Goal: Task Accomplishment & Management: Use online tool/utility

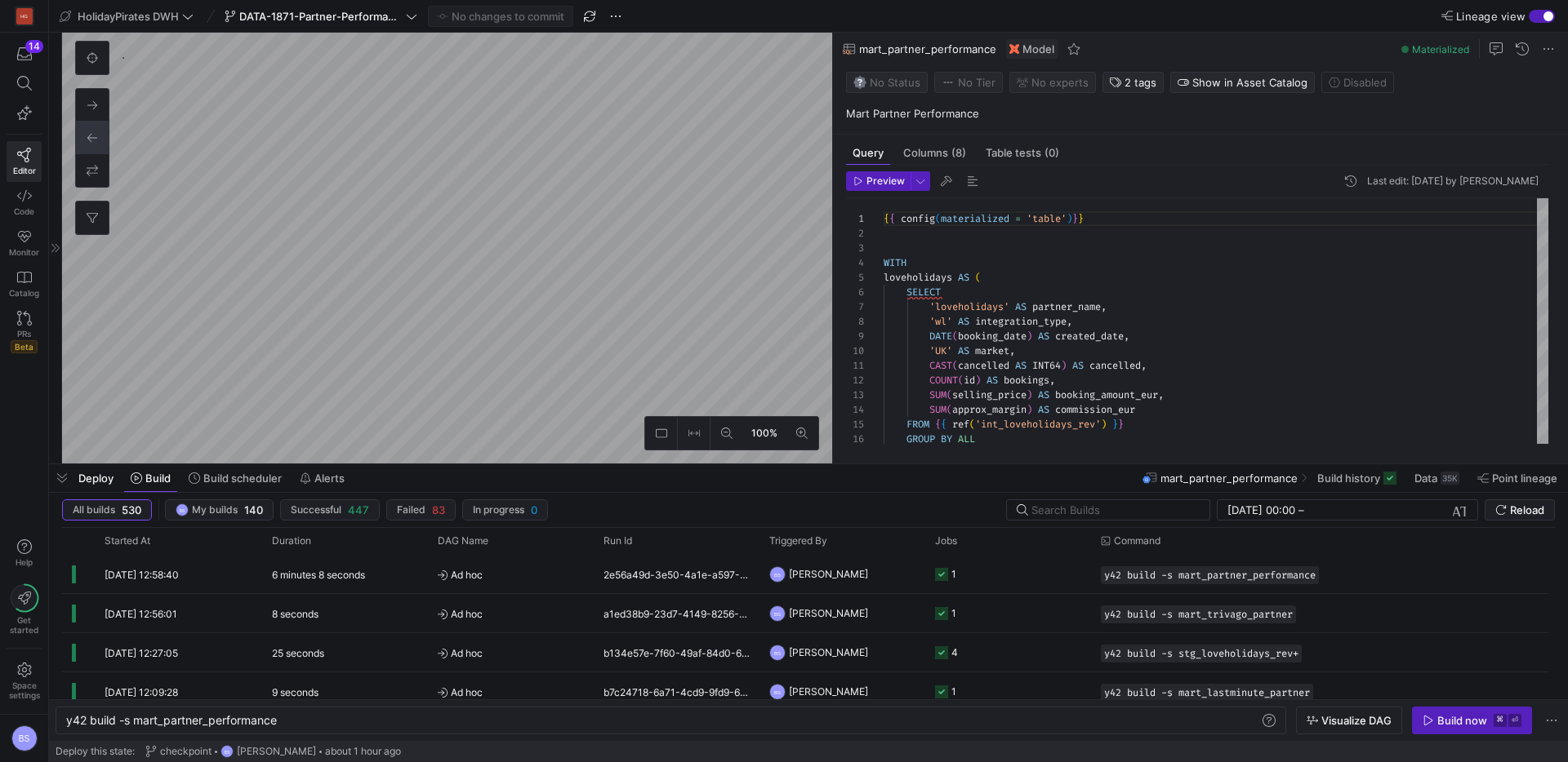
scroll to position [0, 212]
click at [1429, 476] on span "Data" at bounding box center [1426, 478] width 23 height 13
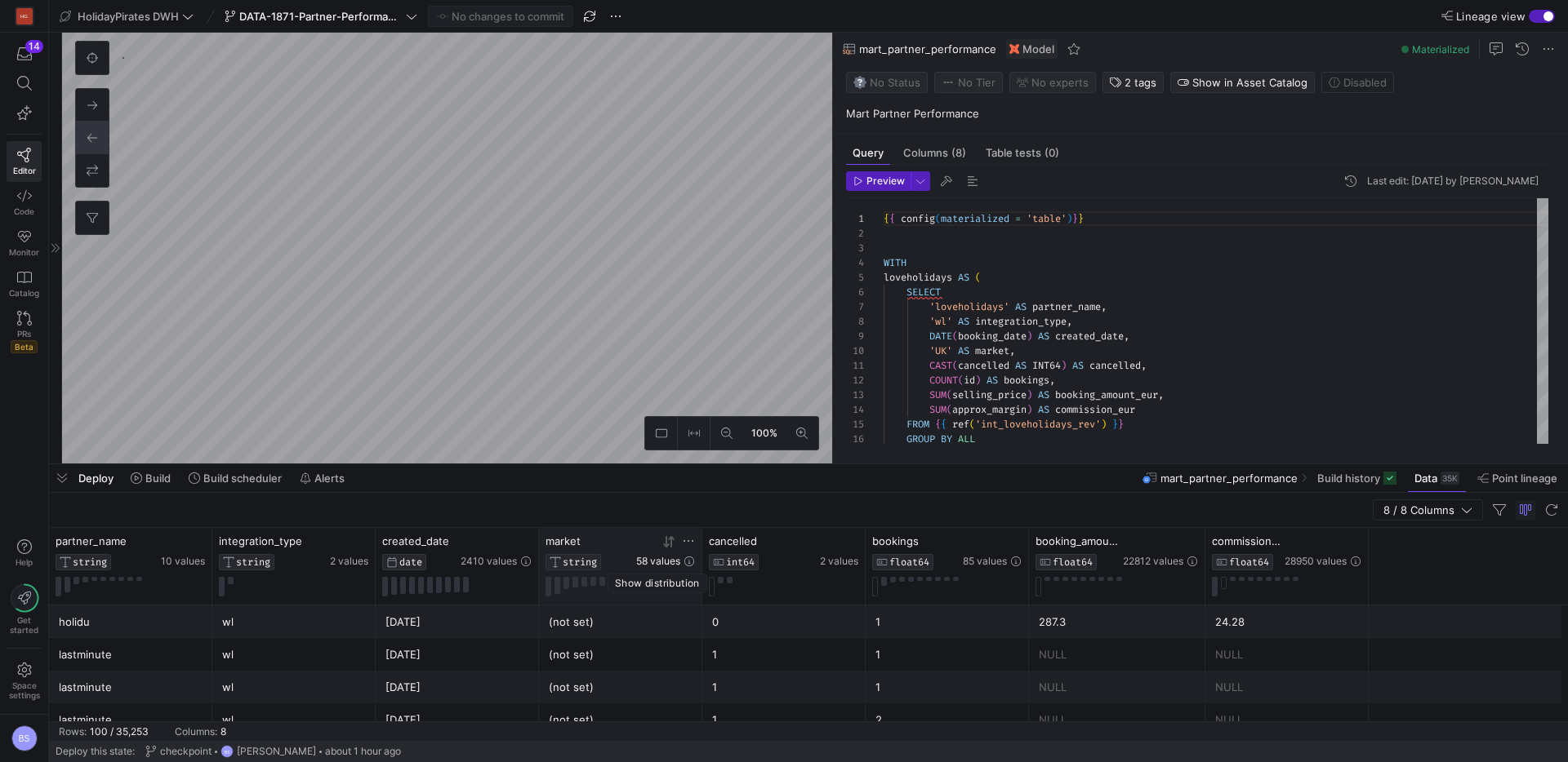
click at [667, 561] on span "58 values" at bounding box center [658, 561] width 44 height 11
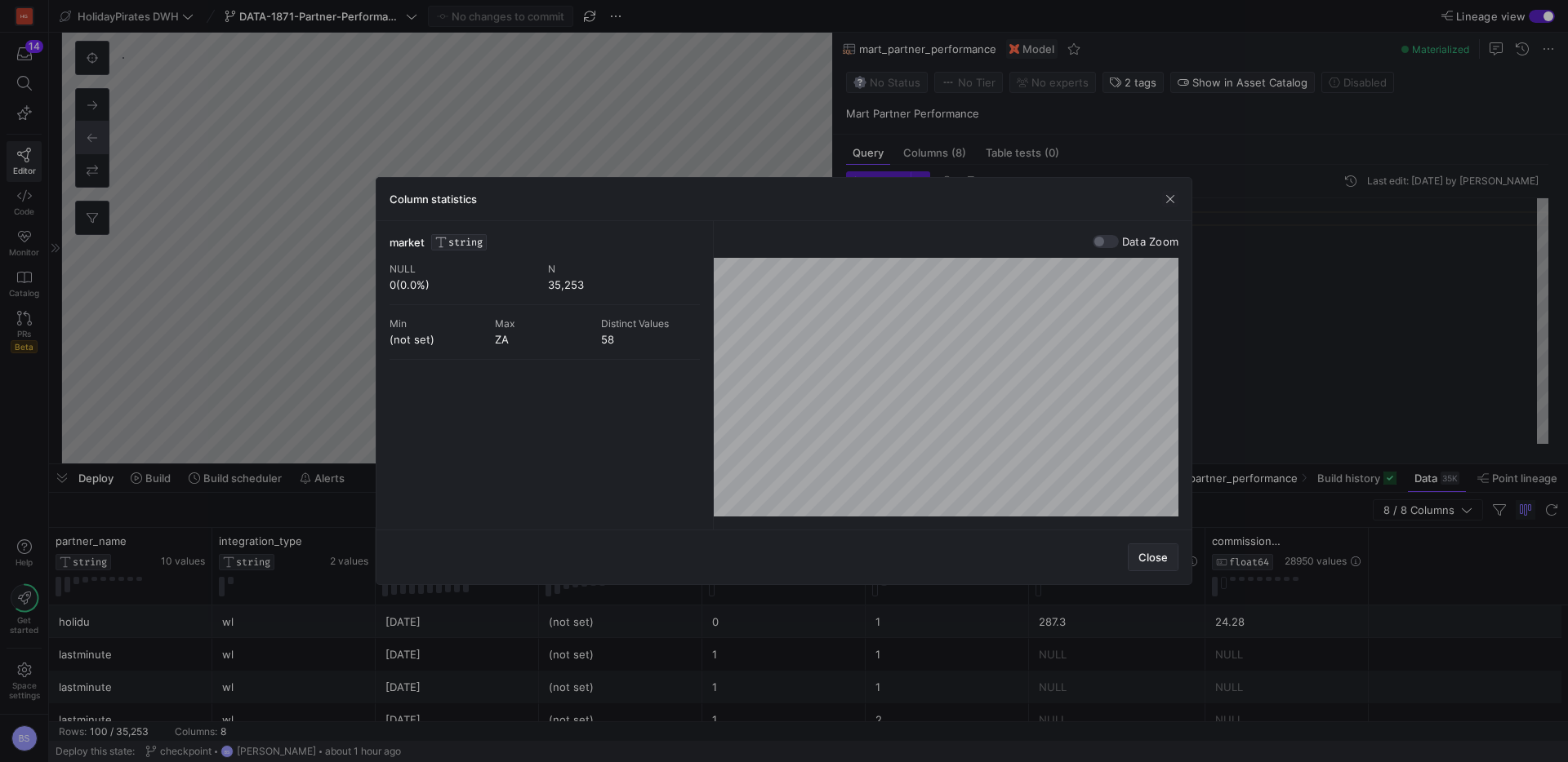
click at [1158, 560] on span "Close" at bounding box center [1153, 557] width 29 height 13
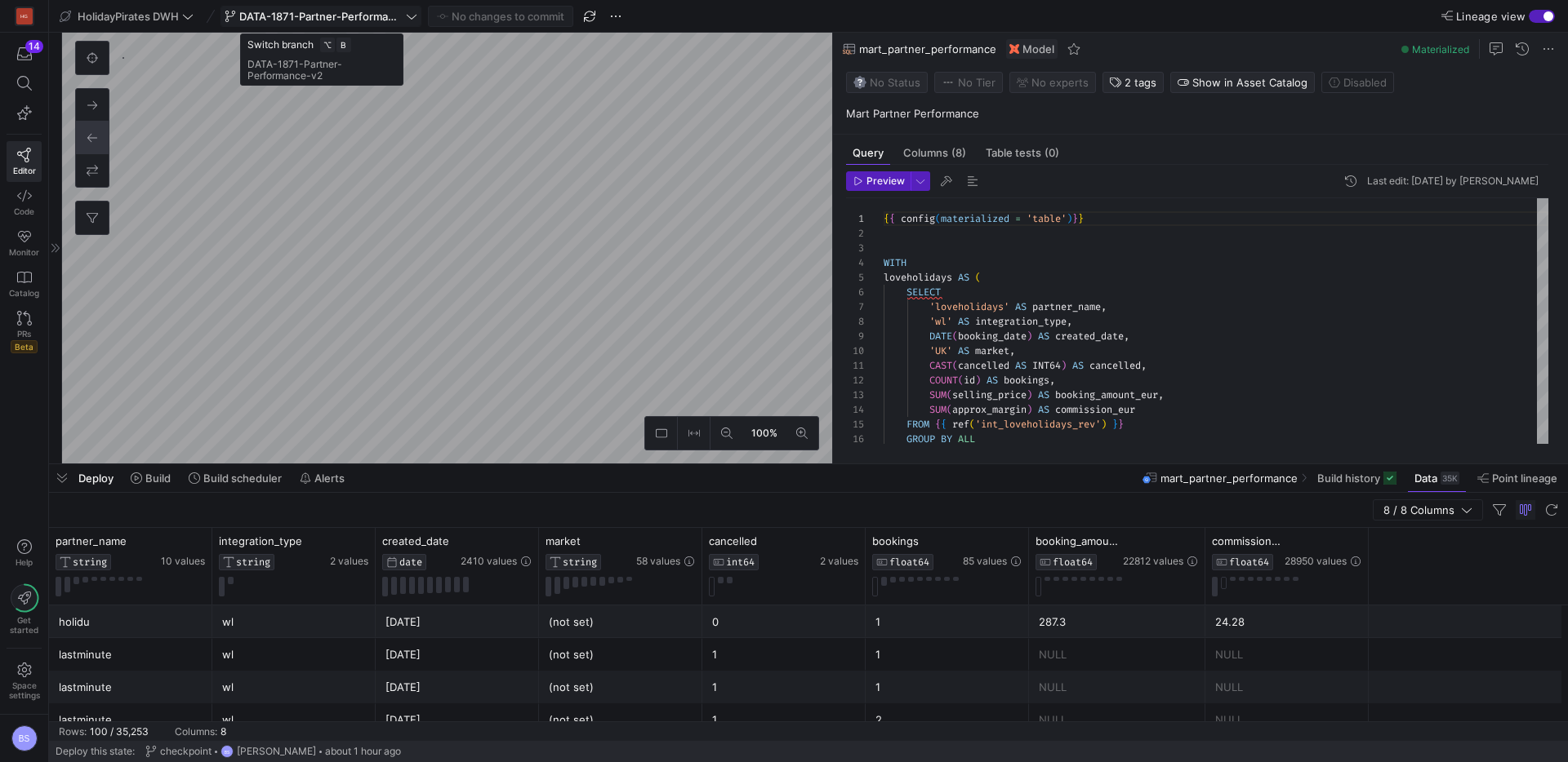
click at [391, 18] on span "DATA-1871-Partner-Performance-v2" at bounding box center [320, 16] width 163 height 13
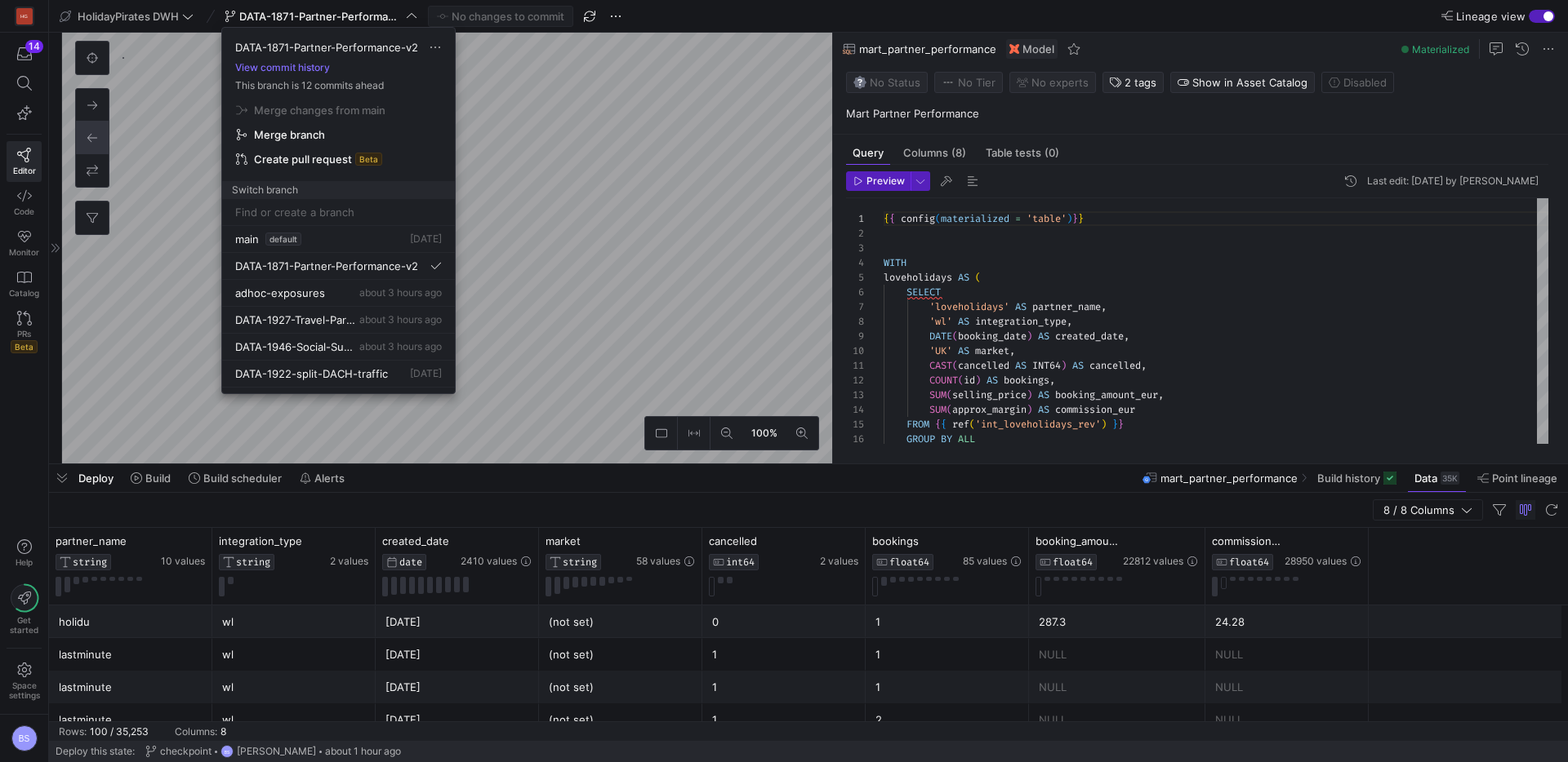
click at [594, 153] on div at bounding box center [784, 381] width 1568 height 762
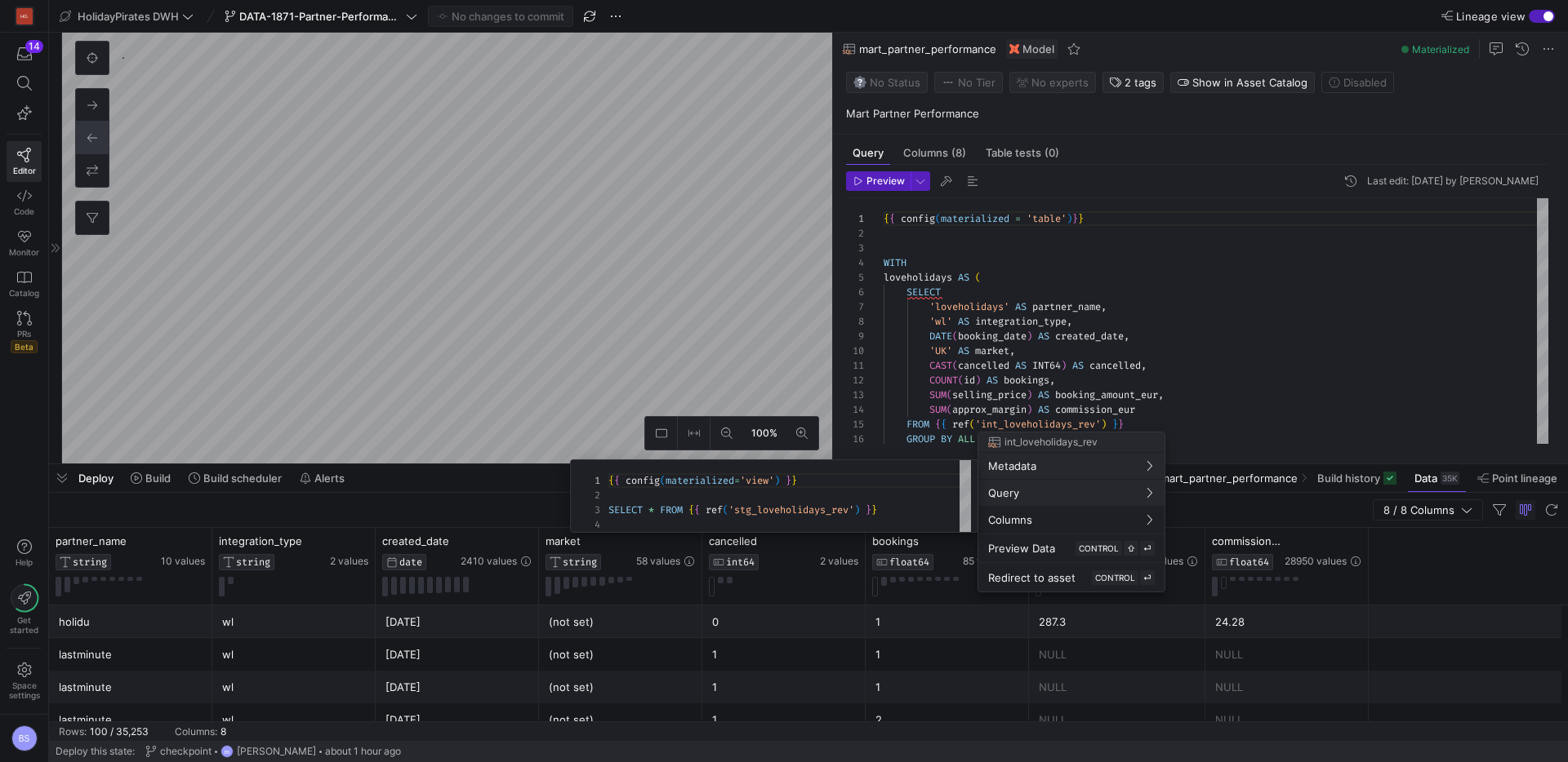
scroll to position [44, 0]
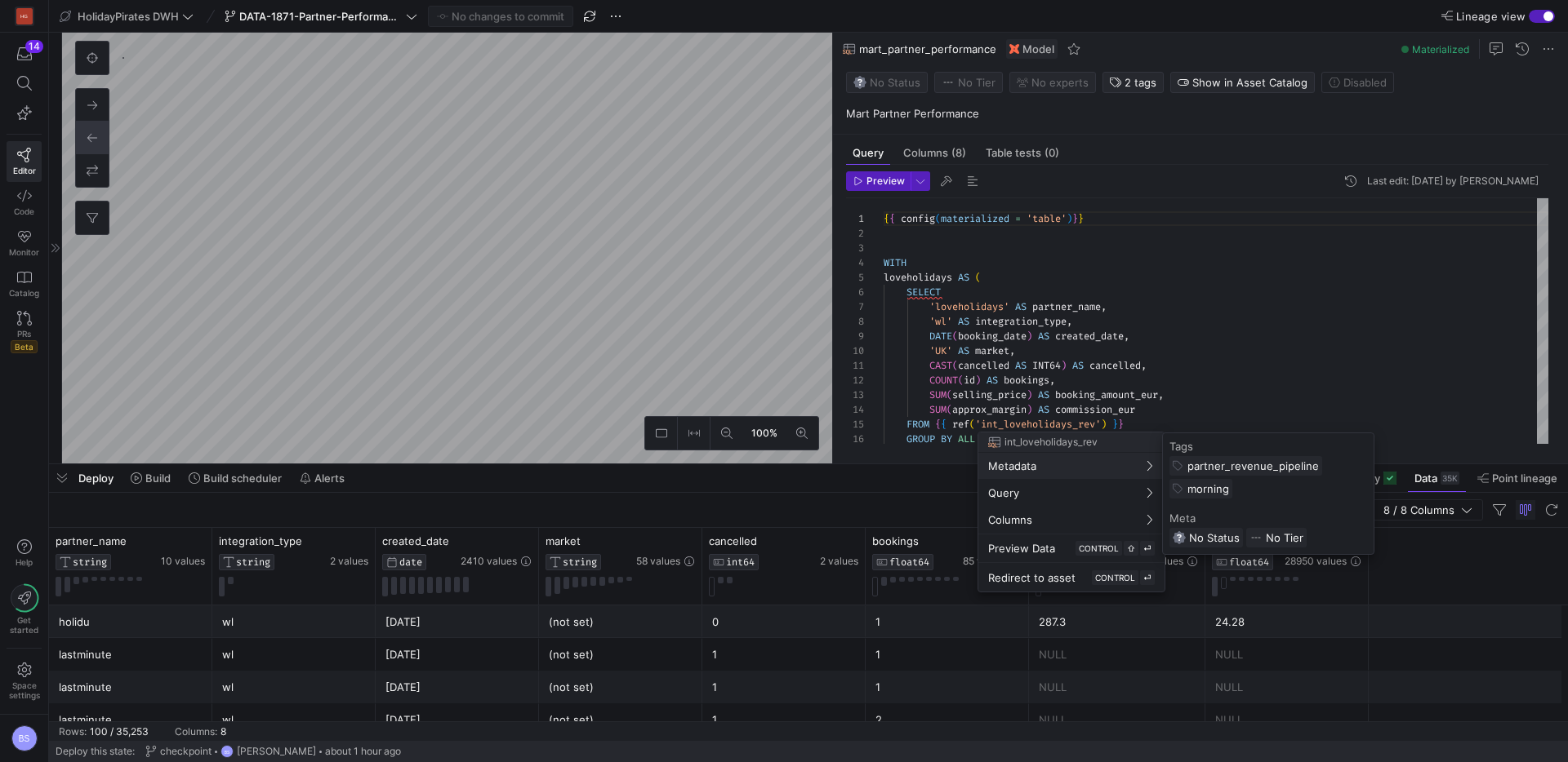
click at [1077, 354] on div at bounding box center [784, 381] width 1568 height 762
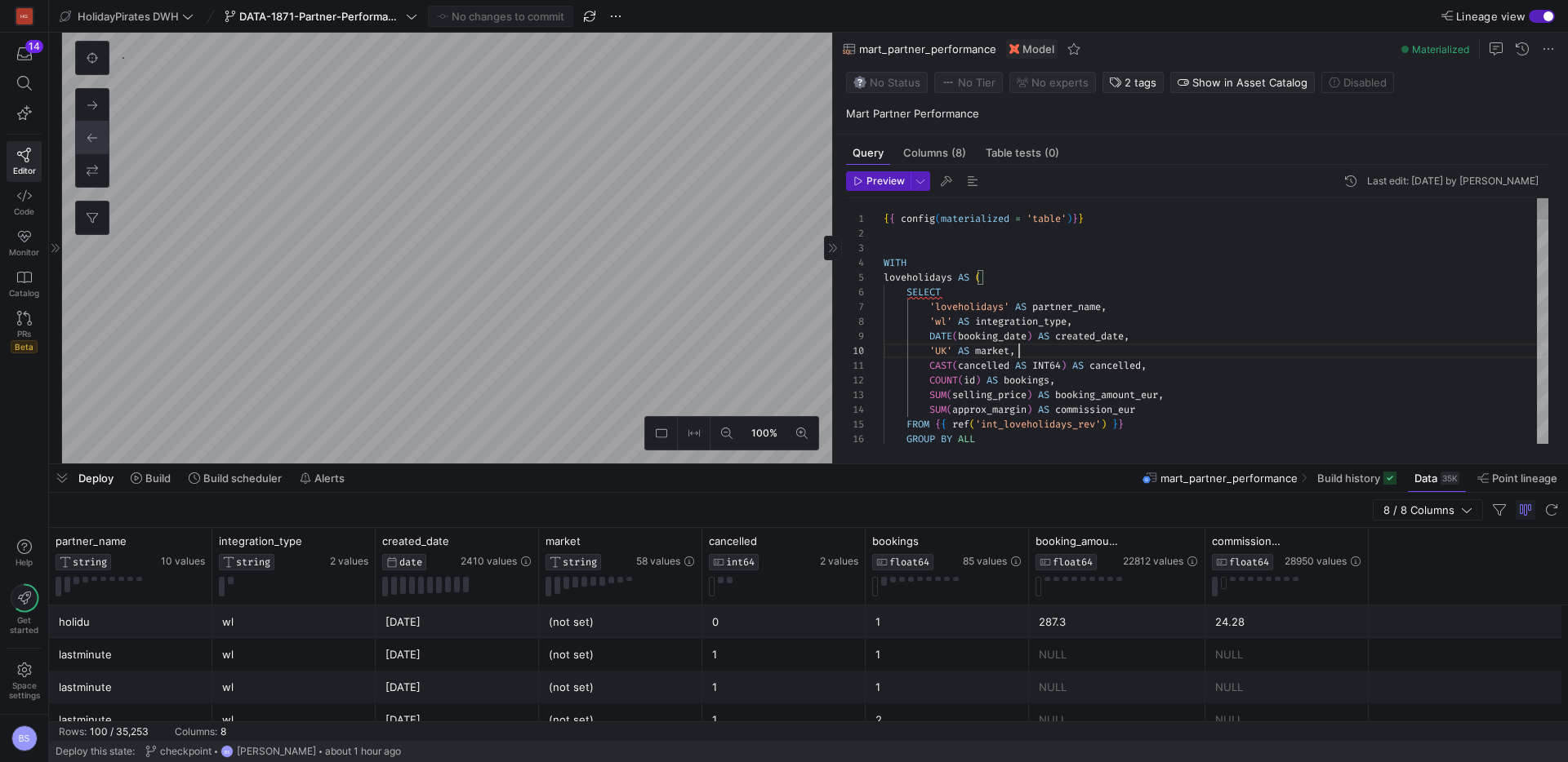
scroll to position [133, 136]
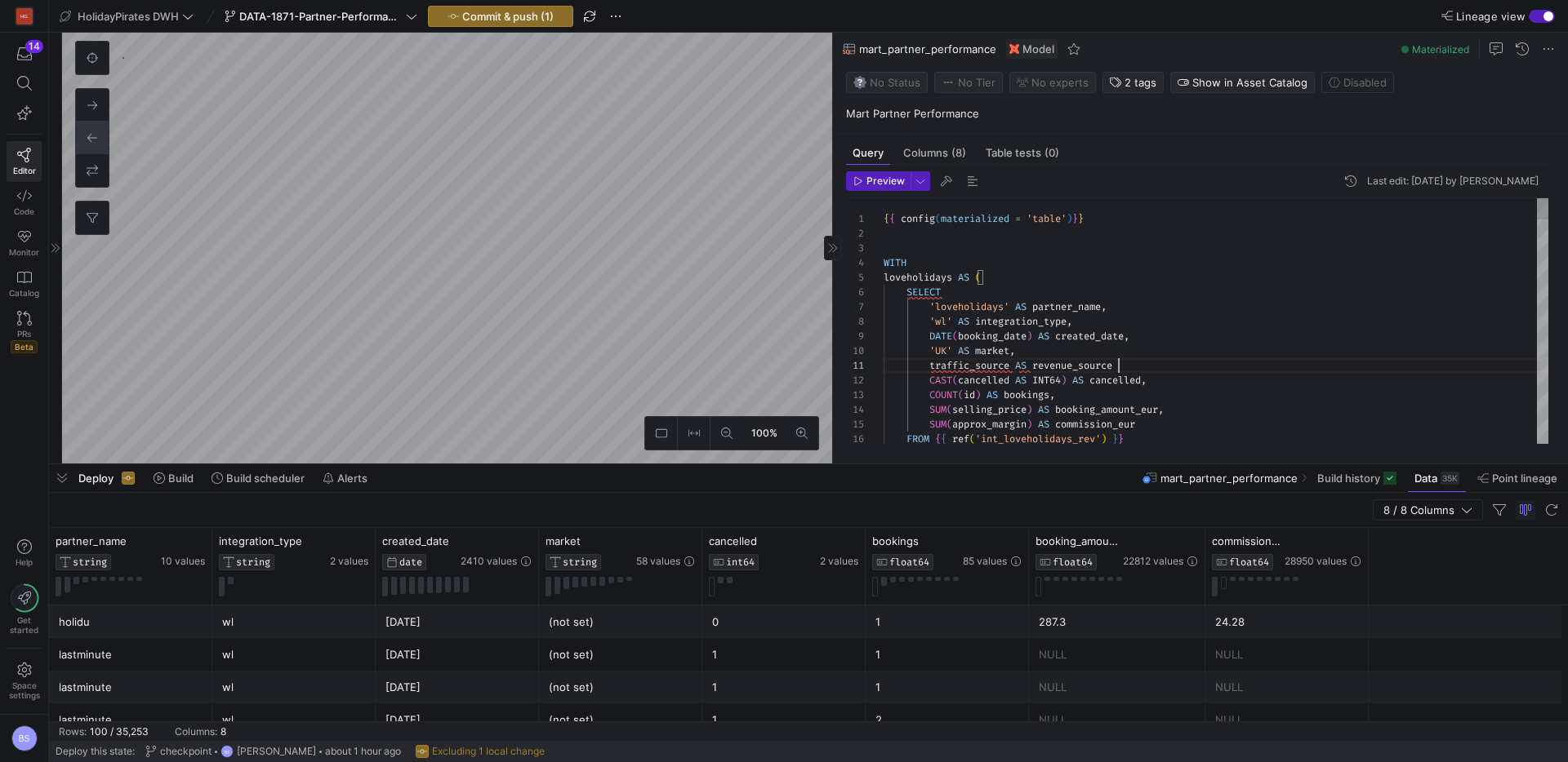
scroll to position [0, 241]
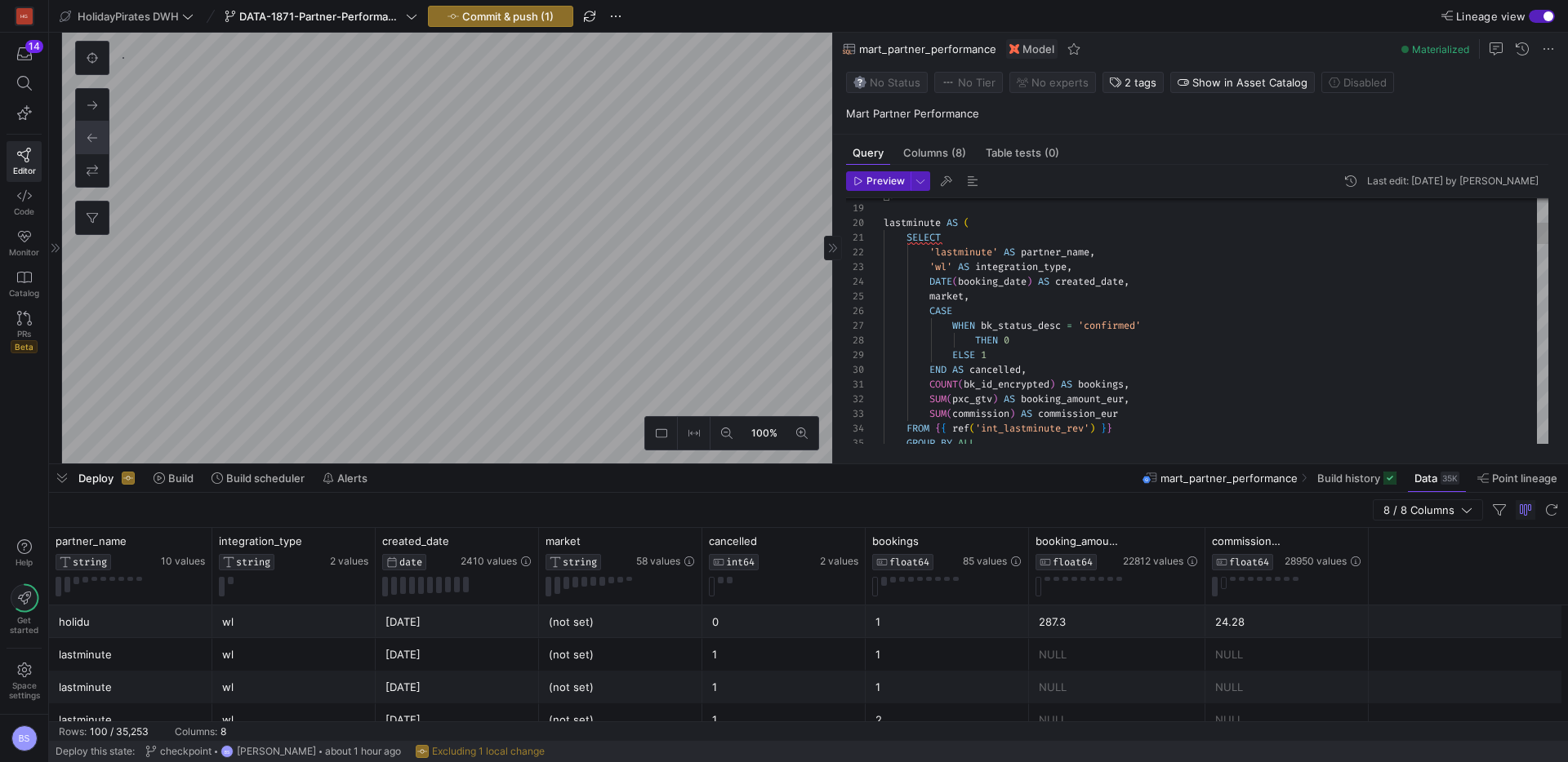
scroll to position [133, 152]
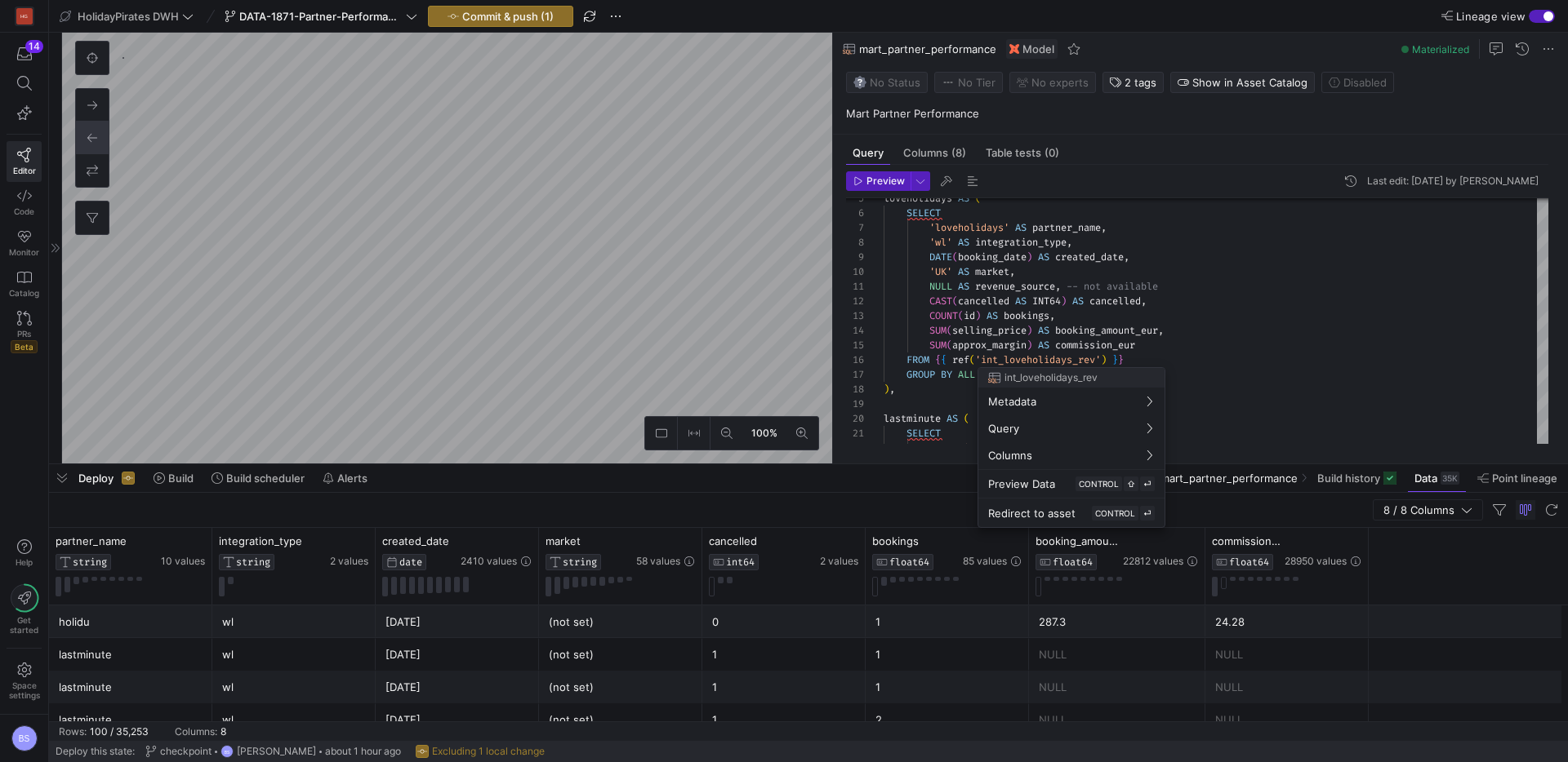
click at [1103, 294] on div at bounding box center [784, 381] width 1568 height 762
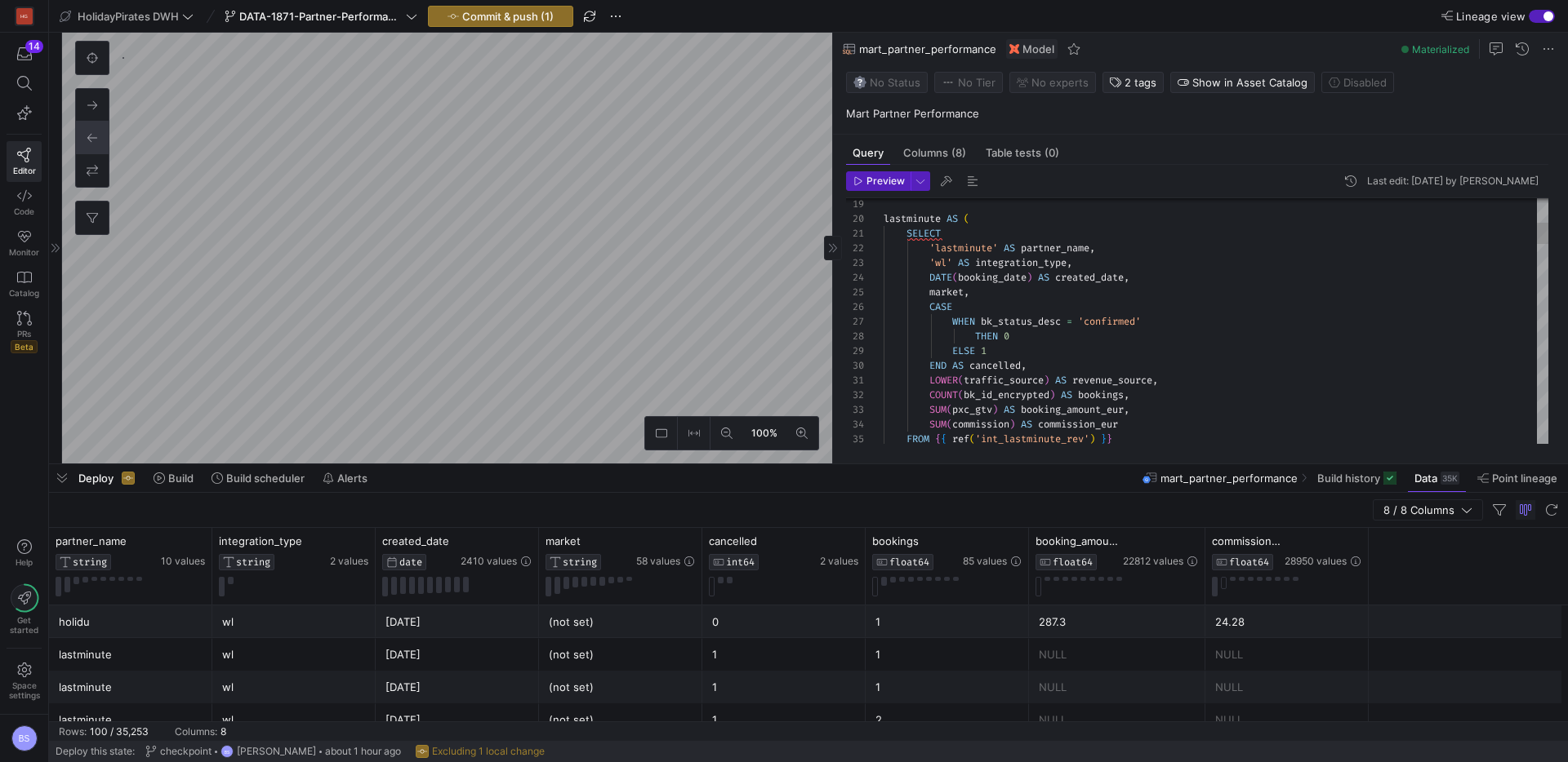
scroll to position [103, 129]
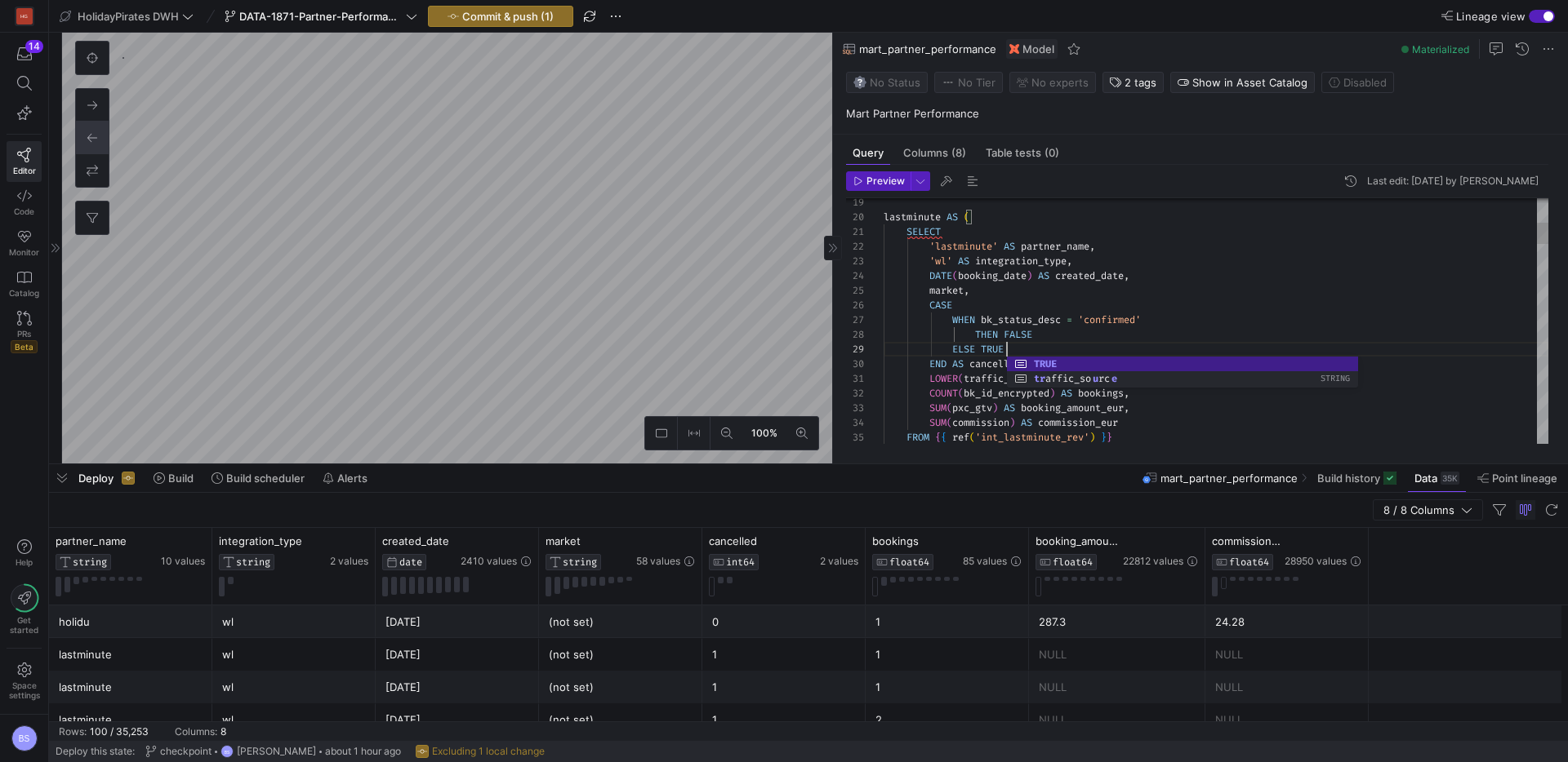
click at [998, 319] on span "bk_status_desc" at bounding box center [1021, 320] width 80 height 13
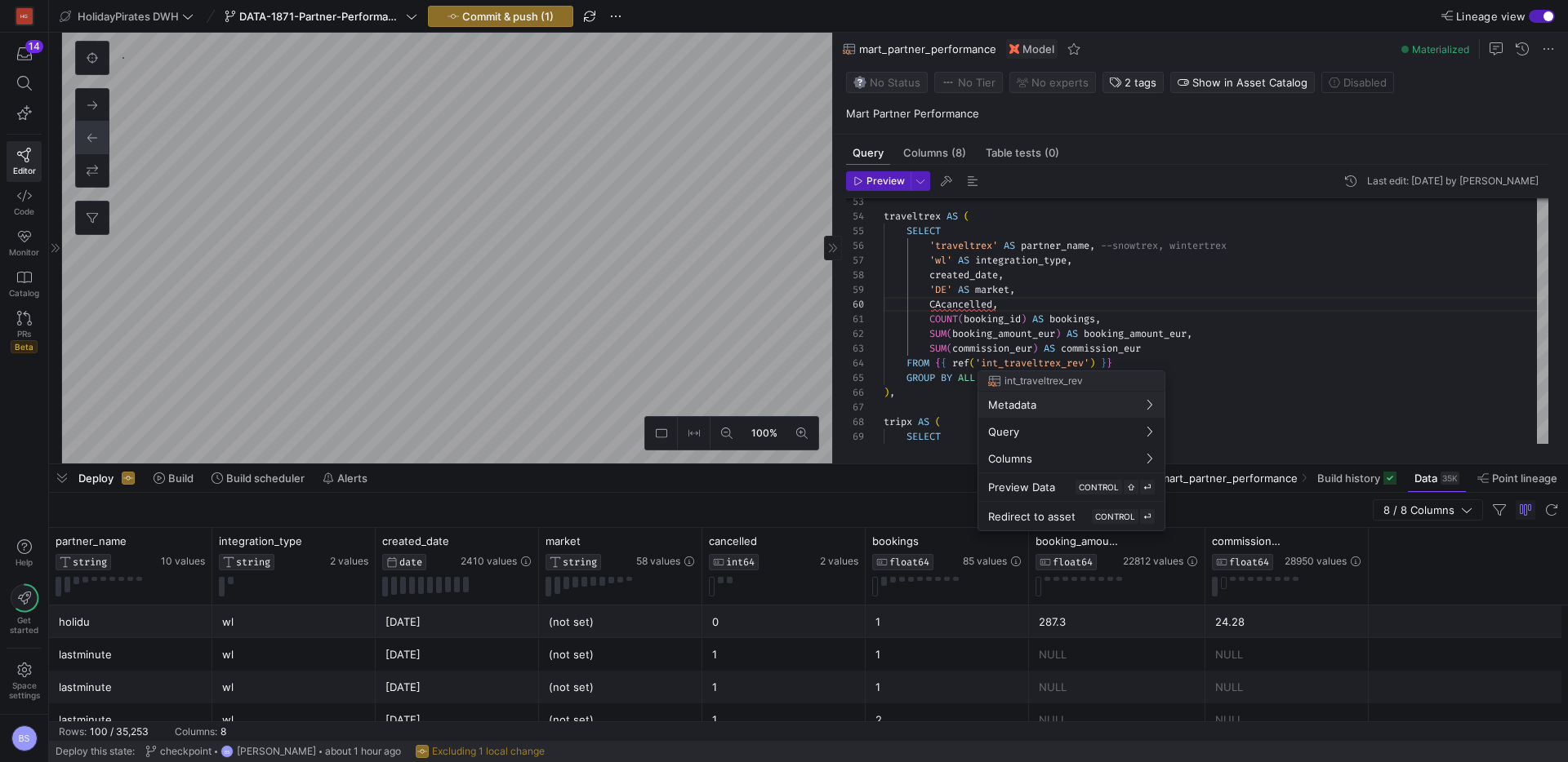
click at [1080, 298] on div at bounding box center [784, 381] width 1568 height 762
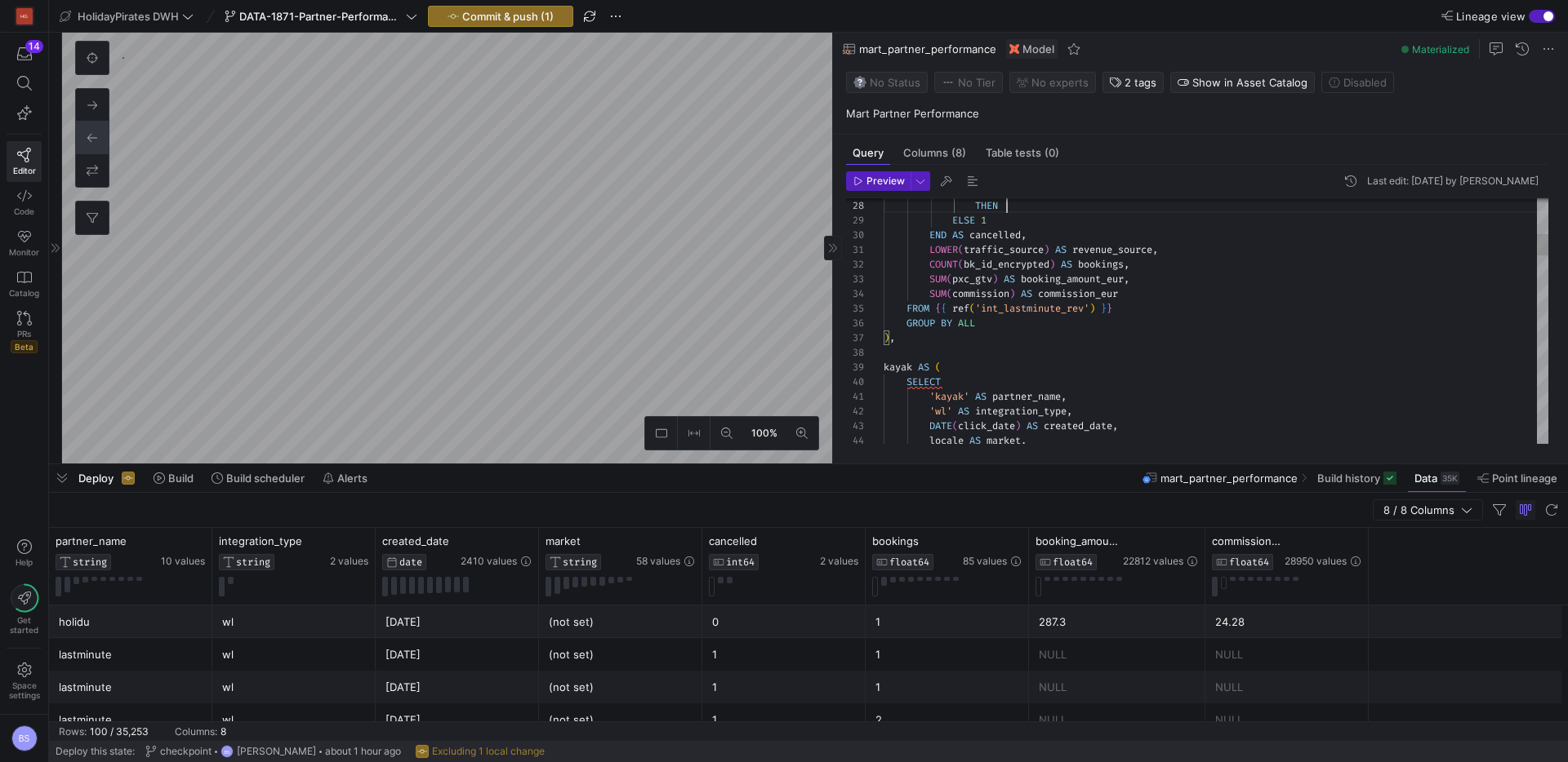
type textarea "SELECT 'lastminute' AS partner_name, 'wl' AS integration_type, DATE(booking_dat…"
click at [1093, 259] on div at bounding box center [784, 381] width 1568 height 762
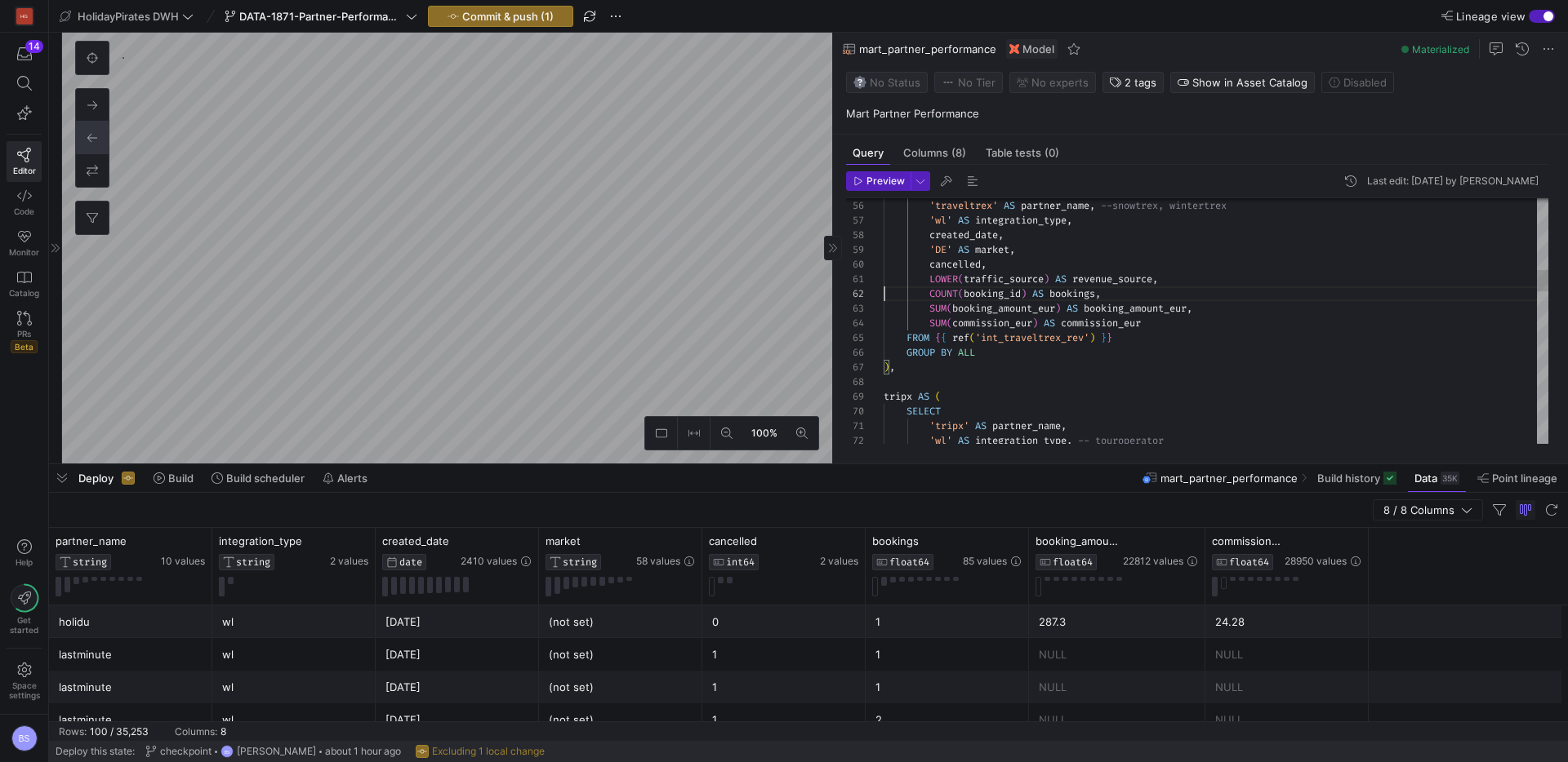
type textarea "LOWER(traffic_source) AS revenue_source, COUNT(booking_id) AS bookings, SUM(boo…"
click at [897, 304] on div at bounding box center [784, 381] width 1568 height 762
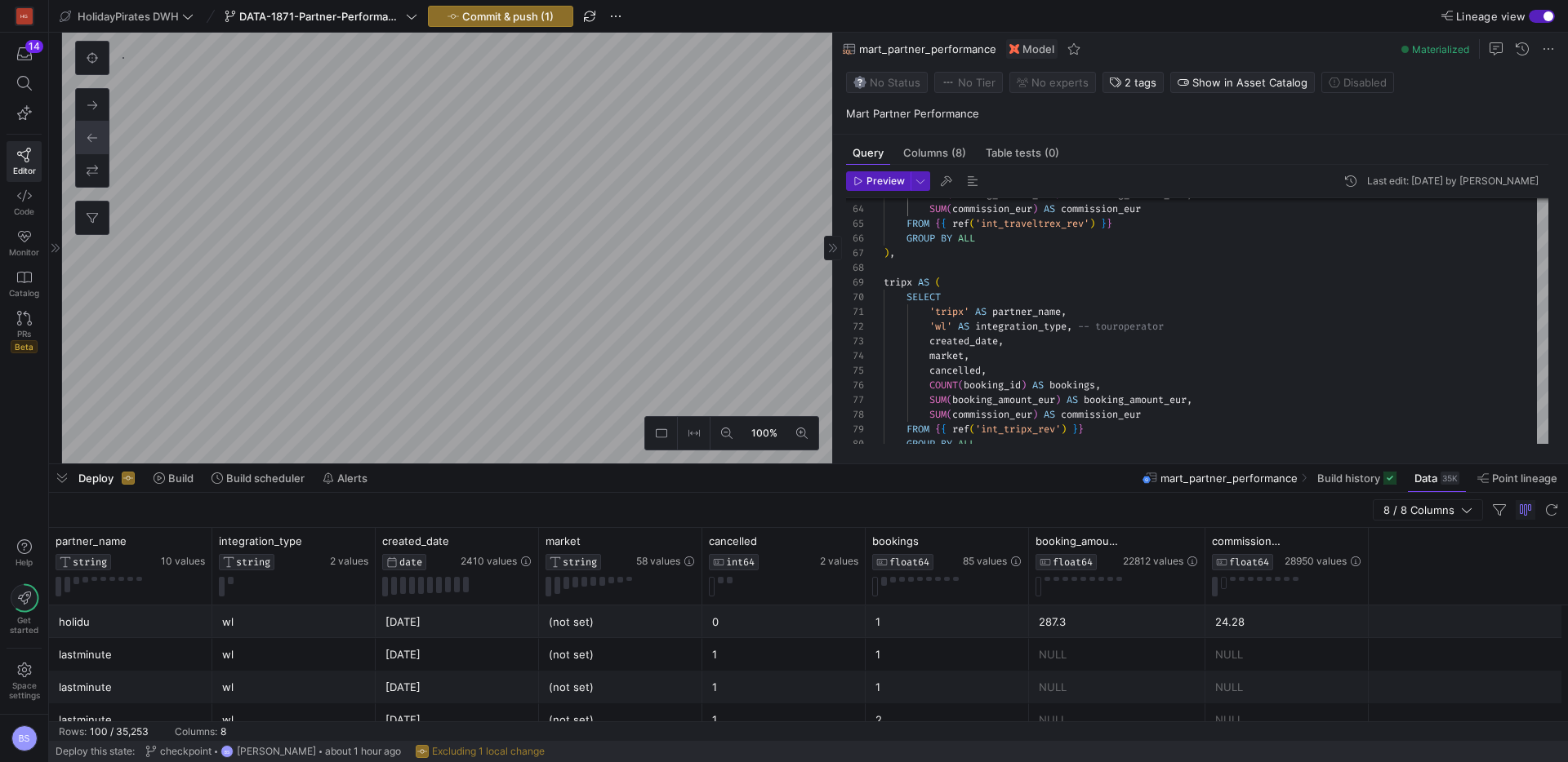
click at [873, 47] on span "mart_partner_performance" at bounding box center [928, 49] width 138 height 13
drag, startPoint x: 886, startPoint y: 55, endPoint x: 1262, endPoint y: 58, distance: 376.0
click at [889, 54] on span "mart_partner_performance" at bounding box center [928, 49] width 138 height 13
click at [1551, 50] on span at bounding box center [1548, 49] width 20 height 20
click at [1456, 78] on span "Rename" at bounding box center [1454, 73] width 41 height 13
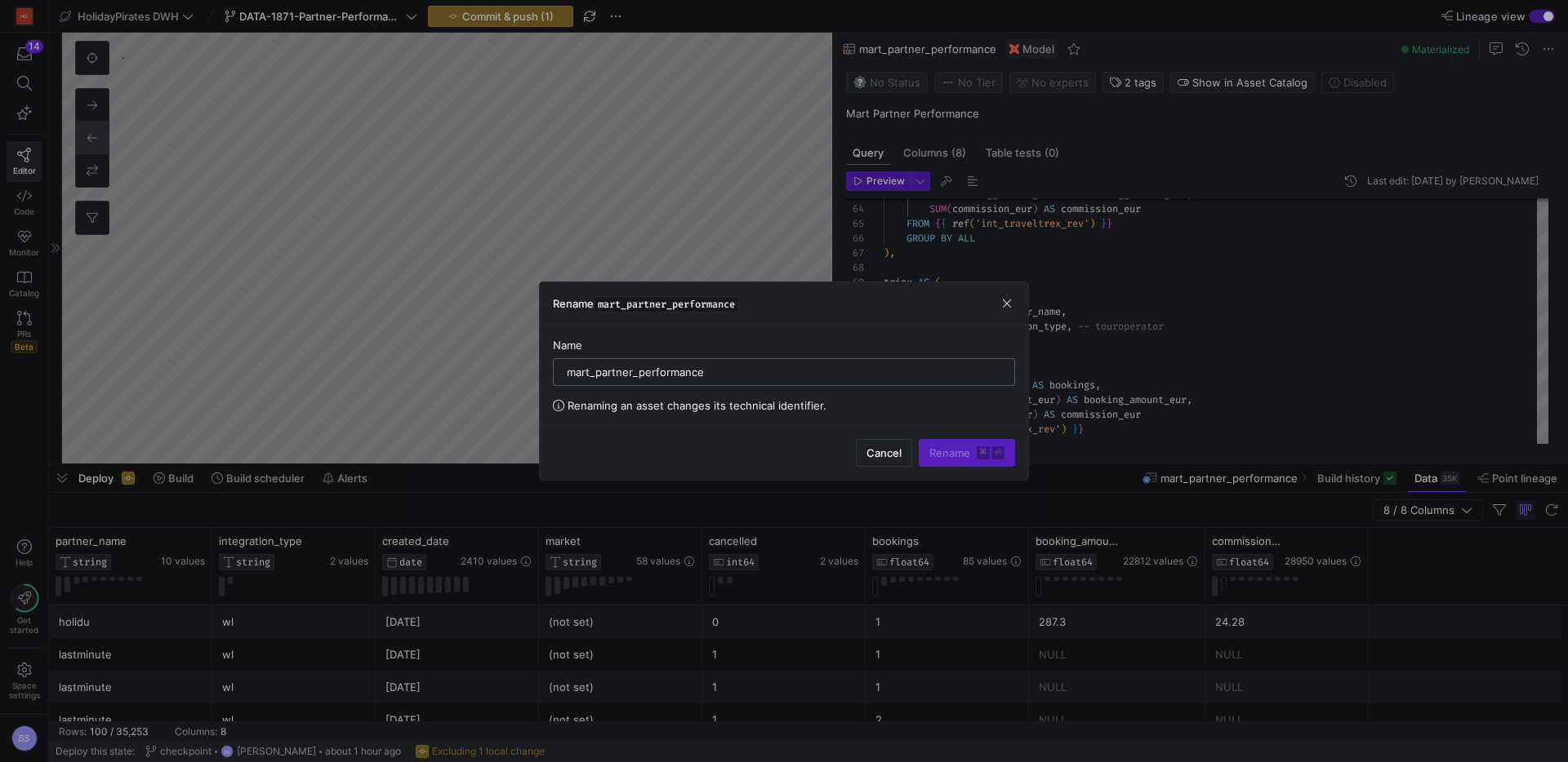
click at [587, 372] on input "mart_partner_performance" at bounding box center [784, 372] width 434 height 13
drag, startPoint x: 592, startPoint y: 374, endPoint x: 528, endPoint y: 368, distance: 64.3
click at [549, 372] on div "Name mart_partner_performance Renaming an asset changes its technical identifie…" at bounding box center [784, 376] width 488 height 100
type input "int_partner_performance"
click at [972, 453] on span "Rename ⌘ ⏎" at bounding box center [967, 453] width 75 height 13
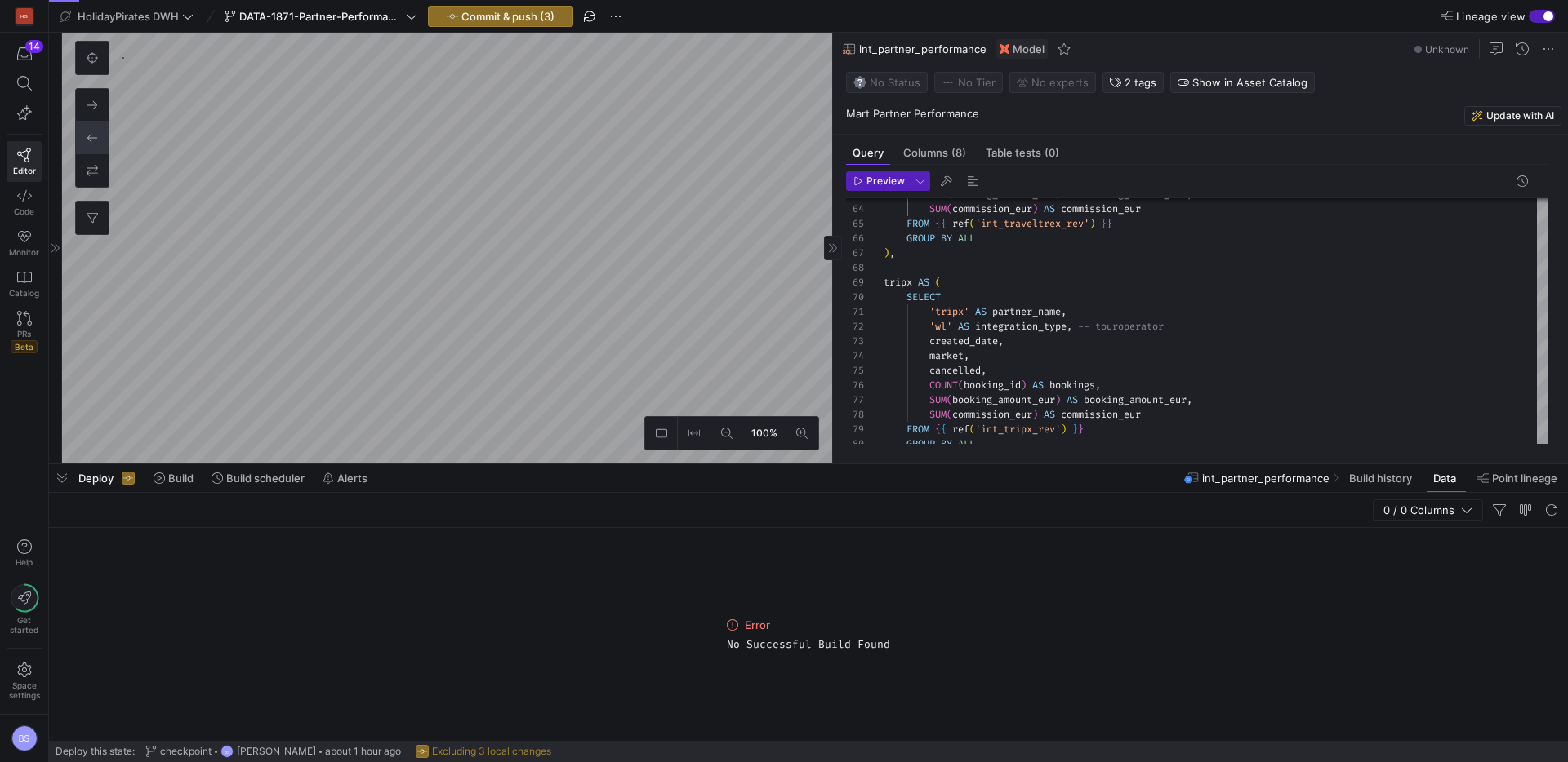
click at [879, 117] on p "Mart Partner Performance" at bounding box center [1204, 114] width 716 height 15
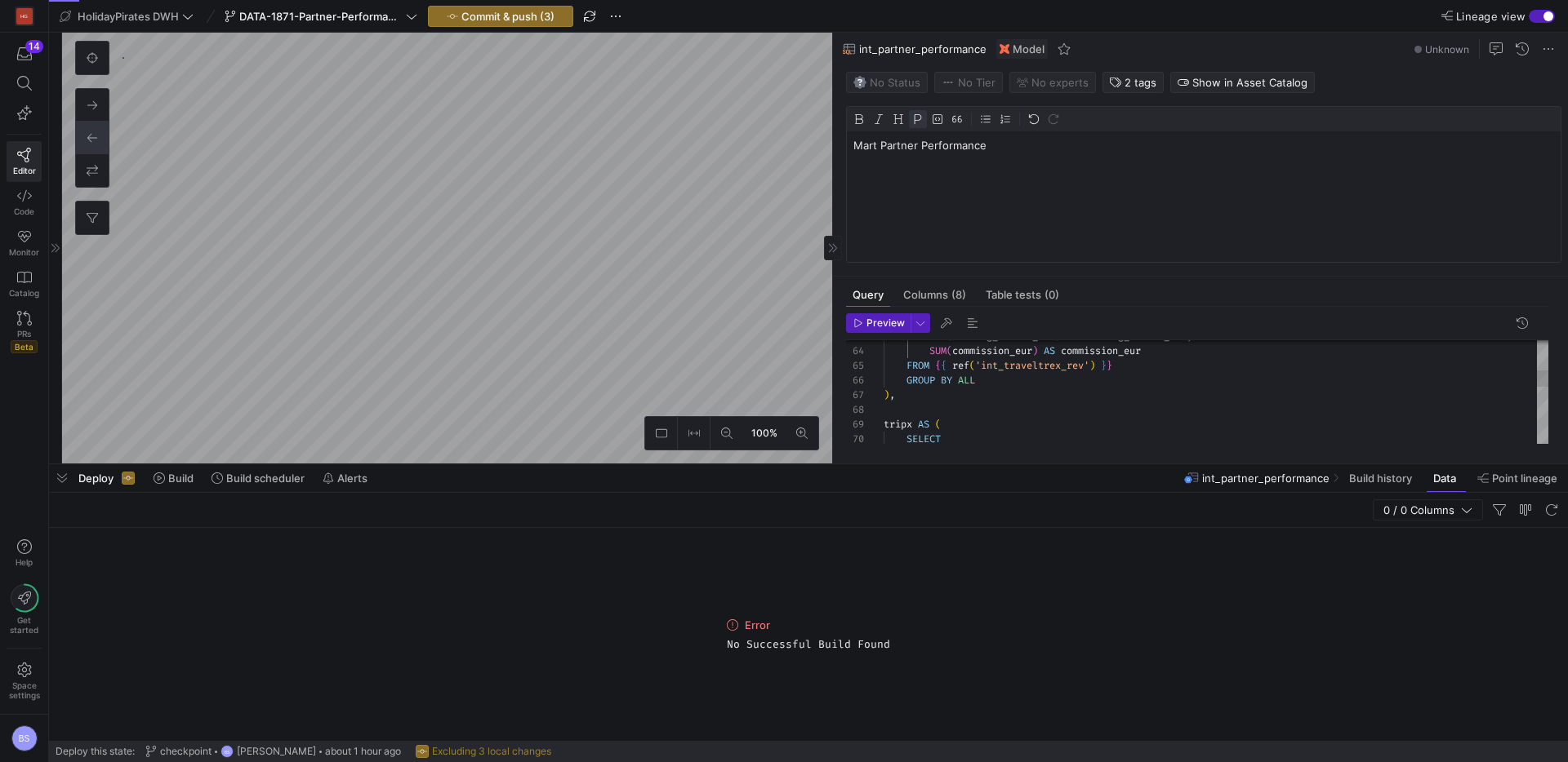
click at [865, 141] on p "Mart Partner Performance" at bounding box center [1204, 146] width 701 height 15
click at [865, 143] on p "Mart Partner Performance" at bounding box center [1204, 146] width 701 height 15
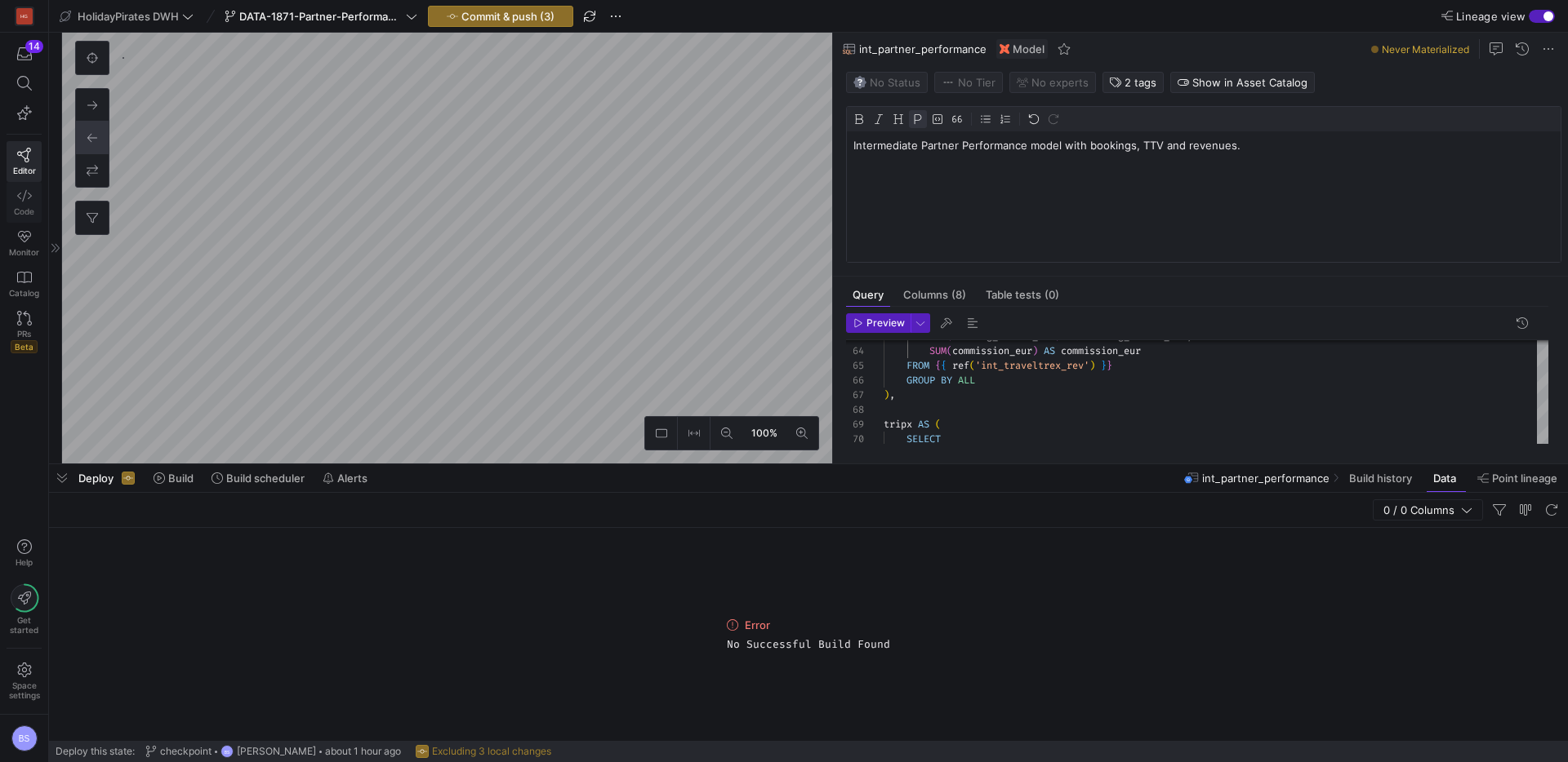
click at [29, 201] on icon at bounding box center [25, 196] width 15 height 15
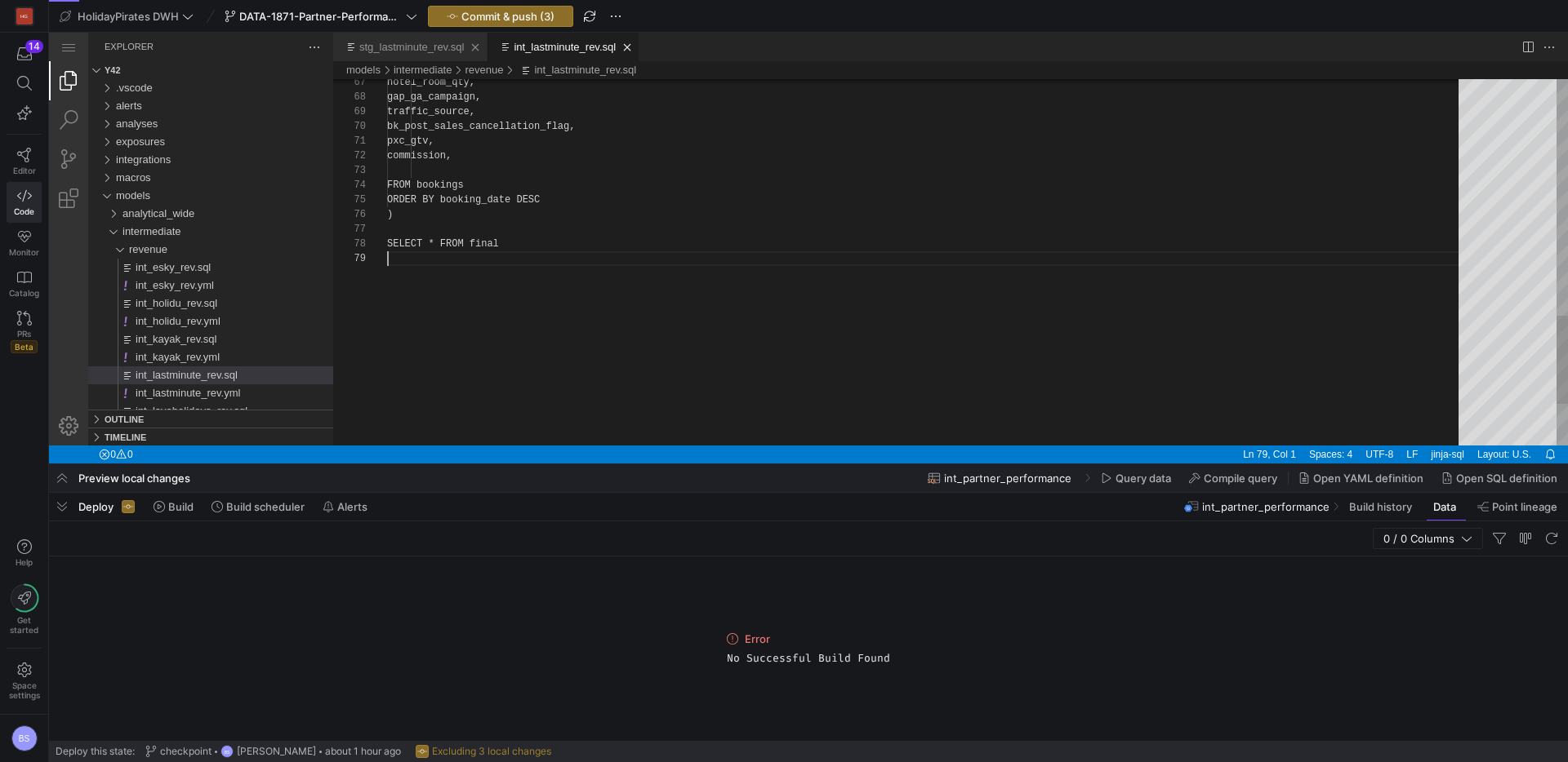
scroll to position [118, 0]
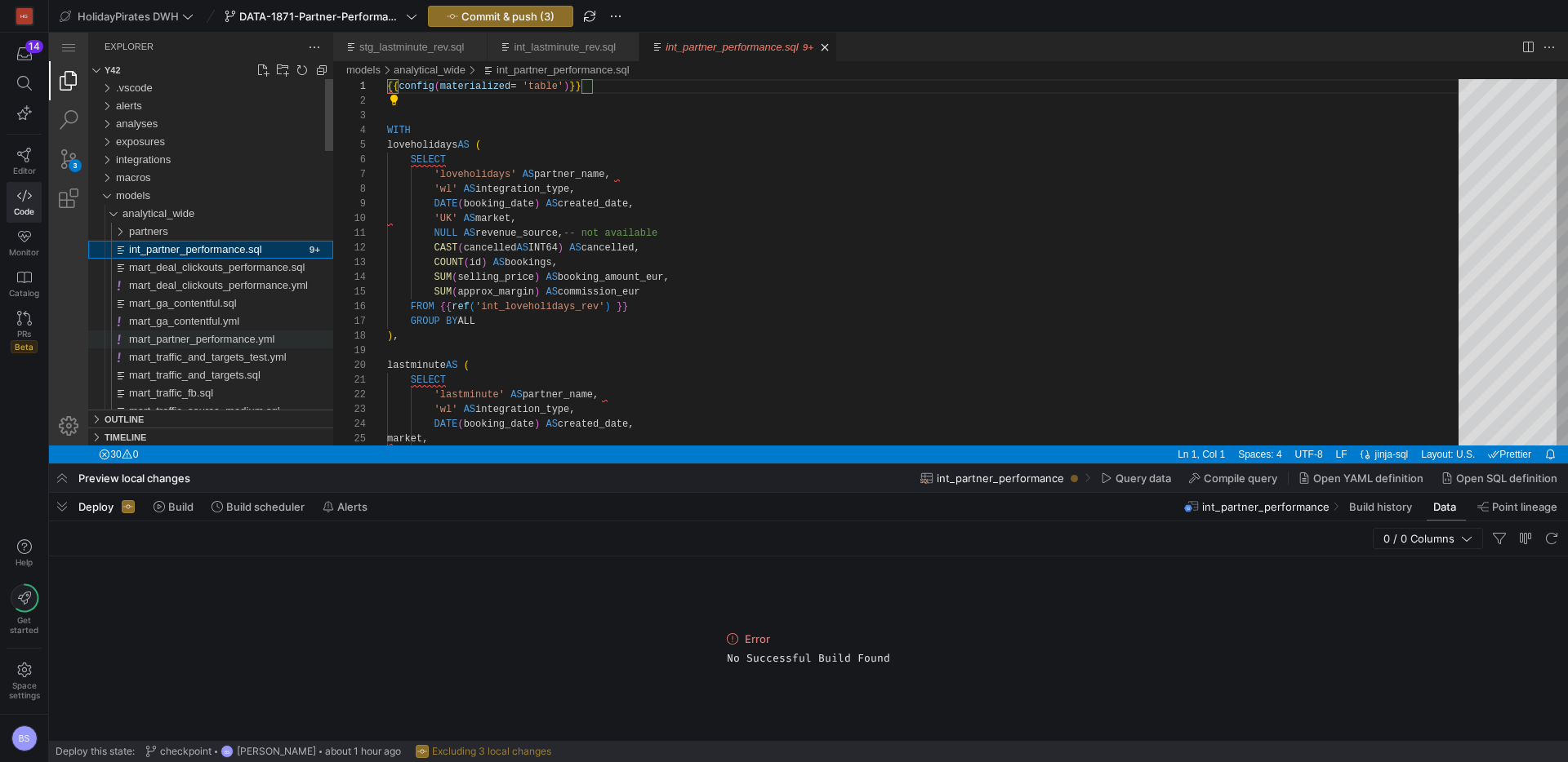
click at [226, 345] on span "mart_partner_performance.yml" at bounding box center [201, 339] width 145 height 12
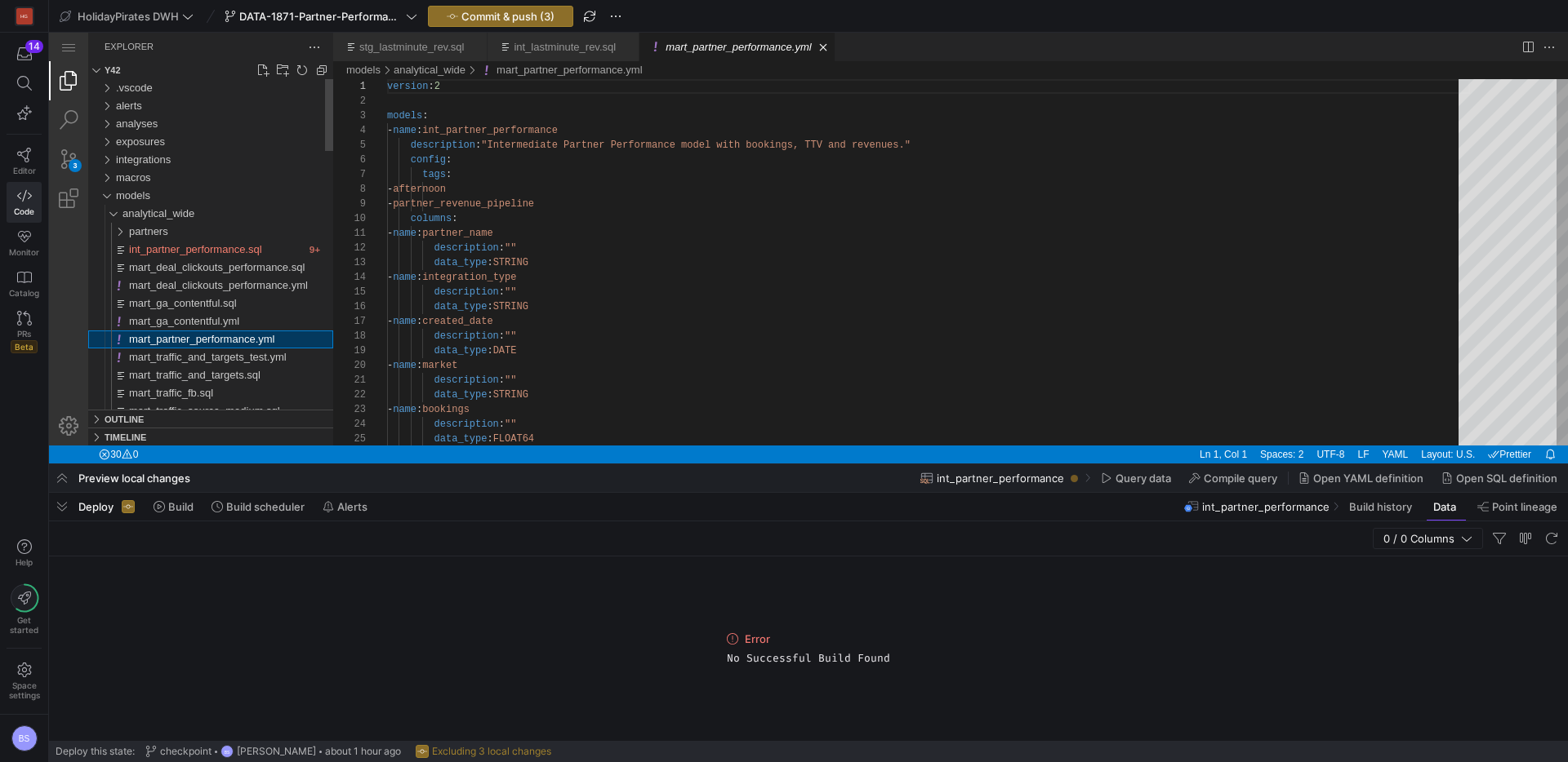
scroll to position [147, 0]
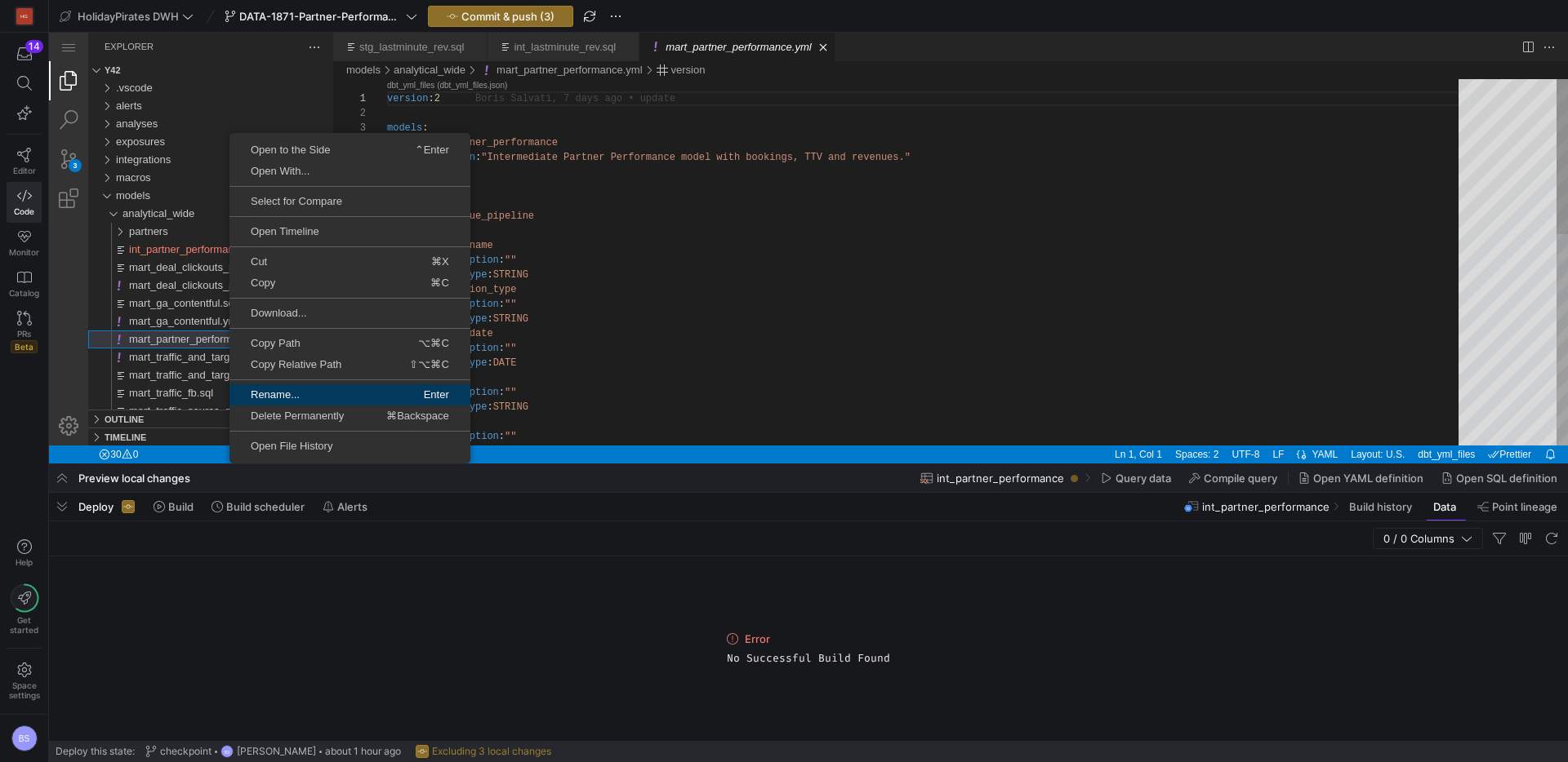
click at [309, 401] on link "Rename... Enter" at bounding box center [350, 395] width 241 height 21
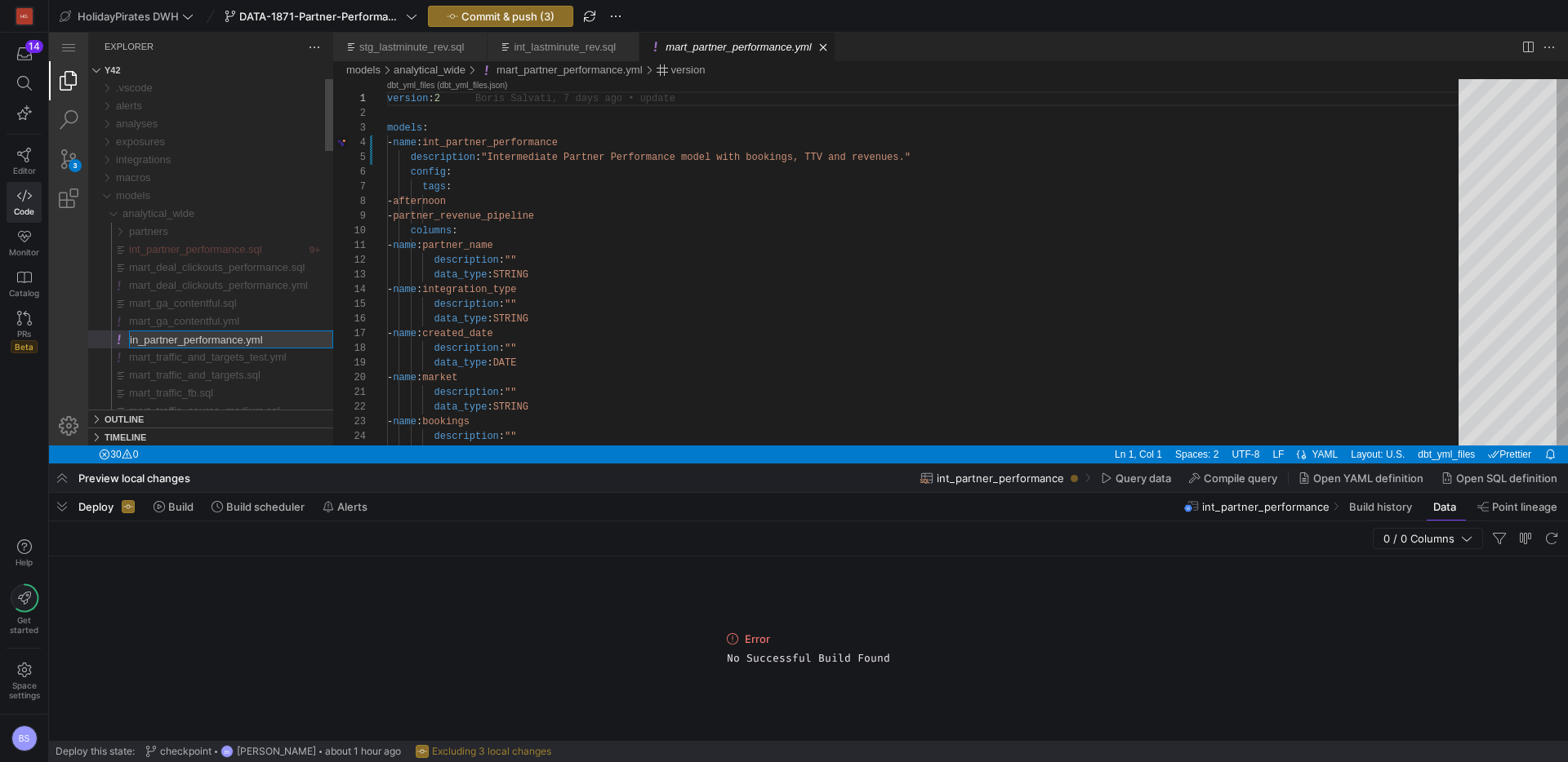
type input "int_partner_performance.yml"
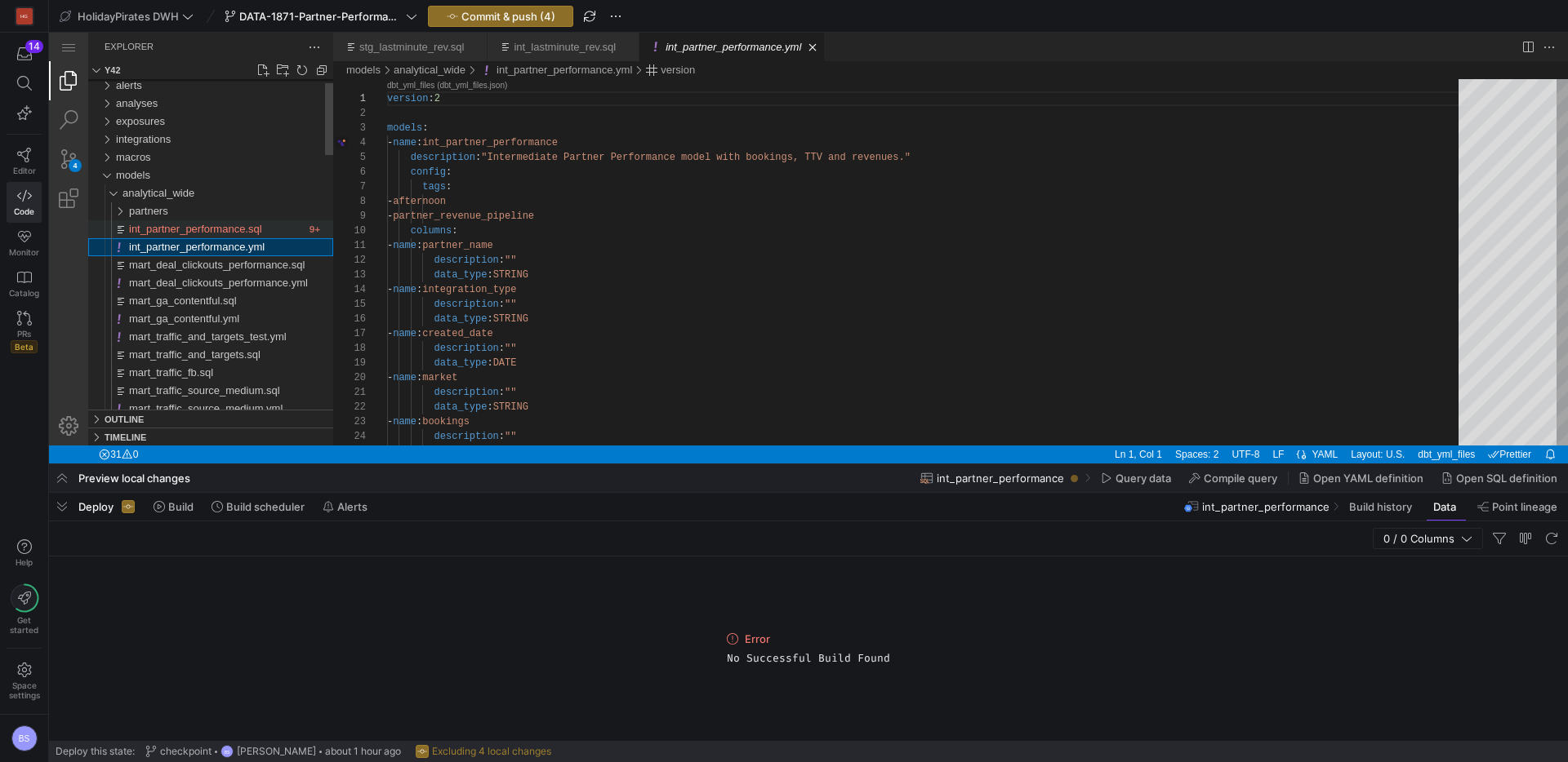
click at [193, 228] on span "int_partner_performance.sql" at bounding box center [196, 228] width 133 height 12
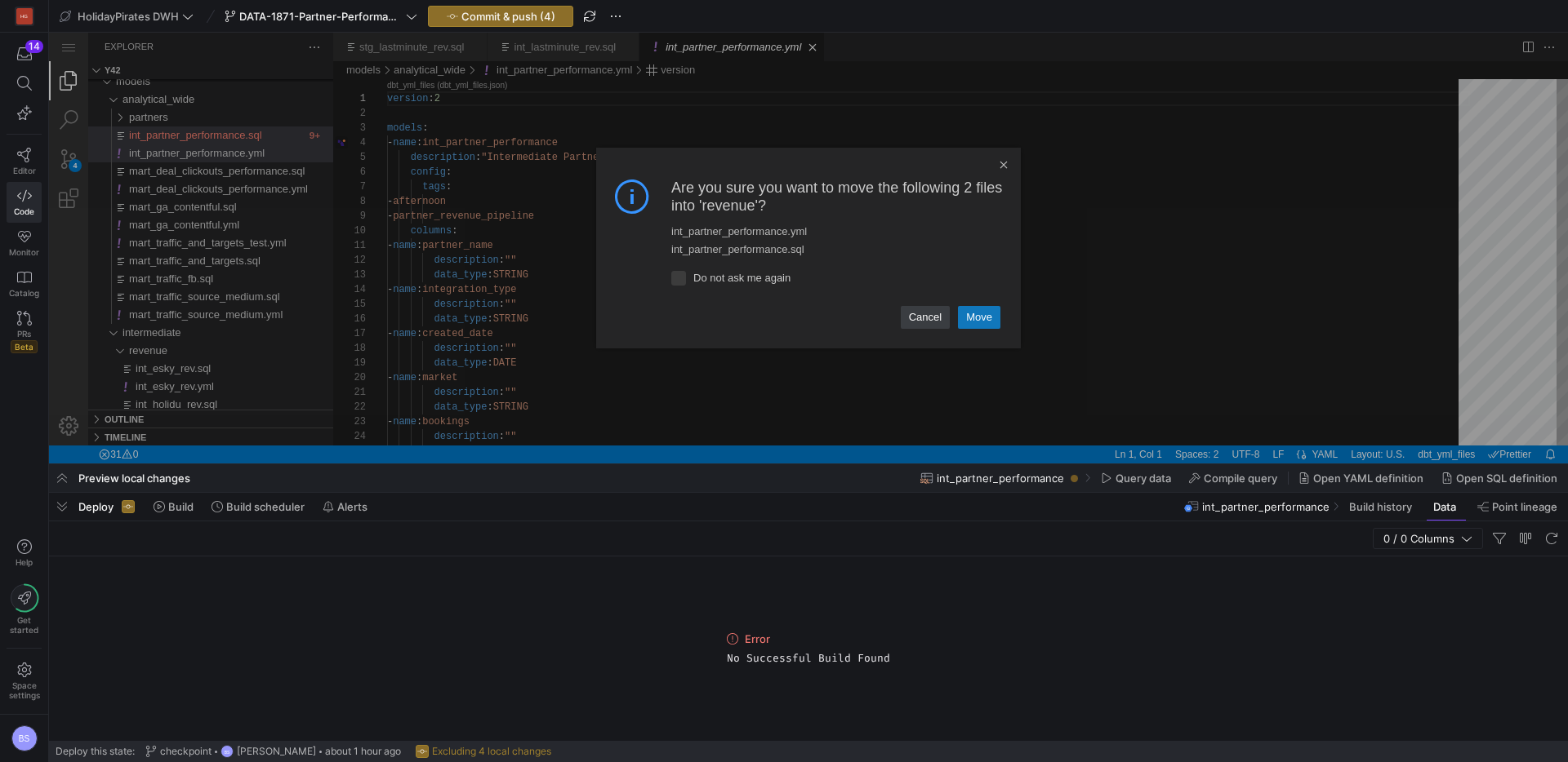
click at [993, 313] on link "Move" at bounding box center [979, 318] width 43 height 23
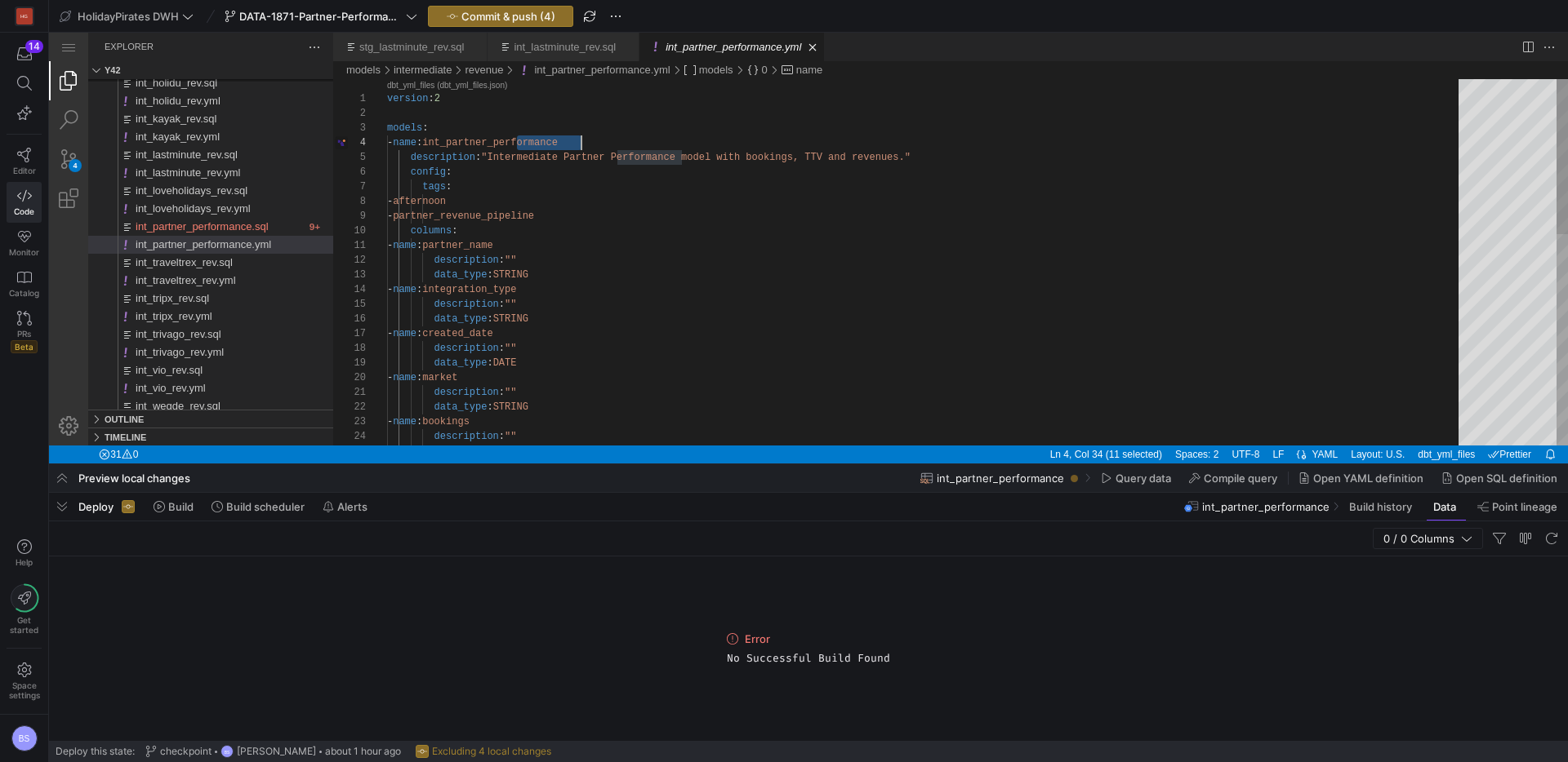
drag, startPoint x: 515, startPoint y: 144, endPoint x: 584, endPoint y: 145, distance: 69.0
click at [467, 147] on div "version : 2 models : - name : int_partner_revenues description : "Intermediate …" at bounding box center [929, 511] width 1082 height 863
click at [576, 160] on div "version : 2 models : - name : int_all_partner_revenues description : "Intermedi…" at bounding box center [929, 511] width 1082 height 863
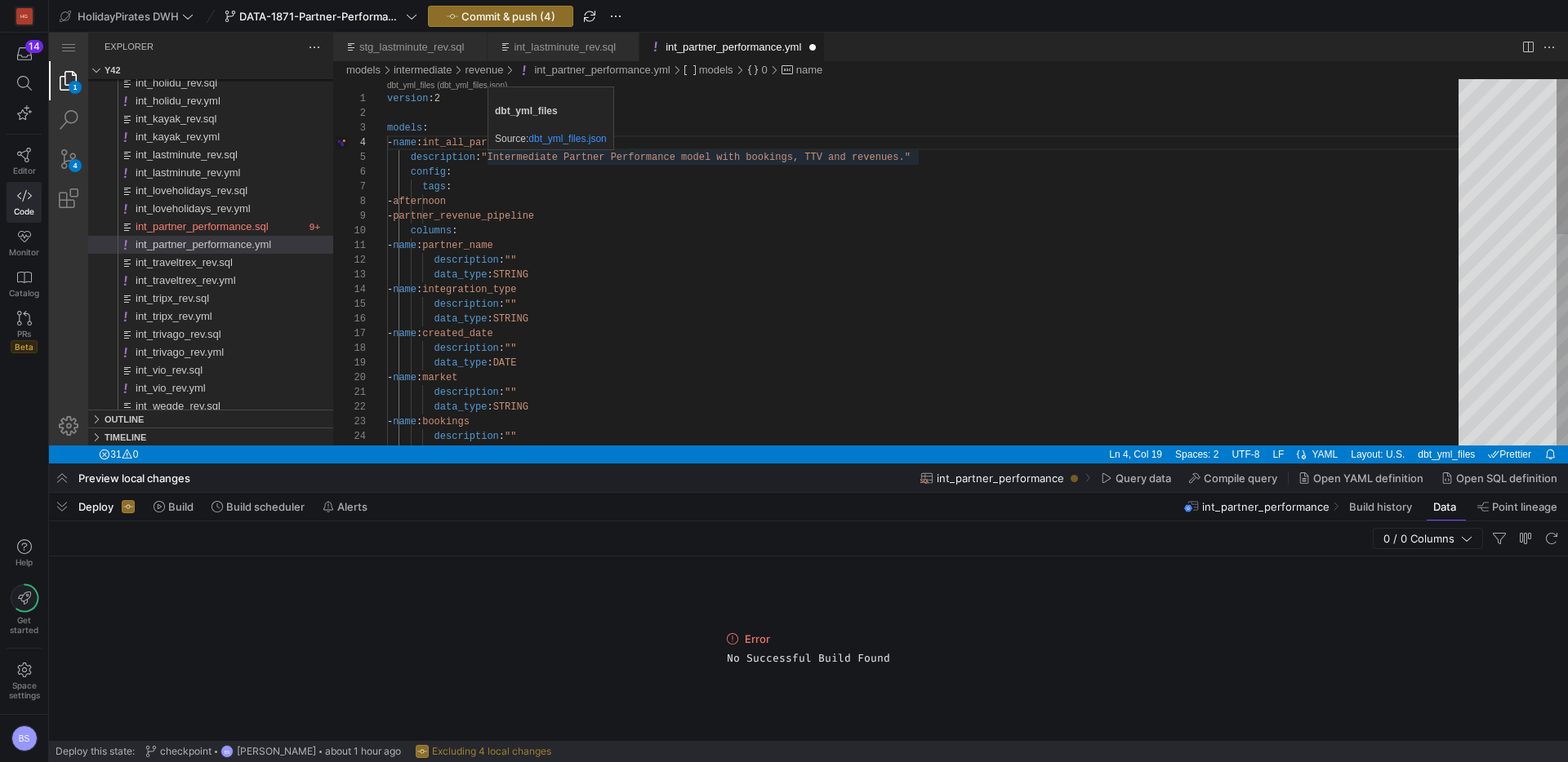
scroll to position [59, 188]
click at [600, 163] on div "version : 2 models : - name : int_all_partner_revenues description : "Intermedi…" at bounding box center [929, 511] width 1082 height 863
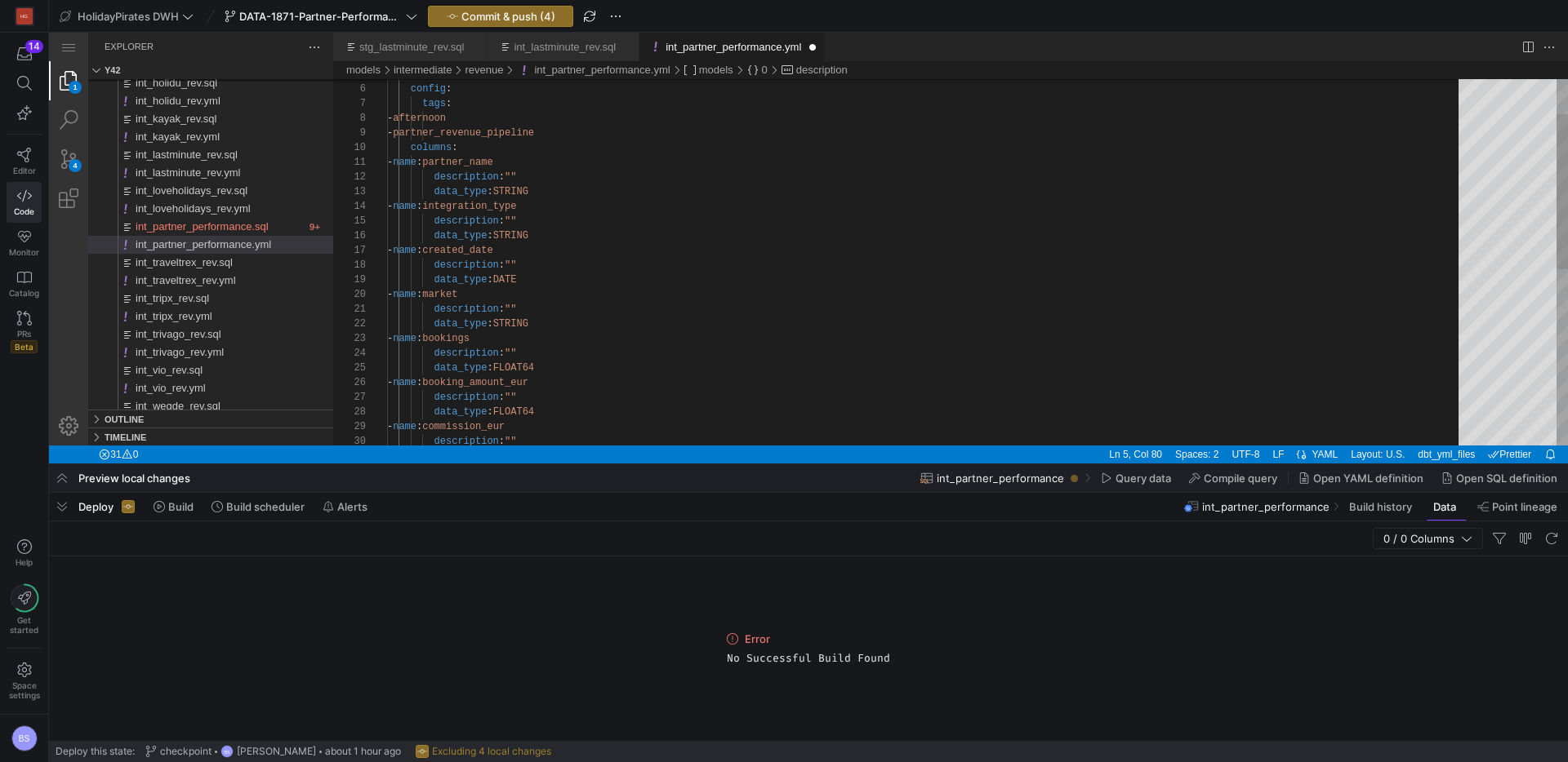
scroll to position [44, 176]
click at [743, 204] on div "- name : integration_type" at bounding box center [929, 206] width 1082 height 15
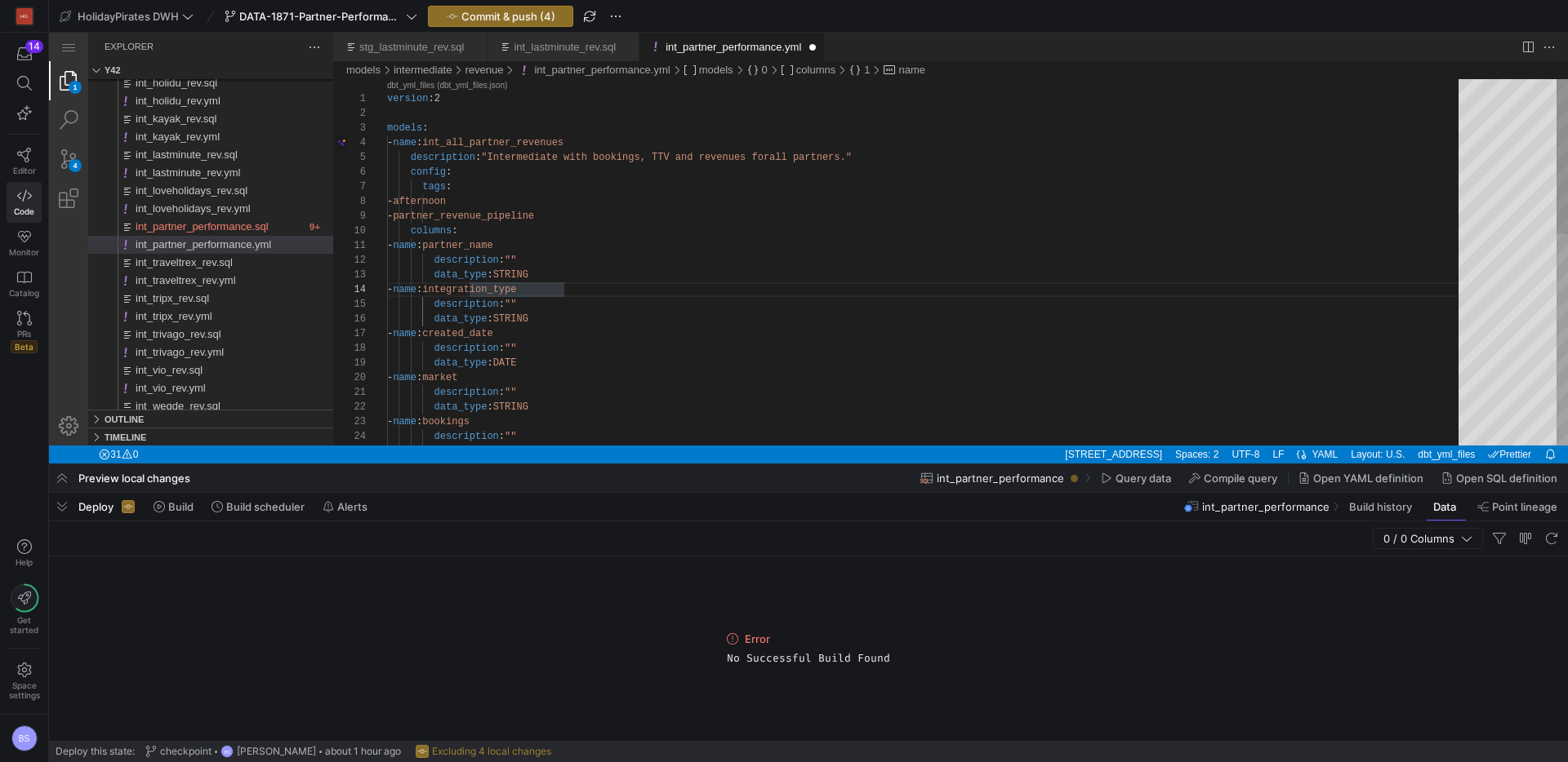
click at [527, 142] on div "description : "Intermediate with bookings, TTV and revenues for all partners." …" at bounding box center [929, 511] width 1082 height 863
click at [551, 143] on div "description : "Intermediate with bookings, TTV and revenues for all partners." …" at bounding box center [929, 511] width 1082 height 863
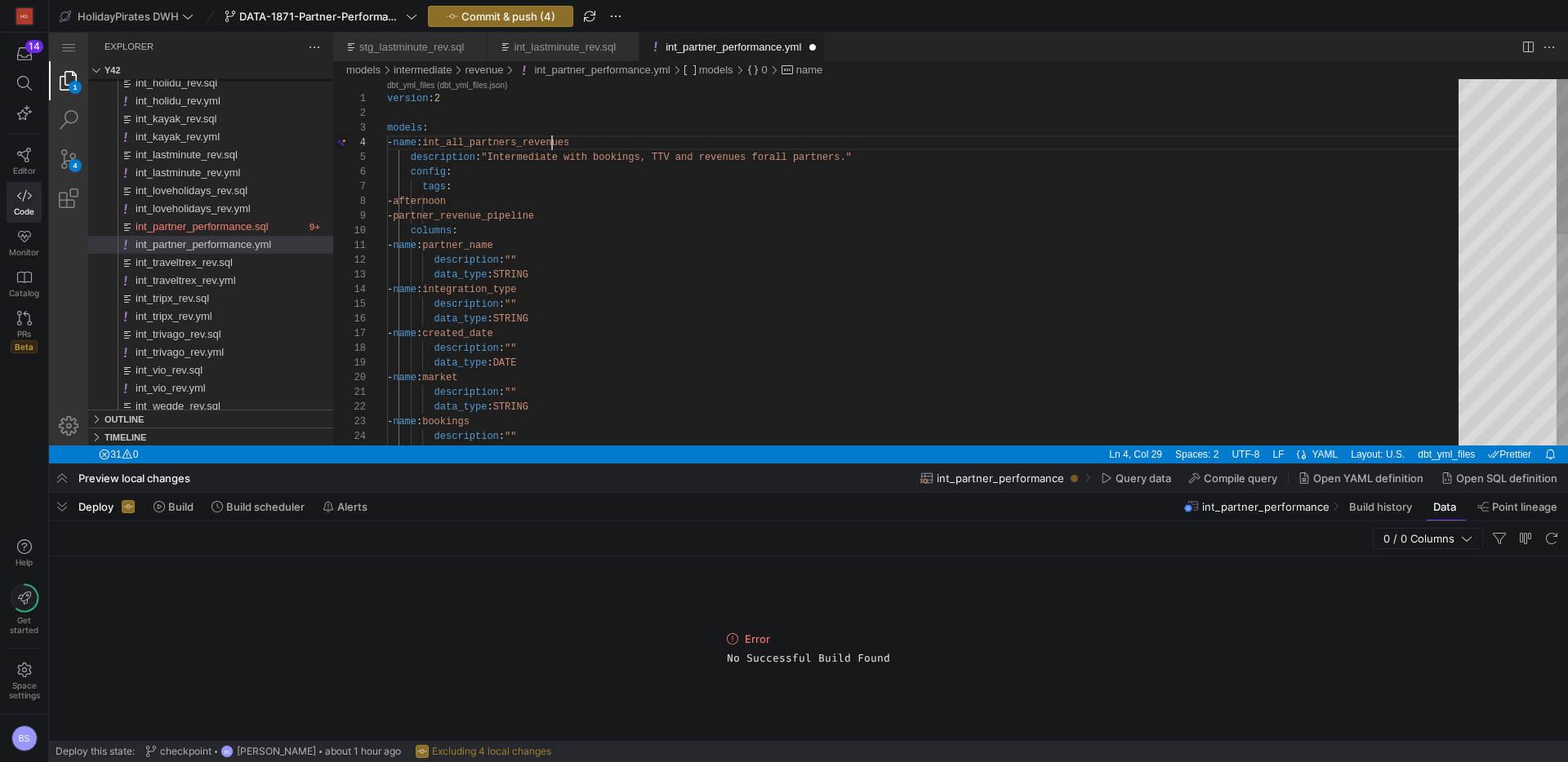
click at [551, 143] on div "description : "Intermediate with bookings, TTV and revenues for all partners." …" at bounding box center [929, 511] width 1082 height 863
type textarea "version: 2 models: - name: int_all_partners_revenues description: "Intermediate…"
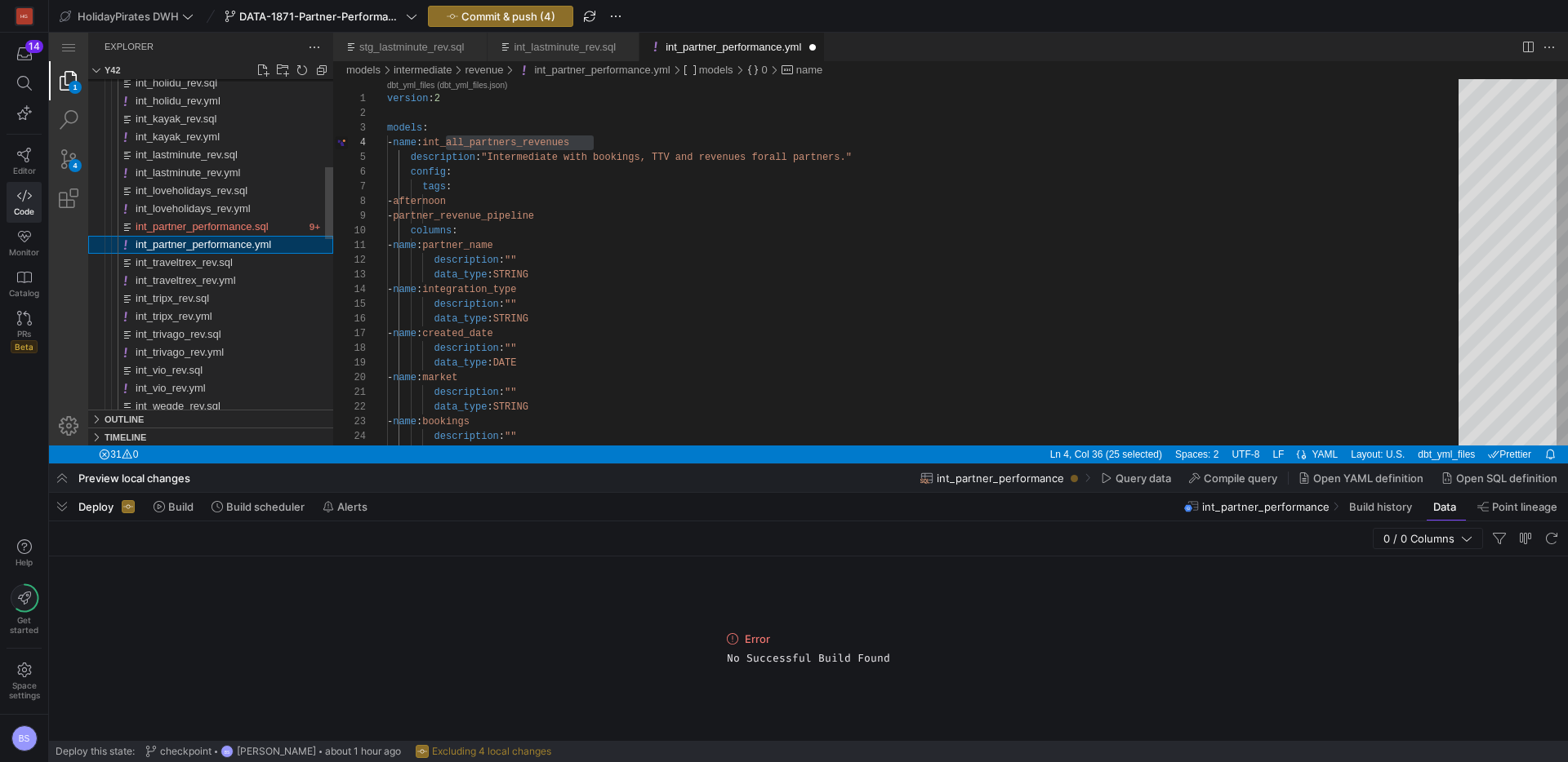
click at [211, 244] on span "int_partner_performance.yml" at bounding box center [204, 244] width 136 height 12
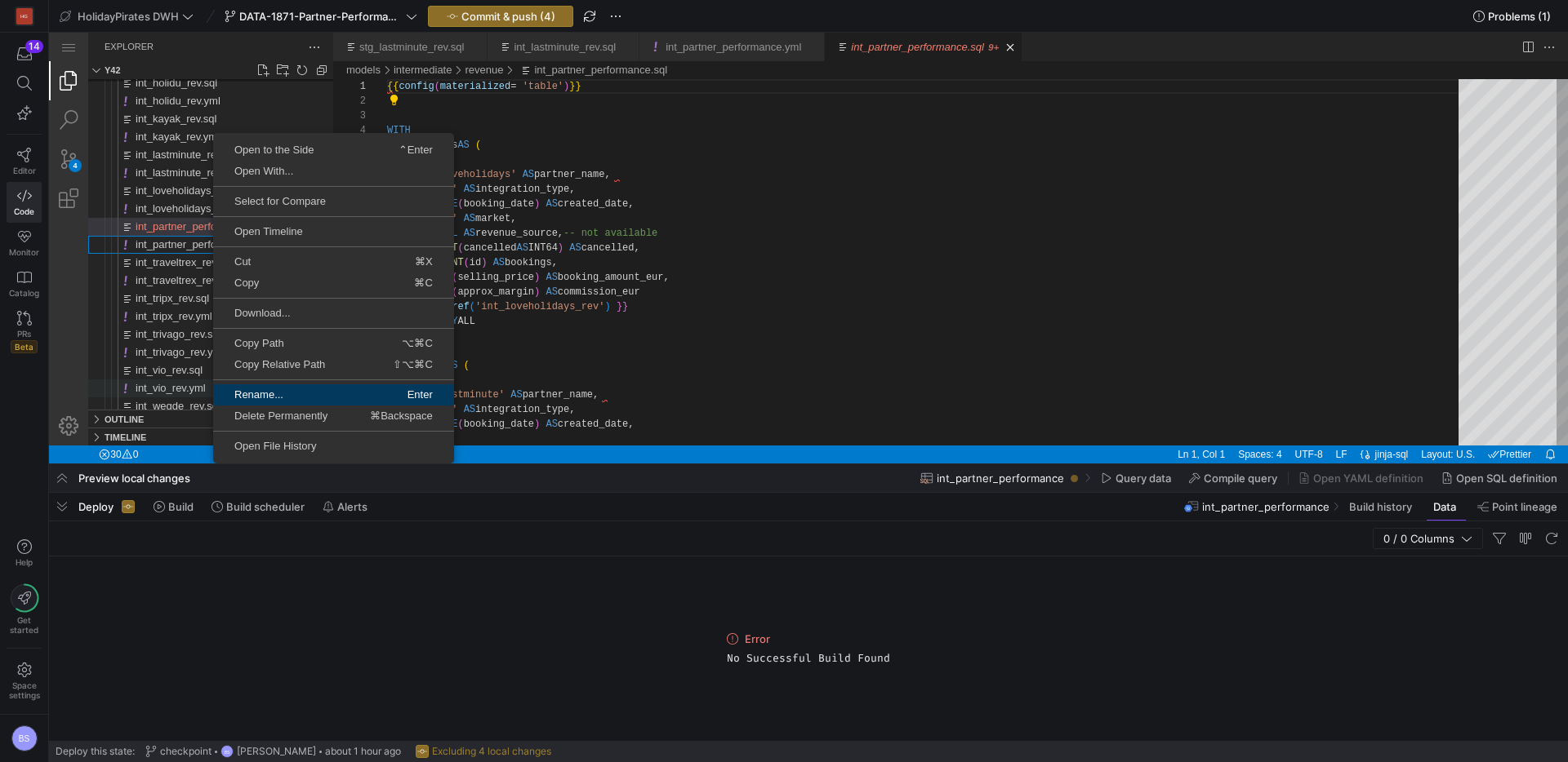
click at [249, 390] on span "Rename..." at bounding box center [272, 395] width 119 height 11
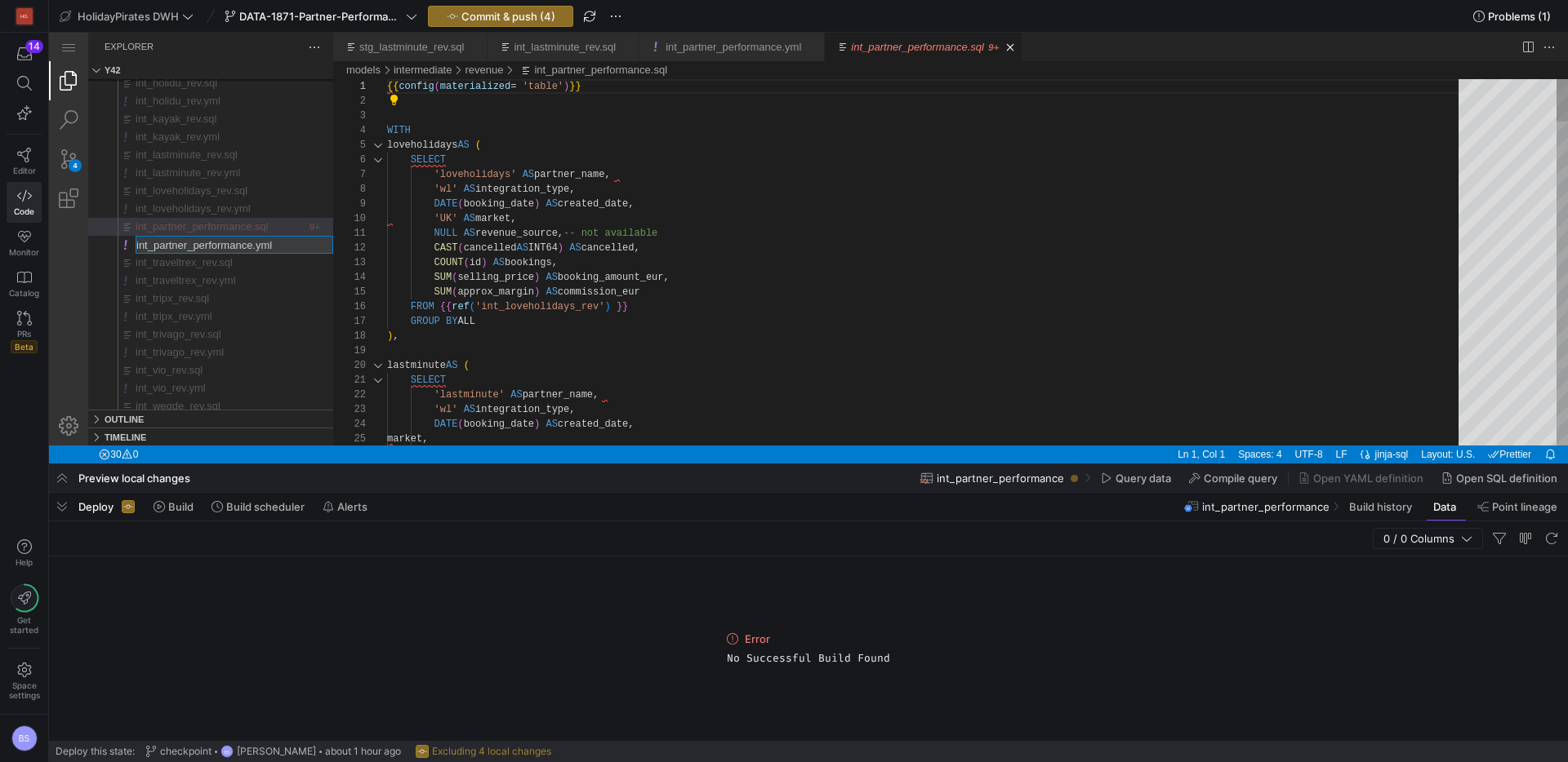
type input "int_all_partners_revenues.yml"
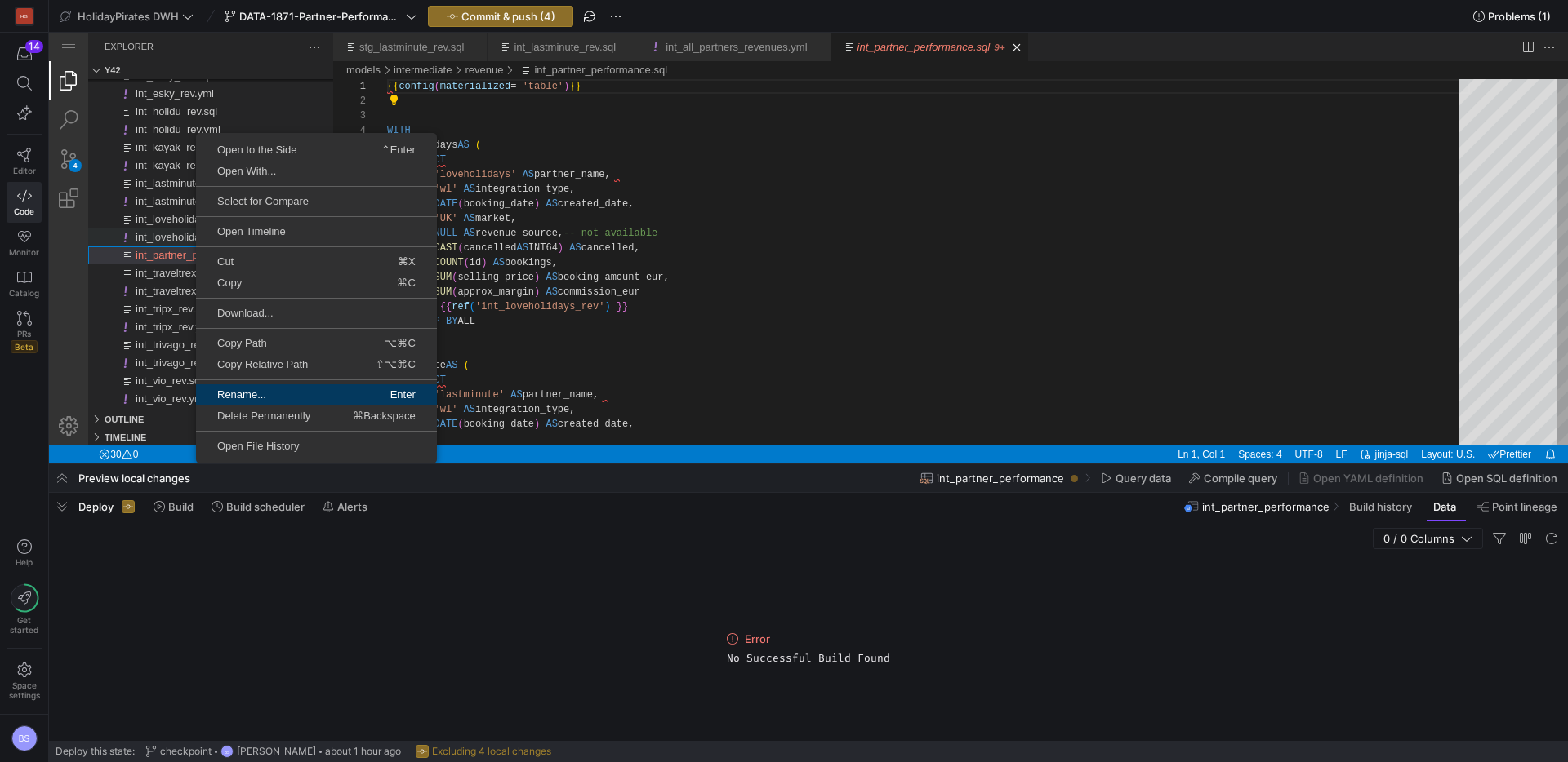
click at [271, 394] on span "Rename..." at bounding box center [255, 395] width 119 height 11
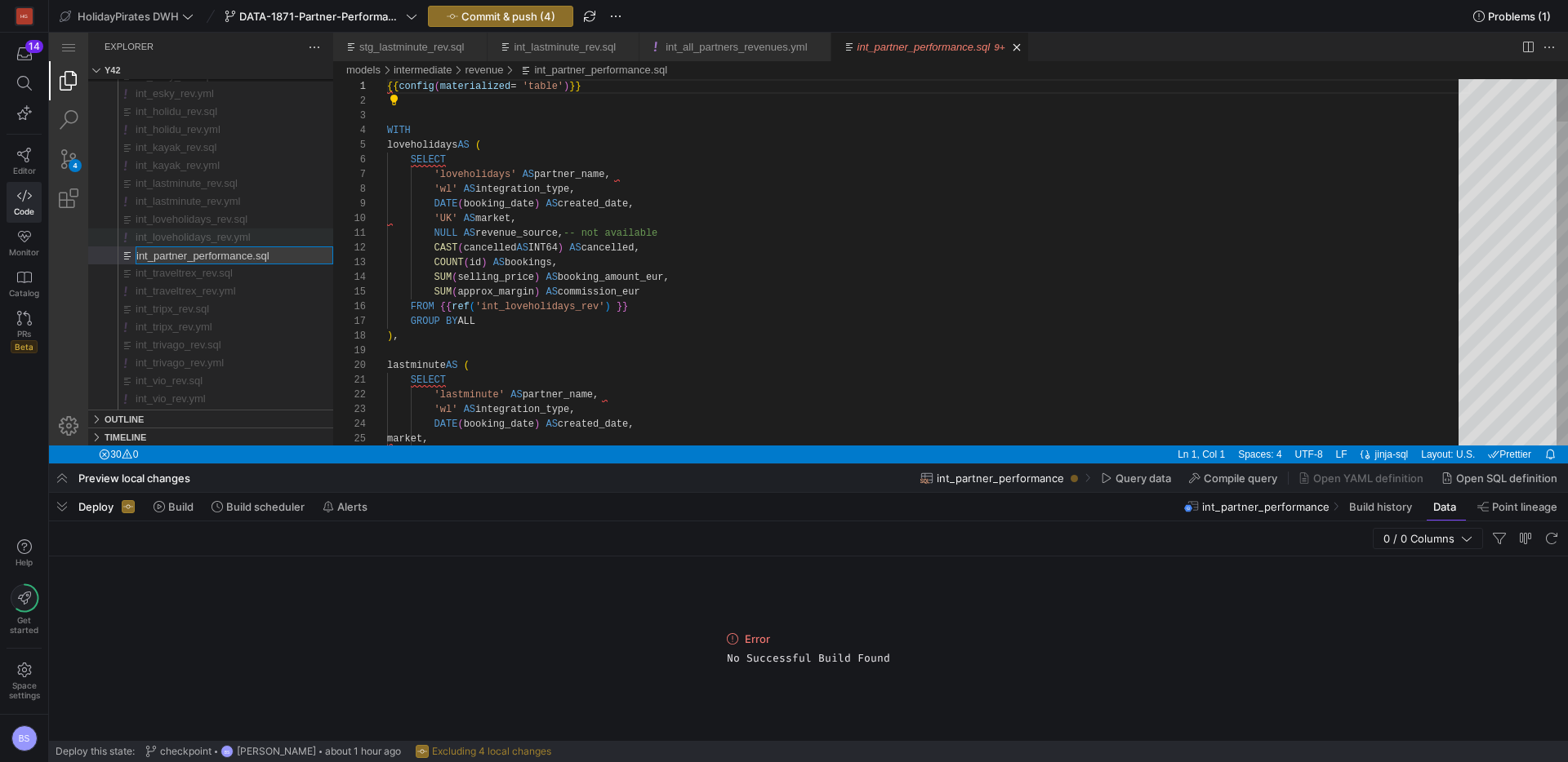
type input "int_all_partners_revenues.sql"
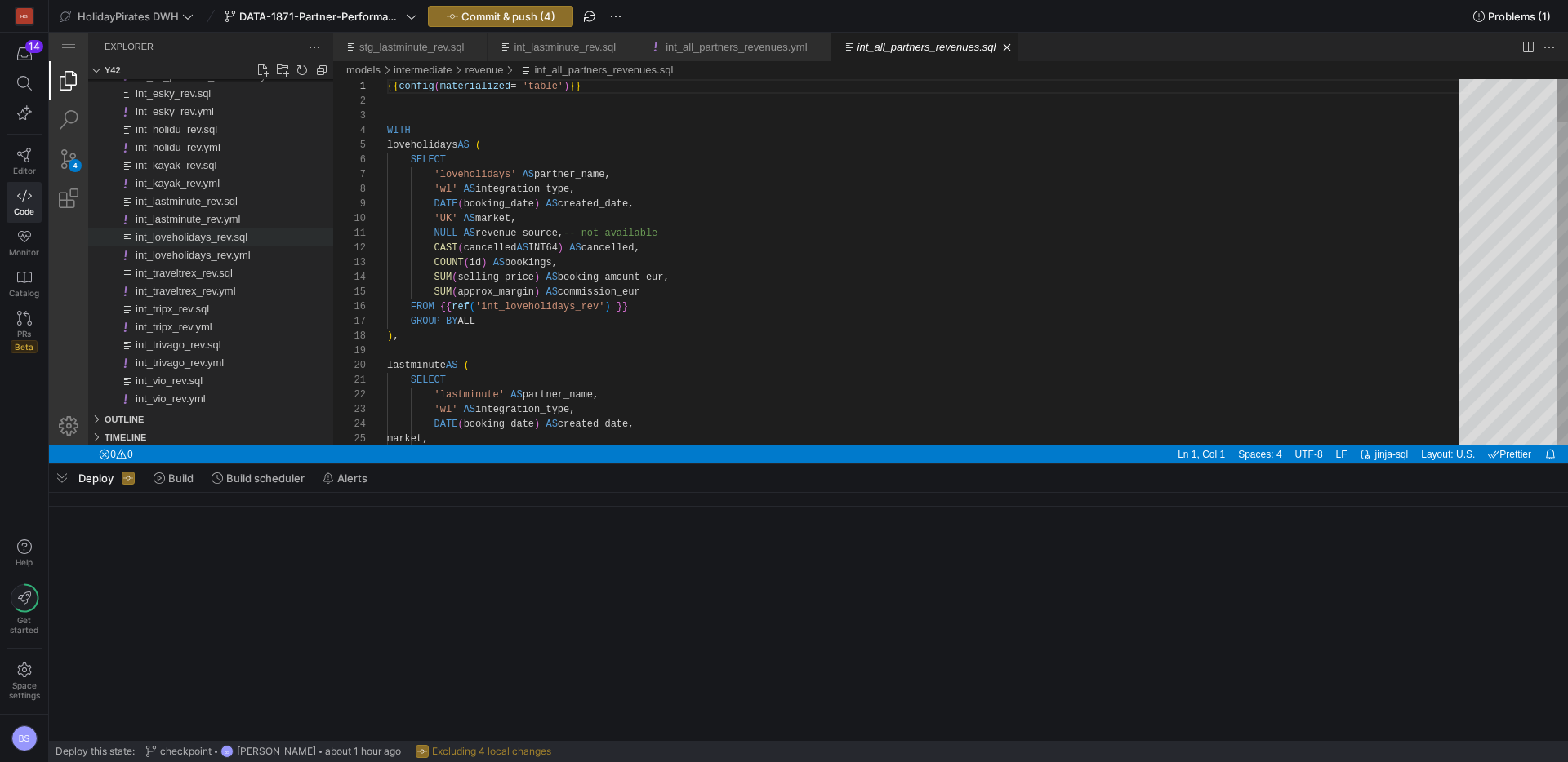
scroll to position [147, 0]
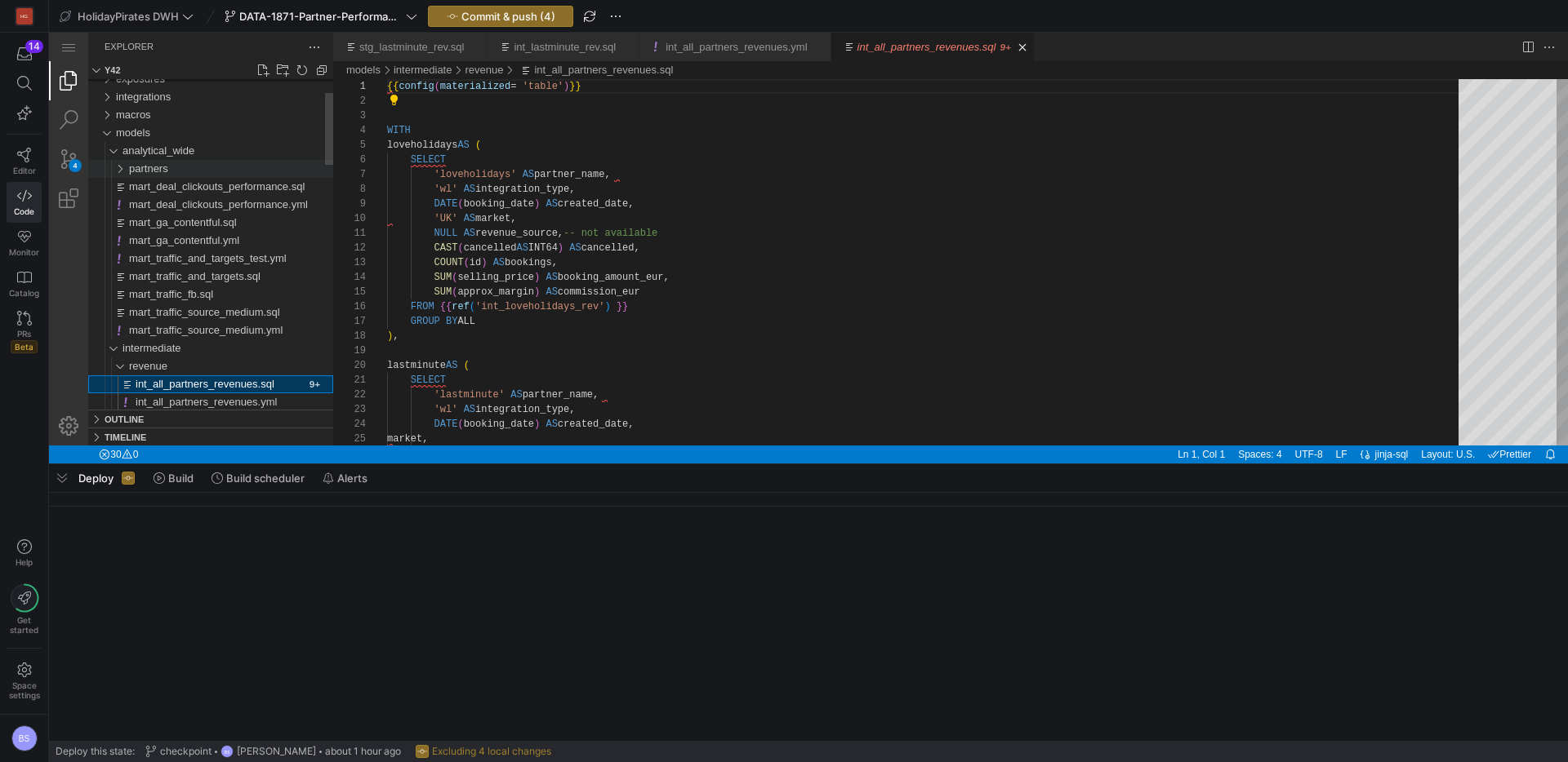
click at [135, 168] on span "partners" at bounding box center [149, 168] width 39 height 12
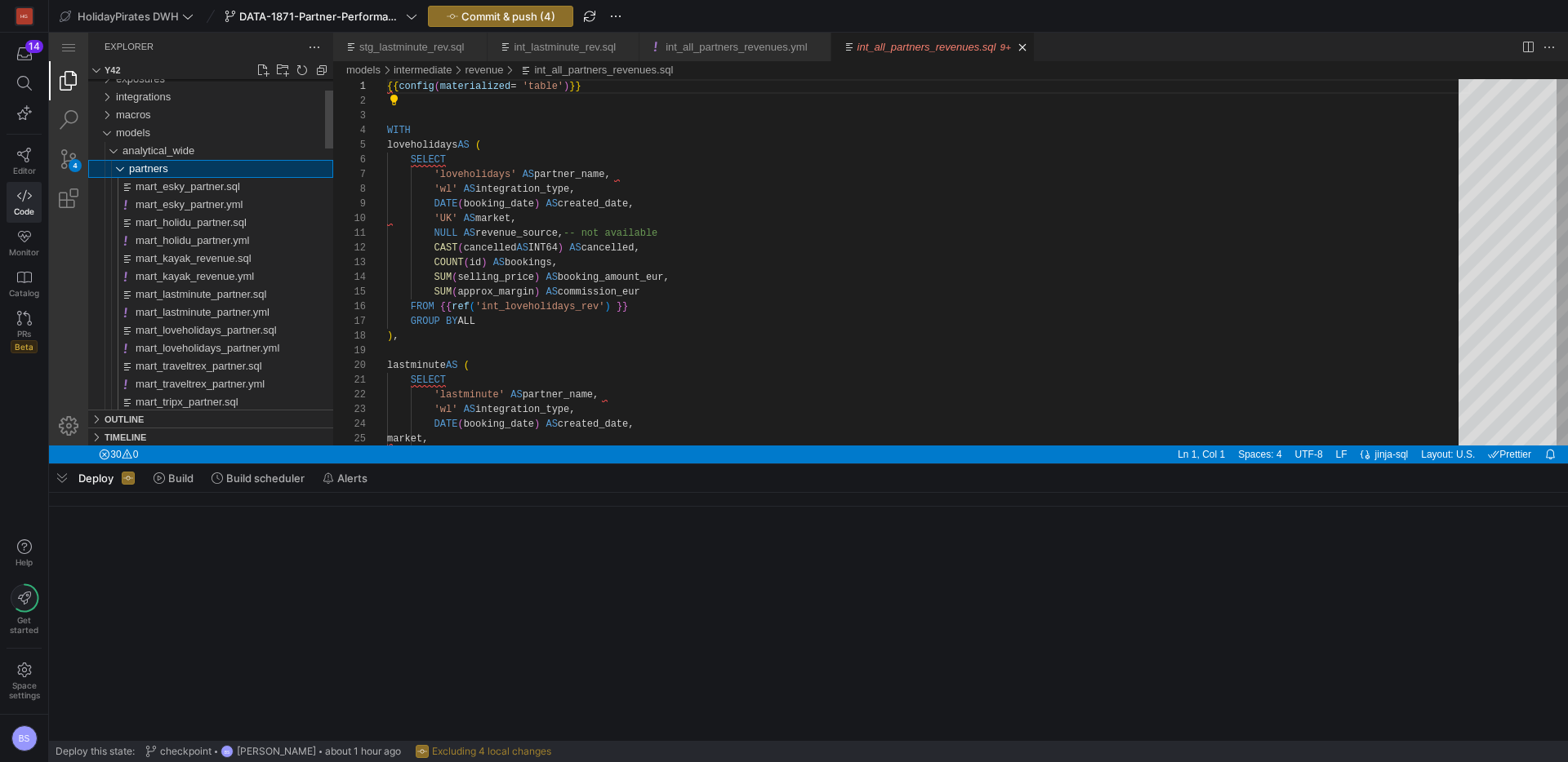
click at [135, 168] on span "partners" at bounding box center [149, 168] width 39 height 12
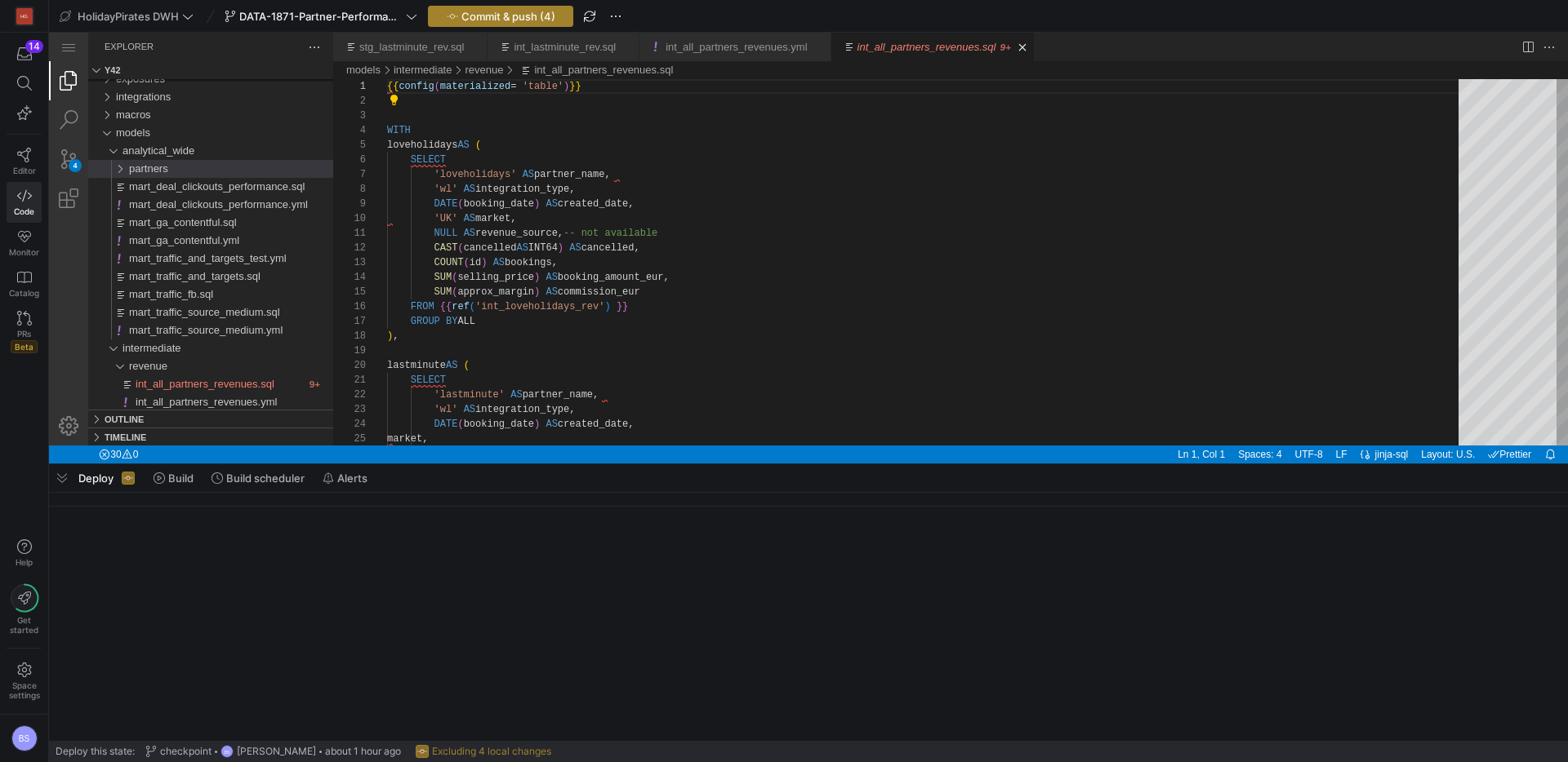
click at [481, 16] on span "Commit & push (4)" at bounding box center [508, 16] width 94 height 13
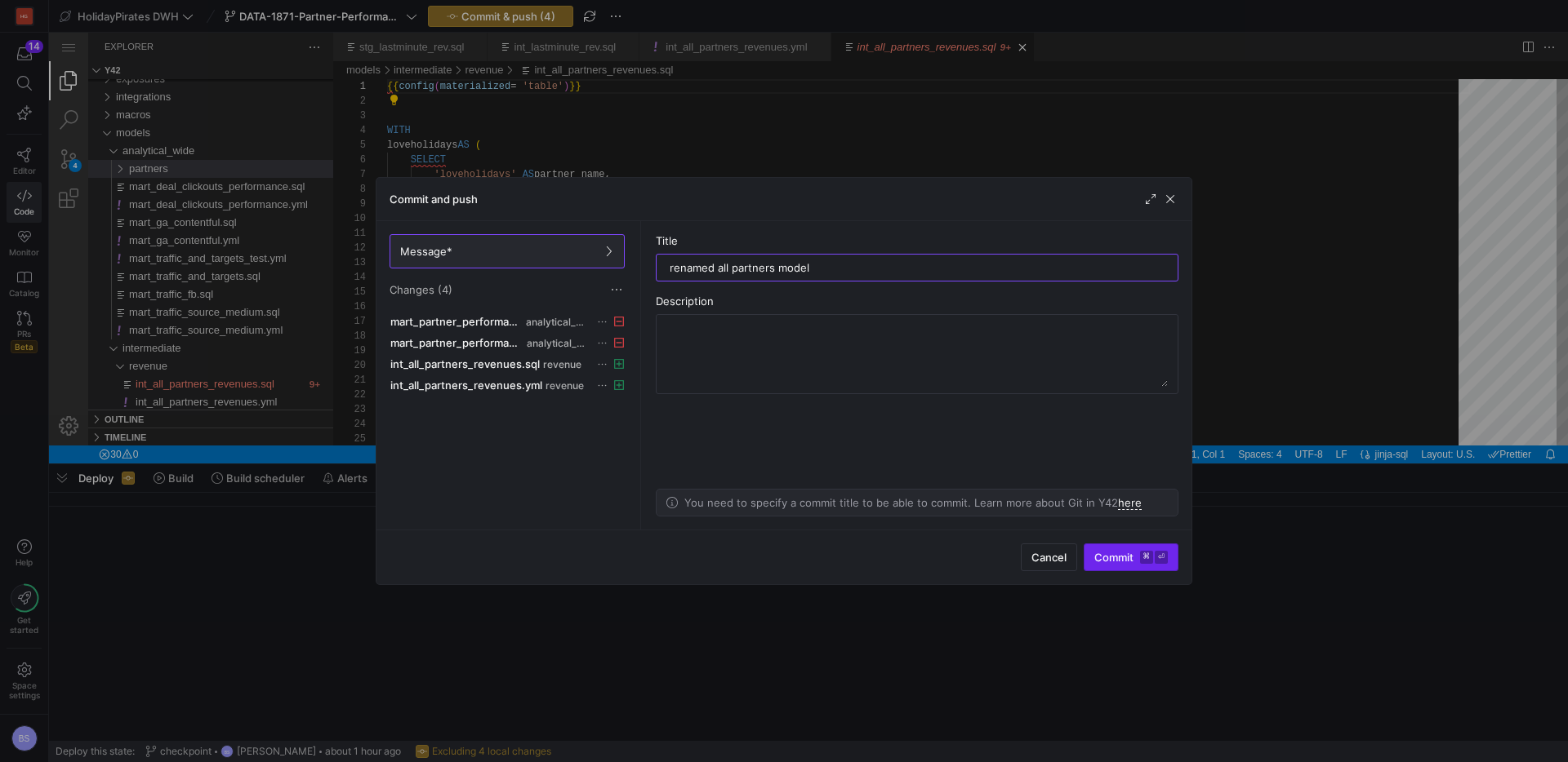
type input "renamed all partners model"
click at [1119, 566] on span "submit" at bounding box center [1131, 557] width 93 height 26
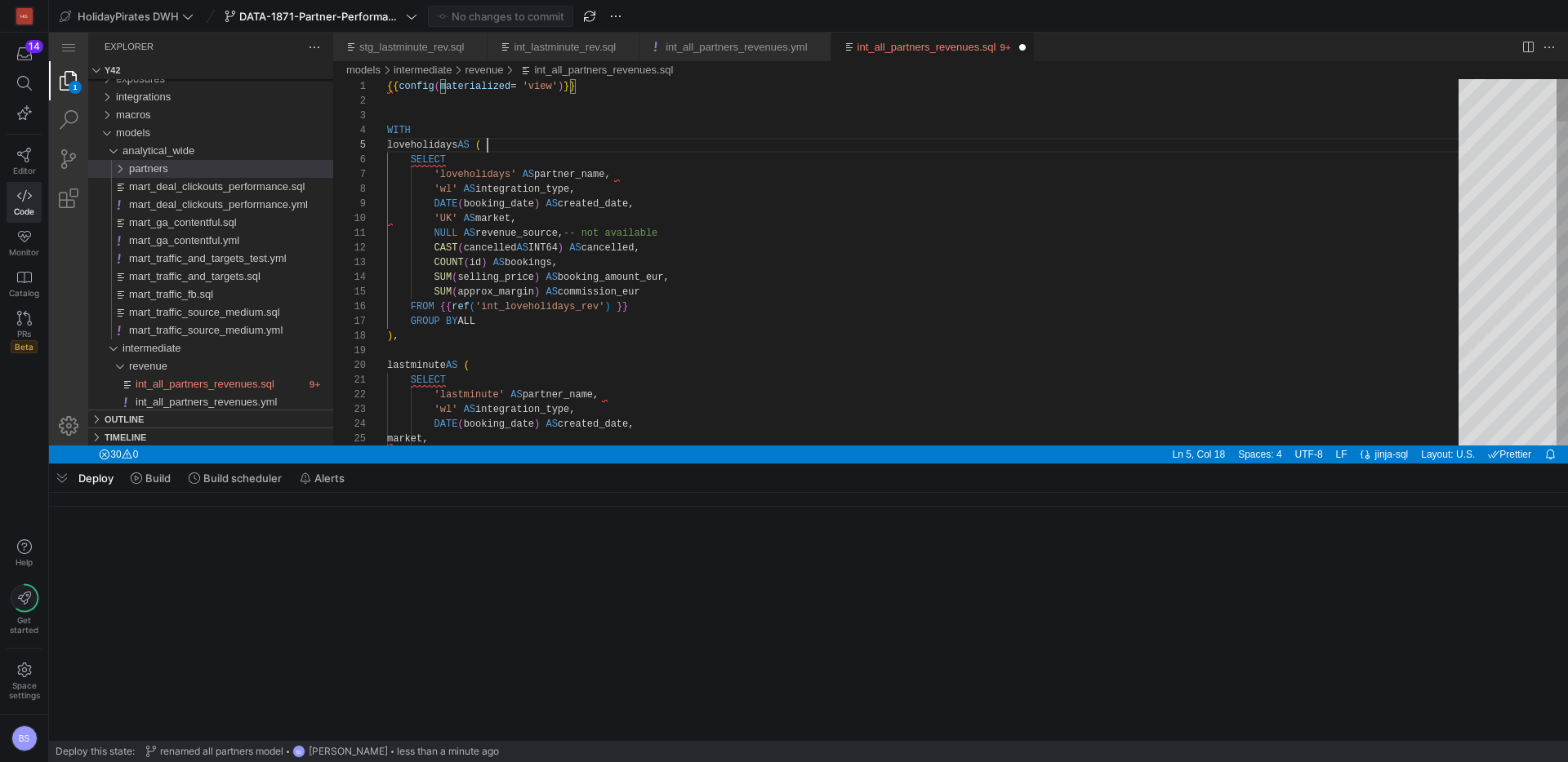
scroll to position [59, 101]
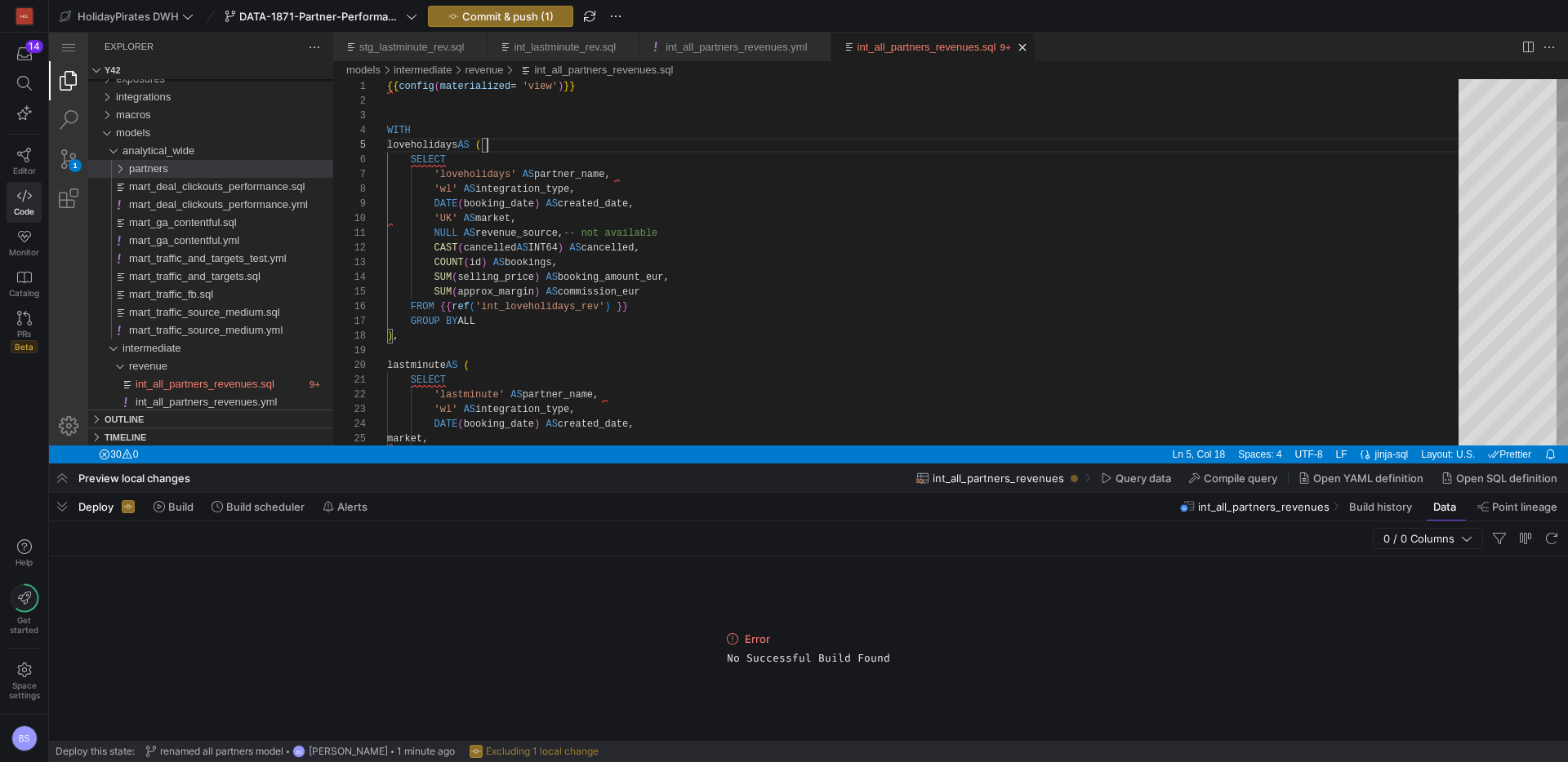
type textarea "{{ config(materialized = 'table')}} WITH loveholidays AS ( SELECT 'loveholidays…"
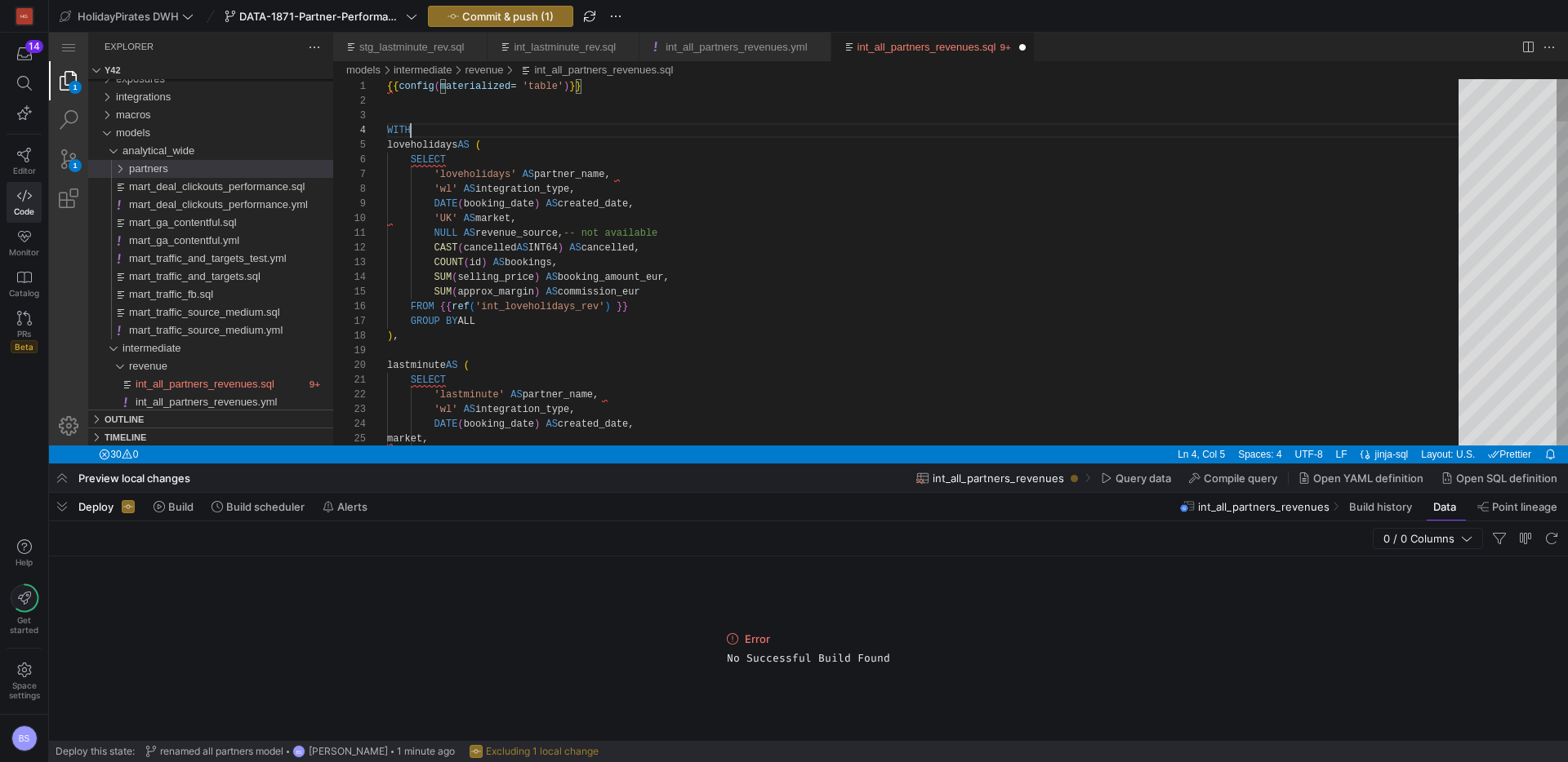
scroll to position [44, 24]
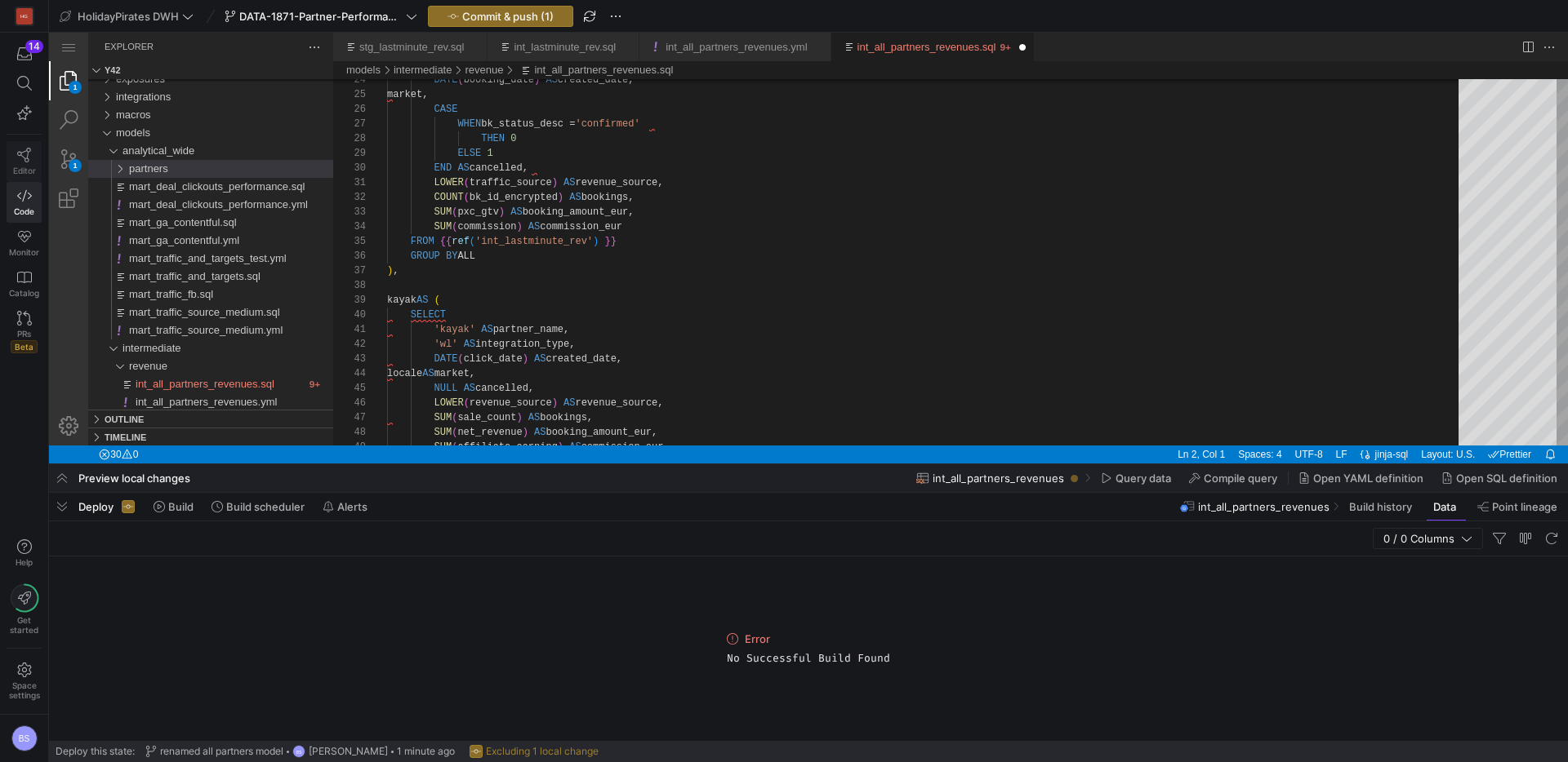
click at [28, 152] on icon at bounding box center [25, 155] width 15 height 15
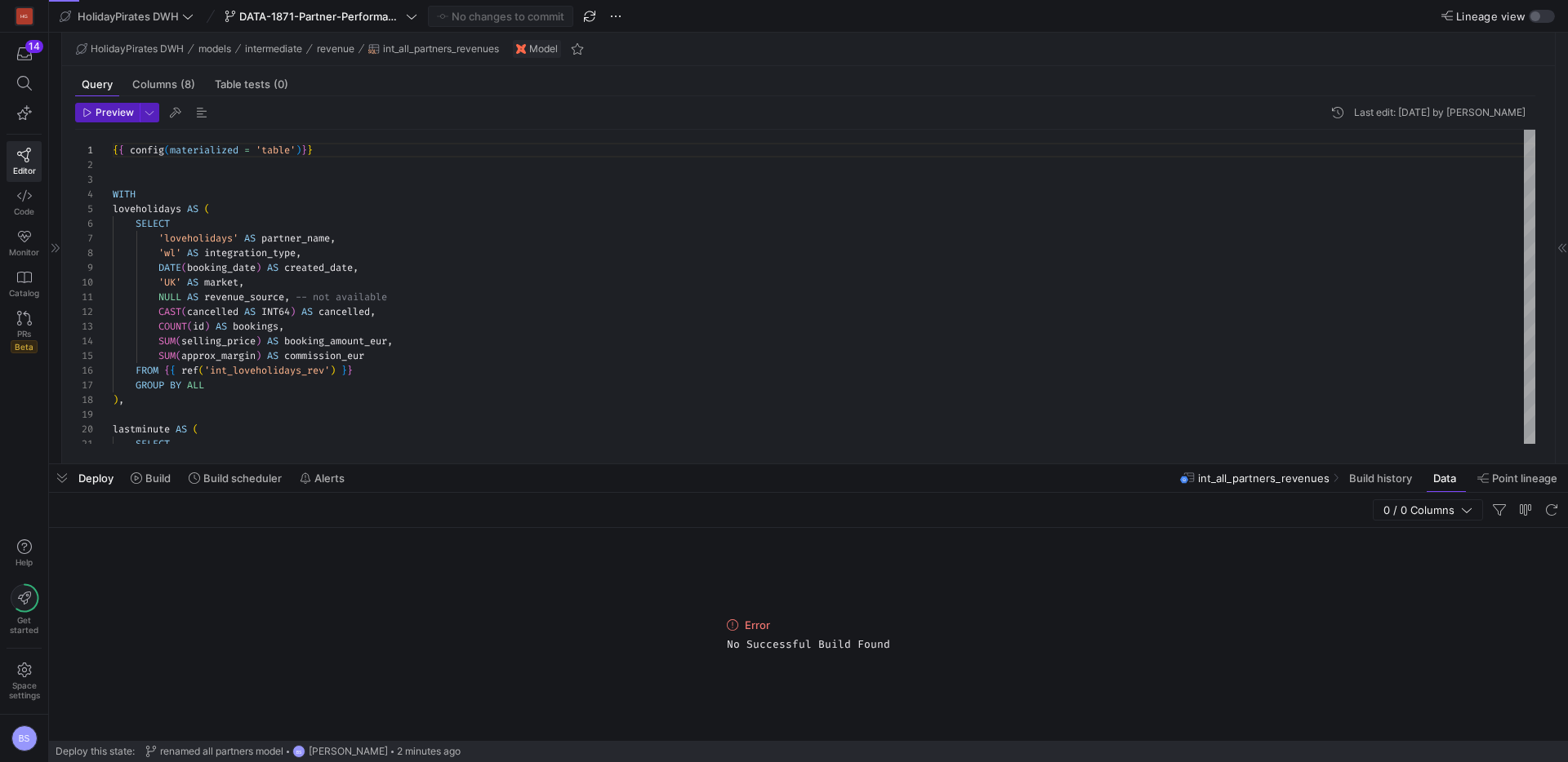
scroll to position [147, 0]
click at [1543, 19] on div "button" at bounding box center [1542, 16] width 26 height 13
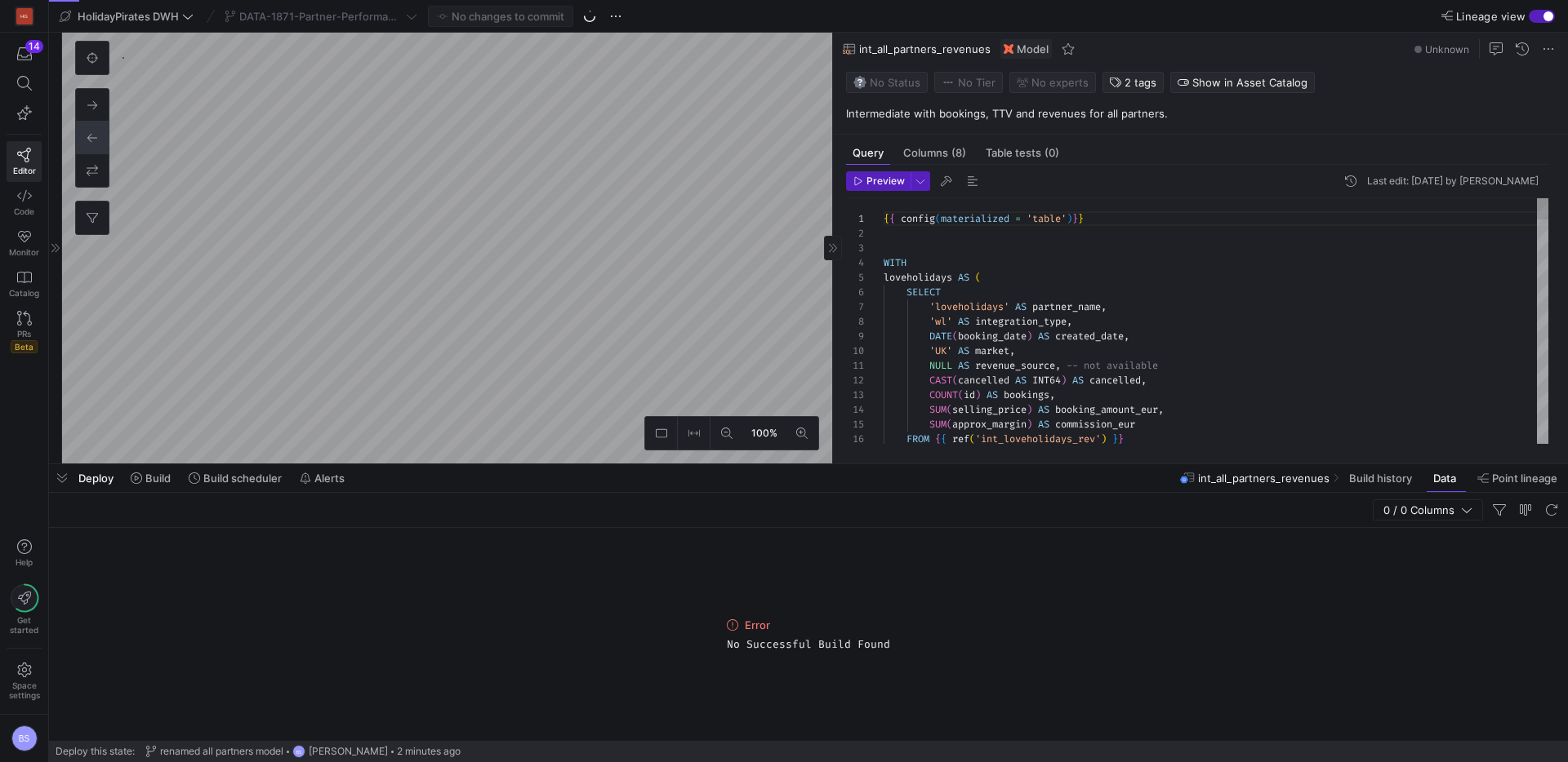
scroll to position [147, 0]
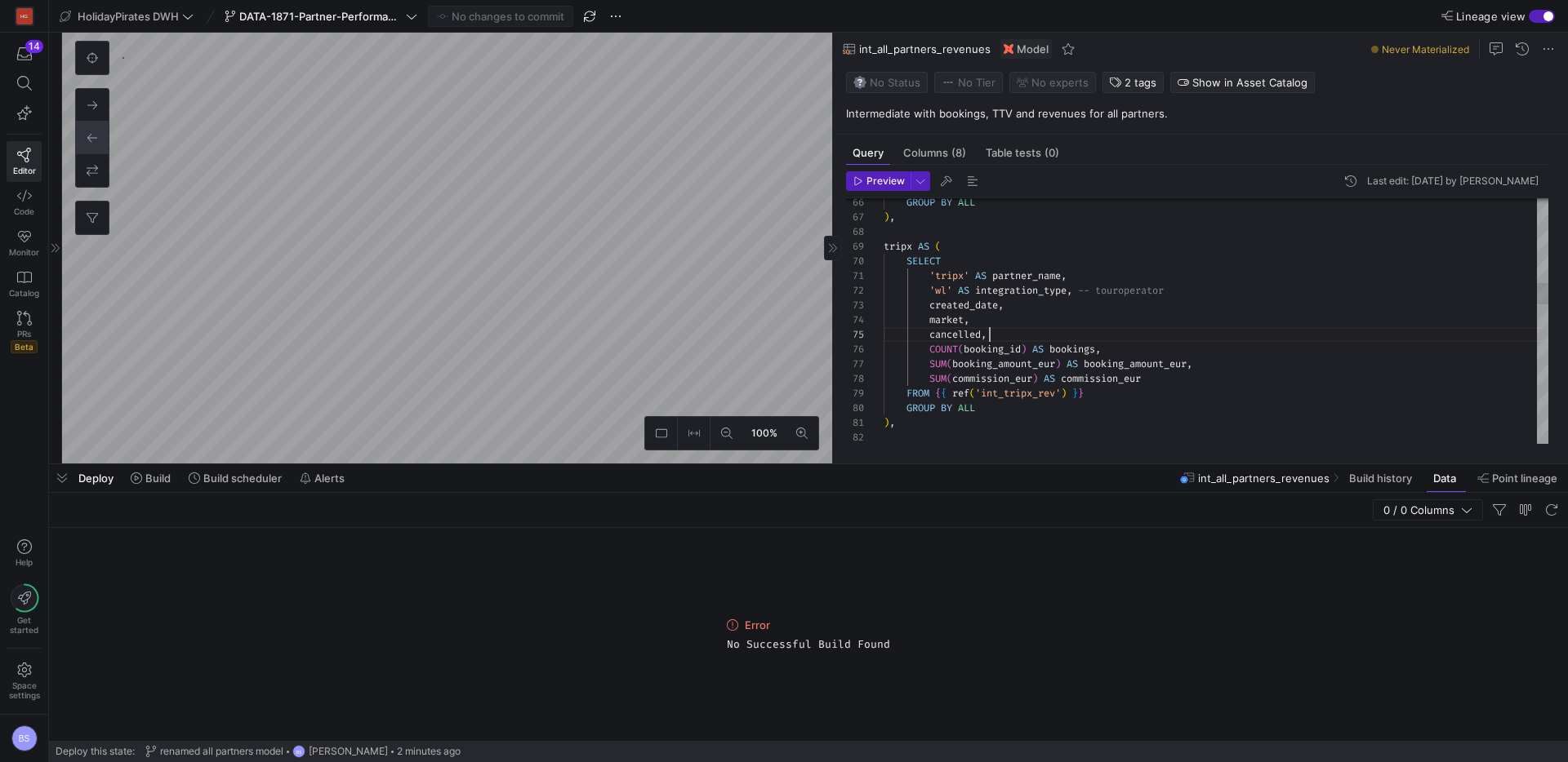
click at [994, 335] on div "GROUP BY ALL ) , tripx AS ( SELECT 'tripx' AS partner_name , 'wl' AS integratio…" at bounding box center [1216, 637] width 665 height 2819
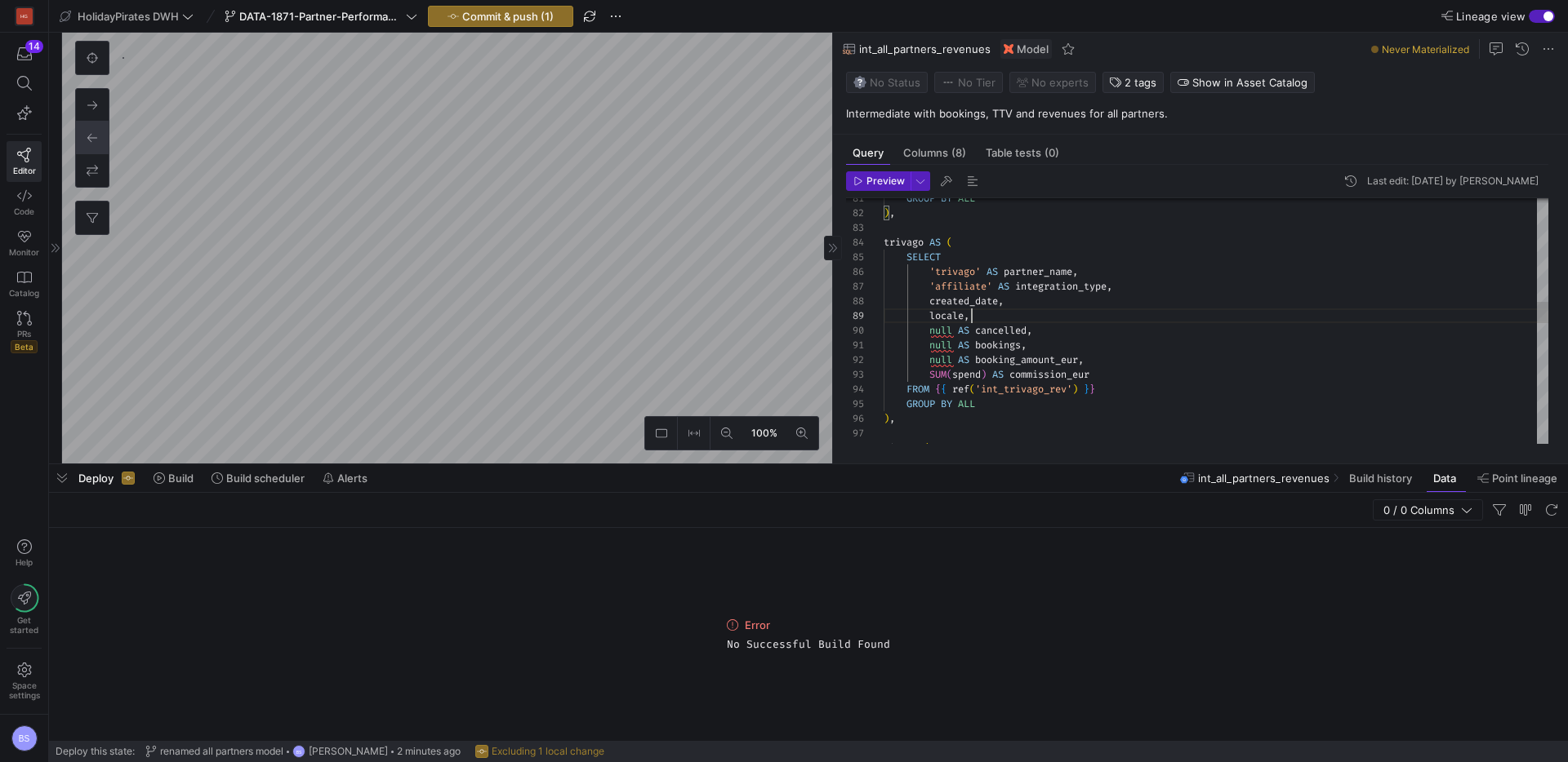
scroll to position [118, 88]
click at [997, 318] on div "GROUP BY ALL ) , trivago AS ( SELECT 'trivago' AS partner_name , 'affiliate' AS…" at bounding box center [1216, 419] width 665 height 2834
click at [1038, 332] on div "GROUP BY ALL ) , trivago AS ( SELECT 'trivago' AS partner_name , 'affiliate' AS…" at bounding box center [1216, 419] width 665 height 2834
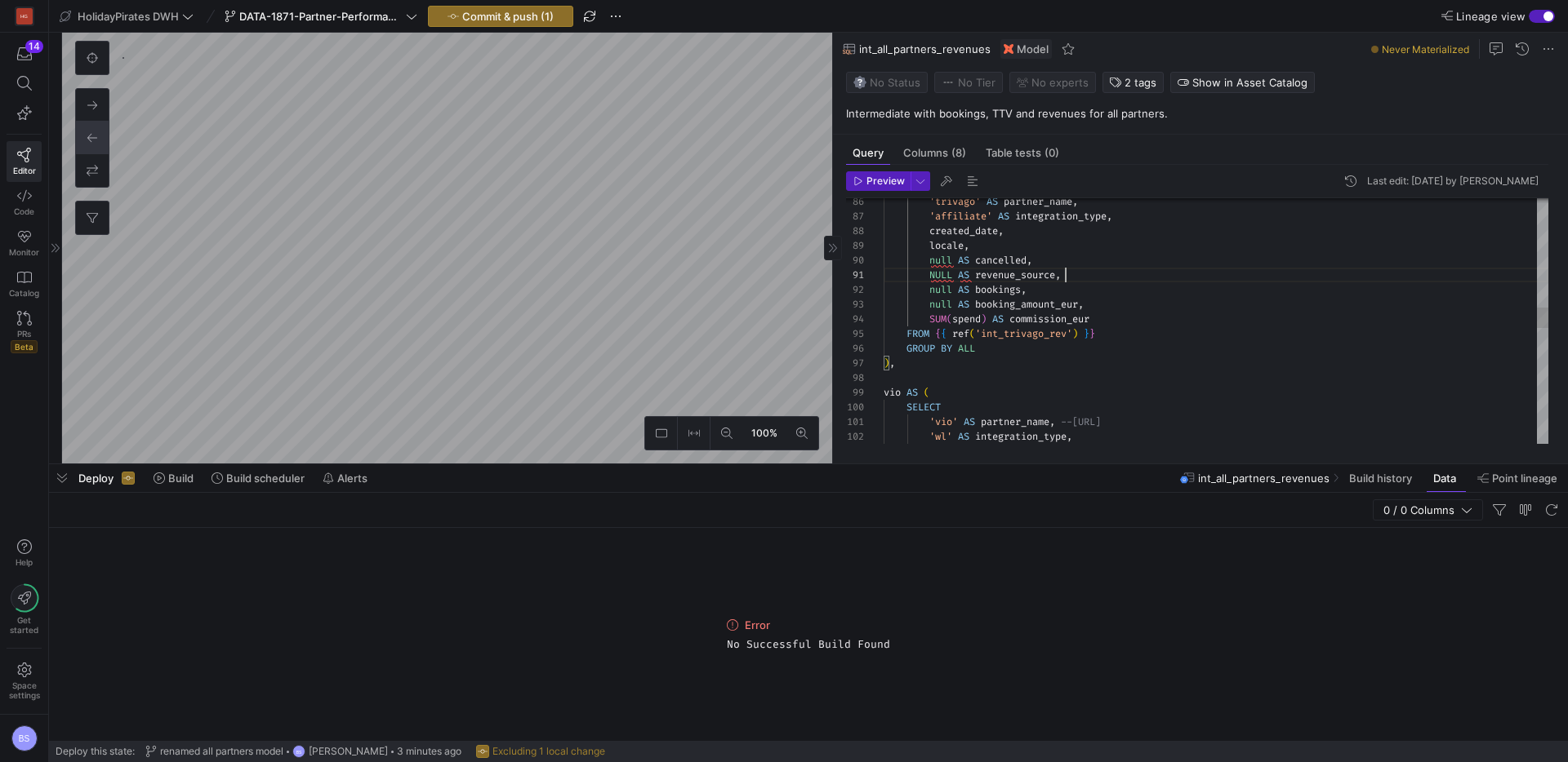
click at [942, 260] on div "'trivago' AS partner_name , 'affiliate' AS integration_type , created_date , lo…" at bounding box center [1216, 357] width 665 height 2848
click at [932, 288] on div "'trivago' AS partner_name , 'affiliate' AS integration_type , created_date , lo…" at bounding box center [1216, 357] width 665 height 2848
drag, startPoint x: 931, startPoint y: 288, endPoint x: 953, endPoint y: 307, distance: 29.1
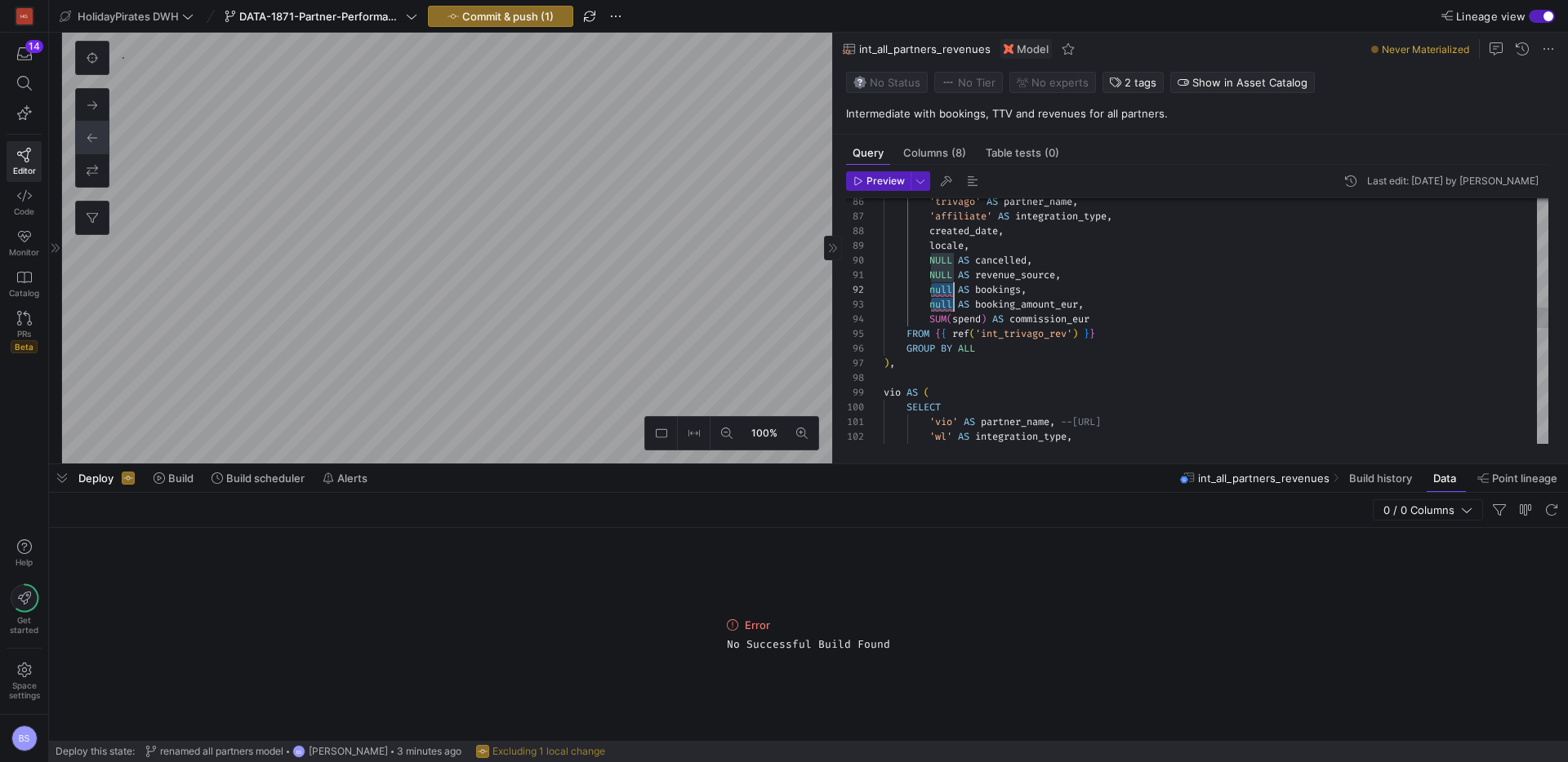
click at [953, 307] on div "'trivago' AS partner_name , 'affiliate' AS integration_type , created_date , lo…" at bounding box center [1216, 357] width 665 height 2848
click at [1166, 303] on div "'trivago' AS partner_name , 'affiliate' AS integration_type , created_date , lo…" at bounding box center [1216, 357] width 665 height 2848
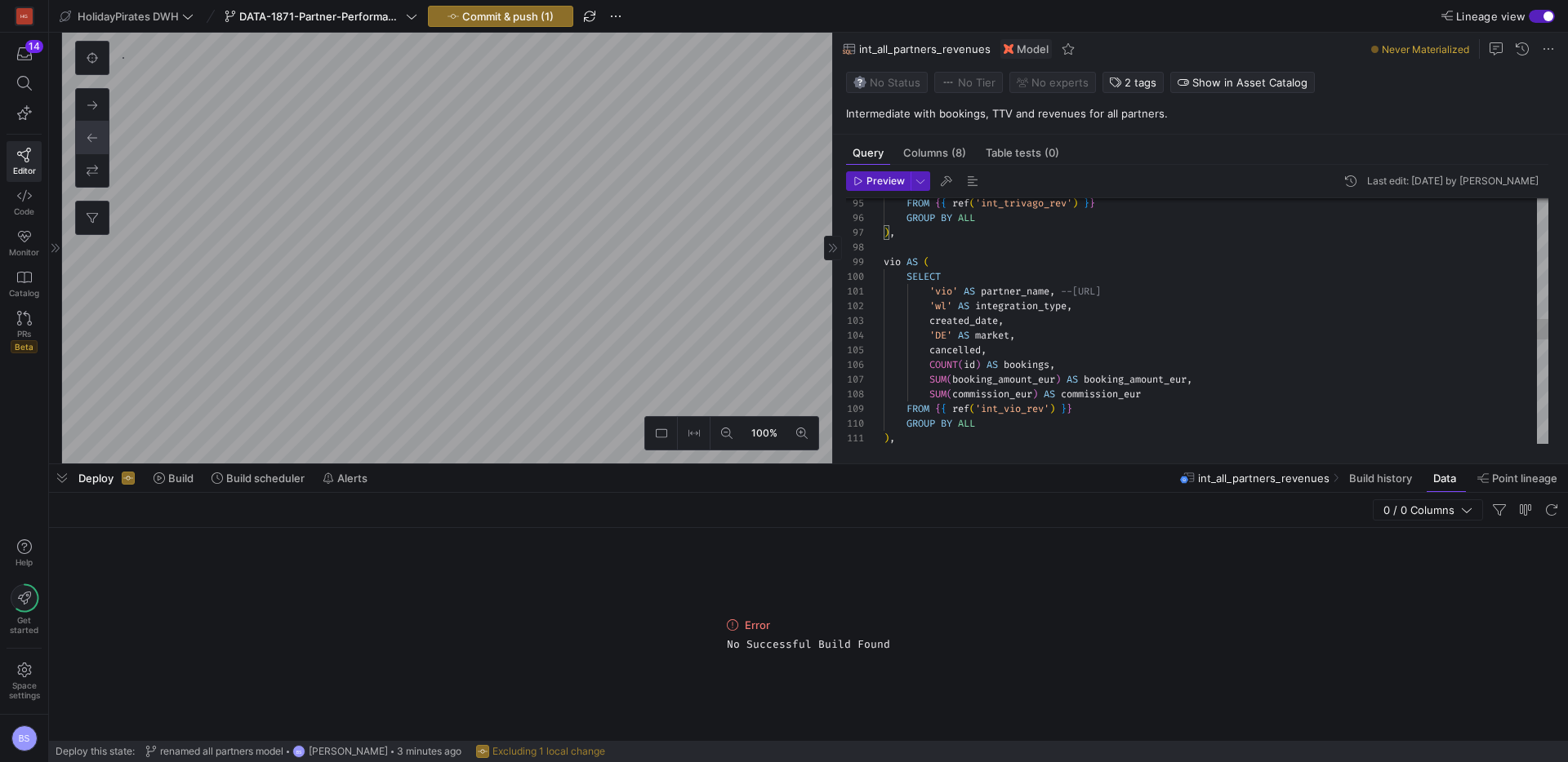
click at [988, 351] on div "FROM { { ref ( 'int_trivago_rev' ) } } GROUP BY ALL ) , vio AS ( SELECT 'vio' A…" at bounding box center [1216, 226] width 665 height 2848
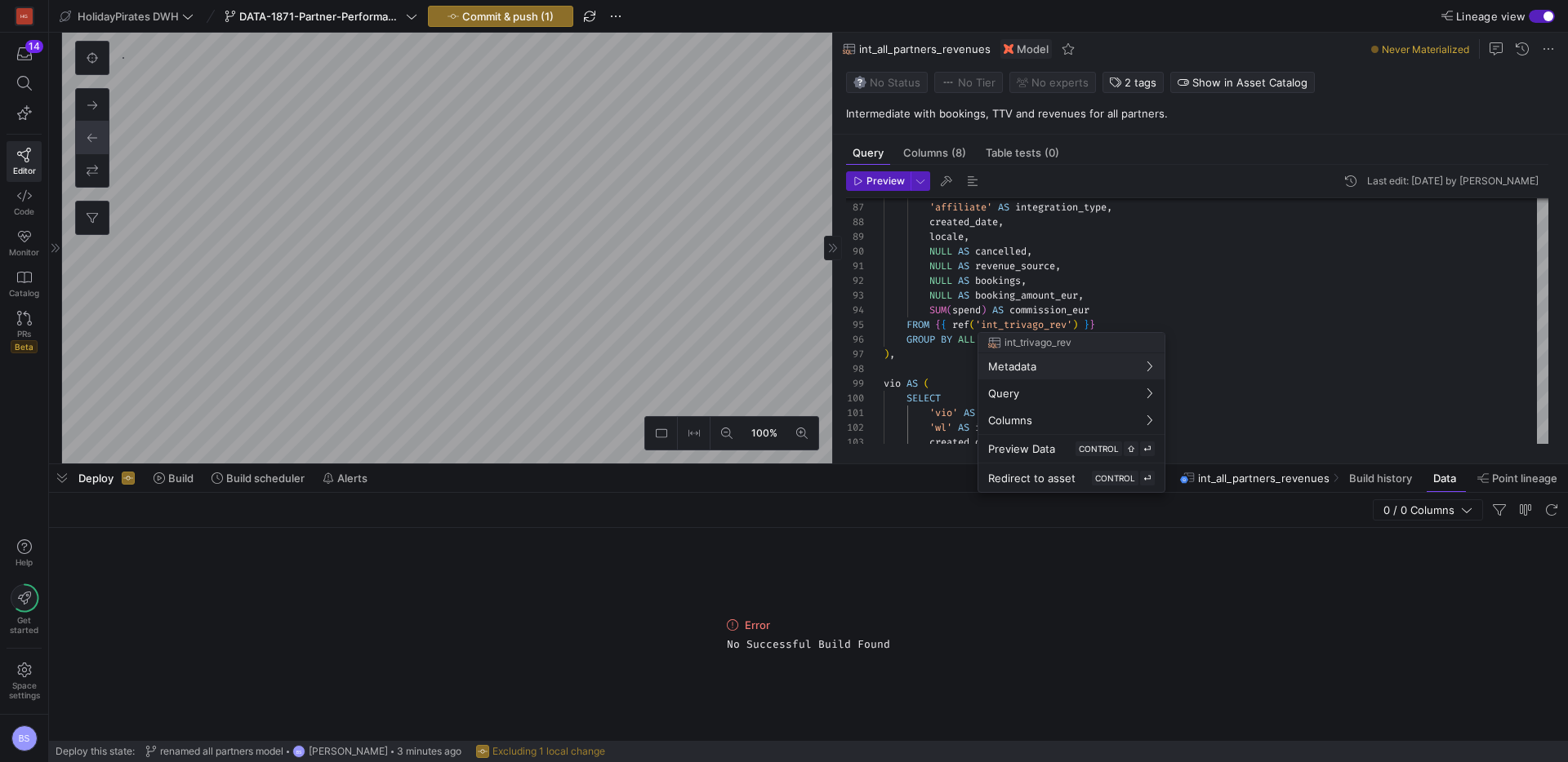
click at [1072, 271] on div at bounding box center [784, 381] width 1568 height 762
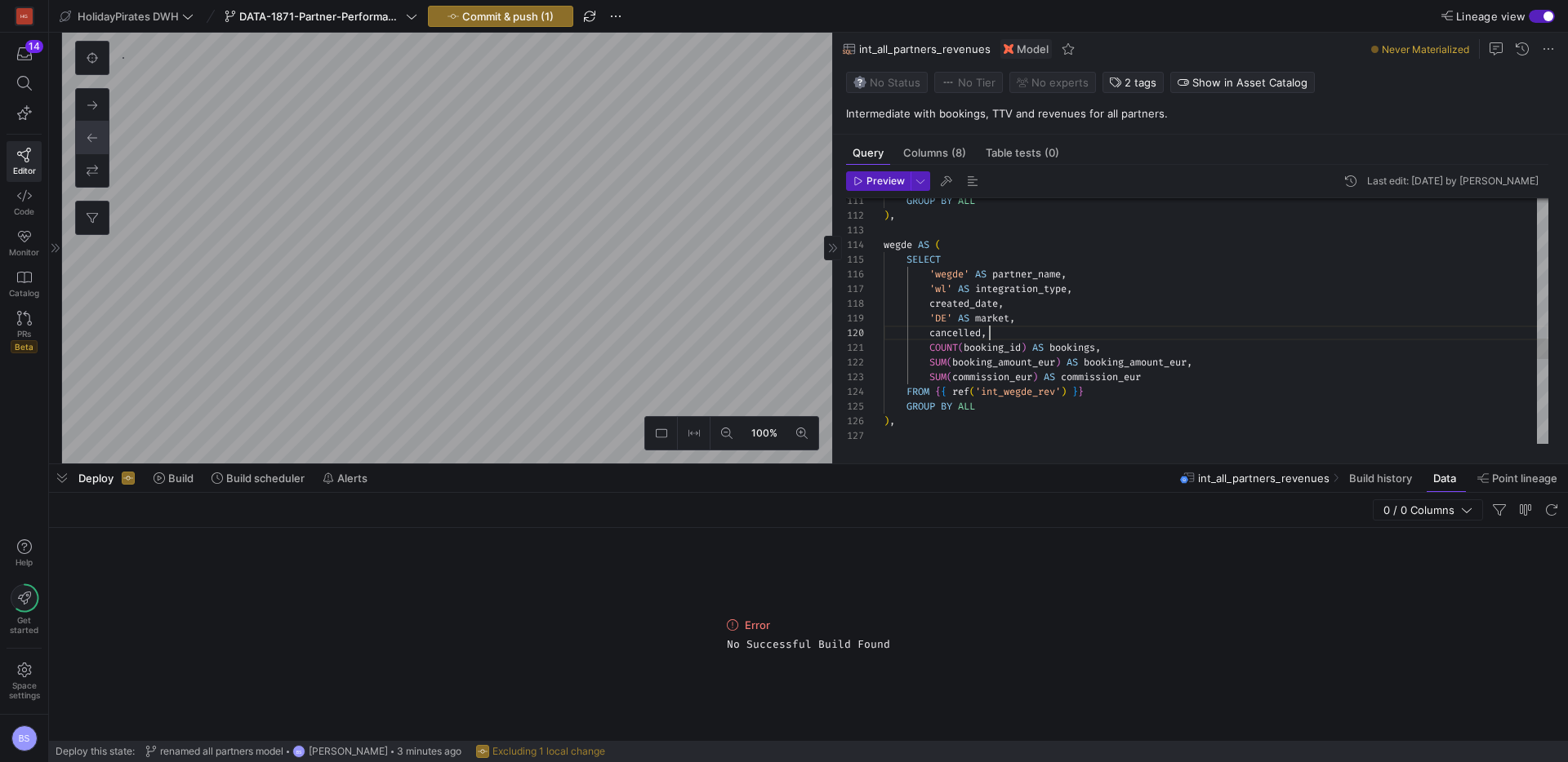
drag, startPoint x: 986, startPoint y: 345, endPoint x: 929, endPoint y: 344, distance: 57.0
click at [929, 344] on div "created_date , 'DE' AS market , cancelled , COUNT ( booking_id ) AS bookings , …" at bounding box center [1216, 3] width 665 height 2878
click at [1092, 324] on div "created_date , 'DE' AS market , cancelled , COUNT ( booking_id ) AS bookings , …" at bounding box center [1216, 3] width 665 height 2878
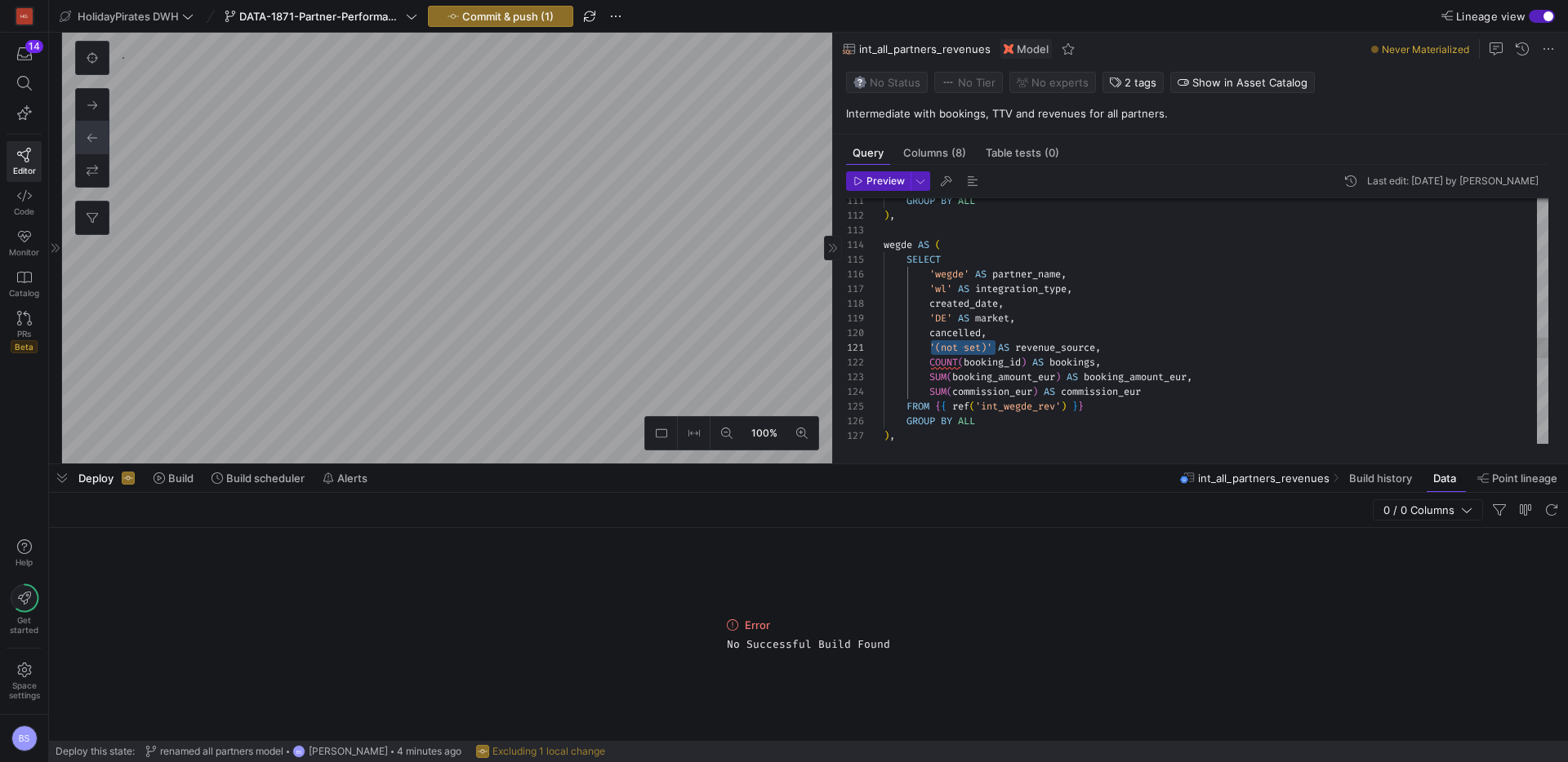
scroll to position [118, 136]
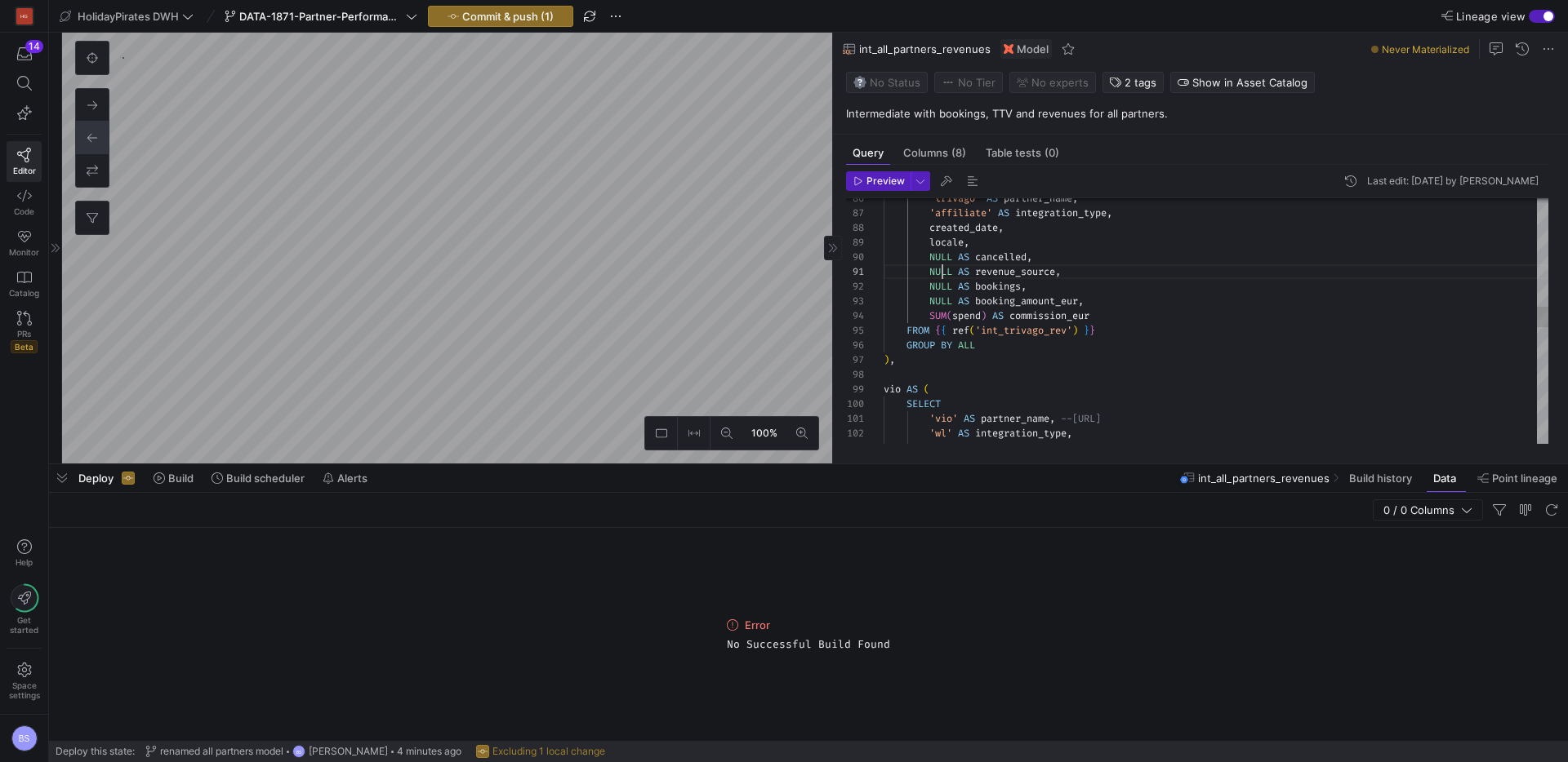
click at [942, 275] on div "created_date , 'wl' AS integration_type , 'vio' AS partner_name , --vio.com SEL…" at bounding box center [1216, 368] width 665 height 2878
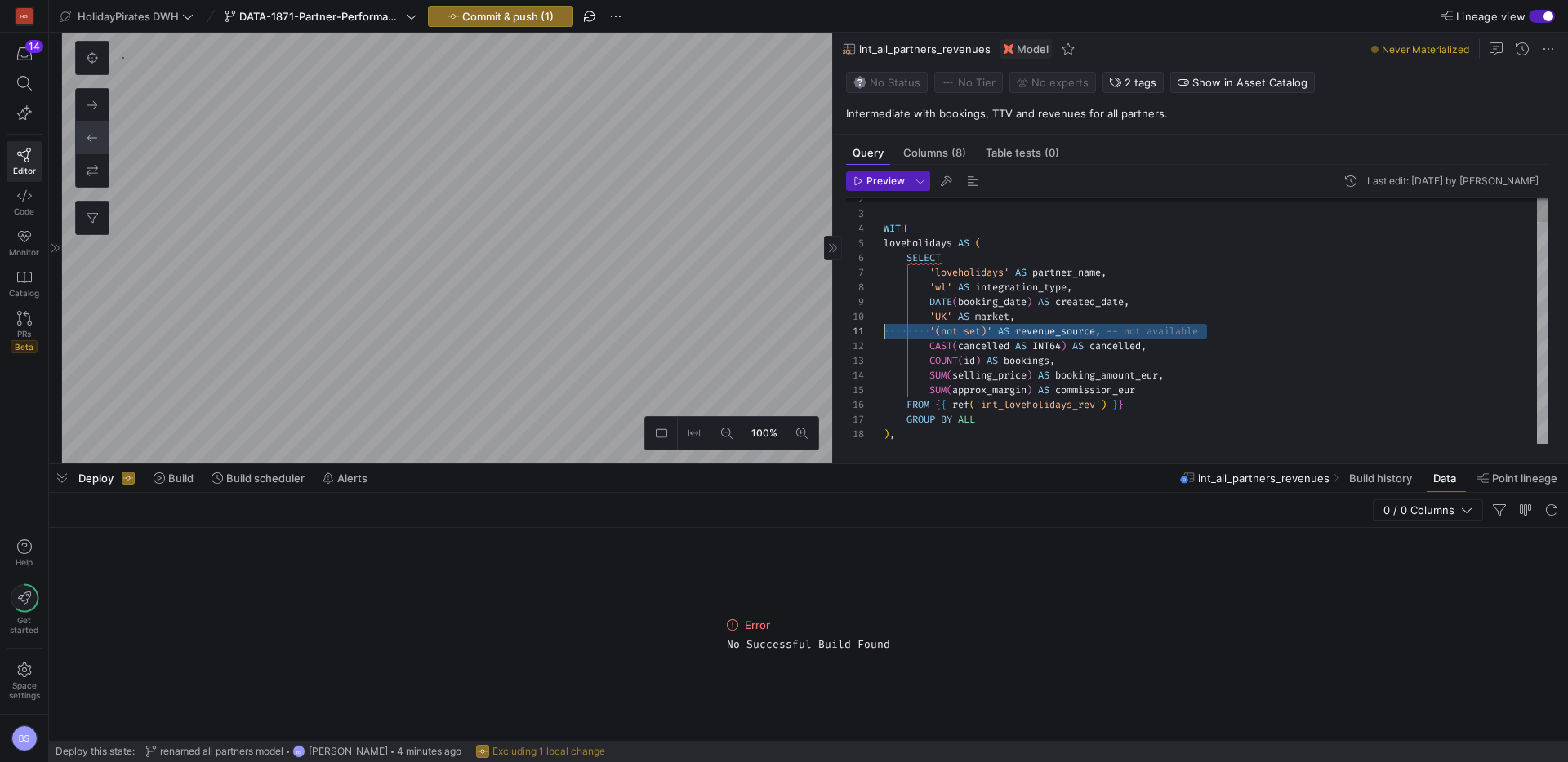
drag, startPoint x: 1200, startPoint y: 330, endPoint x: 852, endPoint y: 324, distance: 348.1
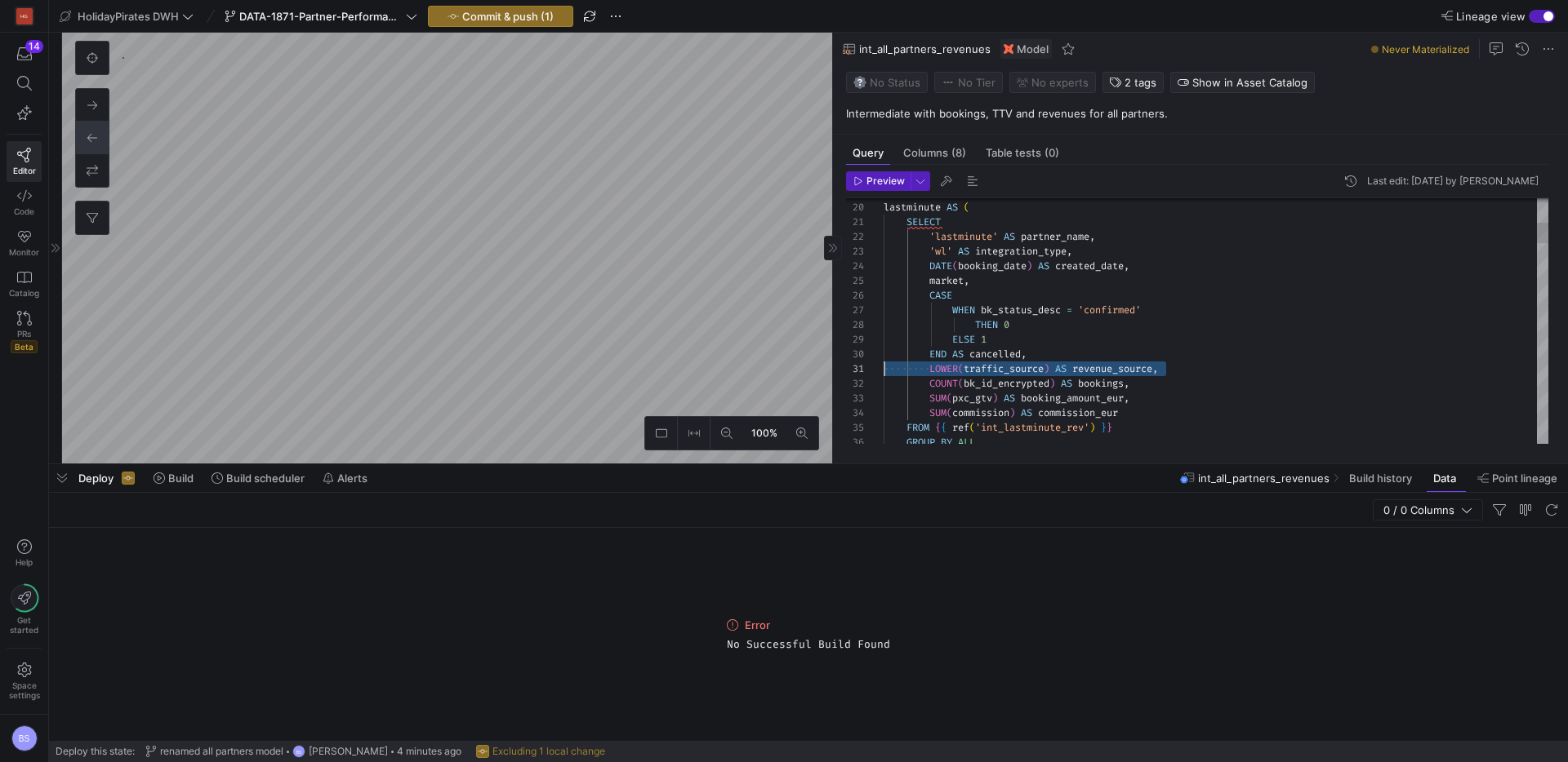
drag, startPoint x: 1177, startPoint y: 372, endPoint x: 877, endPoint y: 360, distance: 300.2
click at [851, 365] on div "19 20 21 22 23 24 25 26 27 28 29 30 31 32 33 34 35 36 lastminute AS ( SELECT 'l…" at bounding box center [1197, 321] width 703 height 246
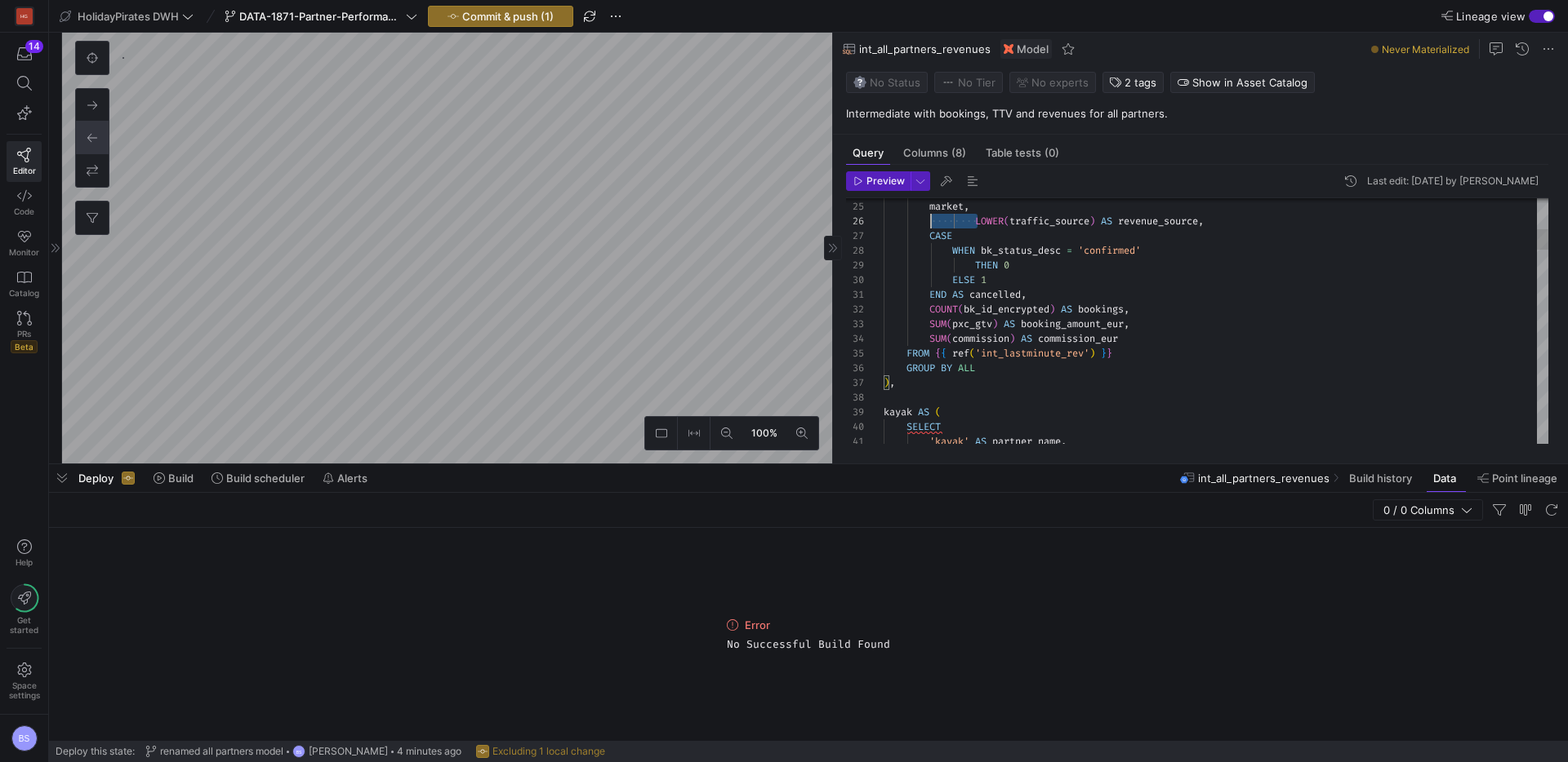
scroll to position [74, 47]
drag, startPoint x: 979, startPoint y: 221, endPoint x: 928, endPoint y: 222, distance: 51.0
click at [928, 222] on span "LOWER ( traffic_source ) AS revenue_source ," at bounding box center [1043, 221] width 320 height 13
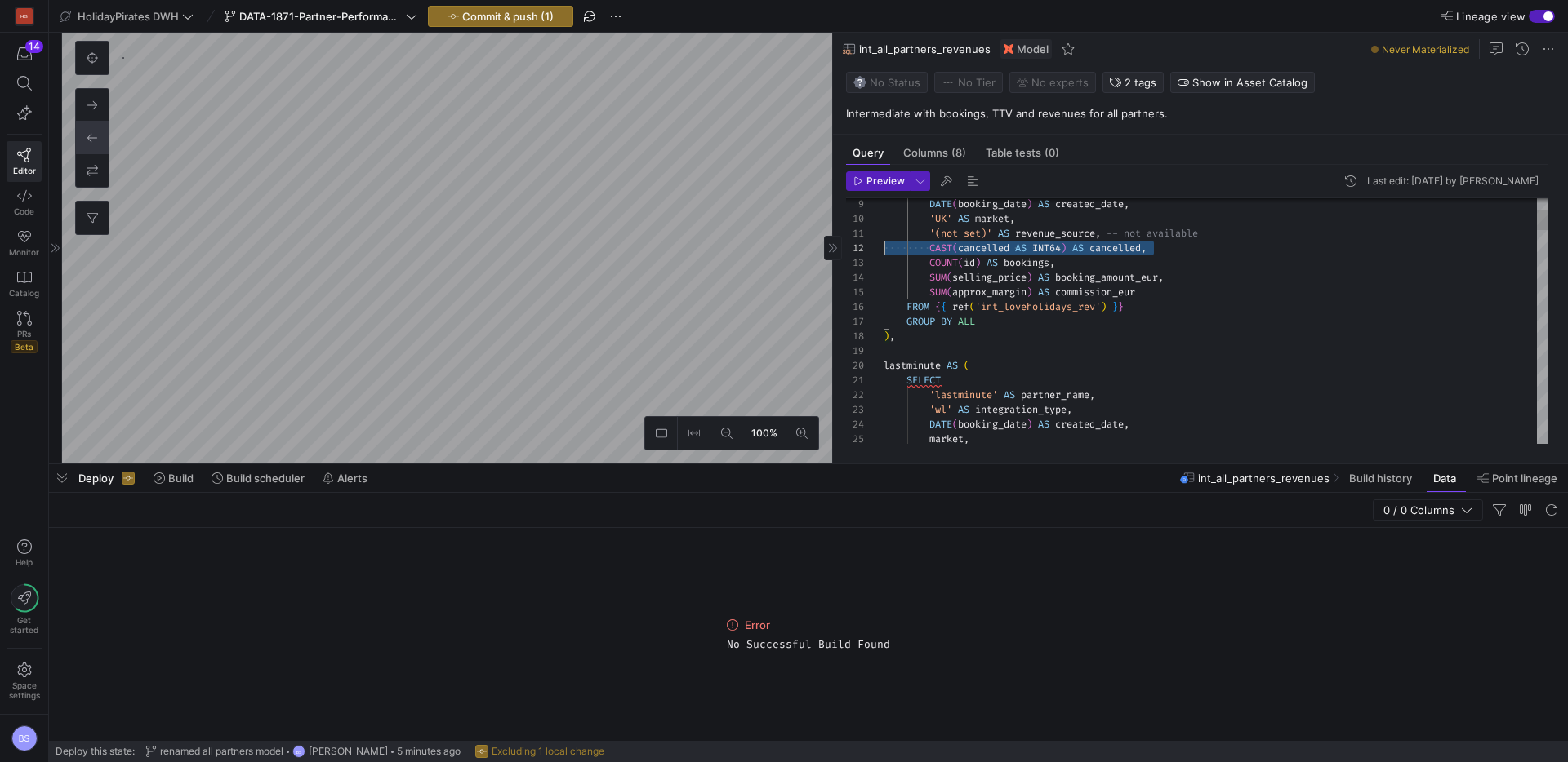
scroll to position [15, 0]
click at [815, 245] on as-split "100% 0 Query Columns (8) Table tests (0) Preview Last edit: Tuesday 12 August 2…" at bounding box center [815, 248] width 1506 height 431
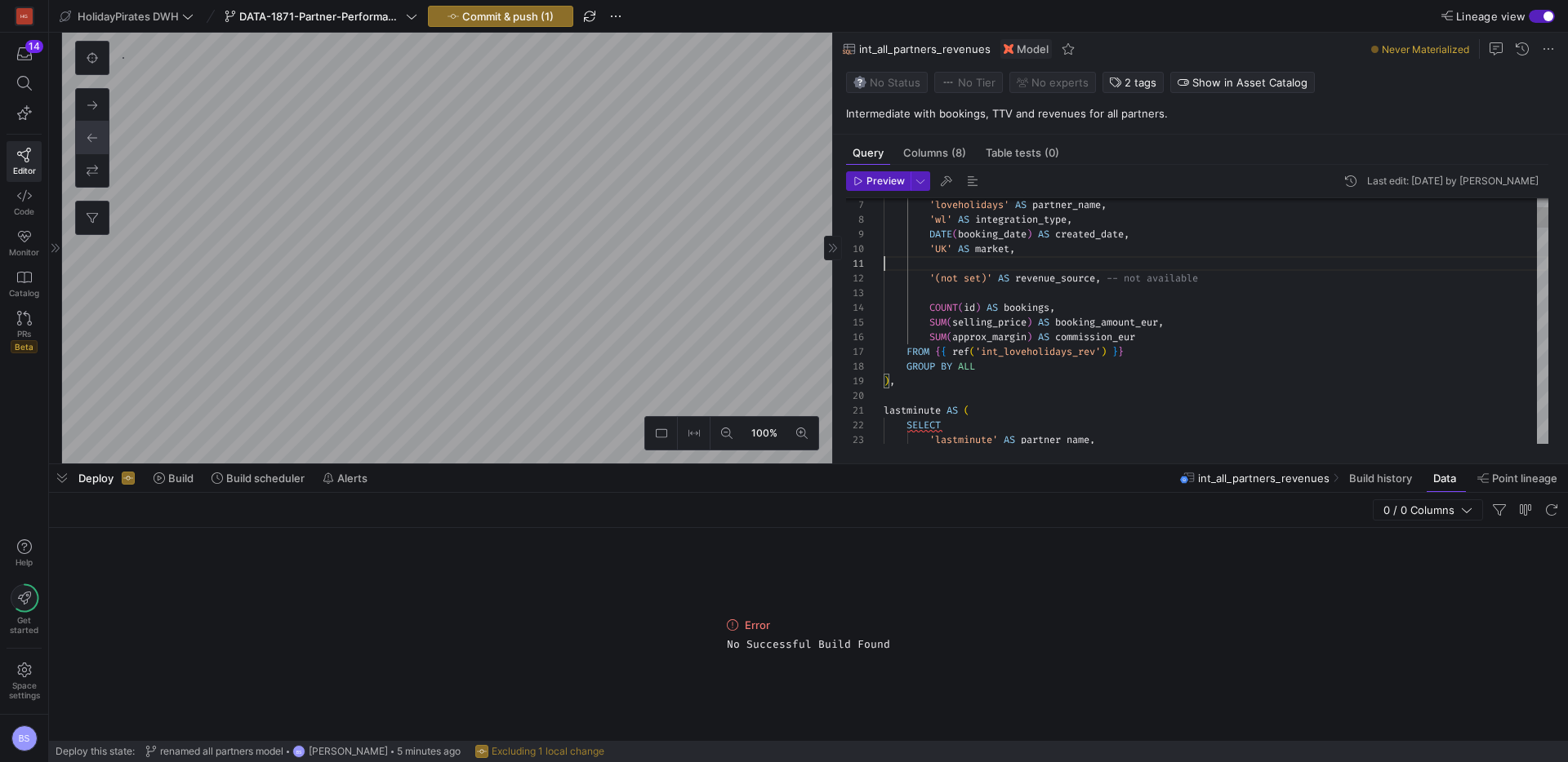
scroll to position [0, 270]
click at [976, 289] on div at bounding box center [1216, 293] width 665 height 15
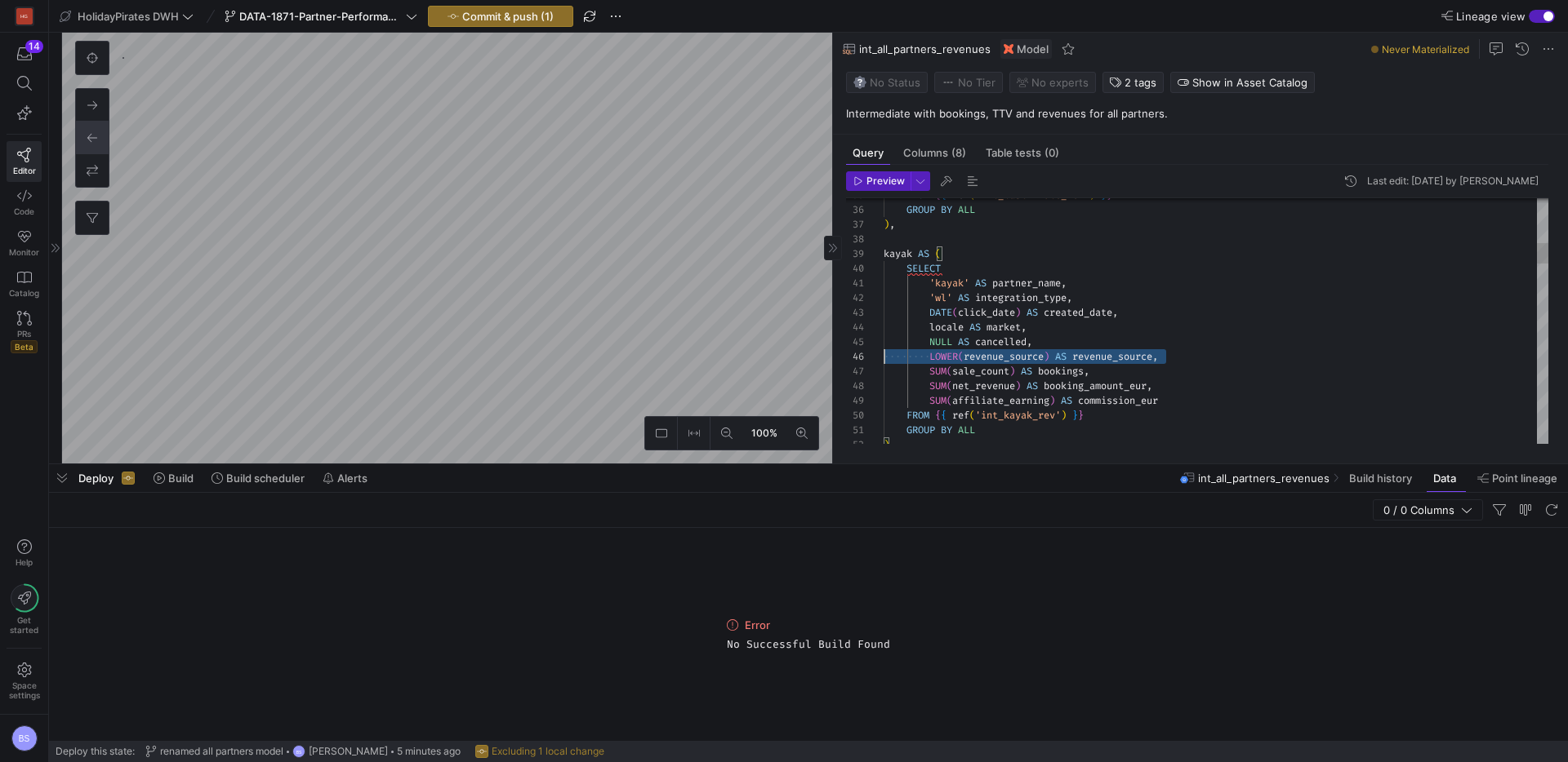
scroll to position [74, 0]
click at [789, 350] on as-split "100% 0 Query Columns (8) Table tests (0) Preview Last edit: Tuesday 12 August 2…" at bounding box center [815, 248] width 1506 height 431
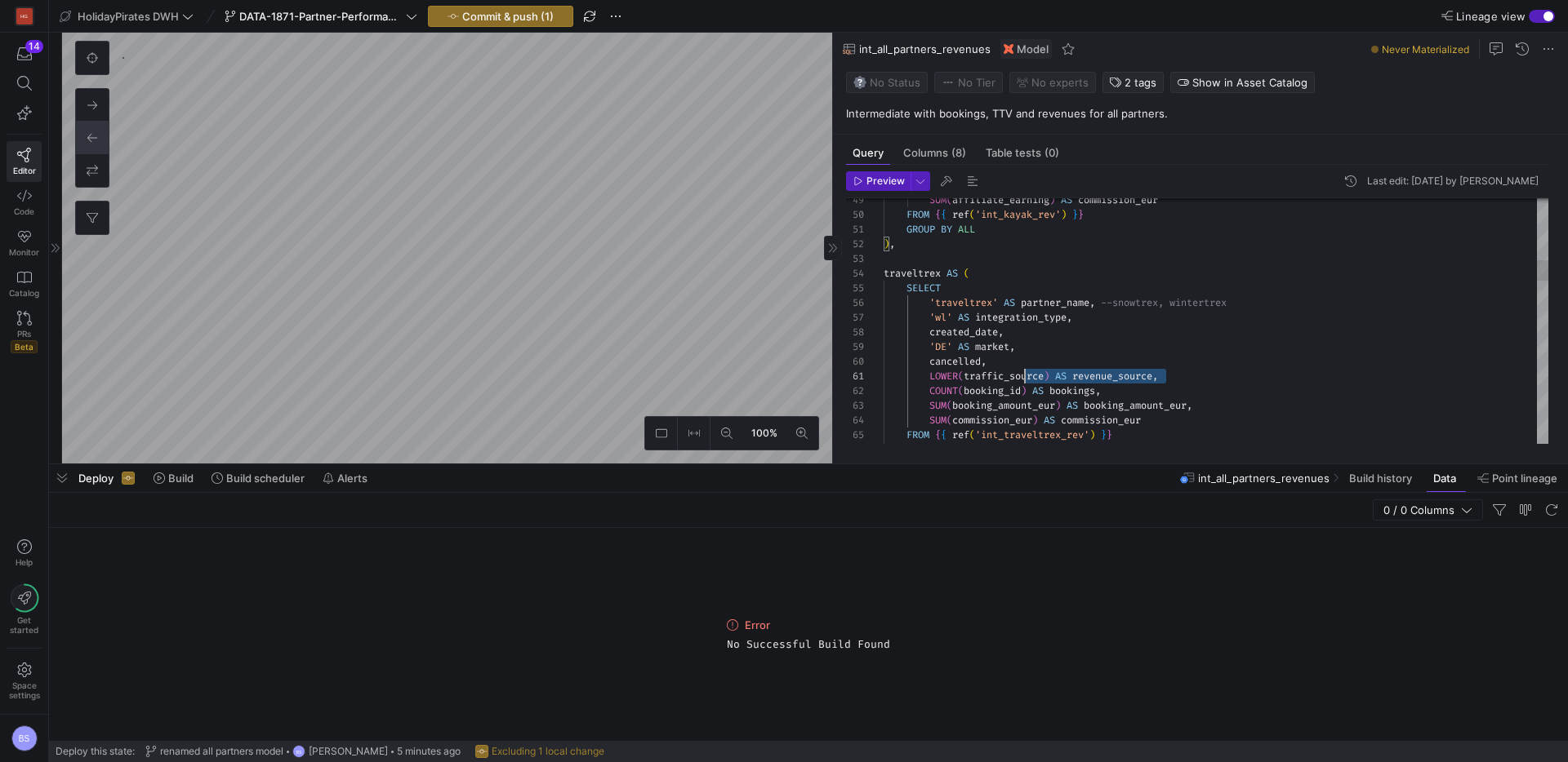
scroll to position [0, 0]
click at [817, 376] on as-split "100% 0 Query Columns (8) Table tests (0) Preview Last edit: Tuesday 12 August 2…" at bounding box center [815, 248] width 1506 height 431
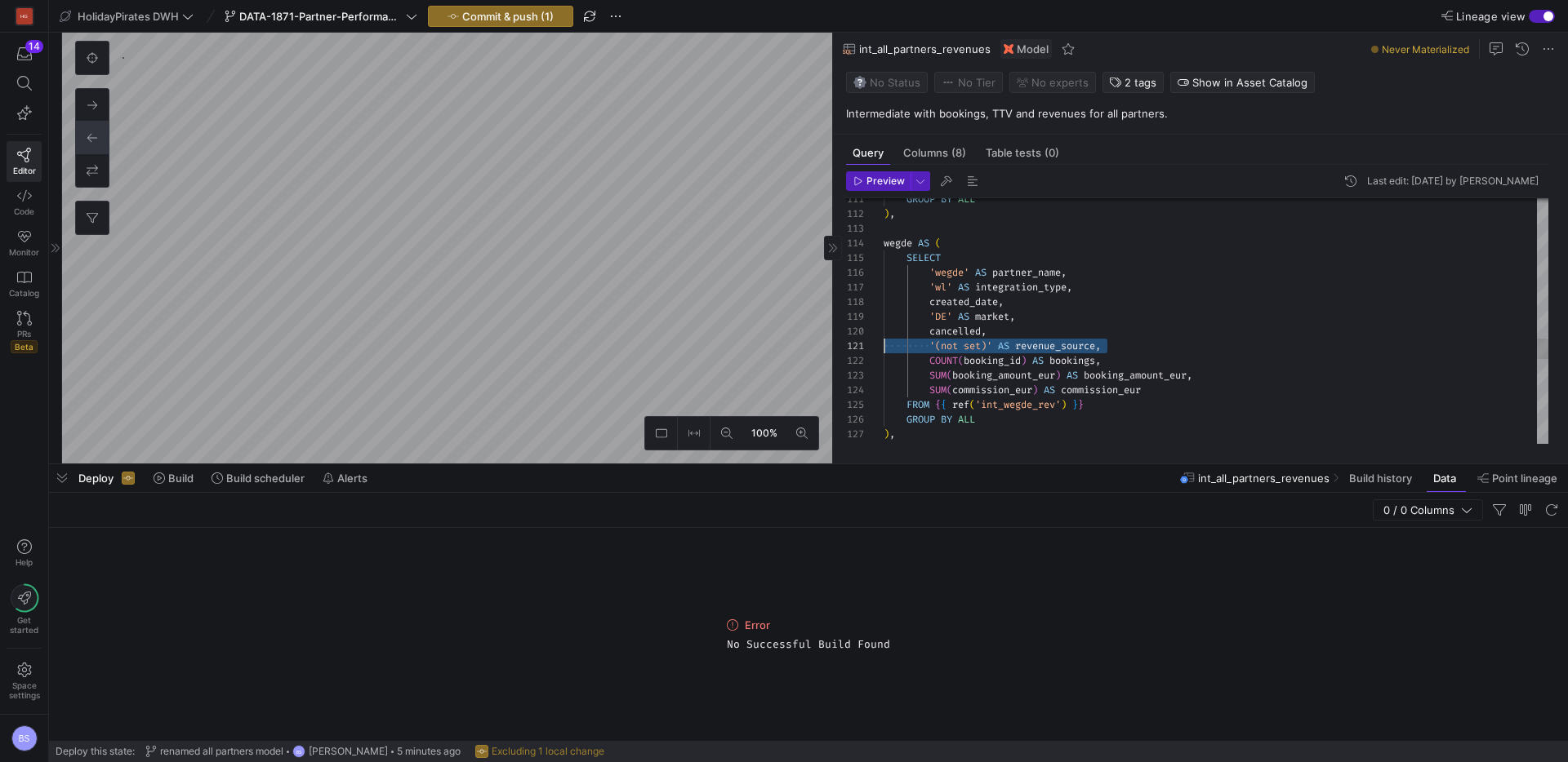
drag, startPoint x: 1116, startPoint y: 353, endPoint x: 838, endPoint y: 340, distance: 278.3
click at [838, 340] on div "Preview Last edit: Tuesday 12 August 2025 by Boris Salvati 113 114 115 116 117 …" at bounding box center [1196, 307] width 728 height 286
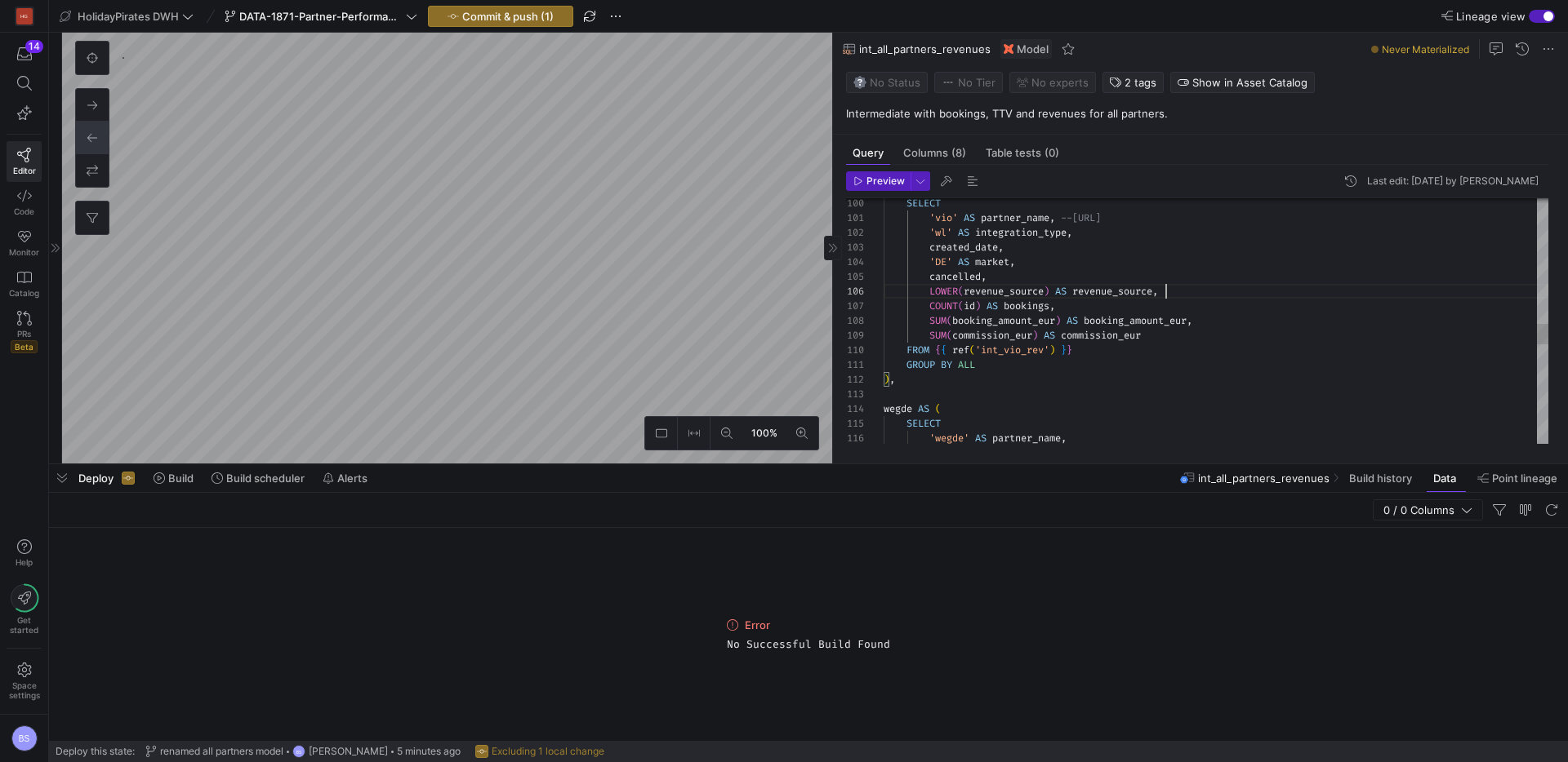
click at [1175, 290] on div "LOWER ( revenue_source ) AS revenue_source ," at bounding box center [1216, 291] width 665 height 15
drag, startPoint x: 1175, startPoint y: 291, endPoint x: 790, endPoint y: 286, distance: 385.0
click at [883, 286] on div "wegde AS ( SELECT 'wegde' AS partner_name , ) , GROUP BY ALL FROM { { ref ( 'in…" at bounding box center [1216, 167] width 665 height 2878
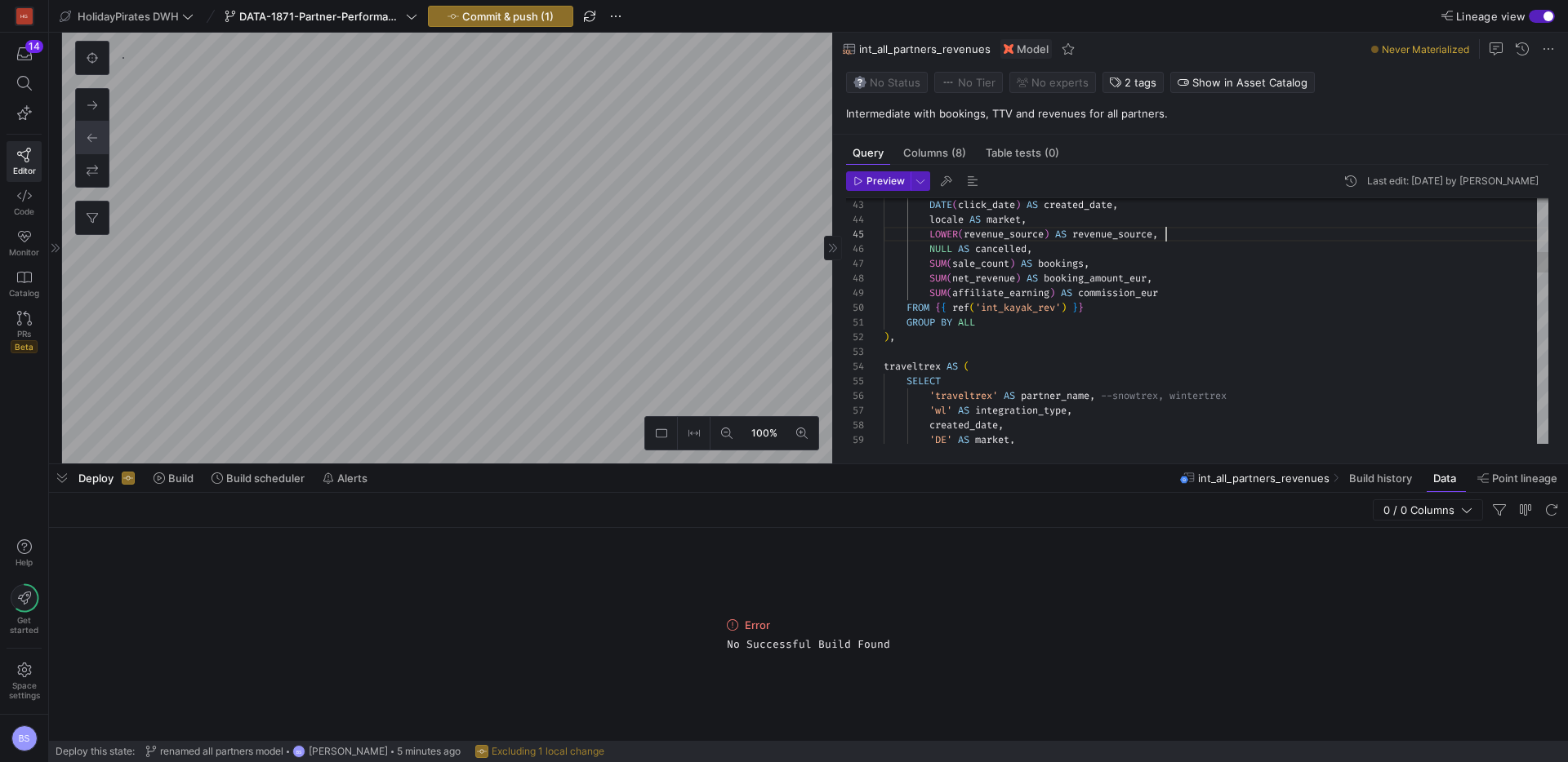
drag, startPoint x: 1187, startPoint y: 236, endPoint x: 862, endPoint y: 237, distance: 325.0
click at [862, 237] on div "43 44 45 46 47 48 49 50 51 52 53 54 55 56 57 58 59 DATE ( click_date ) AS creat…" at bounding box center [1197, 321] width 703 height 246
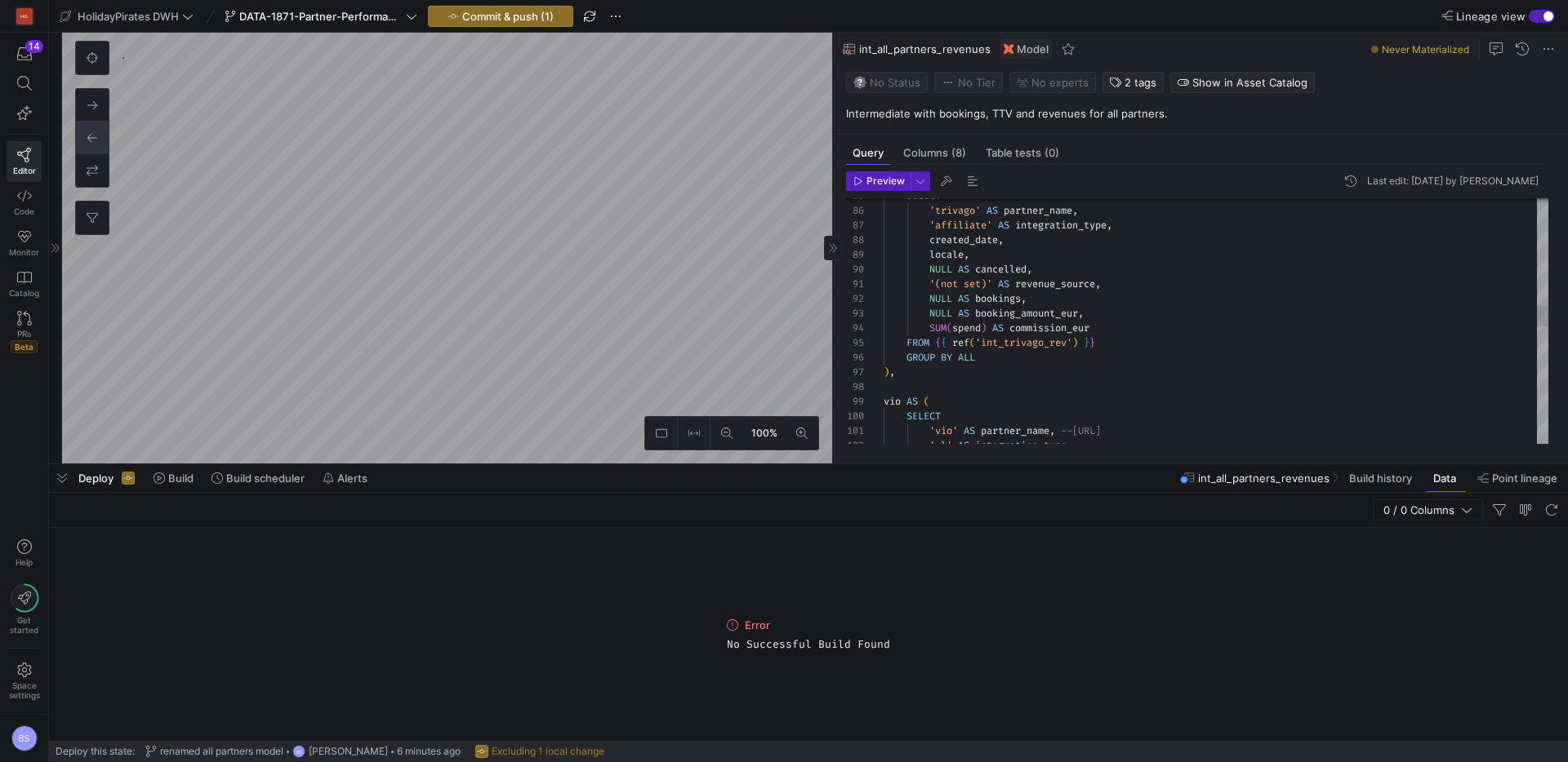
click at [1121, 278] on div "'(not set)' AS revenue_source ," at bounding box center [1216, 284] width 665 height 15
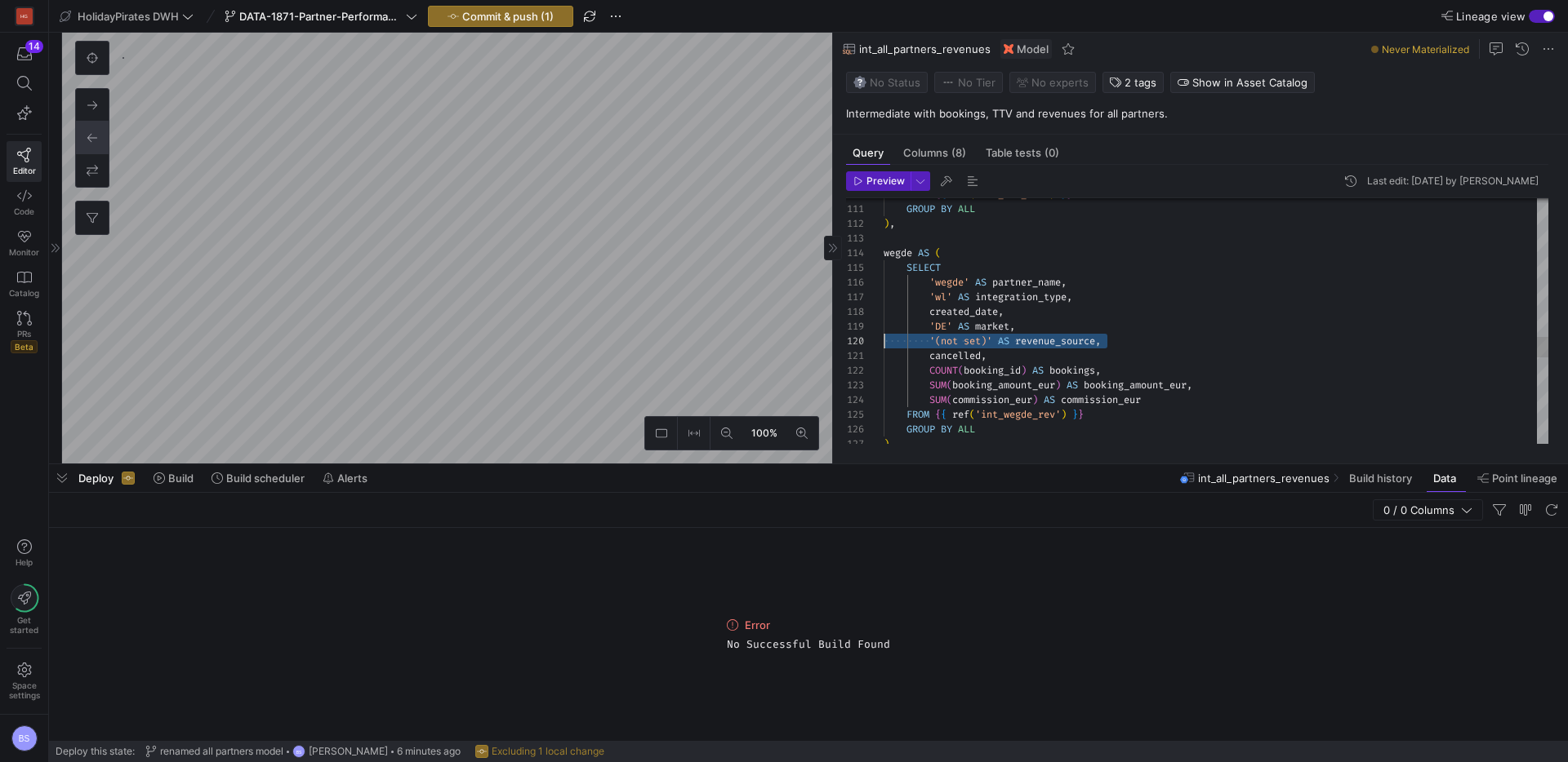
drag, startPoint x: 971, startPoint y: 335, endPoint x: 734, endPoint y: 341, distance: 237.1
click at [883, 341] on div "FROM { { ref ( 'int_vio_rev' ) } } GROUP BY ALL ) , wegde AS ( SELECT 'wegde' A…" at bounding box center [1216, 11] width 665 height 2878
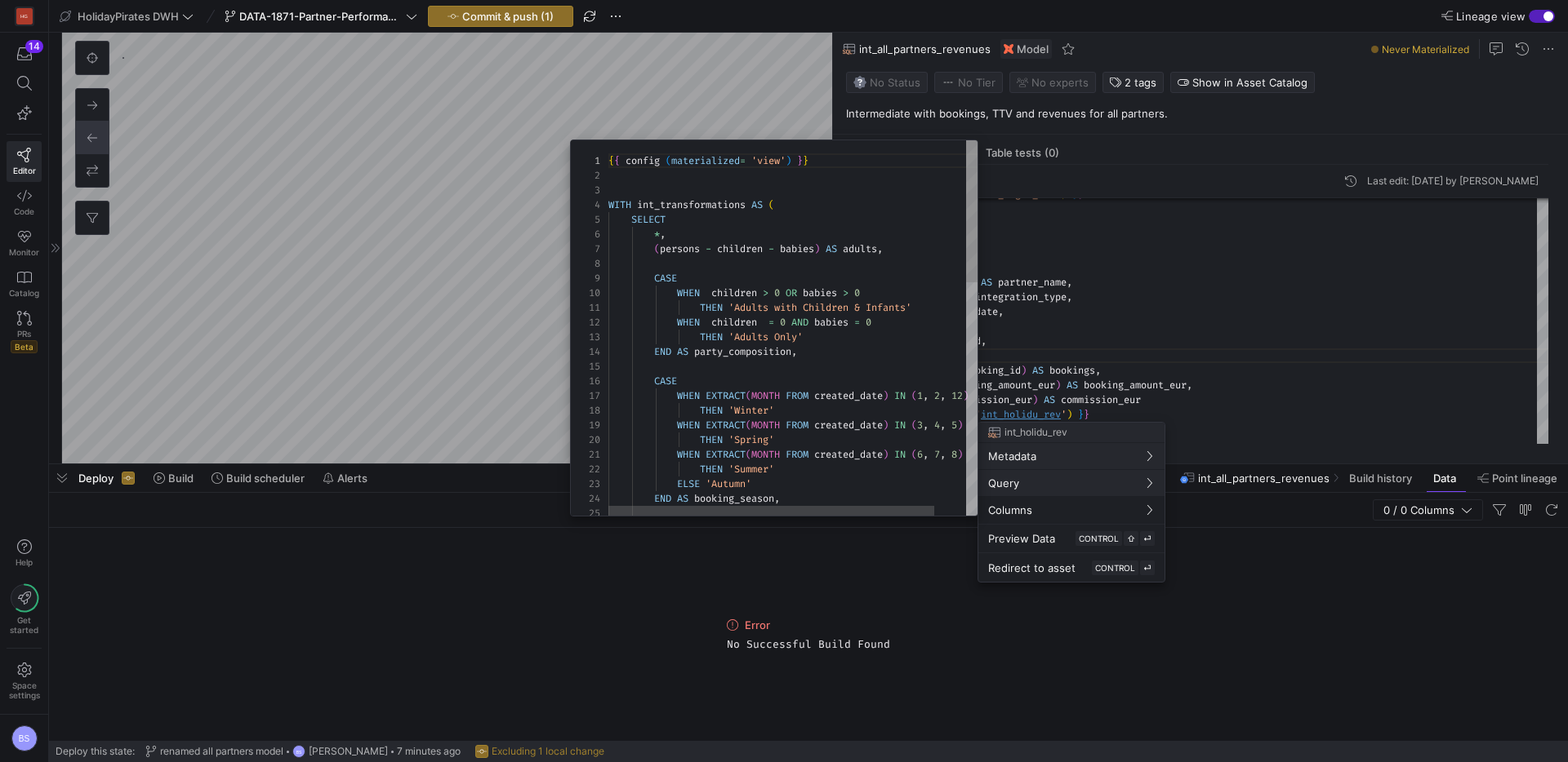
scroll to position [147, 0]
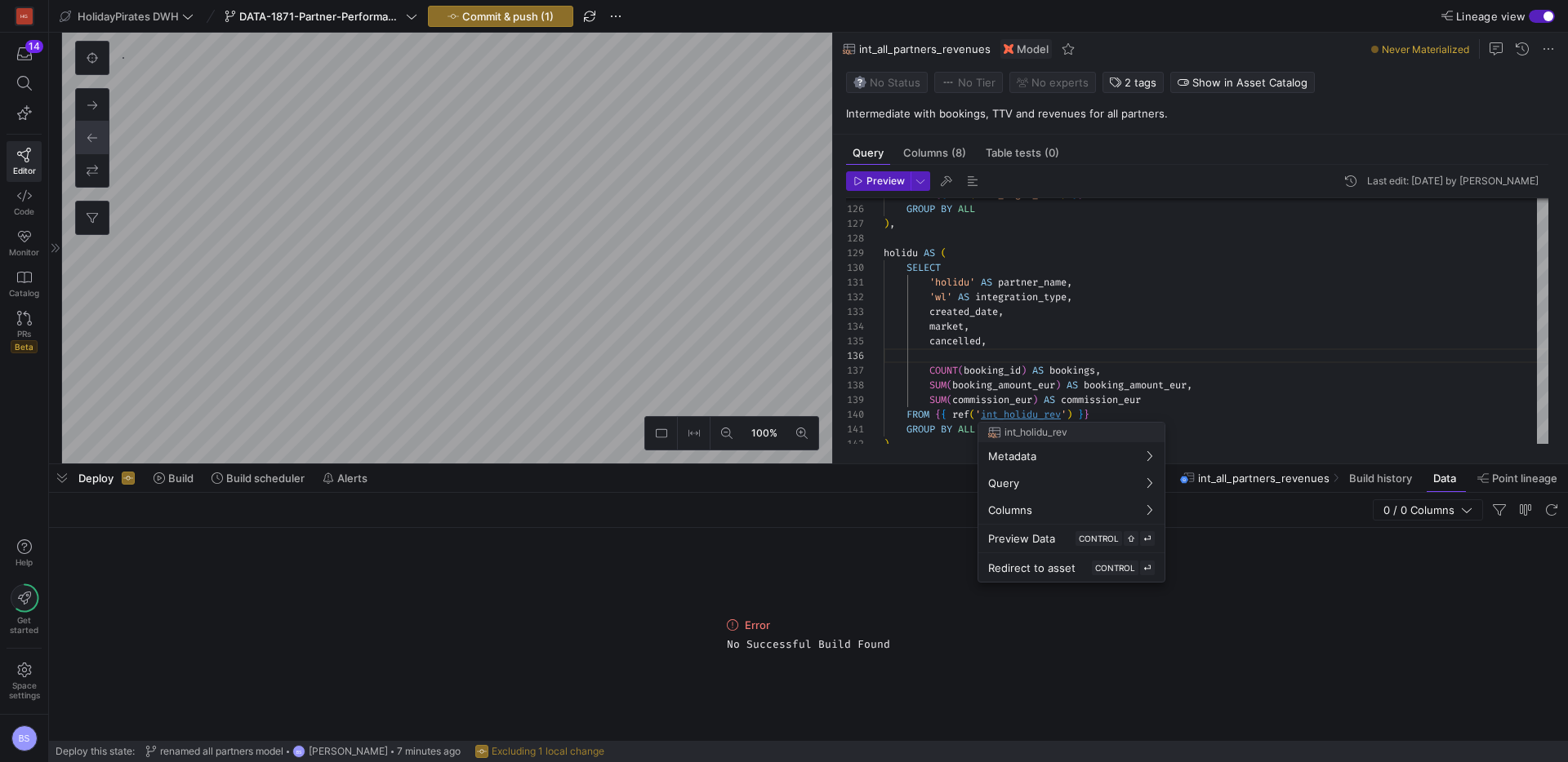
drag, startPoint x: 1027, startPoint y: 569, endPoint x: 1017, endPoint y: 568, distance: 10.0
click at [1028, 570] on span "Redirect to asset" at bounding box center [1032, 568] width 88 height 13
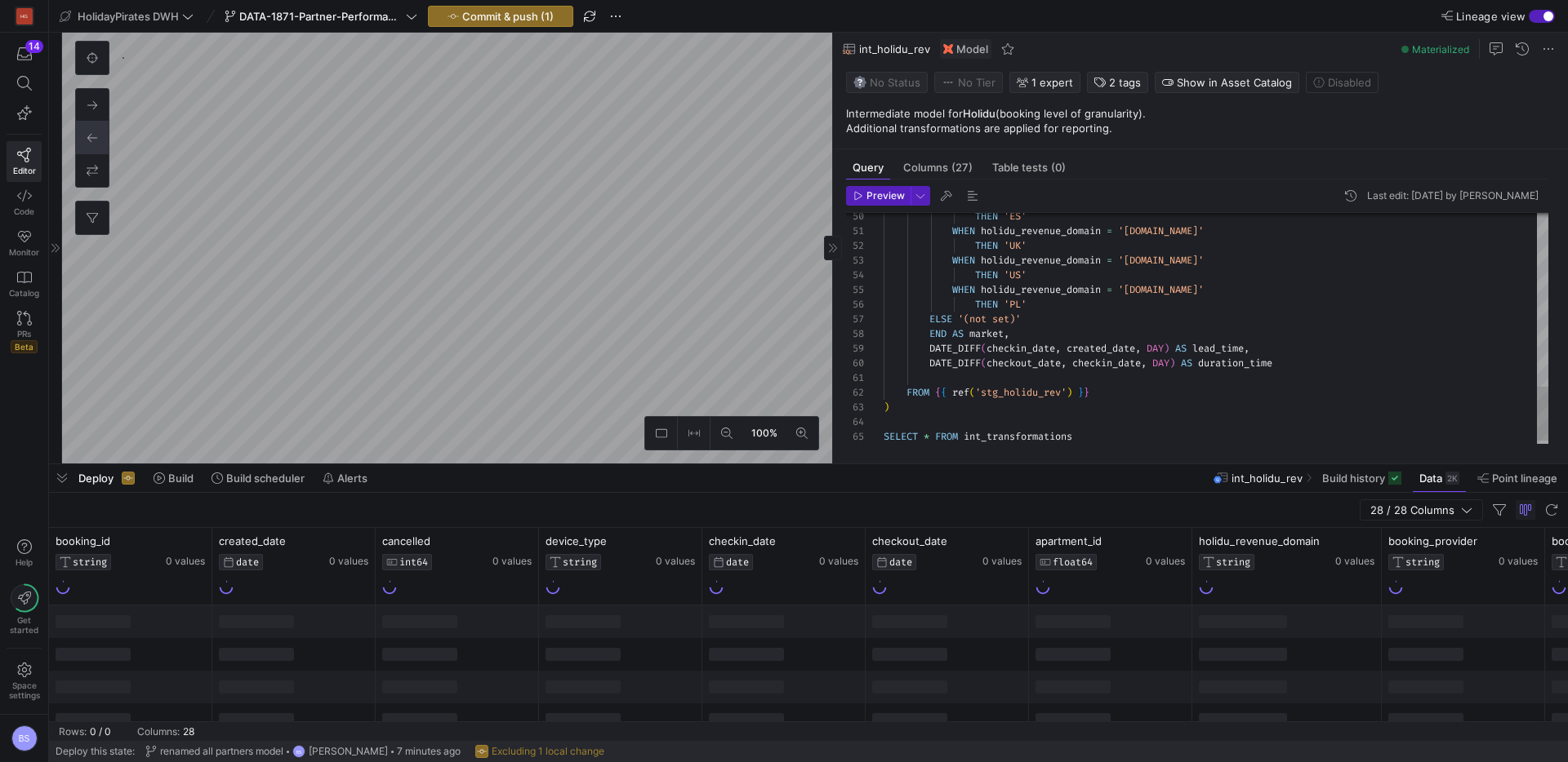
scroll to position [133, 400]
drag, startPoint x: 1286, startPoint y: 364, endPoint x: 1322, endPoint y: 374, distance: 37.4
click at [1290, 365] on div "DATE_DIFF ( checkout_date , checkin_date , DAY ) AS duration_time" at bounding box center [1216, 363] width 665 height 15
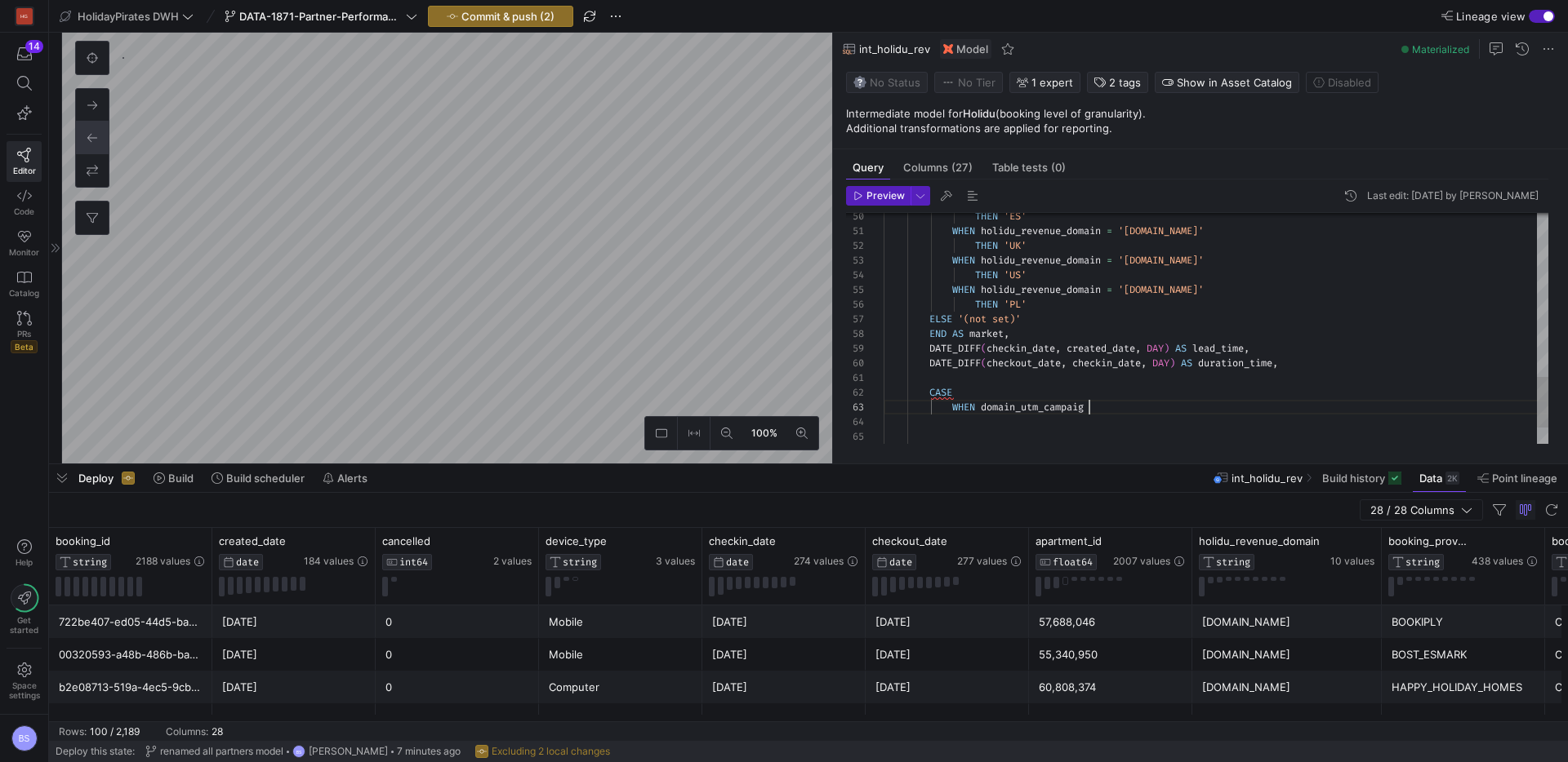
scroll to position [29, 210]
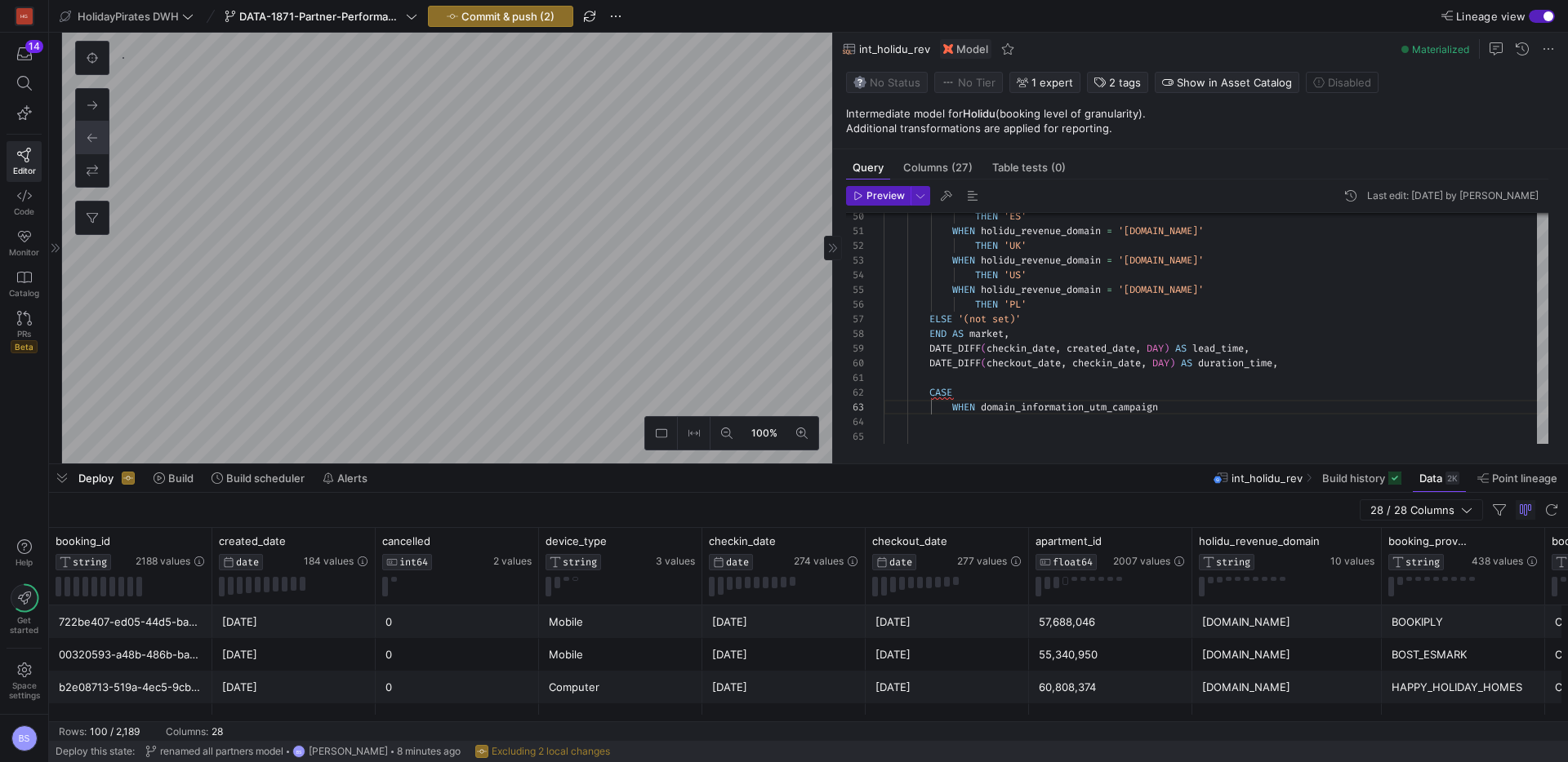
scroll to position [29, 287]
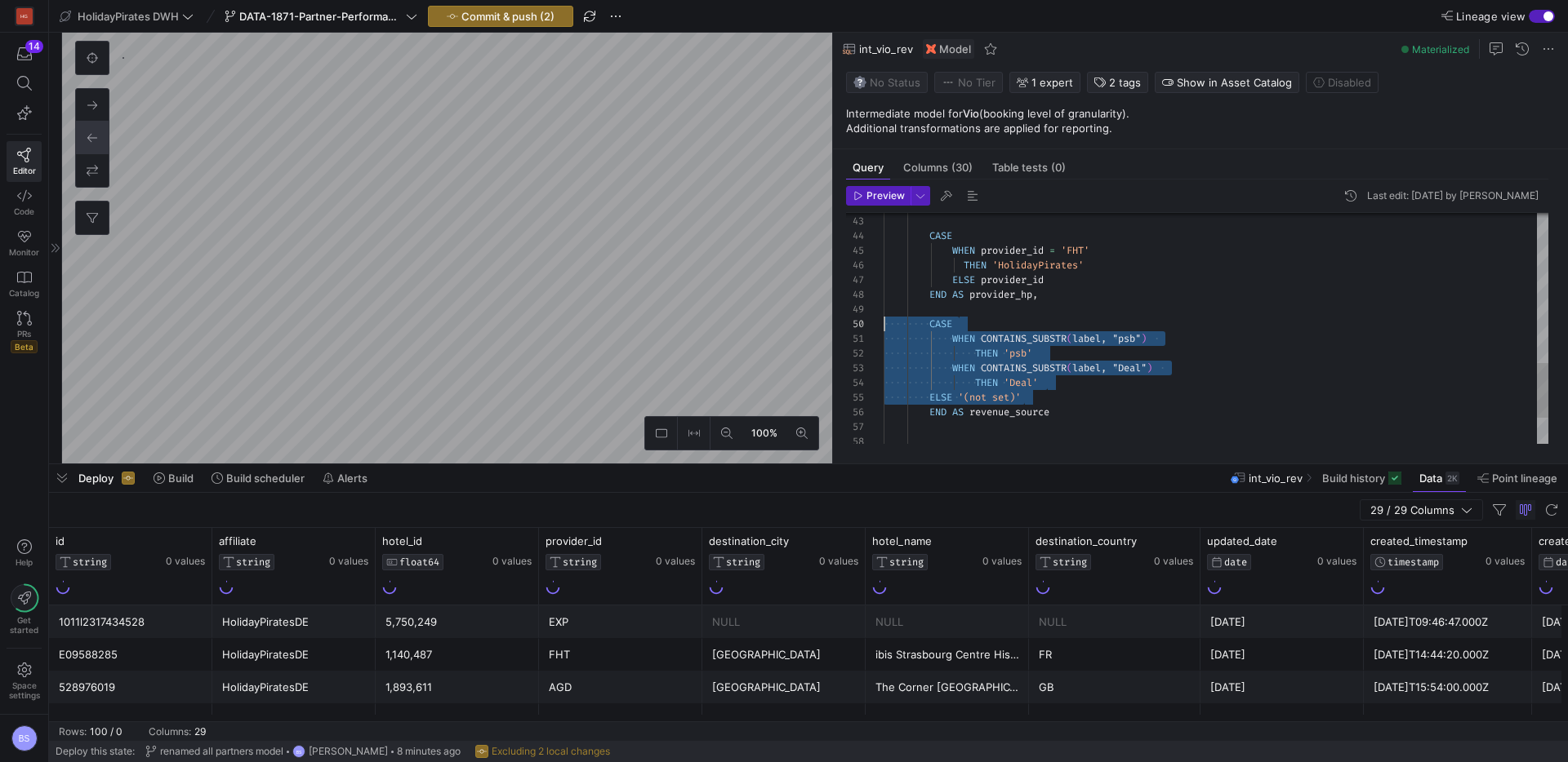
scroll to position [133, 0]
drag, startPoint x: 1073, startPoint y: 399, endPoint x: 1114, endPoint y: 417, distance: 44.8
click at [865, 328] on div "50 51 52 53 54 55 56 57 58 49 47 48 45 46 44 43 42 CASE WHEN CONTAINS_SUBSTR ( …" at bounding box center [1197, 328] width 703 height 231
click at [779, 324] on as-split "100% 0 Query Columns (30) Table tests (0) Preview Last edit: Wednesday 30 July …" at bounding box center [815, 248] width 1506 height 431
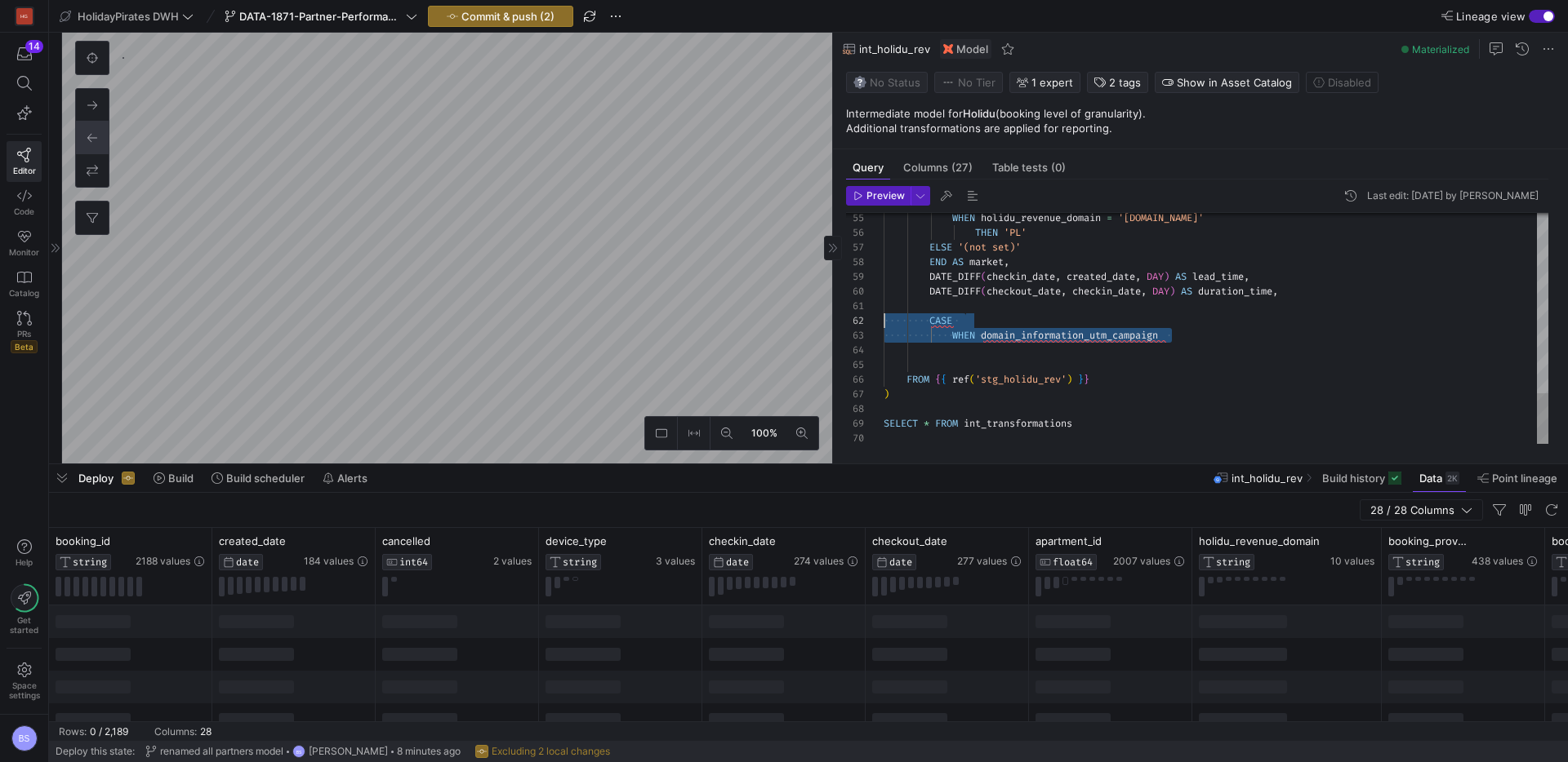
scroll to position [15, 0]
click at [812, 322] on as-split "100% 0 Query Columns (27) Table tests (0) Preview Last edit: Tuesday 05 August …" at bounding box center [815, 248] width 1506 height 431
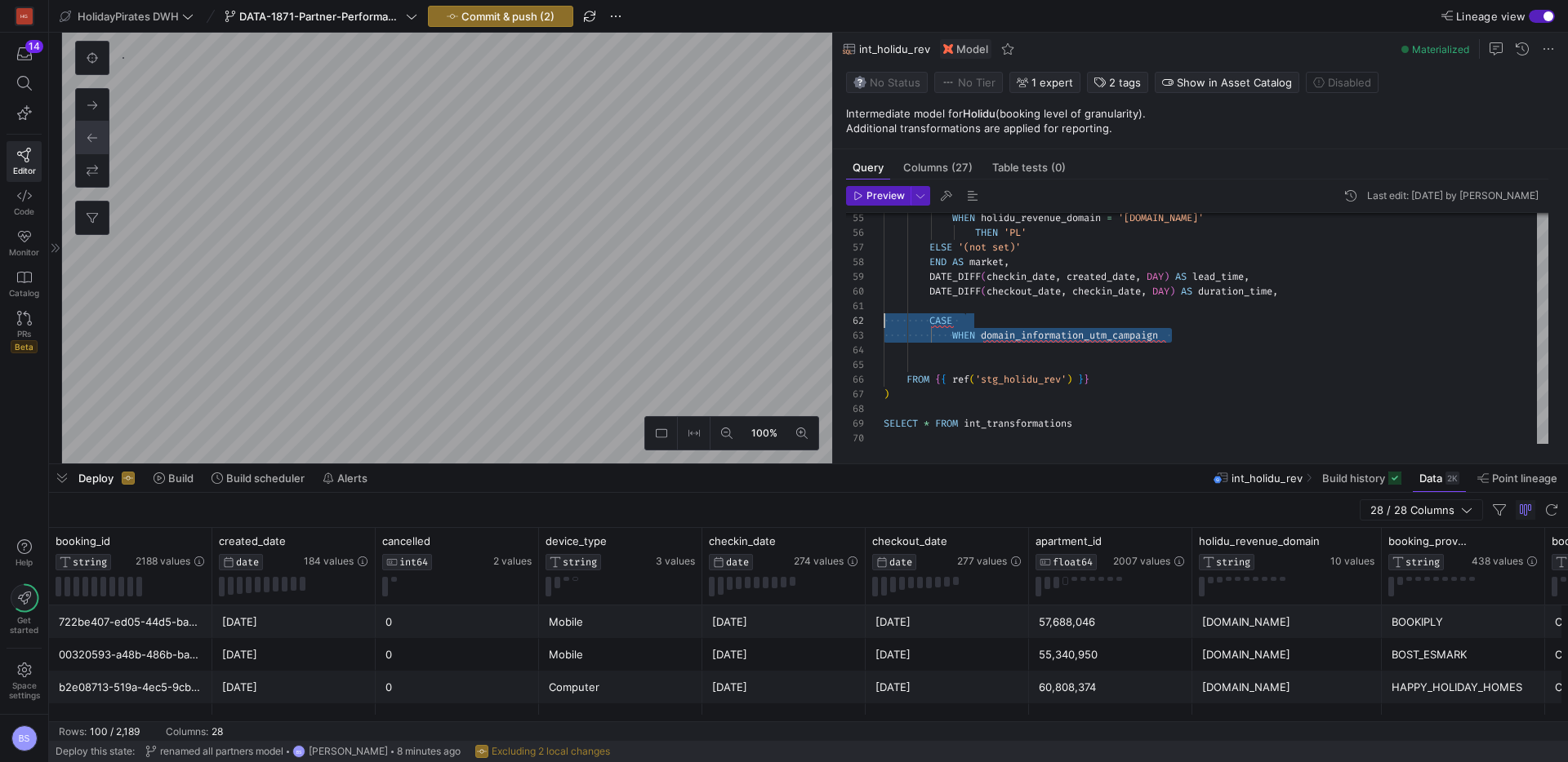
scroll to position [103, 170]
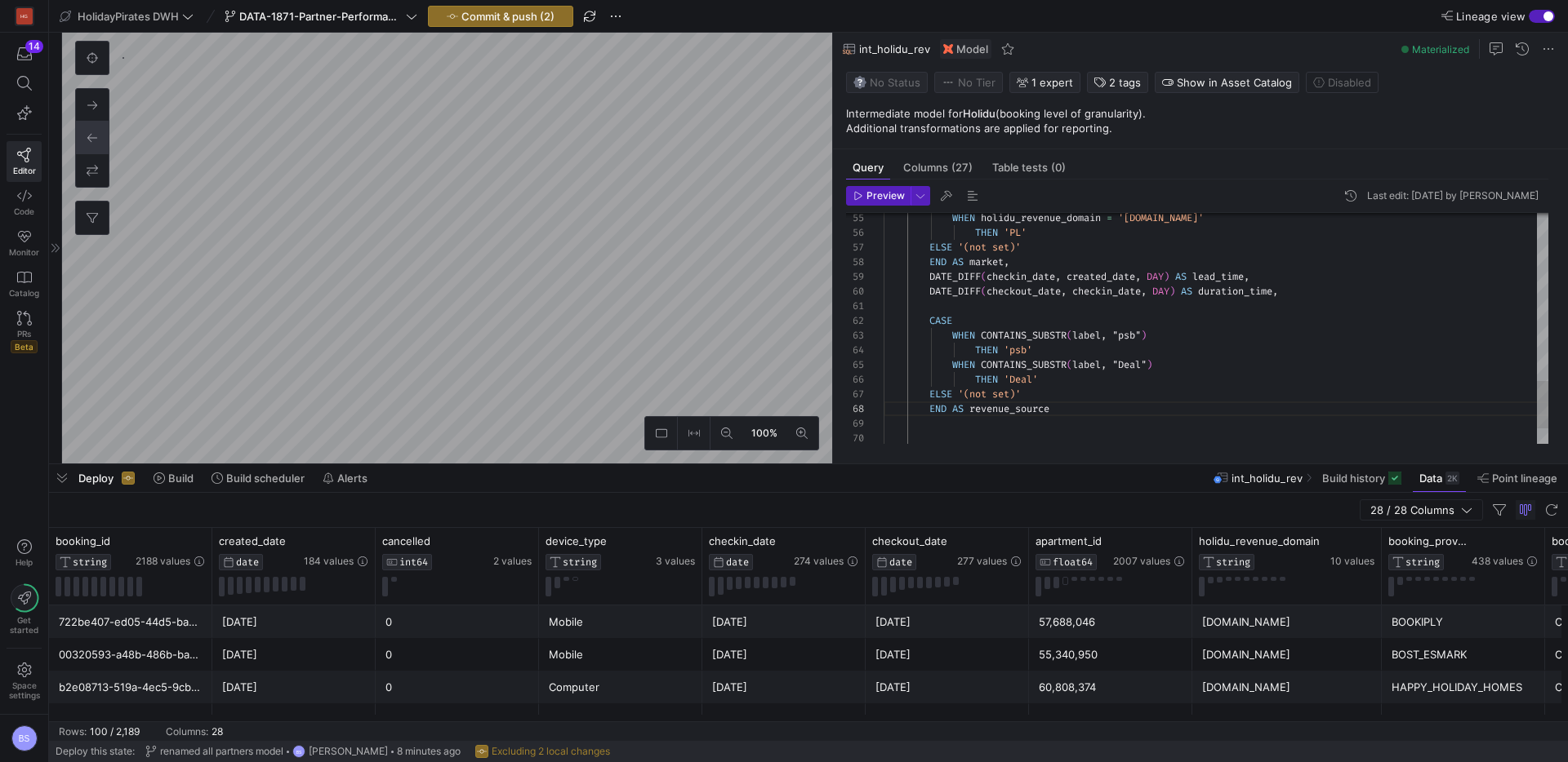
click at [1090, 336] on span "label" at bounding box center [1086, 336] width 29 height 13
type textarea "CASE WHEN CONTAINS_SUBSTR(domaon, "psb") THEN 'psb' WHEN CONTAINS_SUBSTR(label,…"
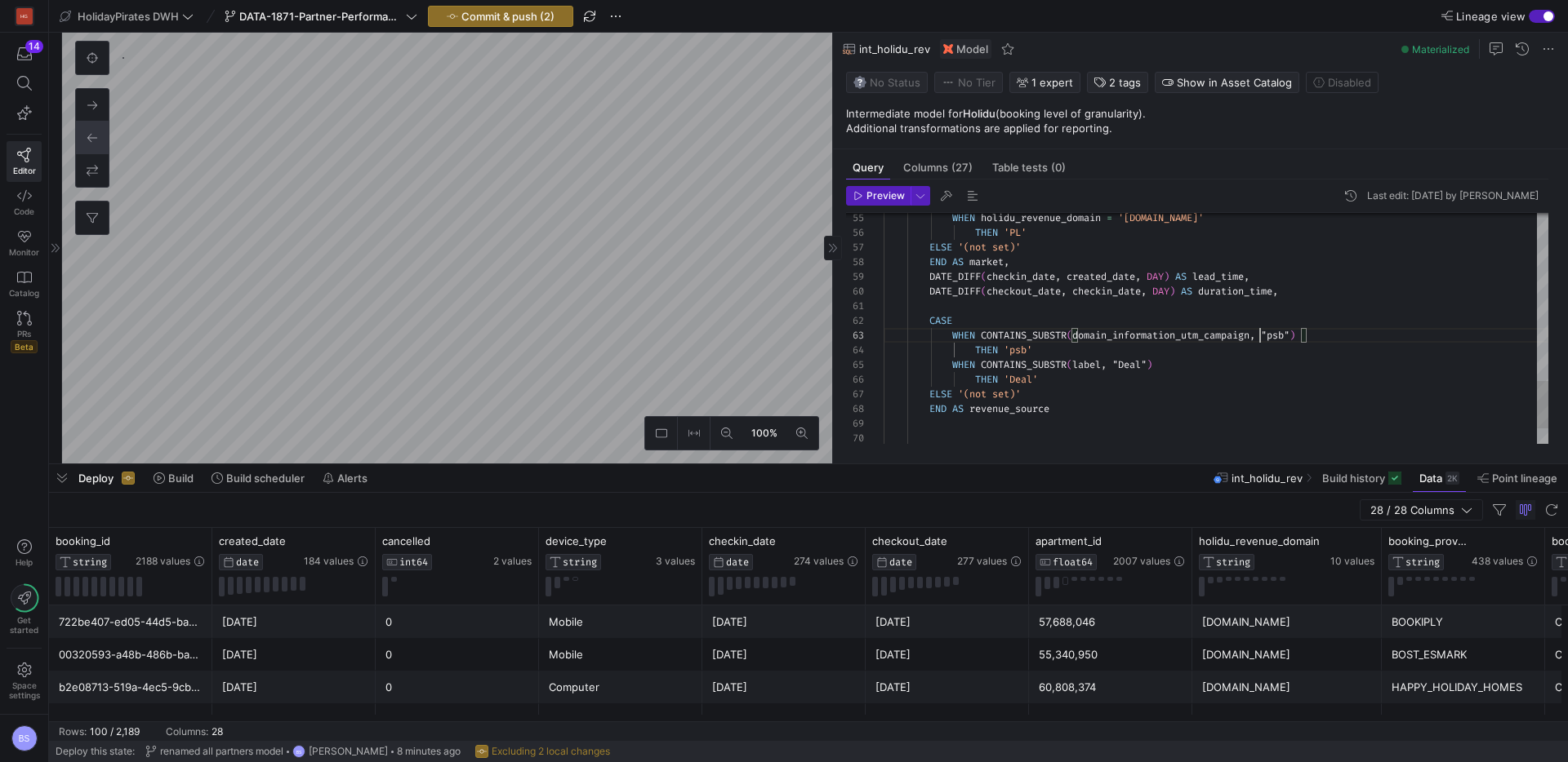
drag, startPoint x: 1219, startPoint y: 338, endPoint x: 1204, endPoint y: 337, distance: 15.0
click at [1215, 338] on span "domain_information_utm_campaign" at bounding box center [1160, 336] width 177 height 13
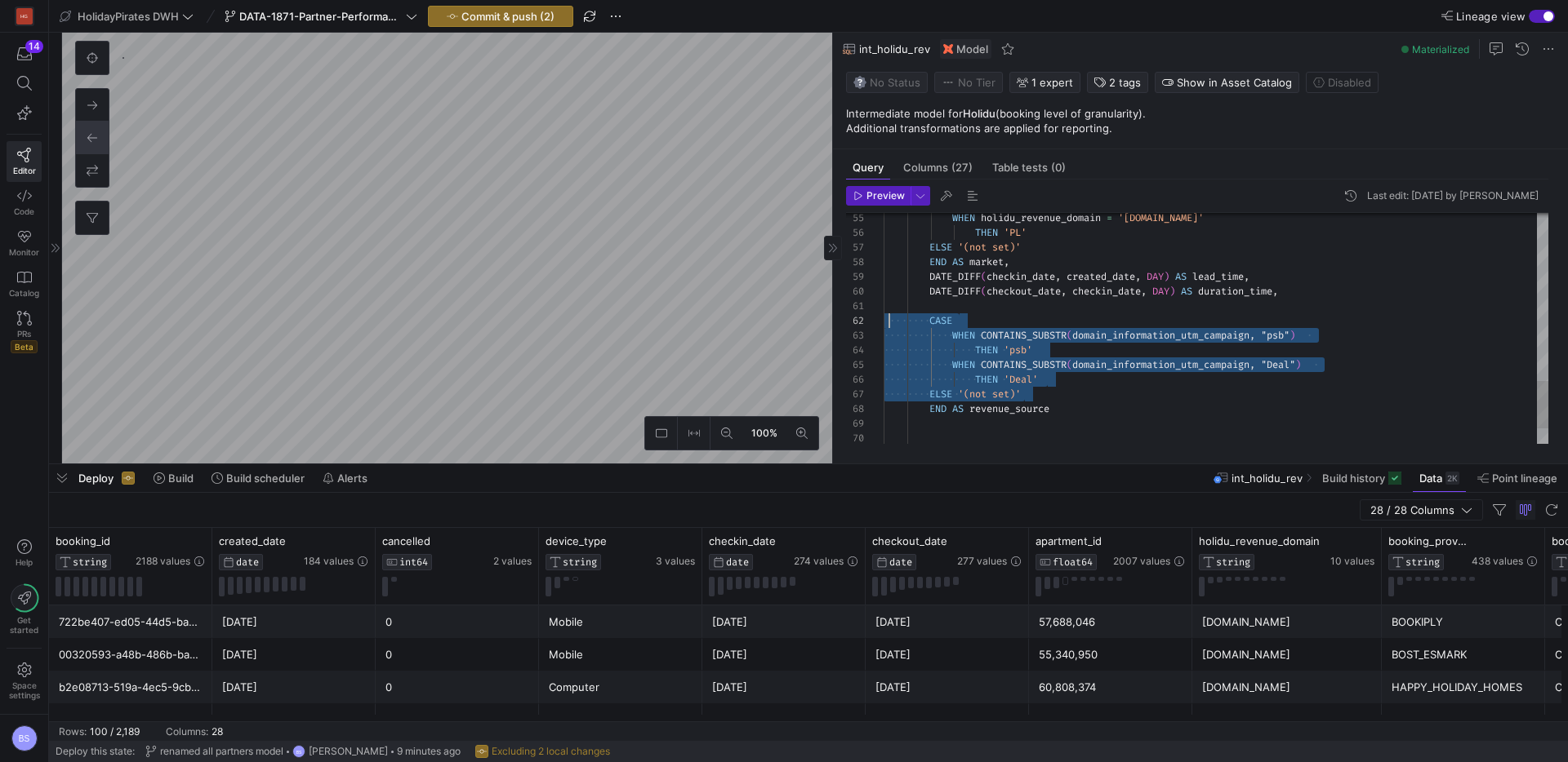
scroll to position [15, 0]
drag, startPoint x: 1036, startPoint y: 395, endPoint x: 876, endPoint y: 321, distance: 176.3
click at [799, 318] on as-split "100% 0 Query Columns (27) Table tests (0) Preview Last edit: Tuesday 05 August …" at bounding box center [815, 248] width 1506 height 431
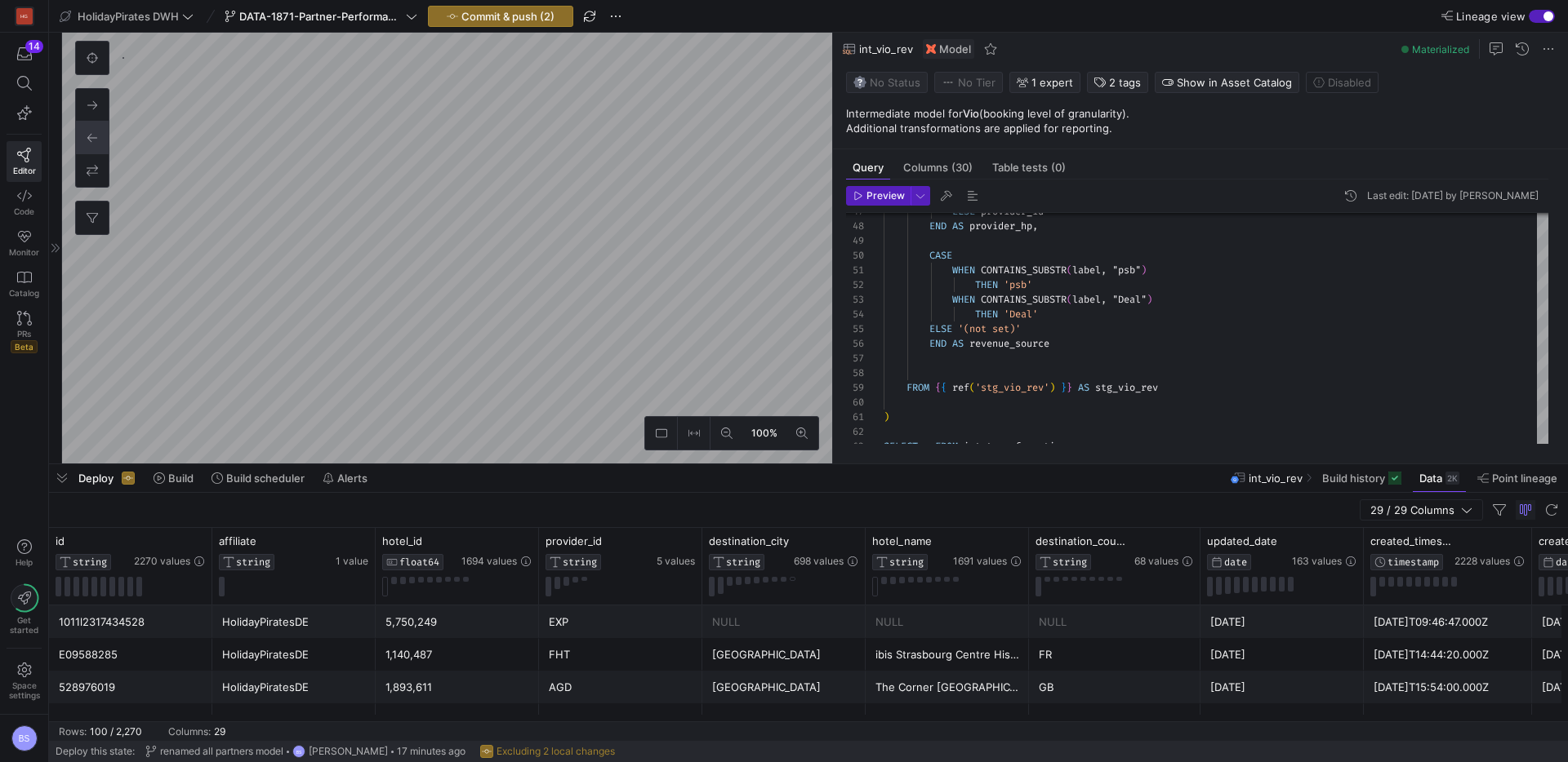
scroll to position [15, 0]
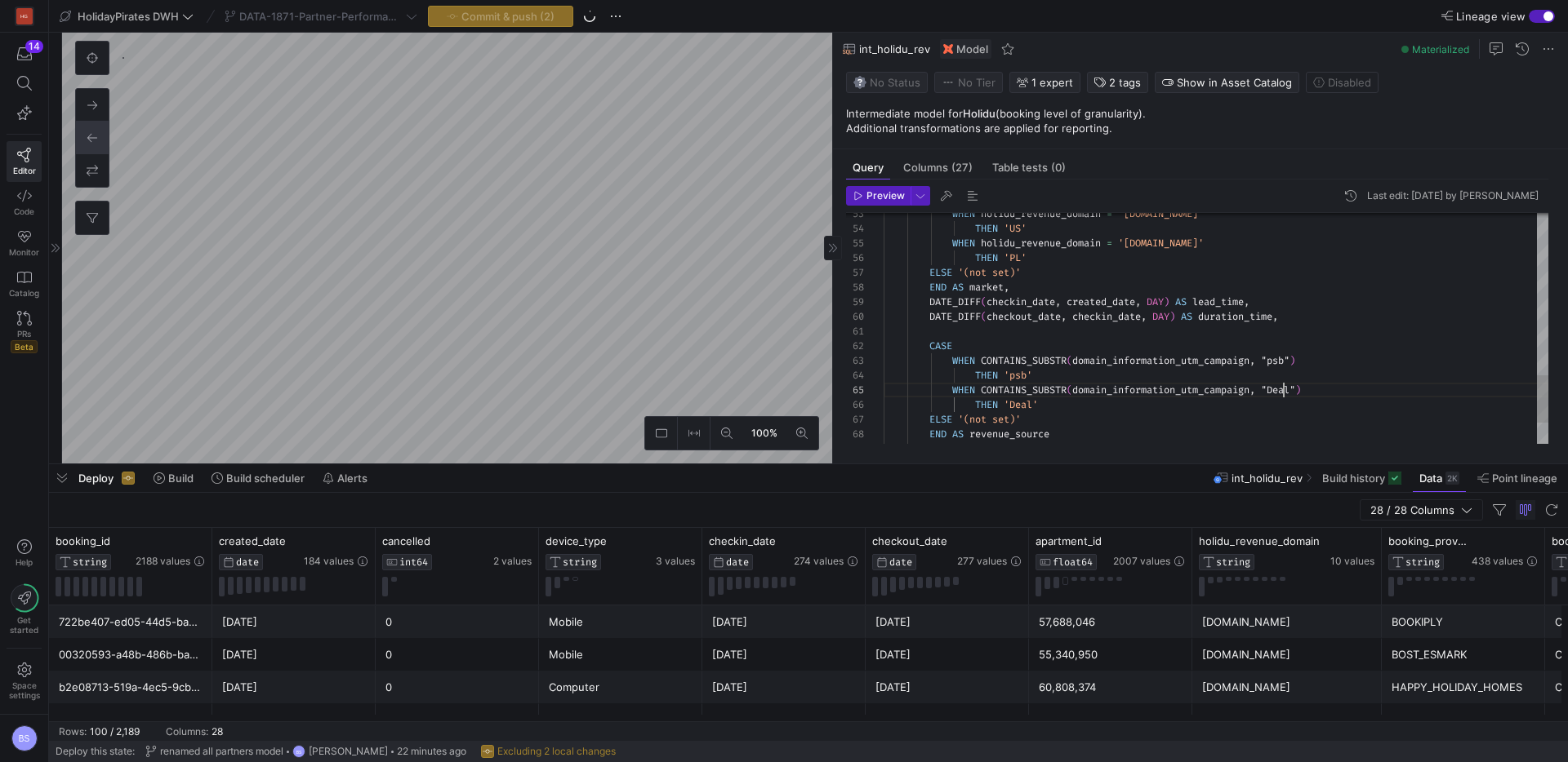
scroll to position [59, 400]
drag, startPoint x: 1109, startPoint y: 404, endPoint x: 1007, endPoint y: 405, distance: 102.0
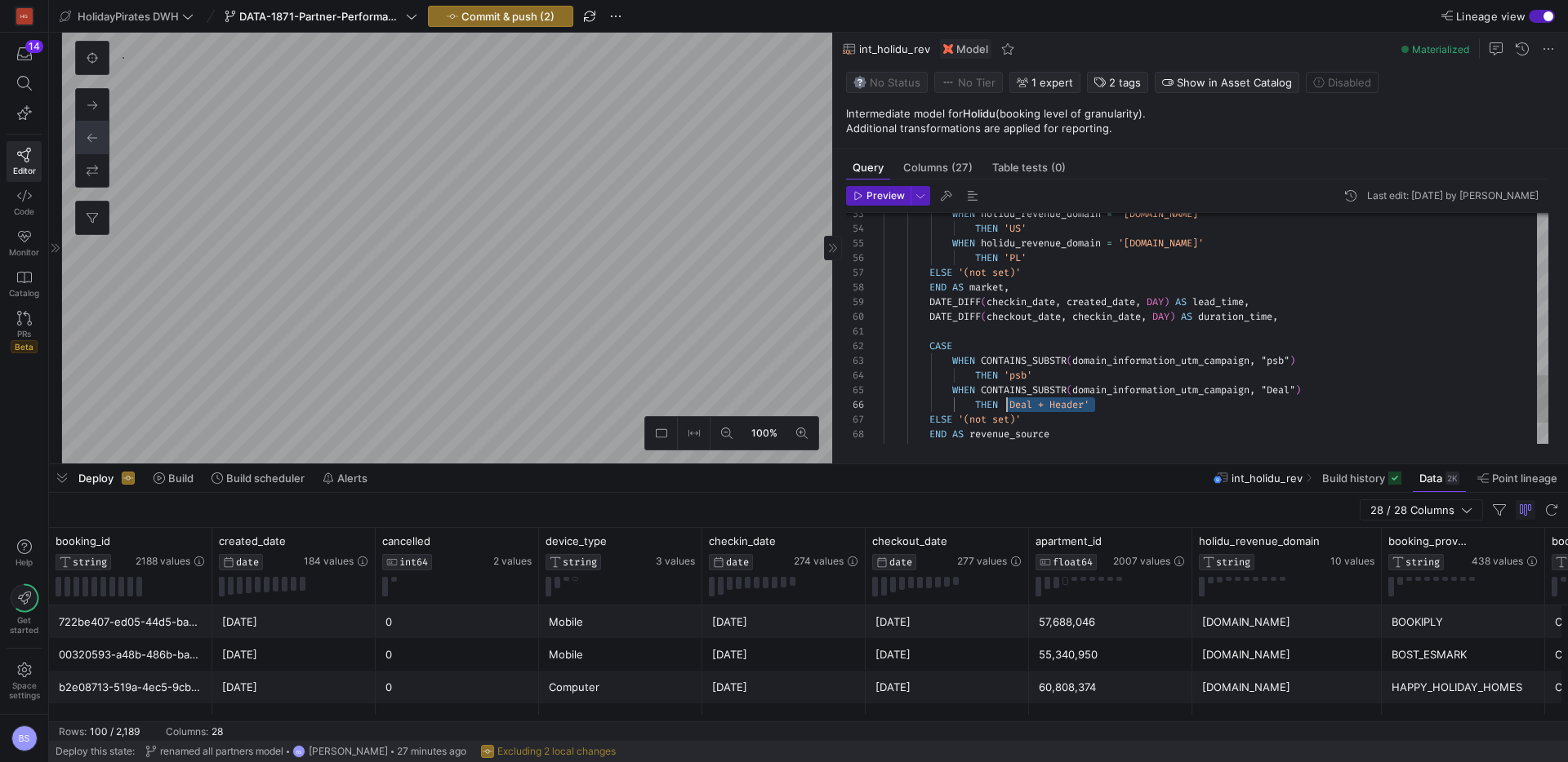
drag, startPoint x: 1019, startPoint y: 422, endPoint x: 968, endPoint y: 422, distance: 51.0
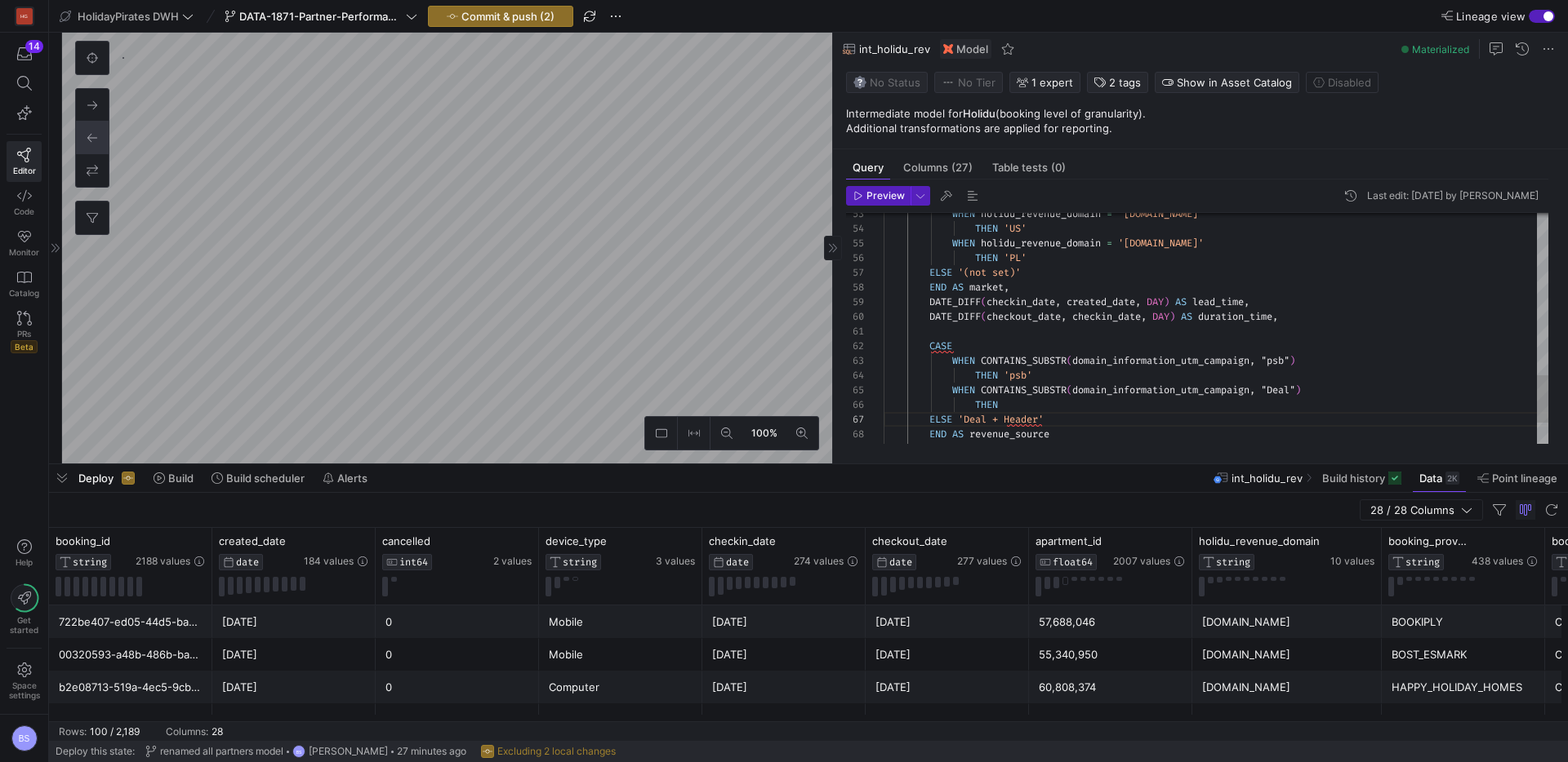
drag, startPoint x: 1043, startPoint y: 399, endPoint x: 867, endPoint y: 389, distance: 176.3
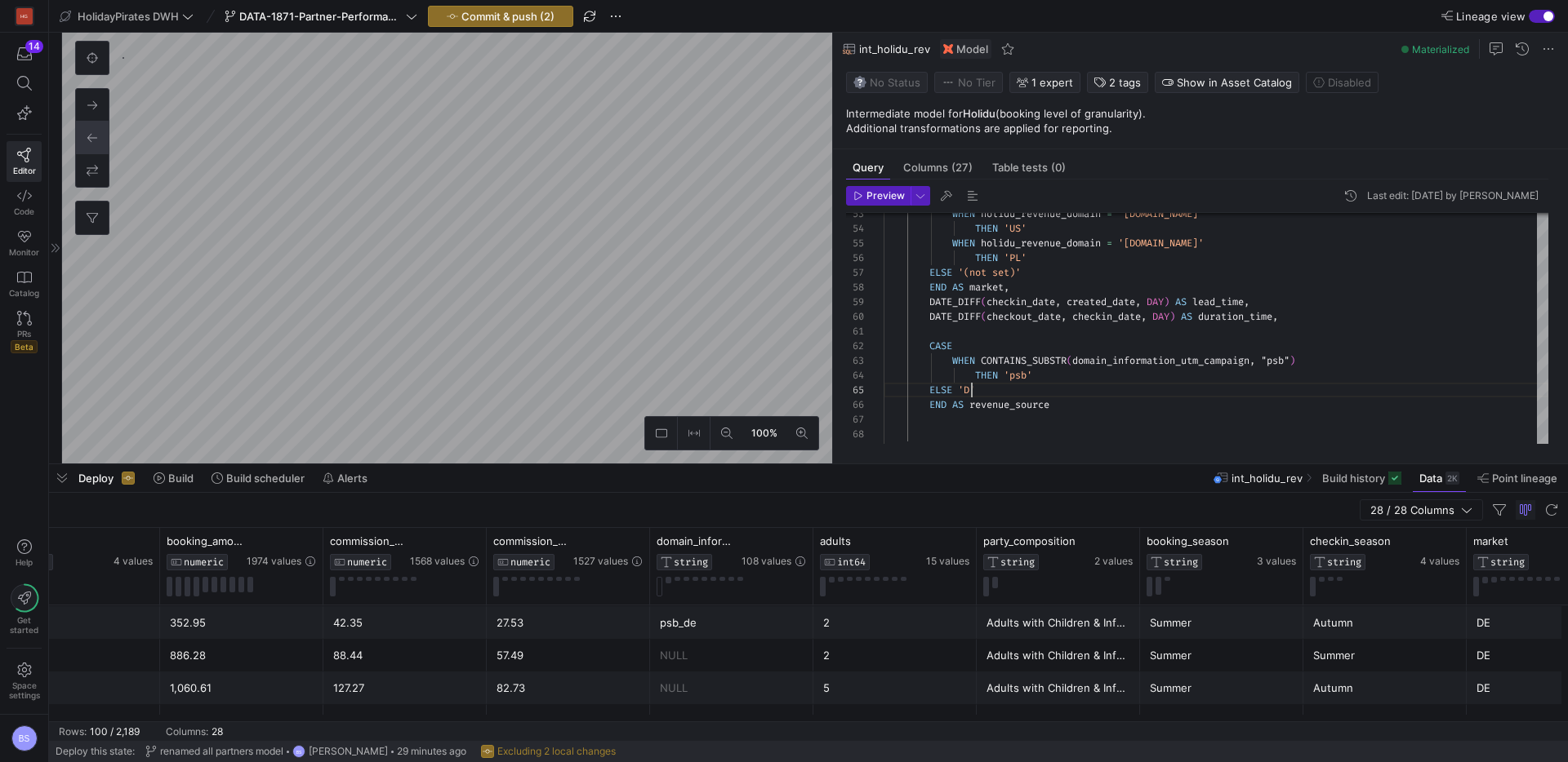
scroll to position [59, 83]
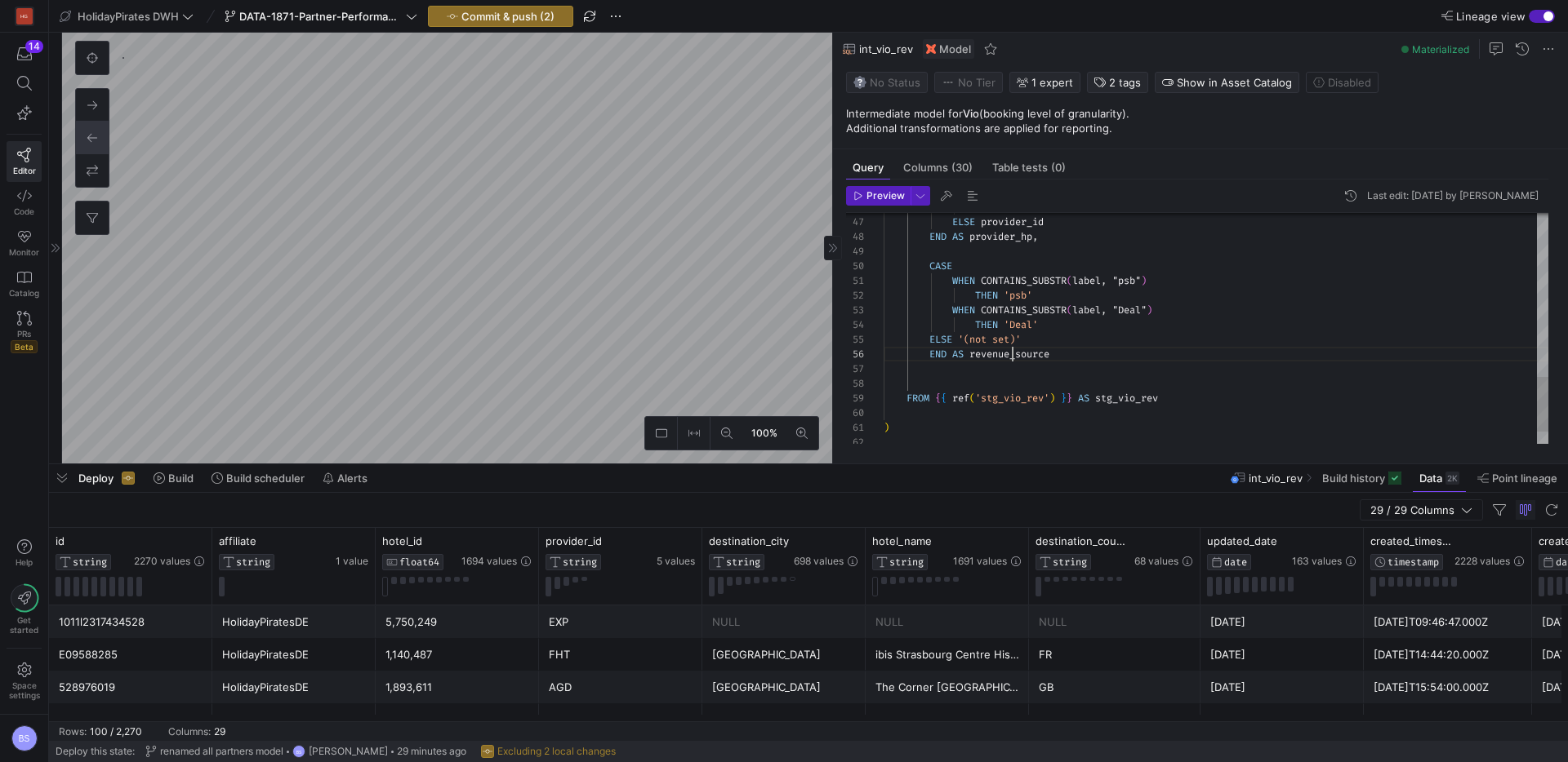
click at [1010, 351] on div "THEN 'HolidayPirates' ELSE provider_id END AS provider_hp , CASE WHEN CONTAINS_…" at bounding box center [1216, 10] width 665 height 968
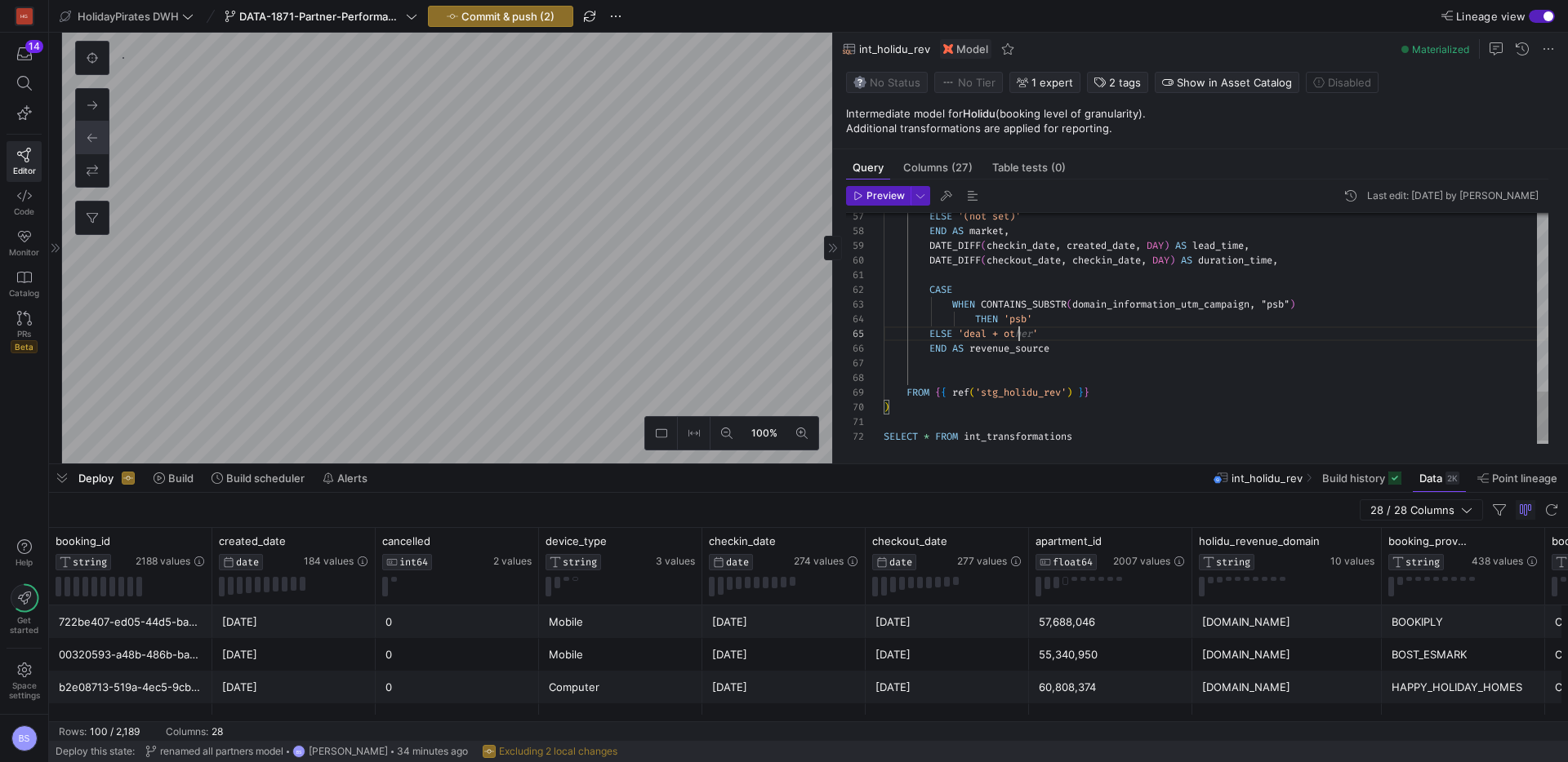
scroll to position [59, 152]
type textarea "CASE WHEN CONTAINS_SUBSTR(domain_information_utm_campaign, "psb") THEN 'psb' EL…"
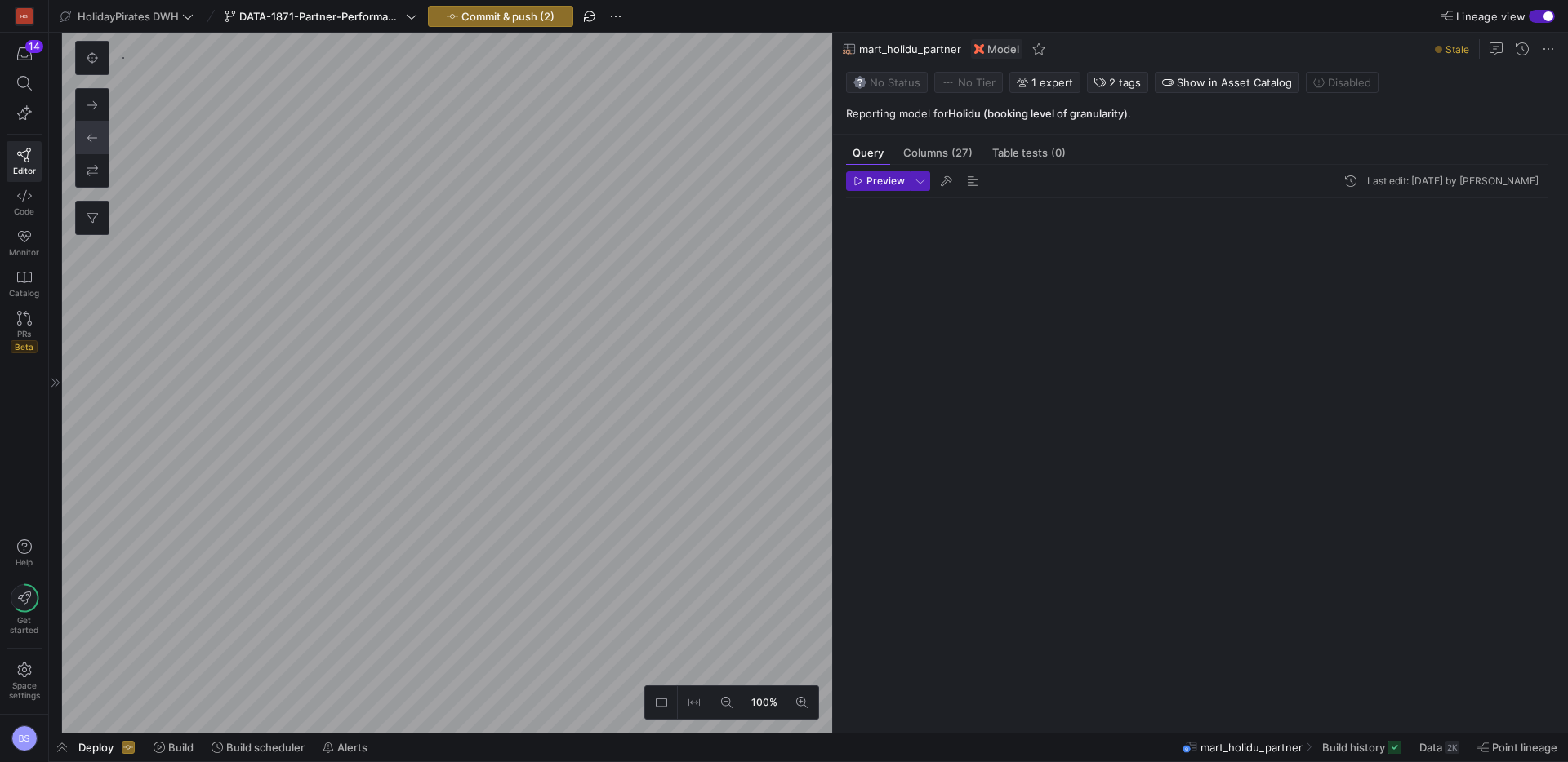
scroll to position [44, 0]
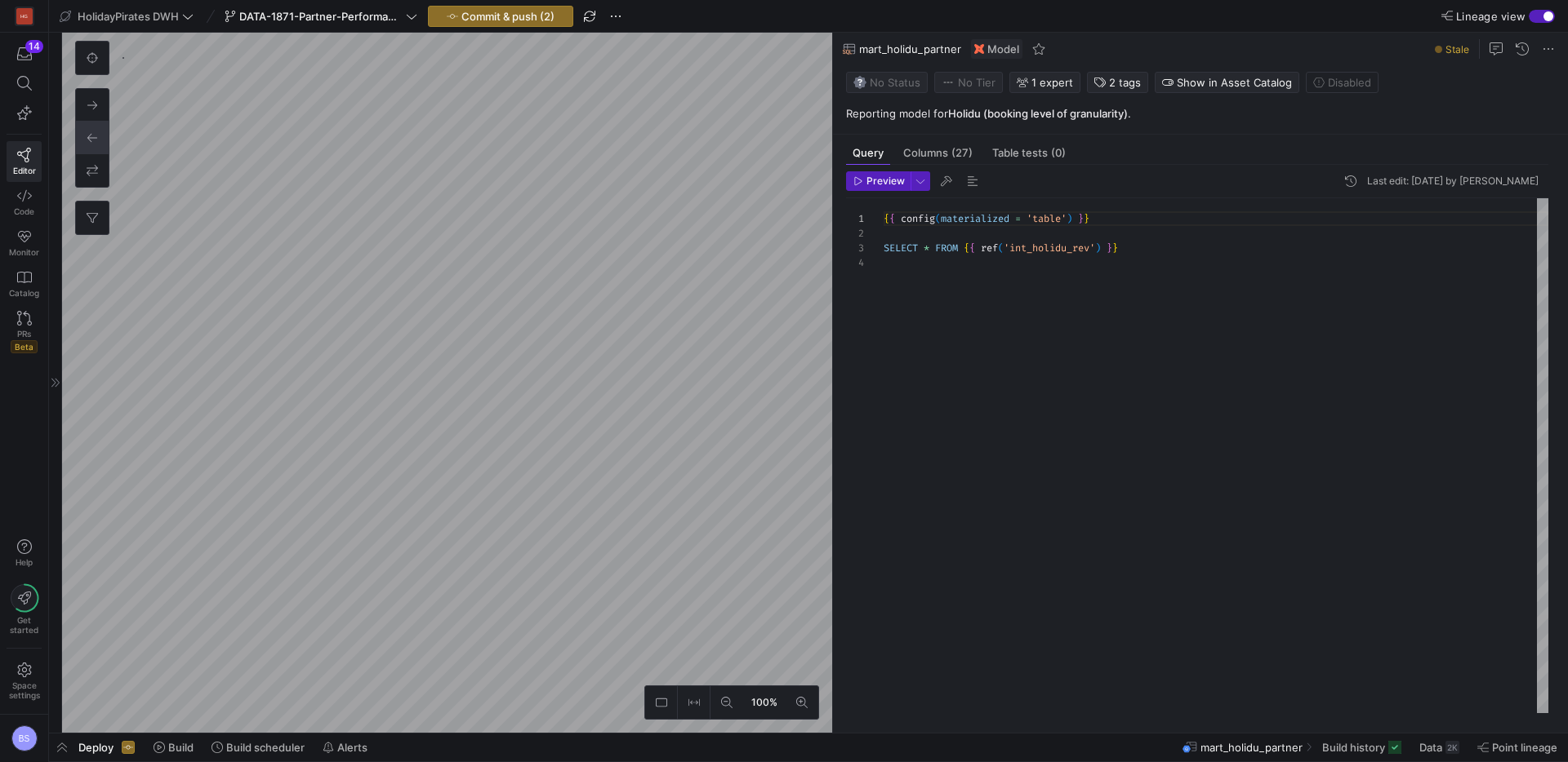
scroll to position [147, 0]
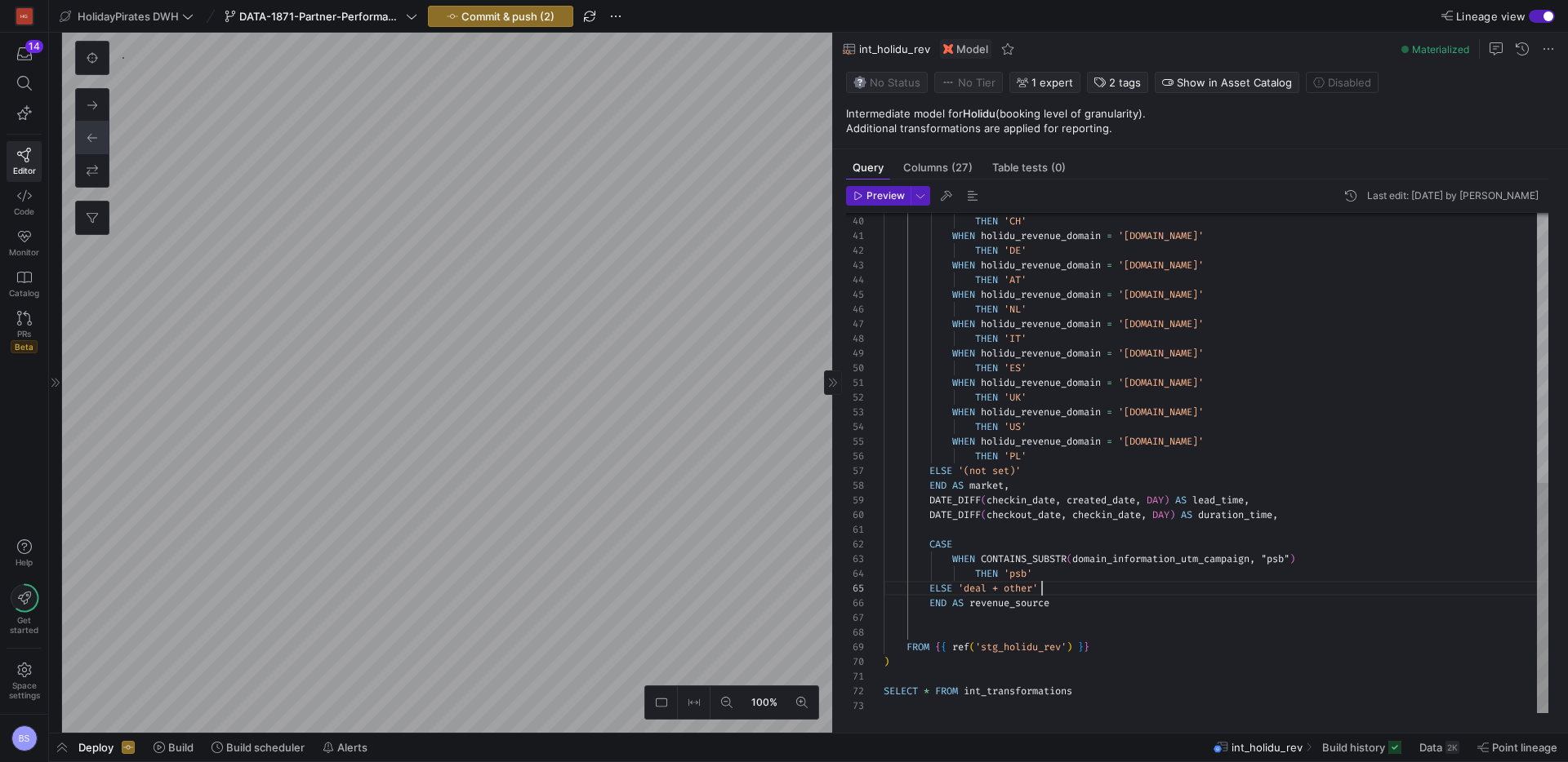
click at [1081, 587] on div "WHEN holidu_revenue_domain = 'holidu.ferienpiraten.ch' THEN 'CH' WHEN holidu_re…" at bounding box center [1216, 170] width 665 height 1085
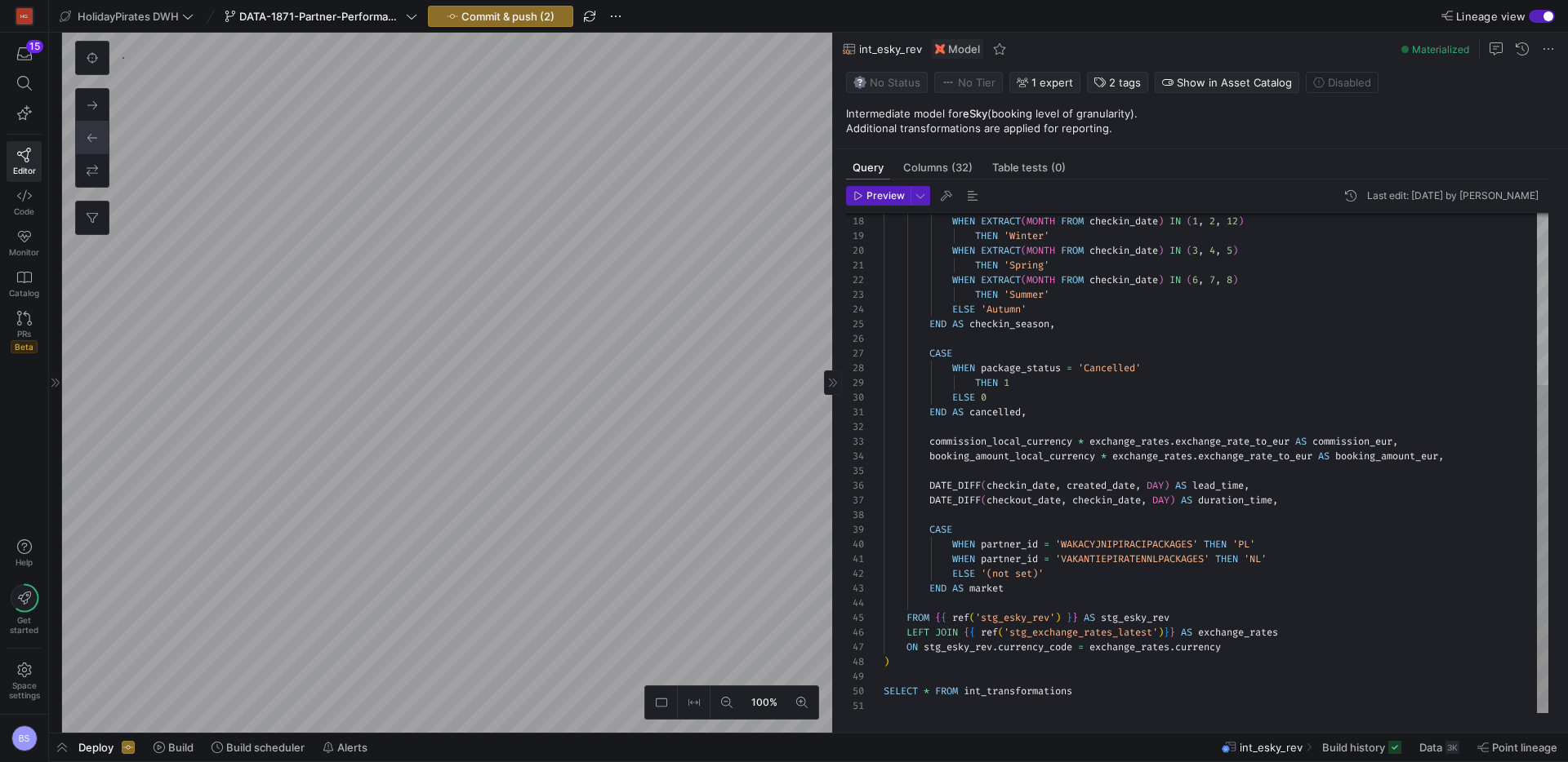
scroll to position [59, 370]
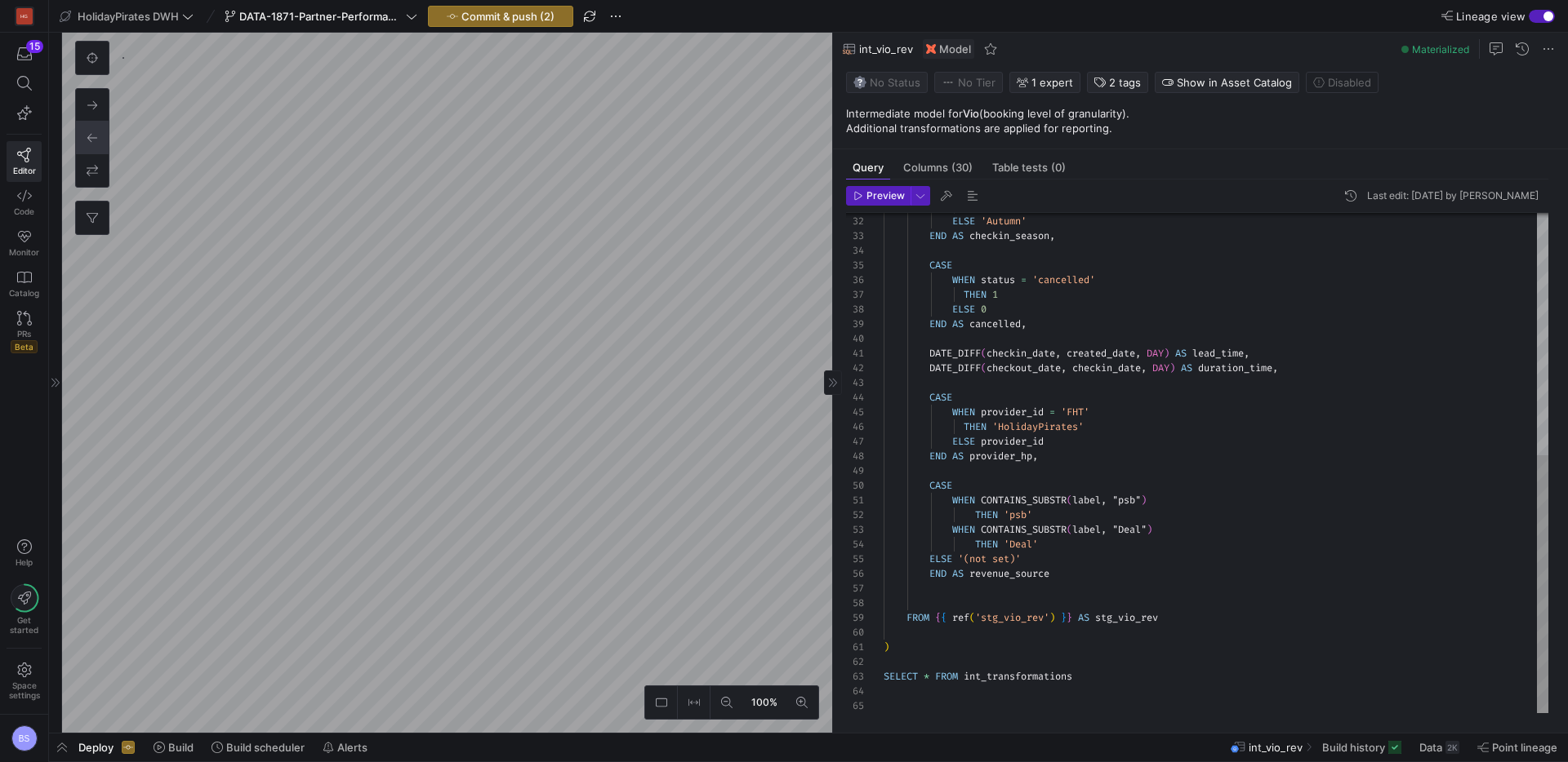
type textarea "WHEN CONTAINS_SUBSTR(label, "psb") THEN 'psb' WHEN CONTAINS_SUBSTR(label, "Deal…"
drag, startPoint x: 1019, startPoint y: 561, endPoint x: 967, endPoint y: 561, distance: 52.0
click at [967, 561] on div "THEN 'Summer' ELSE 'Autumn' END AS checkin_season , CASE WHEN status = 'cancell…" at bounding box center [1216, 229] width 665 height 968
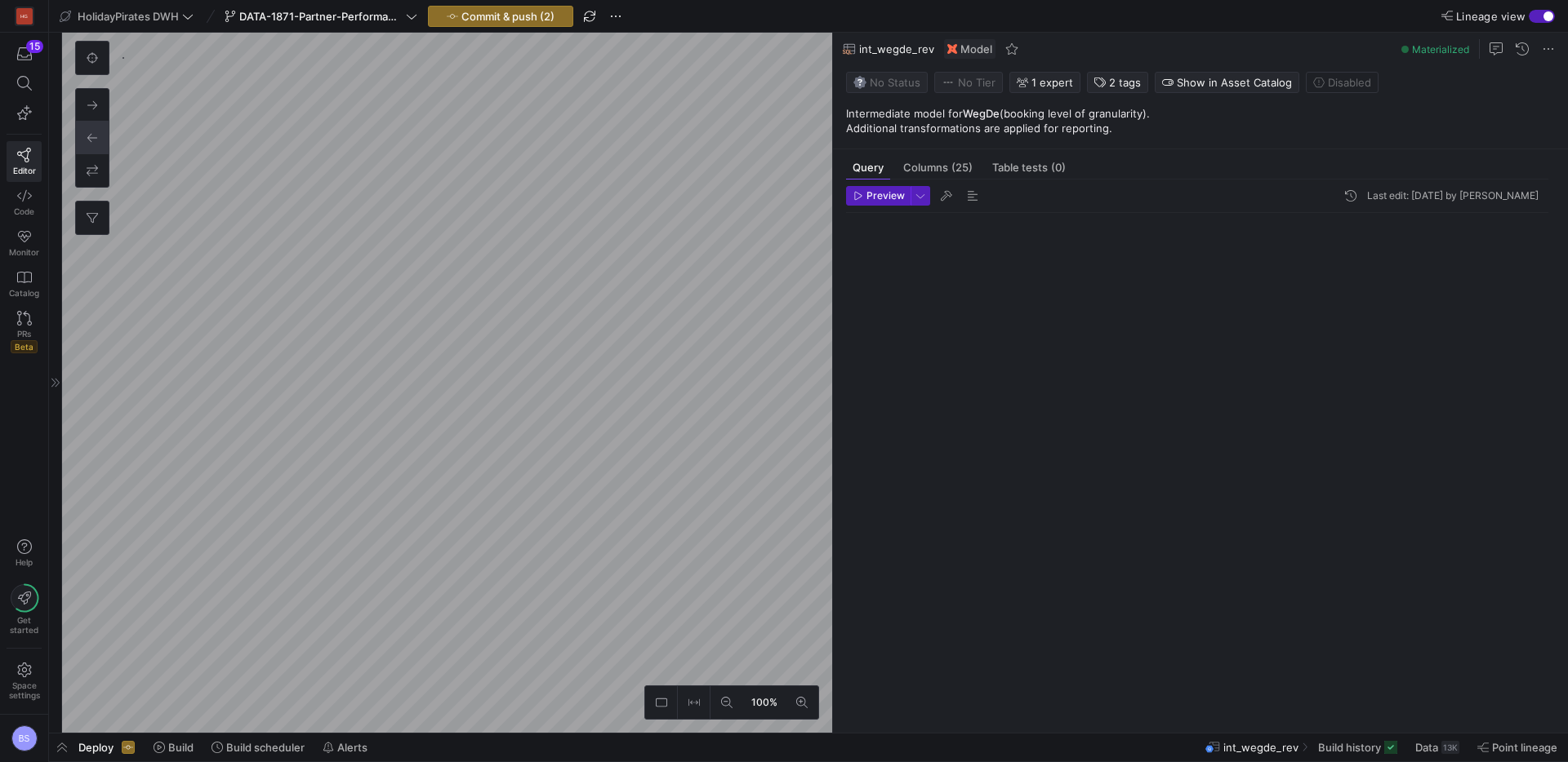
scroll to position [147, 0]
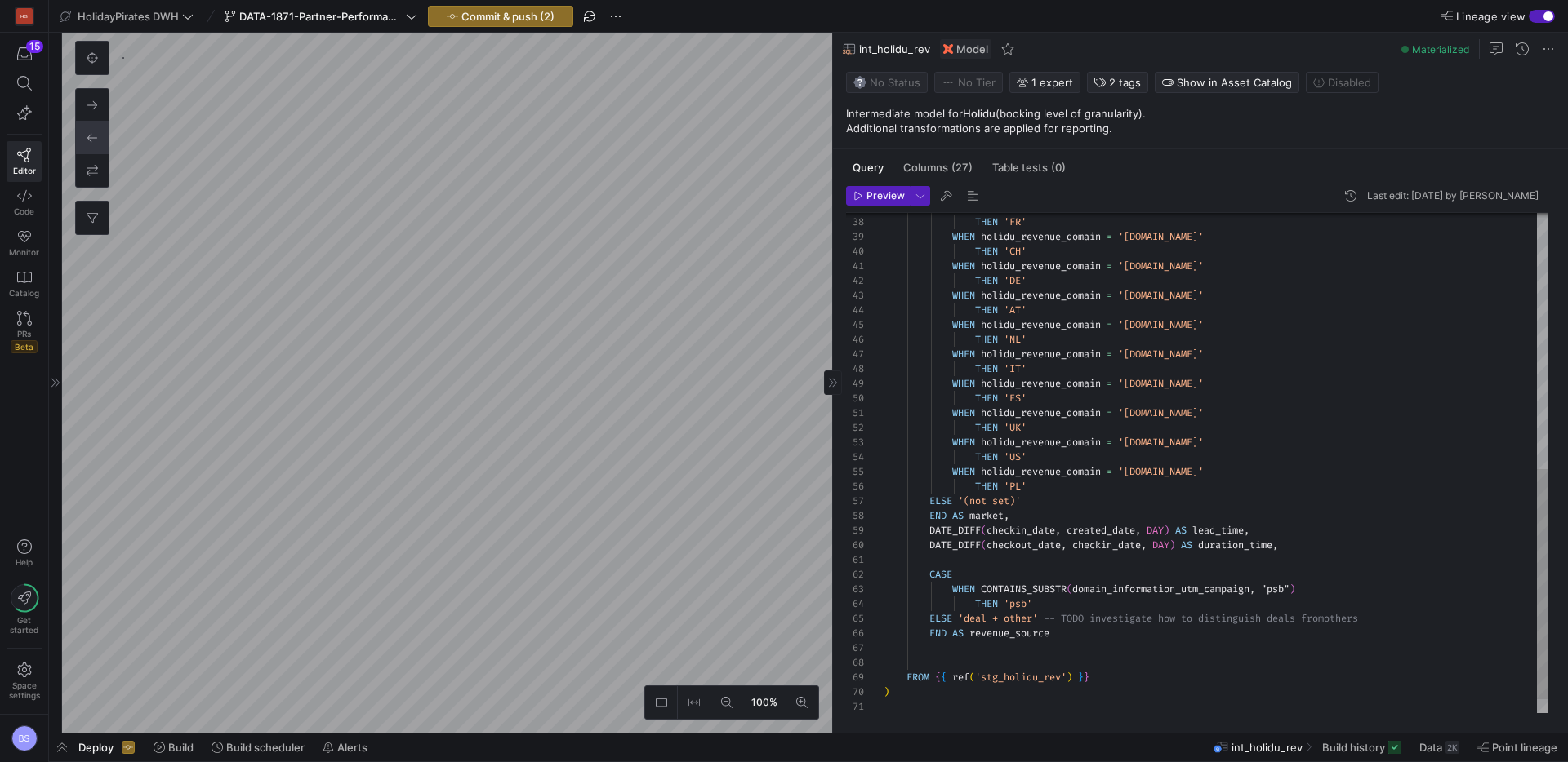
click at [940, 615] on div "WHEN holidu_revenue_domain = 'holidu.voyagespirates.fr' THEN 'FR' WHEN holidu_r…" at bounding box center [1216, 201] width 665 height 1085
click at [1130, 581] on div "WHEN holidu_revenue_domain = 'holidu.voyagespirates.fr' THEN 'FR' WHEN holidu_r…" at bounding box center [1216, 201] width 665 height 1085
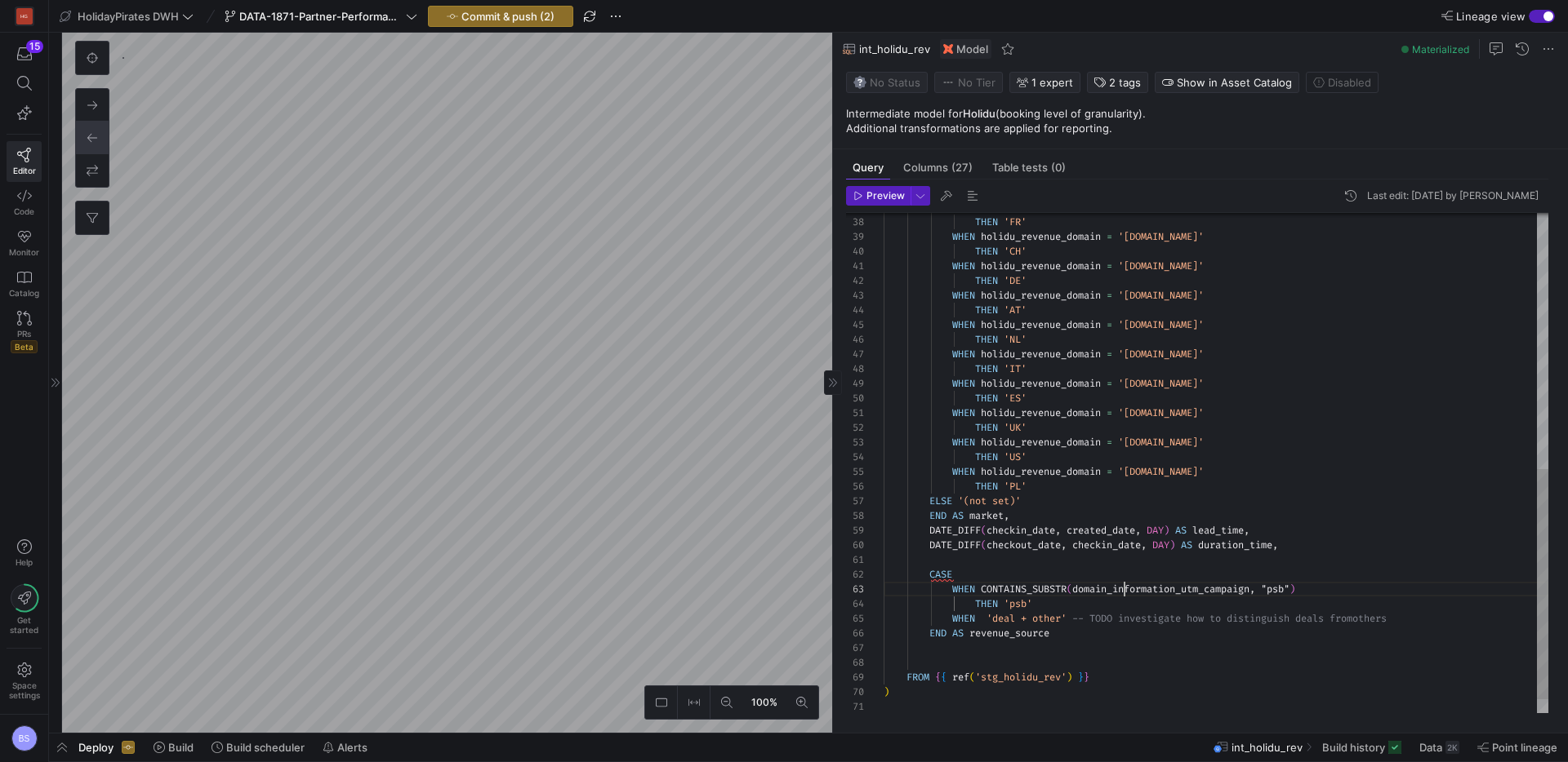
click at [1127, 588] on div "WHEN holidu_revenue_domain = 'holidu.voyagespirates.fr' THEN 'FR' WHEN holidu_r…" at bounding box center [1216, 201] width 665 height 1085
click at [983, 619] on div "WHEN holidu_revenue_domain = 'holidu.voyagespirates.fr' THEN 'FR' WHEN holidu_r…" at bounding box center [1216, 201] width 665 height 1085
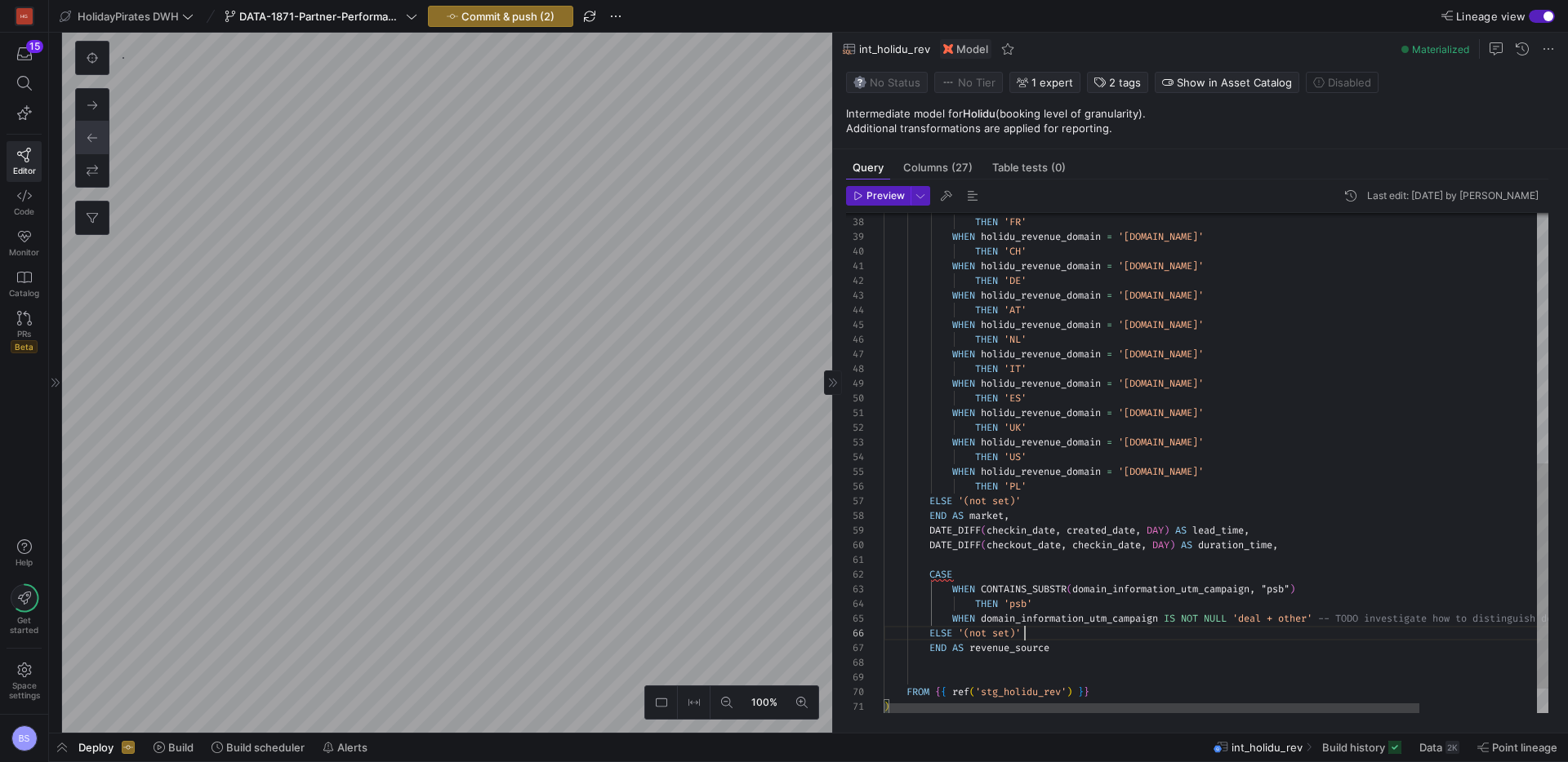
scroll to position [74, 142]
type textarea "CASE WHEN CONTAINS_SUBSTR(domain_information_utm_campaign, "psb") THEN 'psb' WH…"
click at [535, 21] on span "Commit & push (2)" at bounding box center [508, 16] width 93 height 13
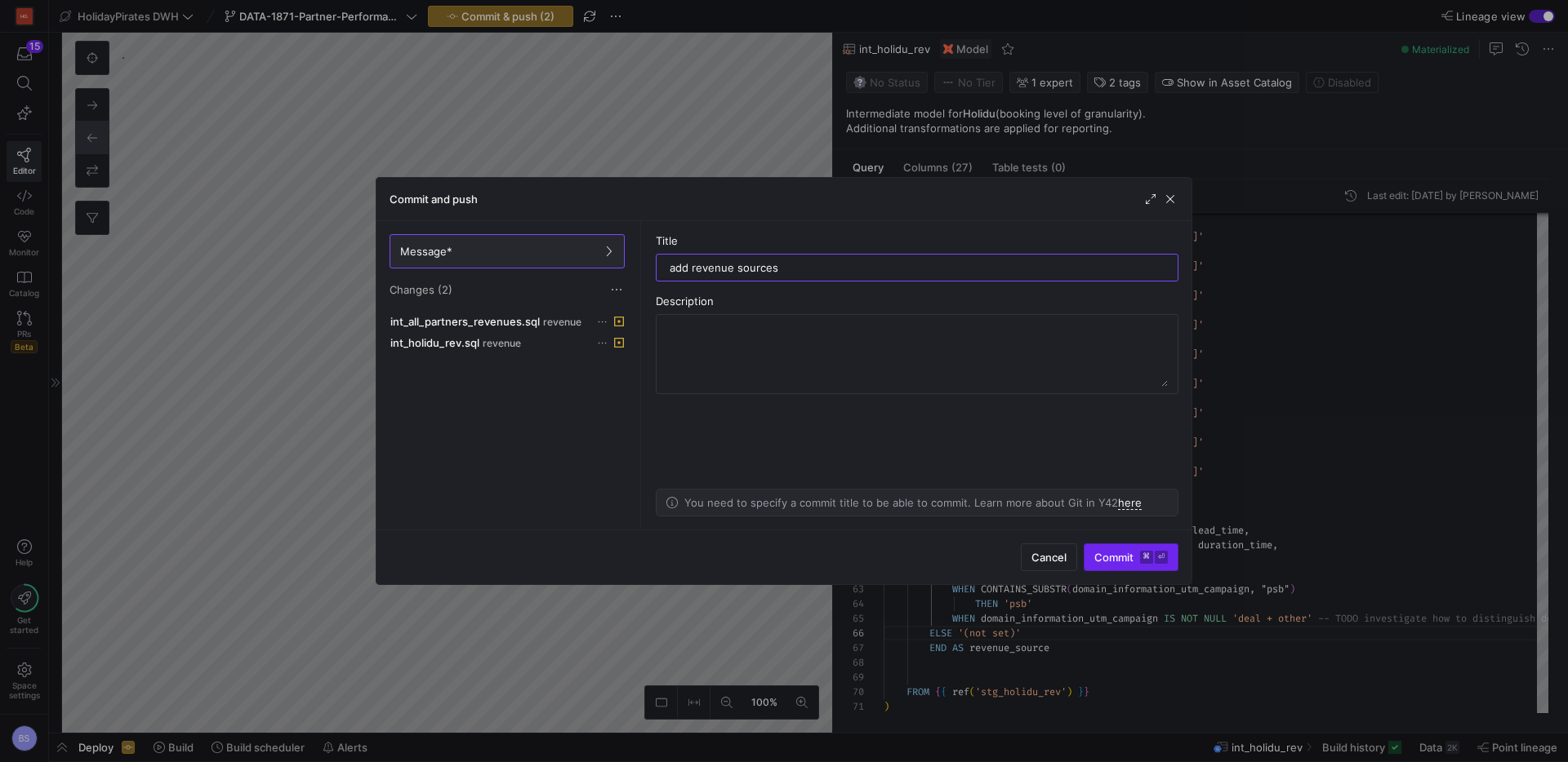
type input "add revenue sources"
click at [1130, 563] on span "Commit ⌘ ⏎" at bounding box center [1131, 557] width 74 height 13
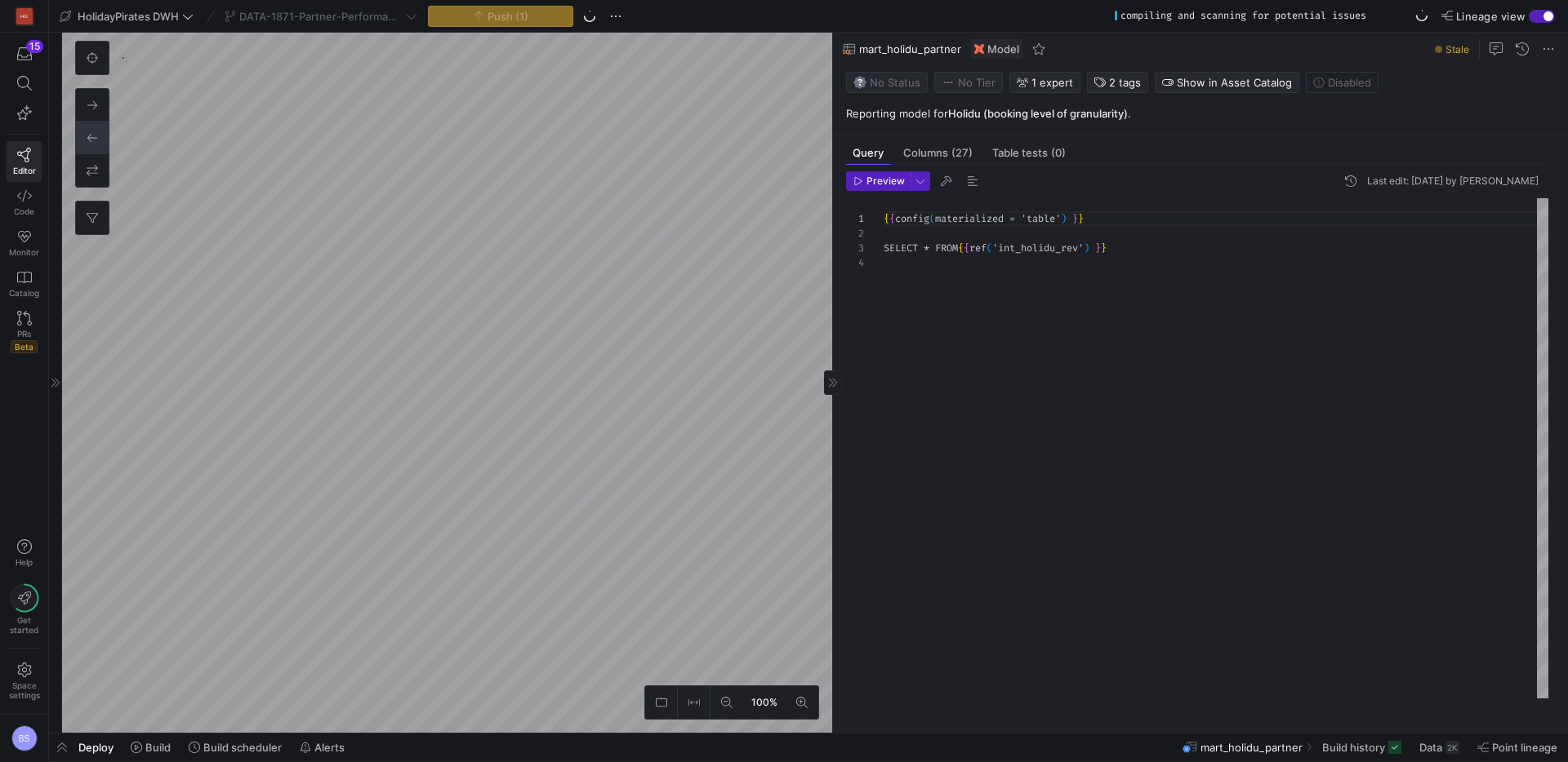
scroll to position [44, 0]
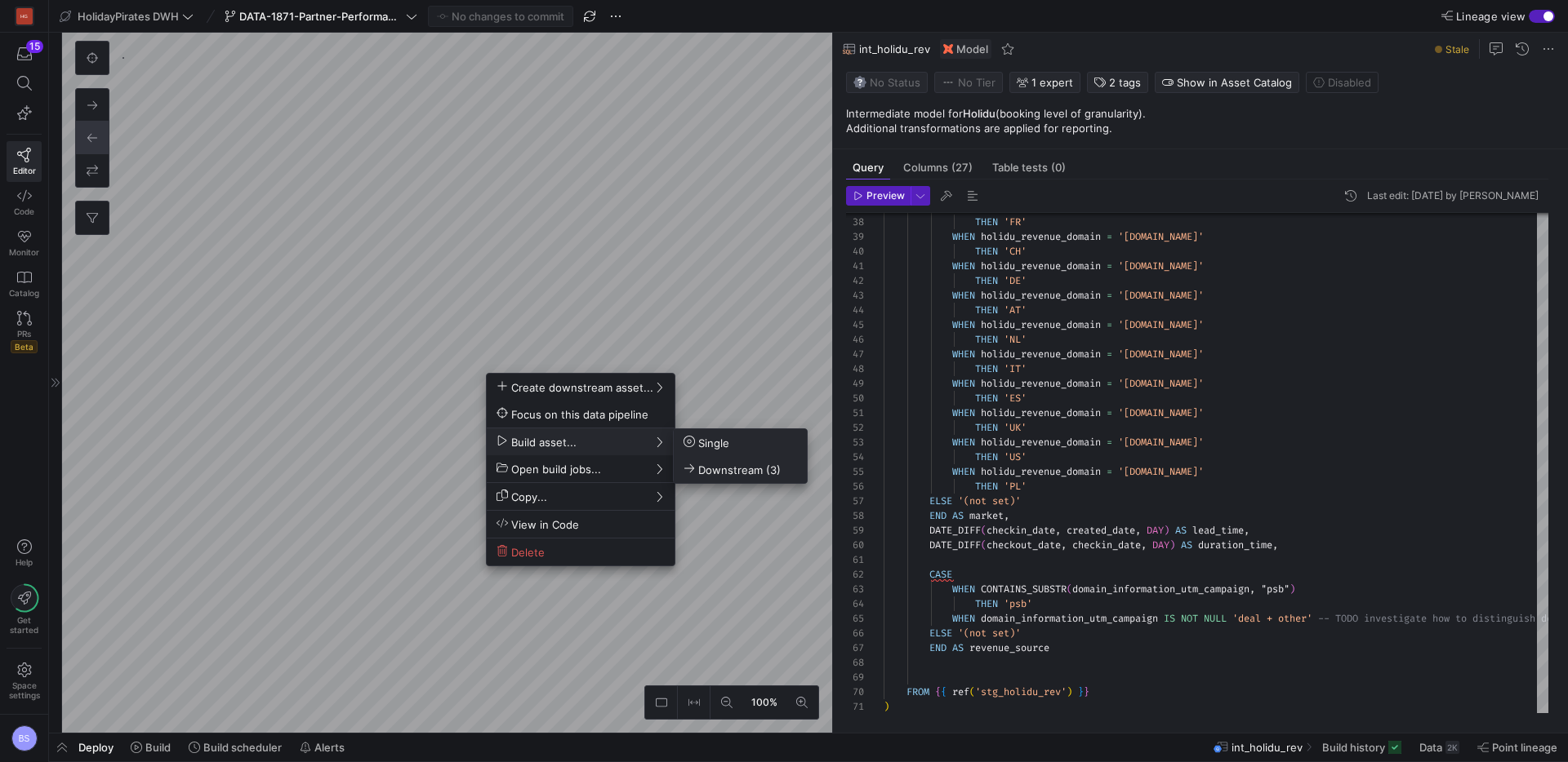
click at [732, 471] on span "Downstream (3)" at bounding box center [732, 469] width 97 height 14
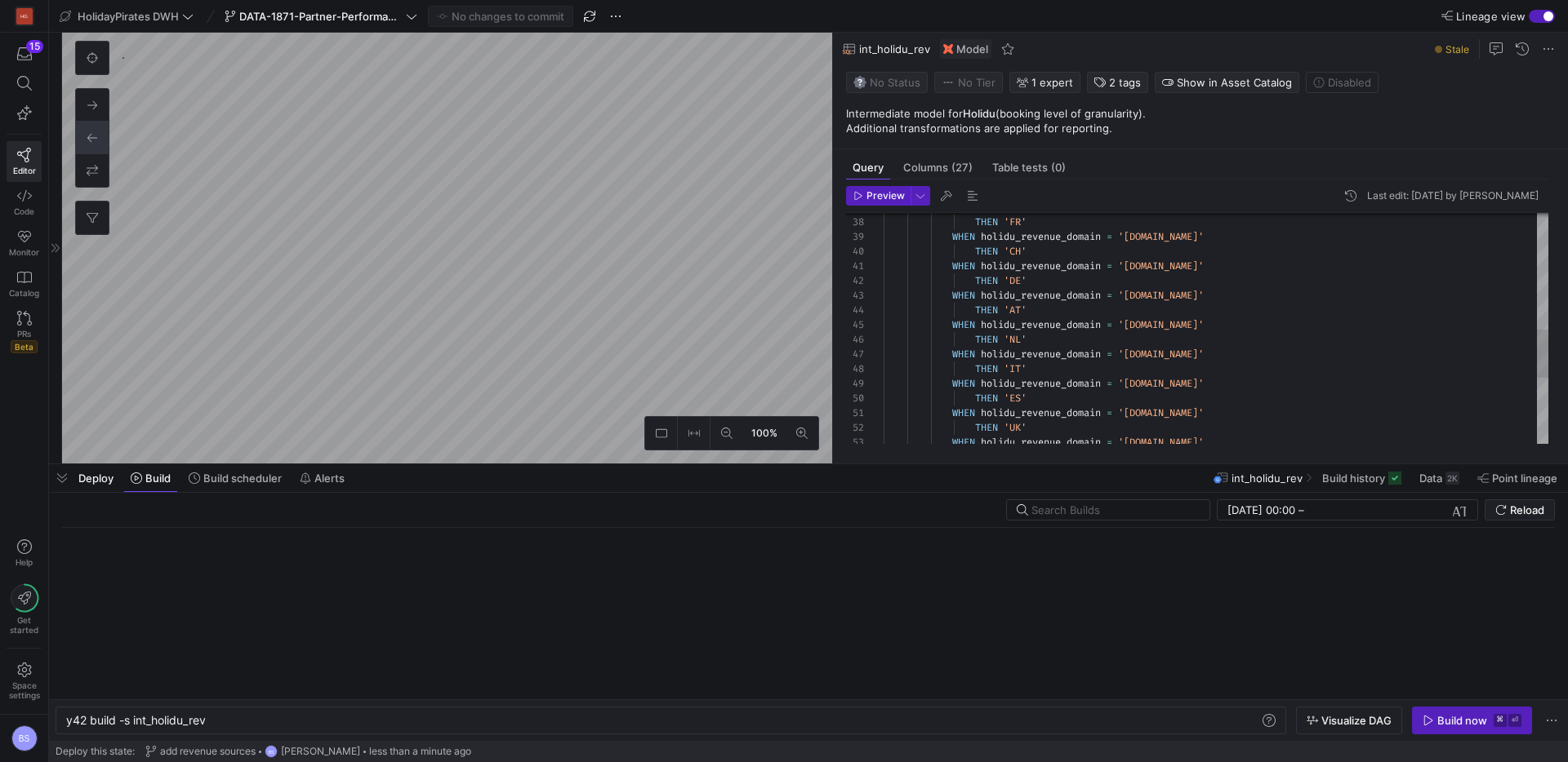
scroll to position [0, 142]
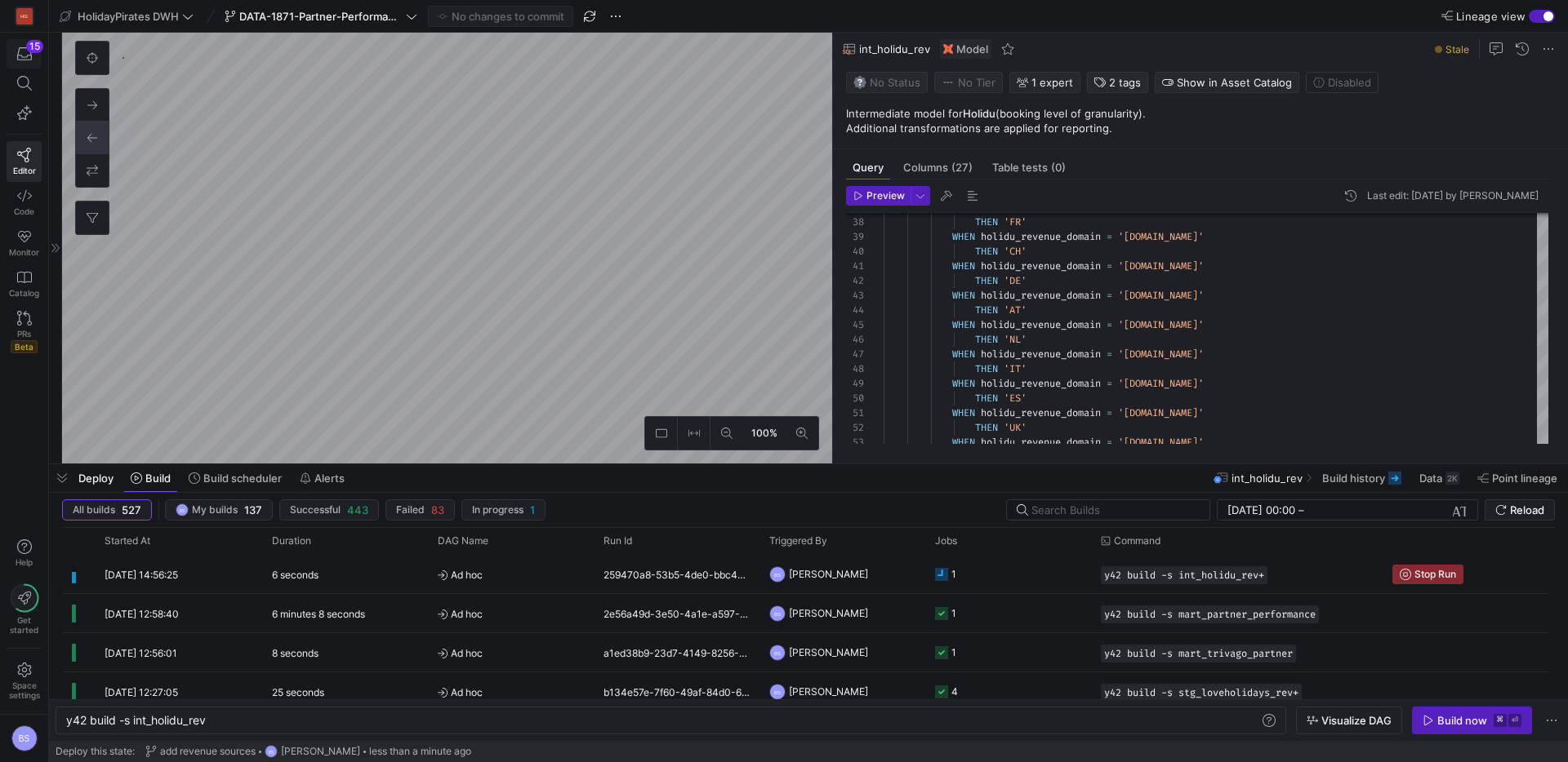
click at [20, 55] on icon "button" at bounding box center [25, 54] width 15 height 13
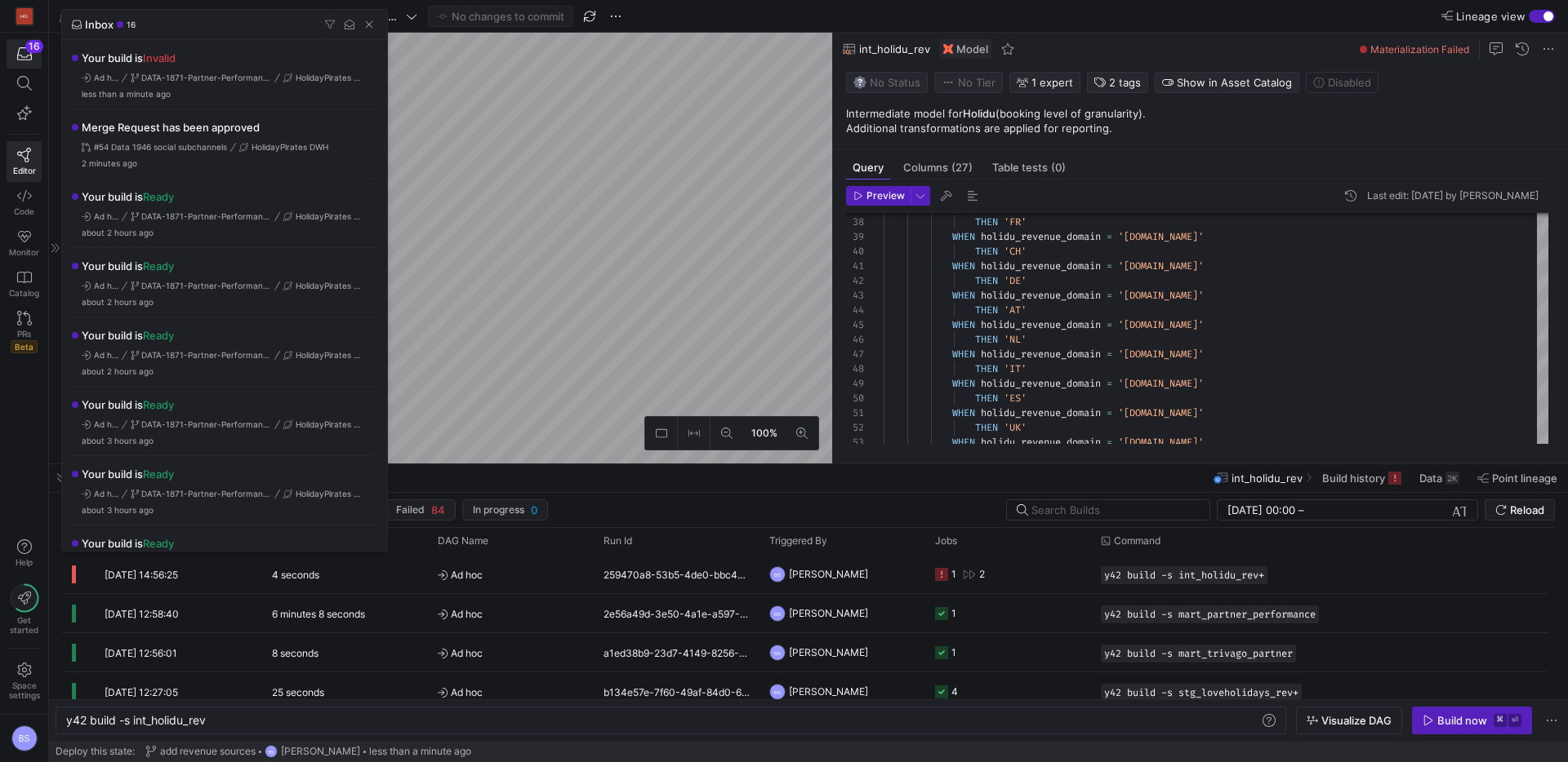
click at [387, 588] on div at bounding box center [784, 381] width 1568 height 762
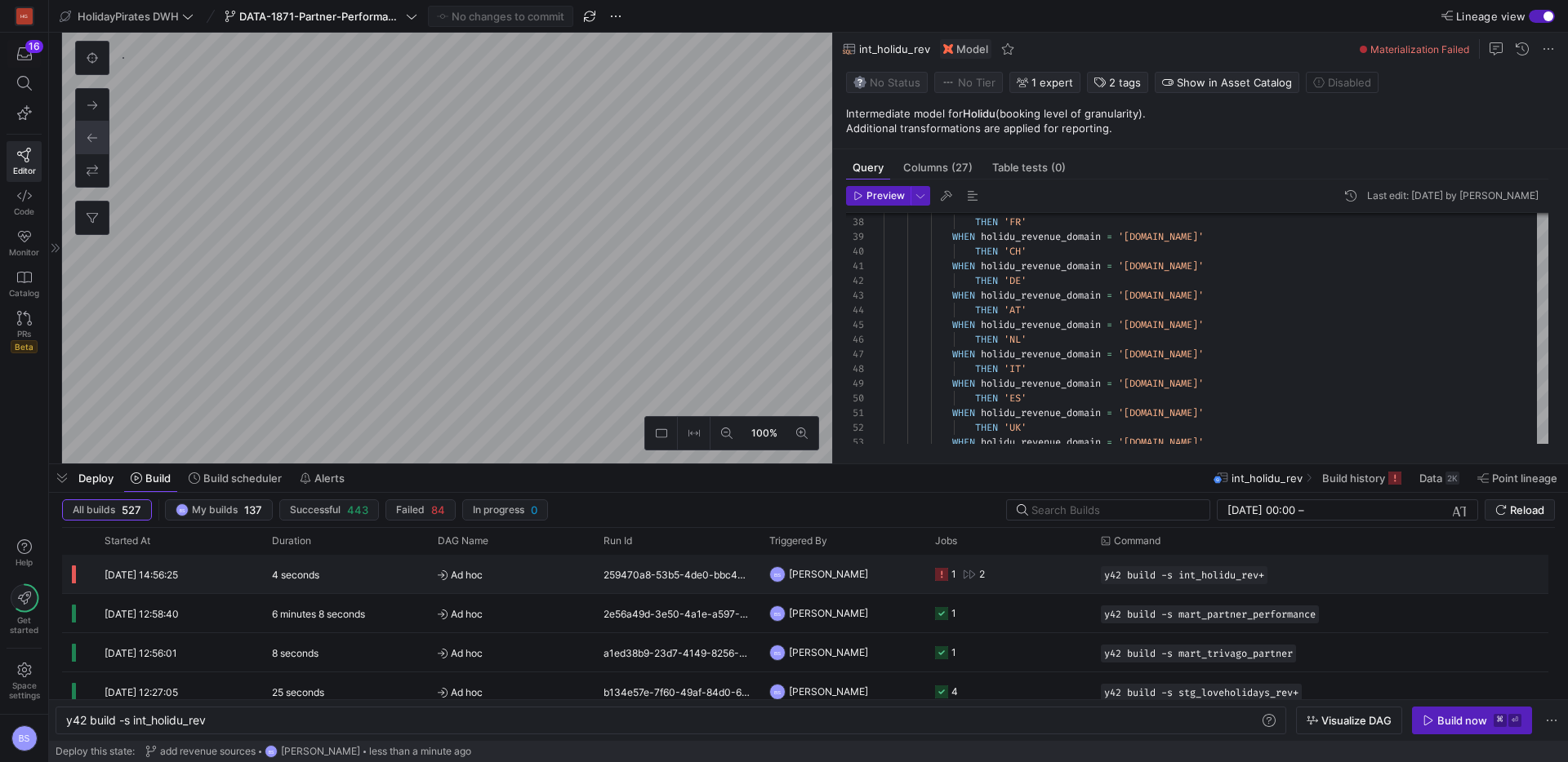
click at [387, 588] on div "4 seconds" at bounding box center [345, 574] width 165 height 38
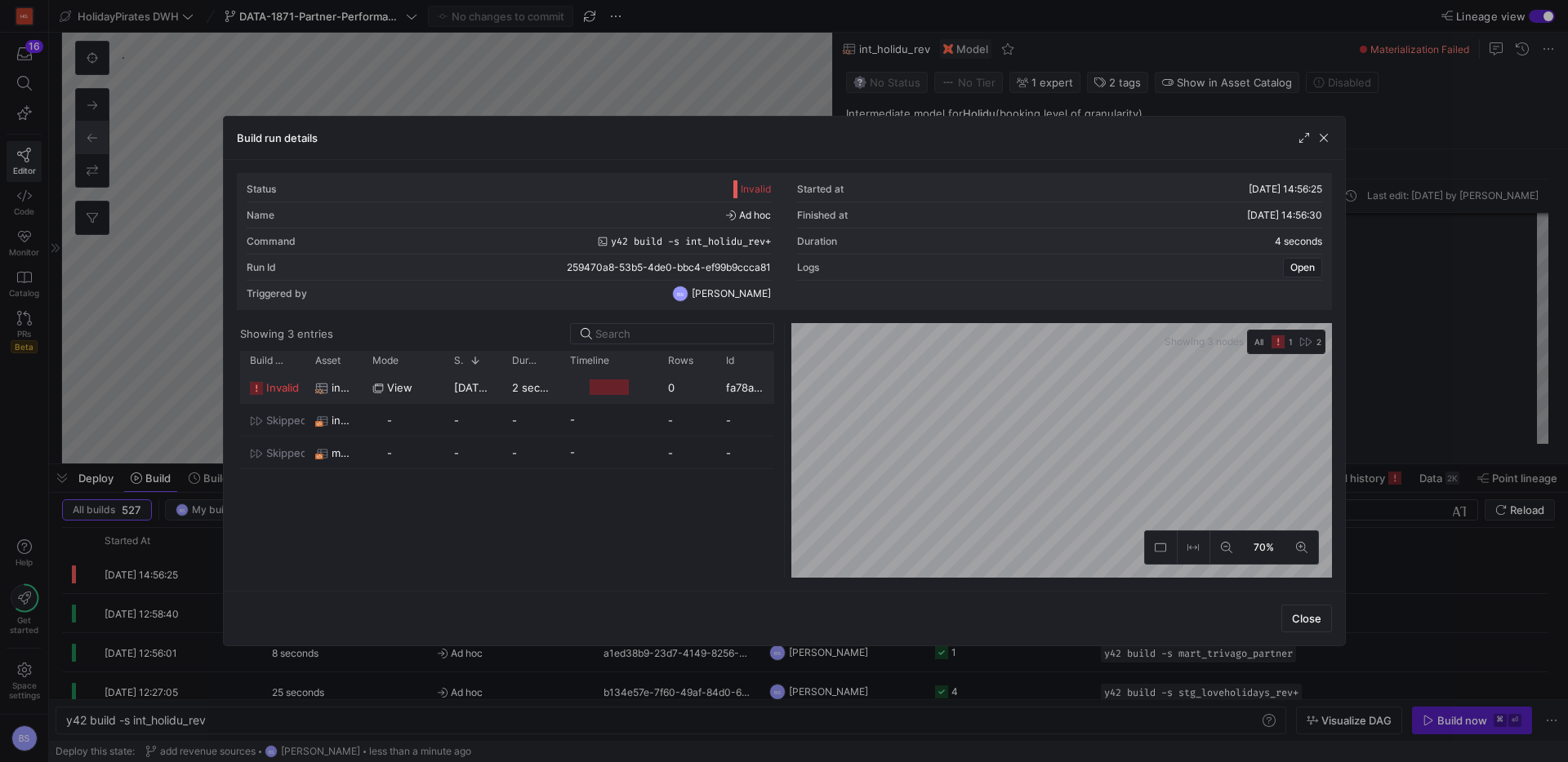
click at [400, 385] on span "view" at bounding box center [400, 388] width 25 height 32
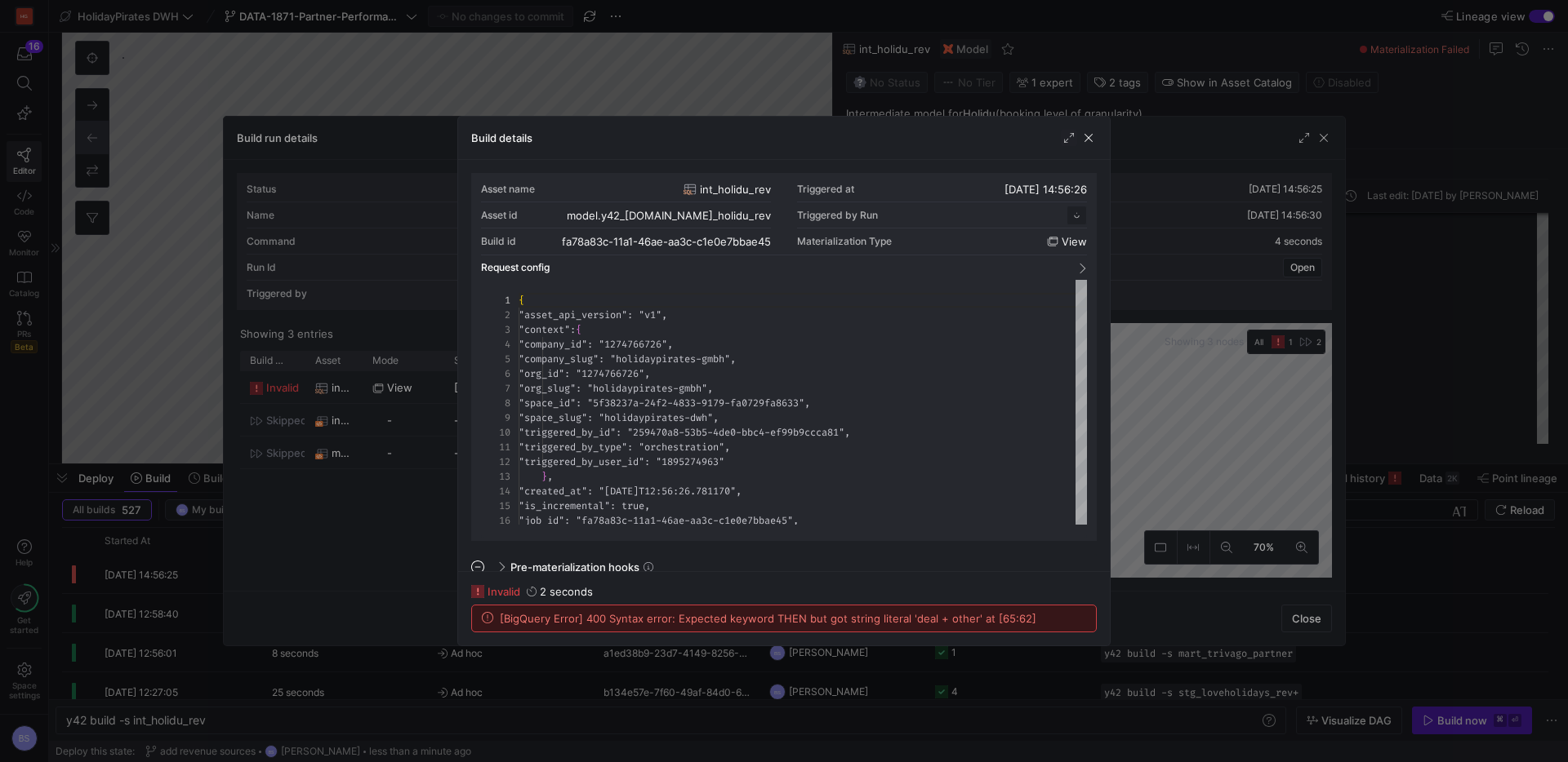
scroll to position [147, 0]
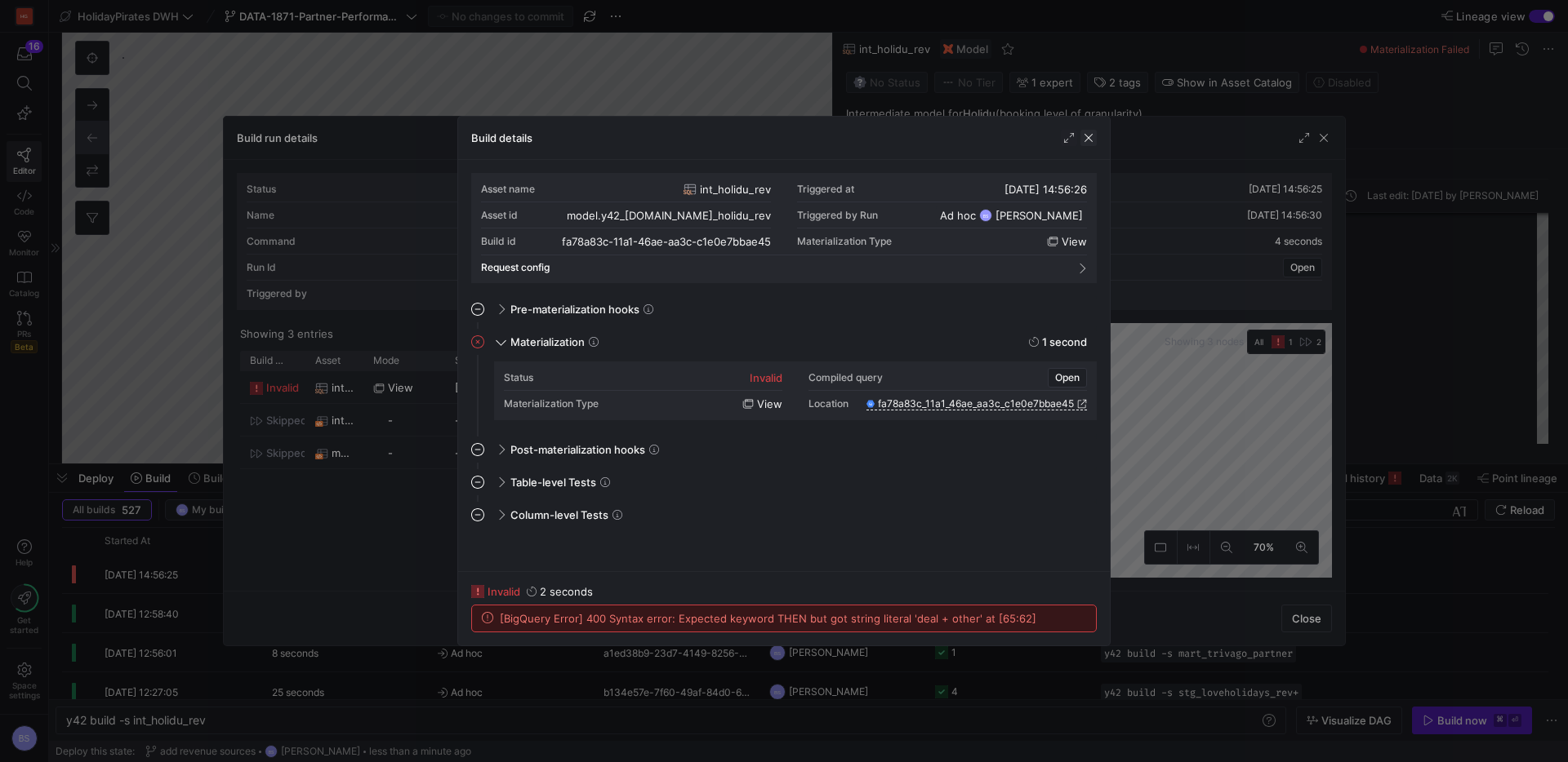
click at [1087, 137] on span "button" at bounding box center [1088, 138] width 16 height 16
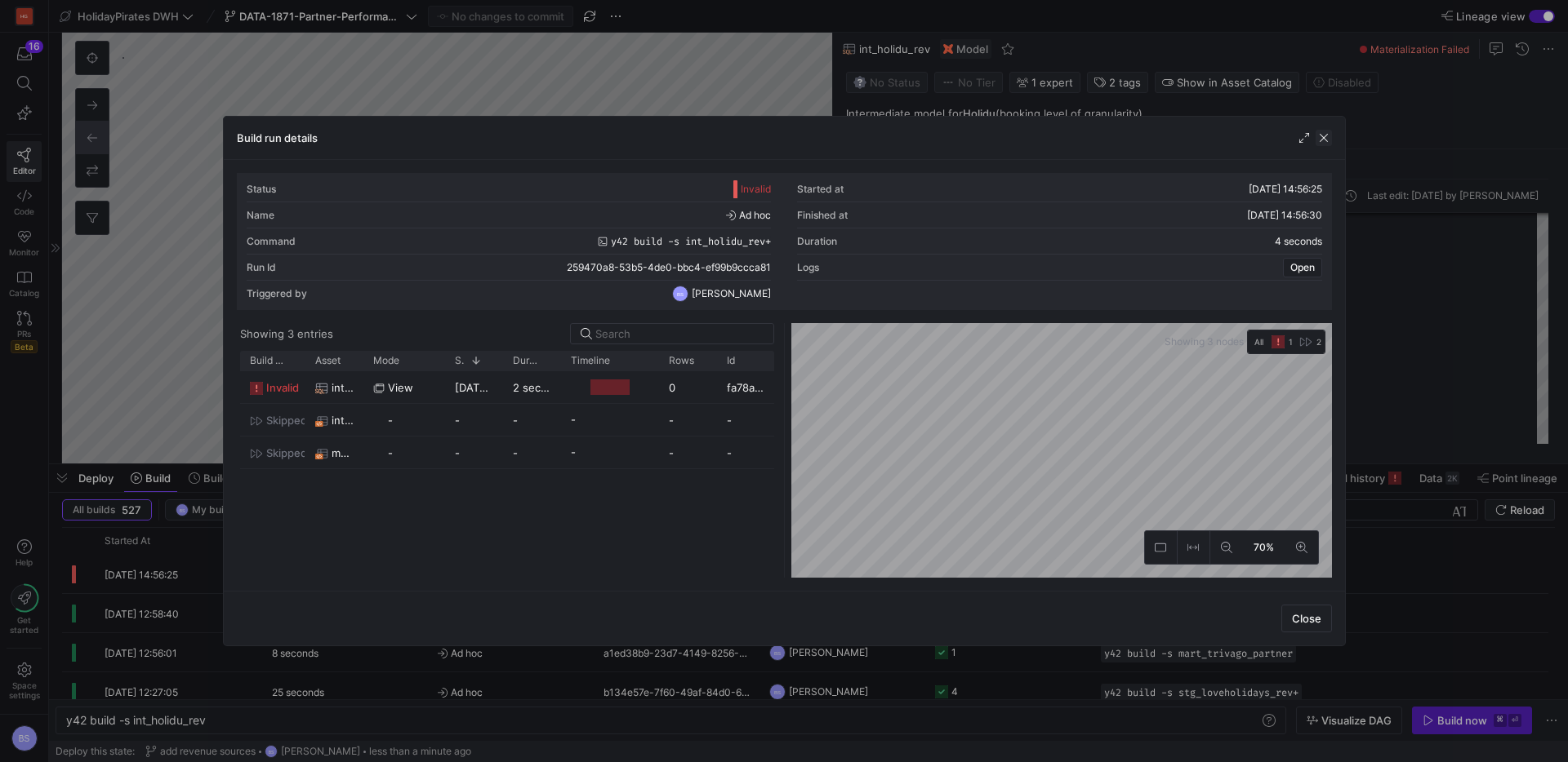
click at [1331, 139] on span "button" at bounding box center [1323, 138] width 16 height 16
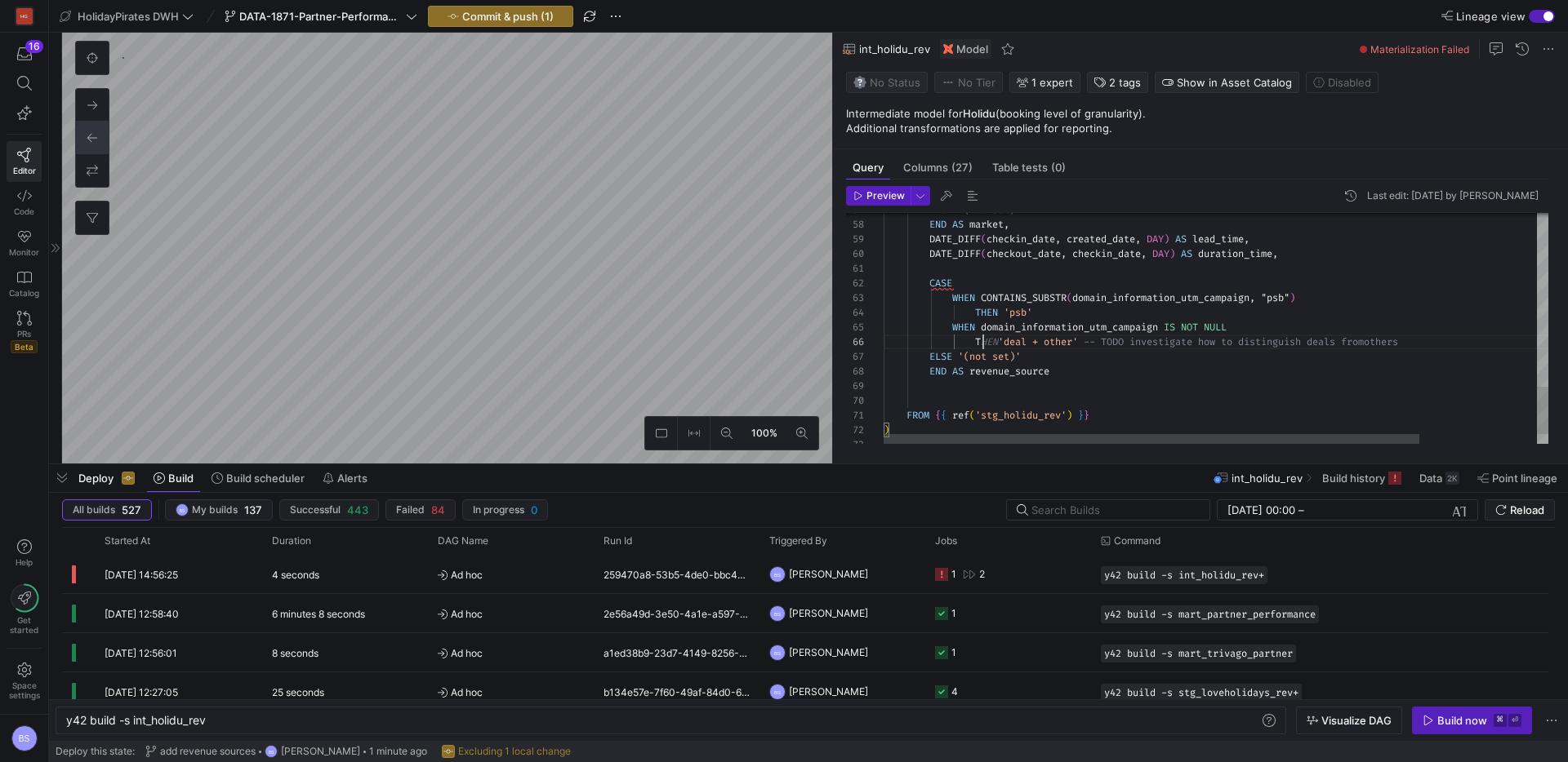
scroll to position [74, 118]
type textarea "CASE WHEN CONTAINS_SUBSTR(domain_information_utm_campaign, "psb") THEN 'psb' WH…"
click at [531, 18] on span "Commit & push (1)" at bounding box center [508, 16] width 92 height 13
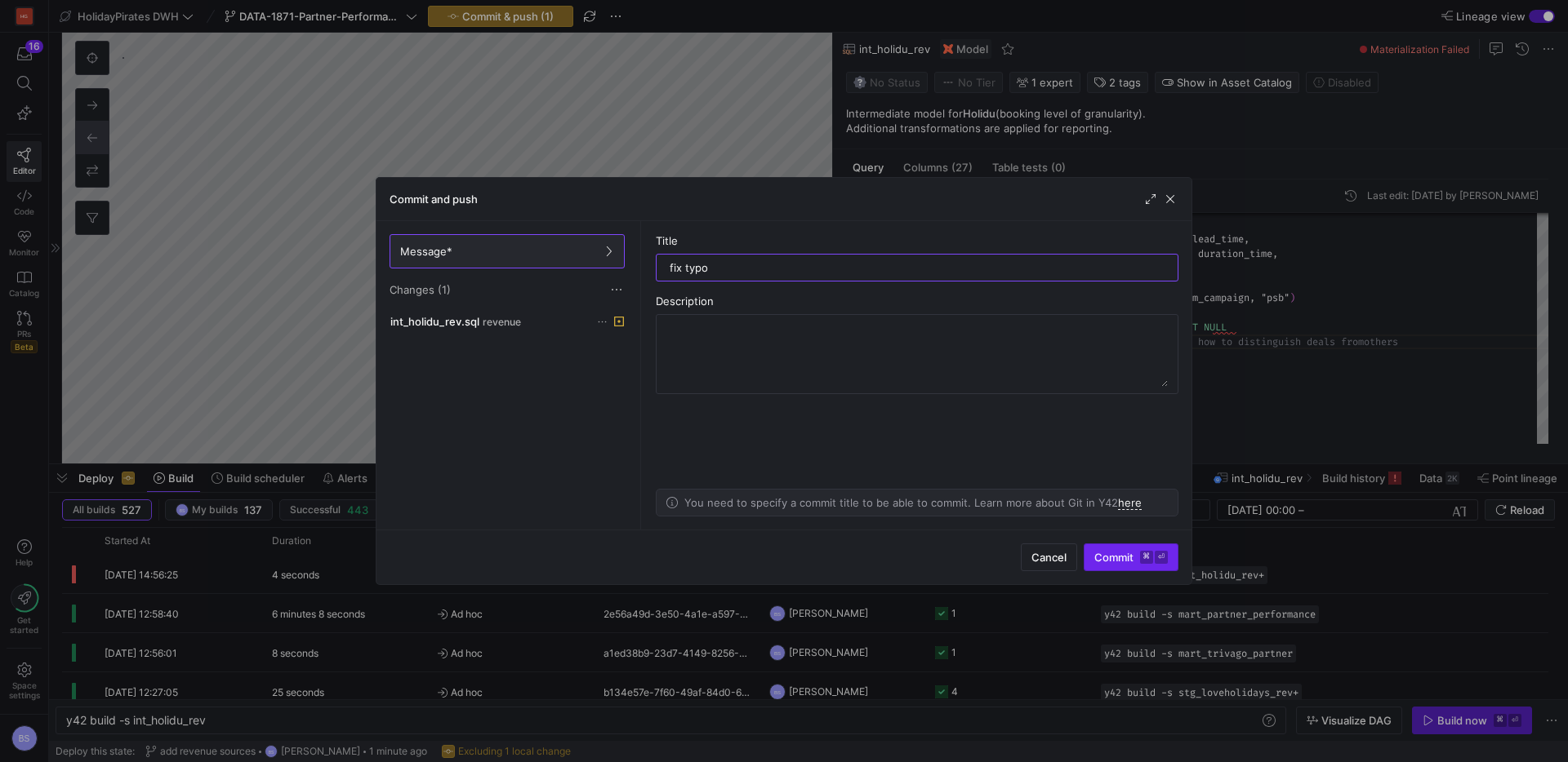
type input "fix typo"
click at [1112, 554] on span "Commit ⌘ ⏎" at bounding box center [1131, 557] width 74 height 13
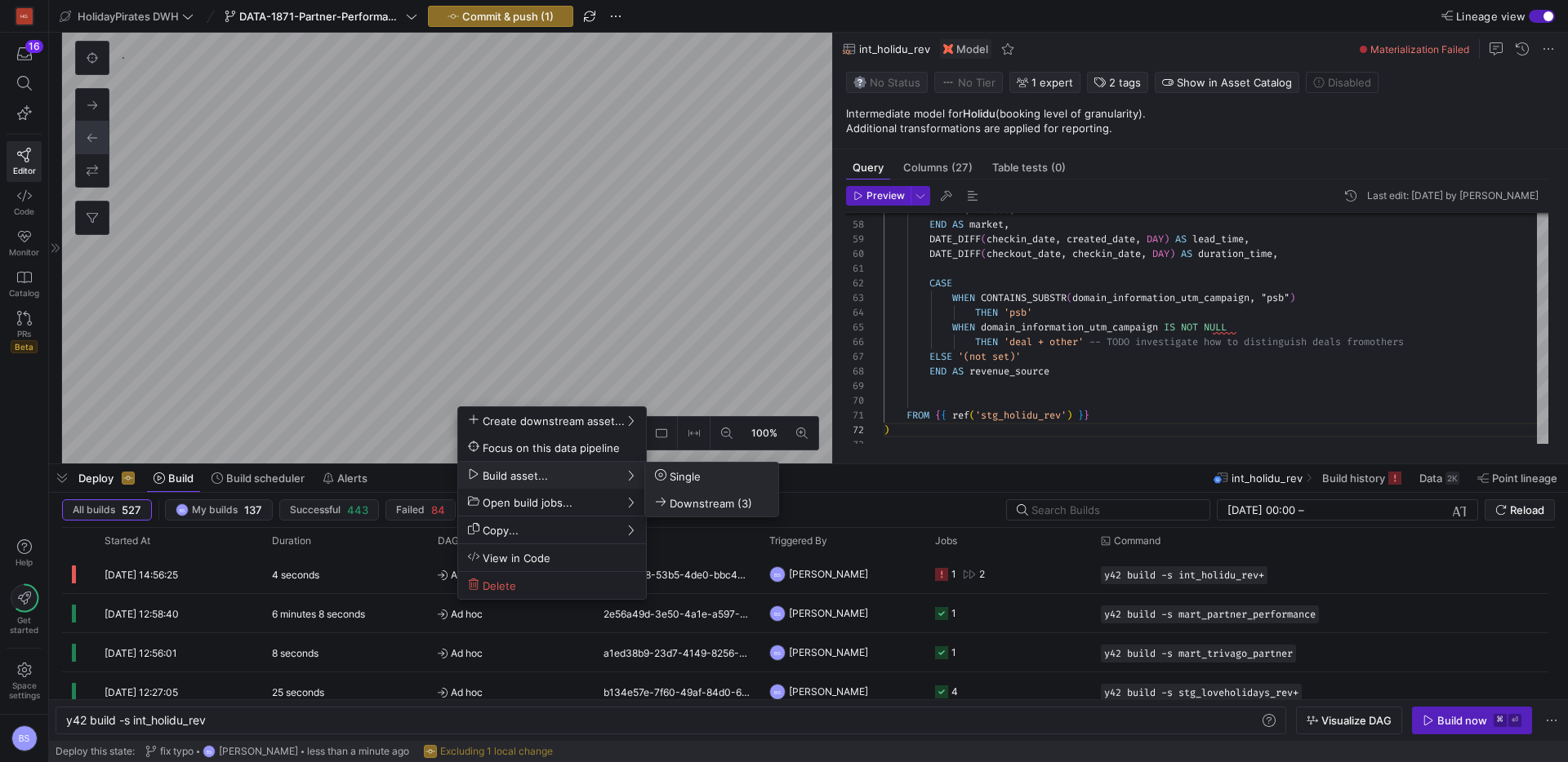
click at [708, 507] on span "Downstream (3)" at bounding box center [703, 503] width 97 height 14
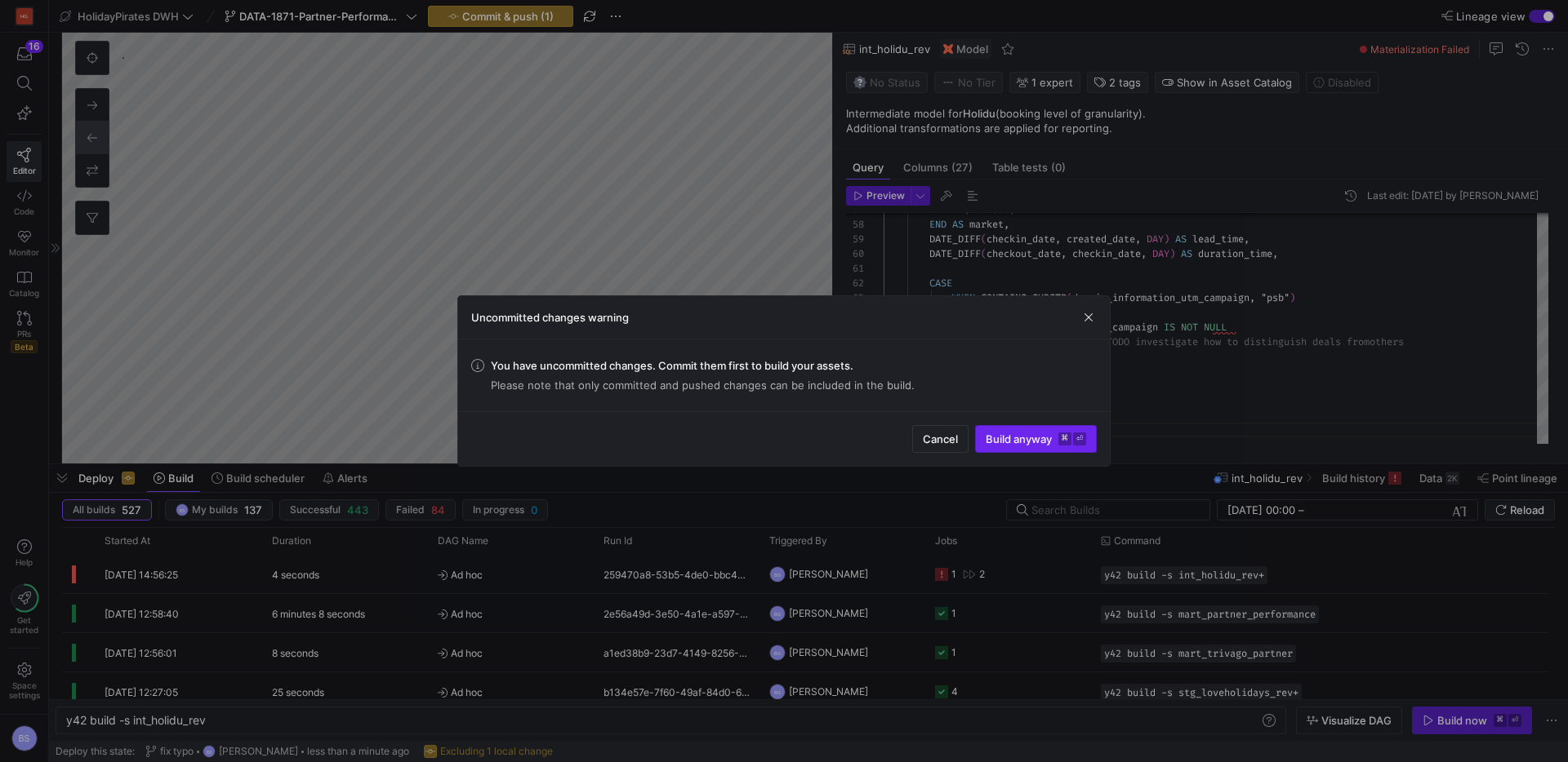
click at [1038, 440] on span "Build anyway ⌘ ⏎" at bounding box center [1036, 439] width 101 height 13
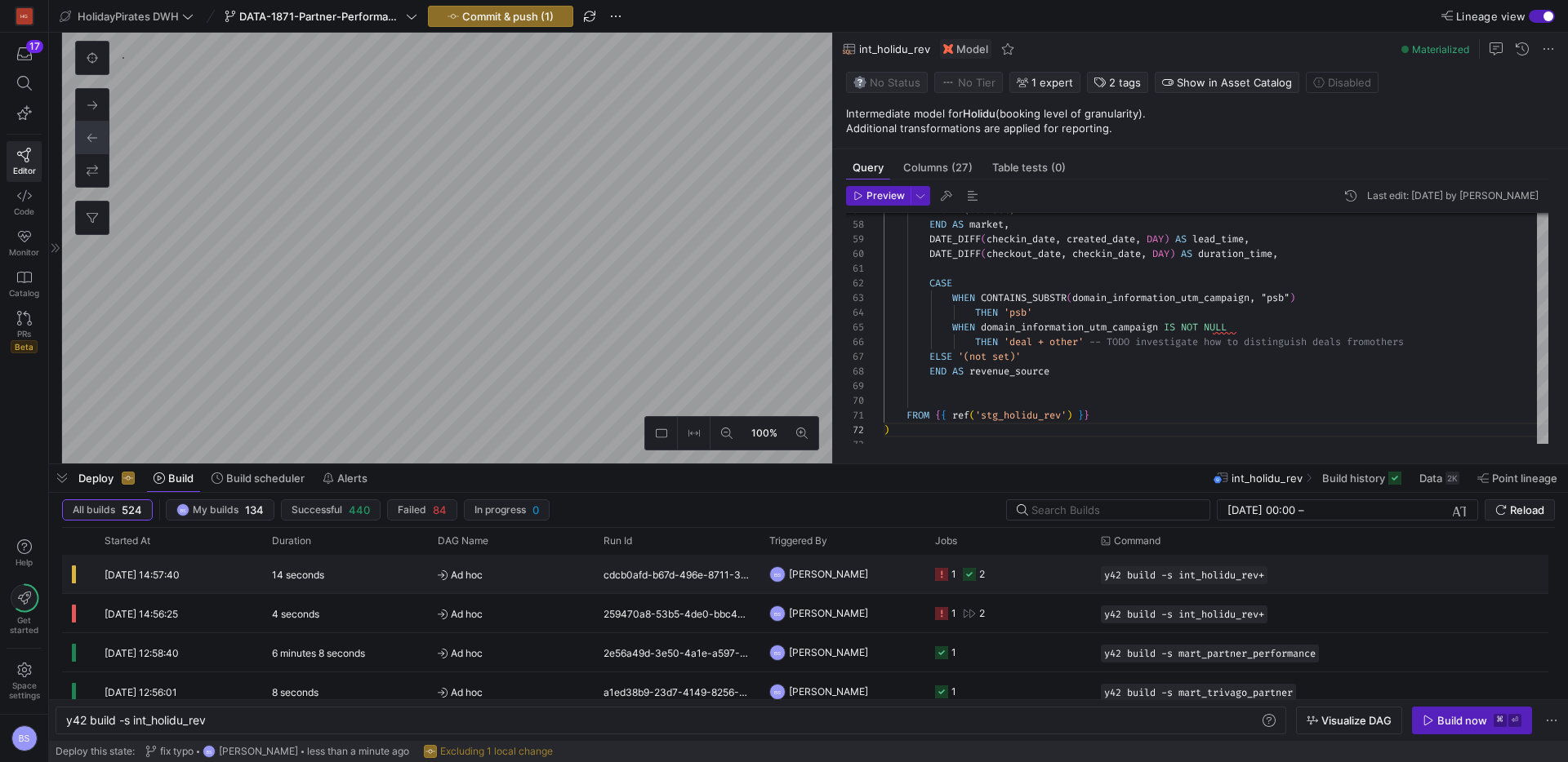
click at [335, 583] on div "14 seconds" at bounding box center [345, 574] width 165 height 38
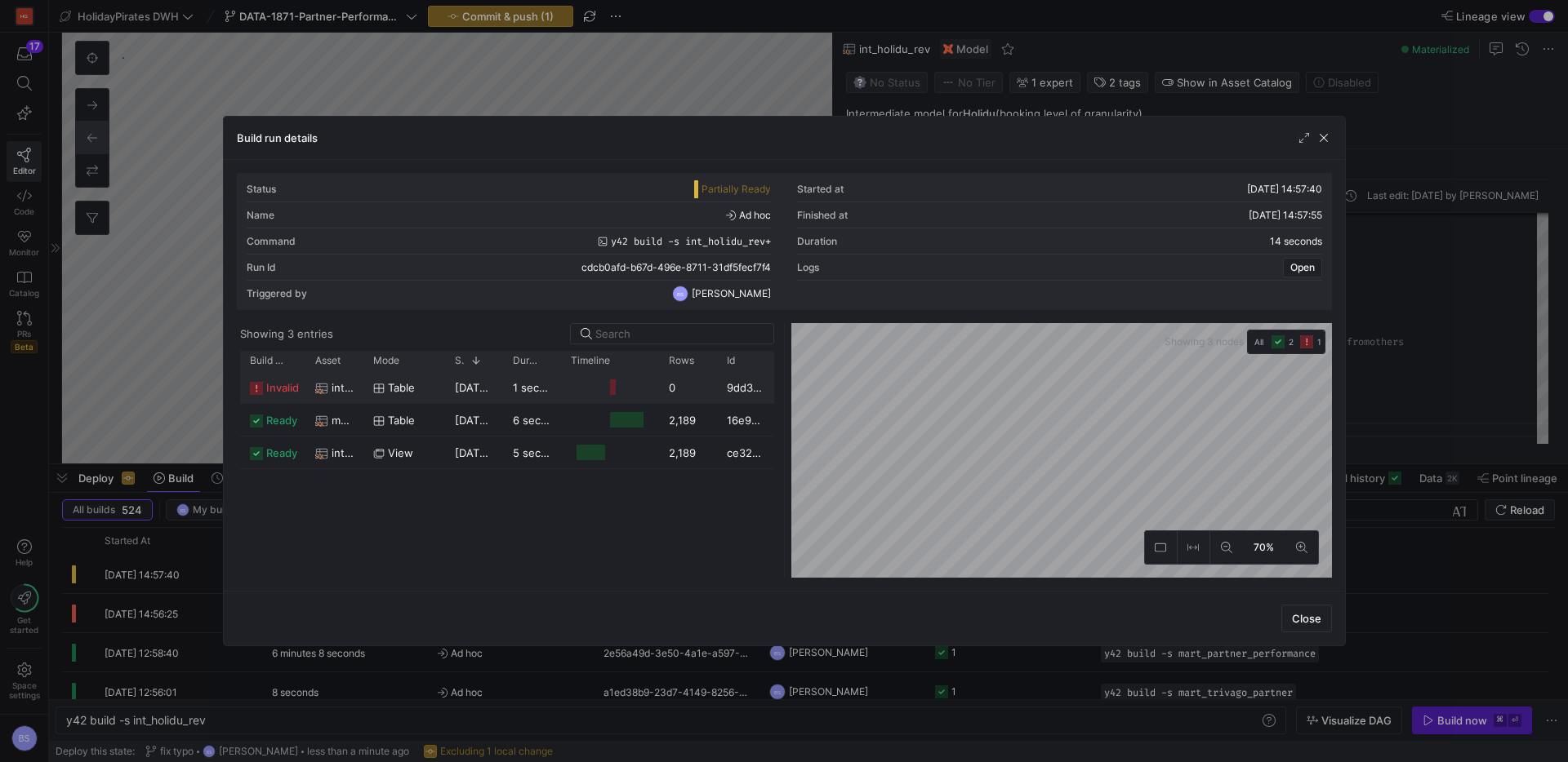
click at [482, 394] on span "12/08/25, 14:57:48" at bounding box center [495, 388] width 82 height 13
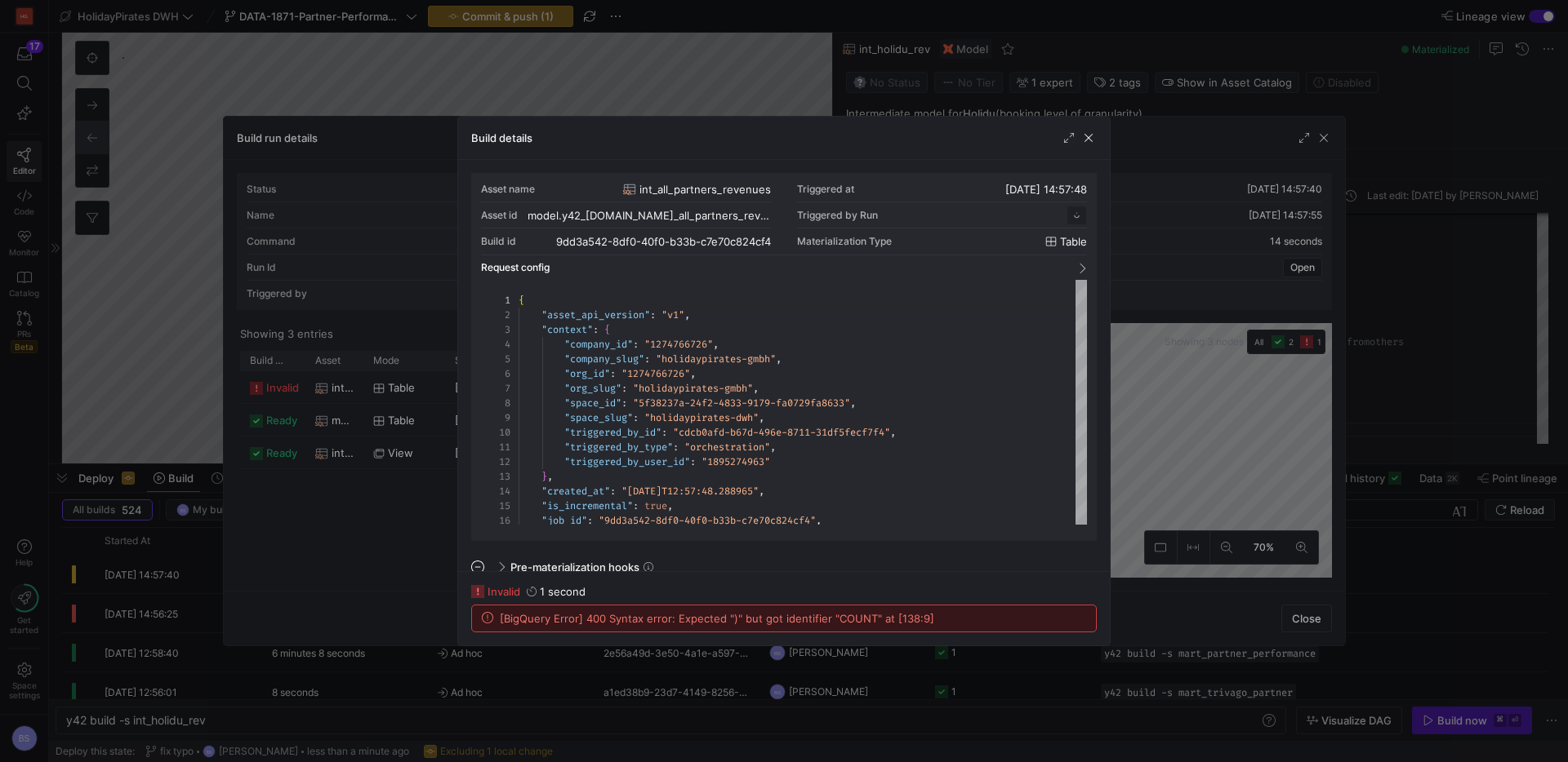
scroll to position [147, 0]
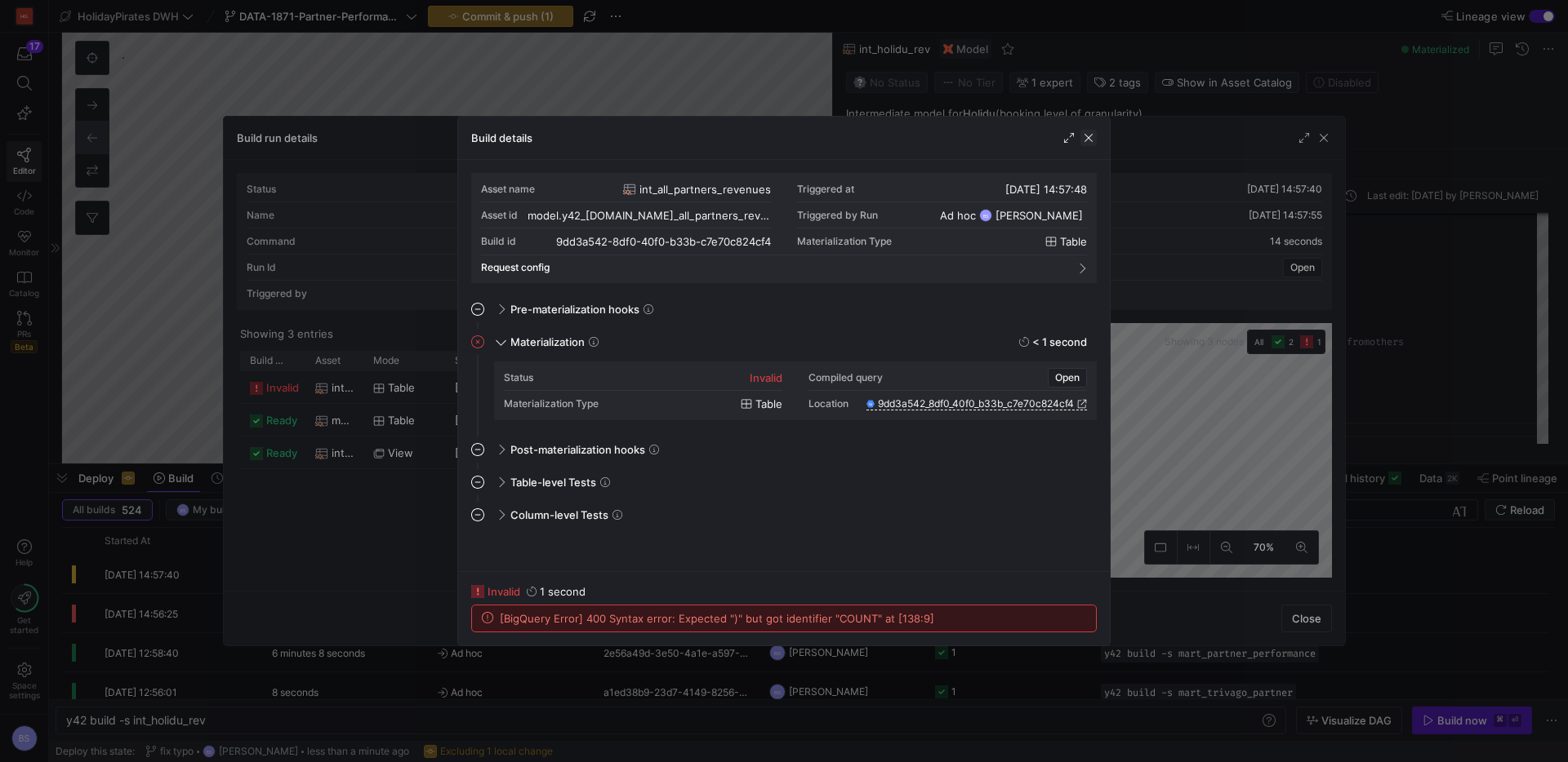
click at [1092, 140] on span "button" at bounding box center [1088, 138] width 16 height 16
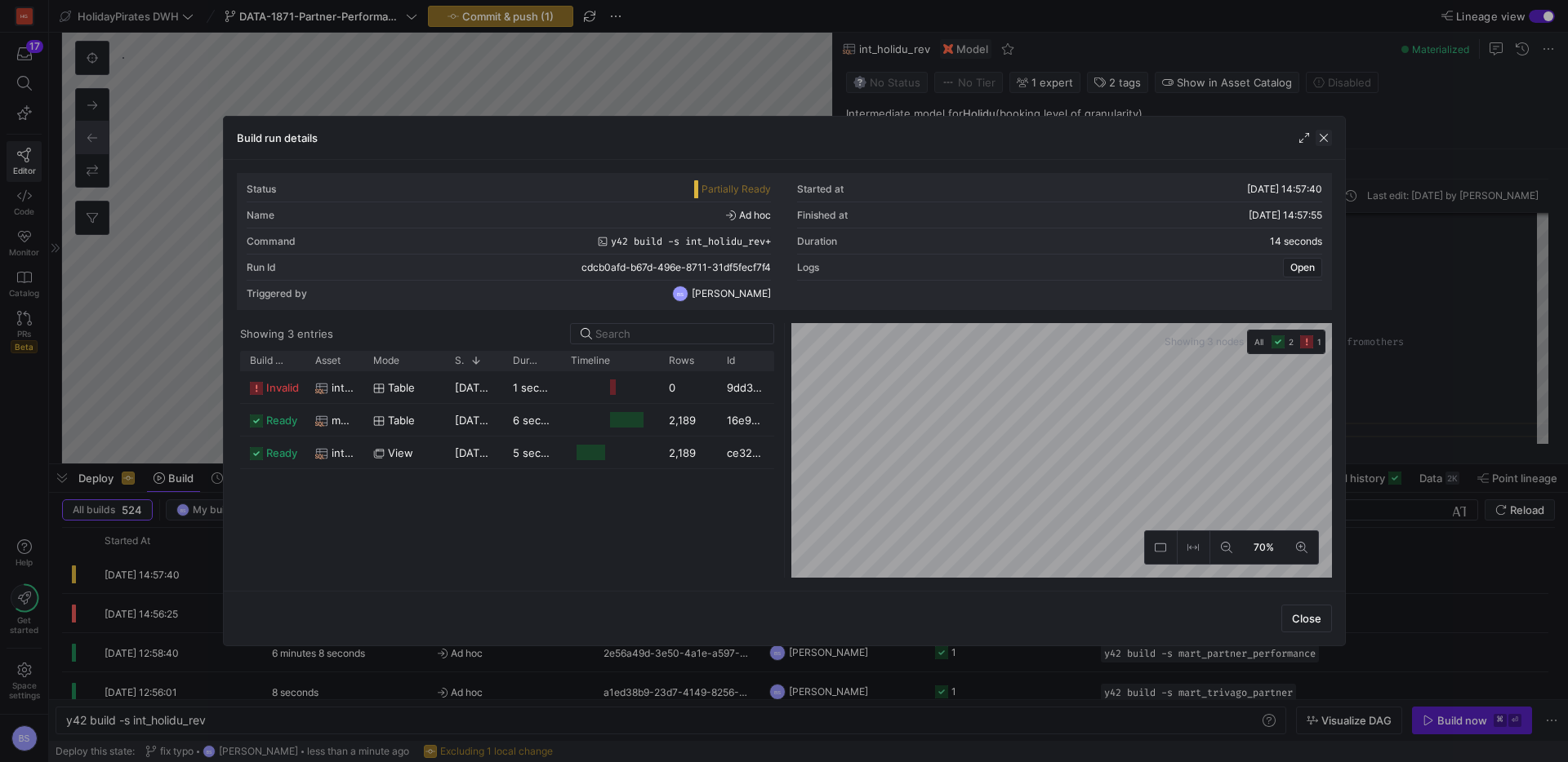
click at [1322, 142] on span "button" at bounding box center [1323, 138] width 16 height 16
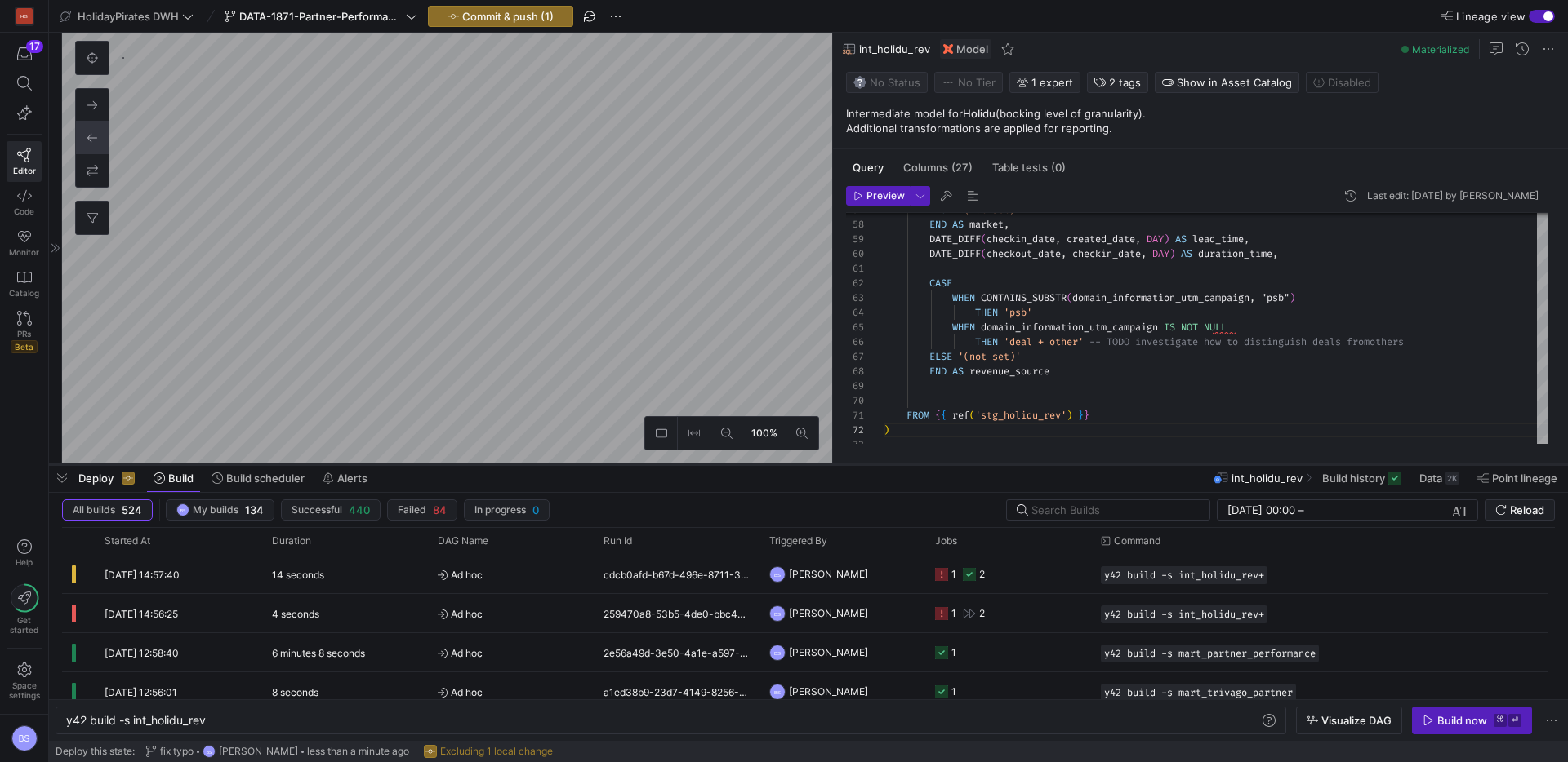
type textarea "{{ config(materialized = 'table')}} WITH loveholidays AS ( SELECT 'loveholidays…"
type textarea "y42 build -s int_all_partners_revenues"
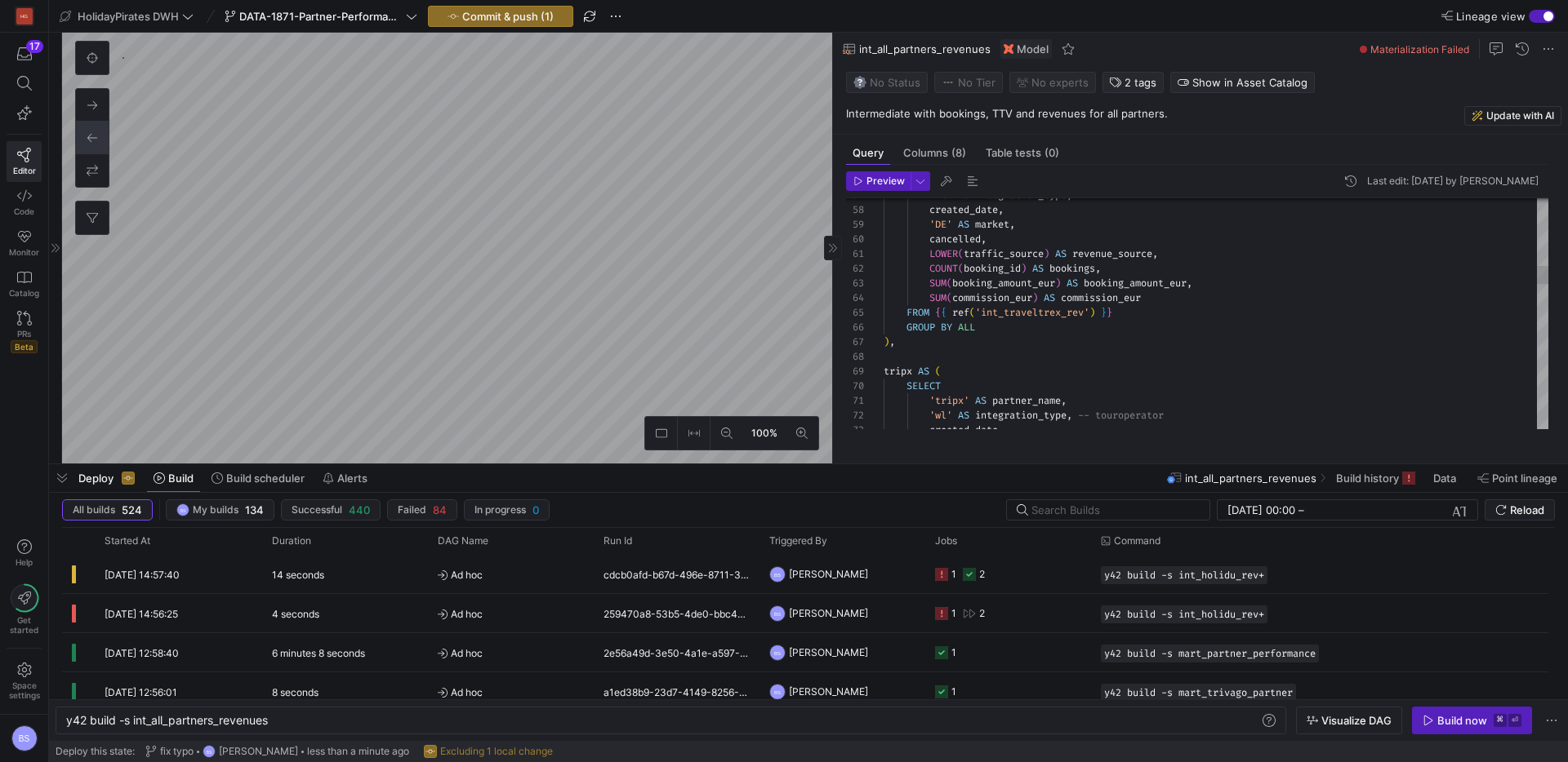
scroll to position [34, 0]
click at [31, 201] on icon at bounding box center [25, 196] width 15 height 15
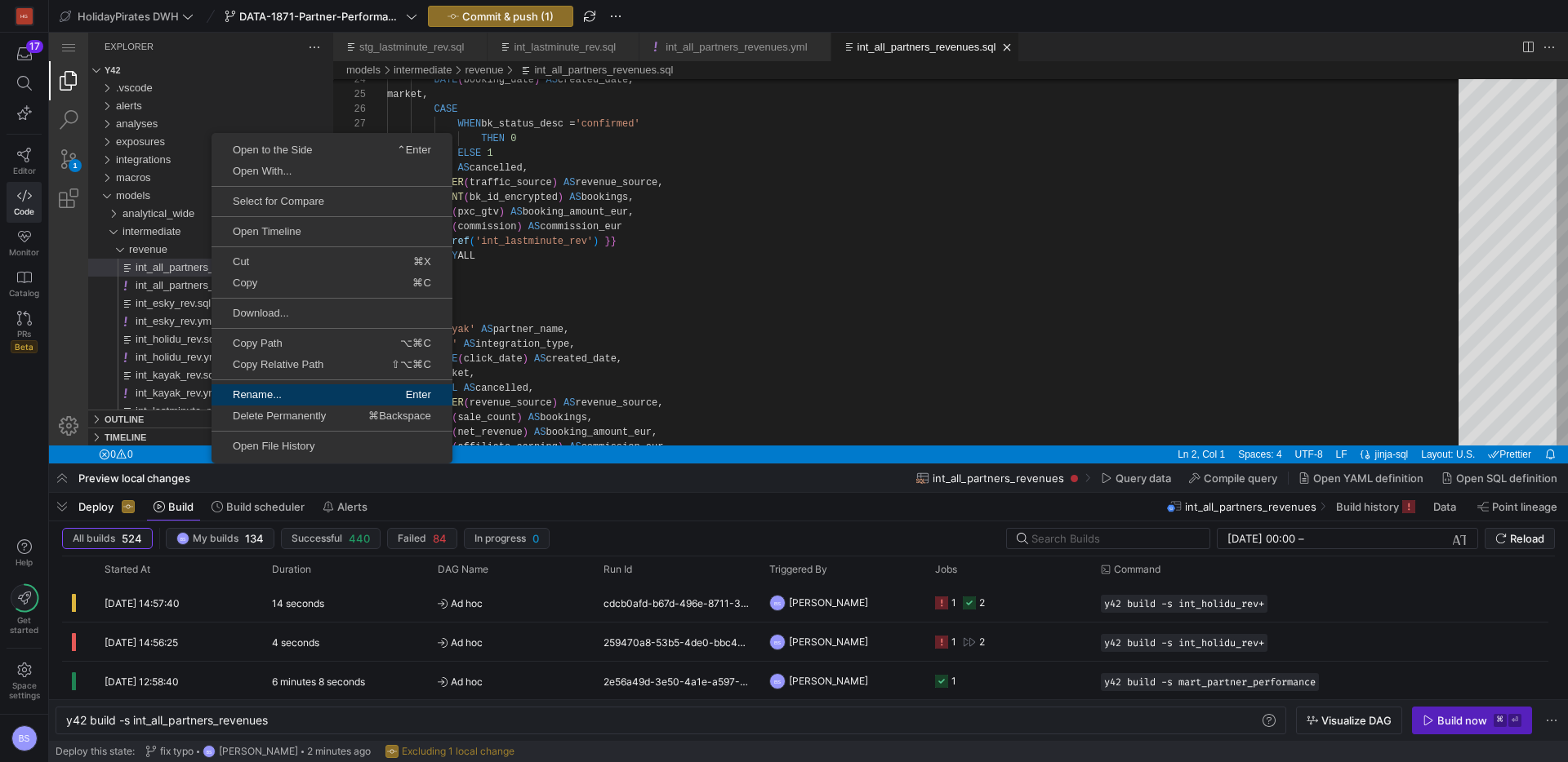
click at [278, 396] on span "Rename..." at bounding box center [270, 395] width 119 height 11
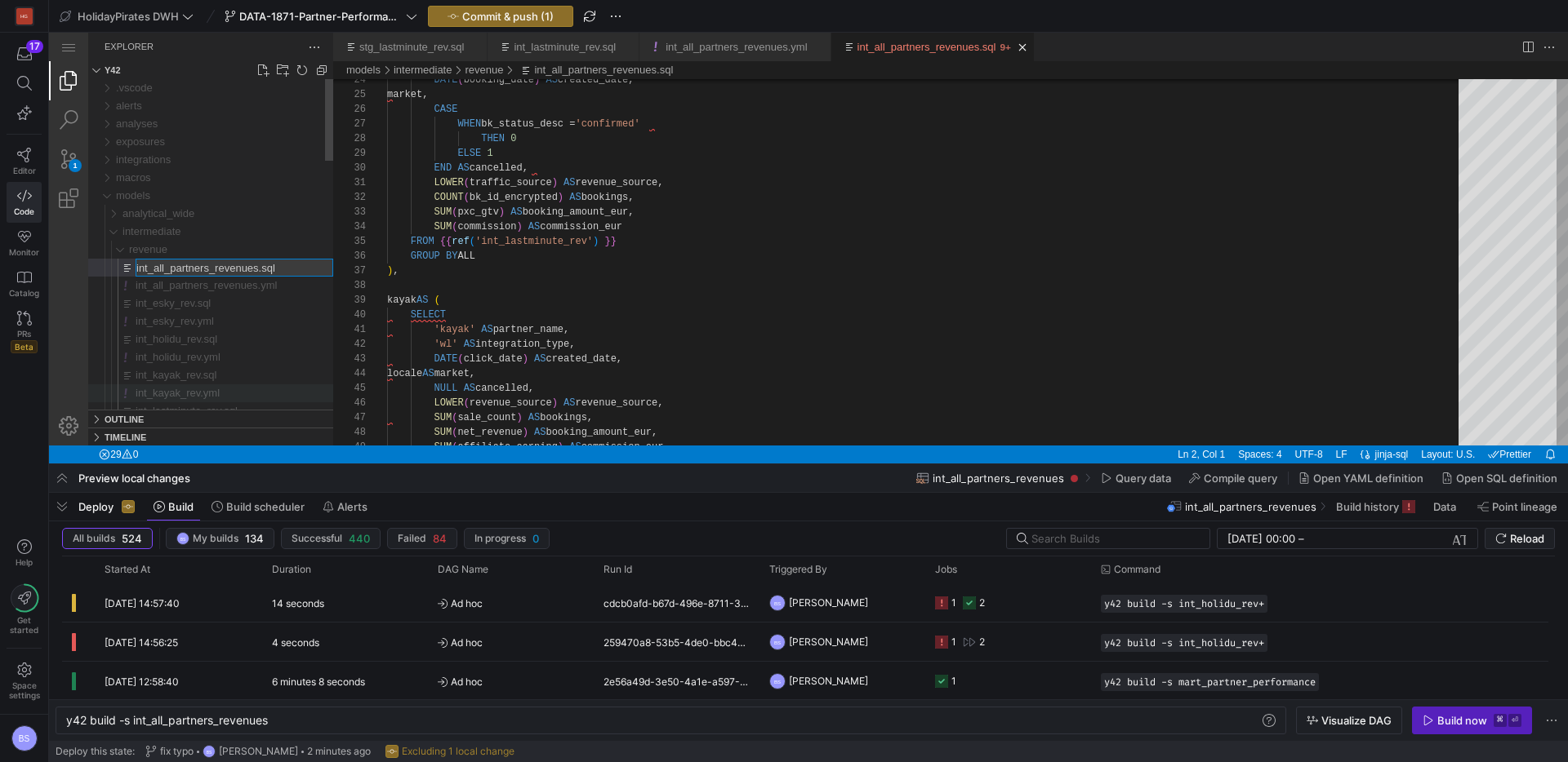
type input "int_partners_revenues.sql"
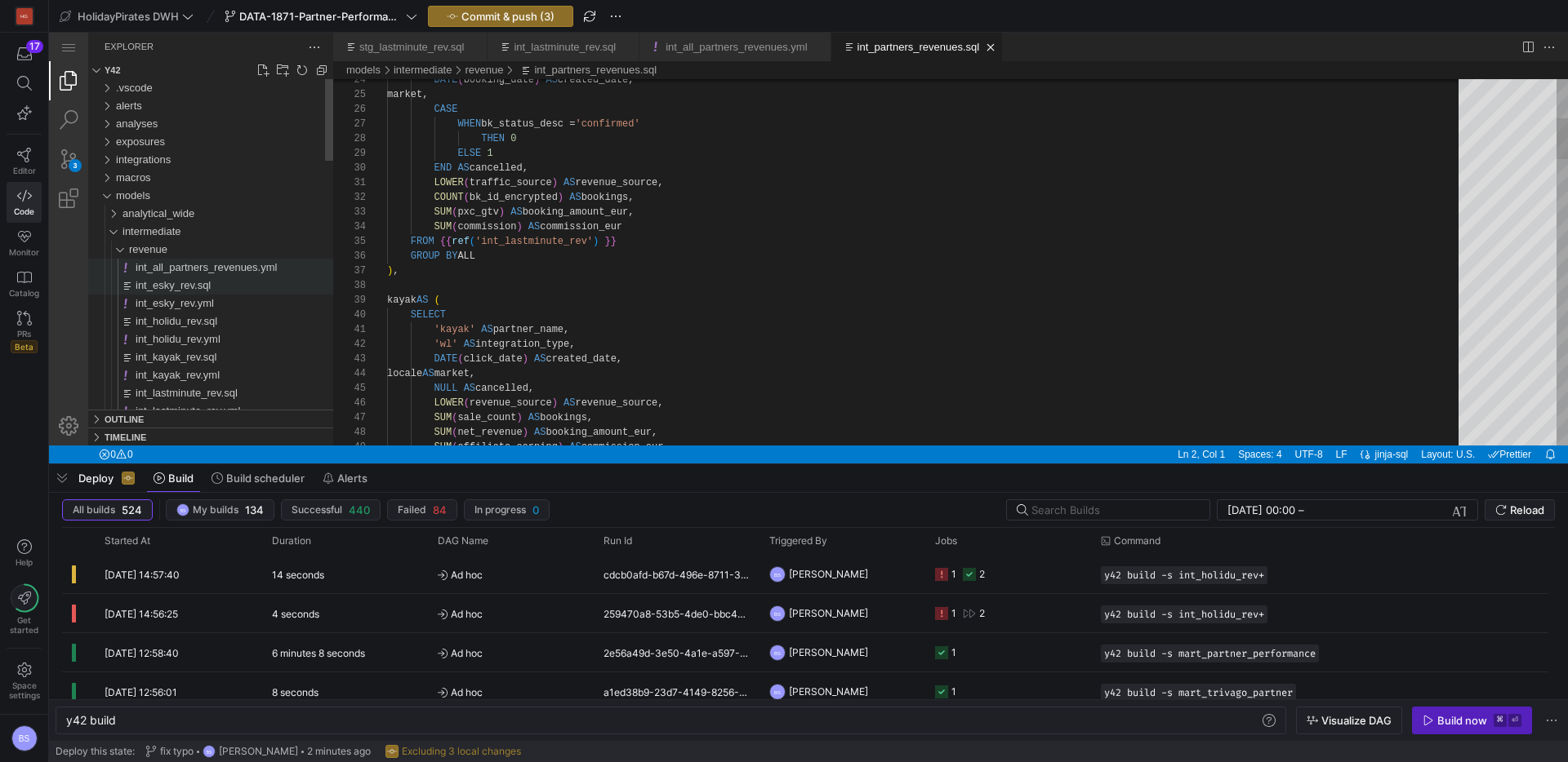
click at [210, 273] on span "int_all_partners_revenues.yml" at bounding box center [206, 267] width 142 height 12
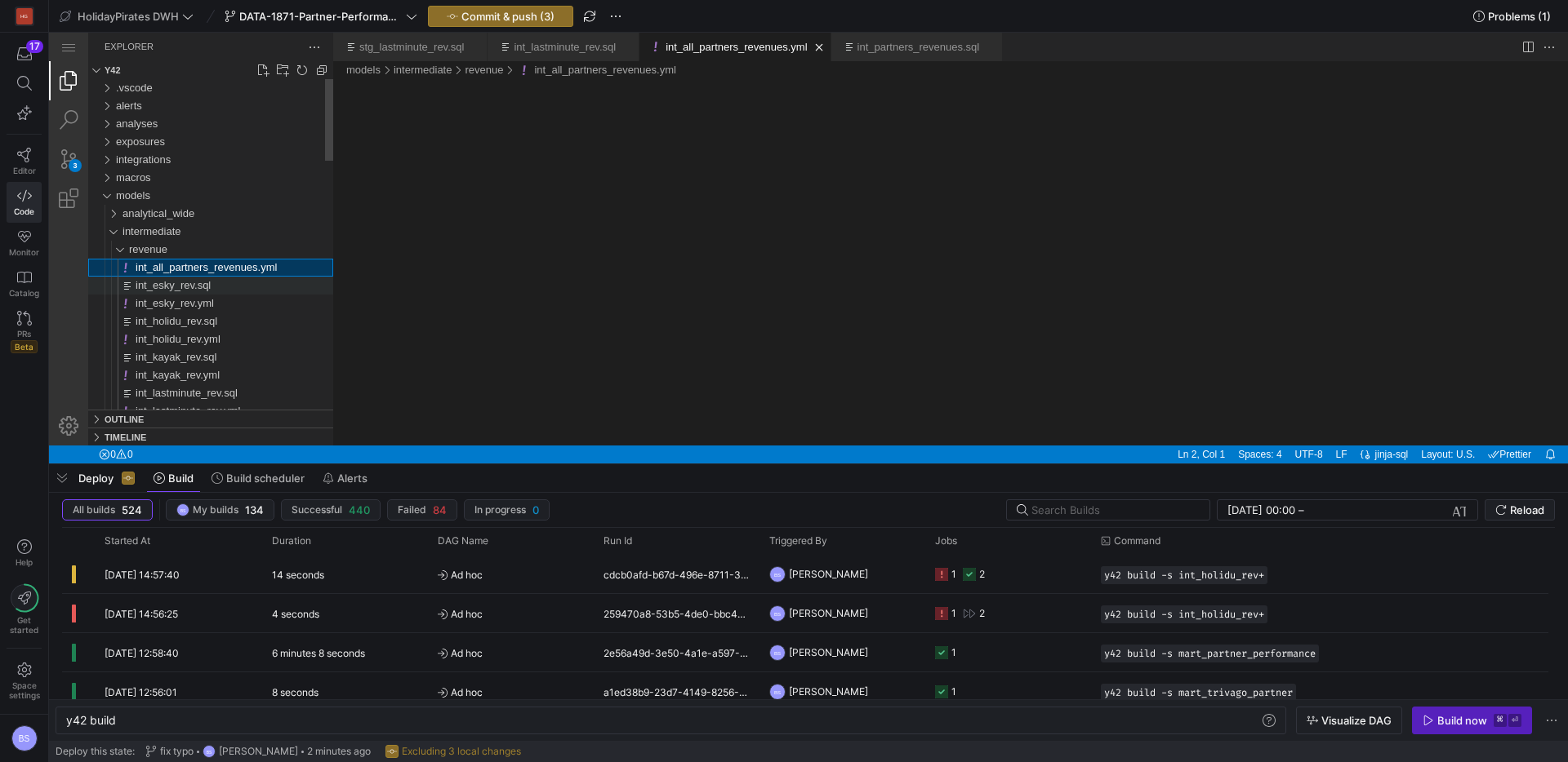
type textarea "y42 build -s int_all_partners_revenues"
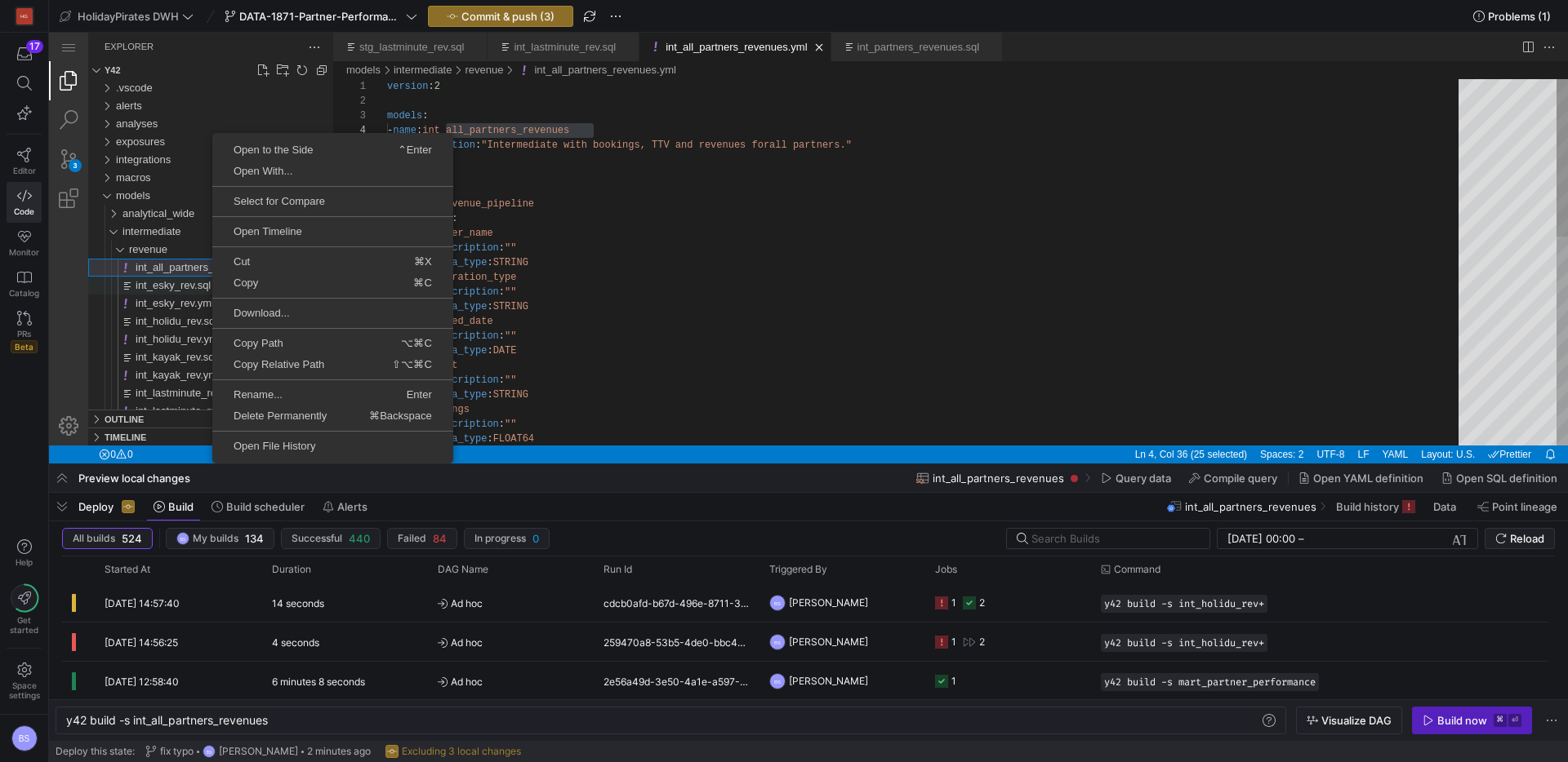
scroll to position [147, 206]
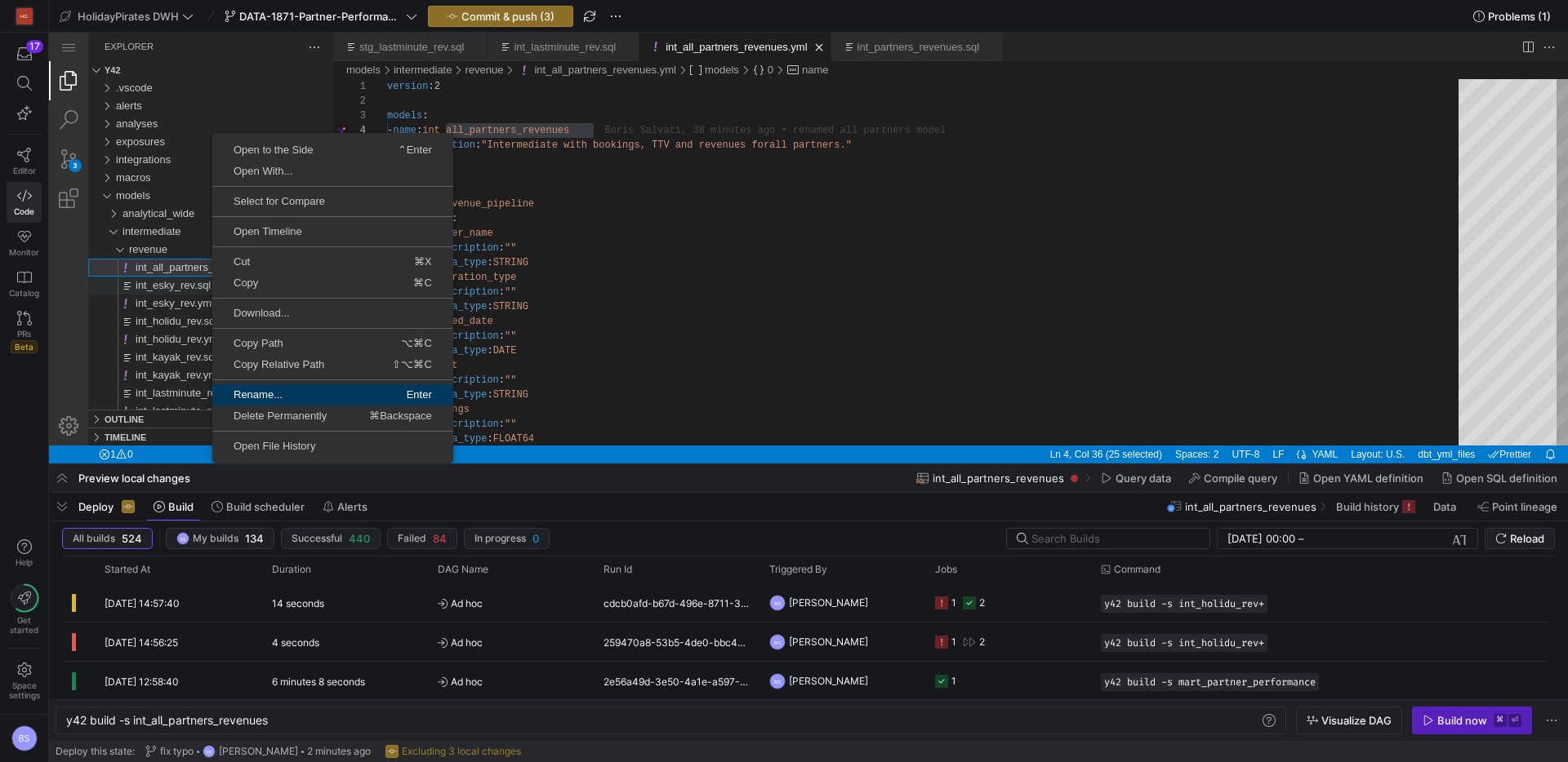
click at [281, 394] on span "Rename..." at bounding box center [271, 395] width 119 height 11
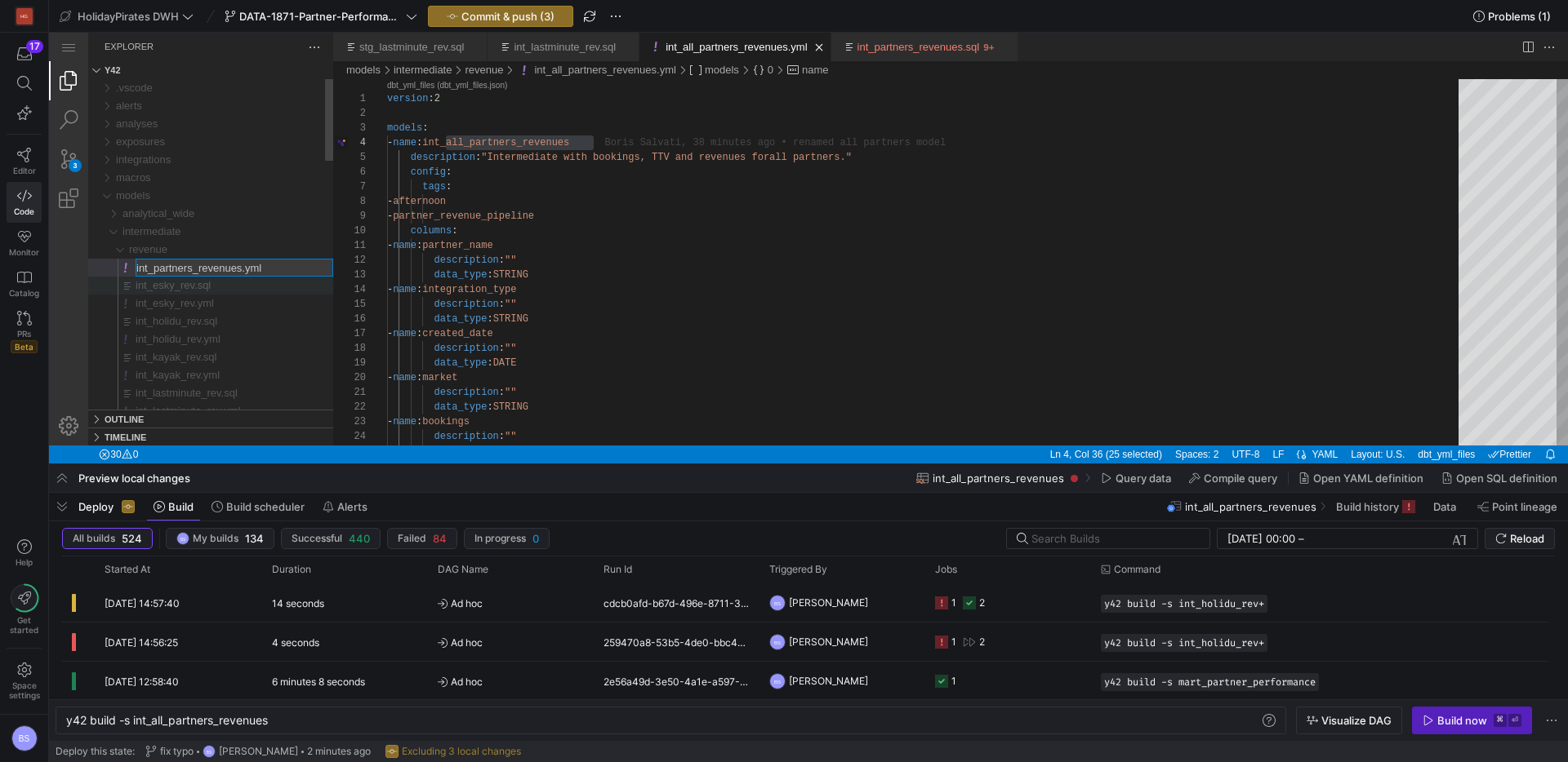
type input "int_partners_rev.yml"
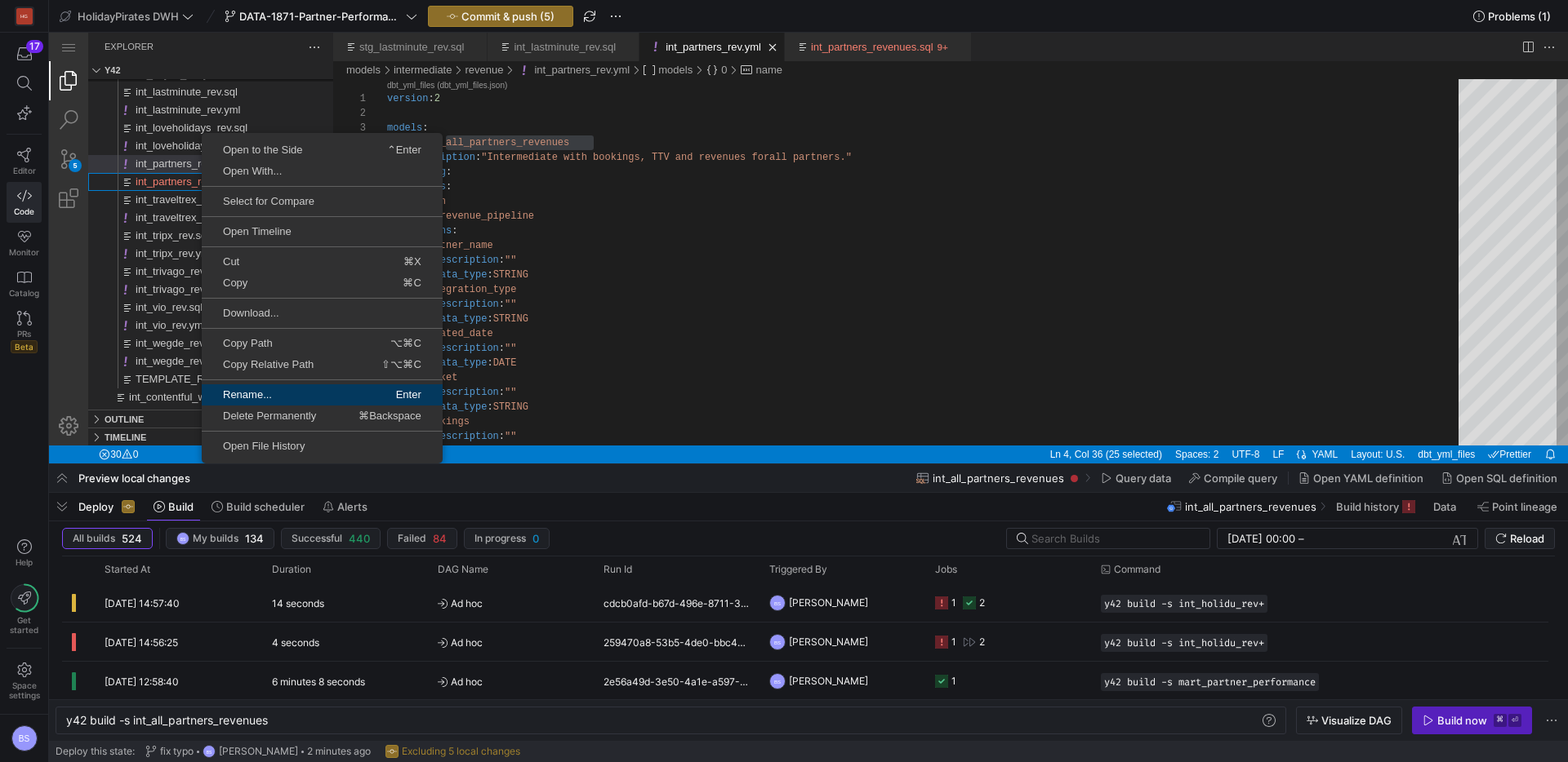
click at [288, 395] on span "Rename..." at bounding box center [260, 395] width 119 height 11
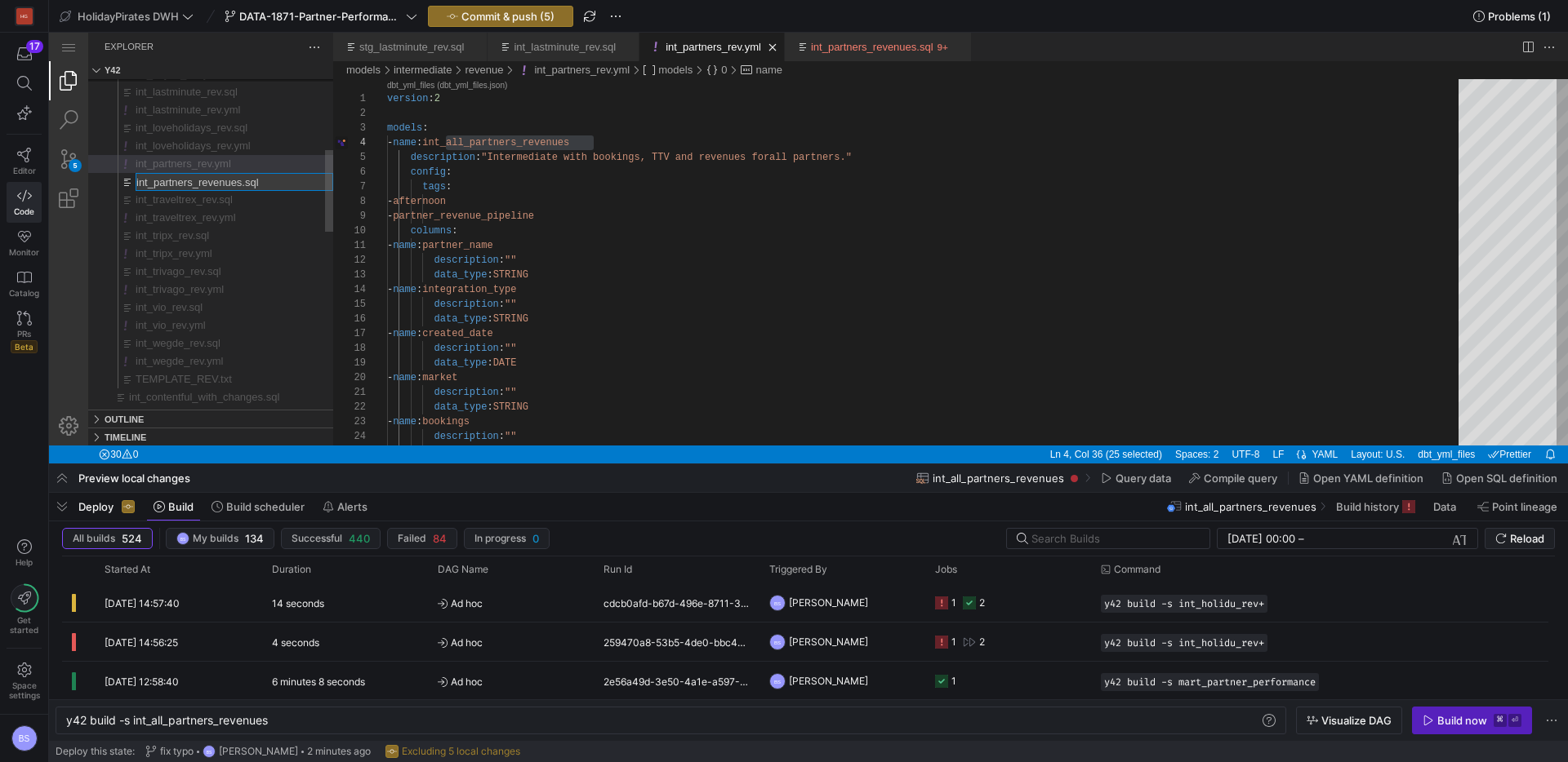
type input "int_partners_rev.sql"
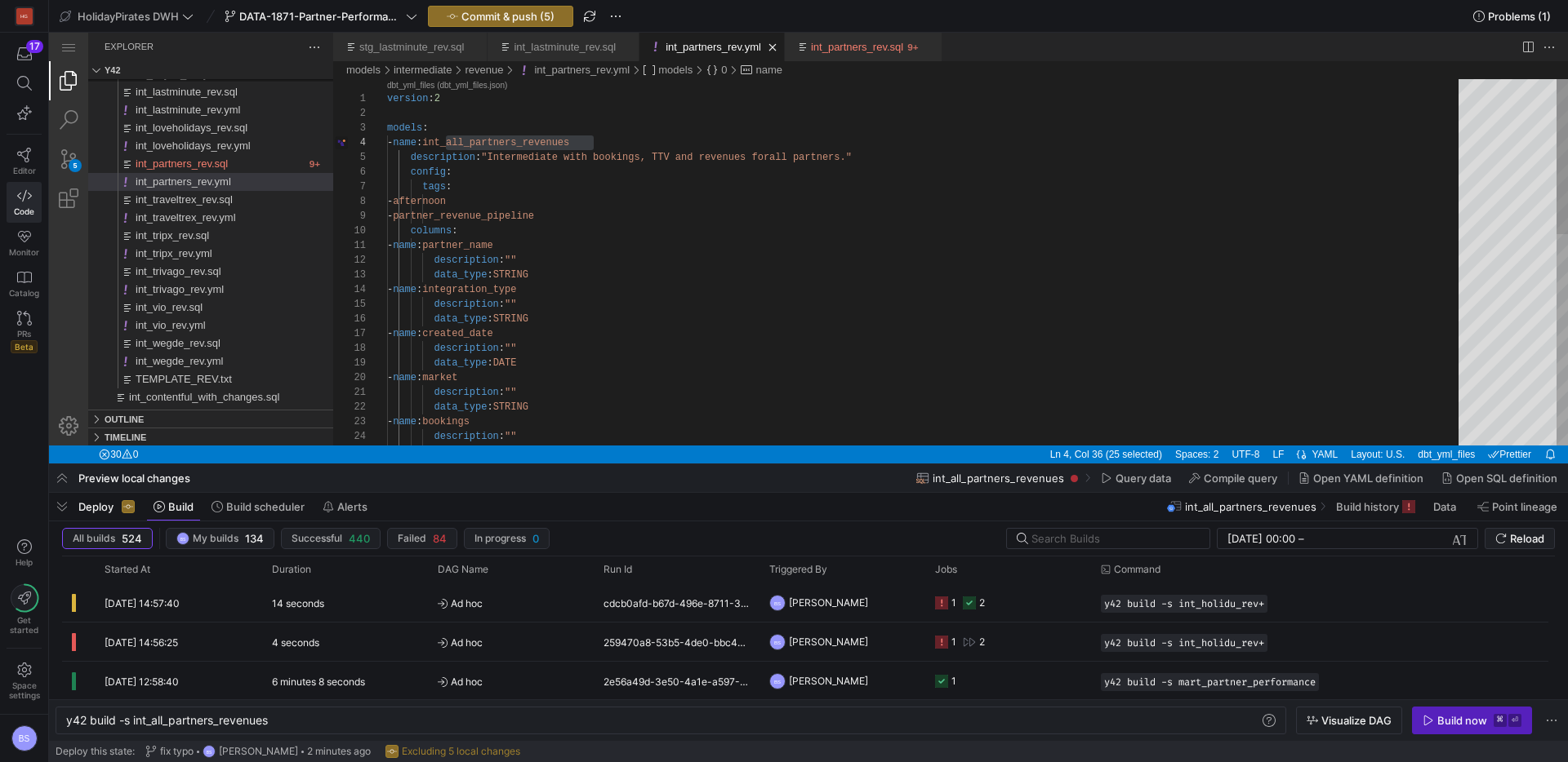
scroll to position [44, 206]
click at [474, 147] on div "version : 2 models : - name : int_all_partners_revenues description : "Intermed…" at bounding box center [929, 511] width 1082 height 863
click at [471, 139] on div "version : 2 models : - name : int_all_partners_revenues description : "Intermed…" at bounding box center [929, 511] width 1082 height 863
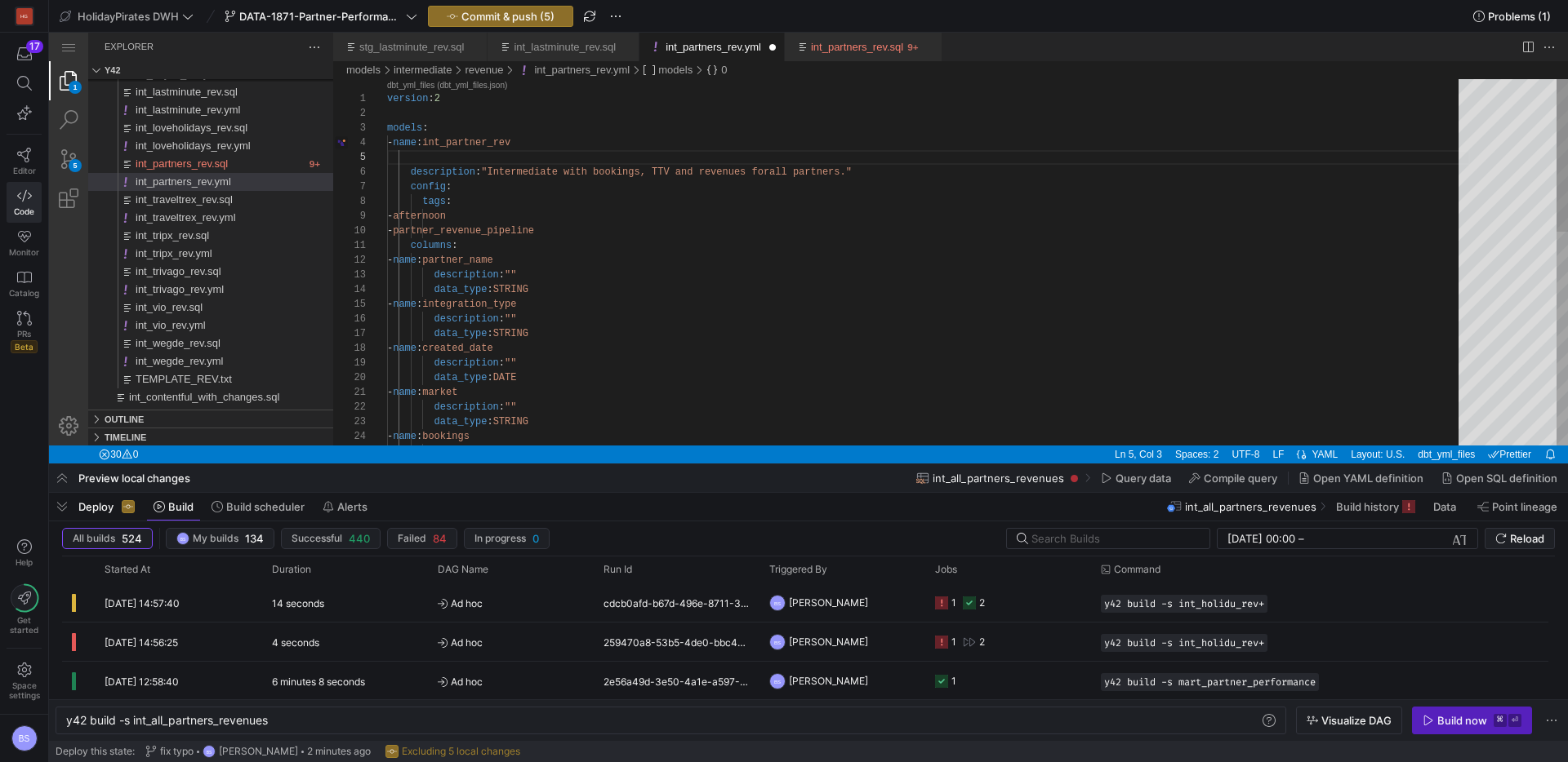
scroll to position [59, 0]
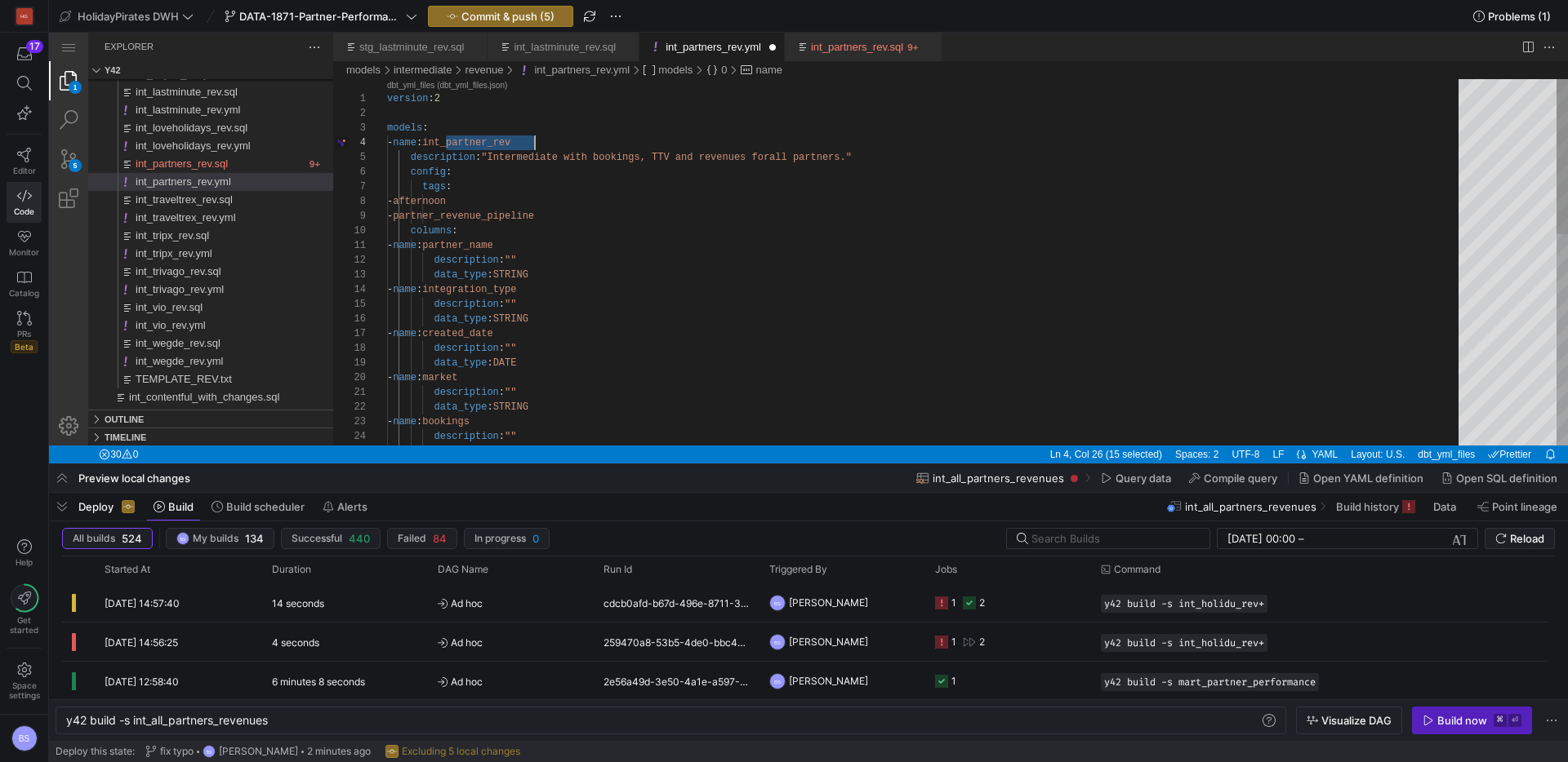
click at [538, 191] on div "version : 2 models : - name : int_partner_rev description : "Intermediate with …" at bounding box center [929, 511] width 1082 height 863
type textarea "version: 2 models: - name: int_partner_rev description: "Intermediate with book…"
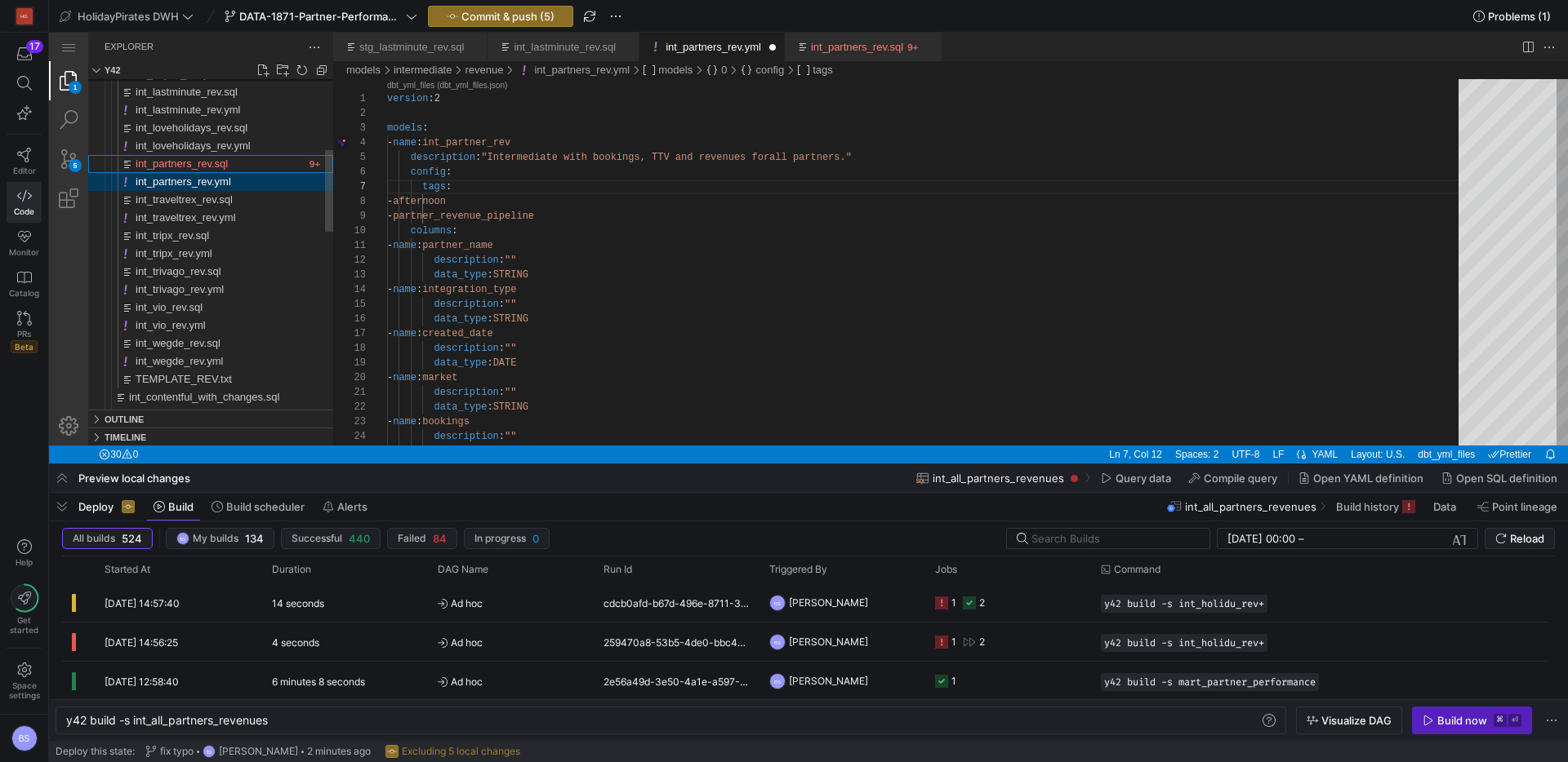
click at [219, 165] on span "int_partners_rev.sql" at bounding box center [182, 163] width 93 height 12
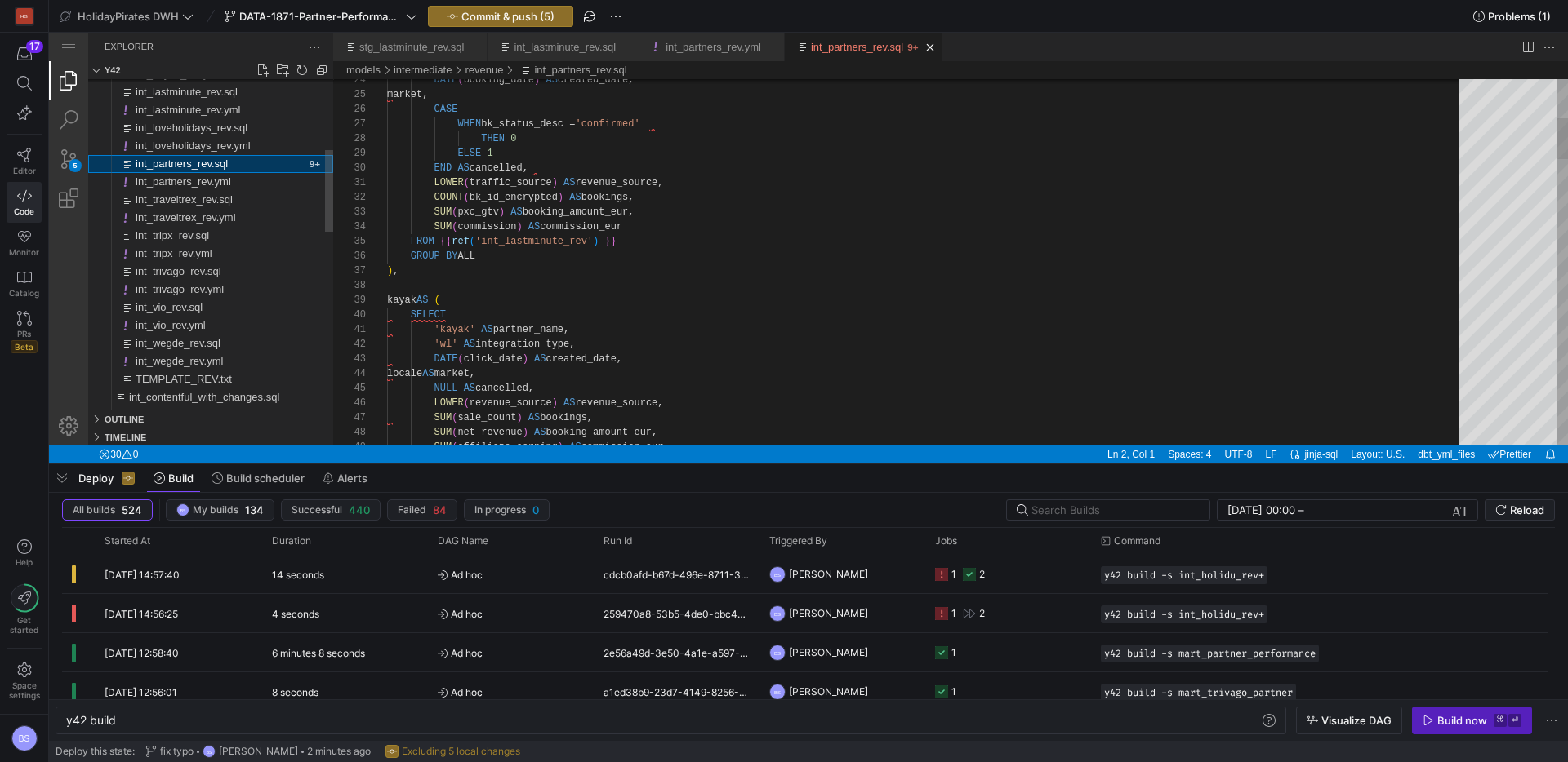
type textarea "y42 build -s int_partners_rev"
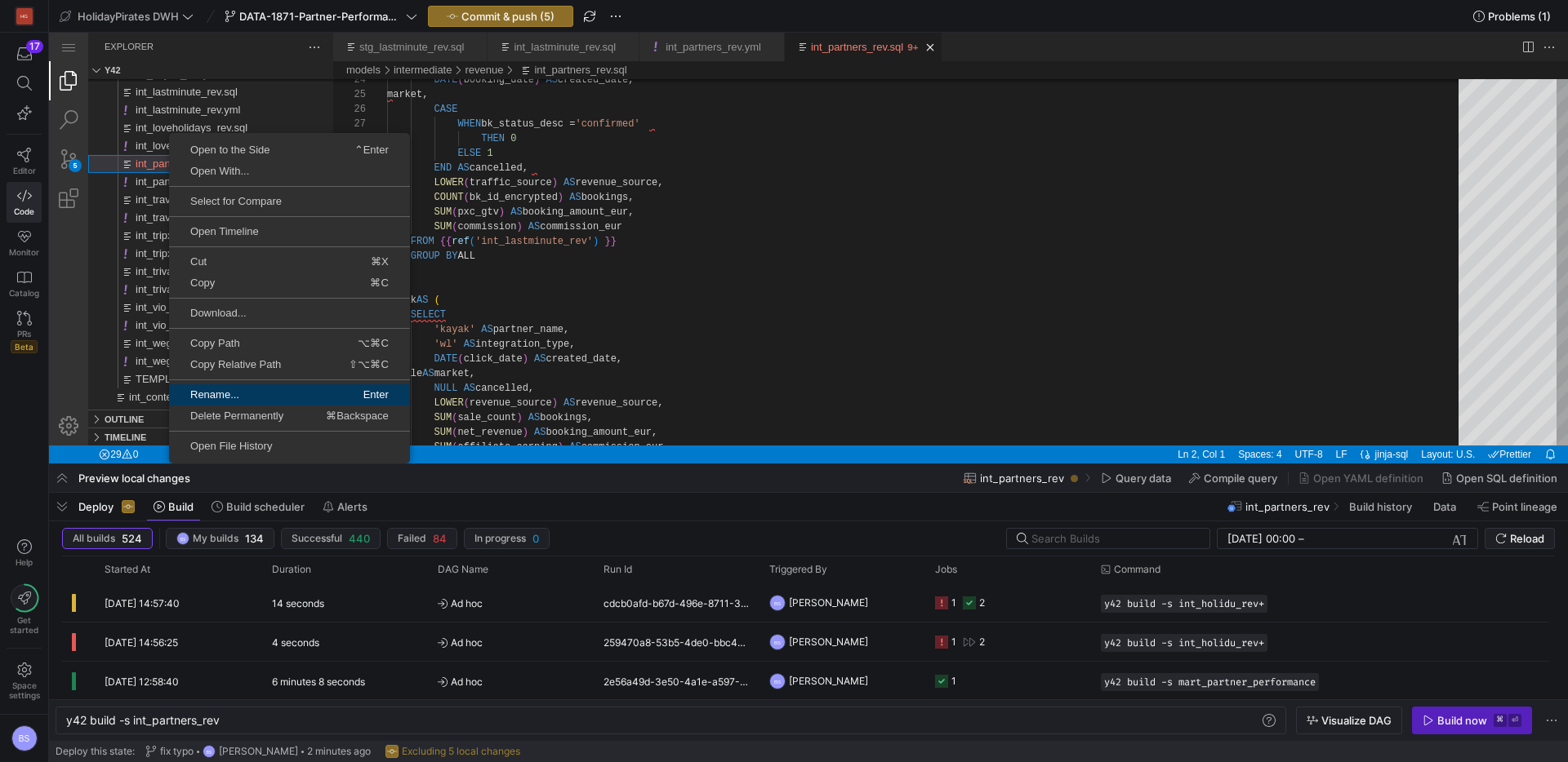
click at [244, 400] on link "Rename... Enter" at bounding box center [289, 395] width 241 height 21
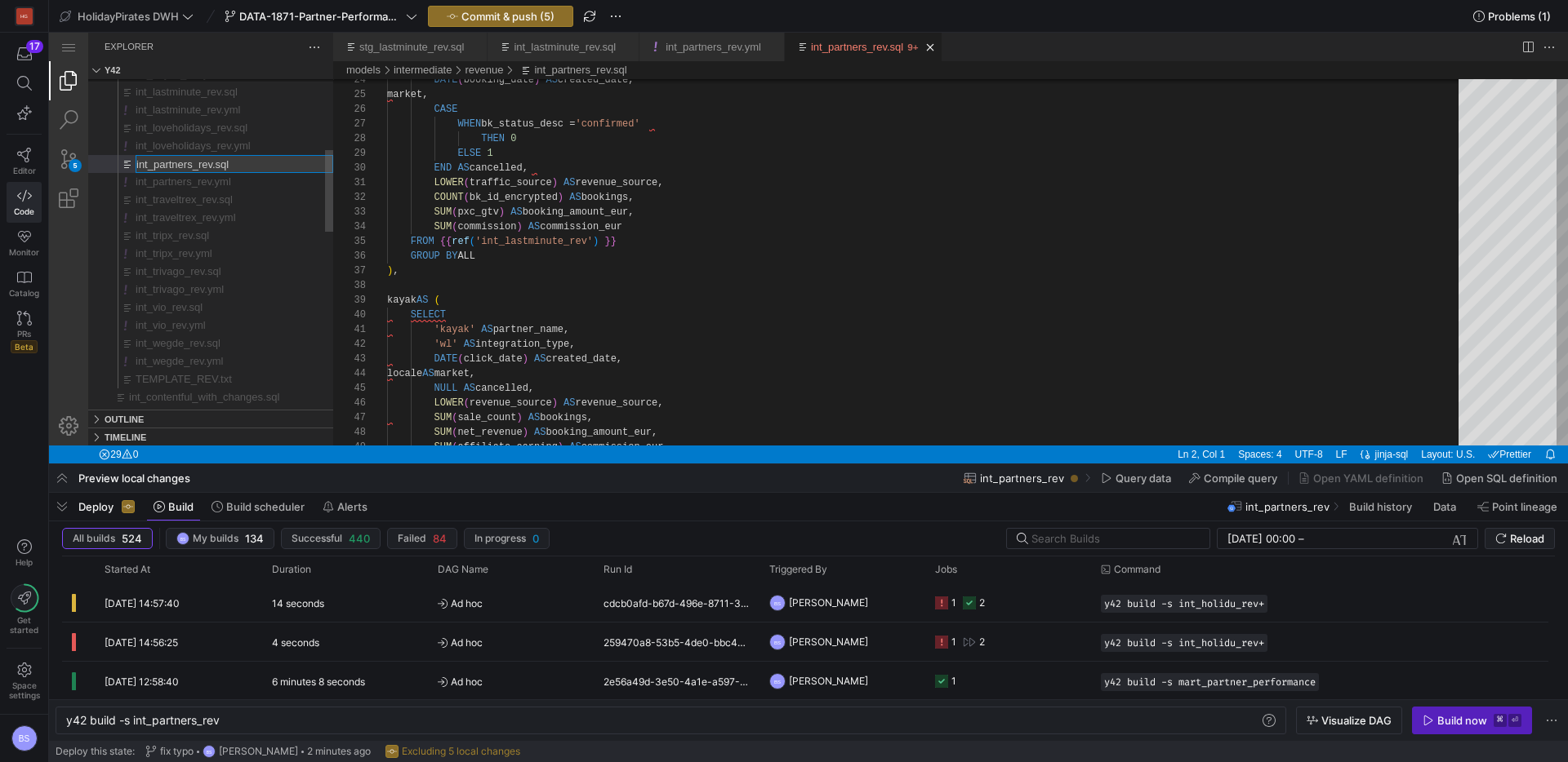
type input "int_all_partner_rev.sql"
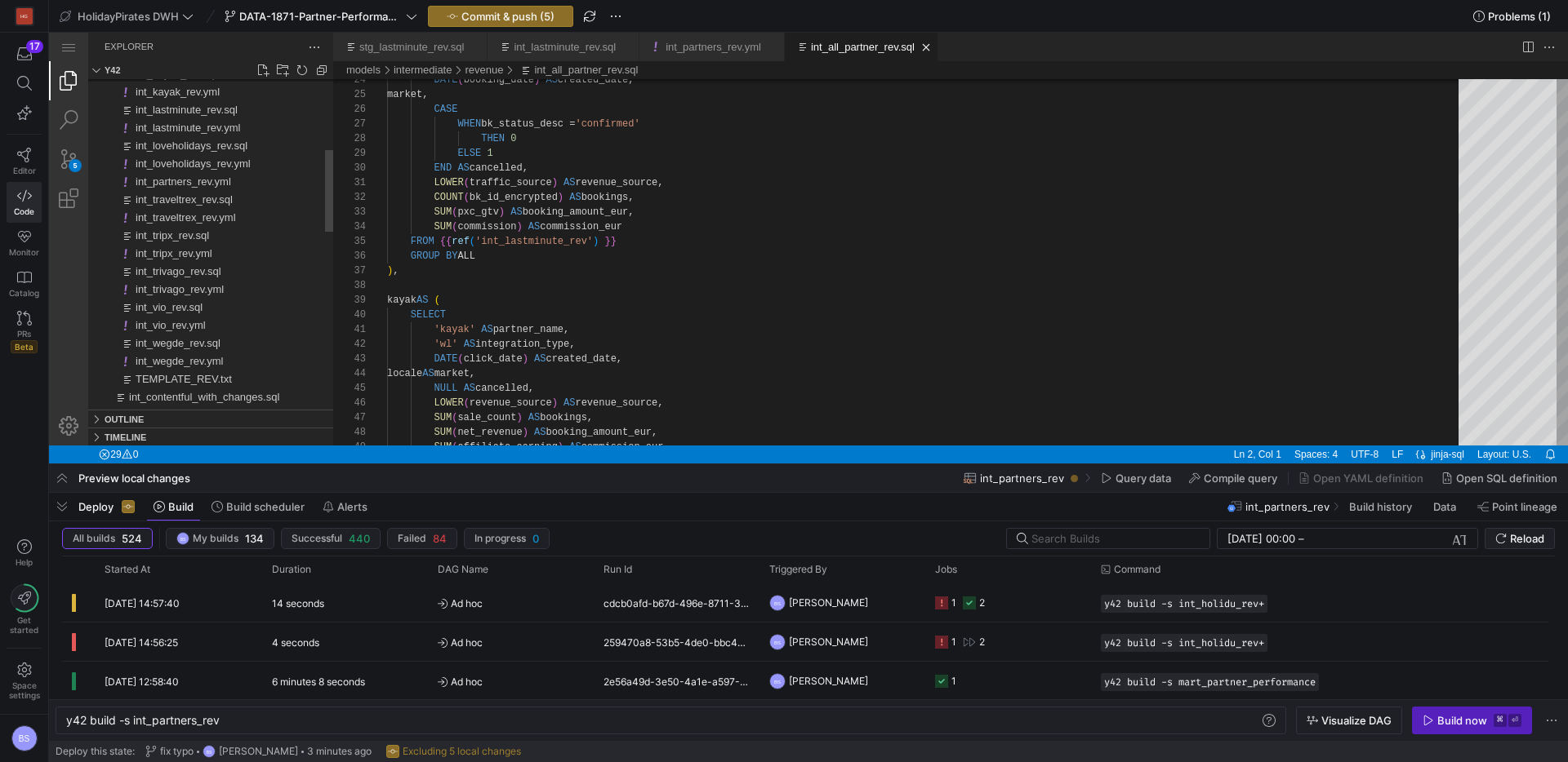
type textarea "y42 build"
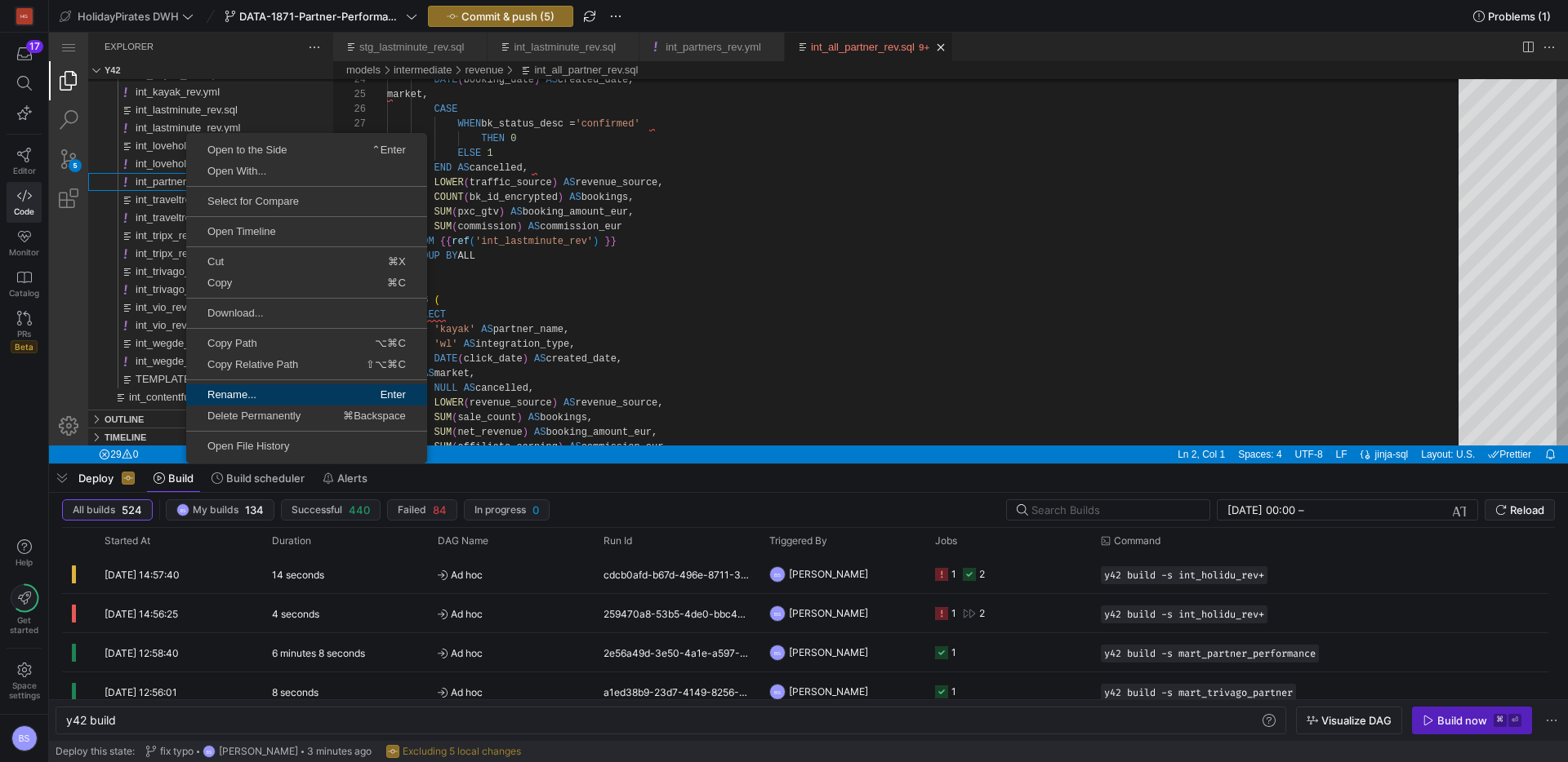
click at [271, 394] on span "Rename..." at bounding box center [245, 395] width 119 height 11
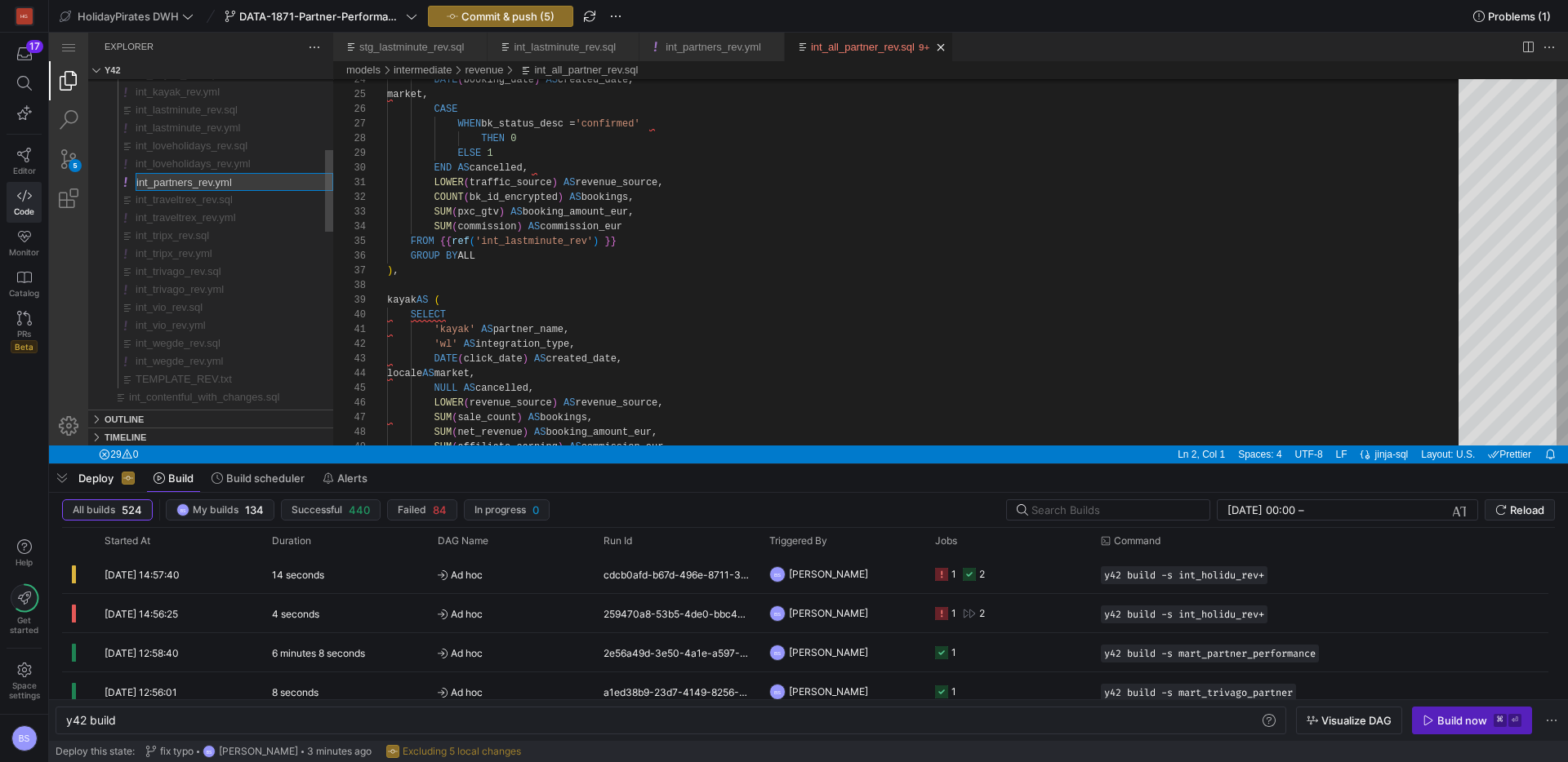
type input "int_all_partner_rev.yml"
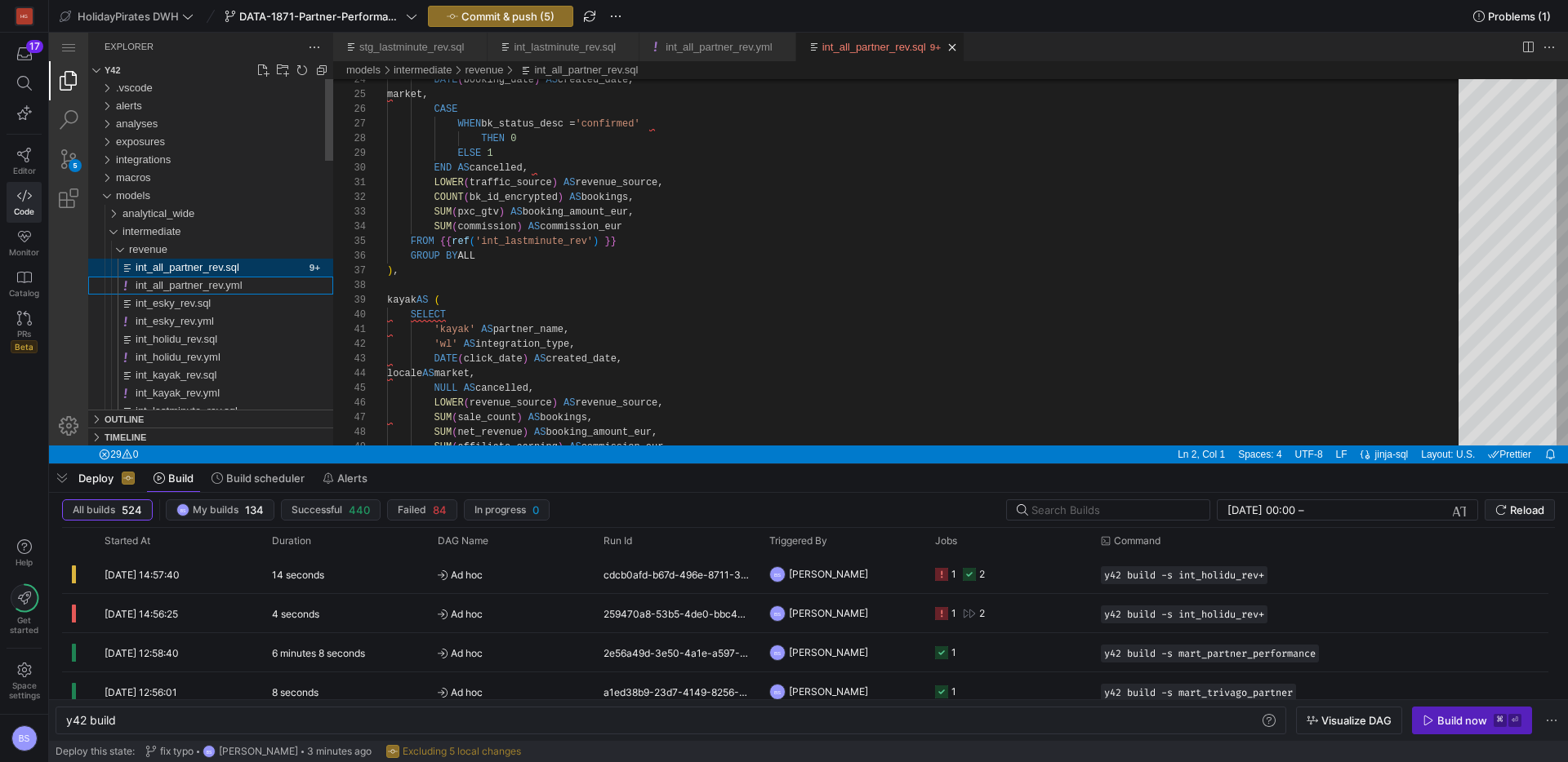
click at [233, 282] on span "int_all_partner_rev.yml" at bounding box center [189, 285] width 107 height 12
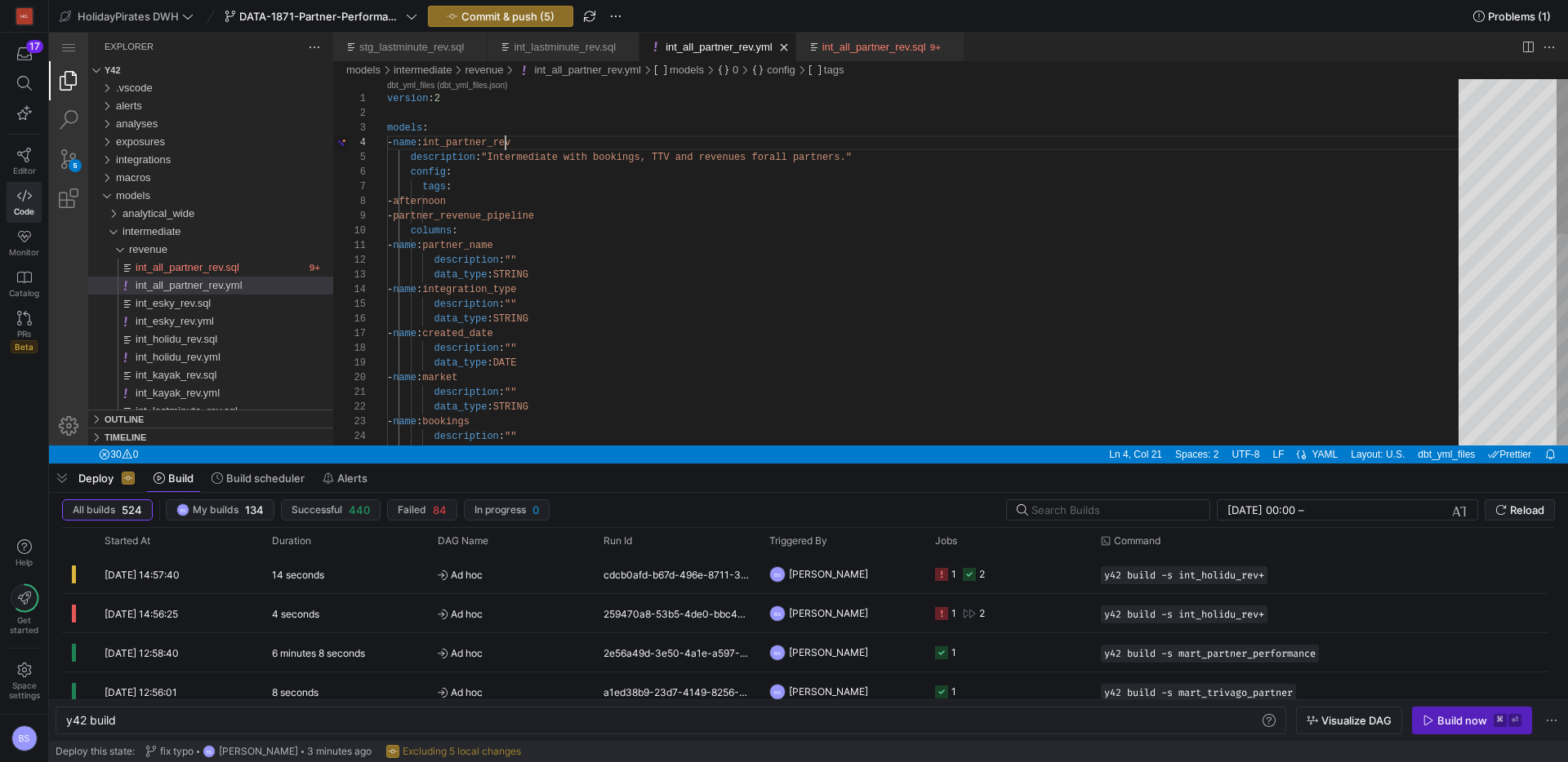
click at [504, 149] on div "version : 2 models : - name : int_partner_rev description : "Intermediate with …" at bounding box center [929, 511] width 1082 height 863
paste textarea "all_"
type textarea "- name: partner_name description: "" data_type: STRING - name: integration_type…"
click at [639, 267] on div "version : 2 models : - name : int_all_partner_rev description : "Intermediate w…" at bounding box center [929, 511] width 1082 height 863
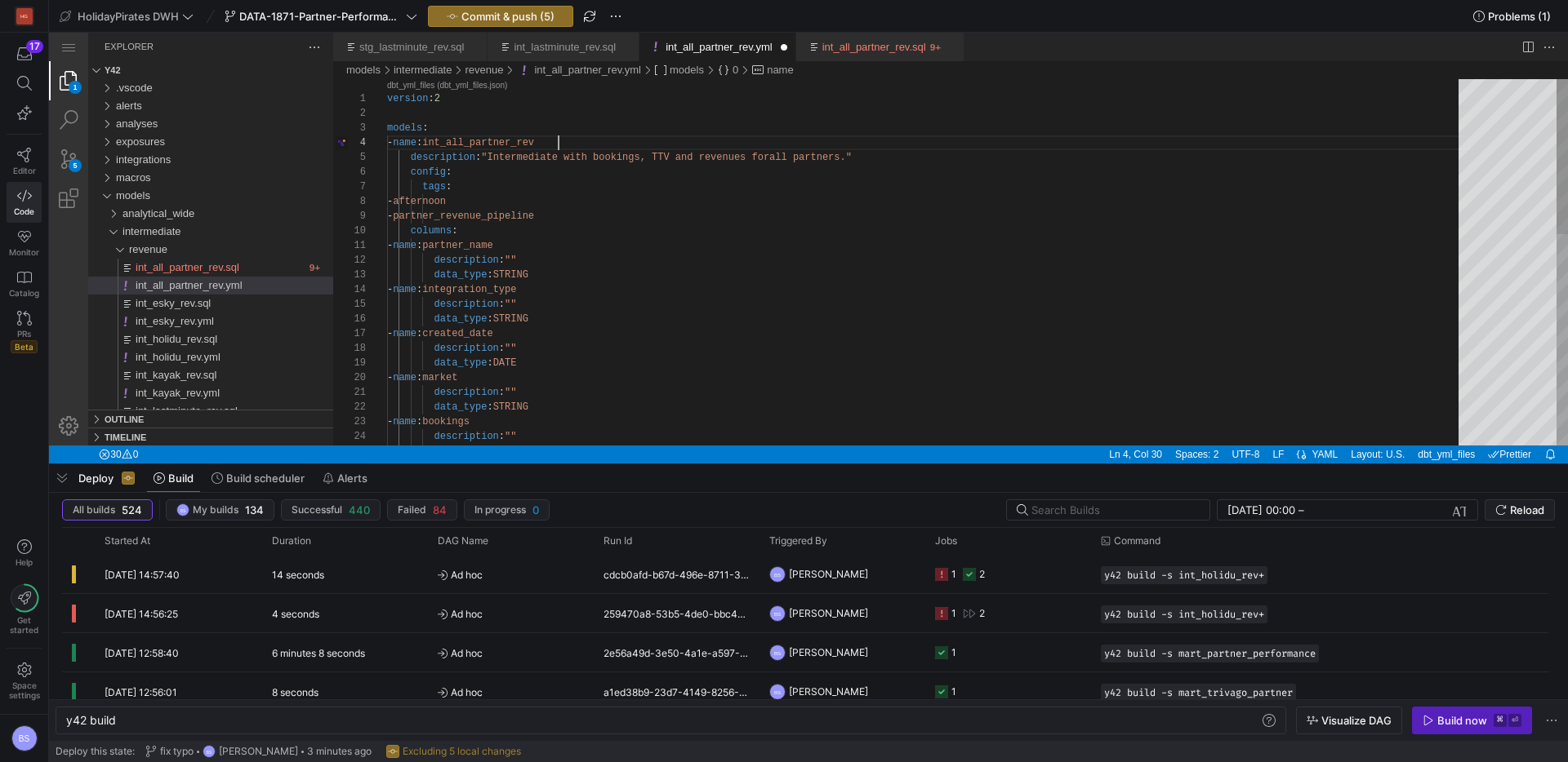
scroll to position [15, 136]
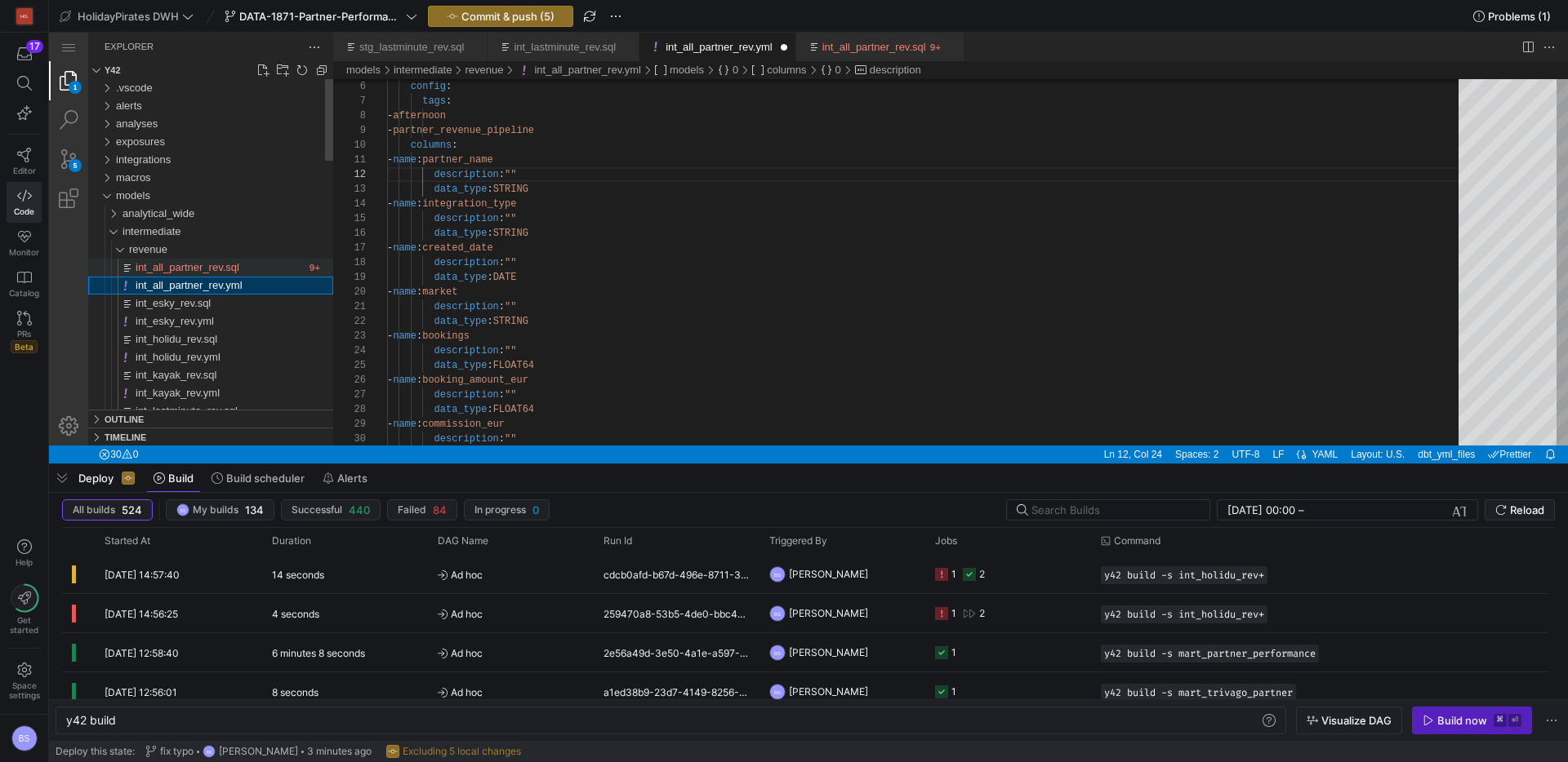
click at [181, 271] on span "int_all_partner_rev.sql" at bounding box center [188, 267] width 104 height 12
type textarea "y42 build -s int_all_partner_rev"
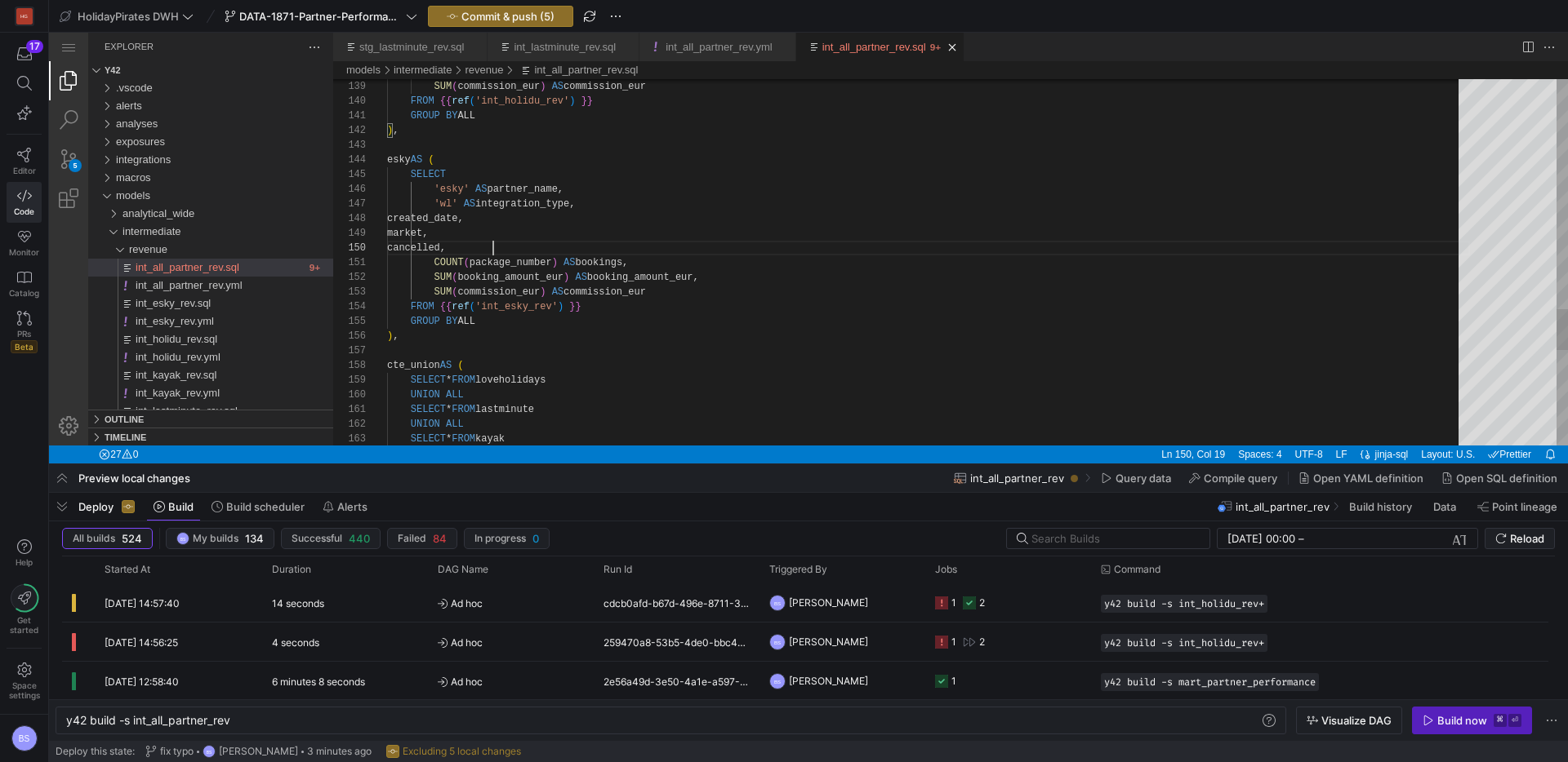
drag, startPoint x: 503, startPoint y: 260, endPoint x: 433, endPoint y: 261, distance: 70.0
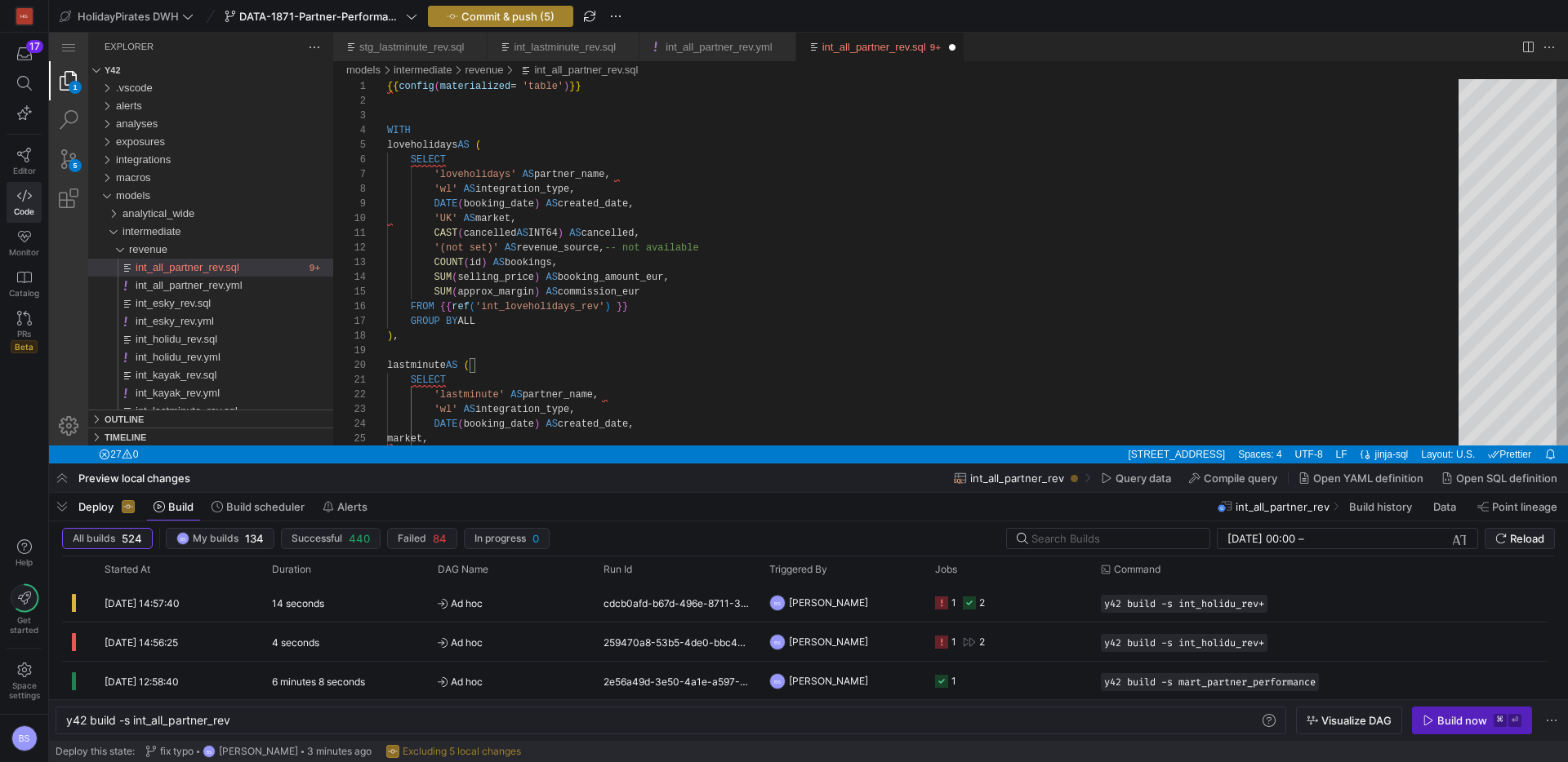
type textarea "LOWER(traffic_source) AS revenue_source, COUNT(bk_id_encrypted) AS bookings, SU…"
click at [481, 24] on span "button" at bounding box center [500, 16] width 143 height 20
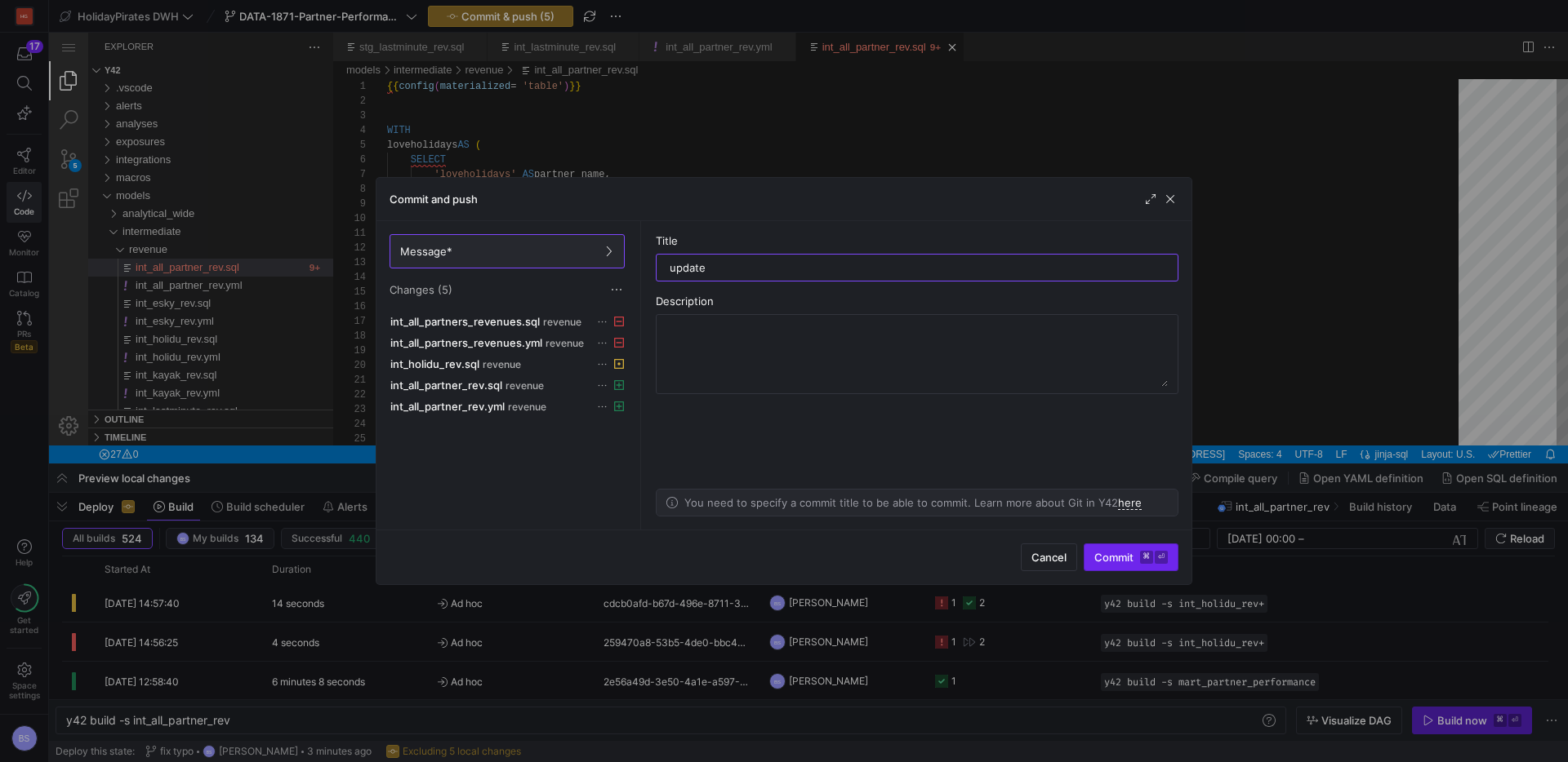
type input "update"
click at [1113, 549] on span "submit" at bounding box center [1131, 557] width 93 height 26
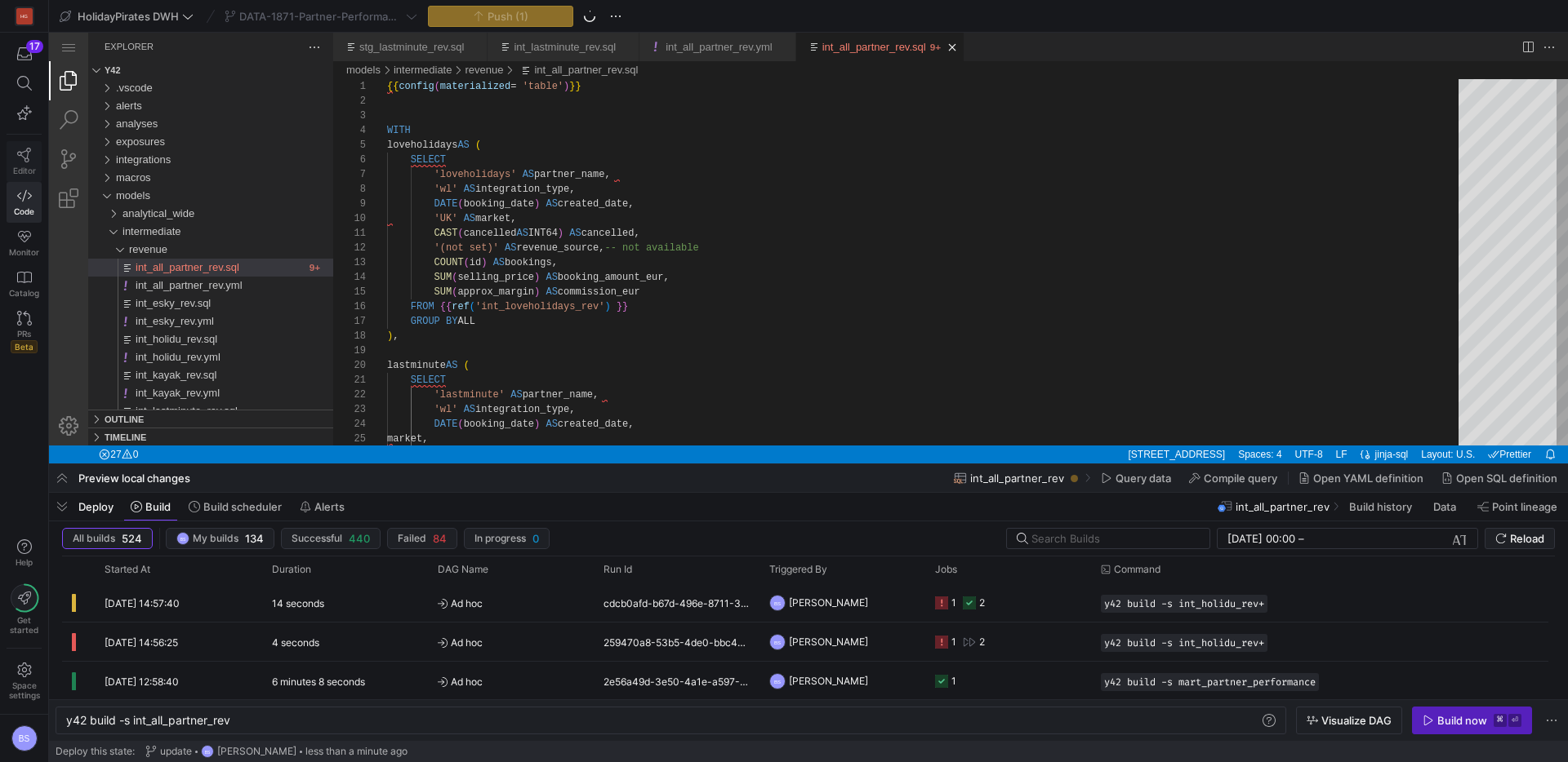
click at [21, 143] on link "Editor" at bounding box center [24, 162] width 35 height 41
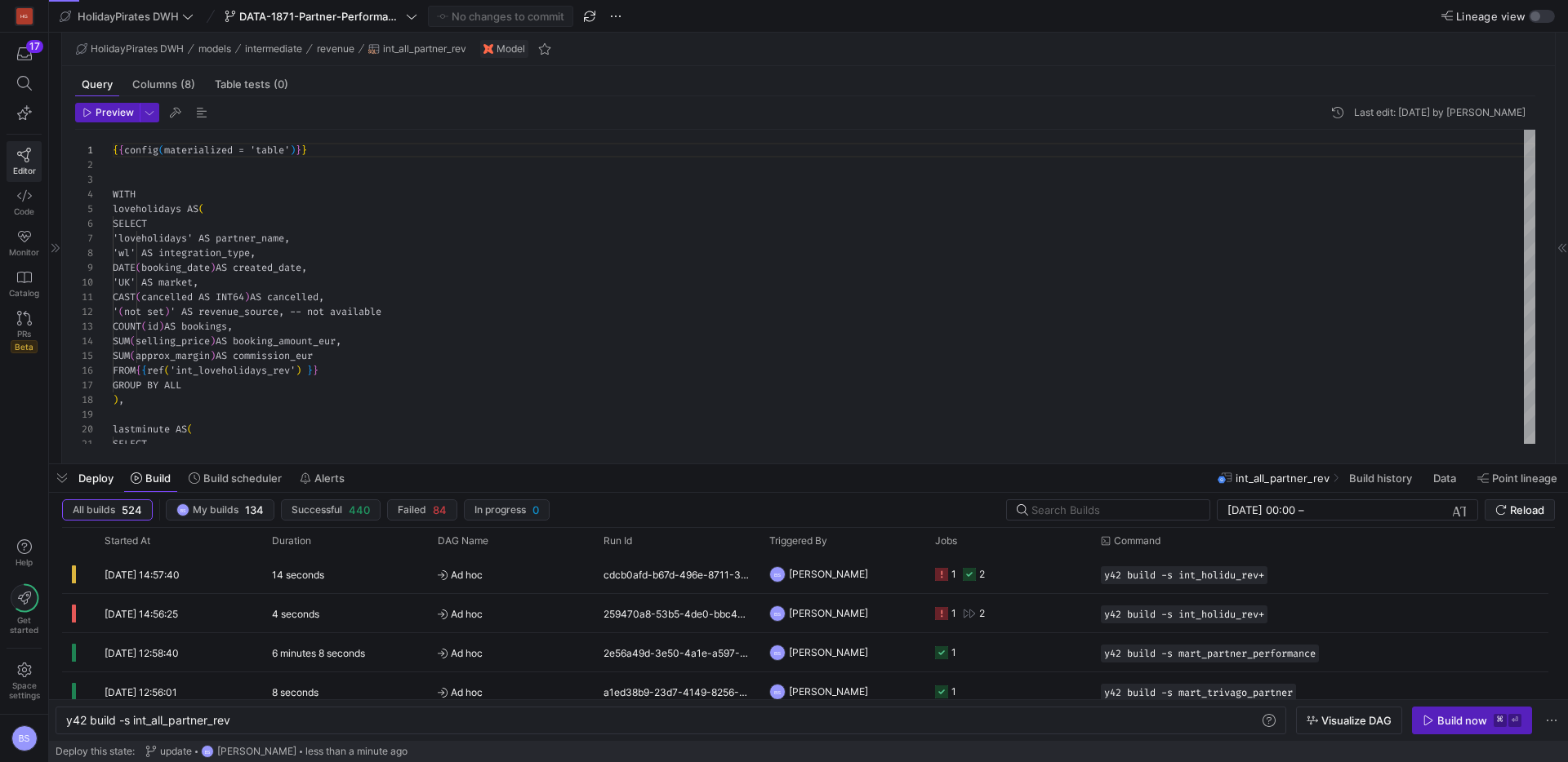
scroll to position [147, 0]
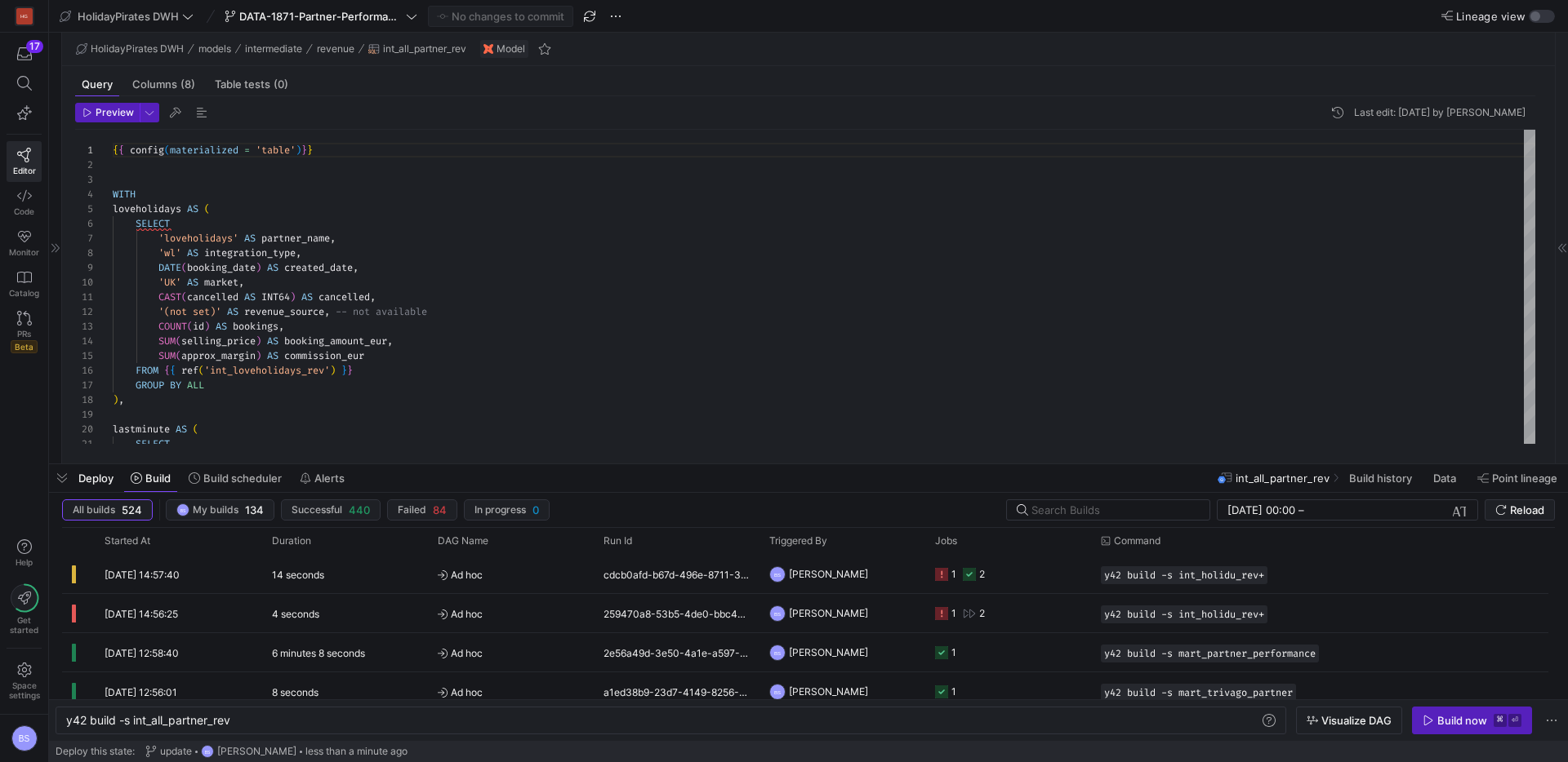
scroll to position [147, 0]
click at [38, 62] on span "button" at bounding box center [24, 54] width 34 height 28
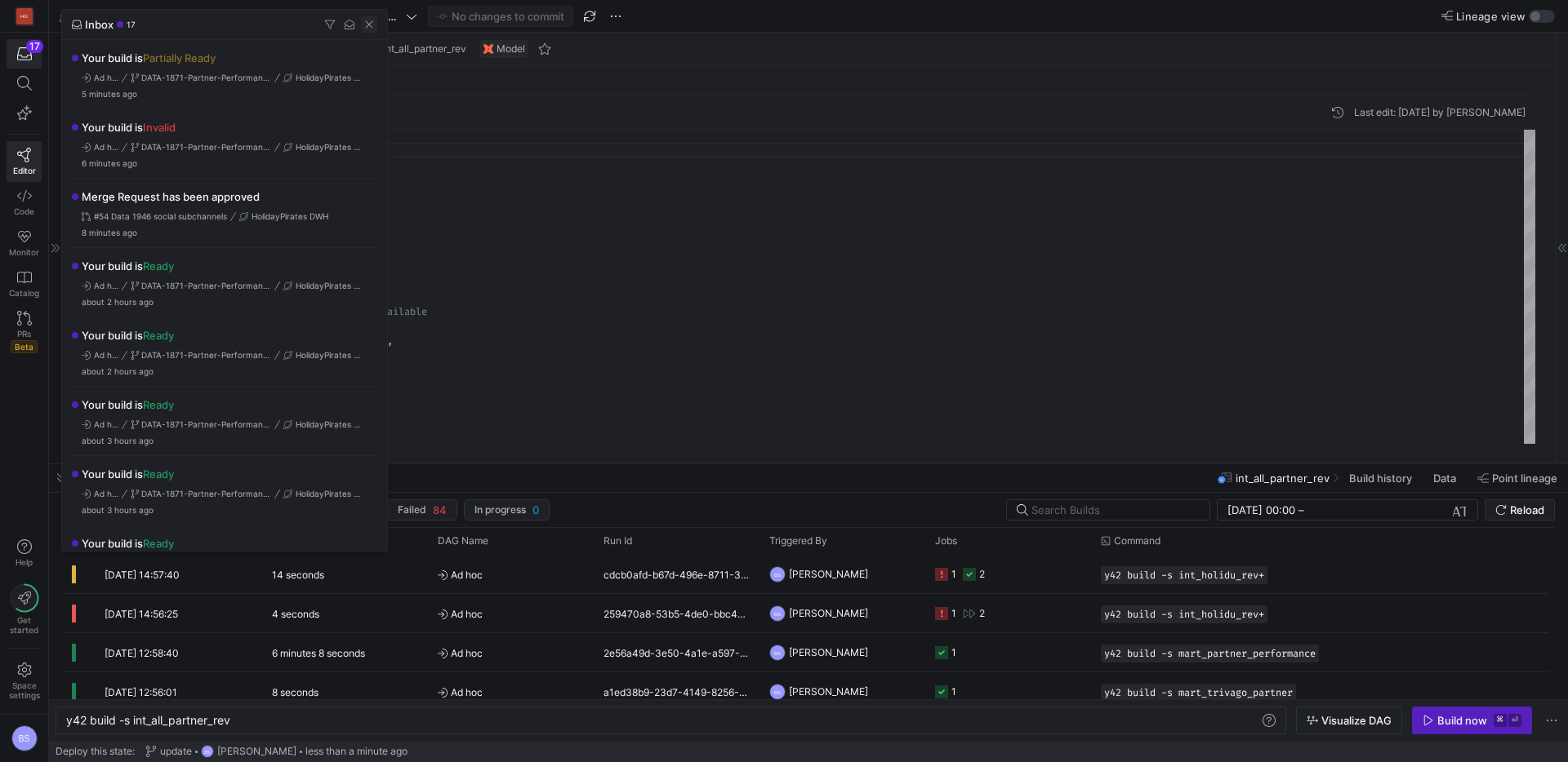
click at [369, 29] on span "button" at bounding box center [369, 25] width 16 height 16
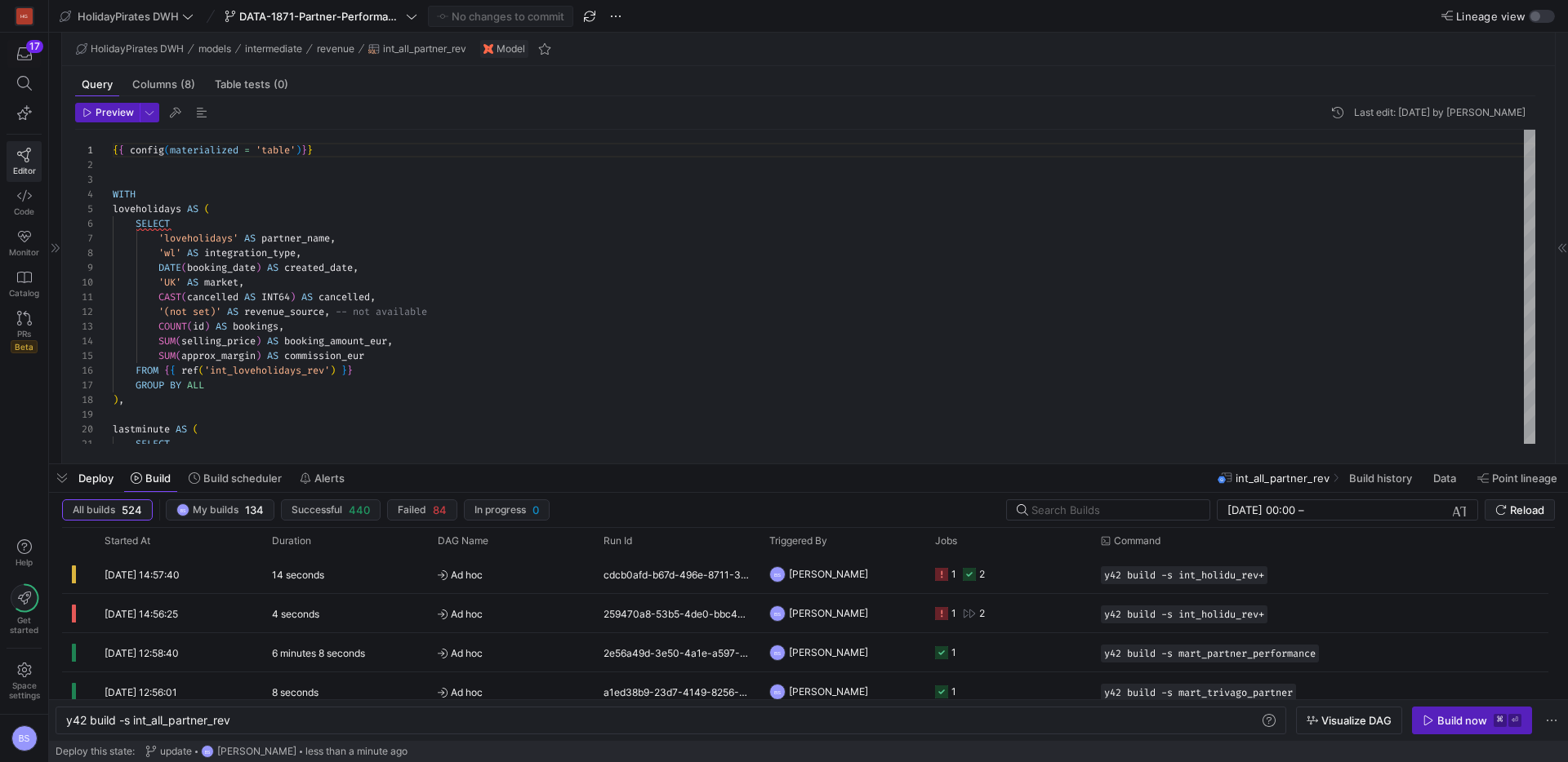
click at [25, 156] on icon at bounding box center [25, 155] width 15 height 15
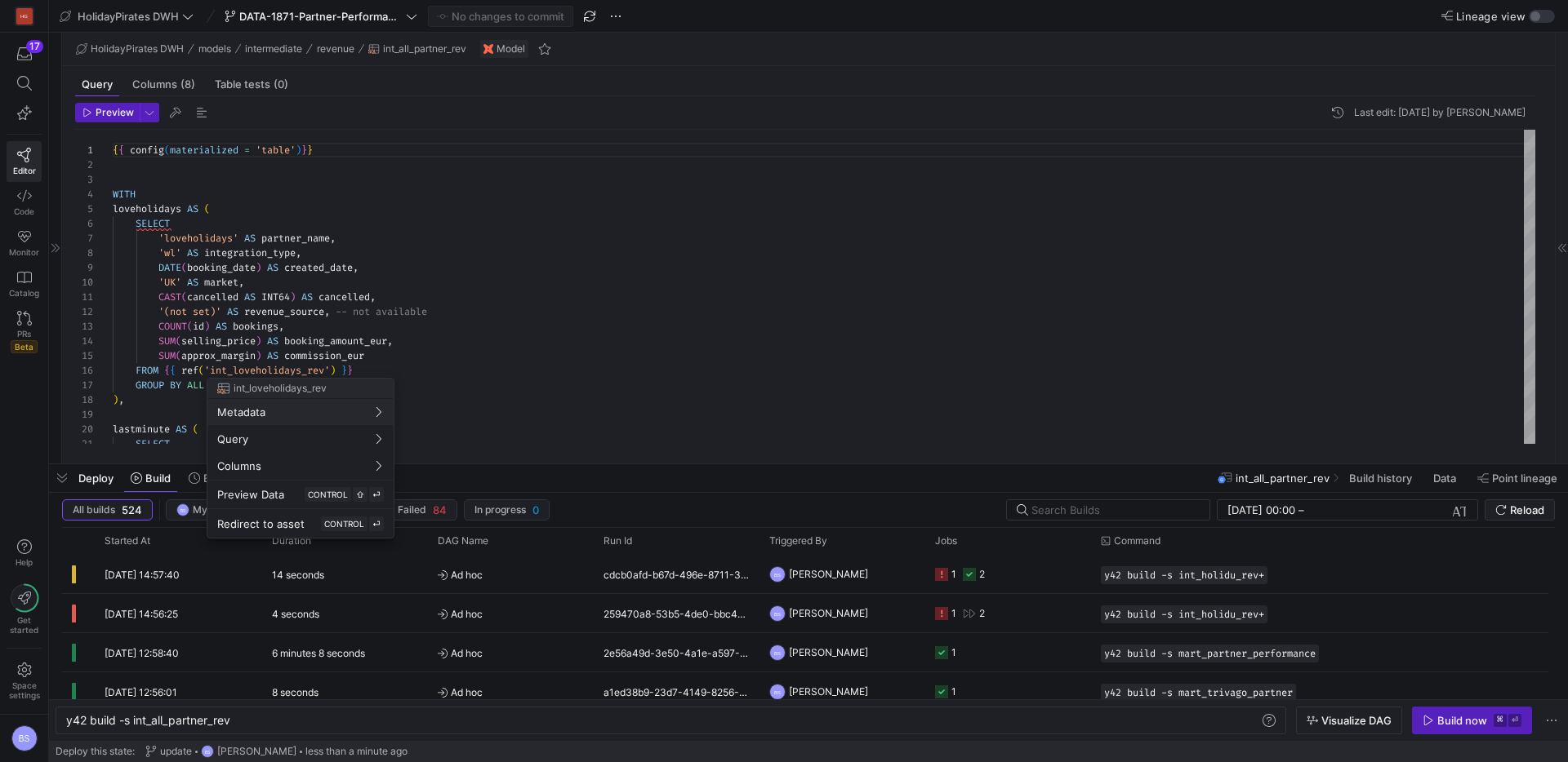
click at [1536, 16] on div at bounding box center [784, 381] width 1568 height 762
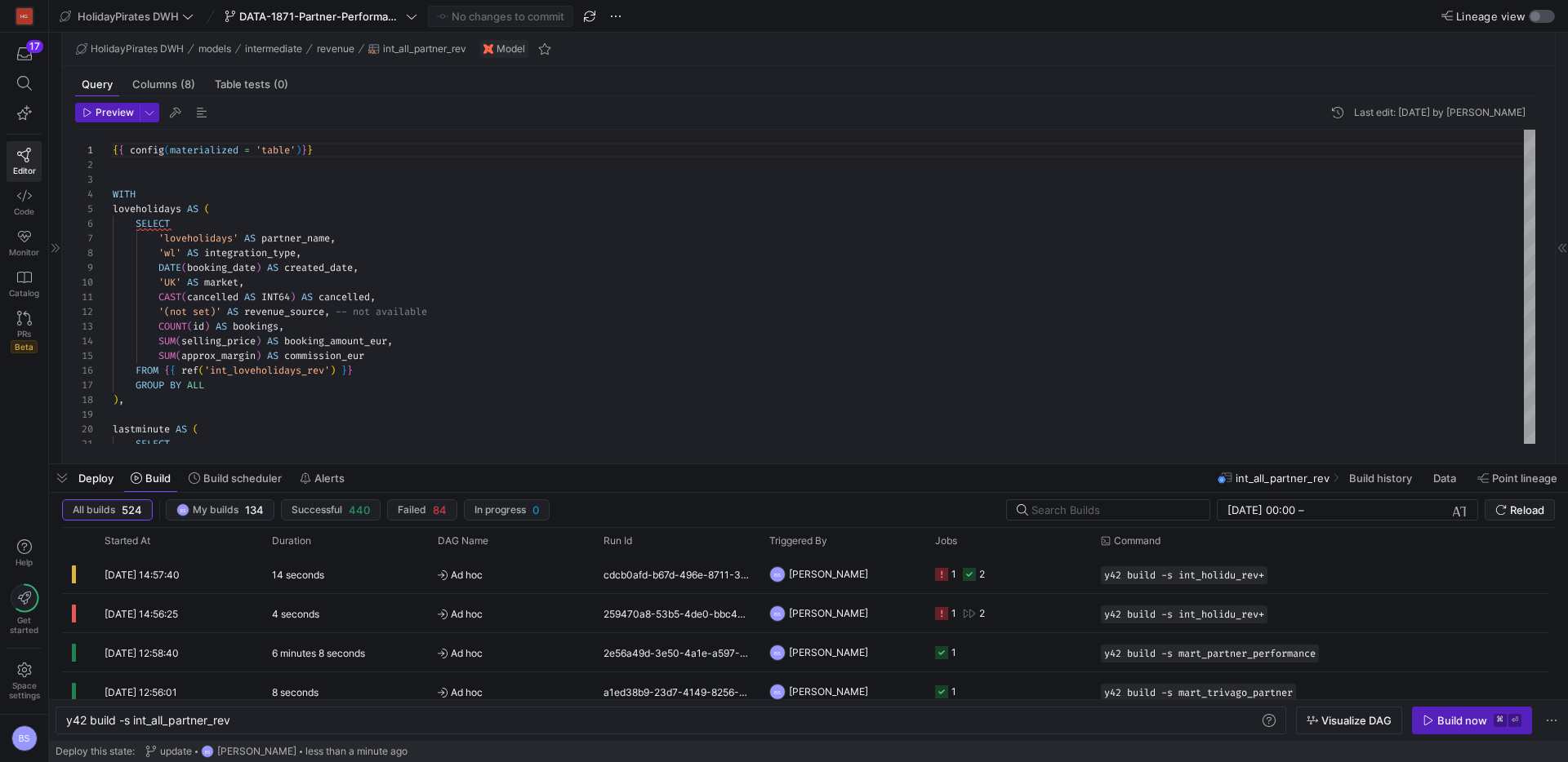
click at [1536, 16] on div "button" at bounding box center [1535, 16] width 10 height 10
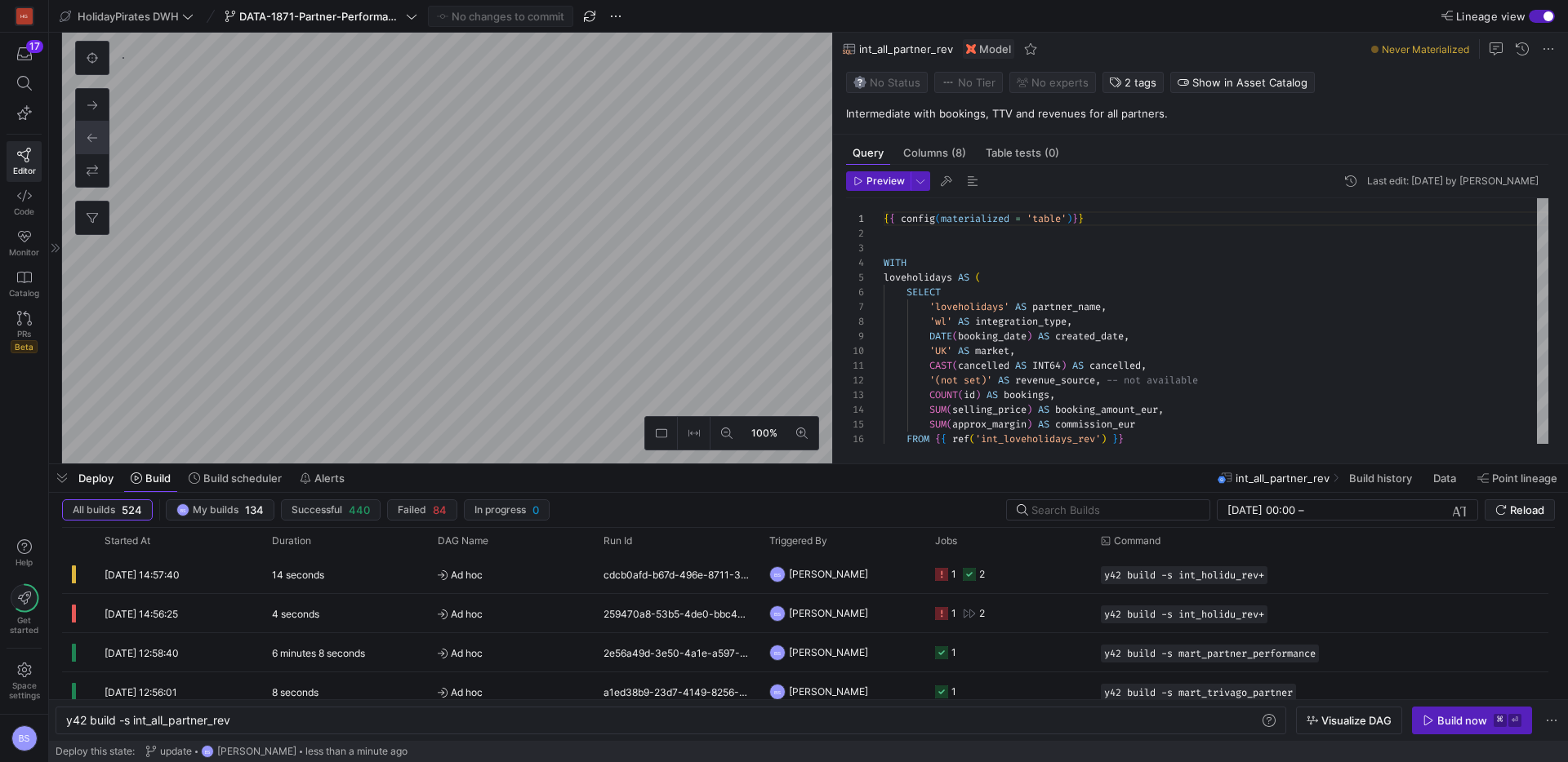
scroll to position [147, 0]
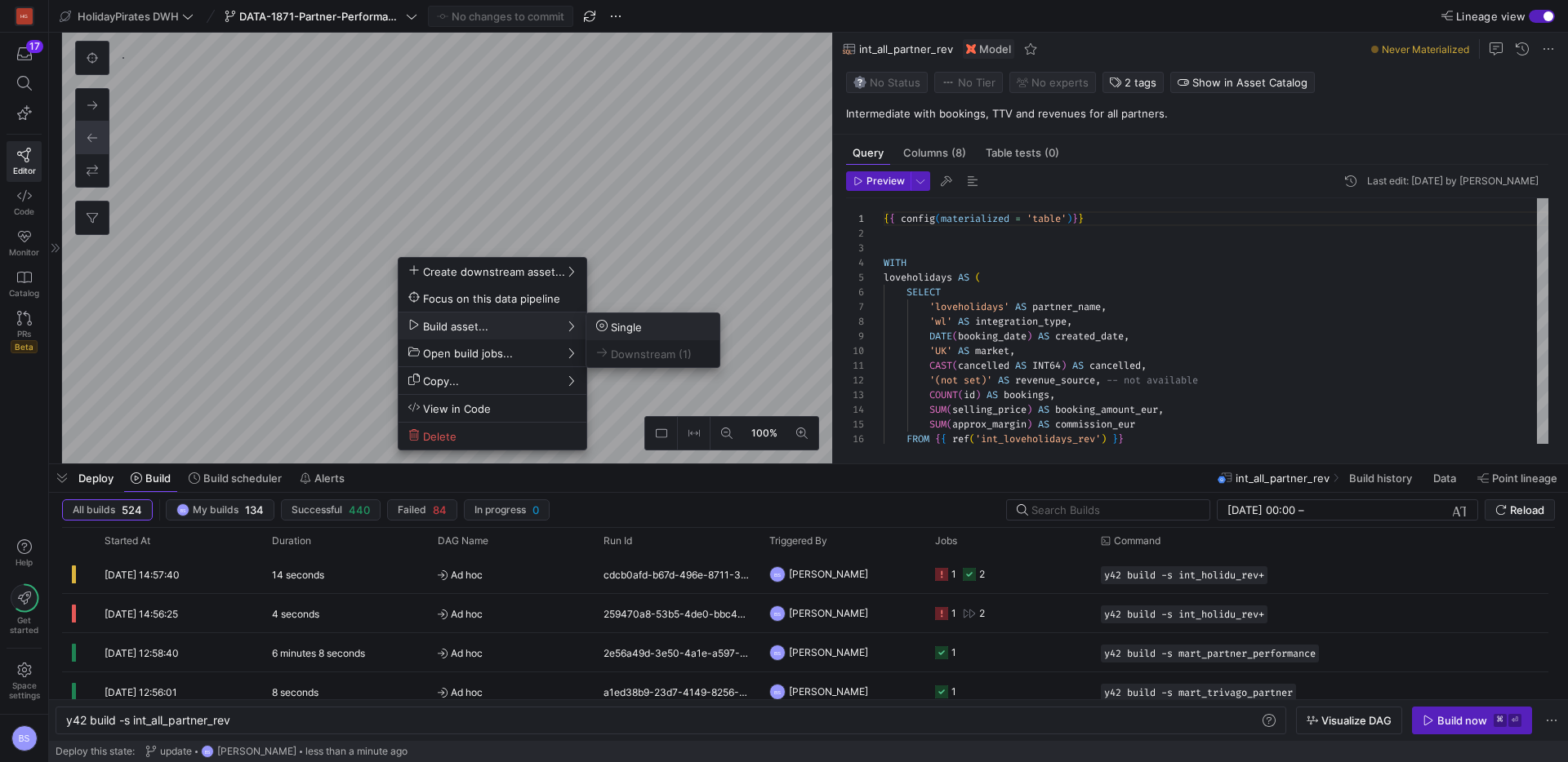
click at [650, 322] on span "Single" at bounding box center [653, 327] width 114 height 14
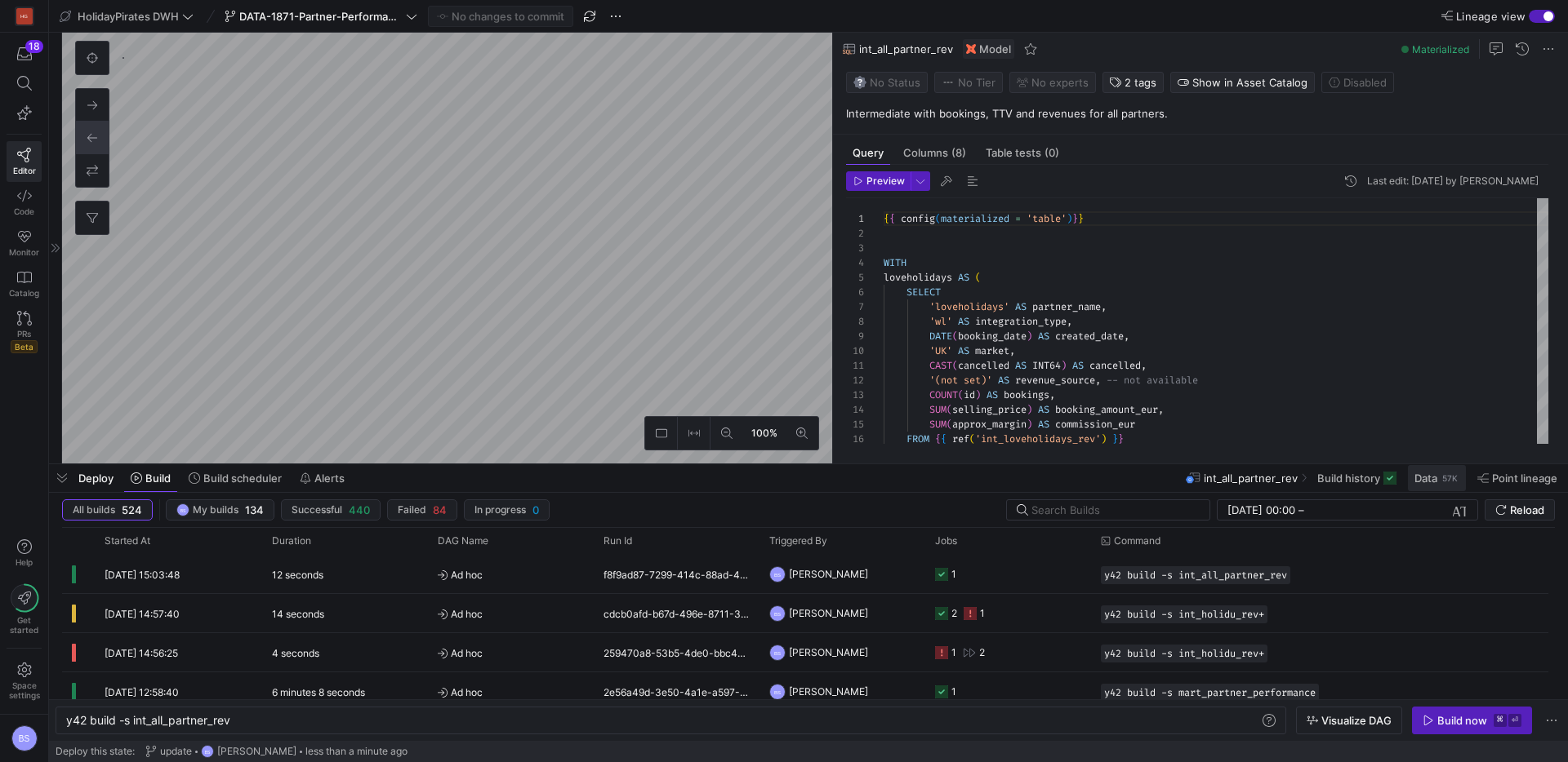
click at [1434, 482] on span "Data" at bounding box center [1426, 478] width 23 height 13
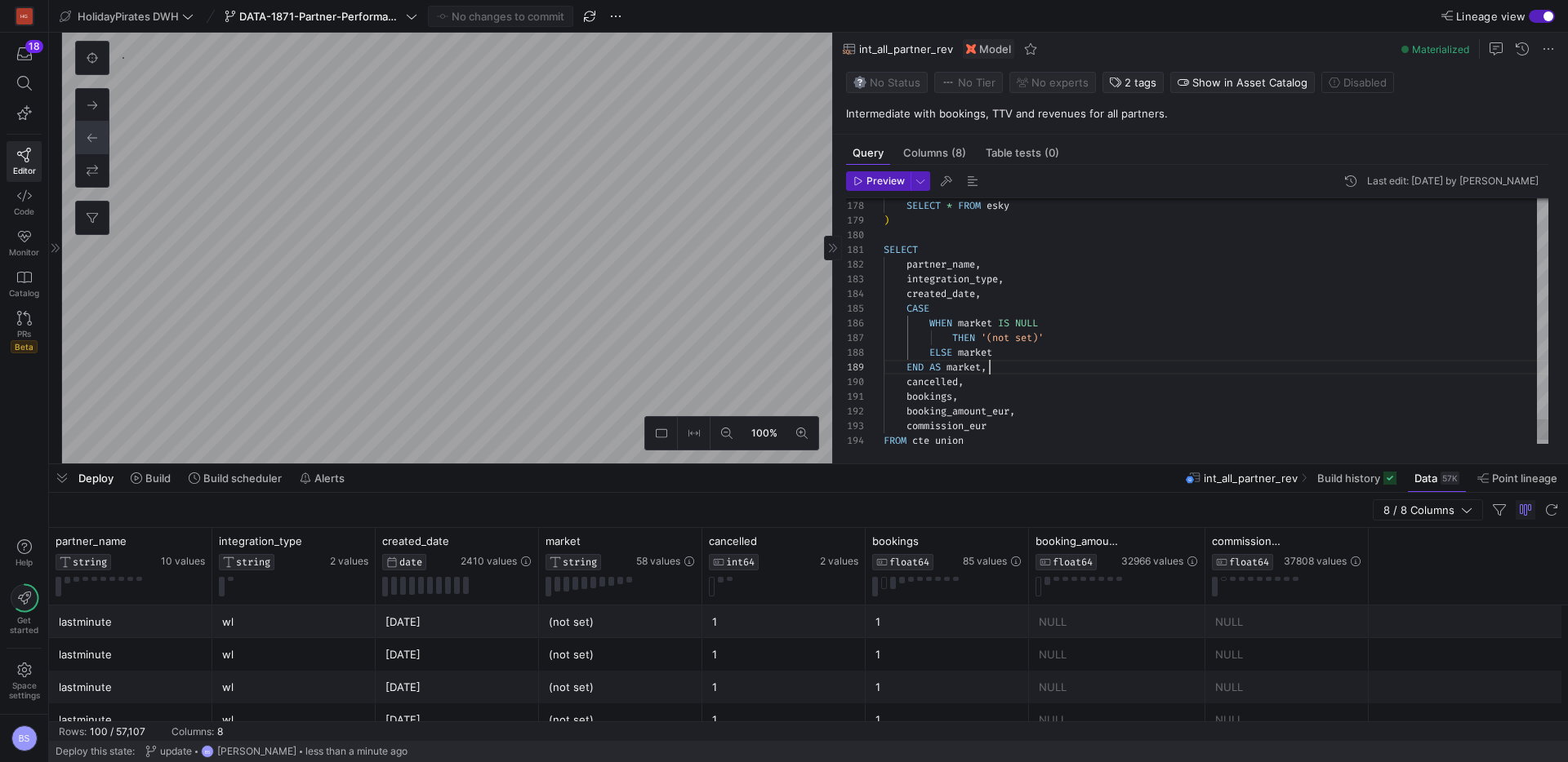
click at [982, 381] on div "cancelled ," at bounding box center [1216, 382] width 665 height 15
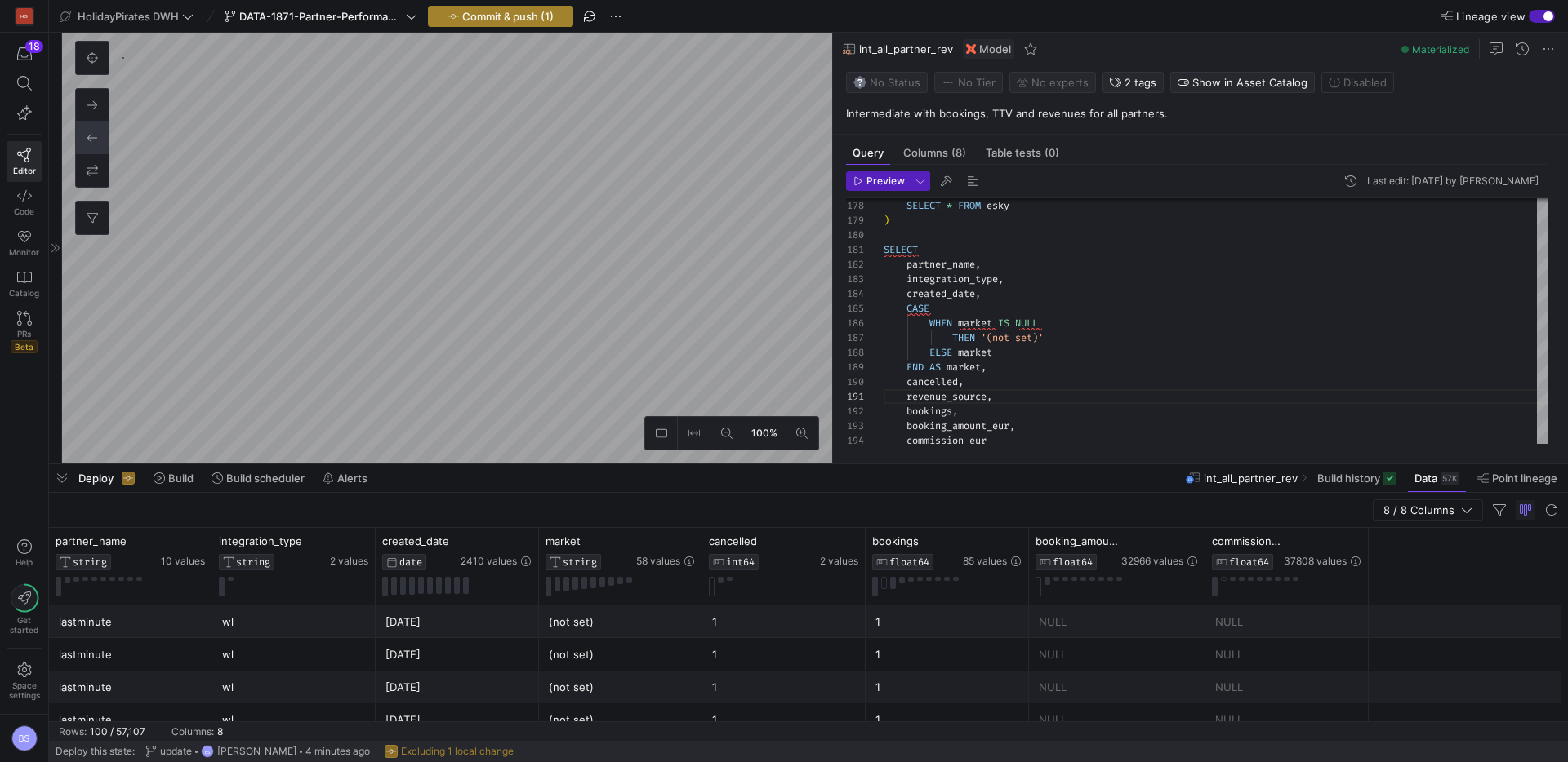
type textarea "revenue_source, bookings, booking_amount_eur, commission_eur FROM cte_union"
click at [510, 19] on span "Commit & push (1)" at bounding box center [508, 16] width 92 height 13
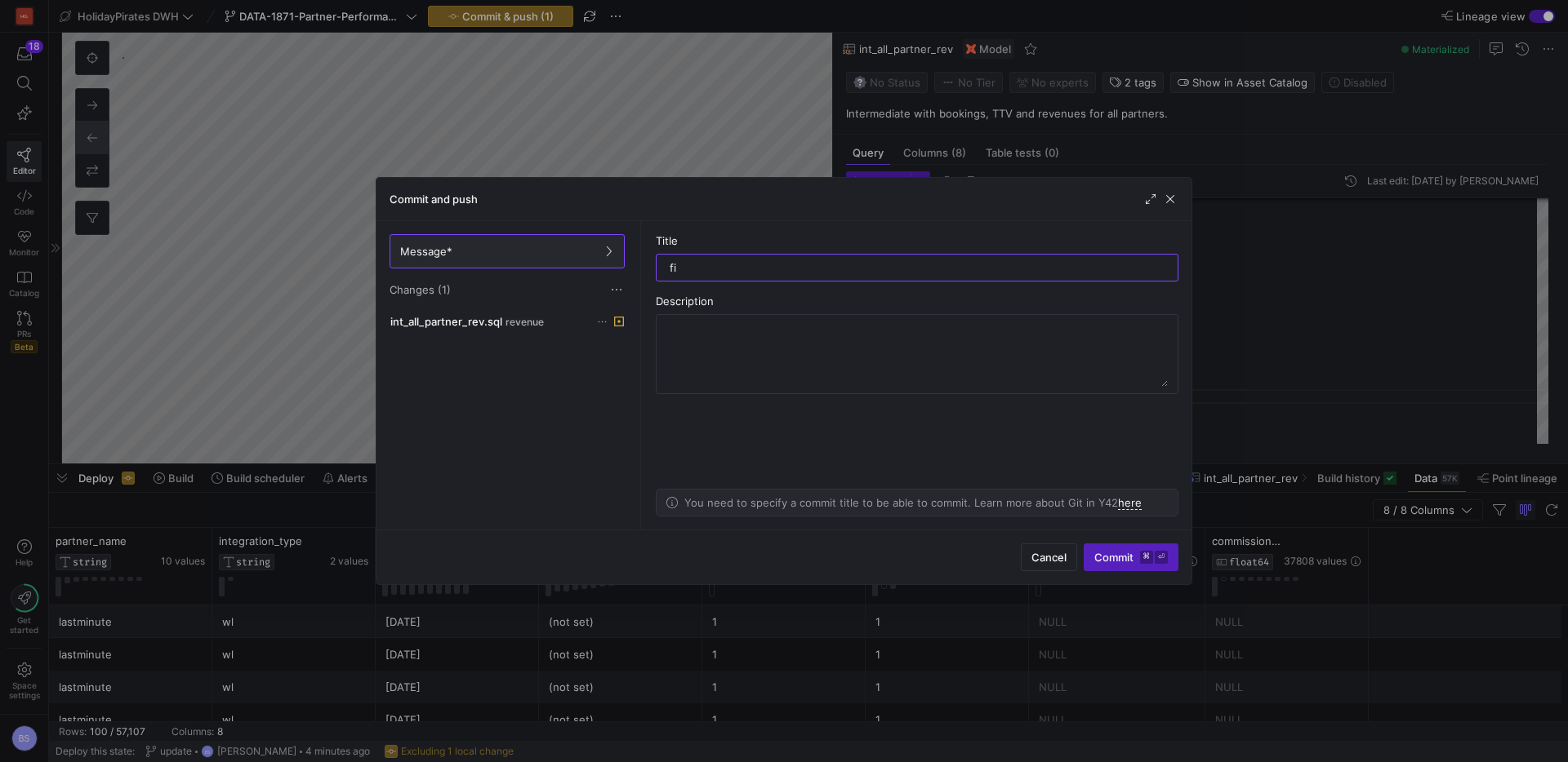
type input "f"
type input "add revenue source to int all partner table"
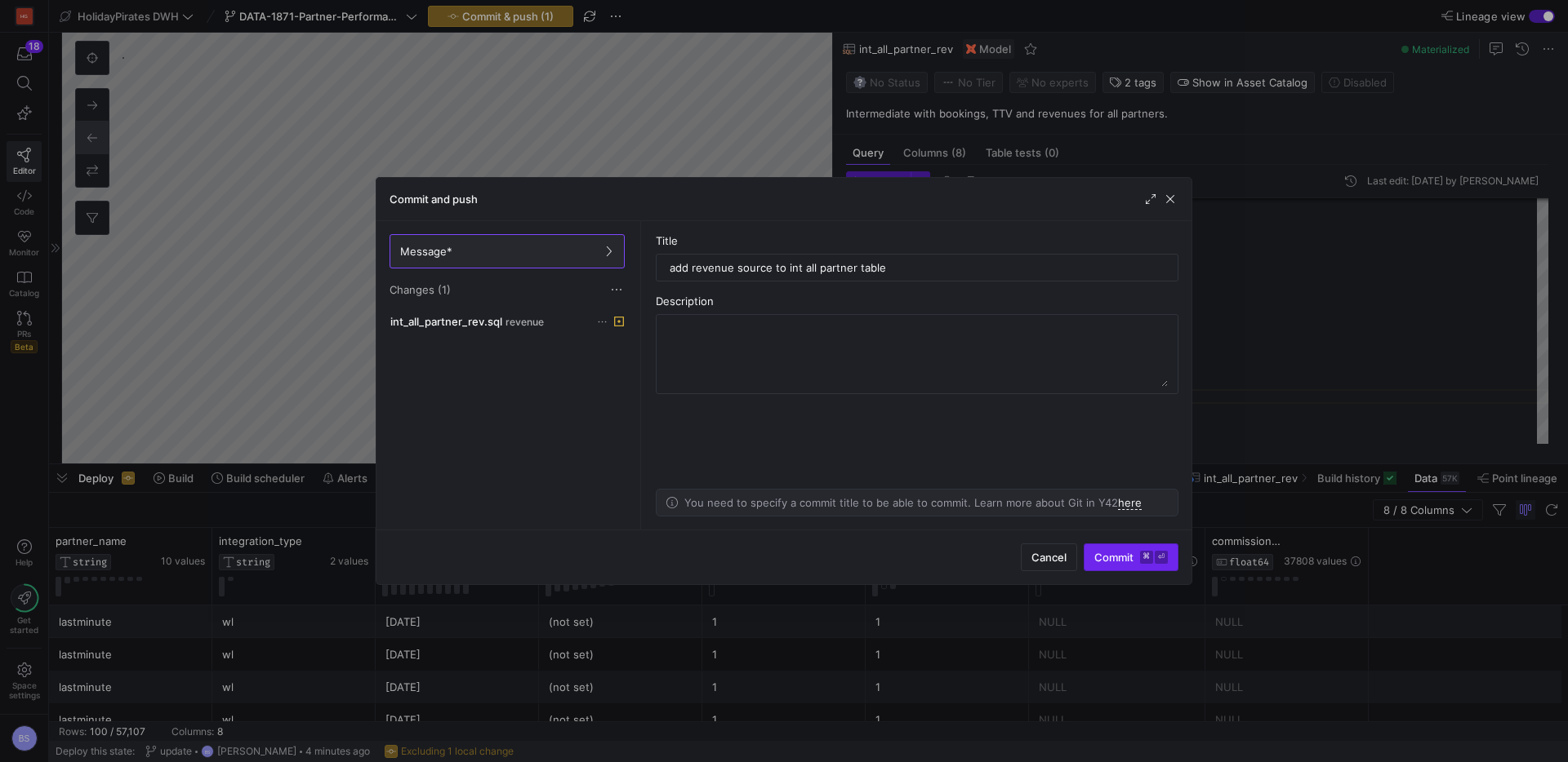
click at [1111, 556] on span "Commit ⌘ ⏎" at bounding box center [1131, 557] width 74 height 13
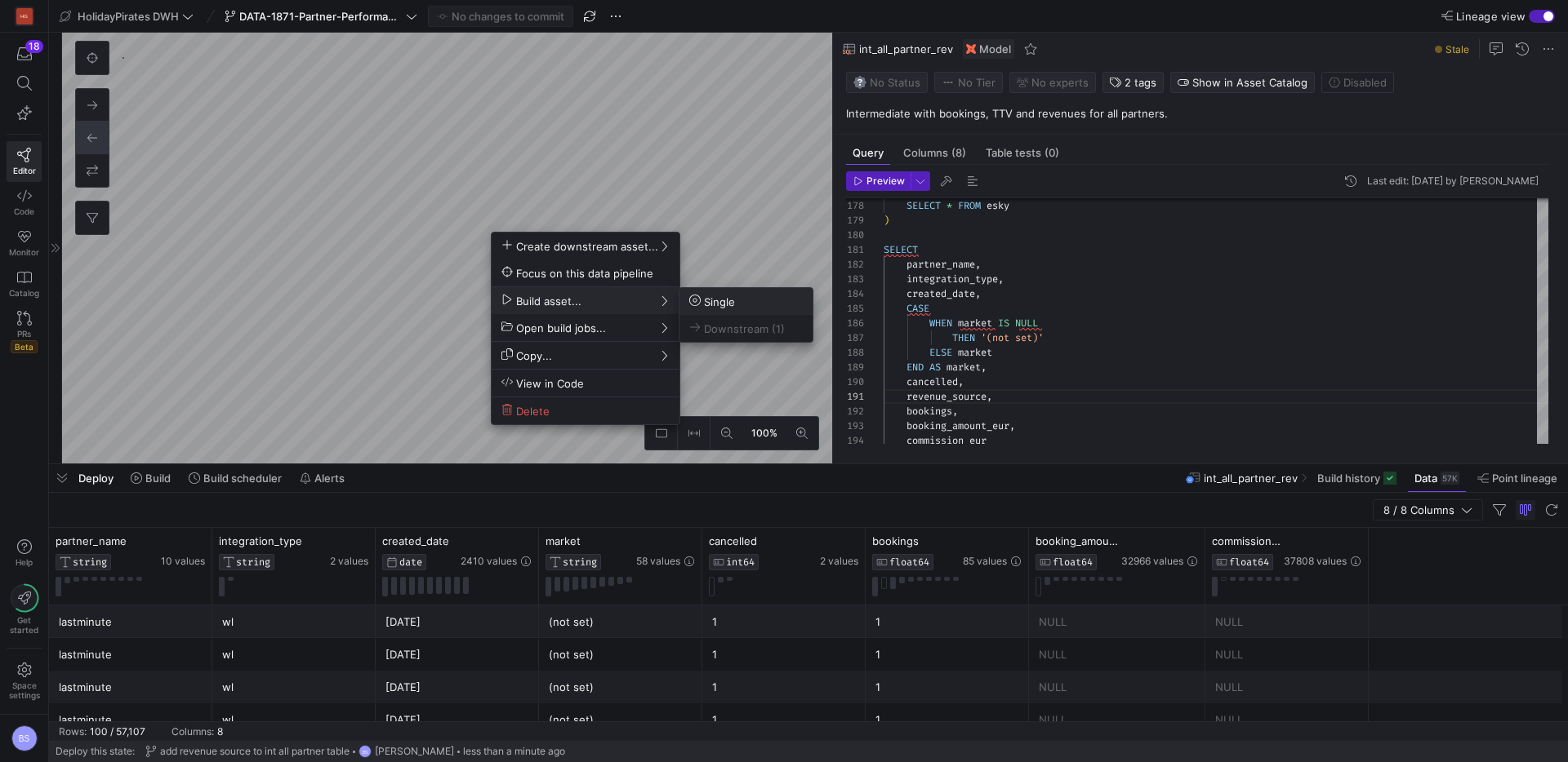
click at [716, 309] on button "Single" at bounding box center [746, 301] width 133 height 27
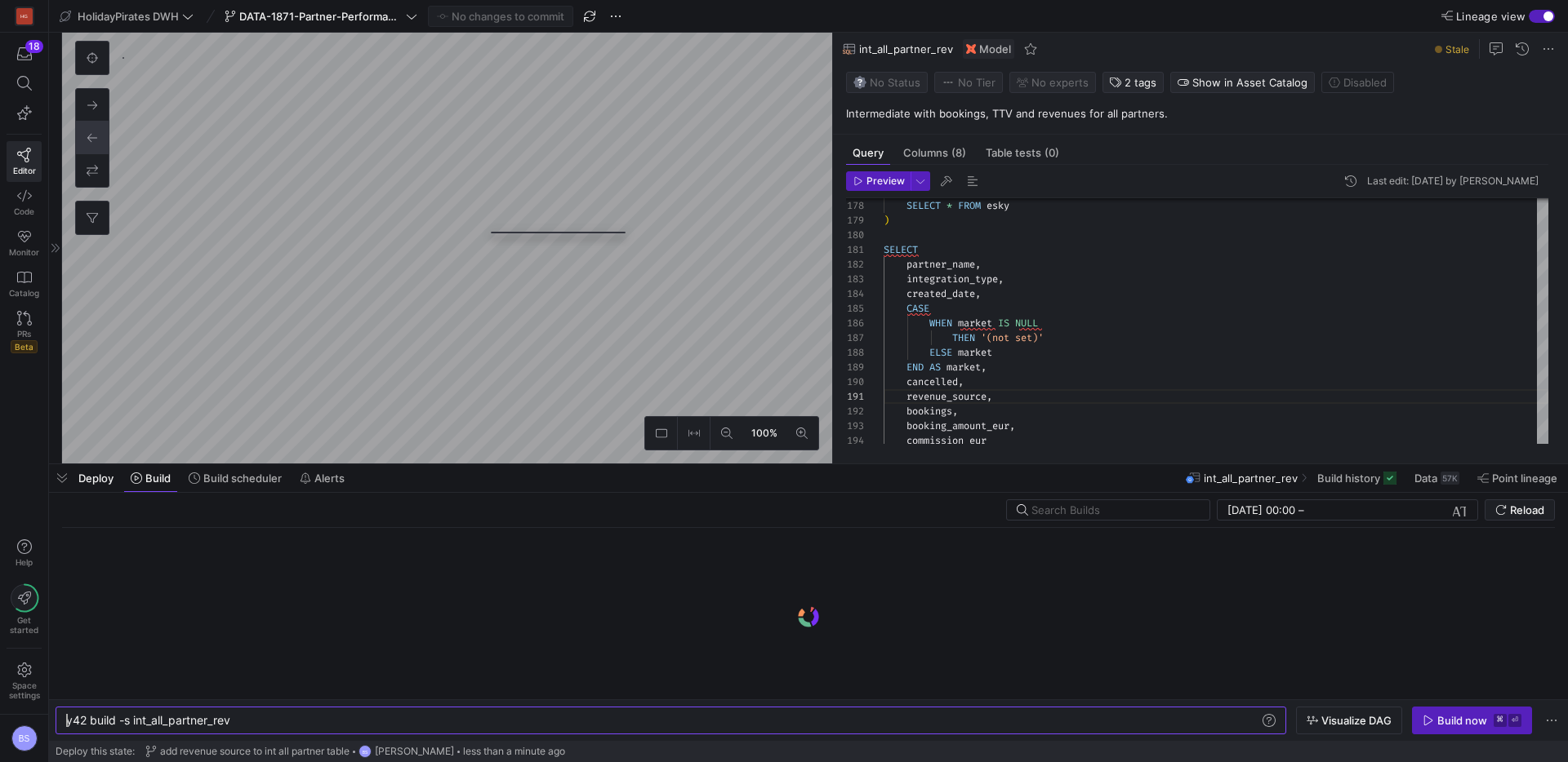
scroll to position [0, 165]
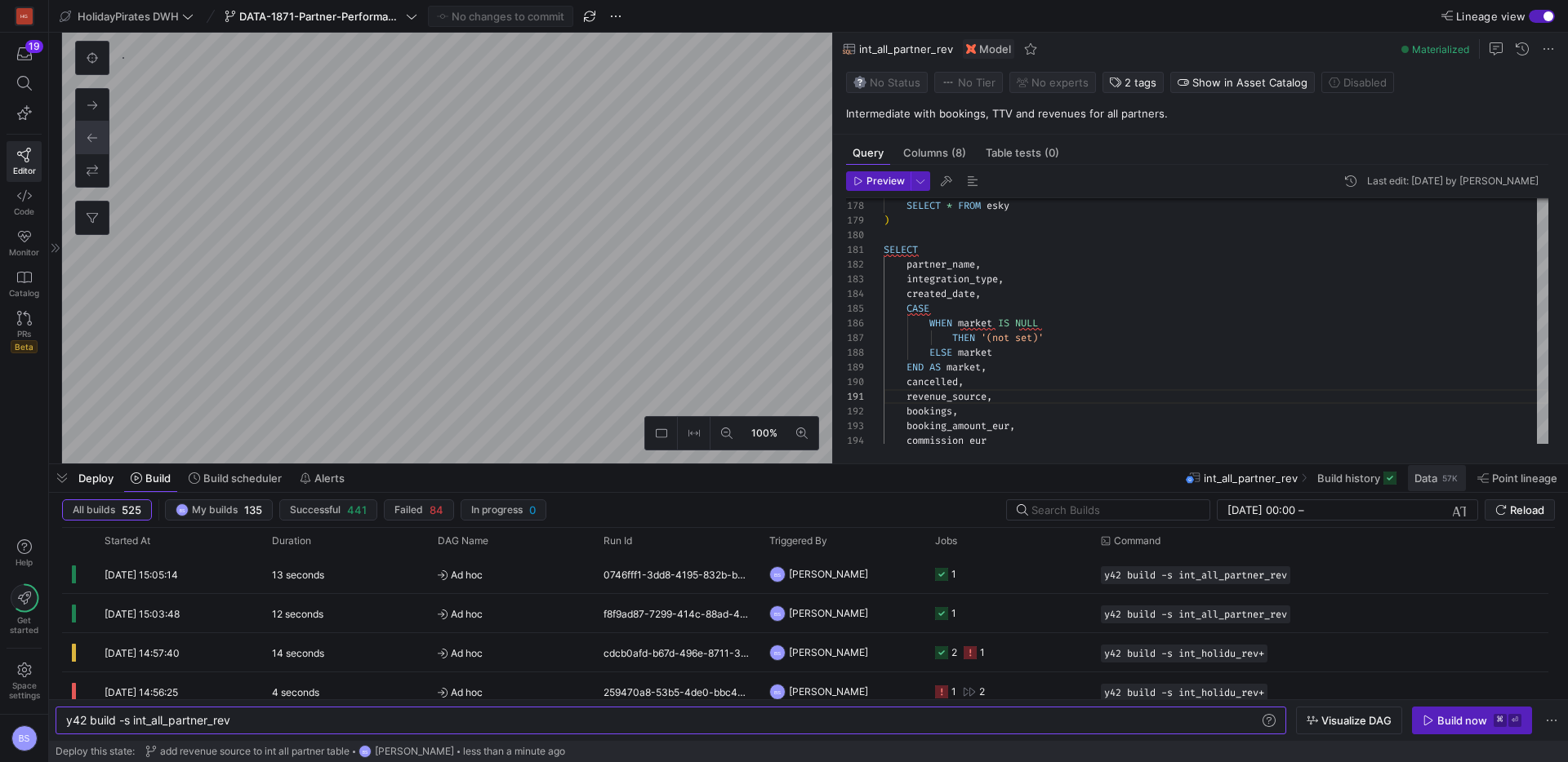
click at [1425, 471] on span "Data" at bounding box center [1426, 478] width 23 height 13
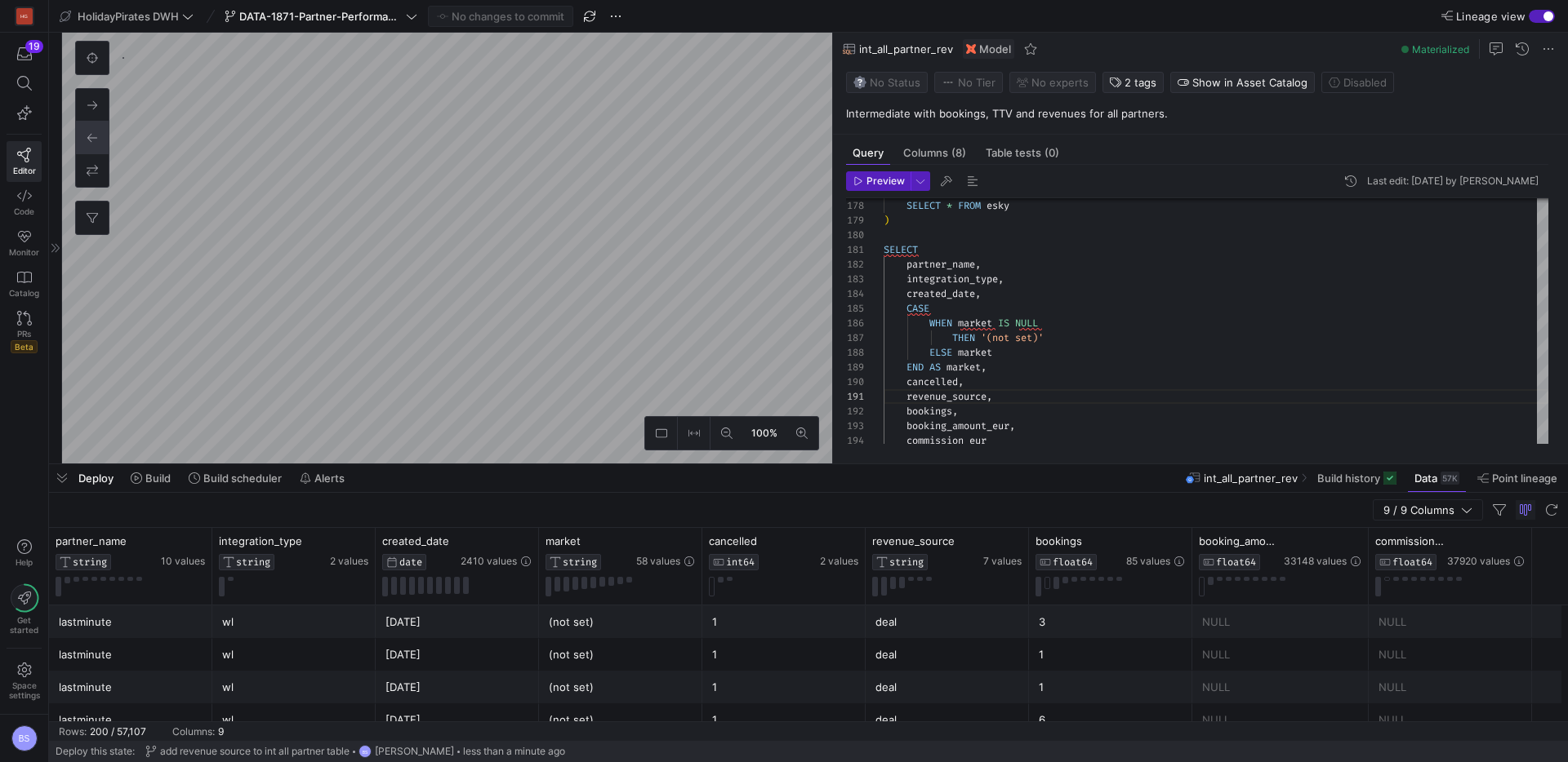
scroll to position [4992, 0]
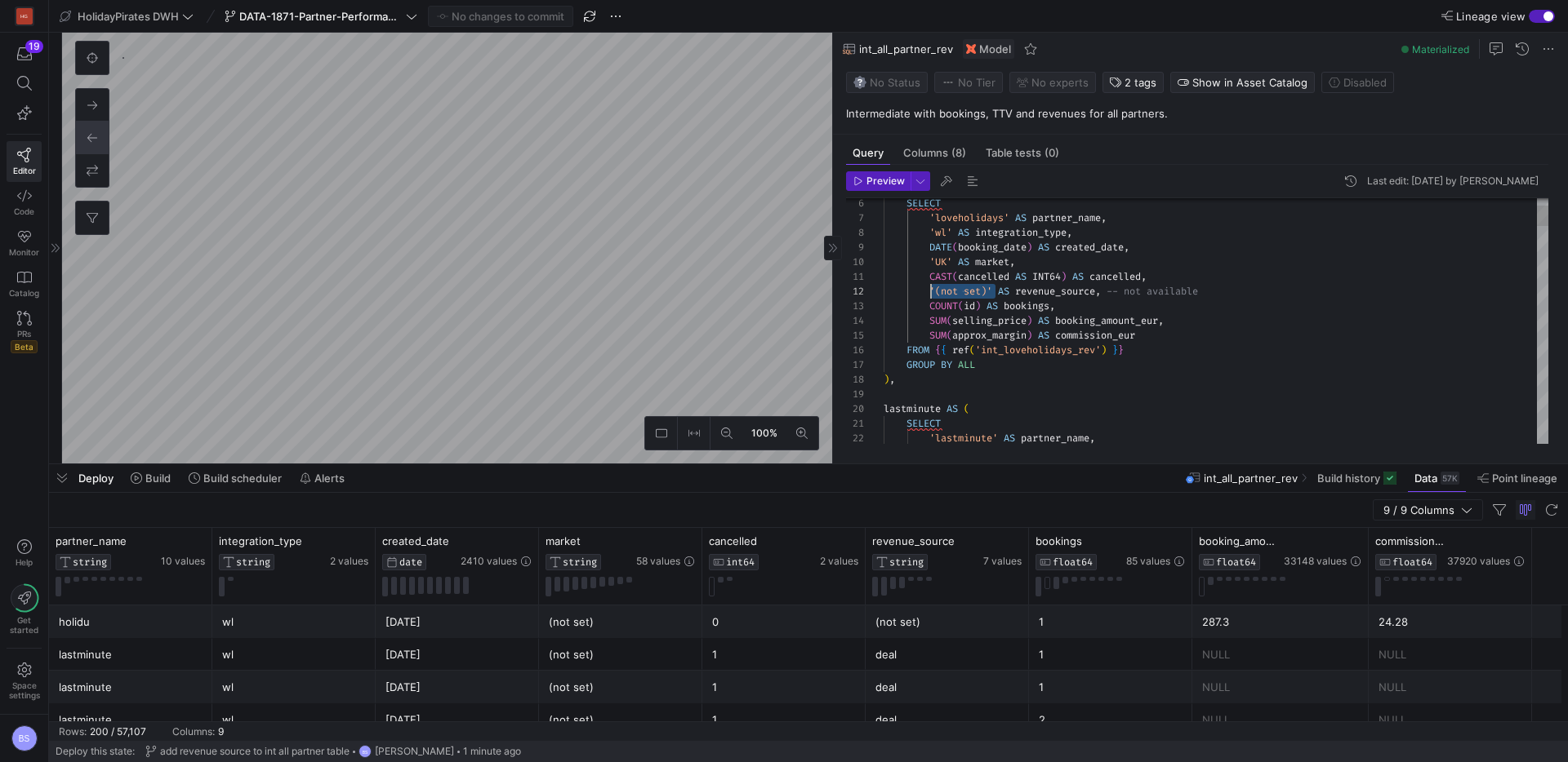
drag, startPoint x: 996, startPoint y: 294, endPoint x: 933, endPoint y: 294, distance: 63.0
click at [933, 294] on span "'(not set)' AS revenue_source , -- not available" at bounding box center [1041, 291] width 314 height 13
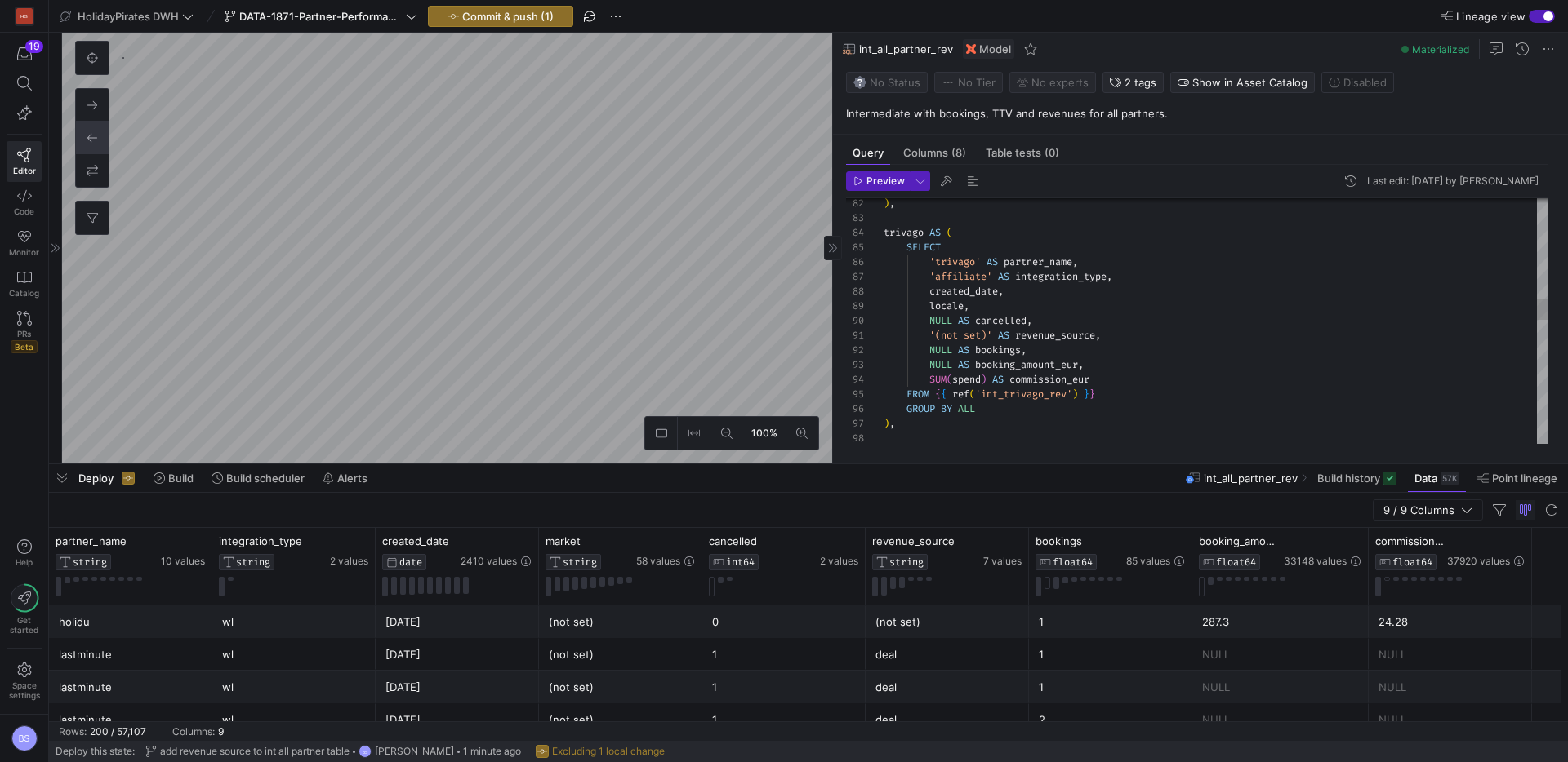
click at [941, 321] on div ") , trivago AS ( SELECT 'trivago' AS partner_name , 'affiliate' AS integration_…" at bounding box center [1216, 454] width 665 height 2922
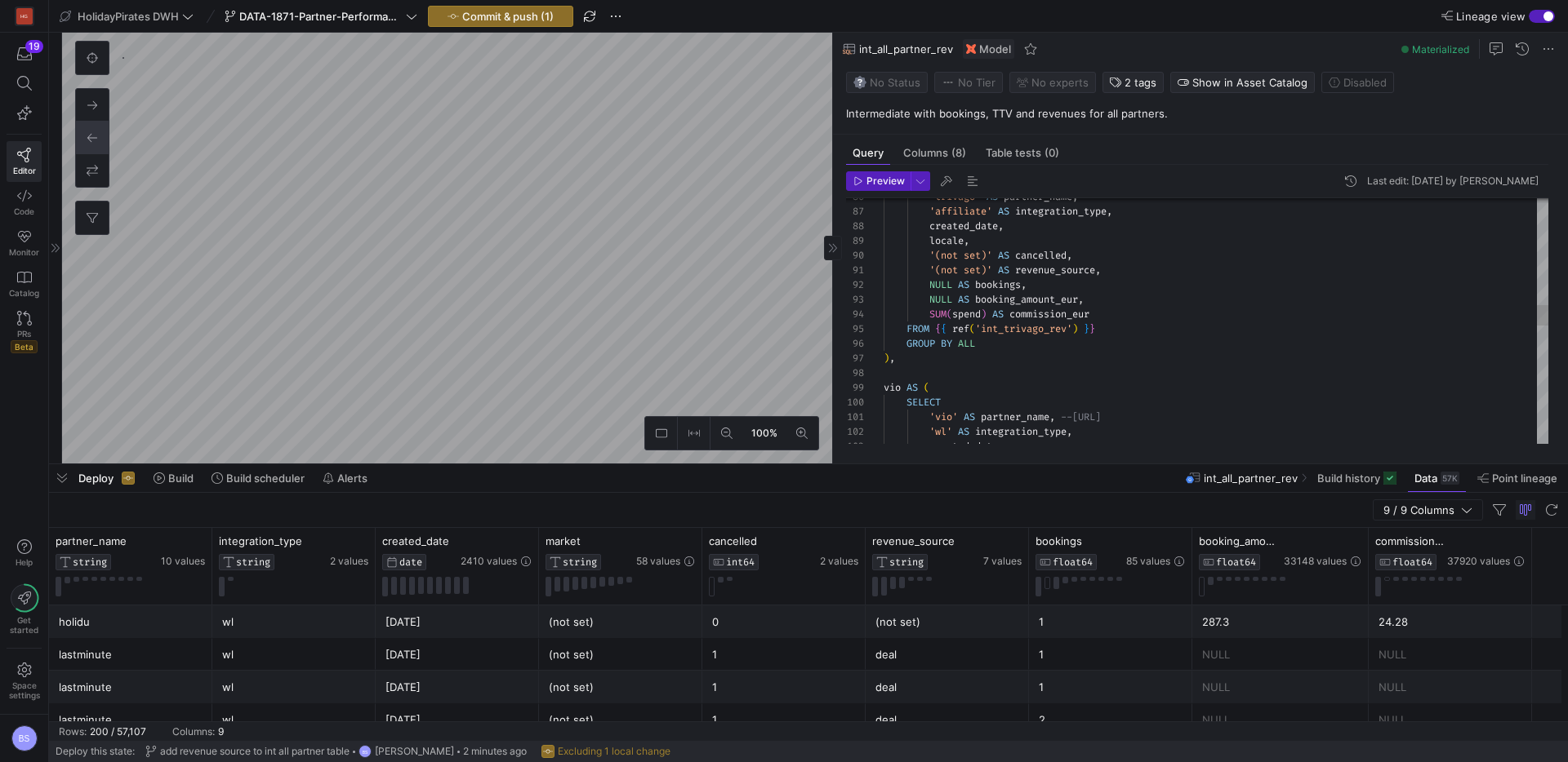
click at [1097, 250] on div "'(not set)' AS cancelled , '(not set)' AS revenue_source , NULL AS bookings , N…" at bounding box center [1216, 389] width 665 height 2922
click at [1108, 256] on div "'(not set)' AS cancelled , -- Kayak is a metasearch '(not set)' AS revenue_sour…" at bounding box center [1216, 389] width 665 height 2922
click at [1277, 250] on div "'(not set)' AS cancelled , -- Trivago is a metasearch '(not set)' AS revenue_so…" at bounding box center [1216, 389] width 665 height 2922
click at [1267, 313] on div "'(not set)' AS cancelled , -- Trivago is a metasearch '(not set)' AS revenue_so…" at bounding box center [1216, 389] width 665 height 2922
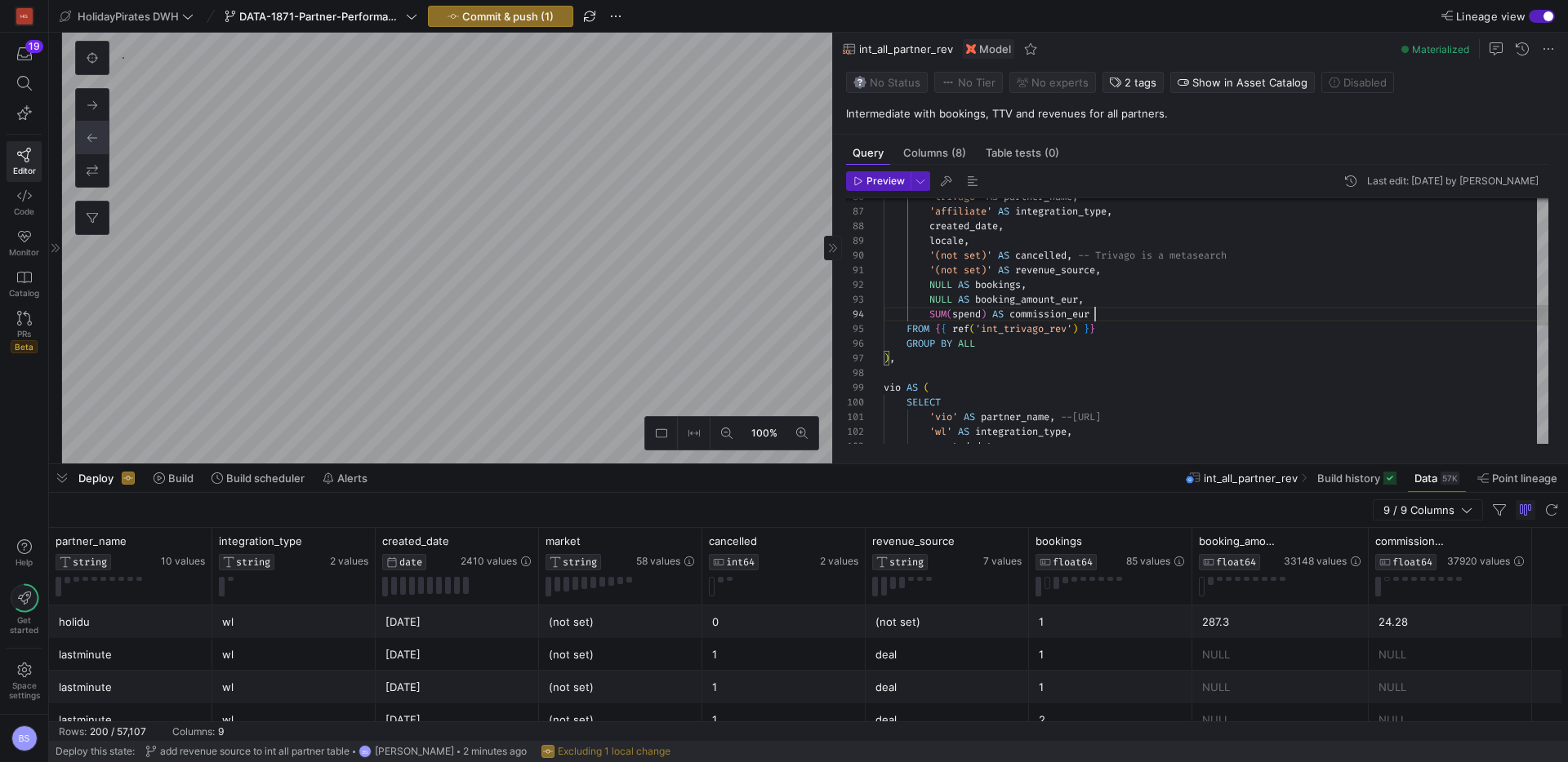
scroll to position [44, 211]
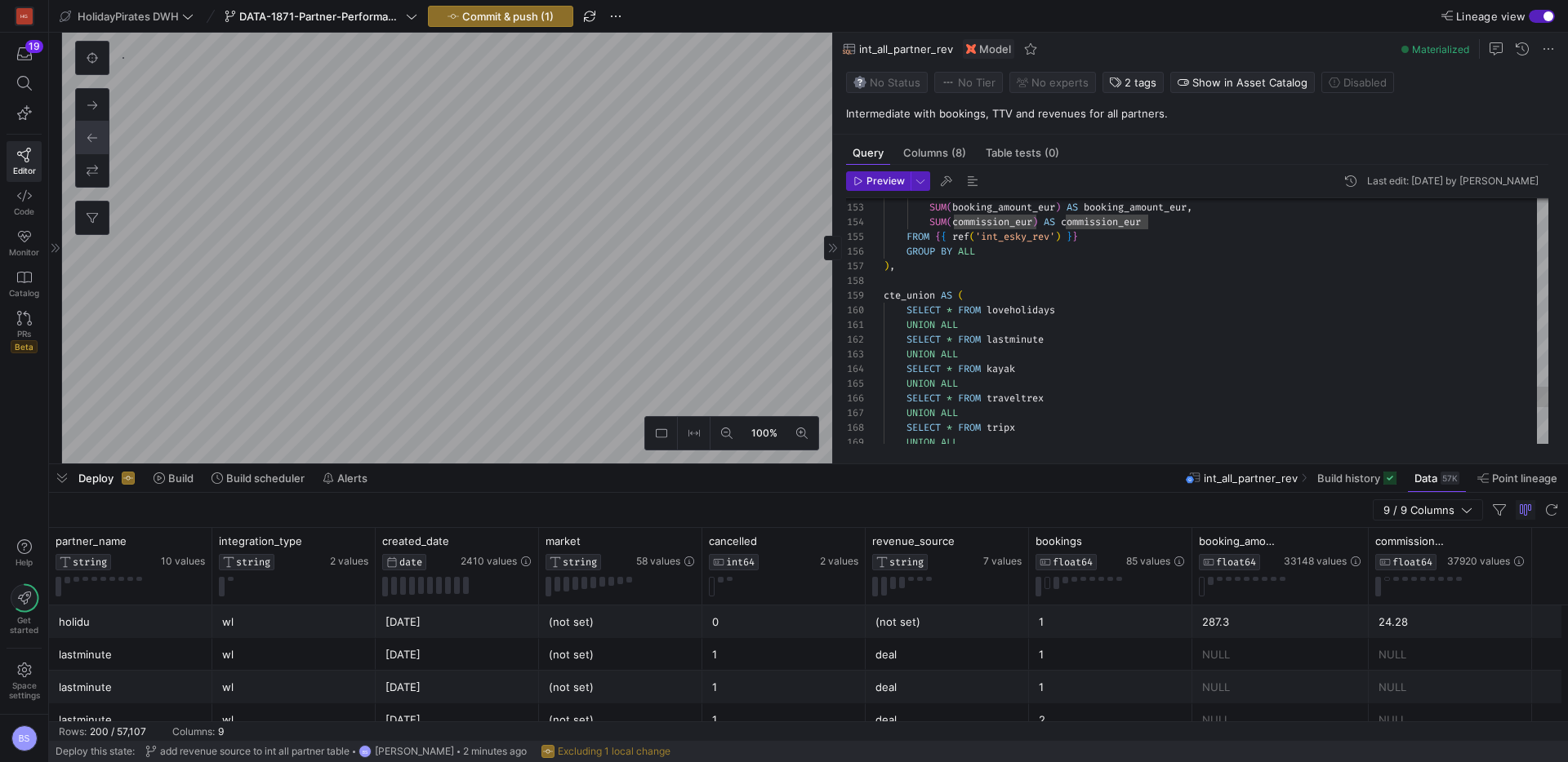
type textarea "'(not set)' AS revenue_source, COUNT(package_number) AS bookings, SUM(booking_a…"
click at [542, 8] on span "button" at bounding box center [500, 16] width 143 height 20
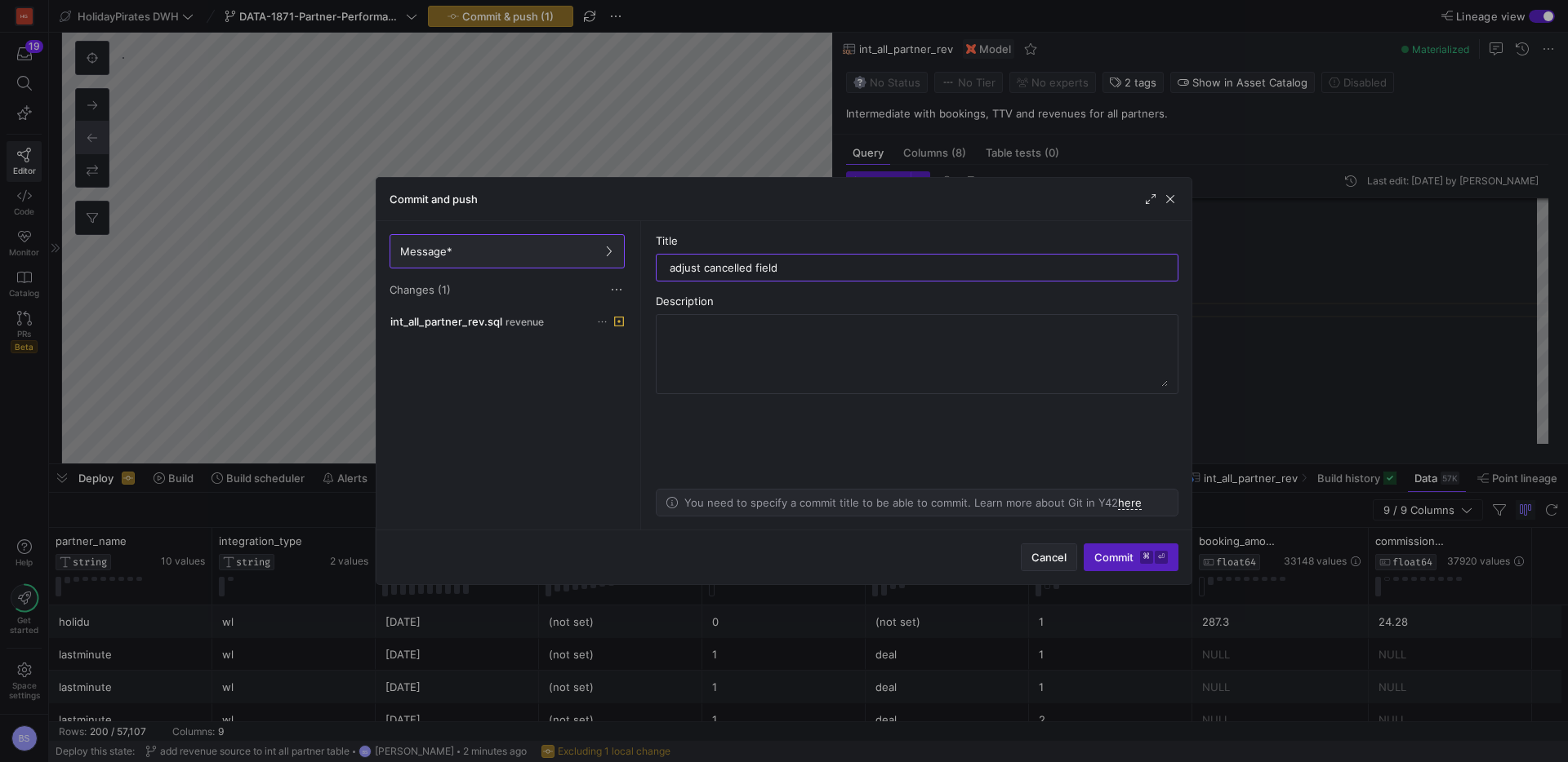
type input "adjust cancelled field"
click at [1060, 562] on span "Cancel" at bounding box center [1048, 557] width 35 height 13
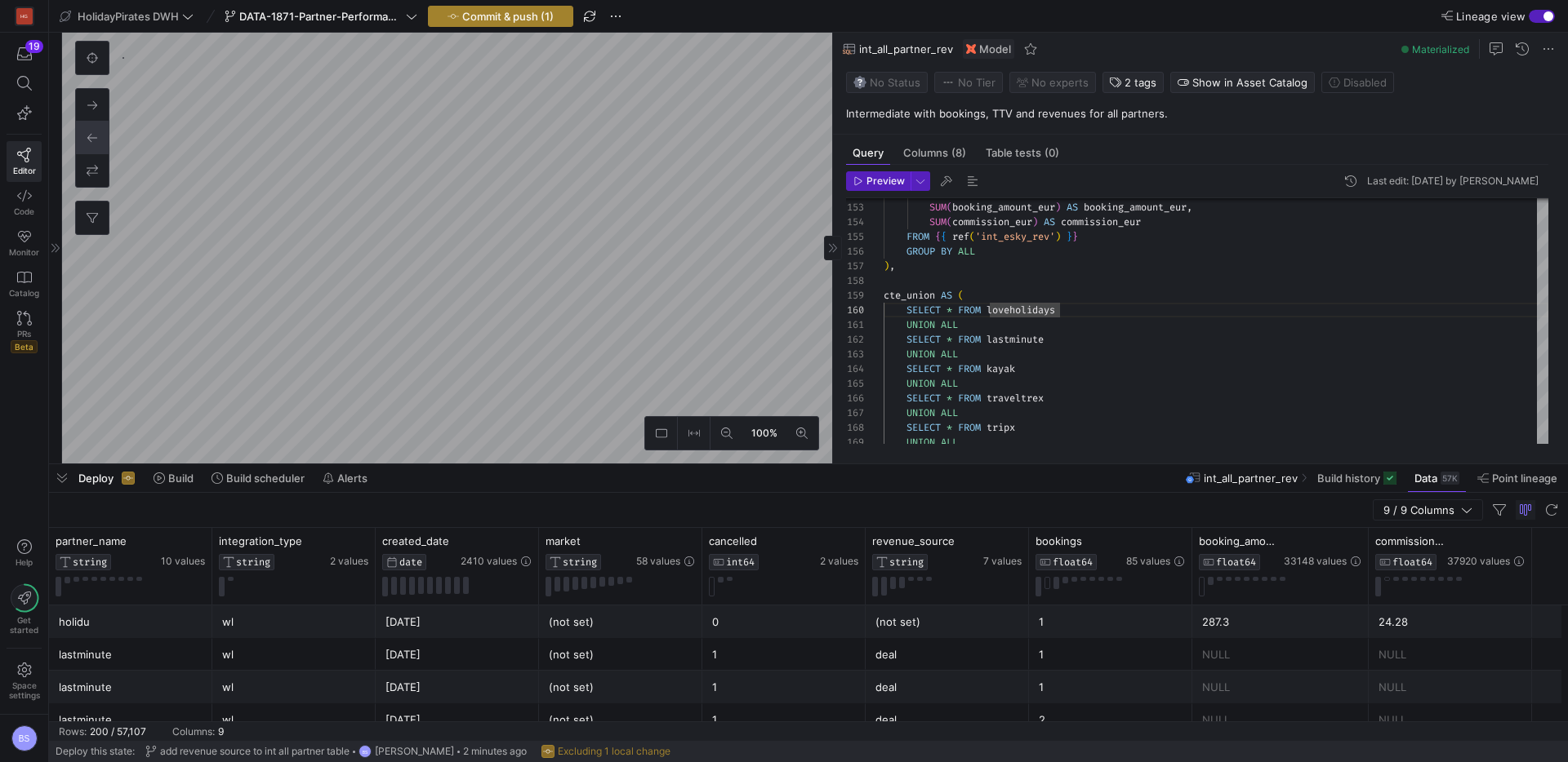
click at [445, 20] on span "button" at bounding box center [500, 16] width 143 height 20
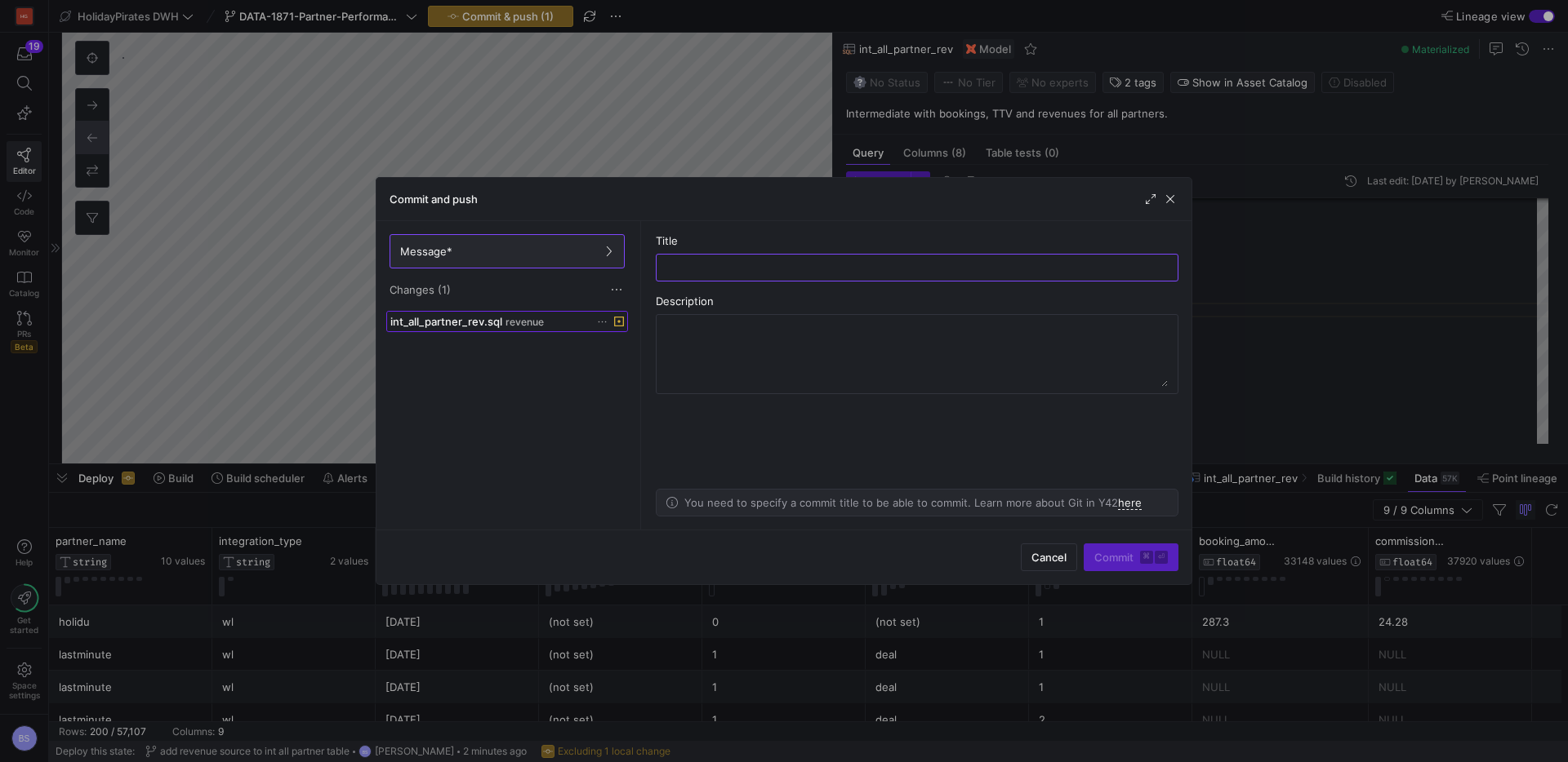
click at [499, 325] on span "int_all_partner_rev.sql" at bounding box center [446, 322] width 112 height 13
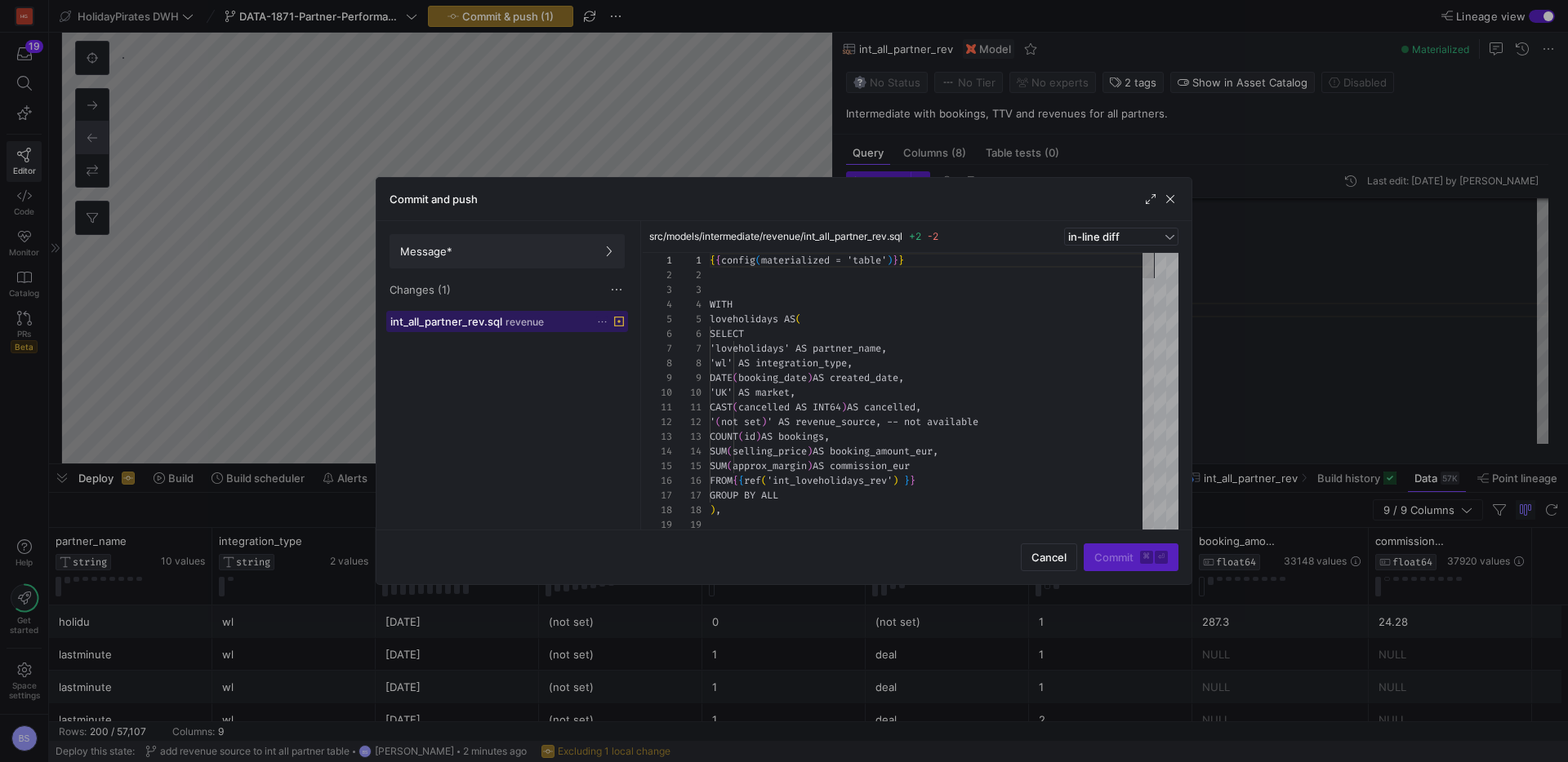
scroll to position [147, 0]
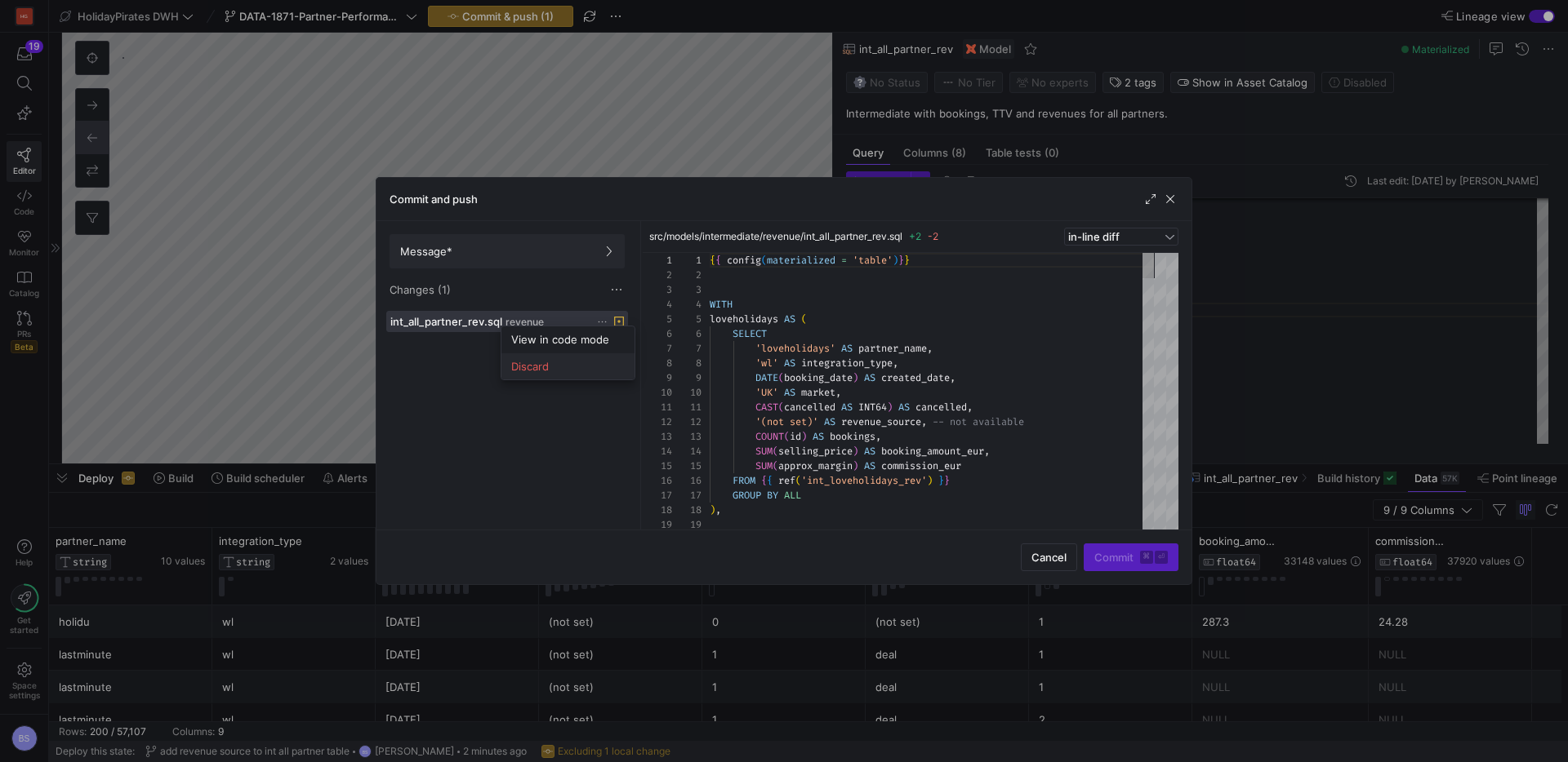
click at [548, 367] on span "Discard" at bounding box center [530, 367] width 38 height 13
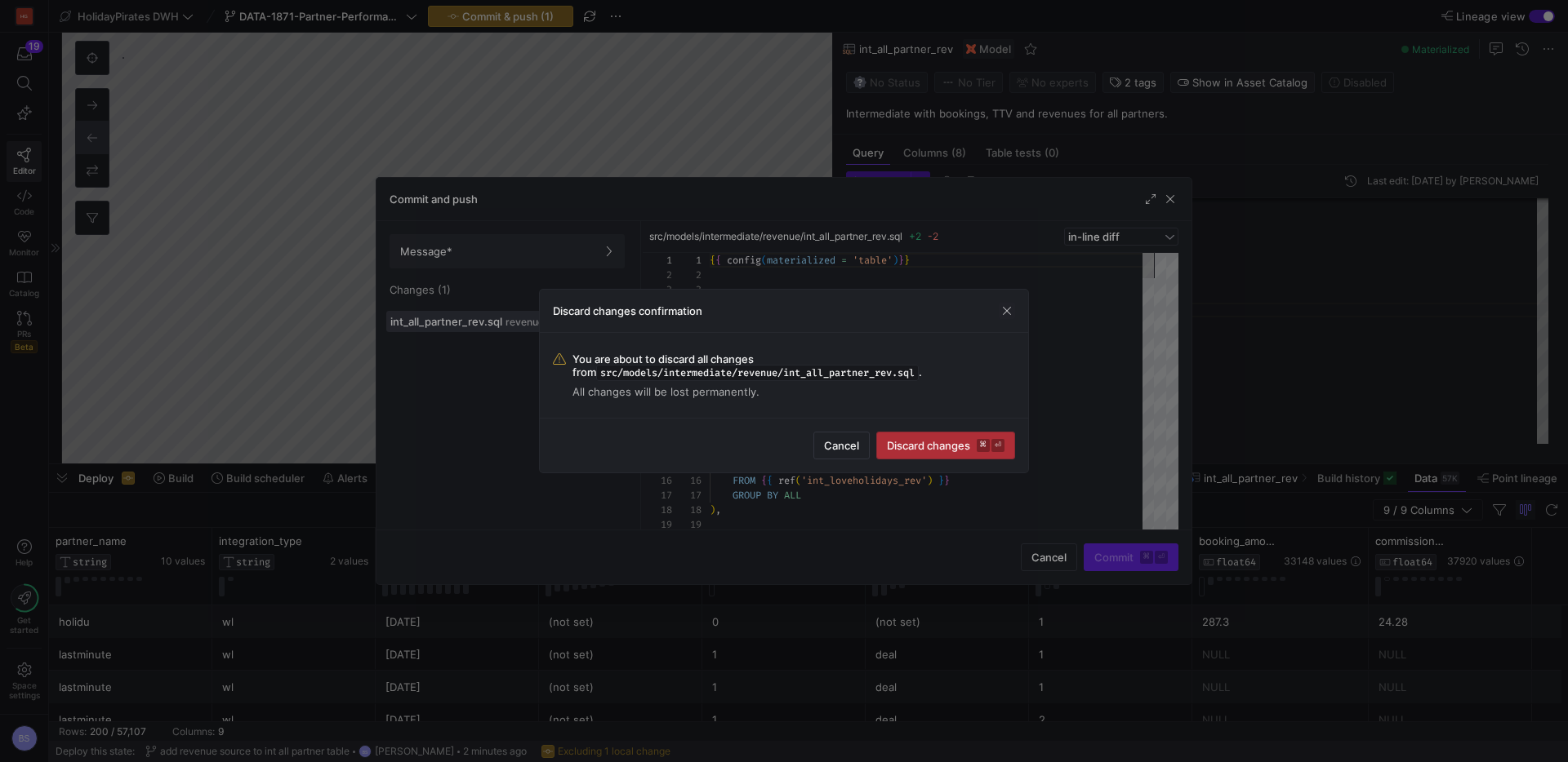
click at [955, 451] on button "Discard changes ⌘ ⏎" at bounding box center [946, 445] width 139 height 28
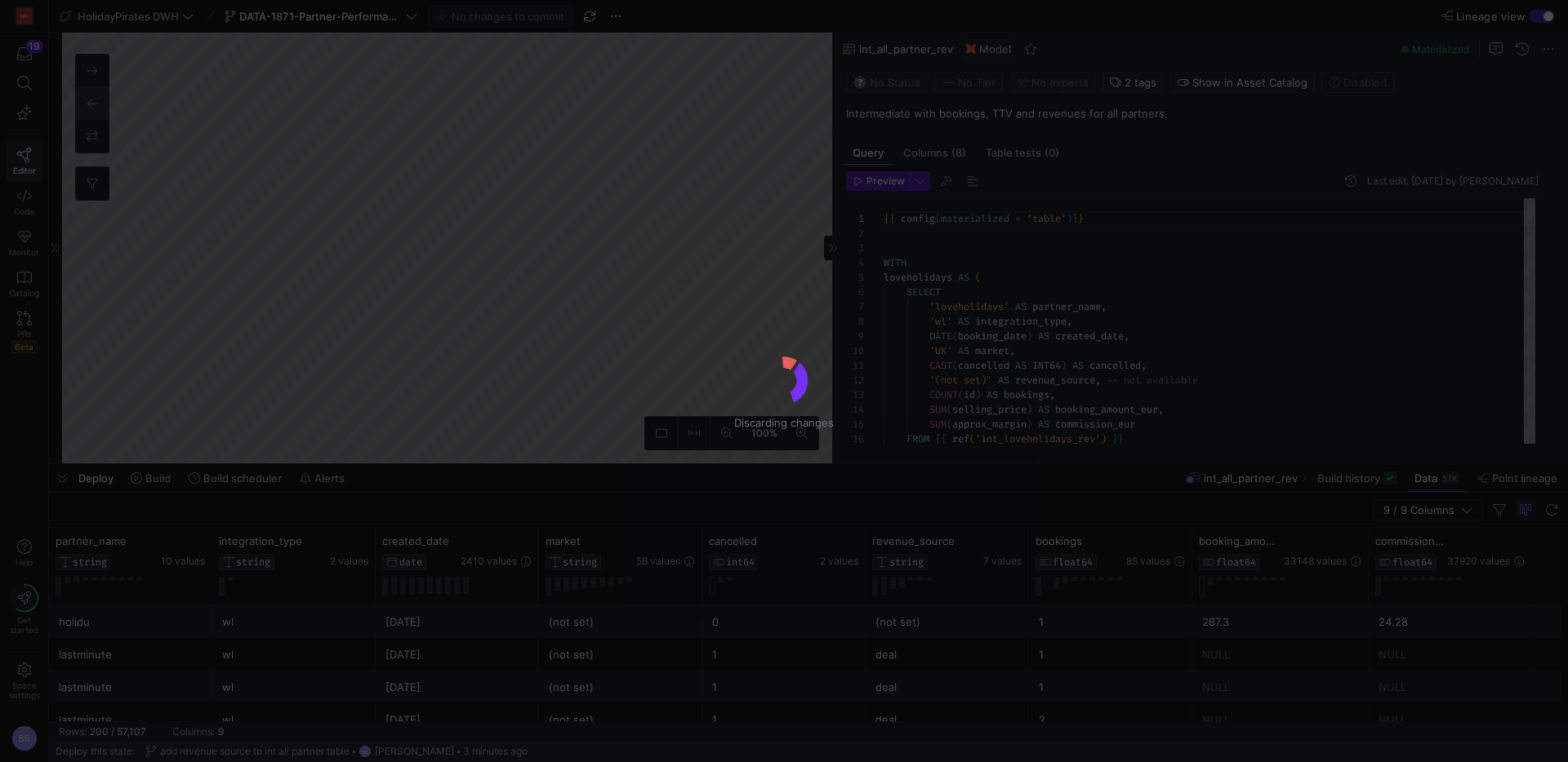
scroll to position [147, 0]
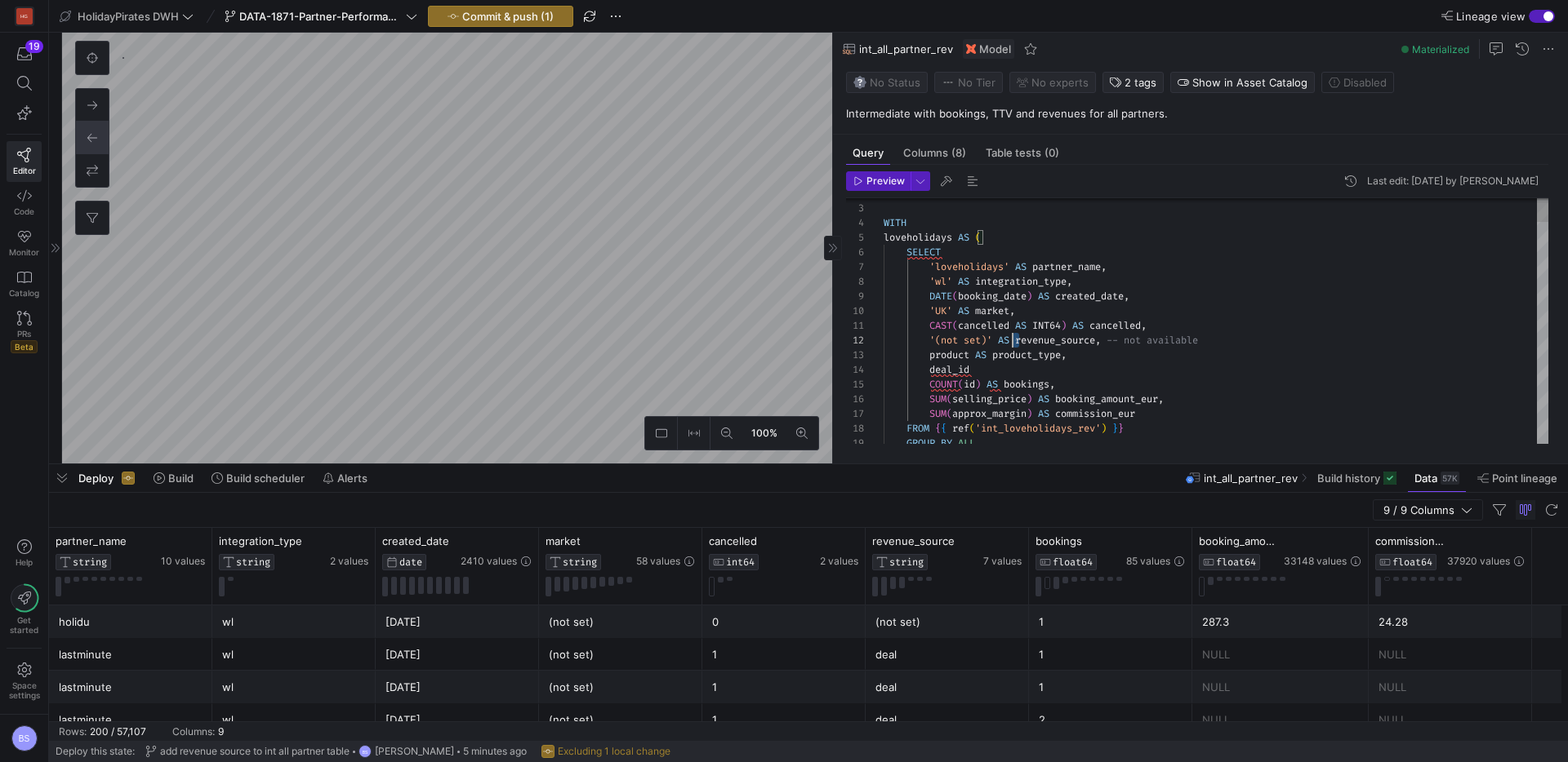
scroll to position [15, 47]
drag, startPoint x: 1015, startPoint y: 339, endPoint x: 932, endPoint y: 339, distance: 83.0
click at [932, 339] on span "'(not set)' AS revenue_source , -- not available" at bounding box center [1041, 340] width 314 height 13
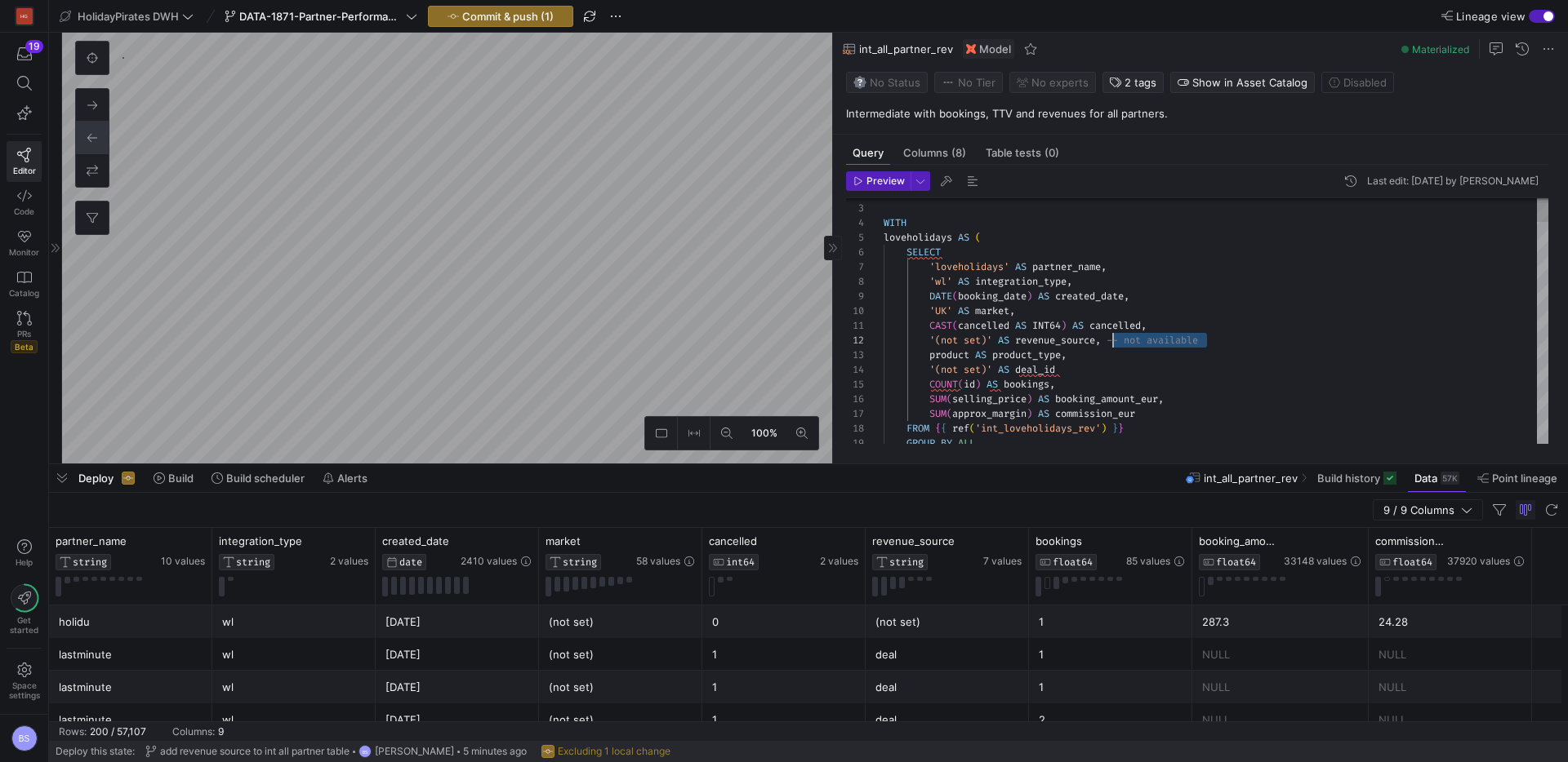
drag, startPoint x: 1224, startPoint y: 338, endPoint x: 1112, endPoint y: 337, distance: 112.0
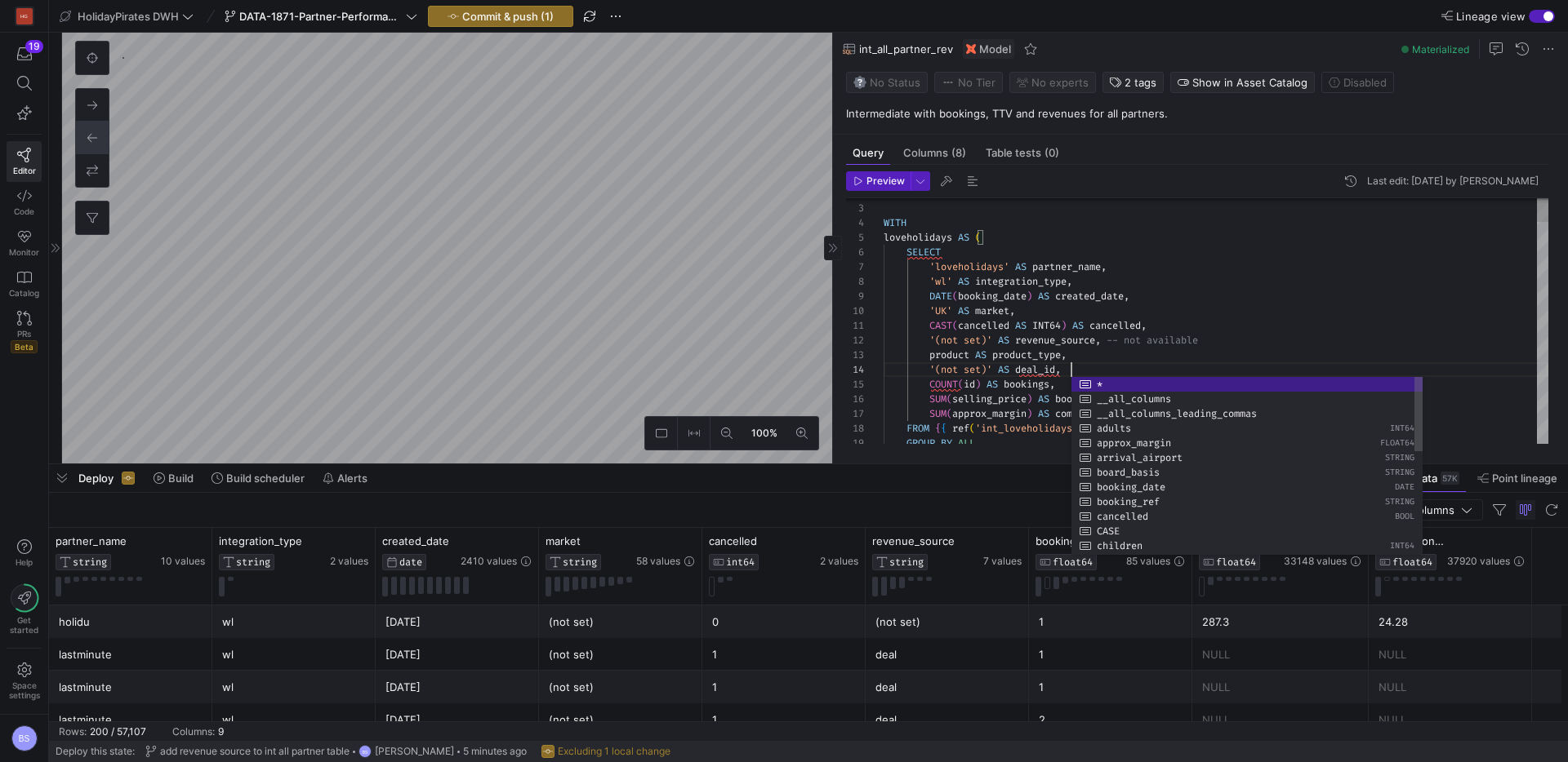
scroll to position [44, 282]
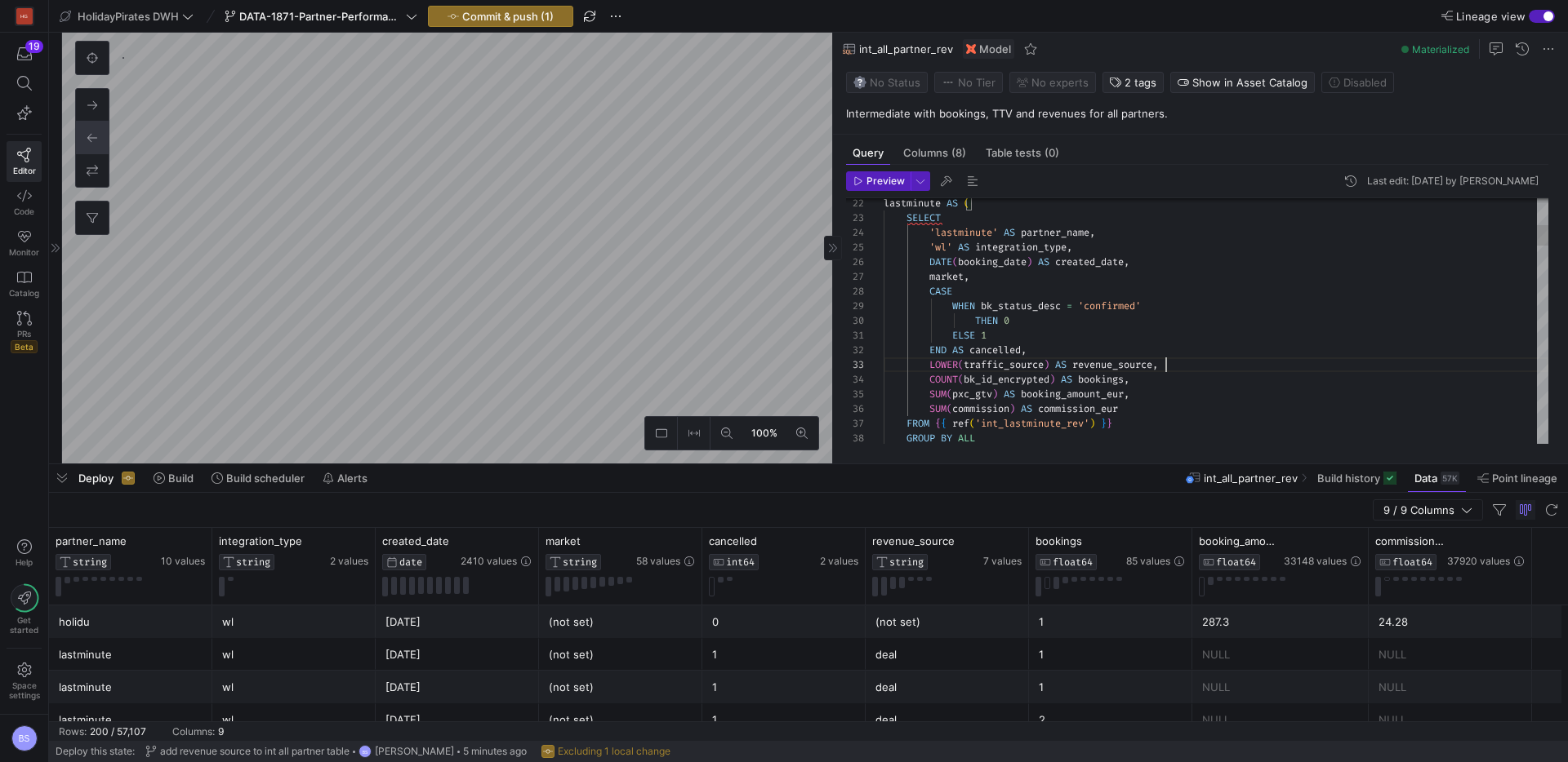
type textarea "{{ config(materialized = 'view') }} WITH bookings AS ( SELECT bk_id_encrypted, …"
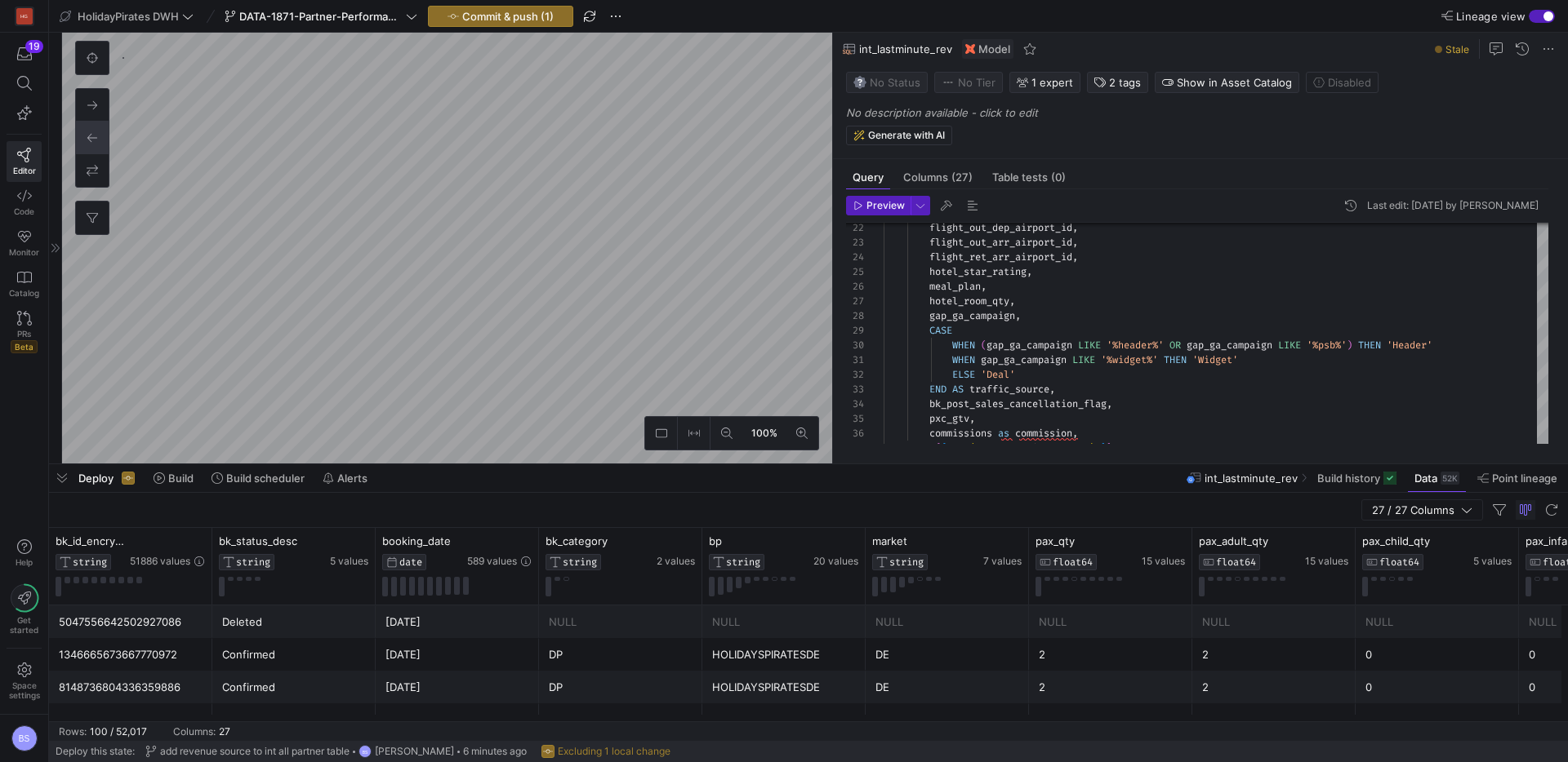
click at [499, 27] on y42-top-nav "HolidayPirates DWH DATA-1871-Partner-Performance-v2 Commit & push (1) Lineage v…" at bounding box center [808, 16] width 1519 height 33
click at [495, 18] on span "Commit & push (1)" at bounding box center [508, 16] width 92 height 13
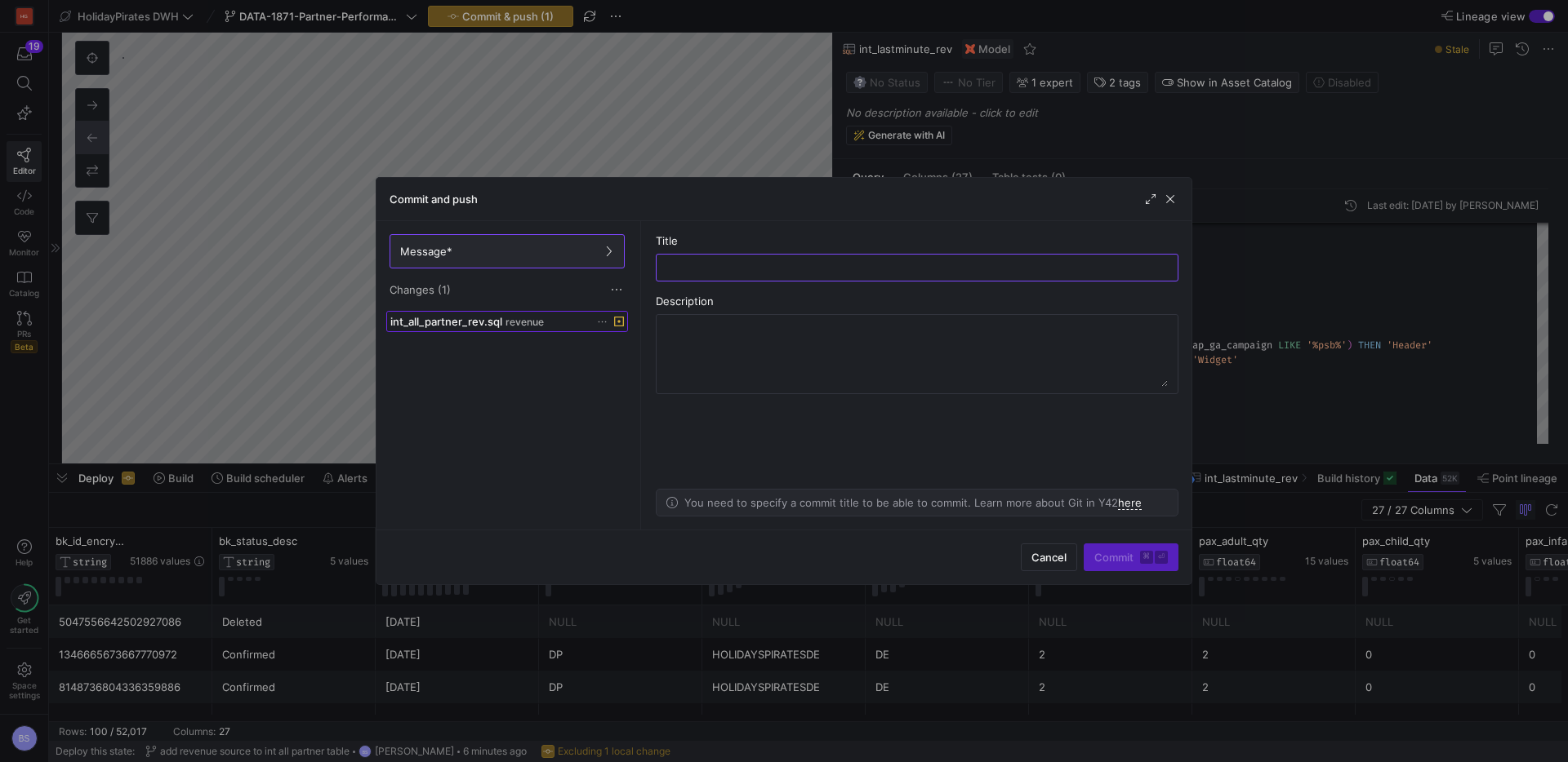
click at [477, 322] on span "int_all_partner_rev.sql" at bounding box center [446, 322] width 112 height 13
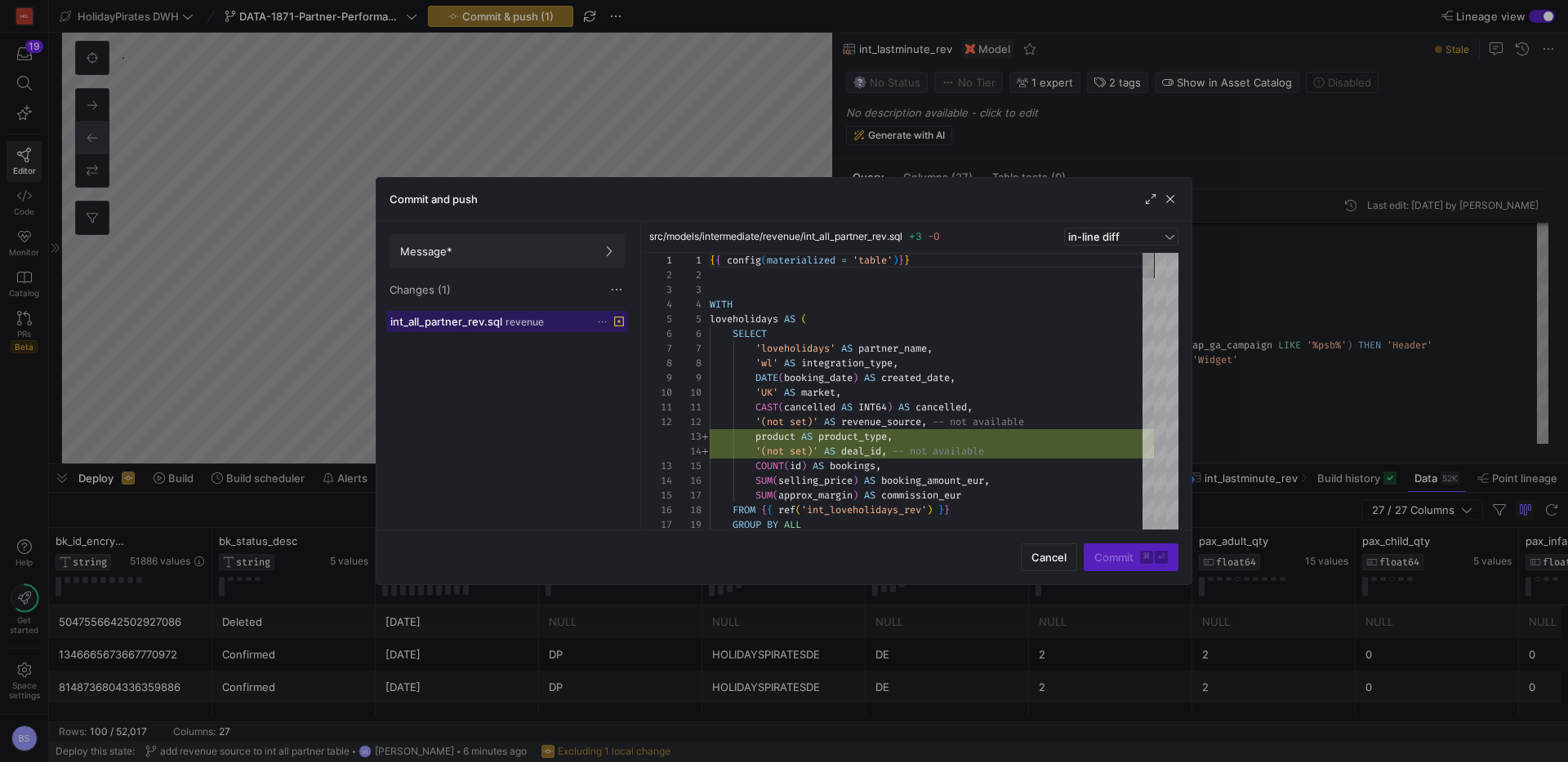
scroll to position [147, 0]
click at [538, 366] on span "Discard" at bounding box center [545, 364] width 114 height 13
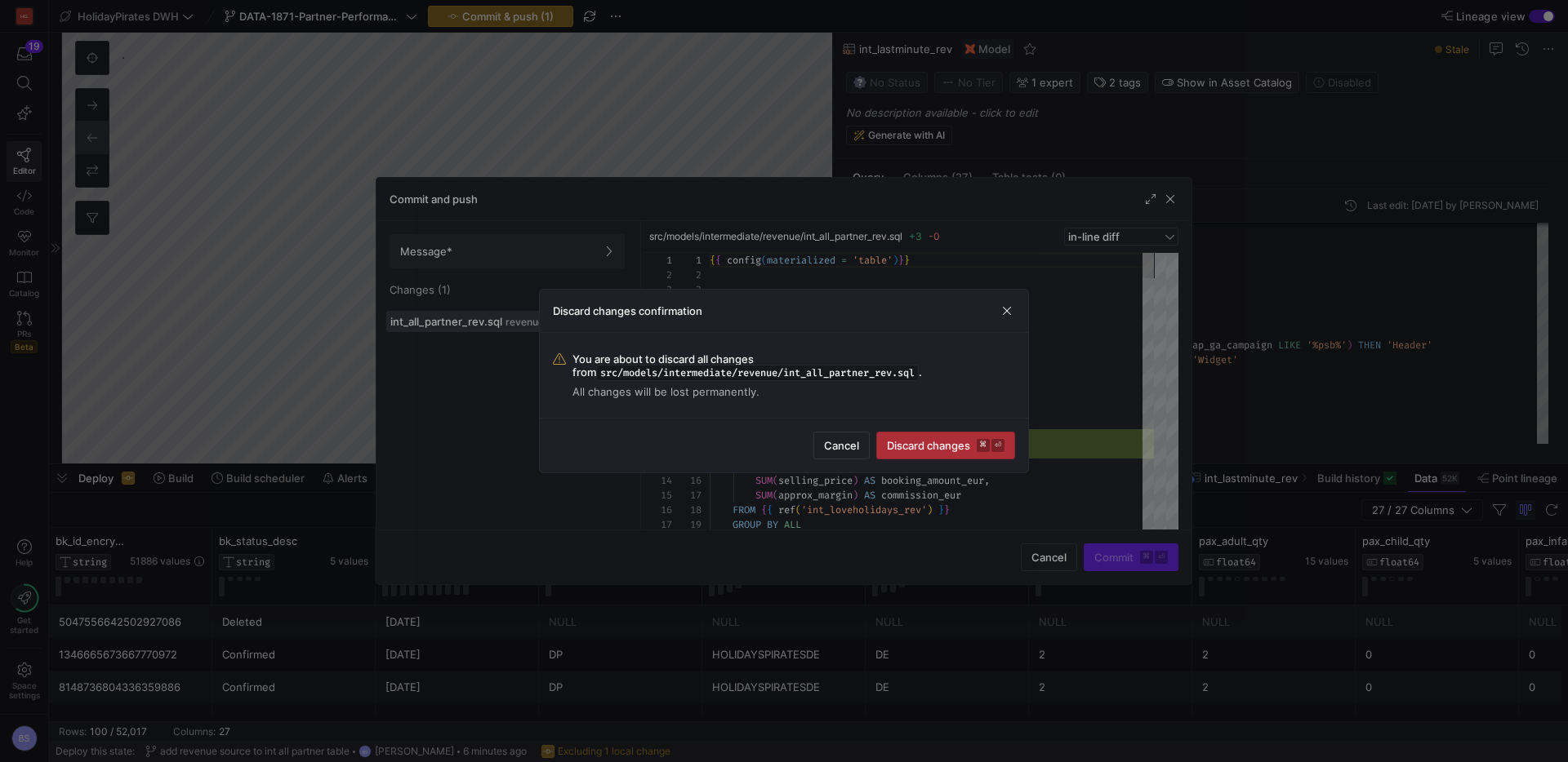
click at [929, 442] on span "Discard changes ⌘ ⏎" at bounding box center [946, 445] width 118 height 13
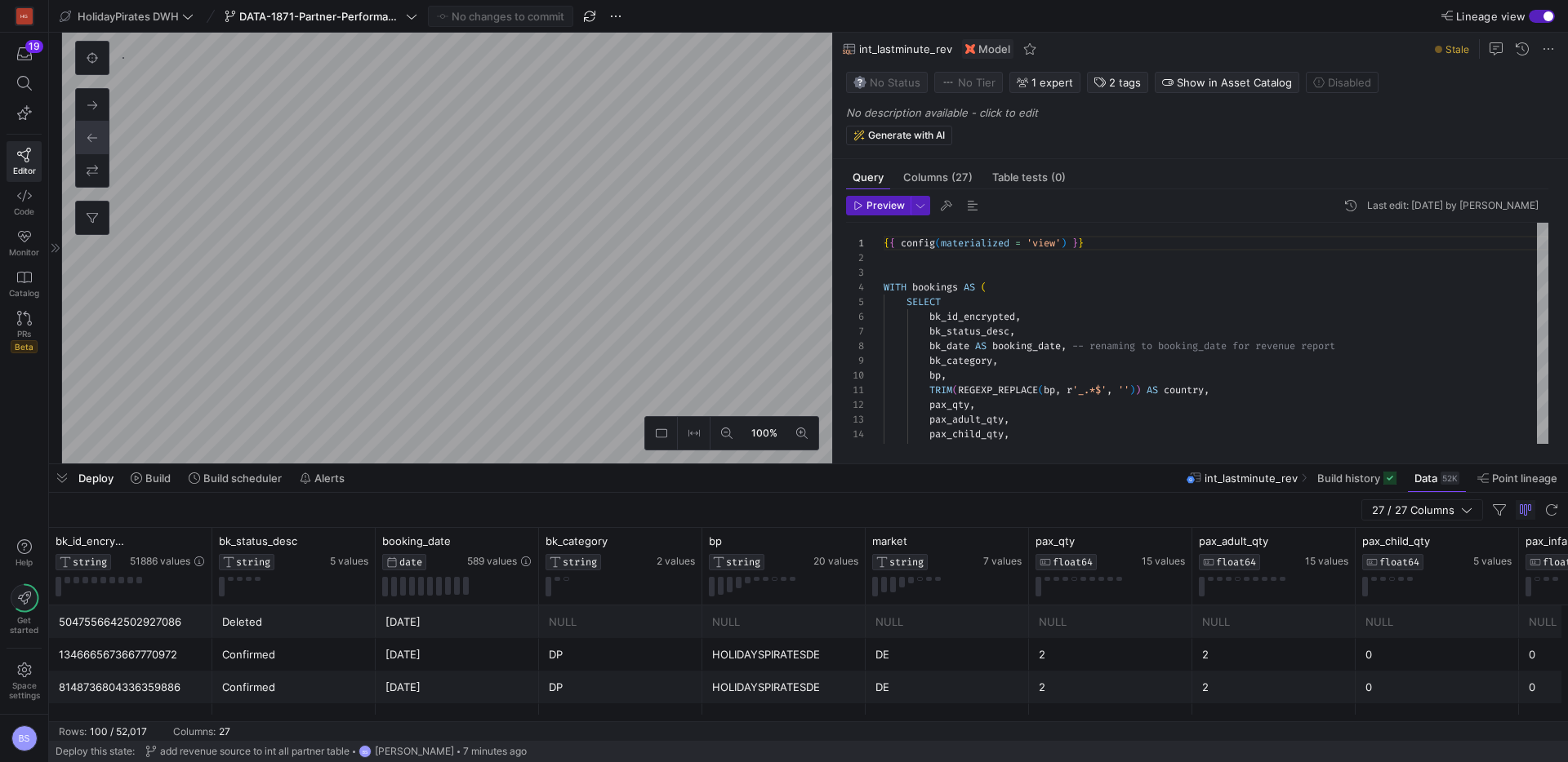
type textarea "{{ config(materialized = 'table')}} WITH loveholidays AS ( SELECT 'loveholidays…"
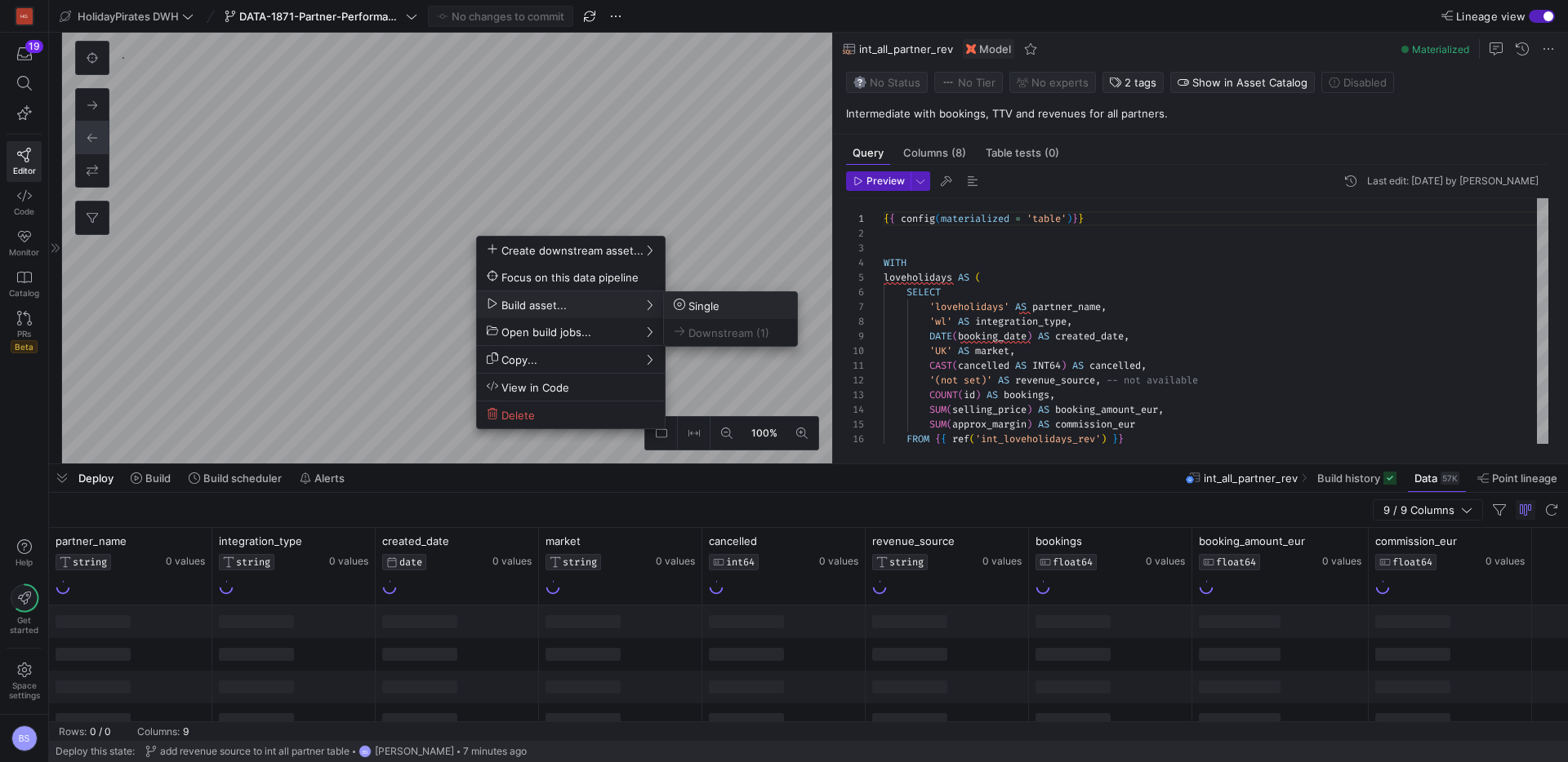
click at [706, 312] on span "Single" at bounding box center [697, 305] width 46 height 14
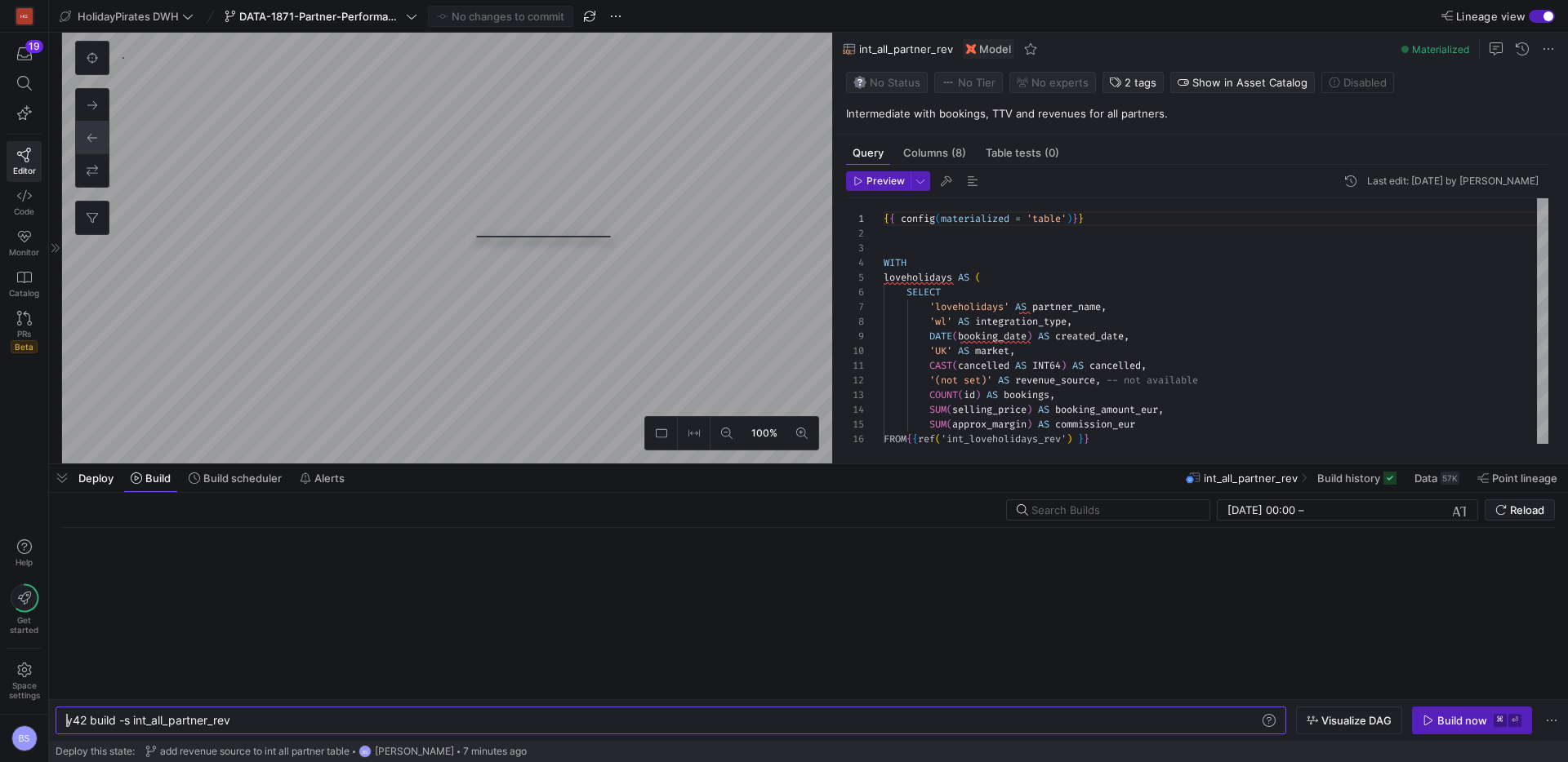
scroll to position [0, 165]
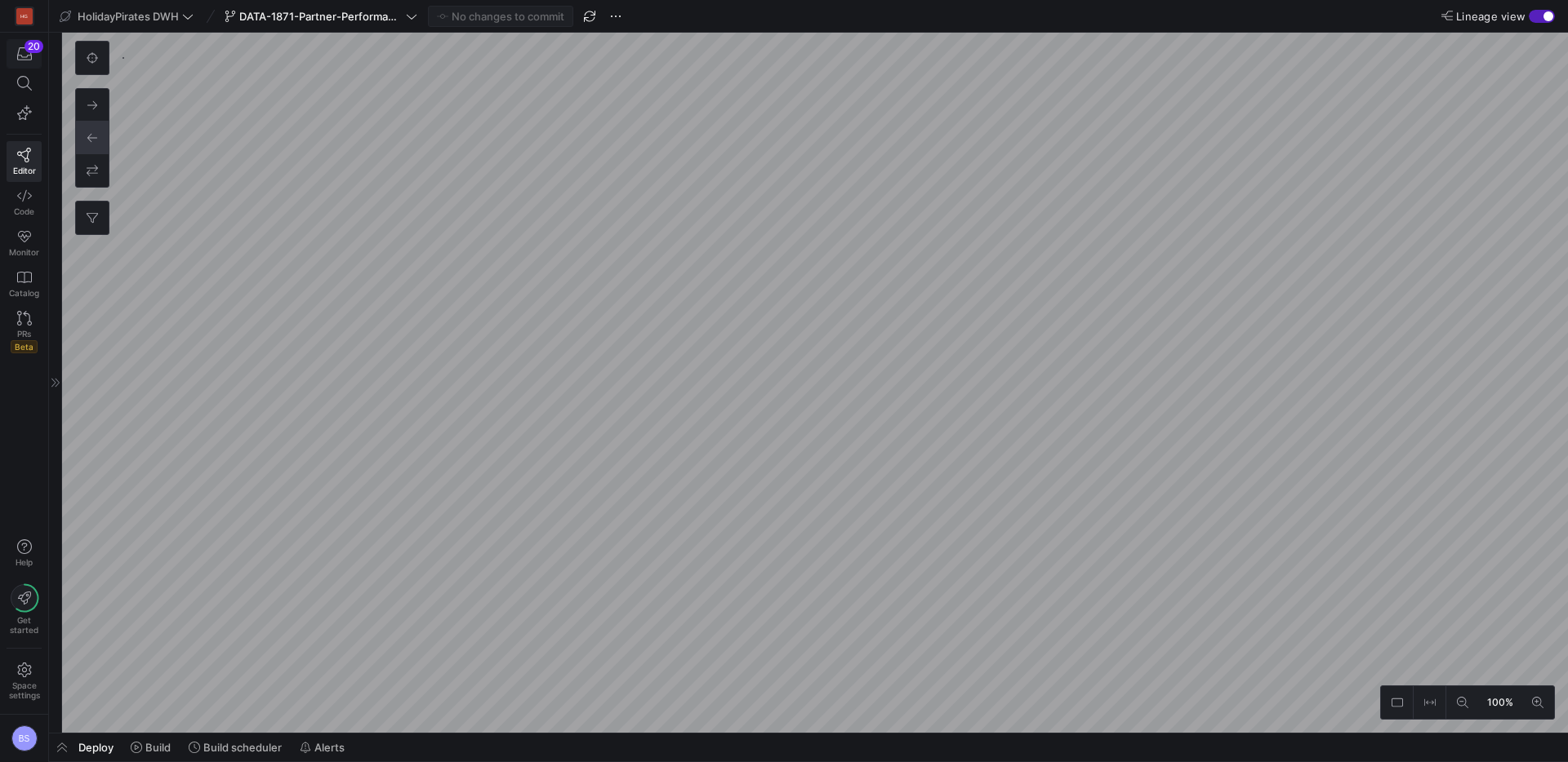
click at [21, 48] on icon "button" at bounding box center [25, 54] width 15 height 15
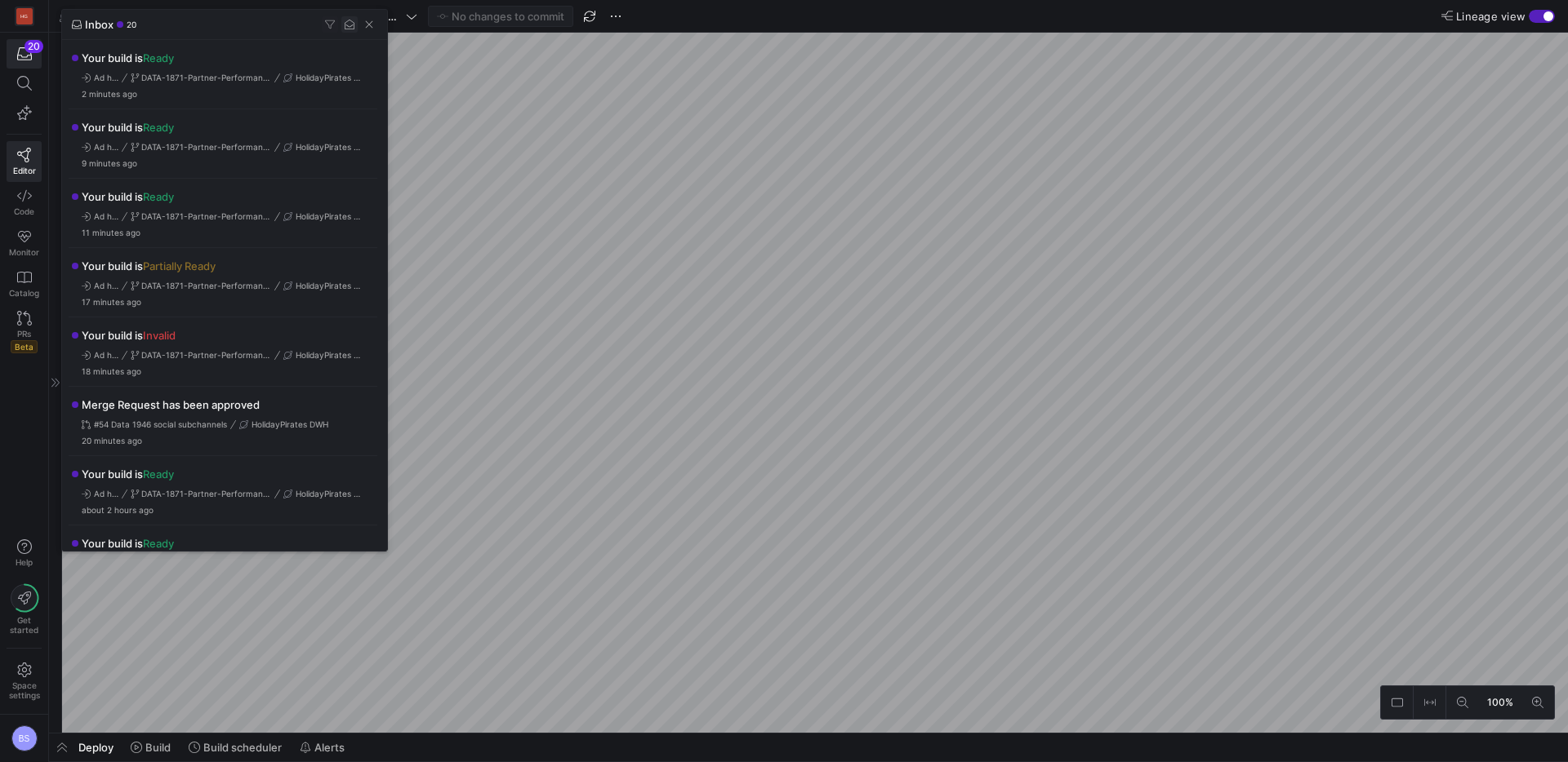
click at [351, 23] on span "button" at bounding box center [350, 25] width 16 height 16
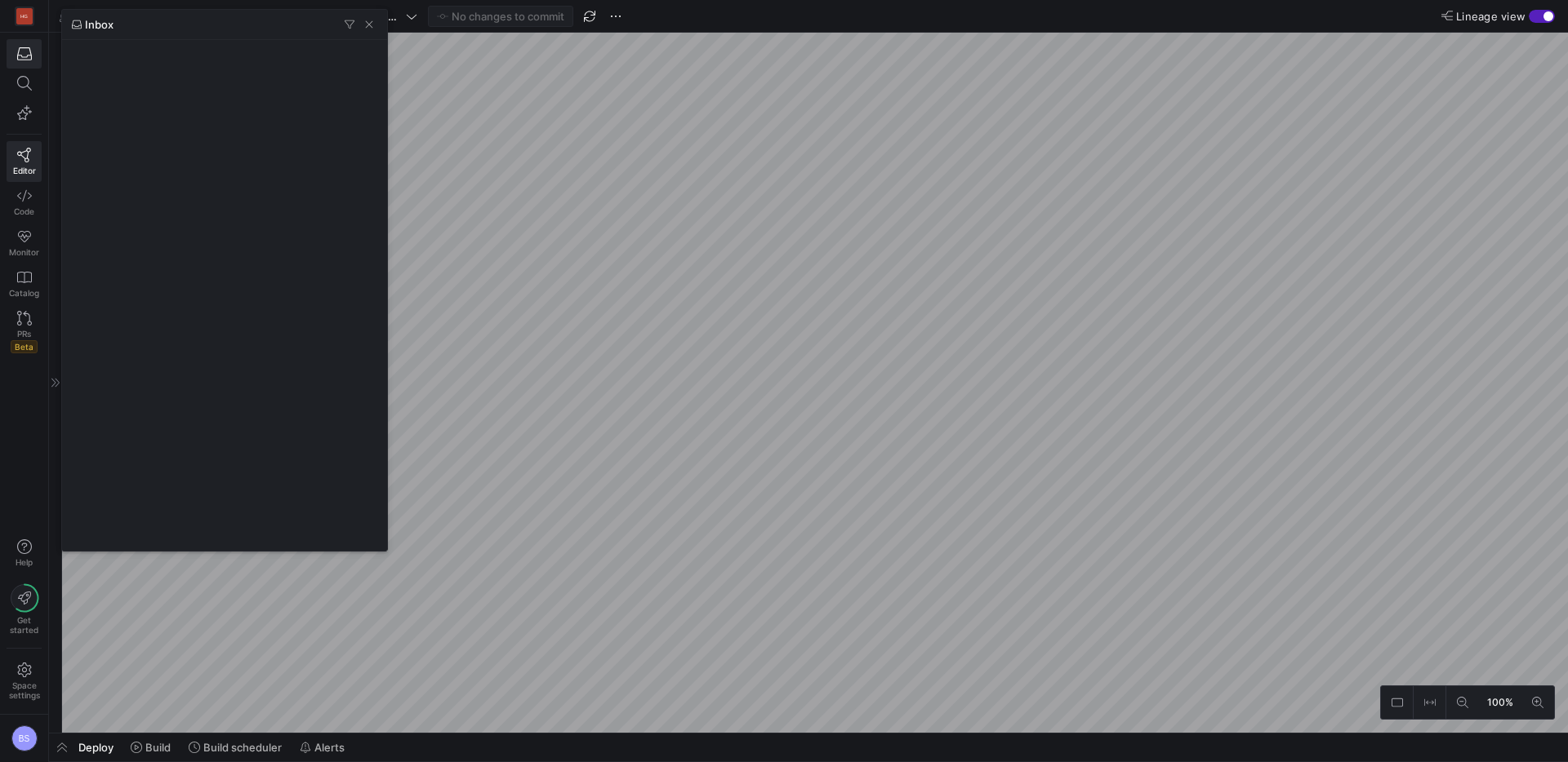
click at [637, 135] on div at bounding box center [784, 381] width 1568 height 762
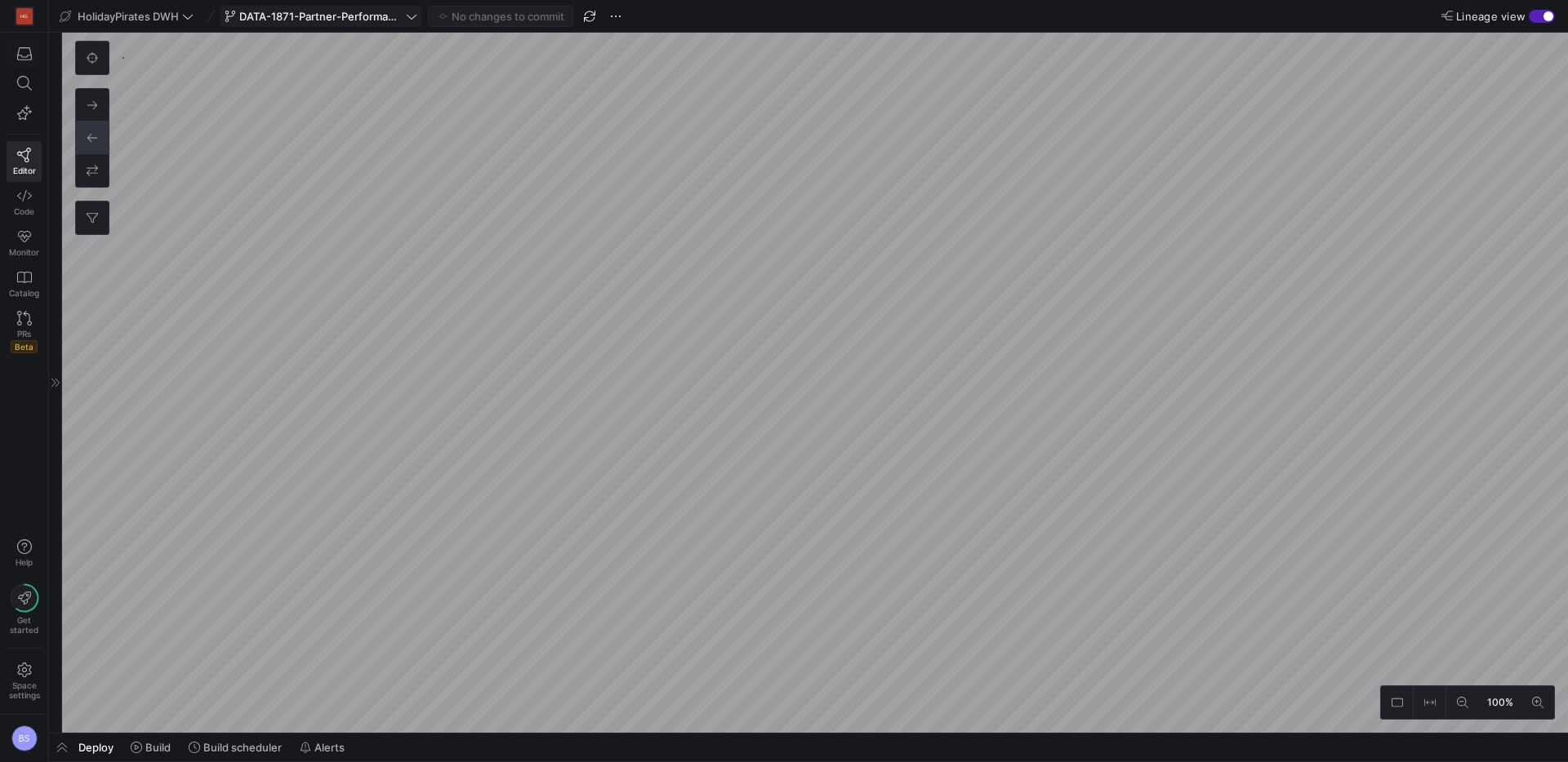
click at [362, 25] on span at bounding box center [320, 16] width 199 height 20
click at [410, 19] on icon at bounding box center [412, 16] width 11 height 11
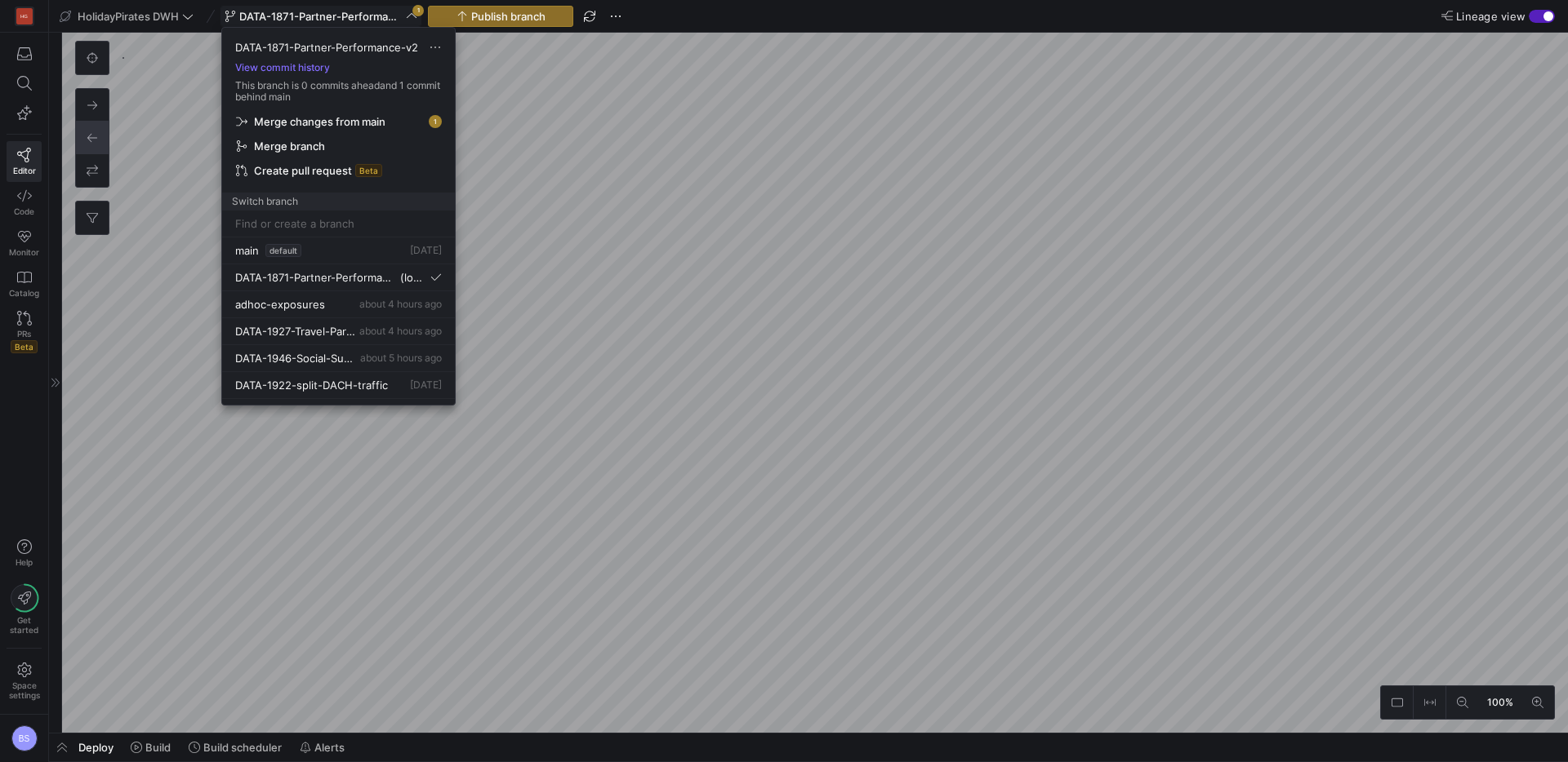
click at [389, 128] on span "Merge changes from main" at bounding box center [338, 122] width 205 height 13
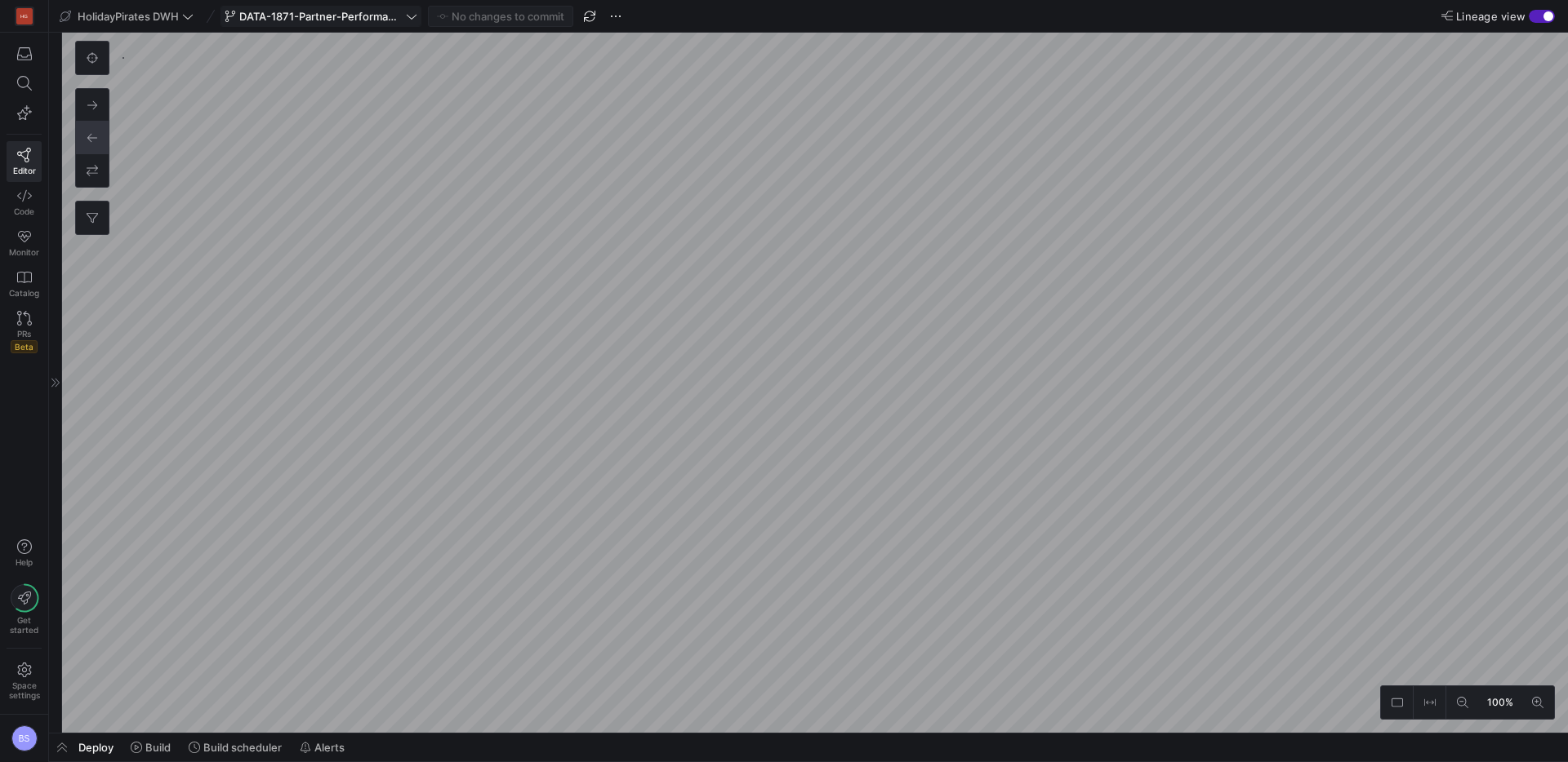
click at [404, 24] on span at bounding box center [320, 16] width 199 height 20
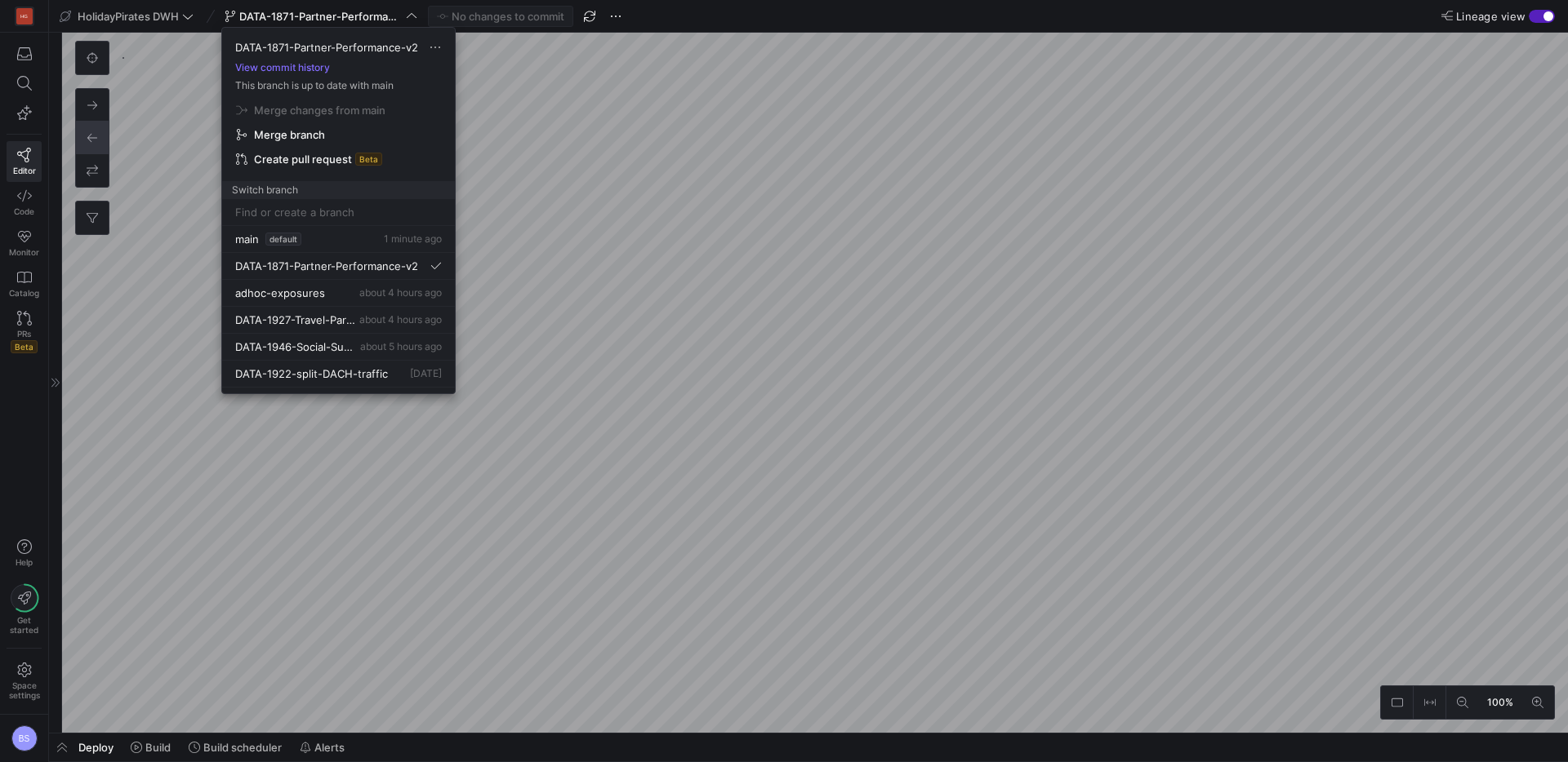
click at [617, 25] on div at bounding box center [784, 381] width 1568 height 762
click at [617, 22] on span "button" at bounding box center [616, 16] width 20 height 20
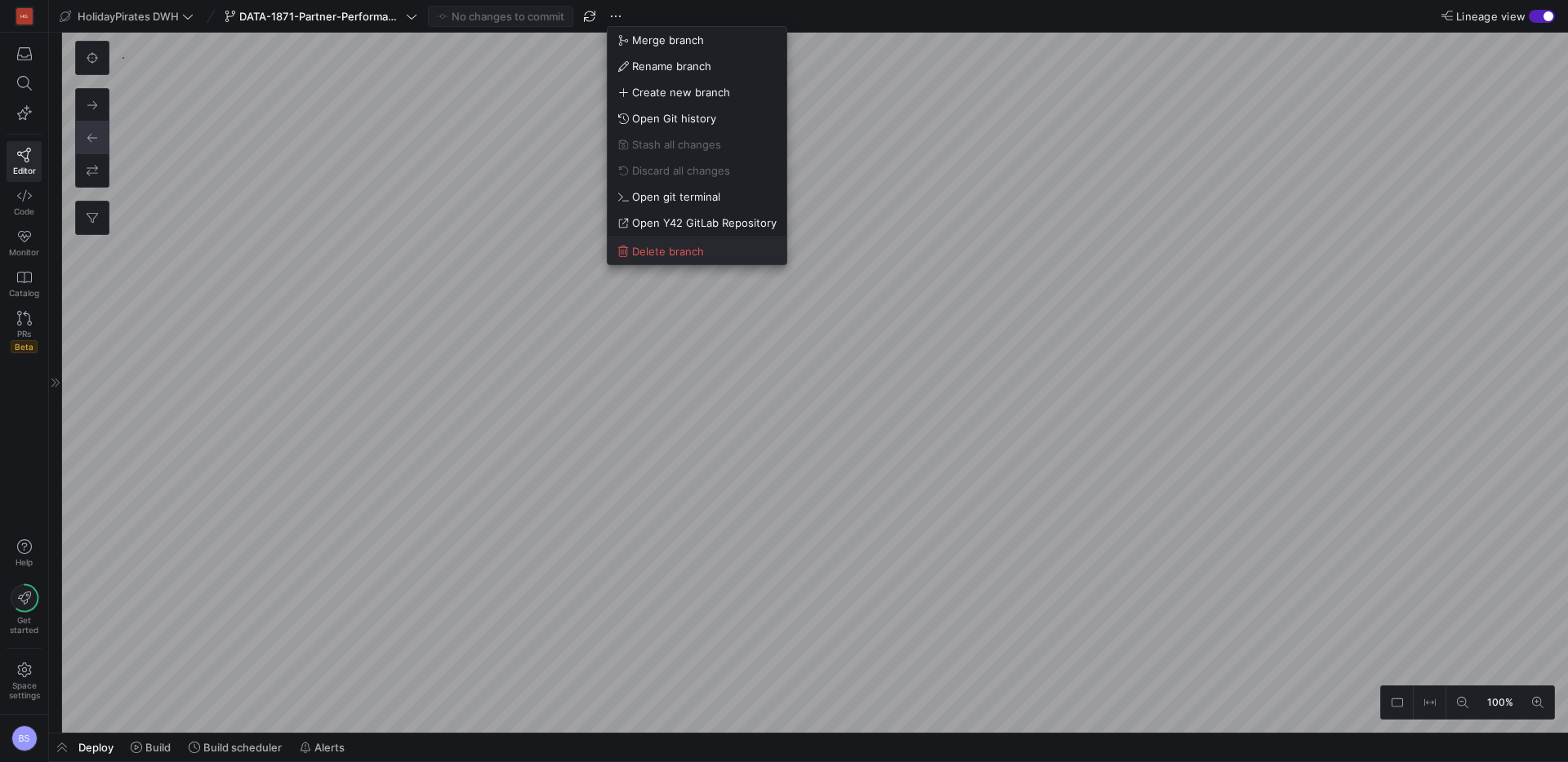
click at [651, 245] on span "Delete branch" at bounding box center [668, 251] width 72 height 13
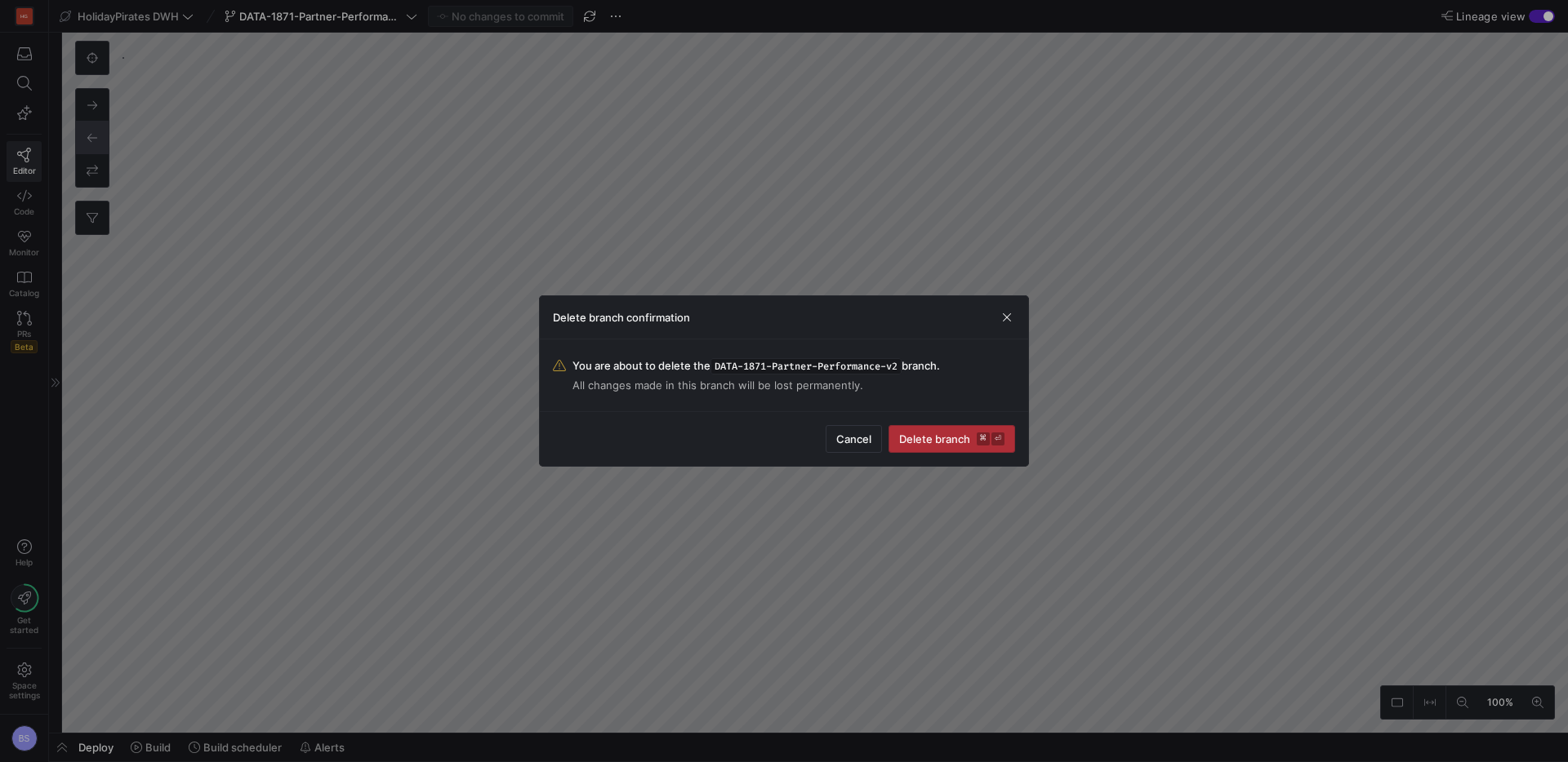
click at [949, 432] on span "Delete branch ⌘ ⏎" at bounding box center [951, 439] width 106 height 13
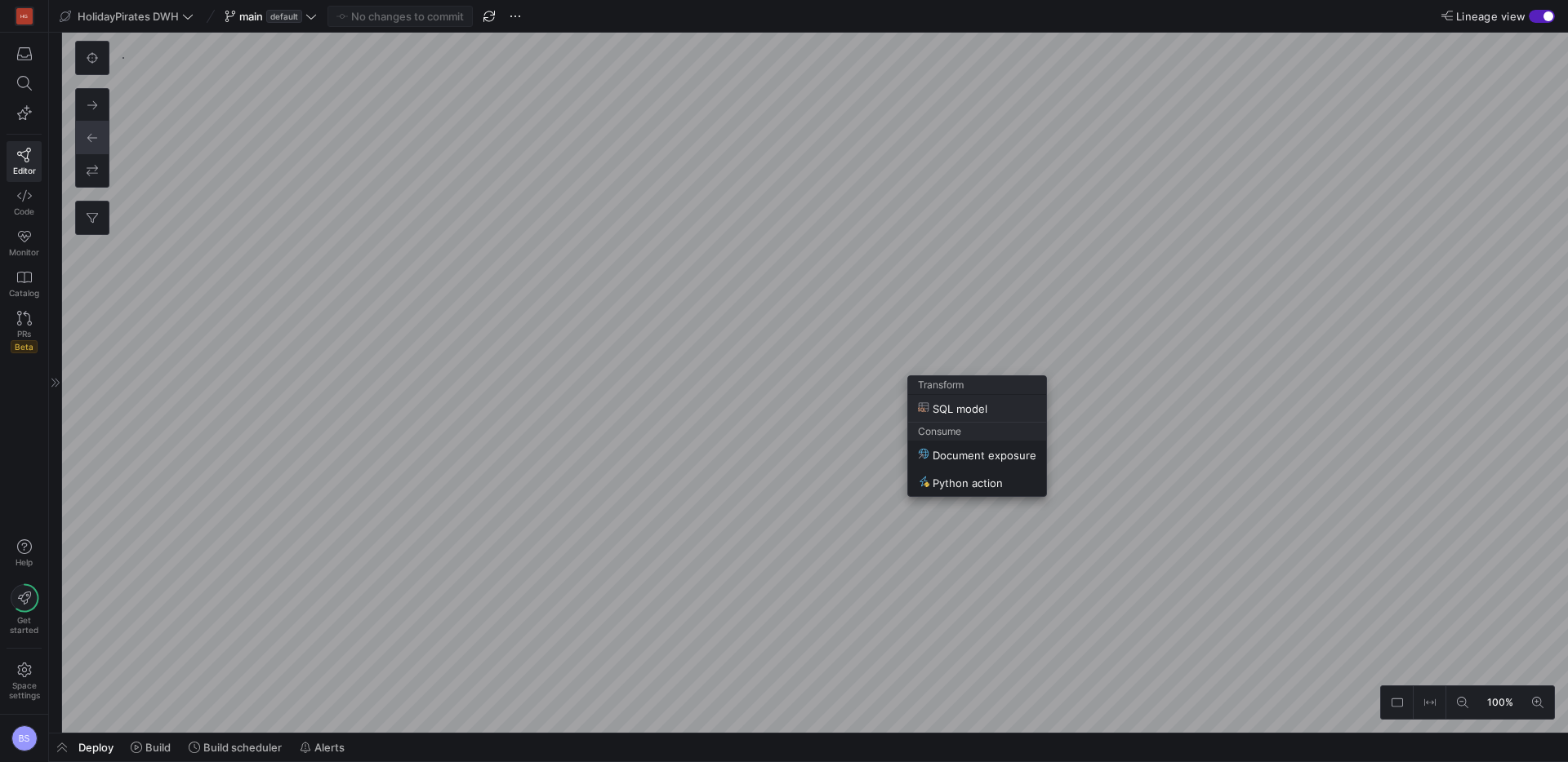
click at [949, 407] on span "SQL model" at bounding box center [952, 408] width 70 height 14
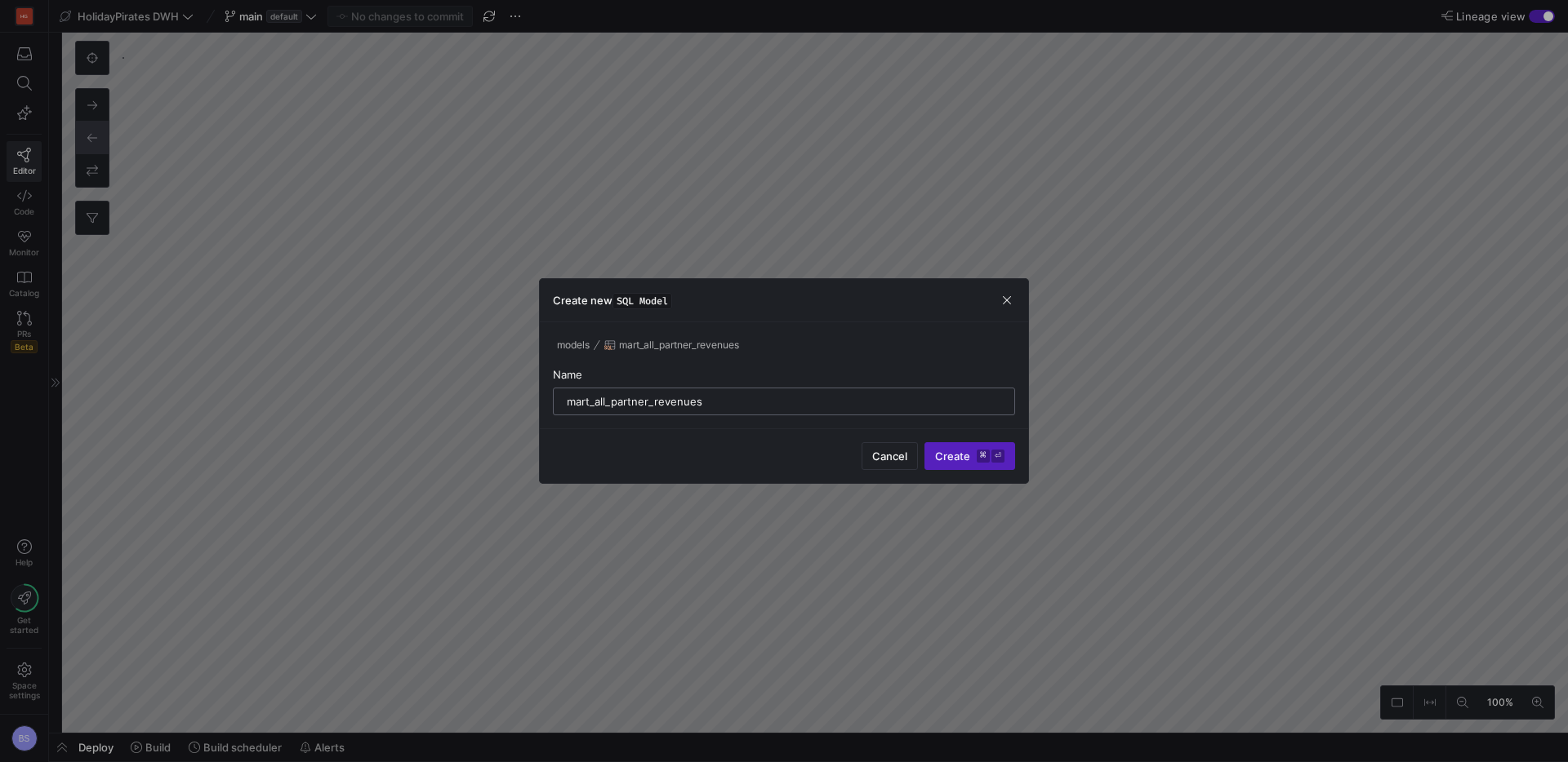
type input "mart_all_partner_revenues"
click at [924, 442] on button "Create ⌘ ⏎" at bounding box center [969, 456] width 91 height 28
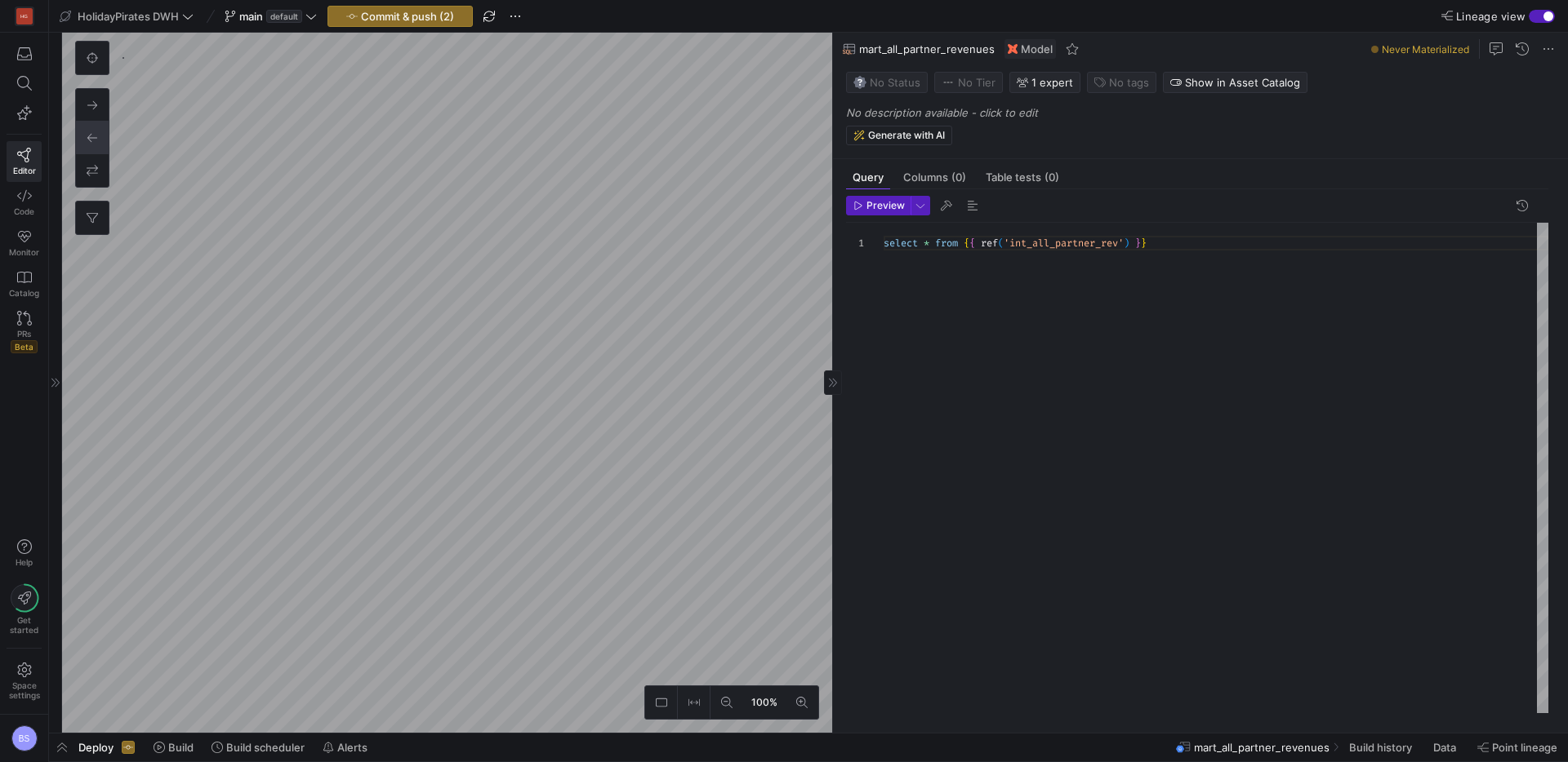
click at [882, 242] on div at bounding box center [865, 243] width 38 height 15
click at [882, 243] on div at bounding box center [865, 243] width 38 height 15
click at [887, 246] on div "select * from { { ref ( 'int_all_partner_rev' ) } }" at bounding box center [1216, 467] width 665 height 490
click at [1056, 244] on div "{ { config ( materialized = 'incremental' ) } } select * from { { ref ( 'int_al…" at bounding box center [1216, 467] width 665 height 490
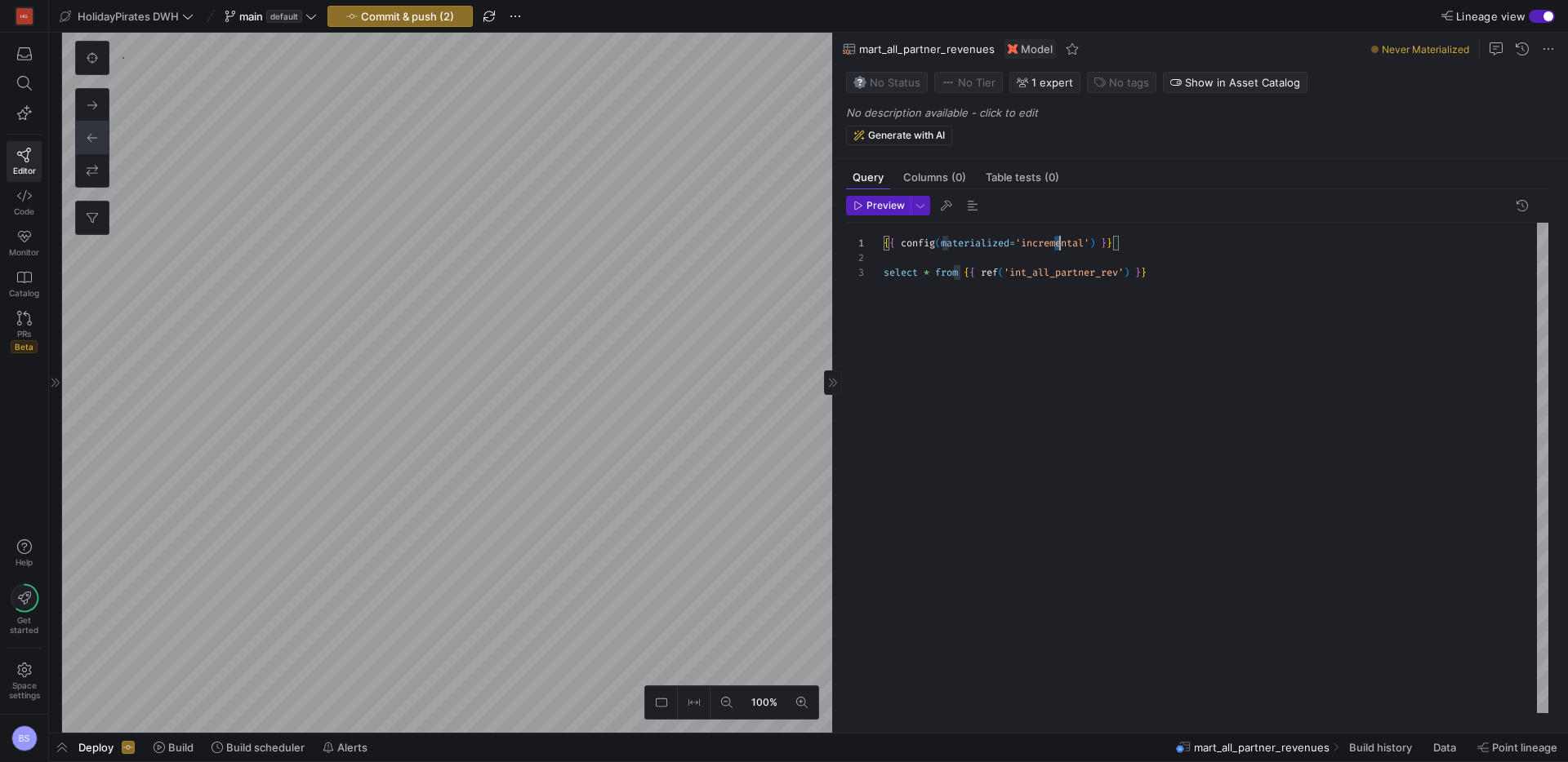
click at [1056, 244] on div "{ { config ( materialized = 'incremental' ) } } select * from { { ref ( 'int_al…" at bounding box center [1216, 467] width 665 height 490
click at [1127, 317] on div "{ { config ( materialized = 'view' ) } } select * from { { ref ( 'int_all_partn…" at bounding box center [1216, 467] width 665 height 490
type textarea "{{ config(materialized='view') }} select * from {{ ref('int_all_partner_rev') }}"
click at [26, 199] on icon at bounding box center [25, 196] width 15 height 15
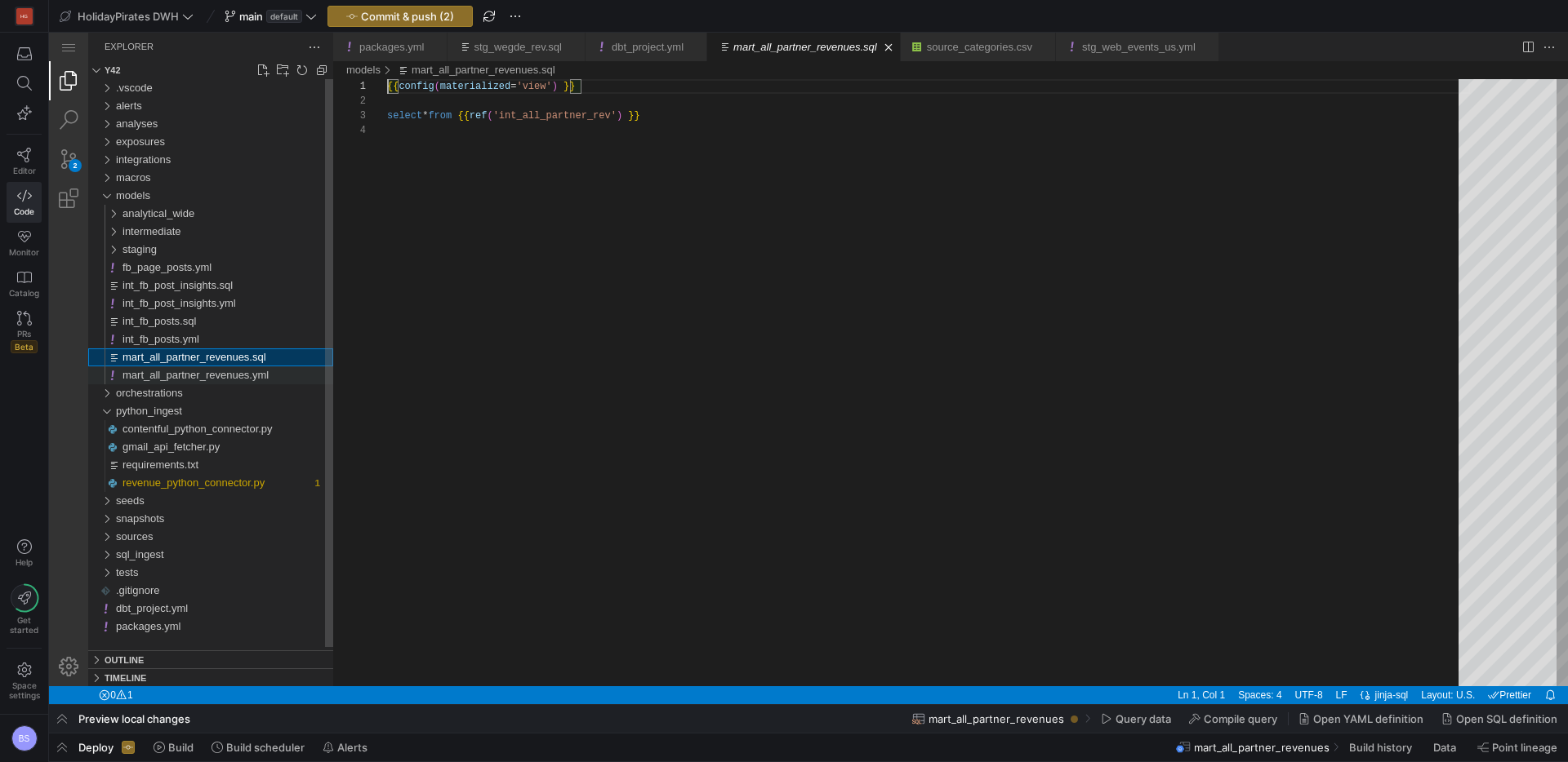
click at [172, 378] on span "mart_all_partner_revenues.yml" at bounding box center [196, 375] width 146 height 12
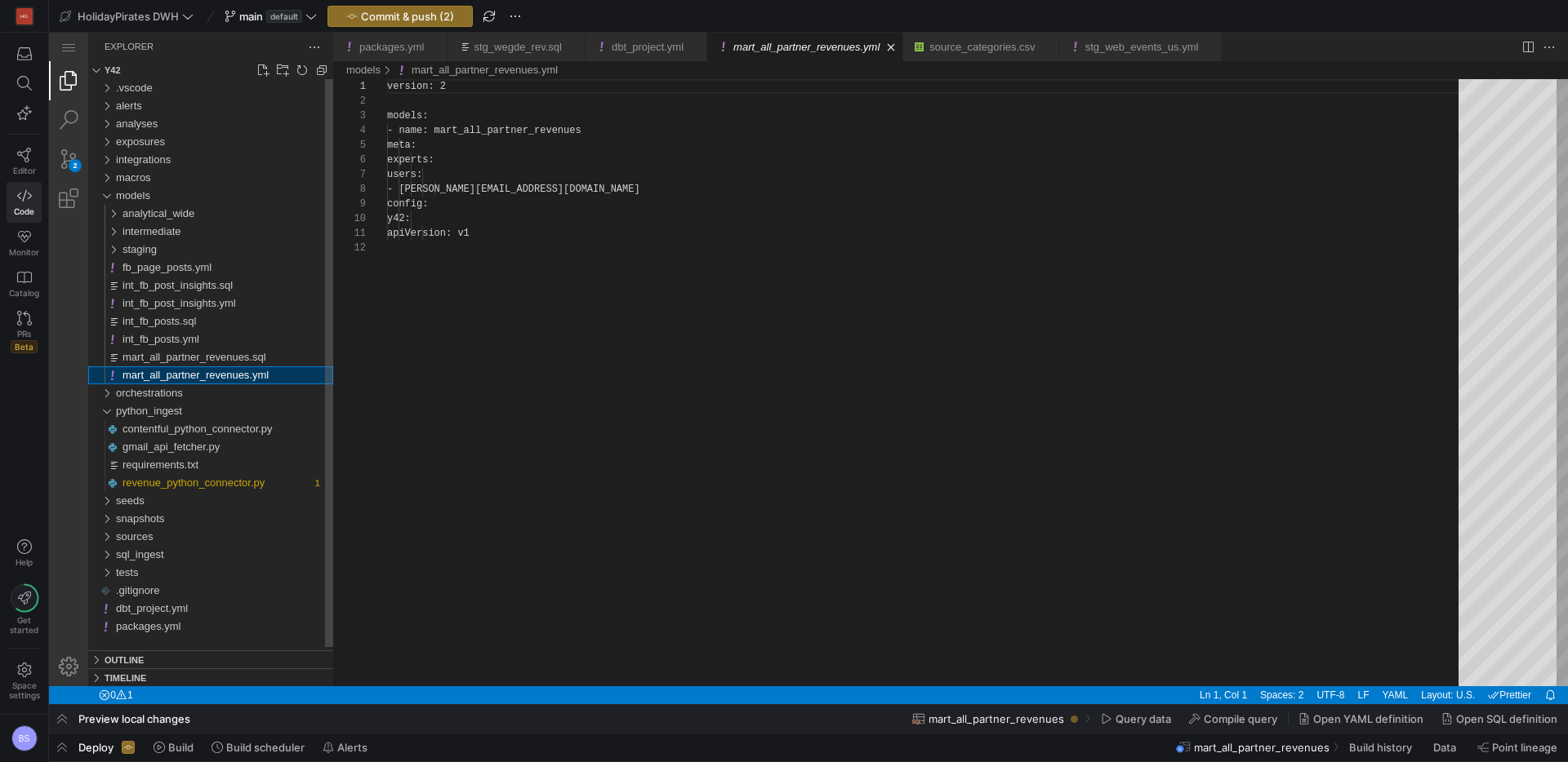
scroll to position [147, 0]
click at [172, 363] on span "mart_all_partner_revenues.sql" at bounding box center [194, 357] width 143 height 12
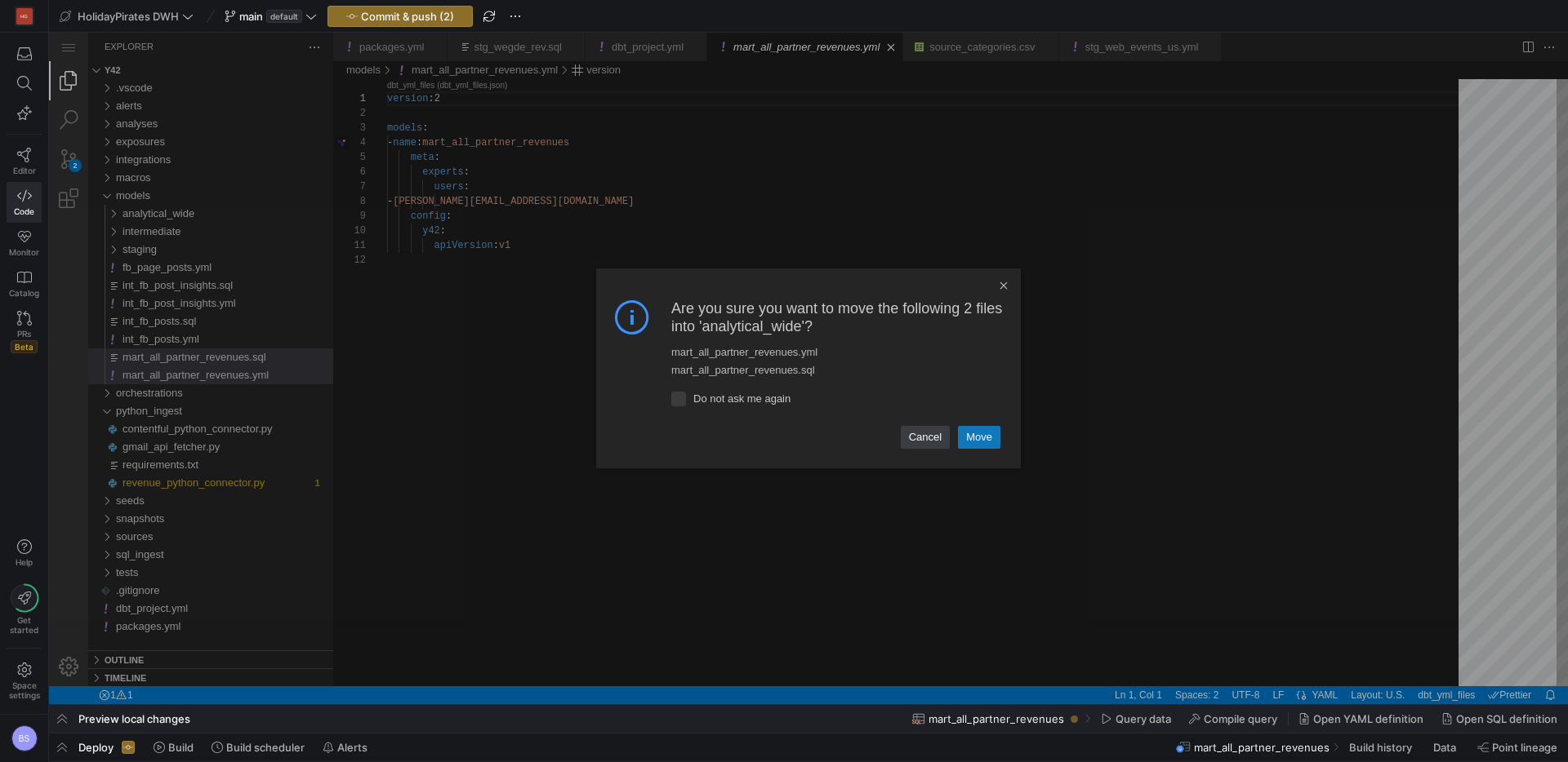
click at [992, 431] on link "Move" at bounding box center [979, 438] width 43 height 23
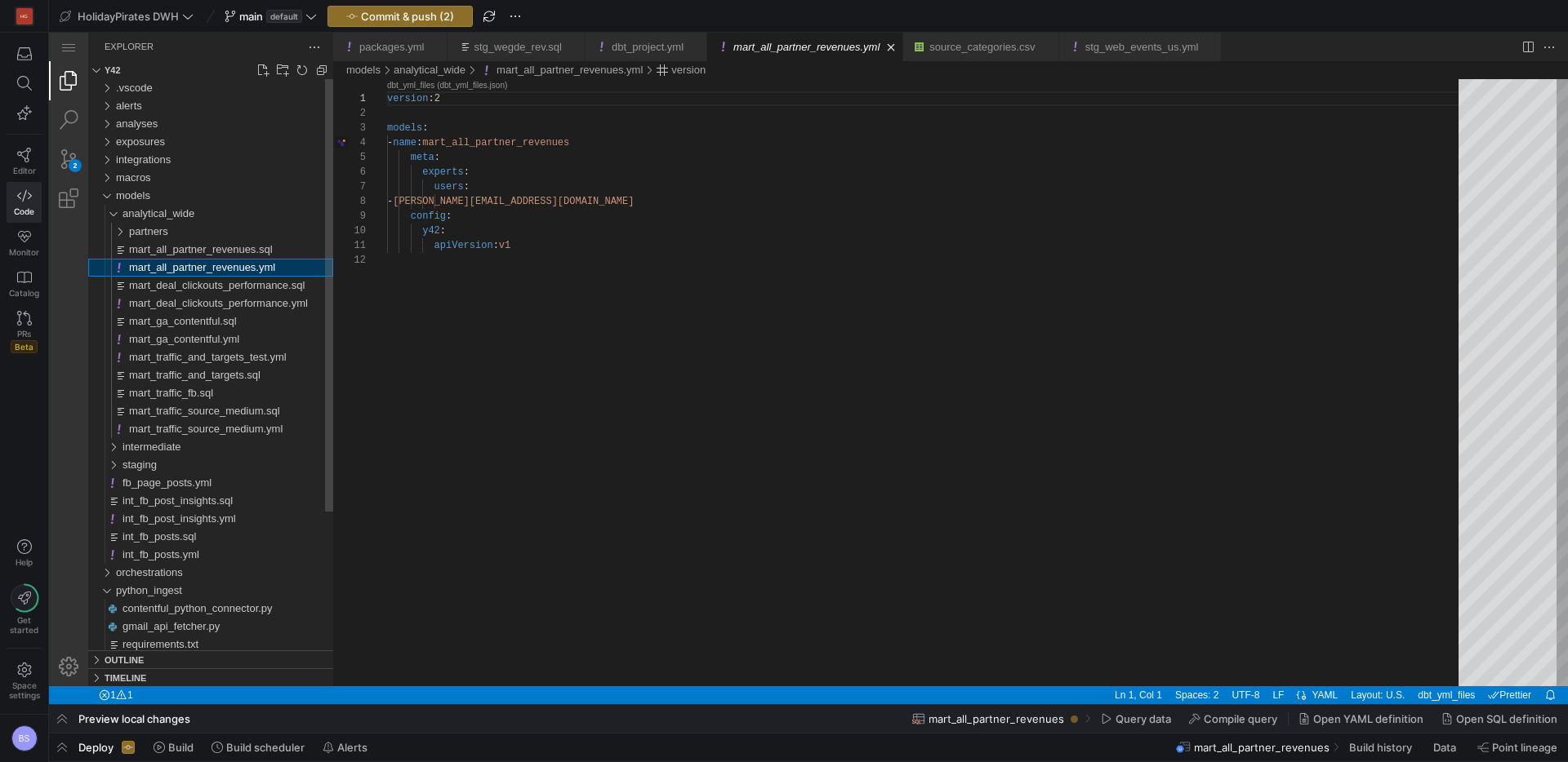
click at [168, 270] on span "mart_all_partner_revenues.yml" at bounding box center [202, 267] width 146 height 12
click at [168, 250] on span "mart_all_partner_revenues.sql" at bounding box center [201, 249] width 143 height 12
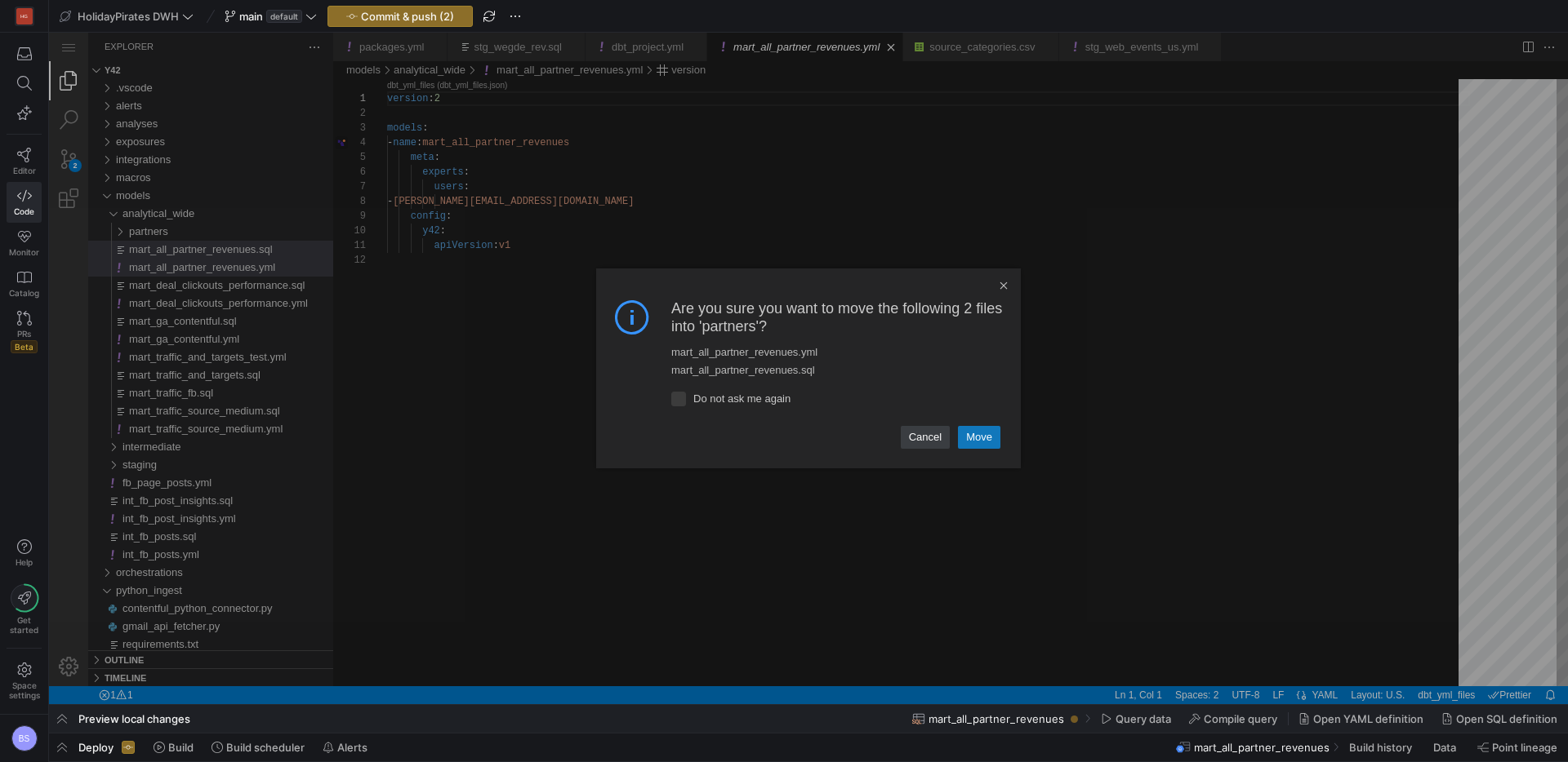
click at [986, 444] on link "Move" at bounding box center [979, 438] width 43 height 23
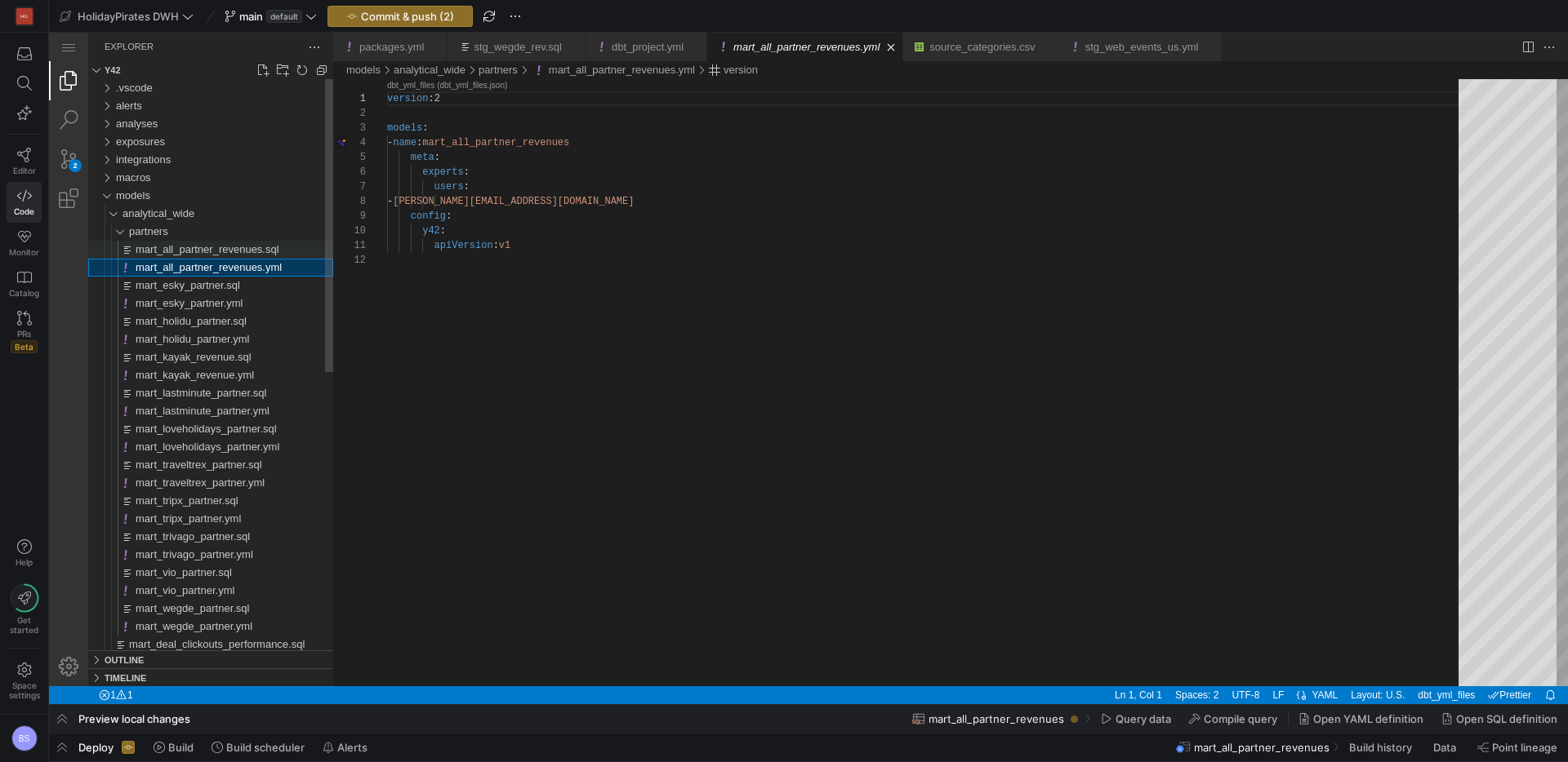
click at [197, 246] on span "mart_all_partner_revenues.sql" at bounding box center [207, 249] width 143 height 12
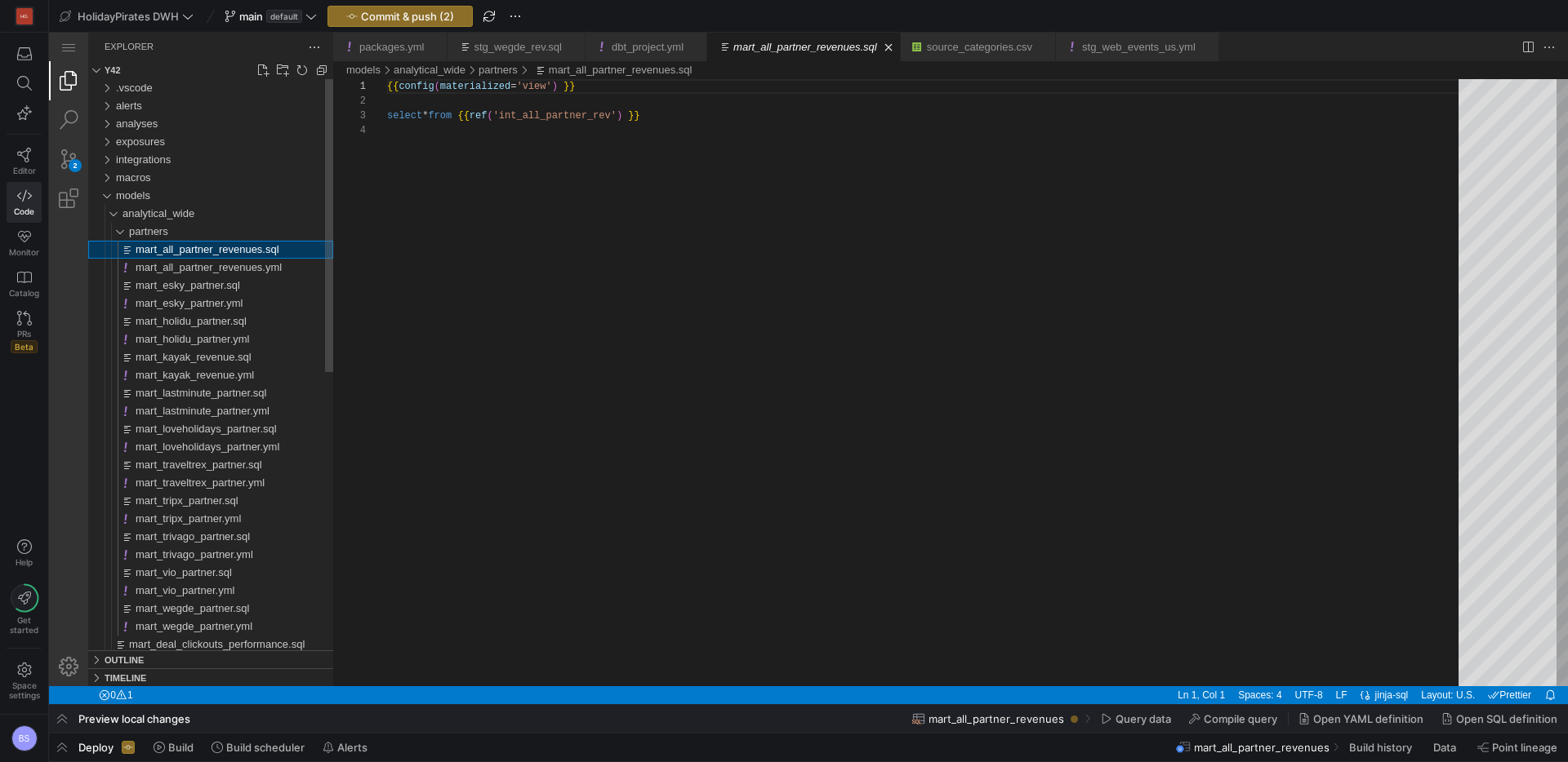
scroll to position [44, 0]
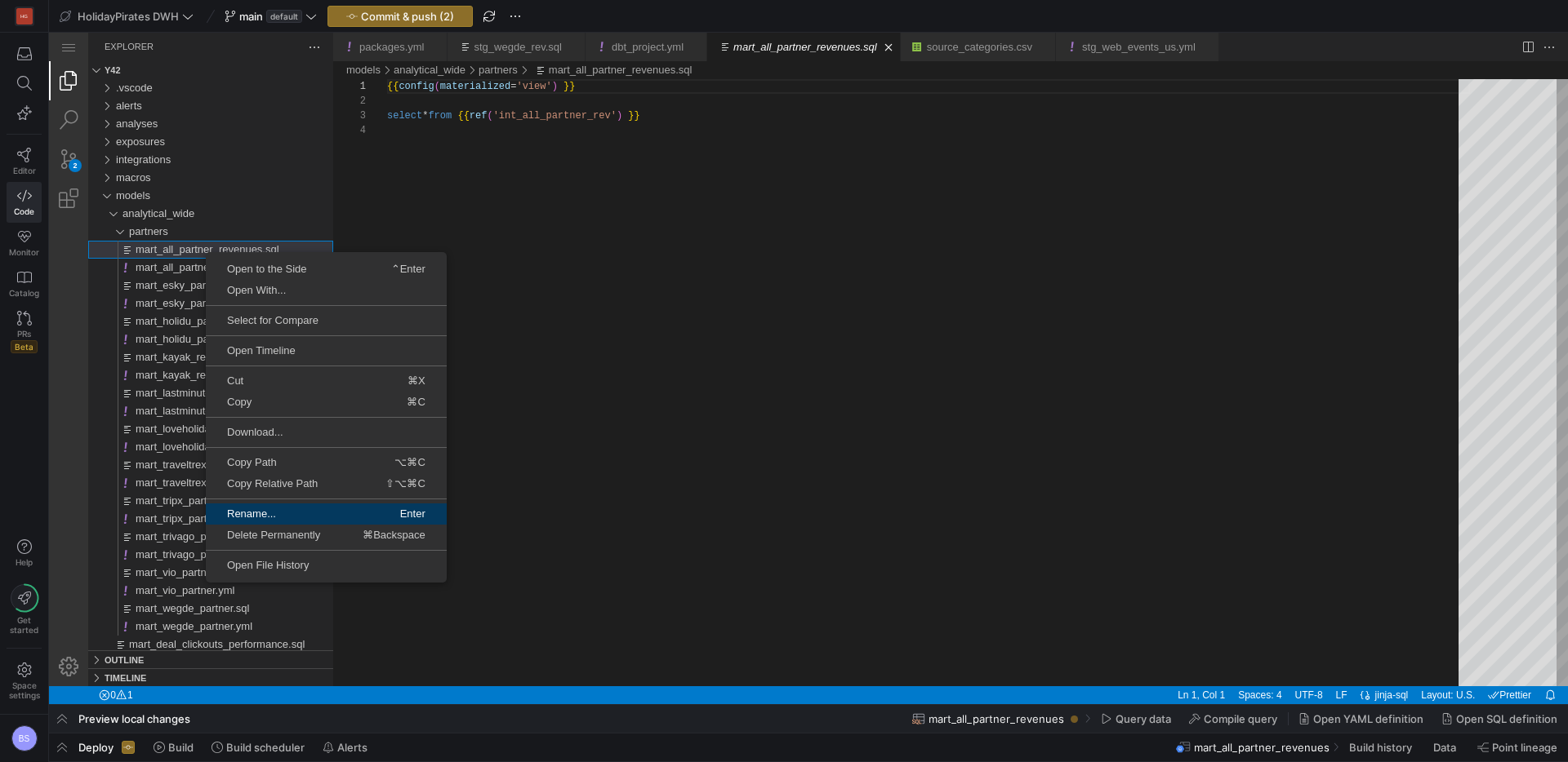
click at [300, 509] on span "Rename..." at bounding box center [264, 513] width 119 height 11
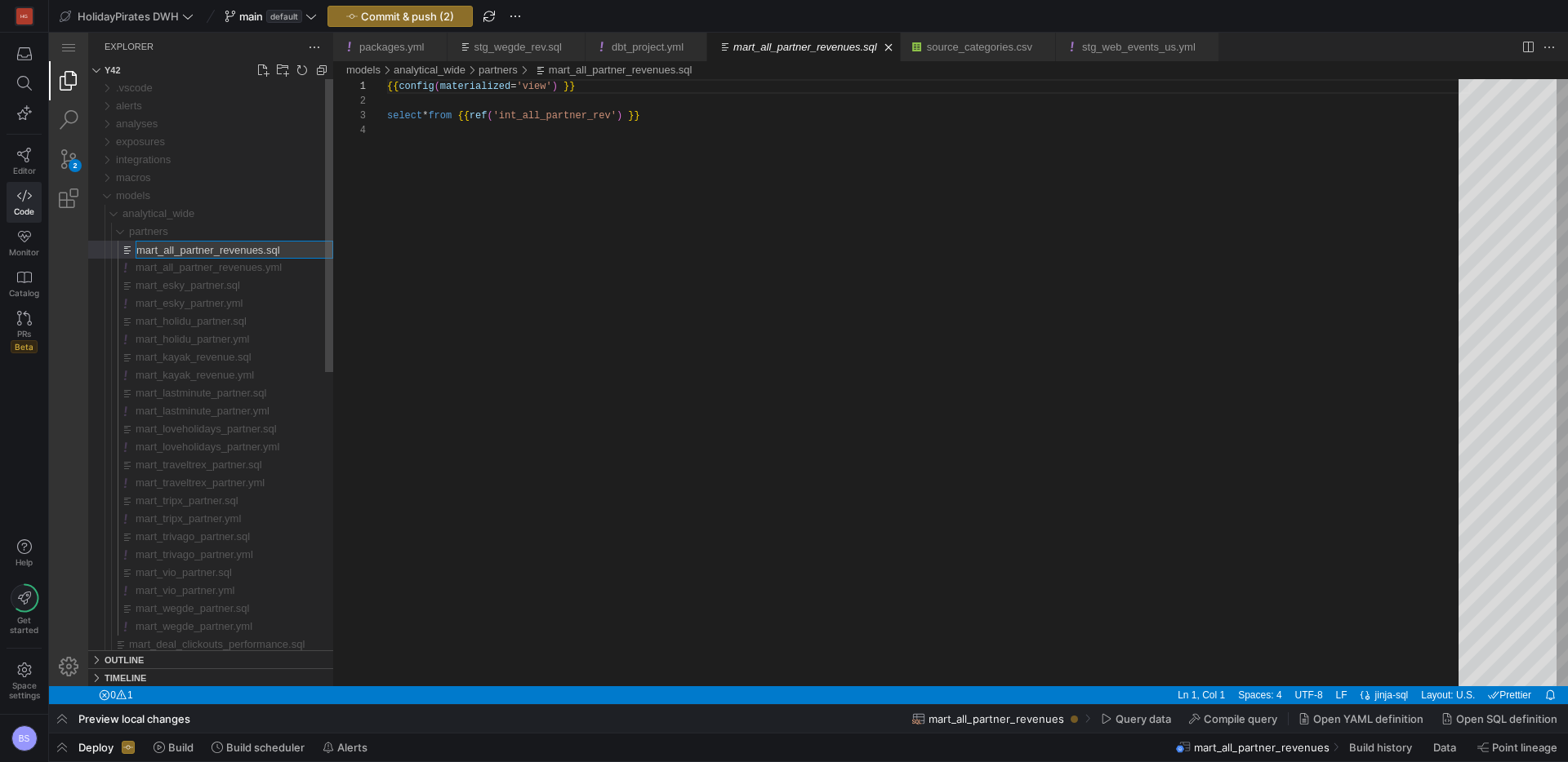
click at [180, 243] on input "mart_all_partner_revenues.sql" at bounding box center [234, 250] width 196 height 16
click at [182, 250] on input "mart_all_partner_revenues.sql" at bounding box center [234, 250] width 196 height 16
type input "mart_partner_revenues.sql"
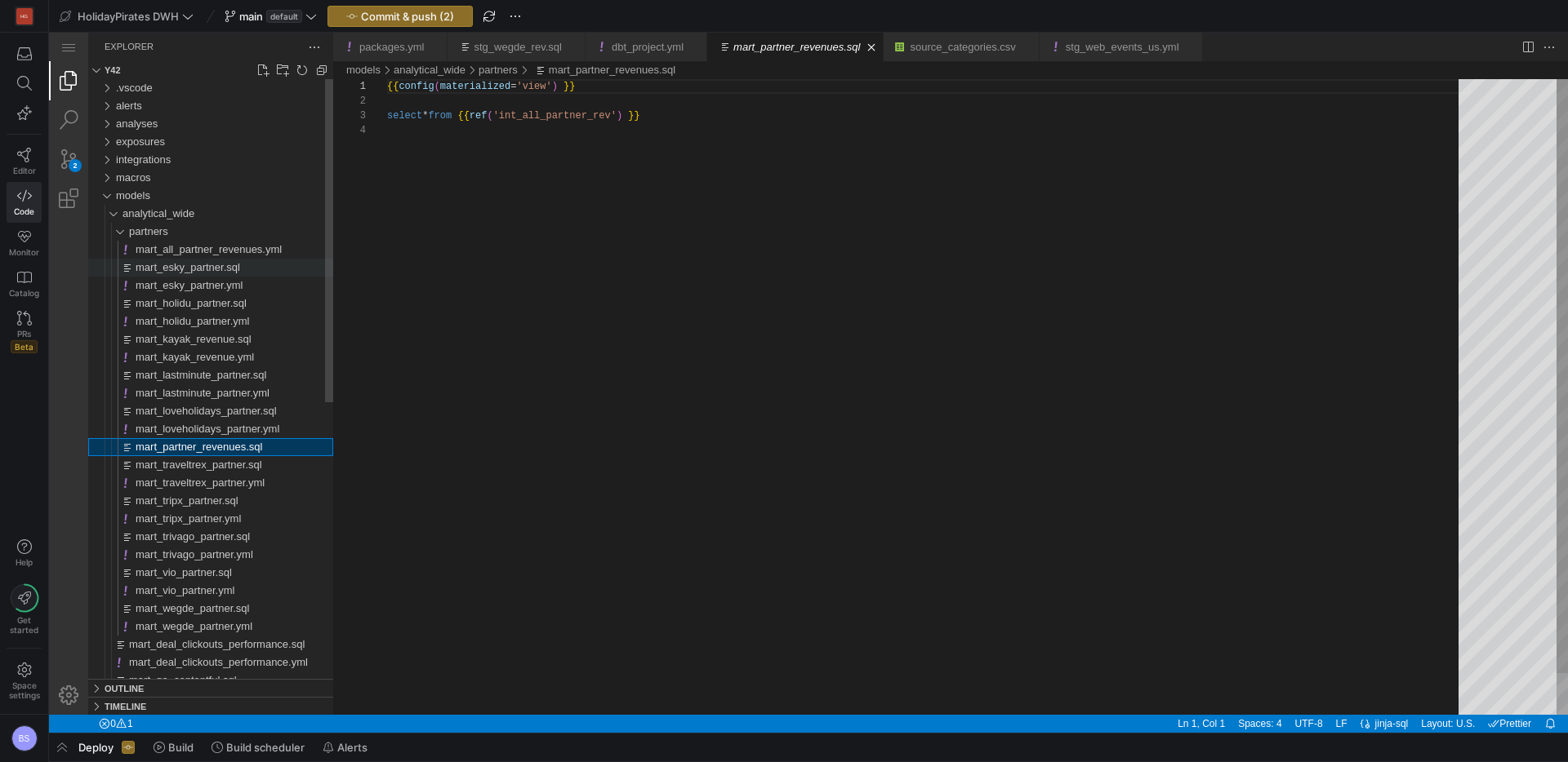
scroll to position [44, 0]
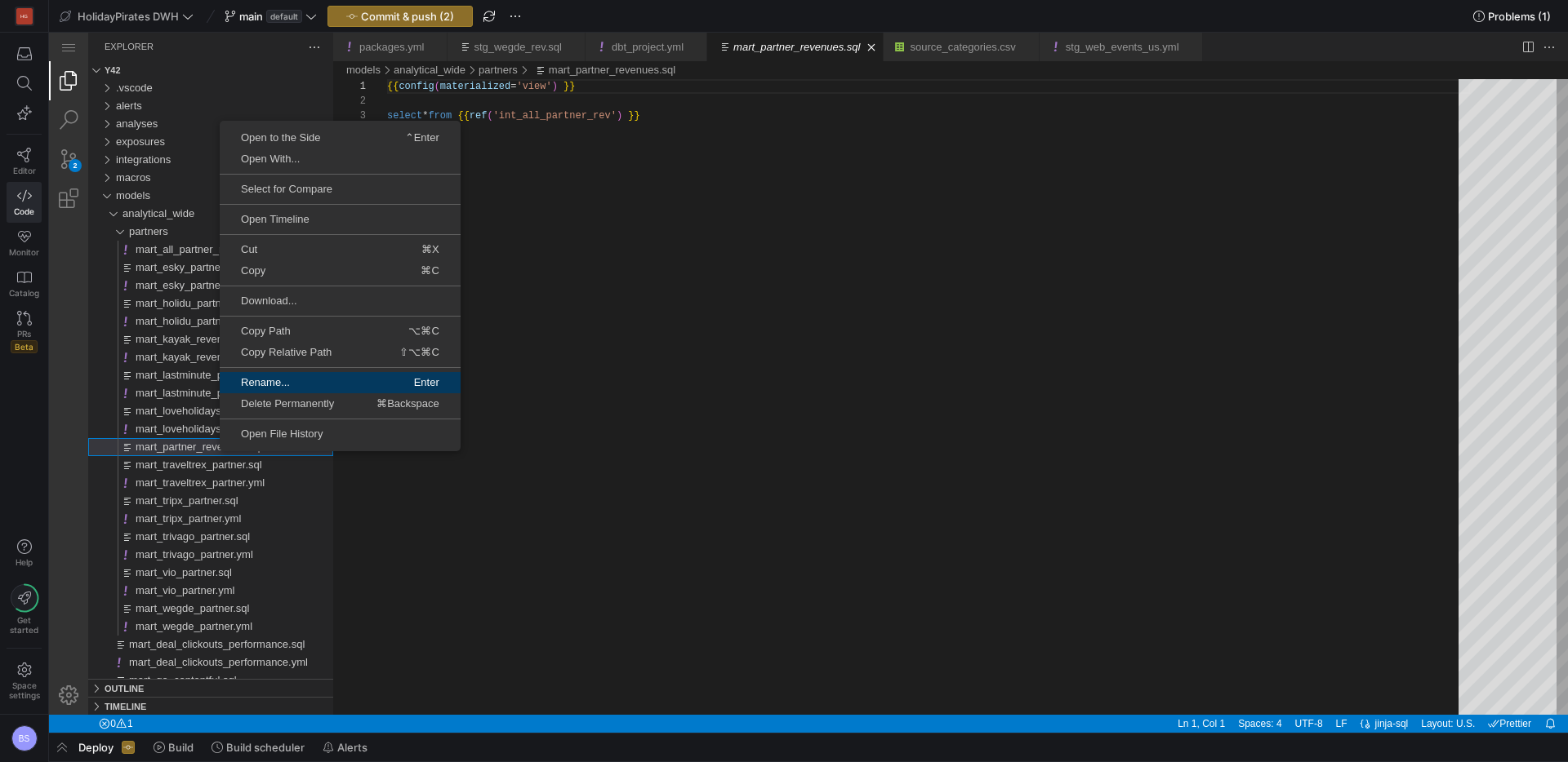
click at [311, 383] on span "Rename..." at bounding box center [278, 382] width 119 height 11
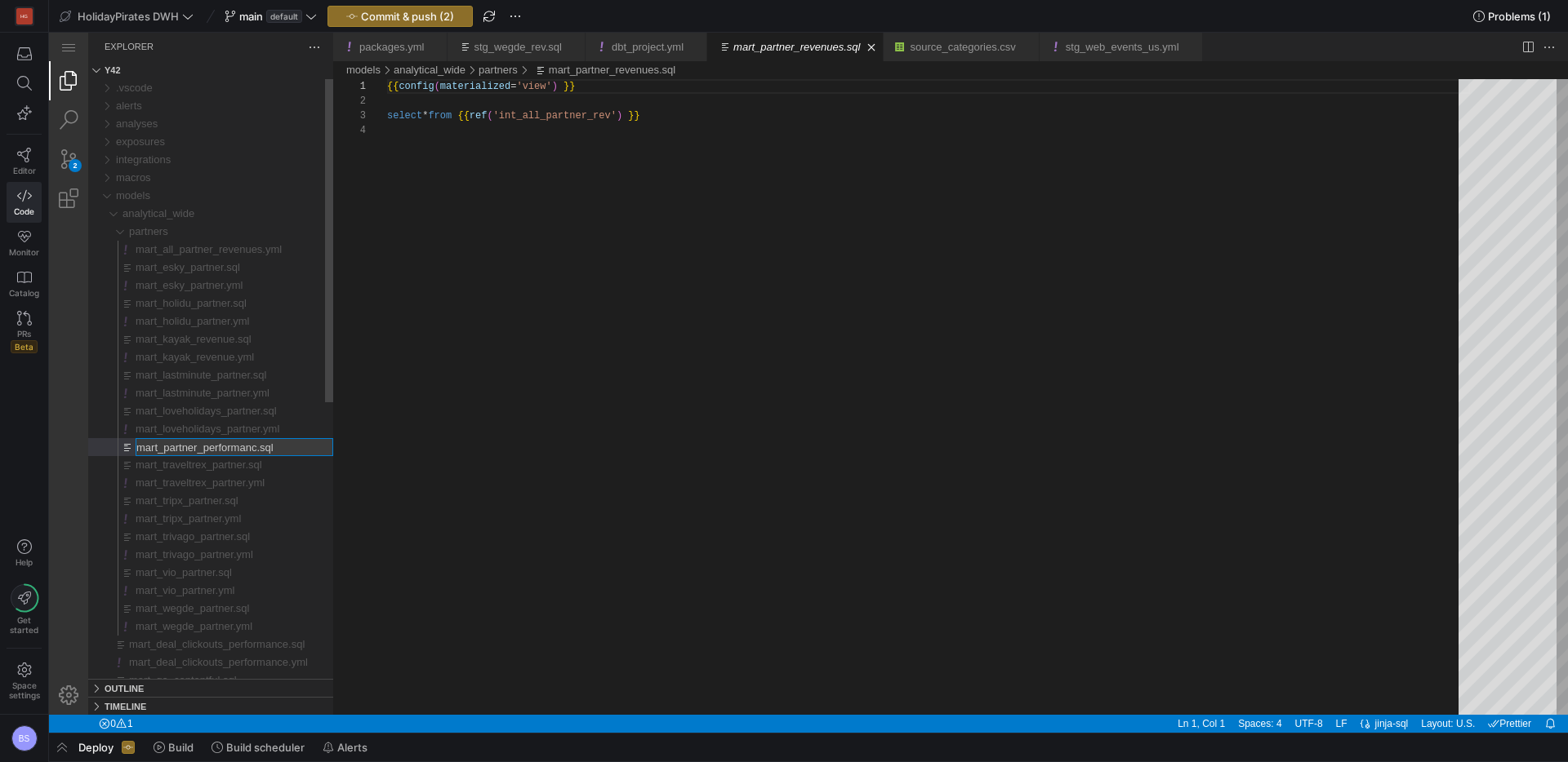
type input "mart_partner_performance.sql"
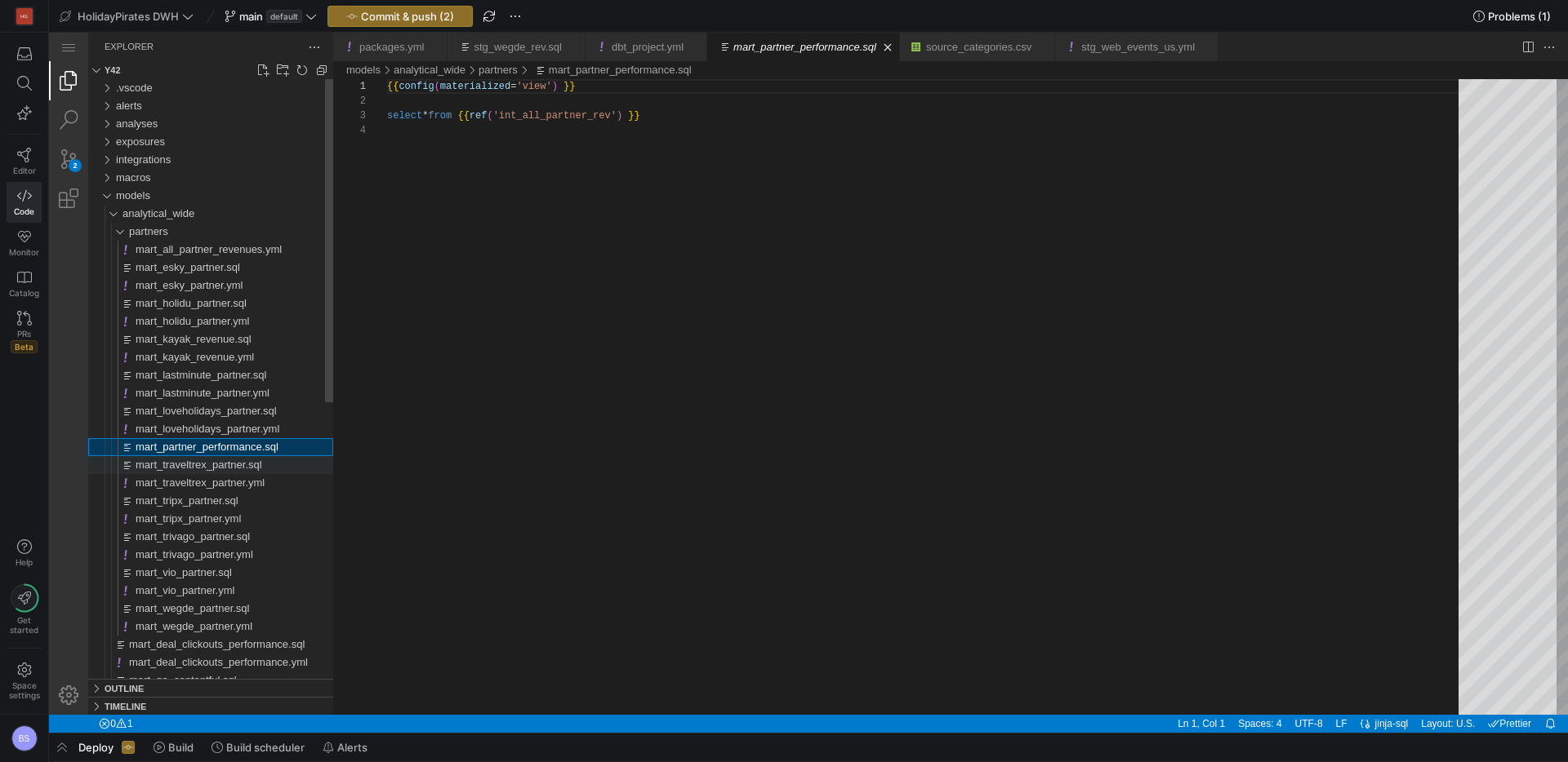
click at [291, 459] on div "mart_traveltrex_partner.sql" at bounding box center [234, 465] width 197 height 18
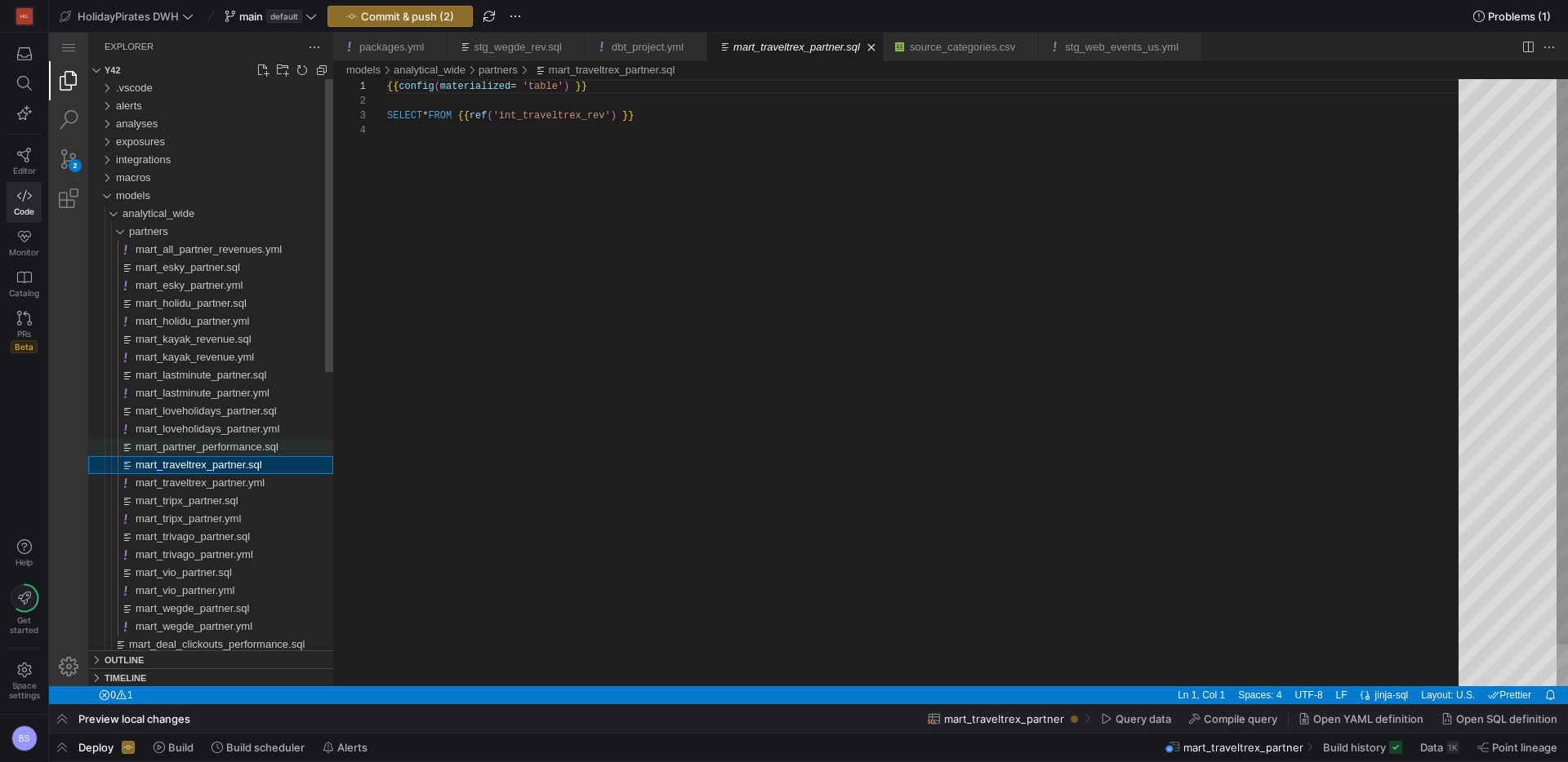
scroll to position [44, 0]
click at [227, 252] on span "mart_all_partner_revenues.yml" at bounding box center [209, 249] width 146 height 12
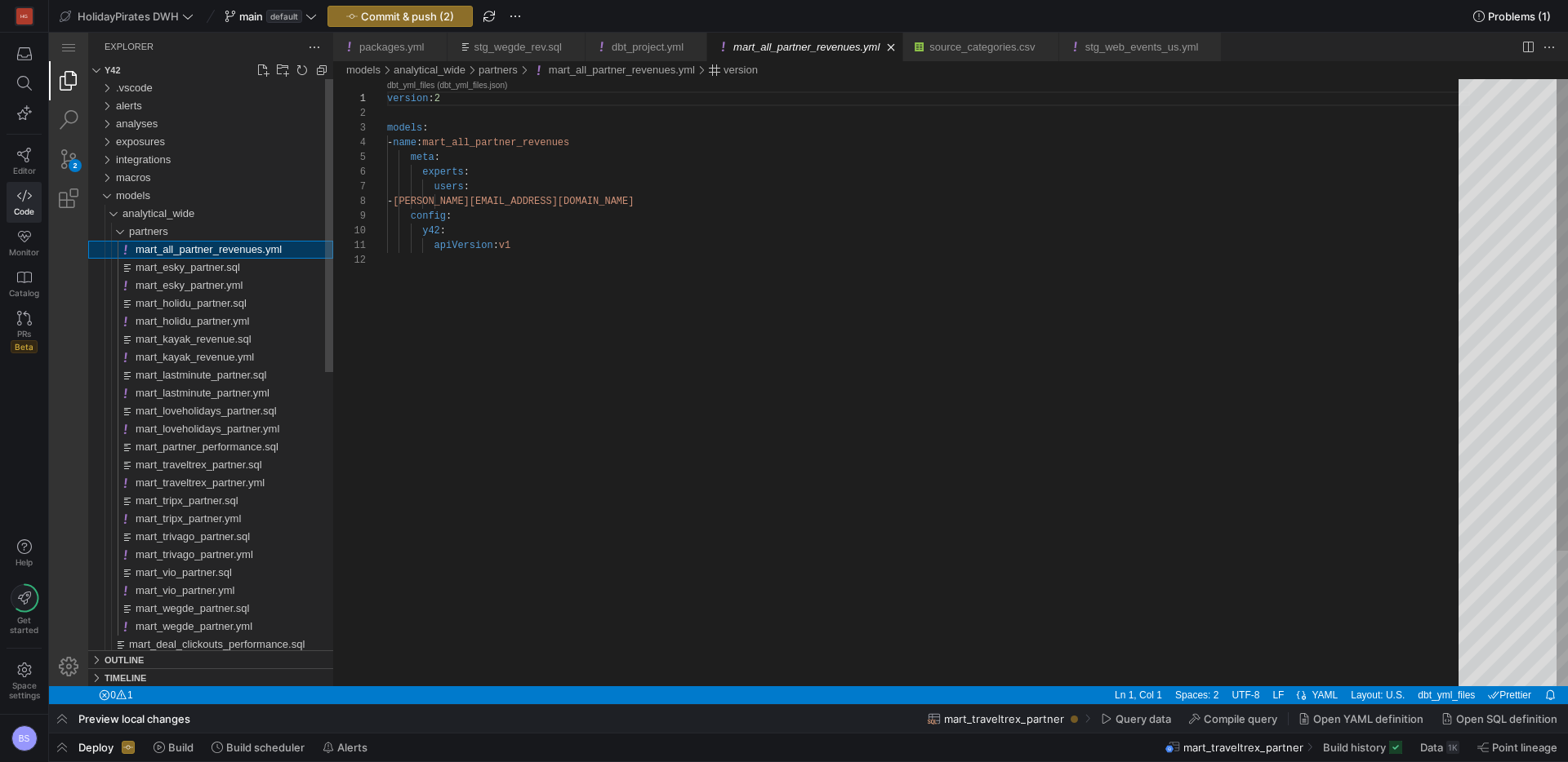
scroll to position [147, 0]
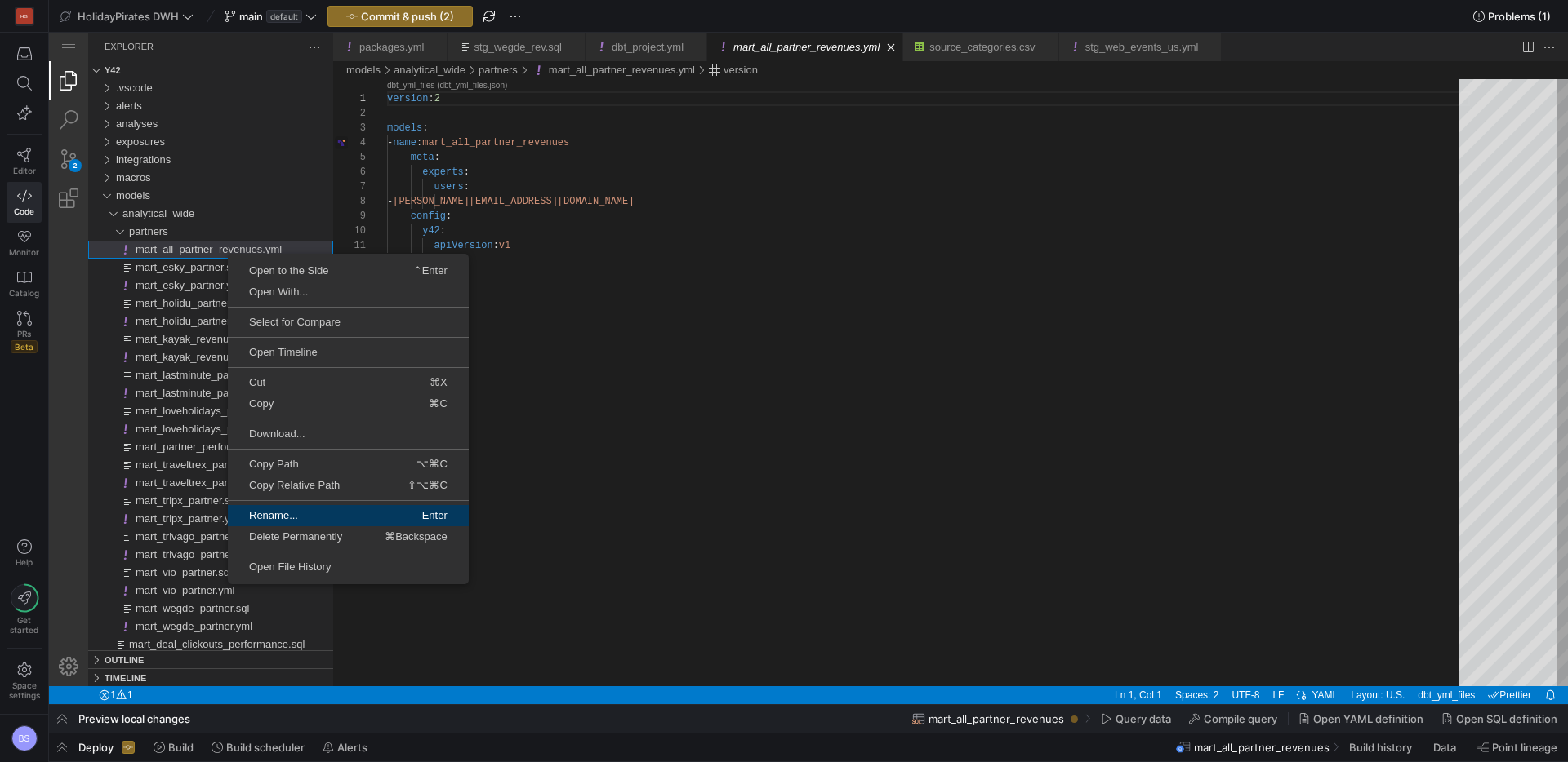
click at [306, 520] on span "Rename..." at bounding box center [287, 515] width 119 height 11
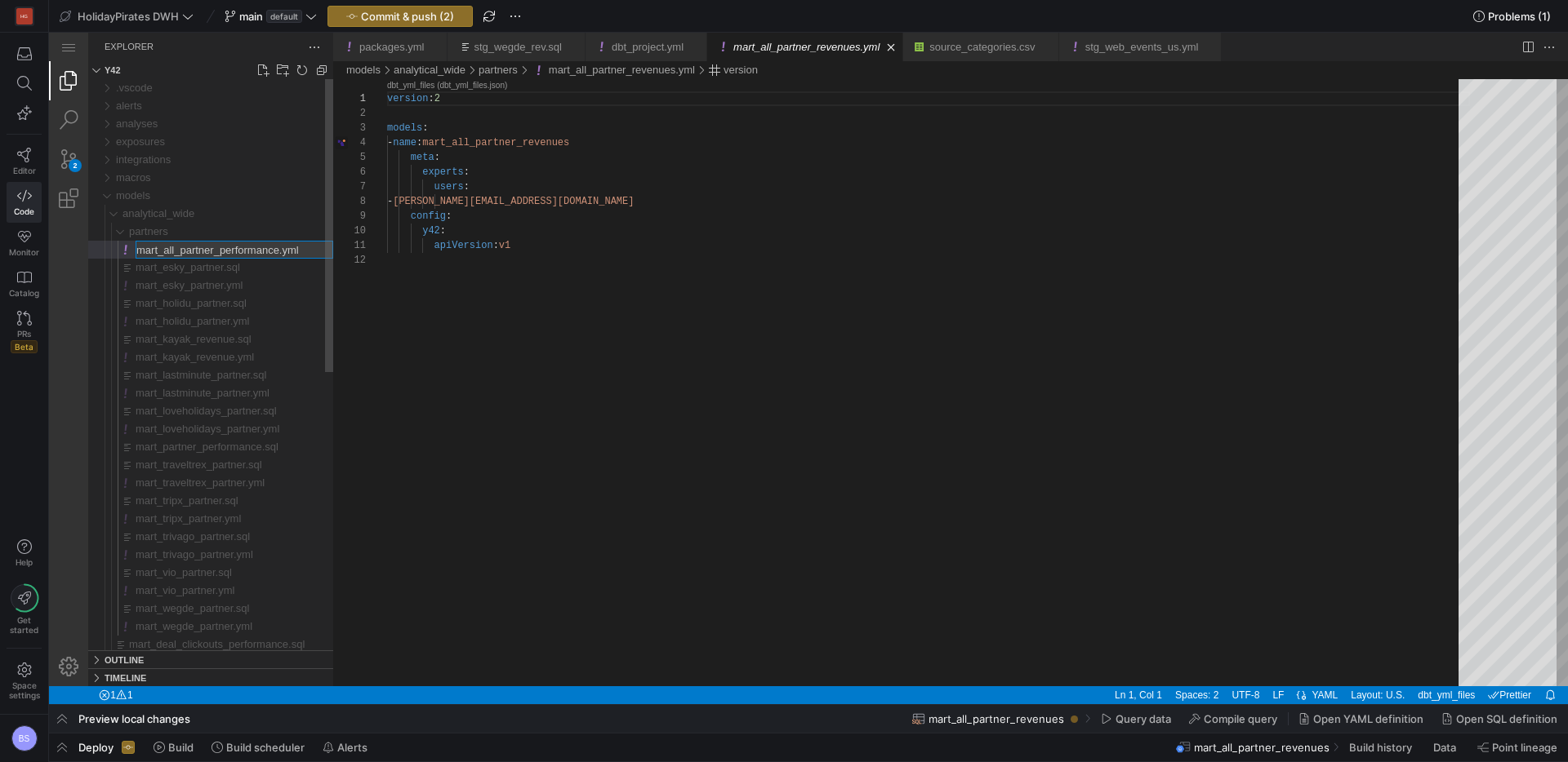
drag, startPoint x: 183, startPoint y: 252, endPoint x: 165, endPoint y: 253, distance: 18.0
click at [165, 253] on input "mart_all_partner_performance.yml" at bounding box center [234, 250] width 196 height 16
type input "mart_partner_performance.yml"
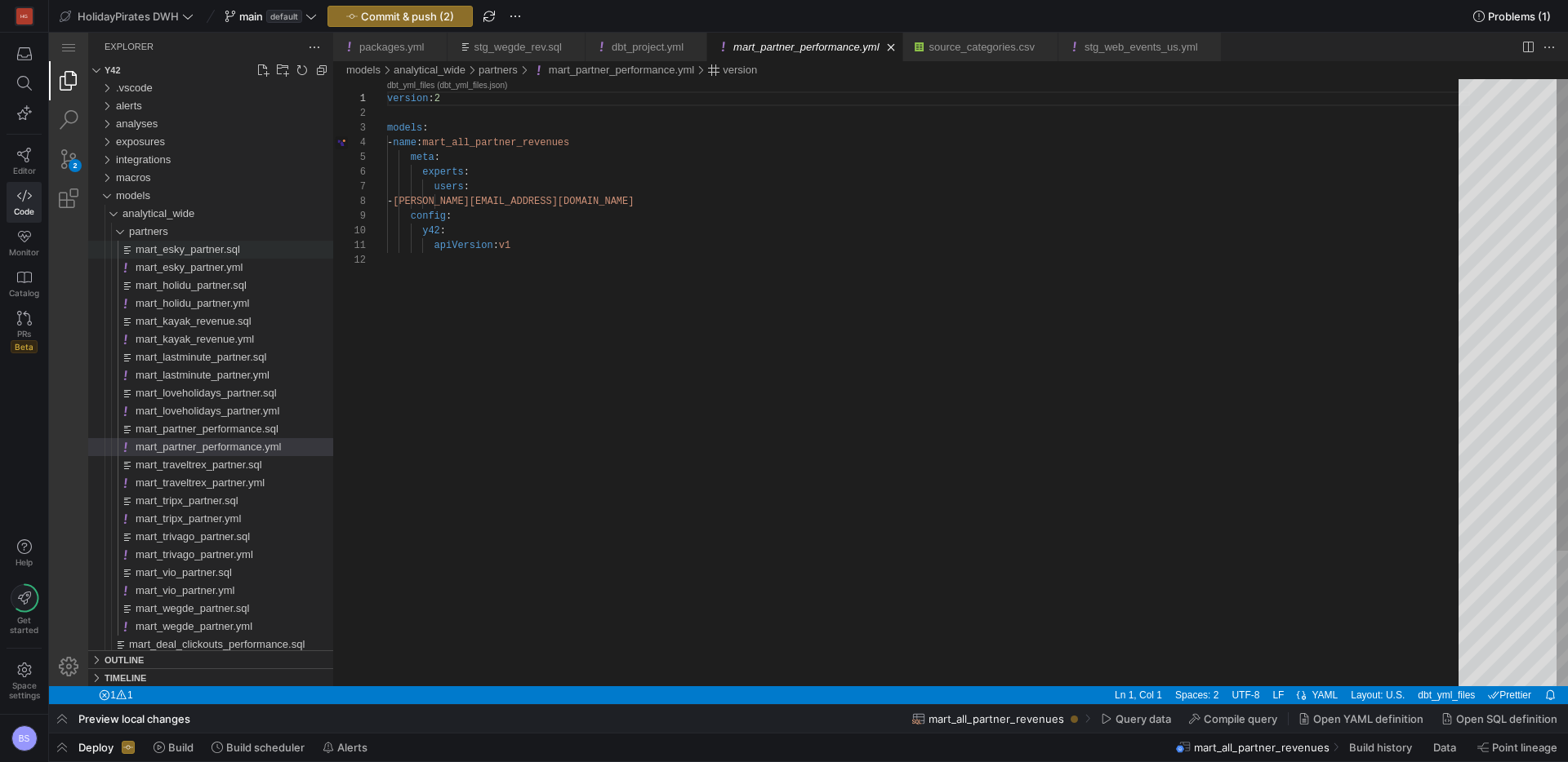
click at [535, 141] on div "version : 2 models : - name : mart_all_partner_revenues meta : experts : users …" at bounding box center [929, 470] width 1082 height 781
click at [721, 256] on div "version : 2 models : - name : mart_partner_performance meta : experts : users :…" at bounding box center [929, 470] width 1082 height 781
type textarea "apiVersion: v1"
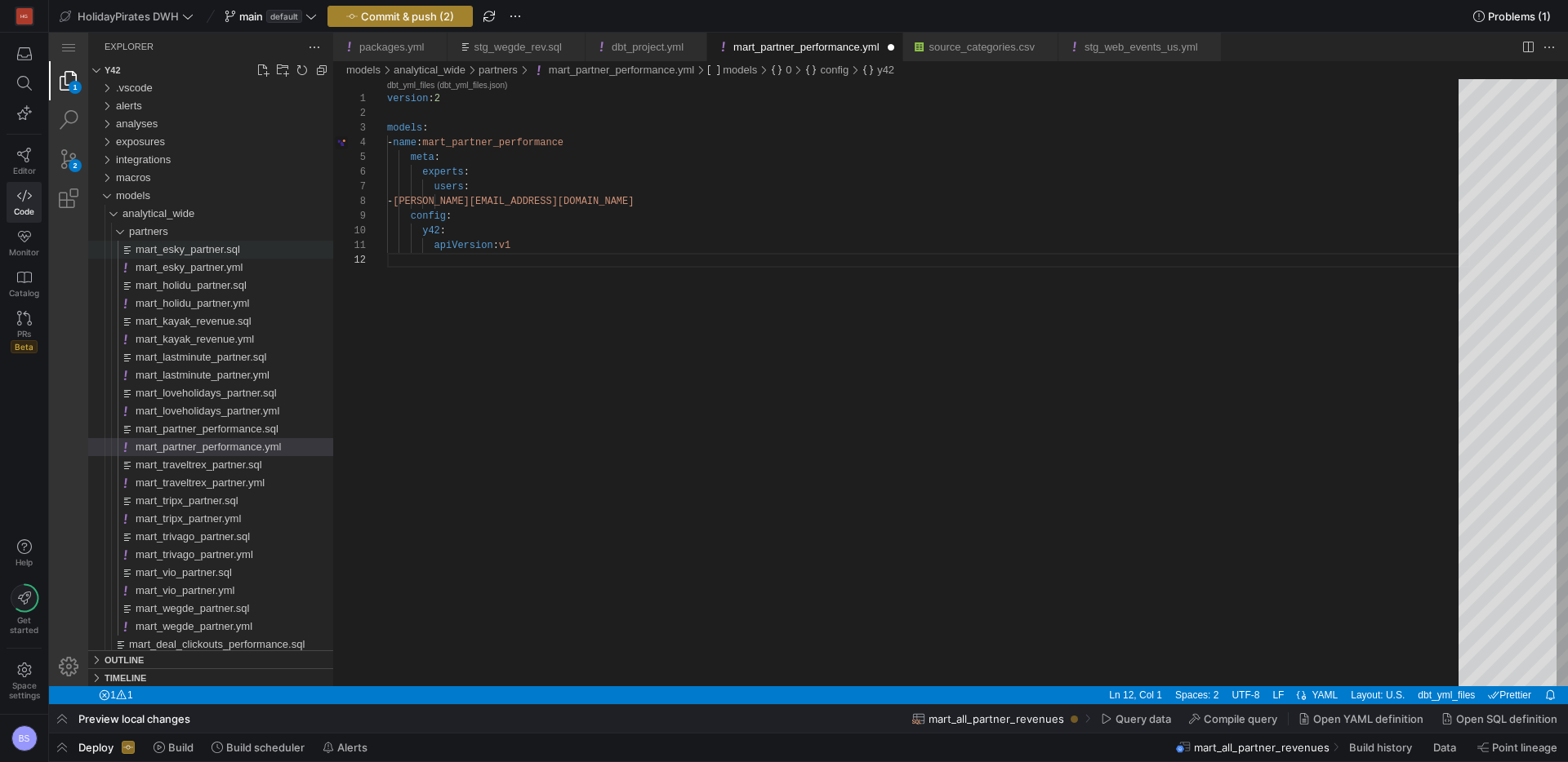
click at [429, 24] on span "button" at bounding box center [400, 16] width 143 height 20
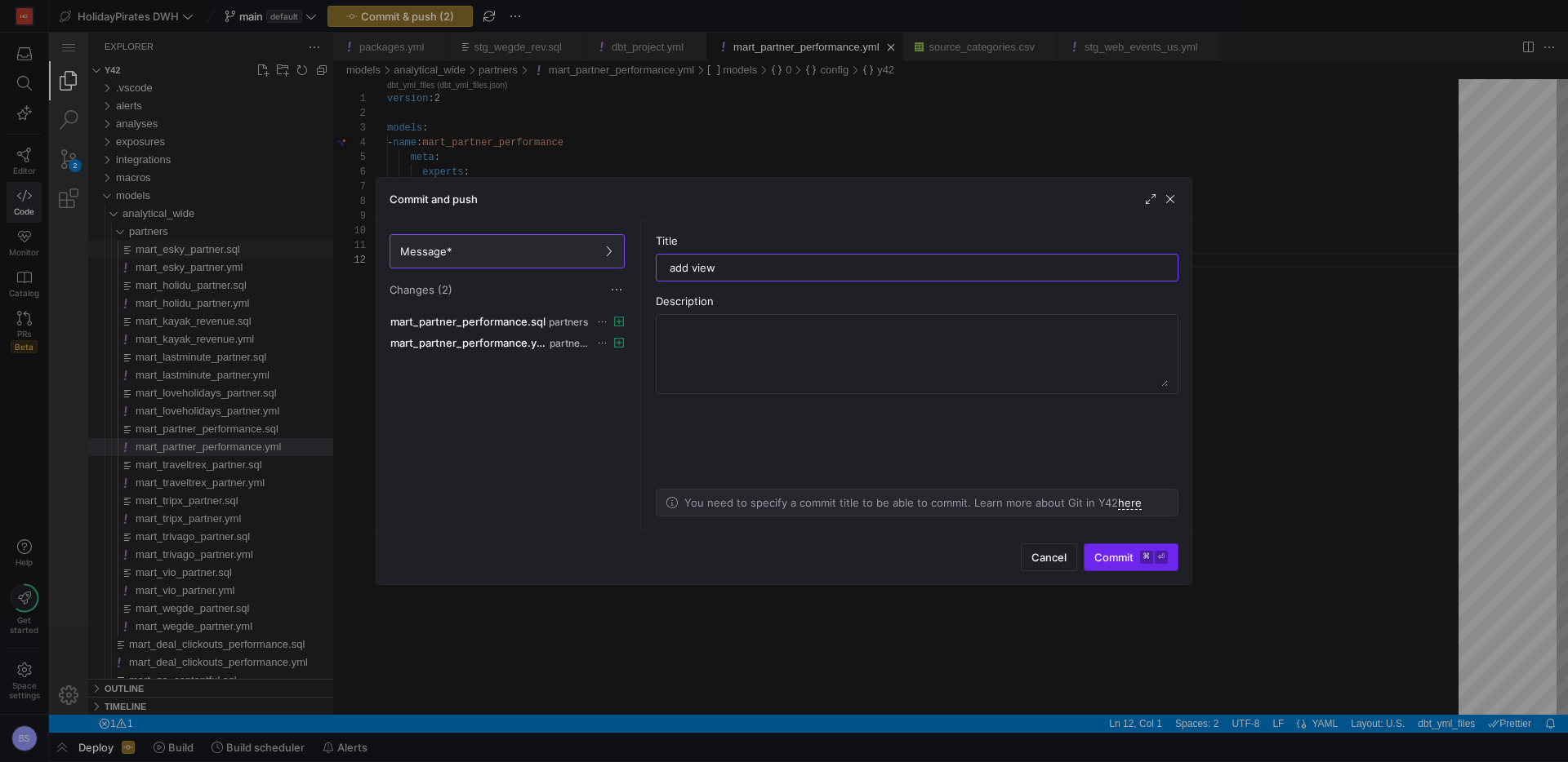
type input "add view"
click at [1103, 557] on span "Commit ⌘ ⏎" at bounding box center [1131, 557] width 74 height 13
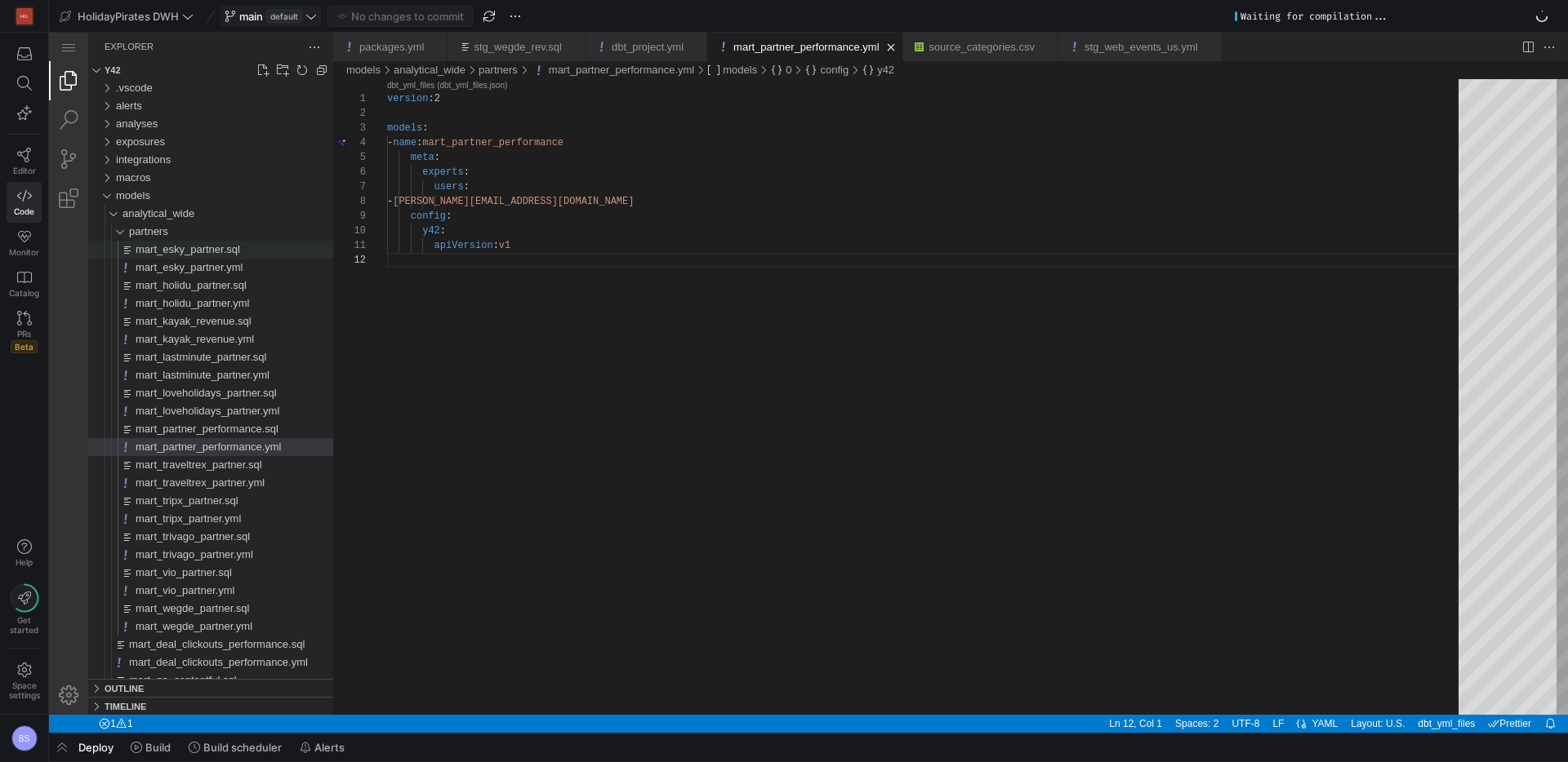
click at [314, 19] on icon at bounding box center [311, 16] width 11 height 11
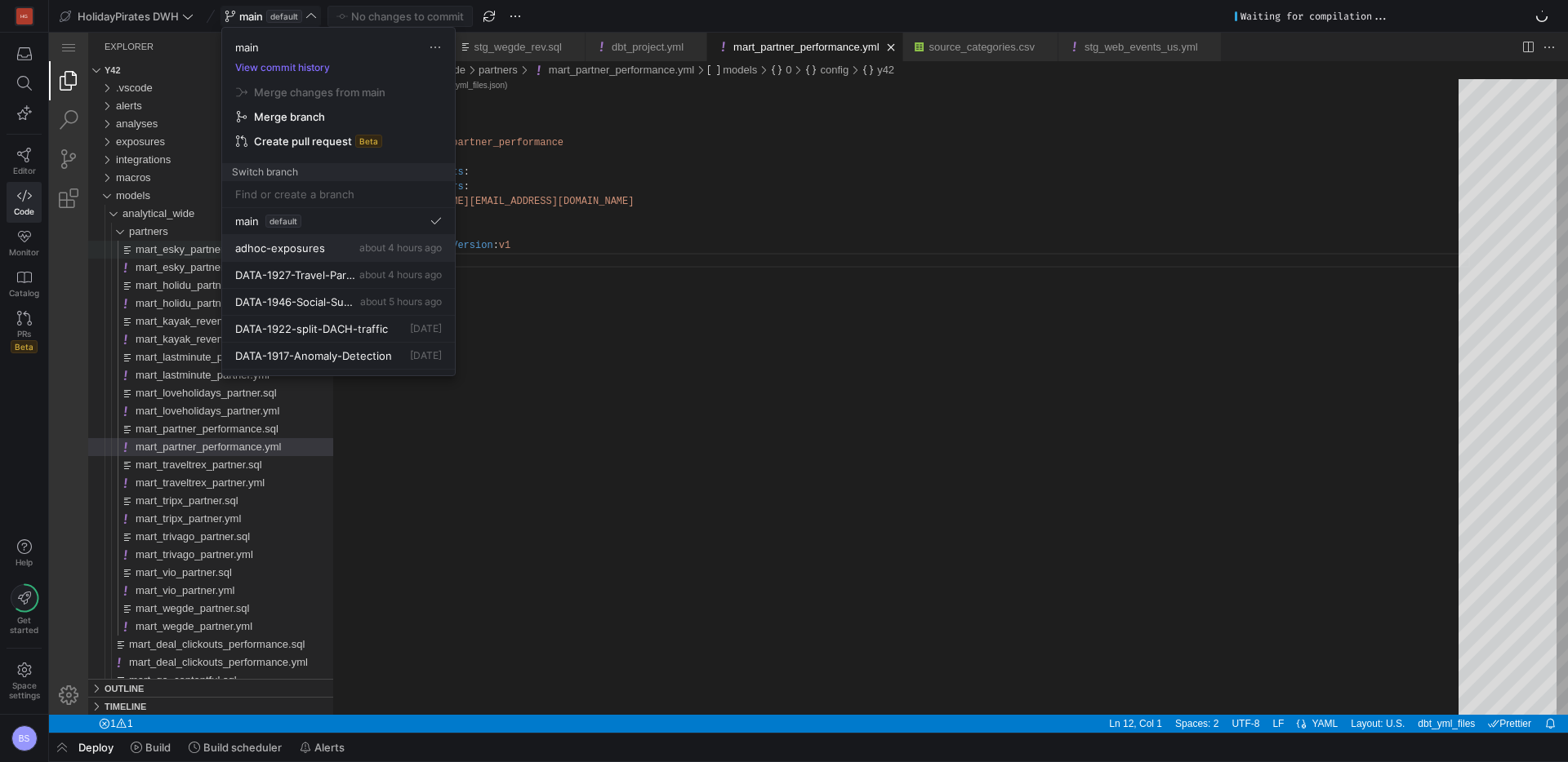
click at [333, 257] on button "adhoc-exposures about 4 hours ago" at bounding box center [338, 248] width 233 height 27
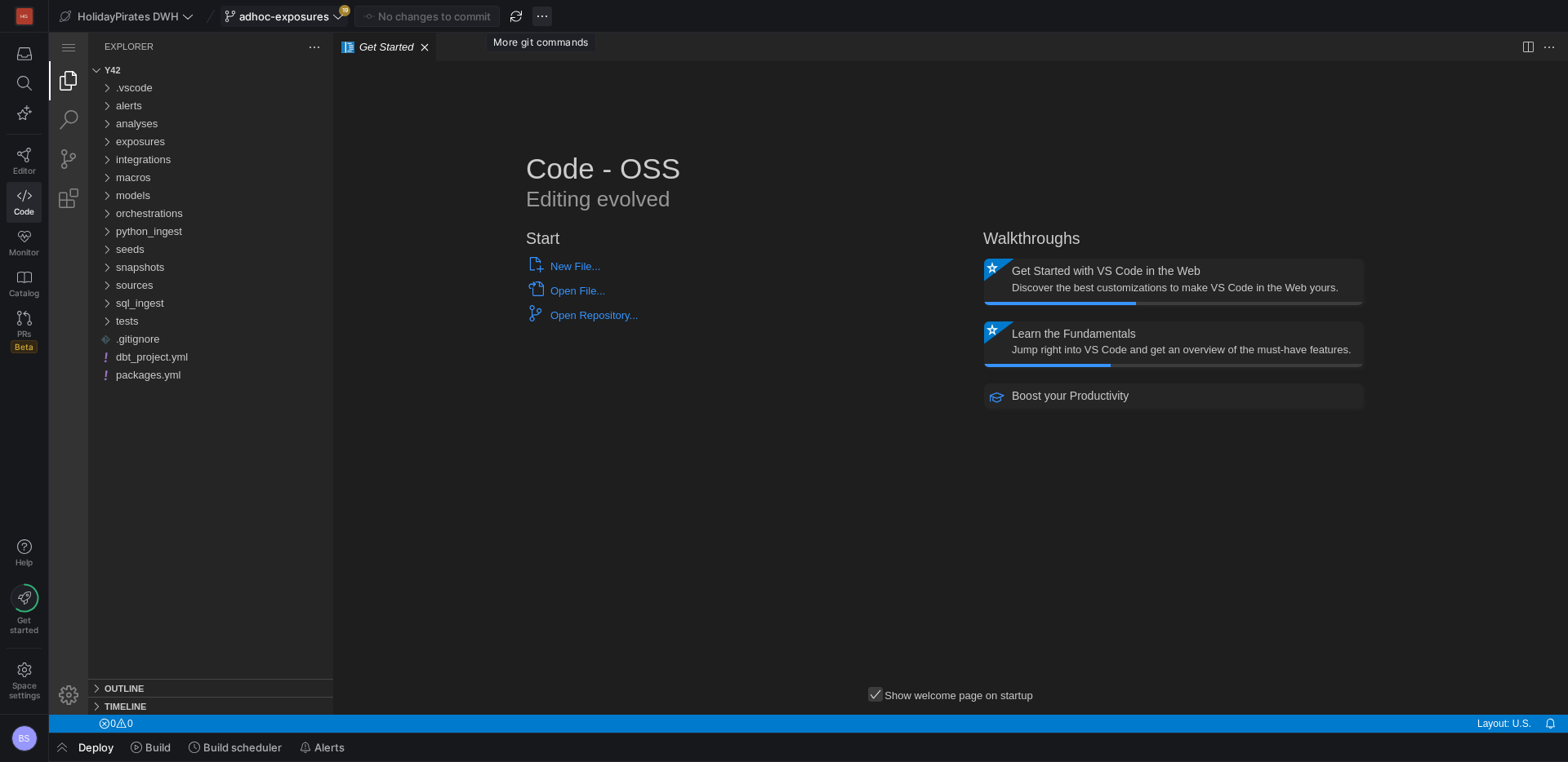
click at [541, 21] on span "button" at bounding box center [542, 16] width 20 height 20
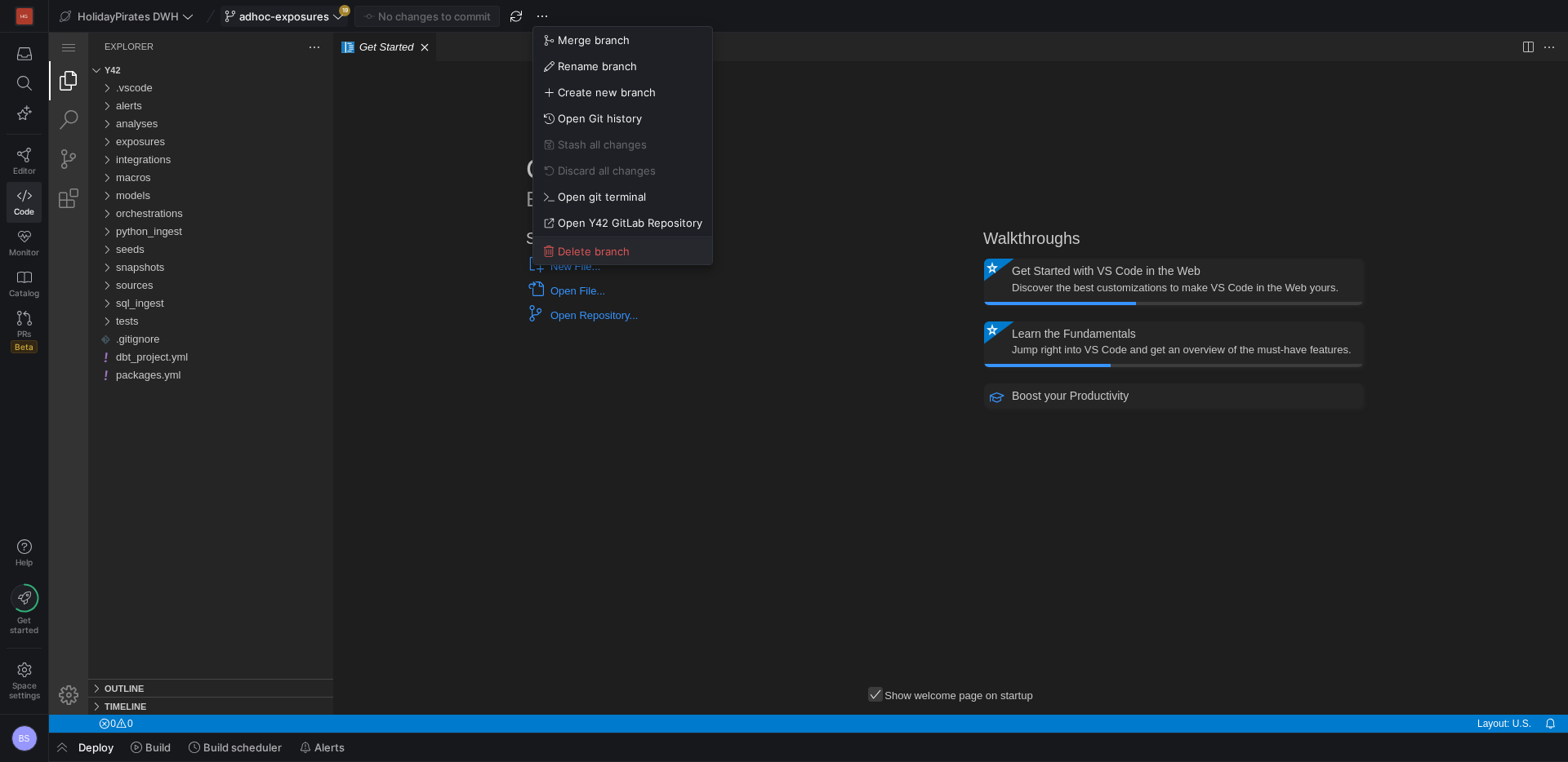
click at [593, 256] on span "Delete branch" at bounding box center [594, 251] width 72 height 13
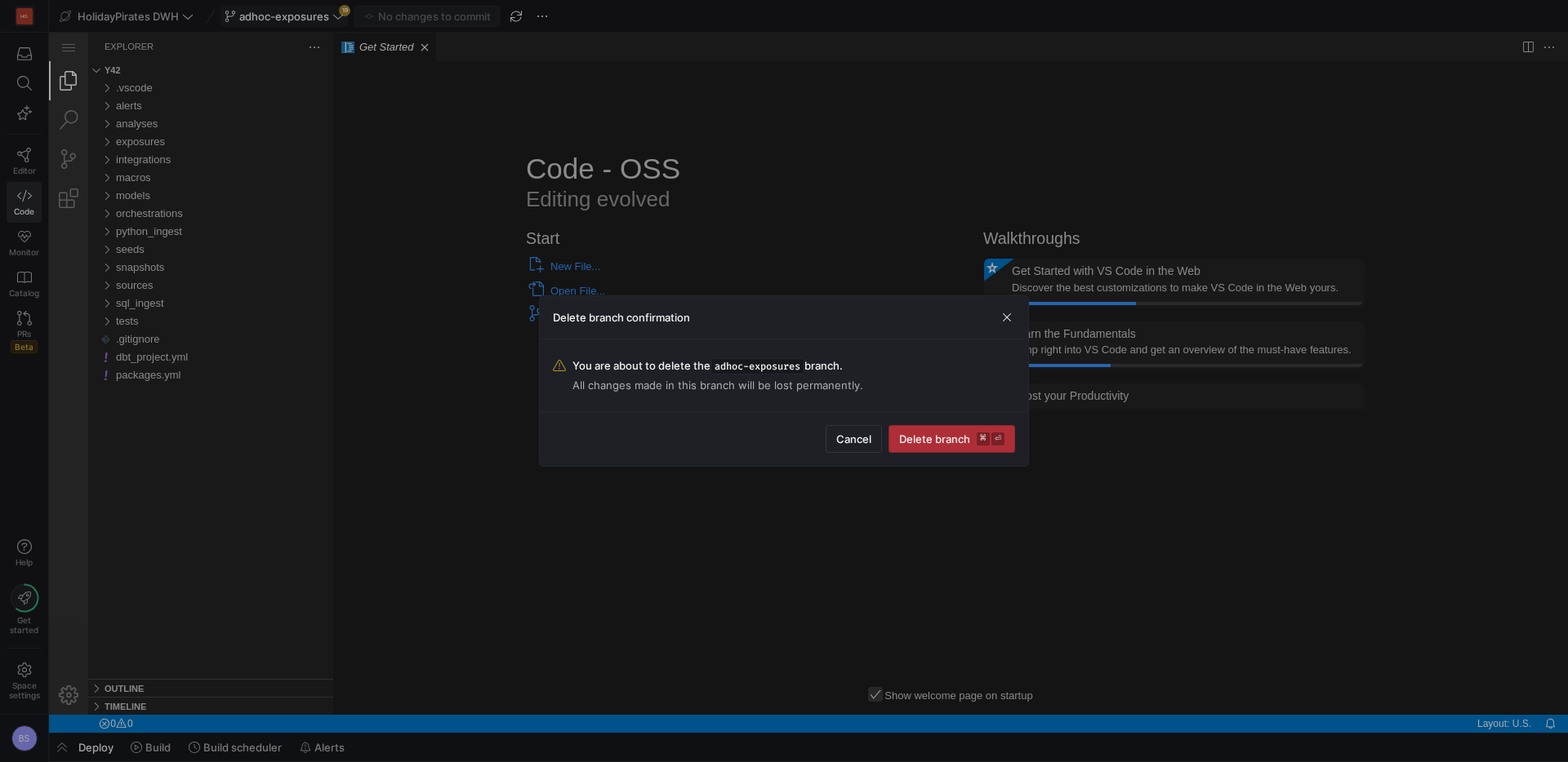
click at [965, 430] on span "submit" at bounding box center [951, 440] width 125 height 26
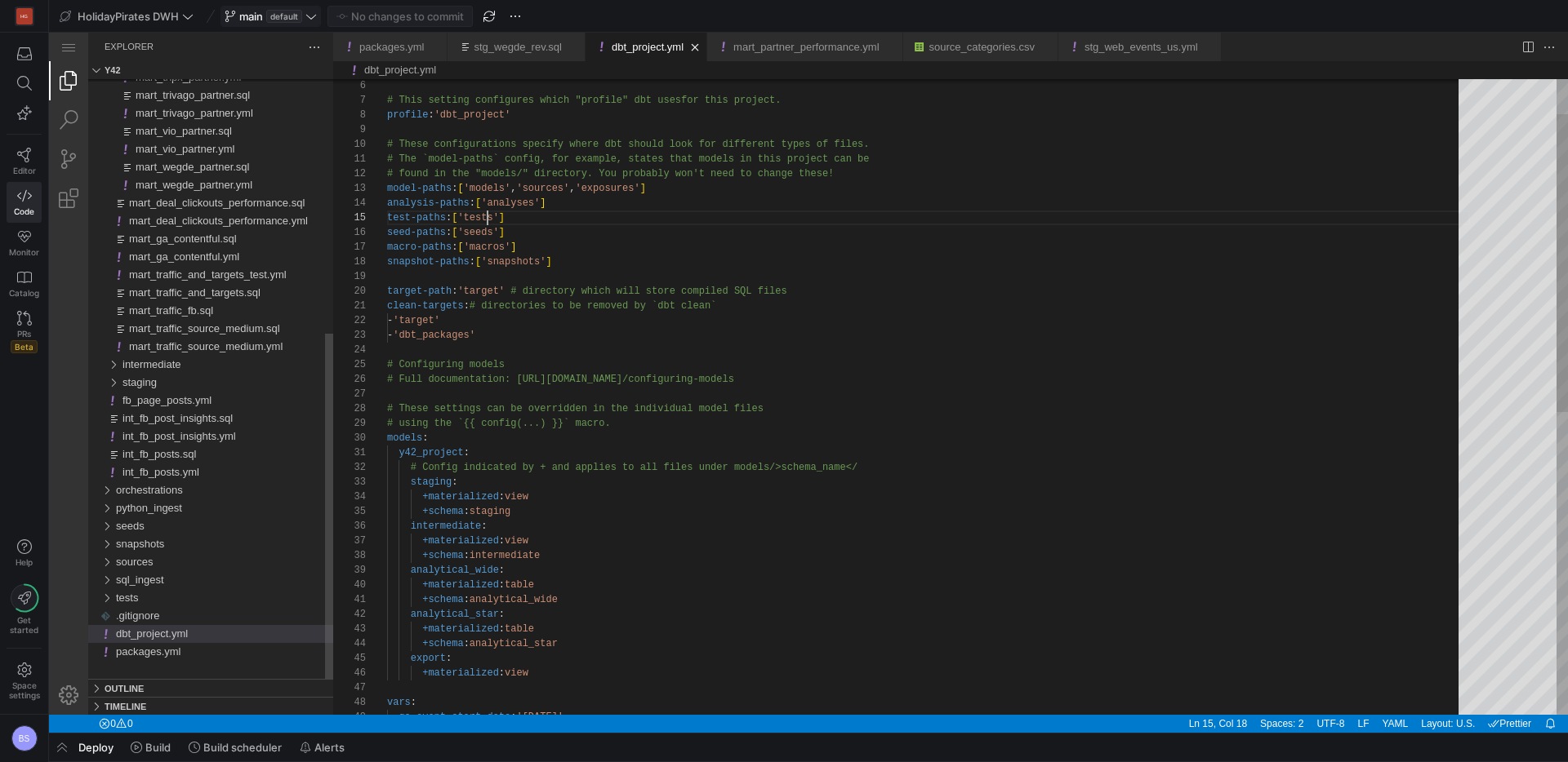
scroll to position [59, 101]
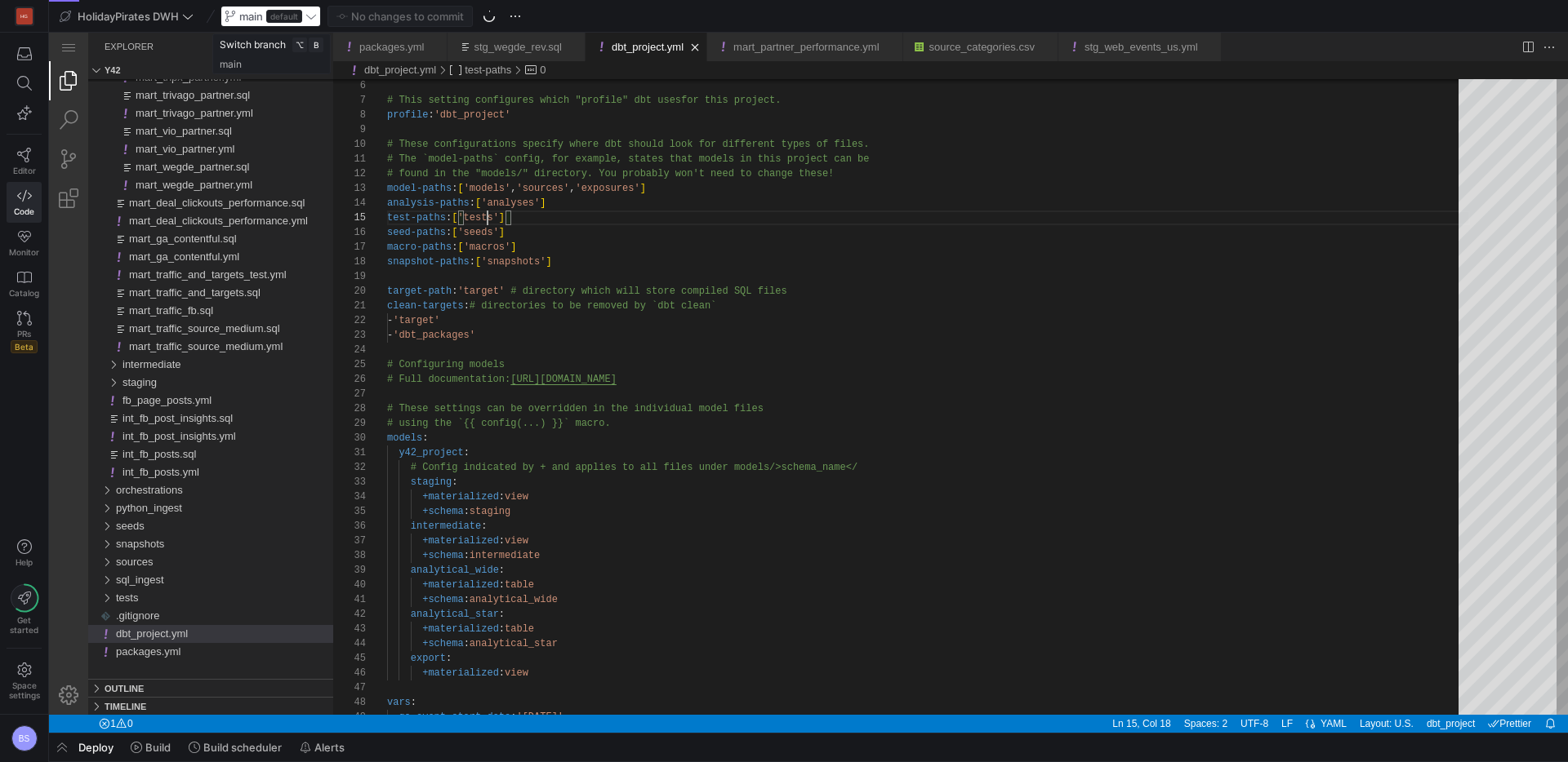
click at [288, 17] on div "main default" at bounding box center [270, 16] width 101 height 21
click at [310, 19] on icon at bounding box center [311, 16] width 11 height 11
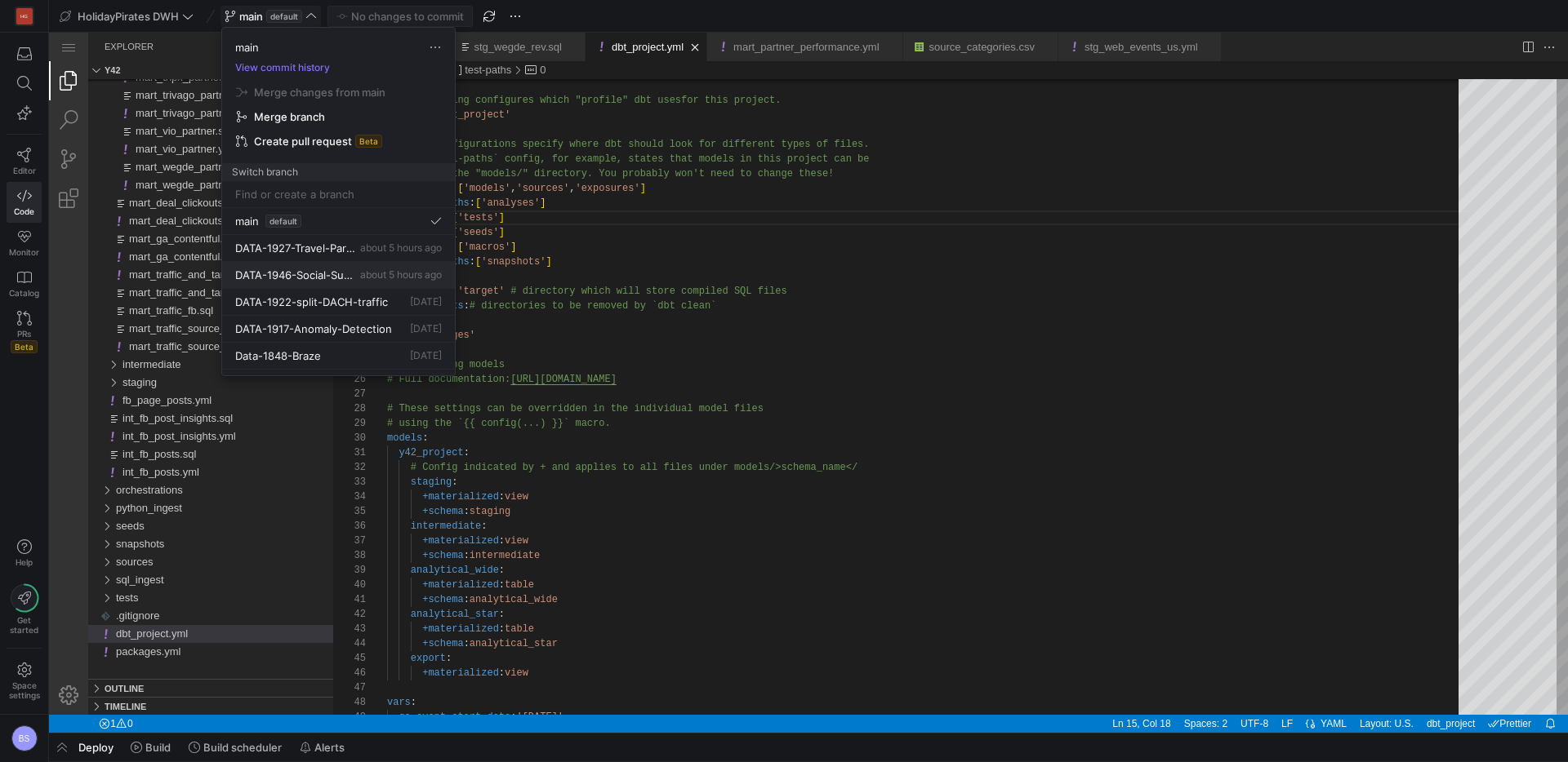
click at [390, 279] on span "about 5 hours ago" at bounding box center [401, 274] width 82 height 12
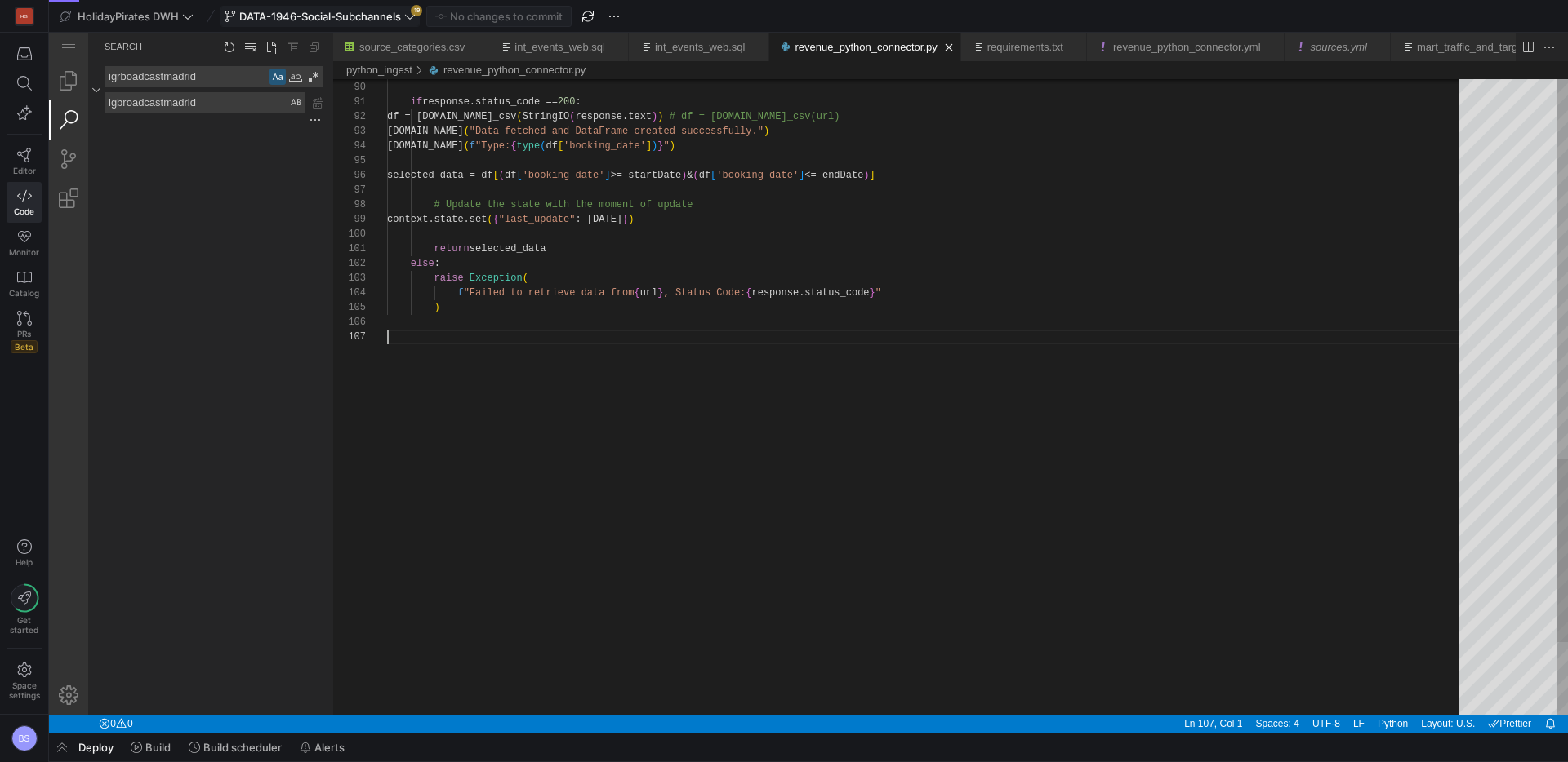
scroll to position [88, 0]
click at [416, 17] on icon at bounding box center [410, 16] width 11 height 11
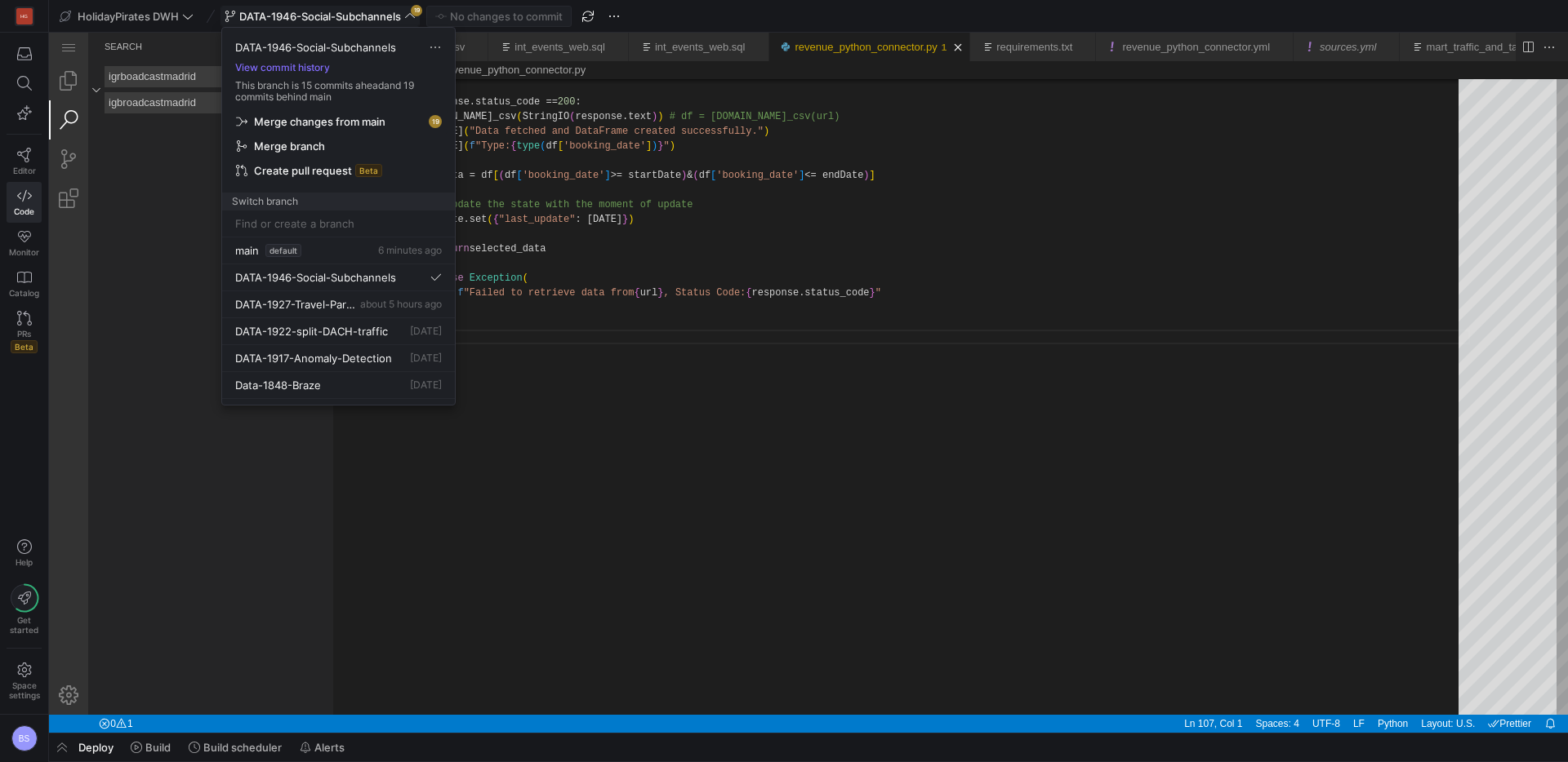
click at [388, 125] on span "Merge changes from main" at bounding box center [338, 122] width 205 height 13
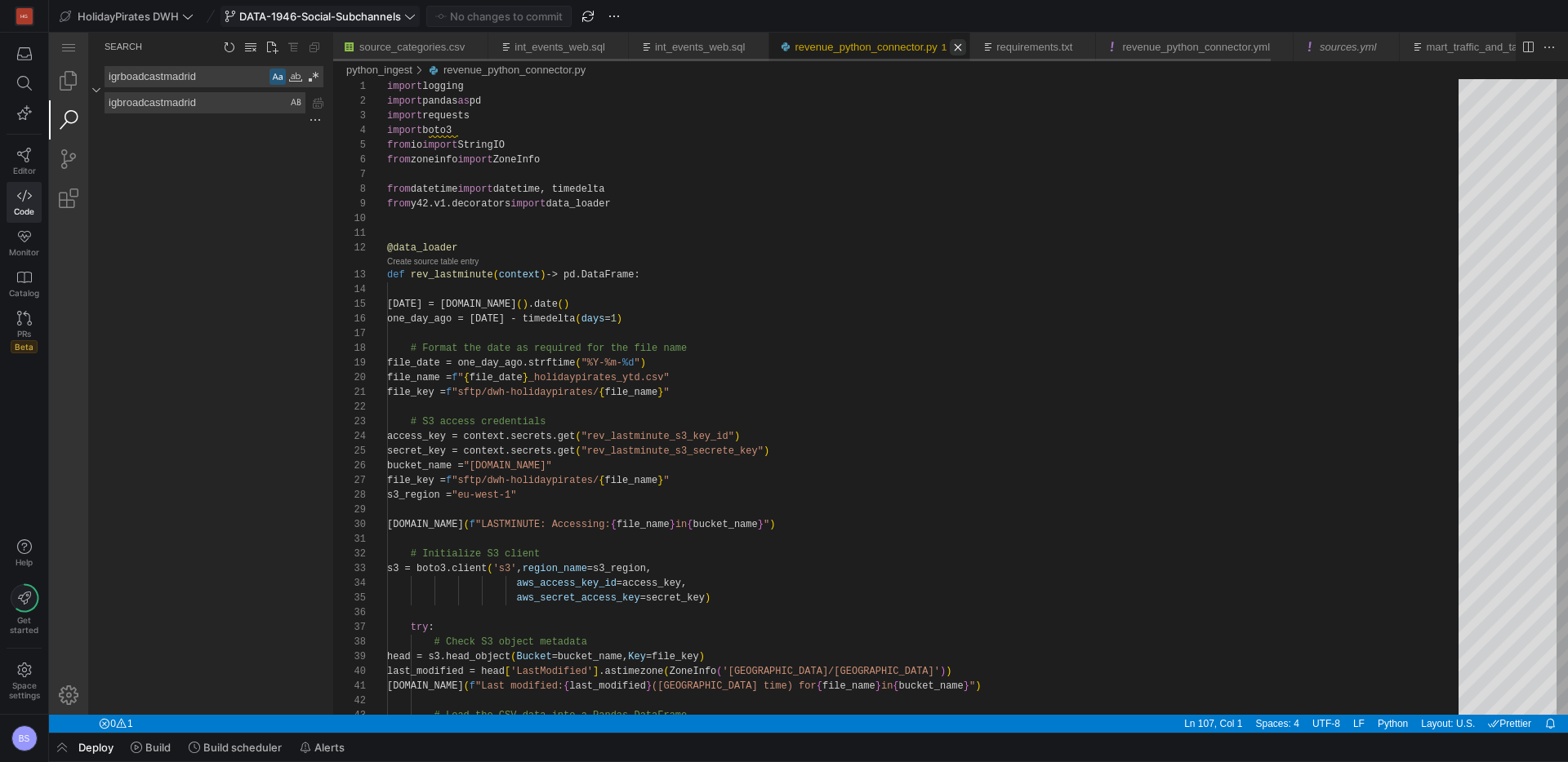
click at [966, 47] on link "Close (⌘W)" at bounding box center [958, 47] width 16 height 16
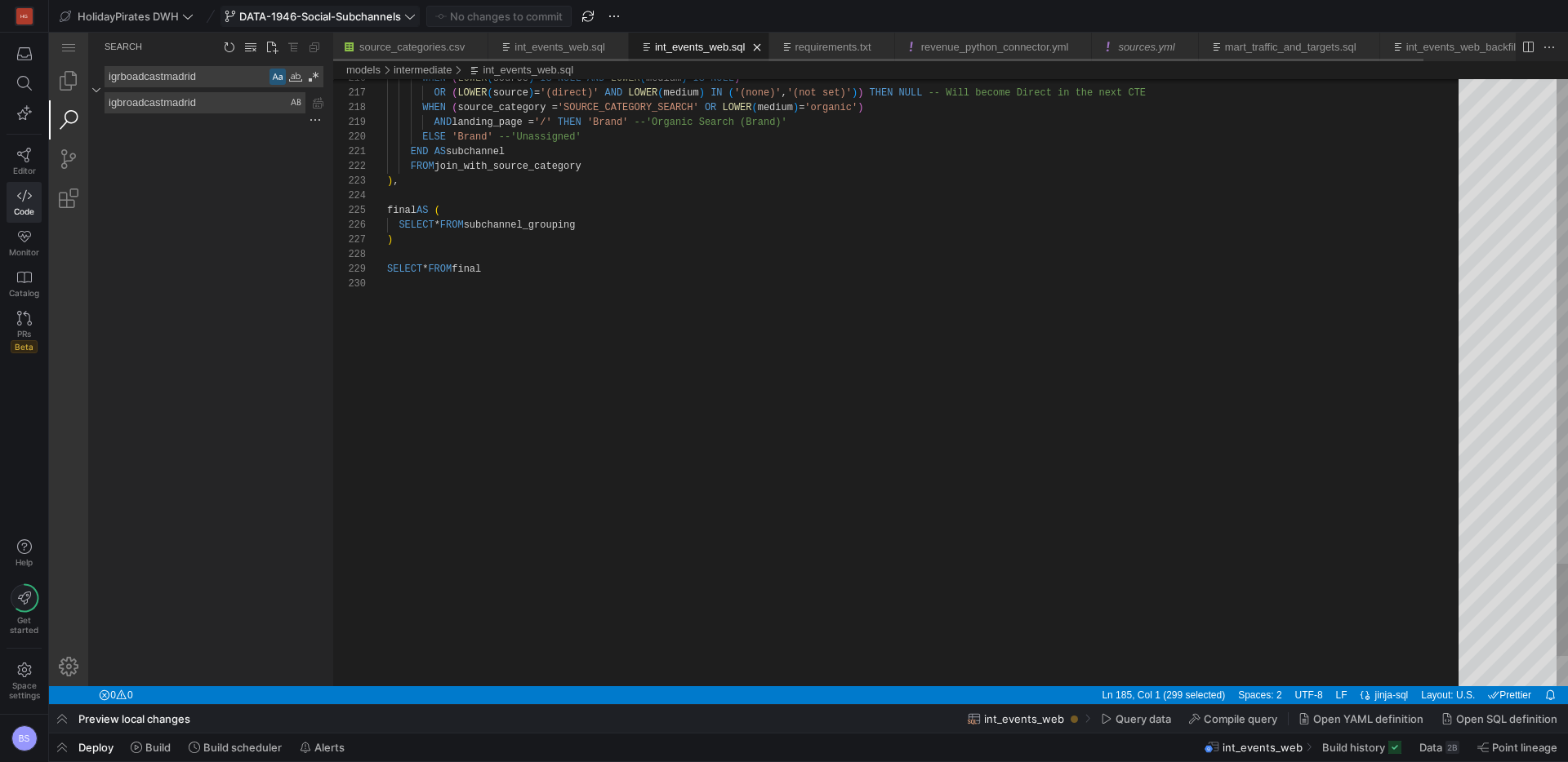
click at [687, 47] on link "int_events_web.sql" at bounding box center [700, 47] width 91 height 12
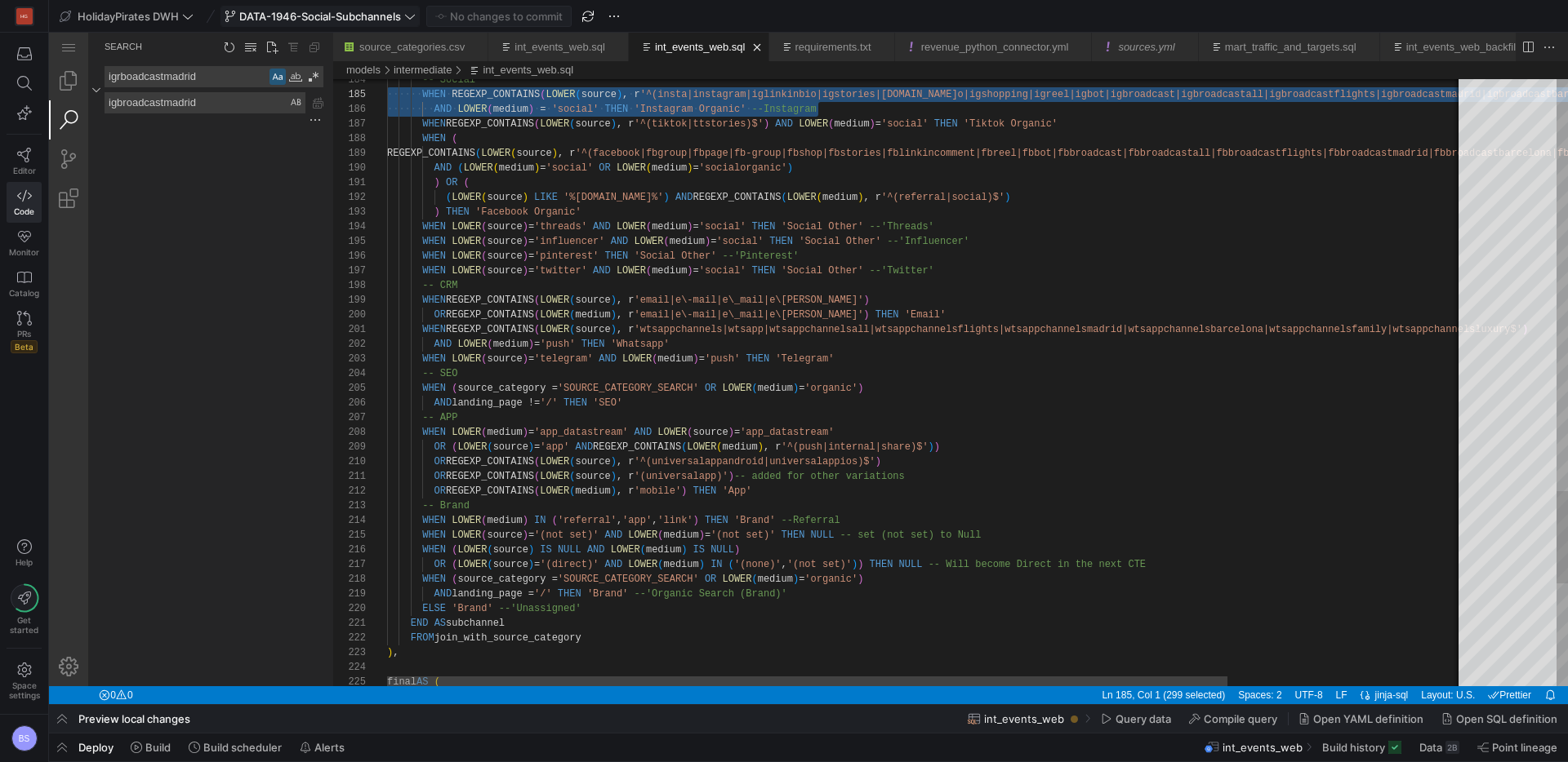
scroll to position [59, 0]
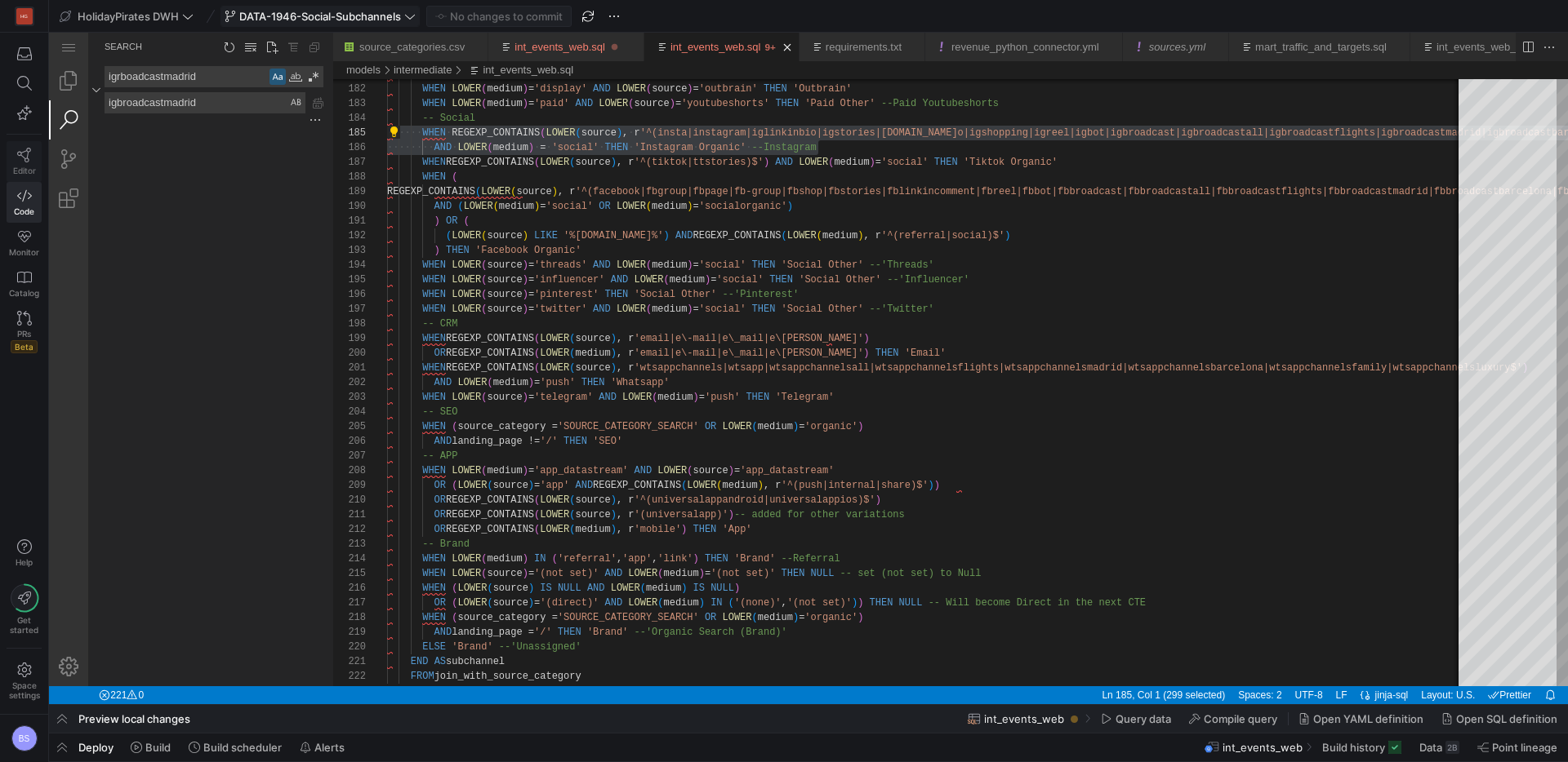
click at [29, 159] on icon at bounding box center [25, 155] width 15 height 15
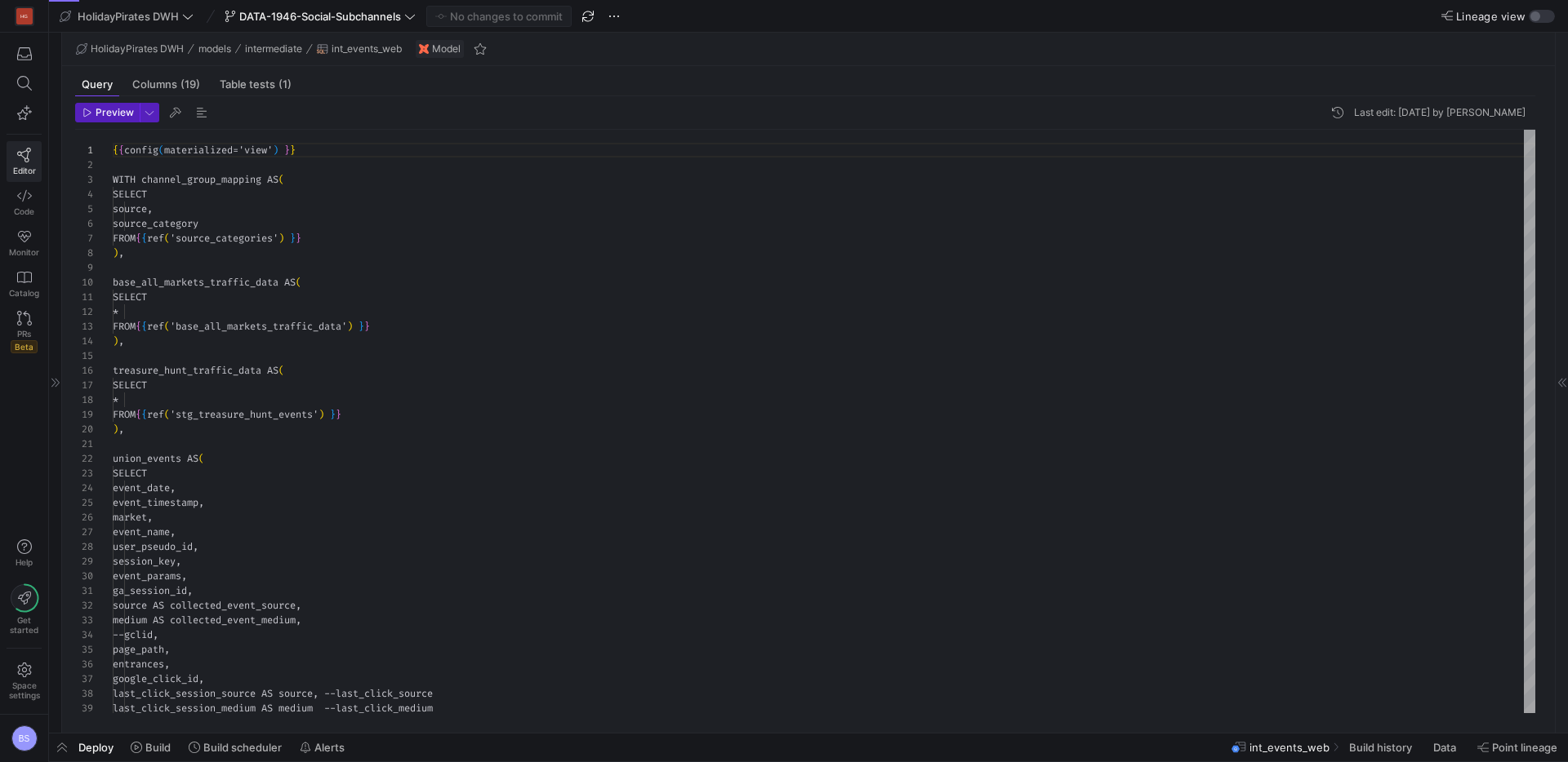
scroll to position [147, 0]
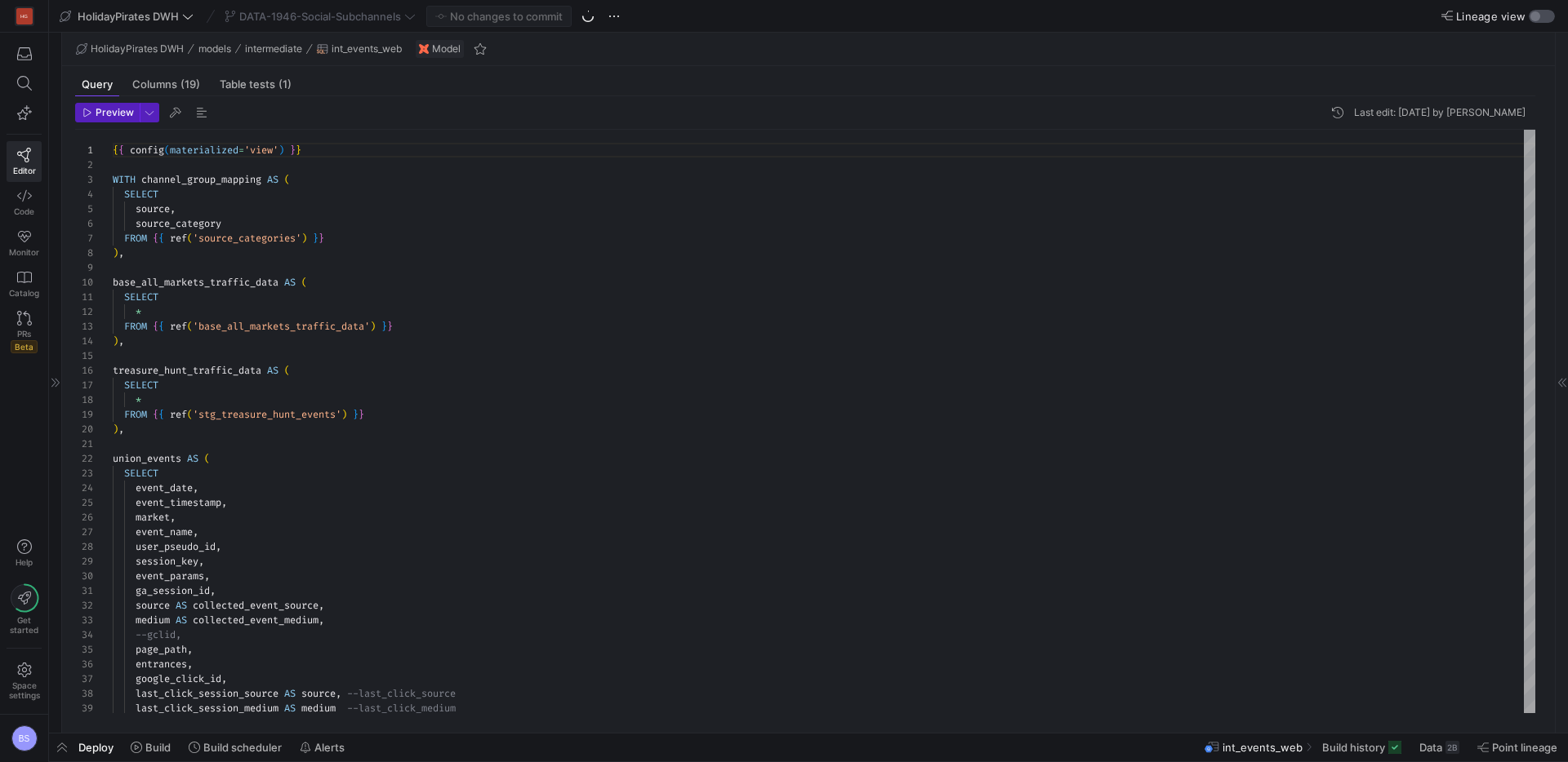
click at [1543, 17] on div "button" at bounding box center [1542, 16] width 26 height 13
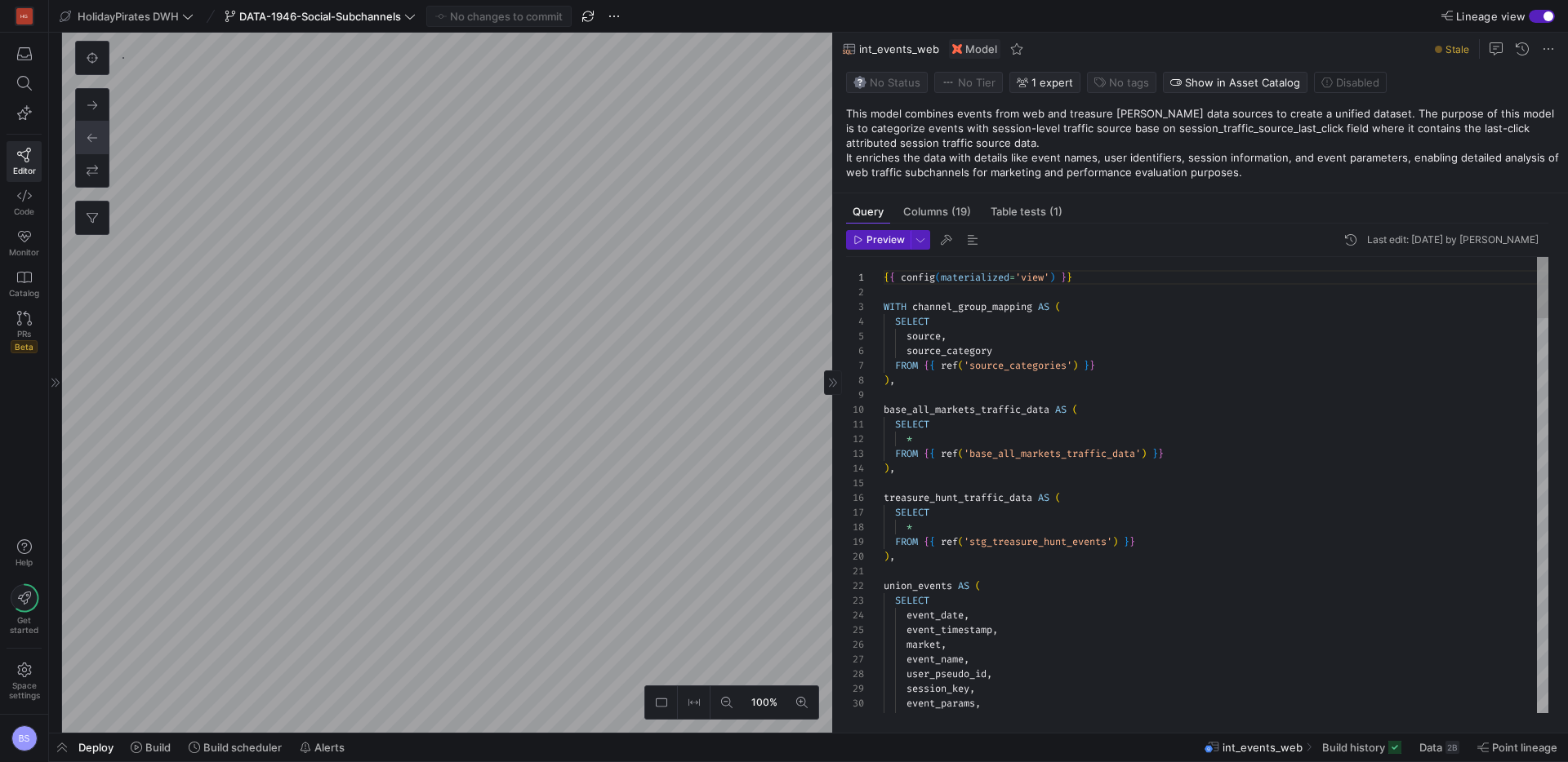
scroll to position [147, 0]
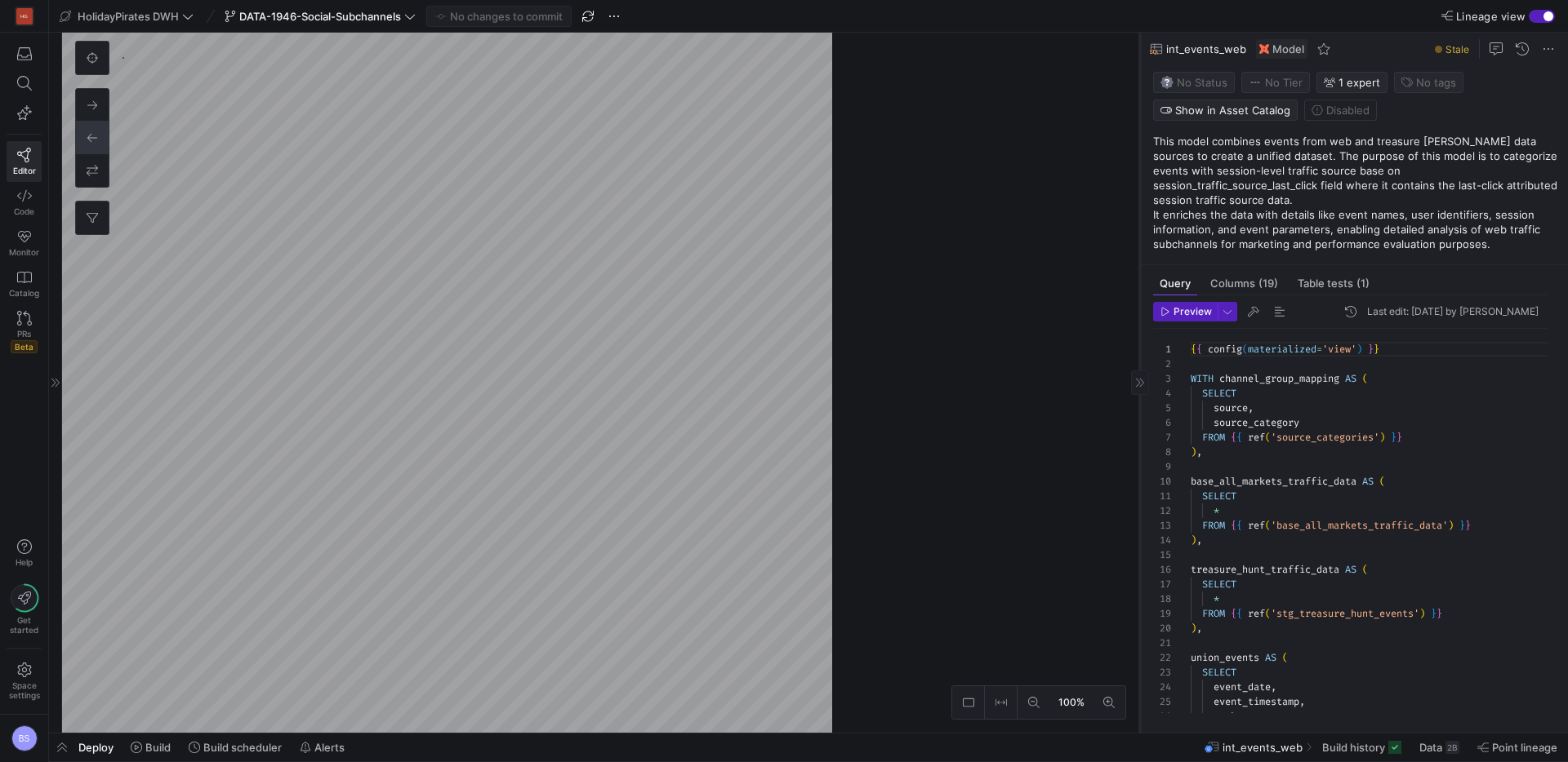
drag, startPoint x: 831, startPoint y: 304, endPoint x: 1138, endPoint y: 328, distance: 307.9
click at [1139, 328] on div at bounding box center [1139, 383] width 1 height 701
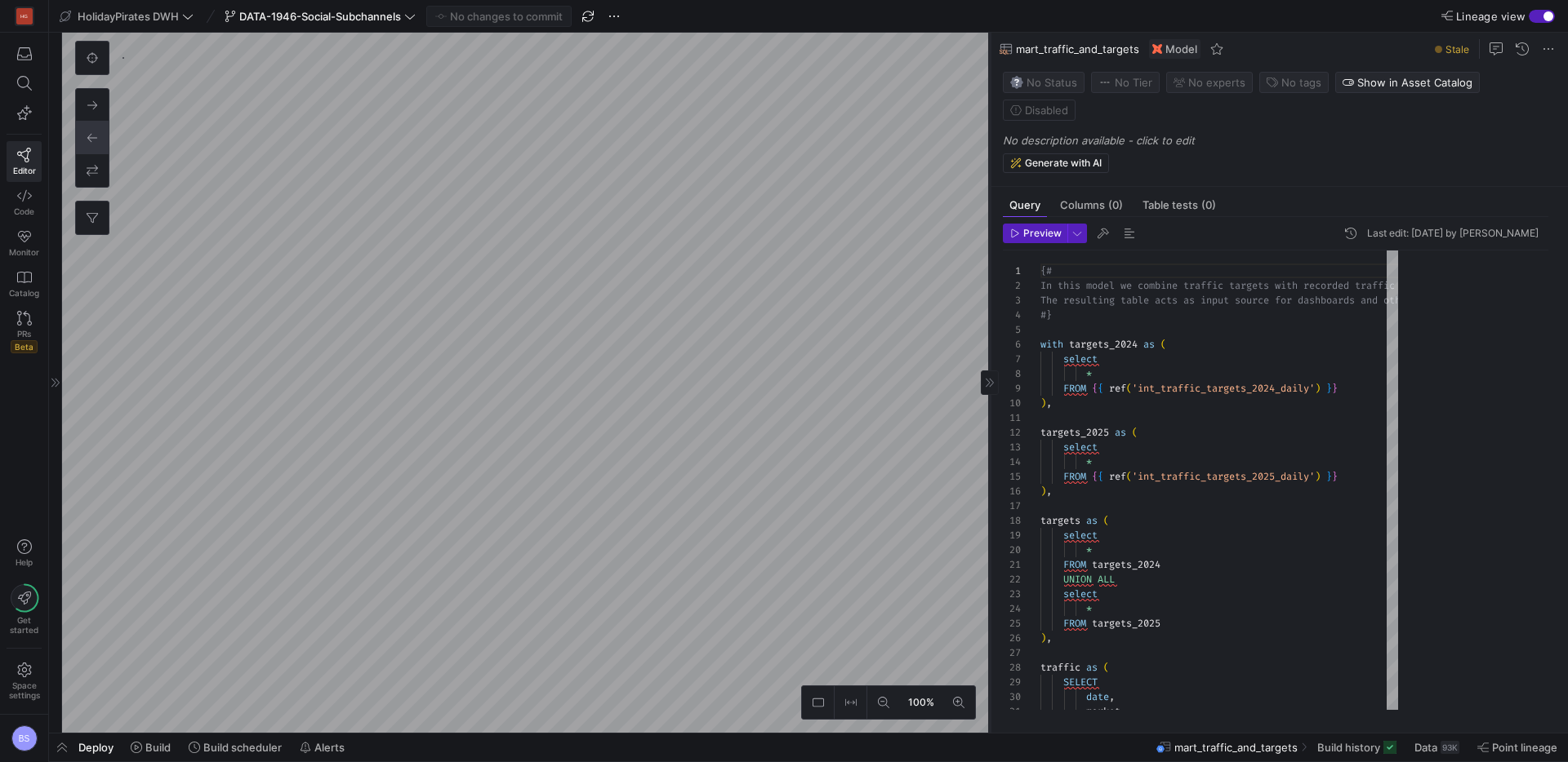
drag, startPoint x: 1139, startPoint y: 332, endPoint x: 989, endPoint y: 331, distance: 150.0
click at [989, 331] on div at bounding box center [989, 383] width 1 height 701
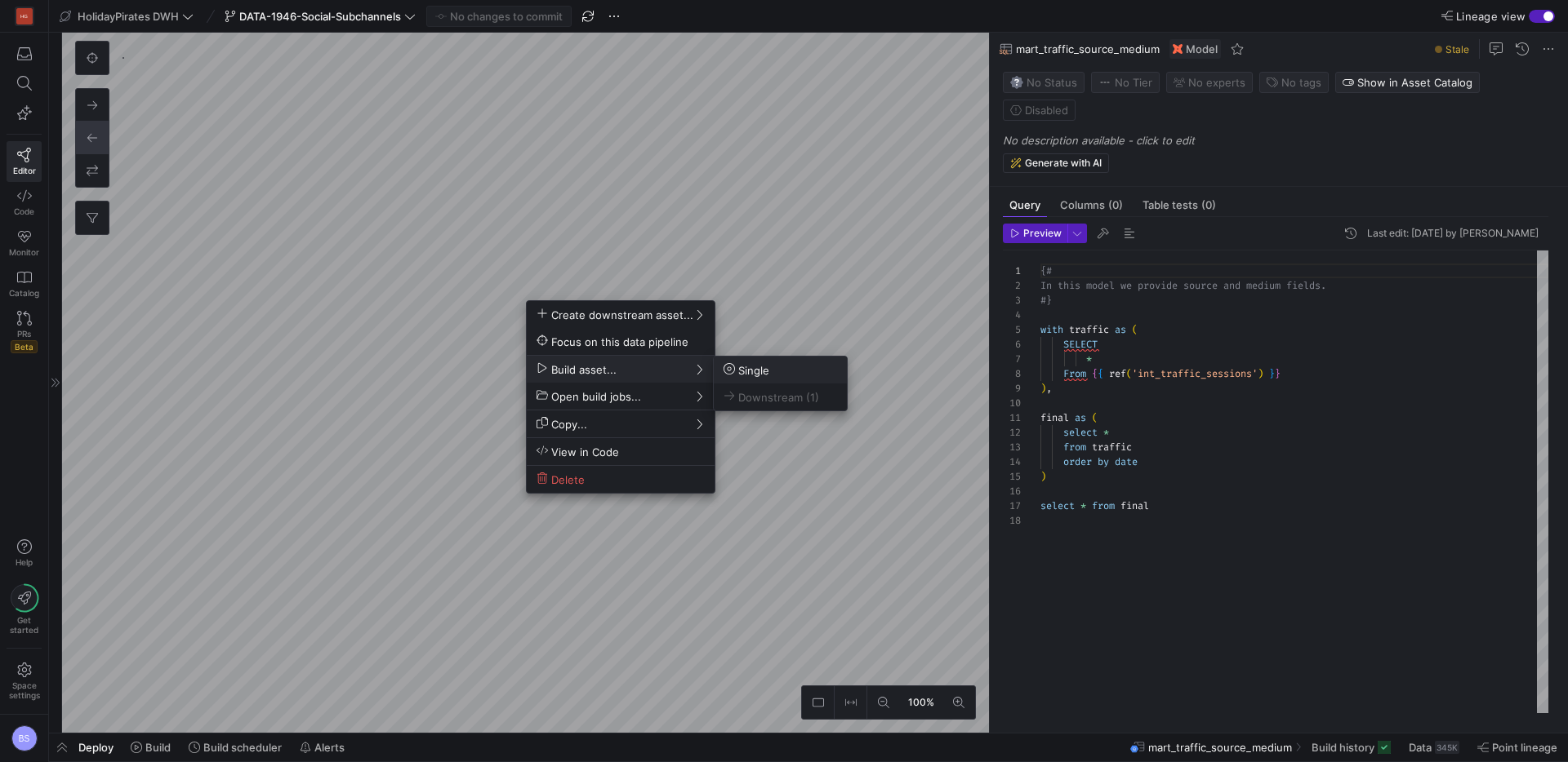
click at [395, 484] on div at bounding box center [784, 381] width 1568 height 762
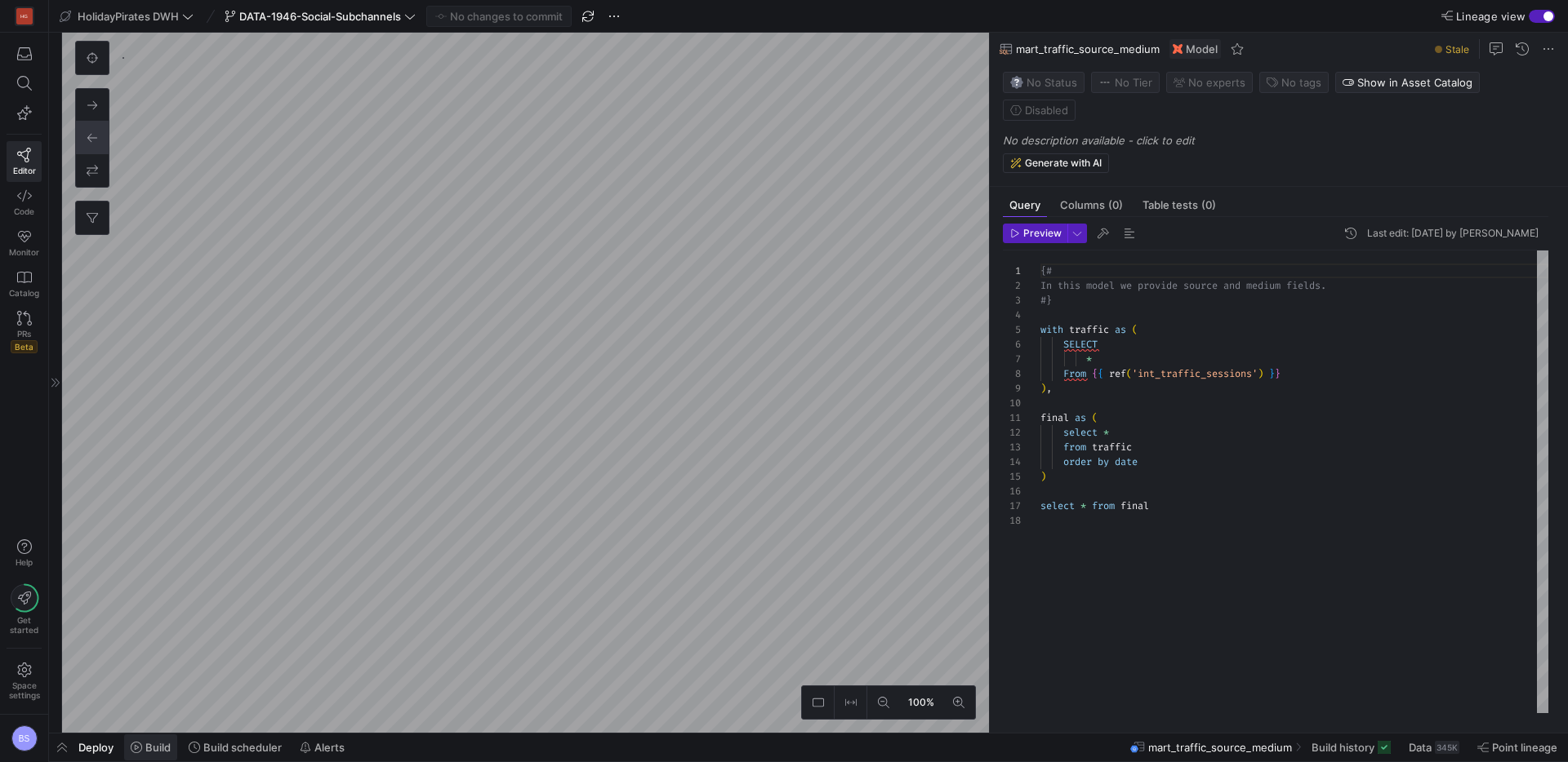
click at [143, 746] on span "Build" at bounding box center [151, 747] width 40 height 13
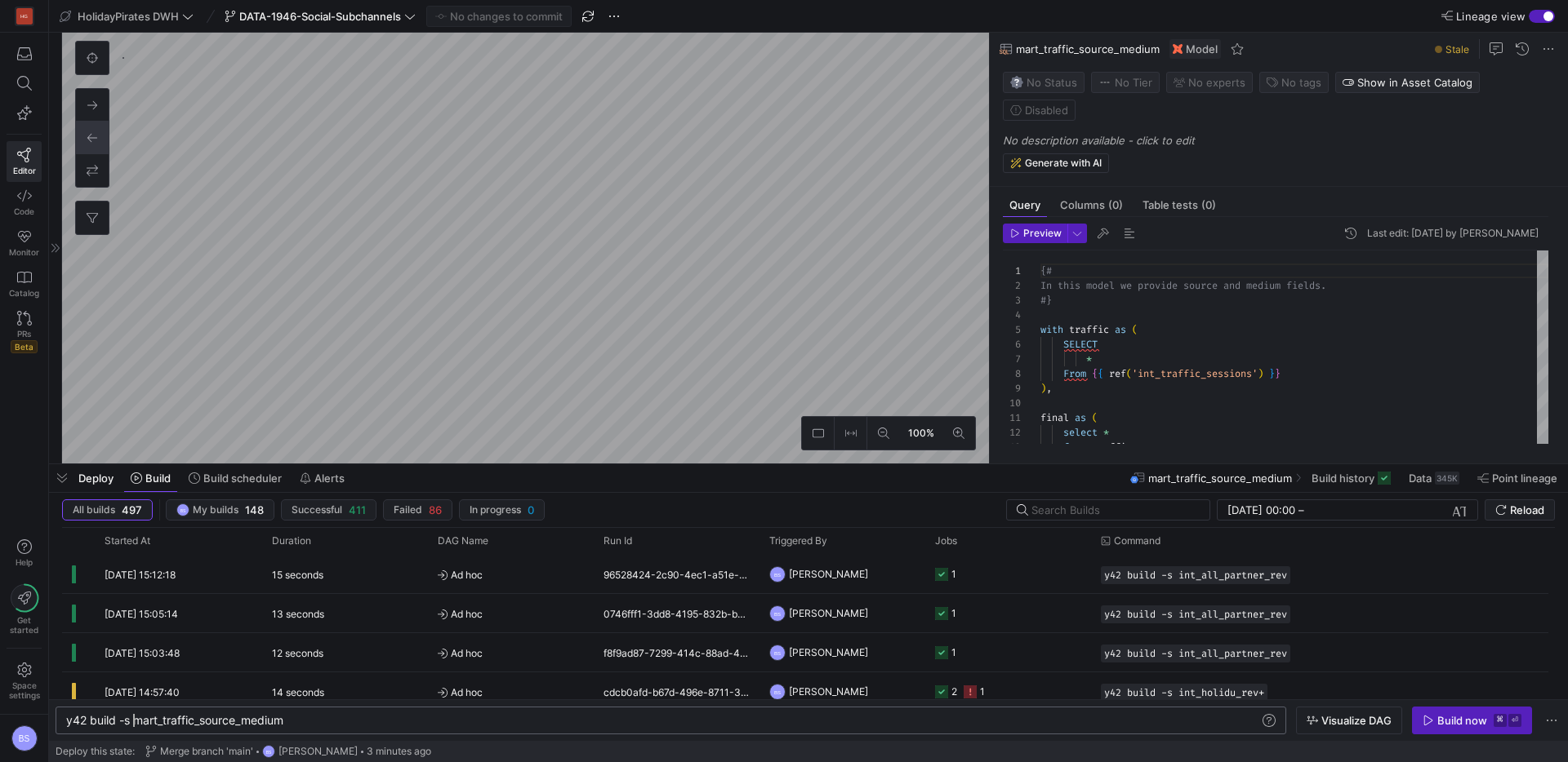
scroll to position [0, 68]
click at [134, 720] on div "y42 build -s mart_traffic_source_medium" at bounding box center [662, 721] width 1193 height 13
type textarea "-- load the seeded csv file from google that associates different sources with …"
type textarea "y42 build -s int_traffic_sessions"
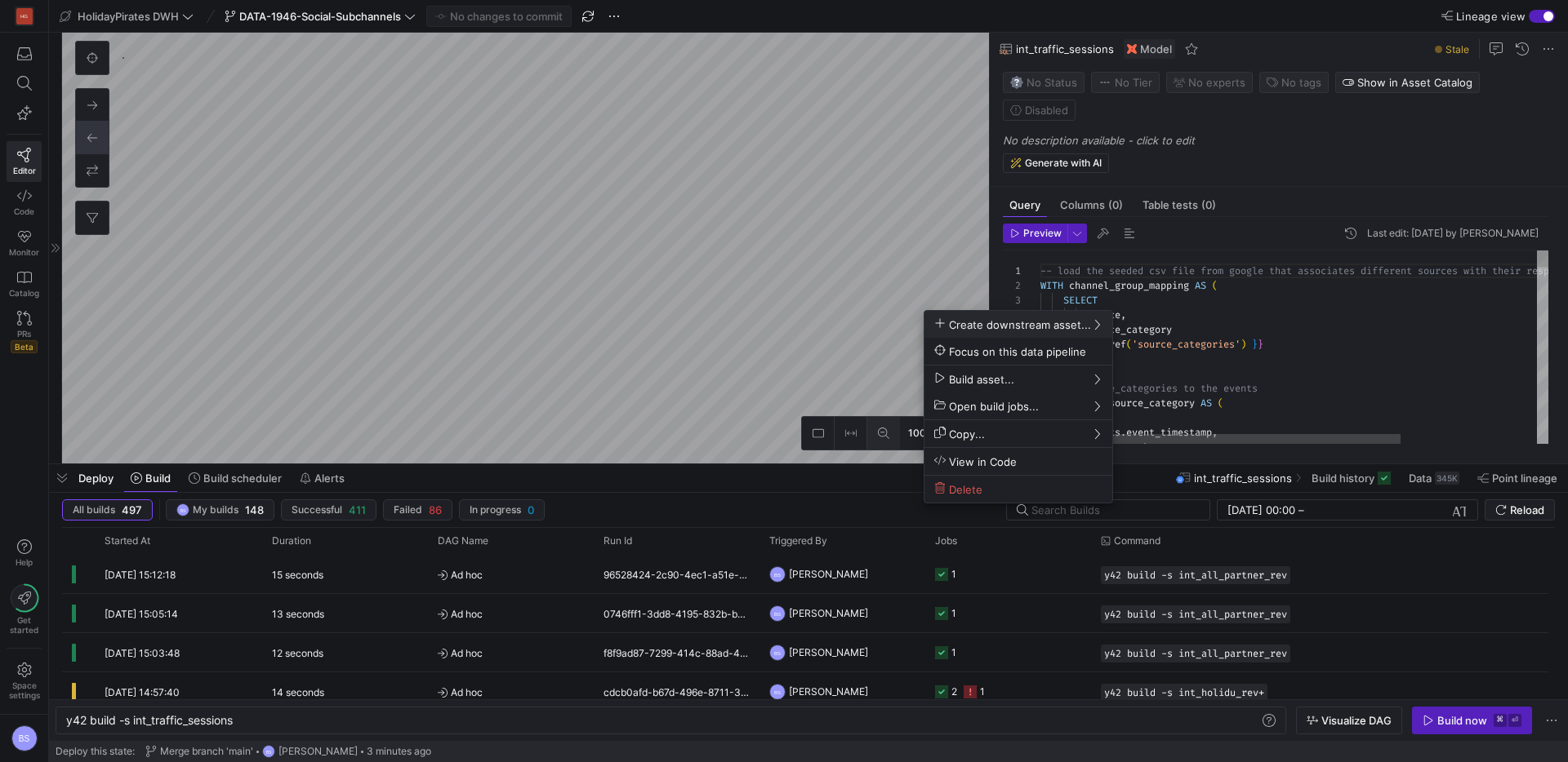
scroll to position [34, 0]
click at [1169, 413] on span "Downstream (3)" at bounding box center [1169, 407] width 97 height 14
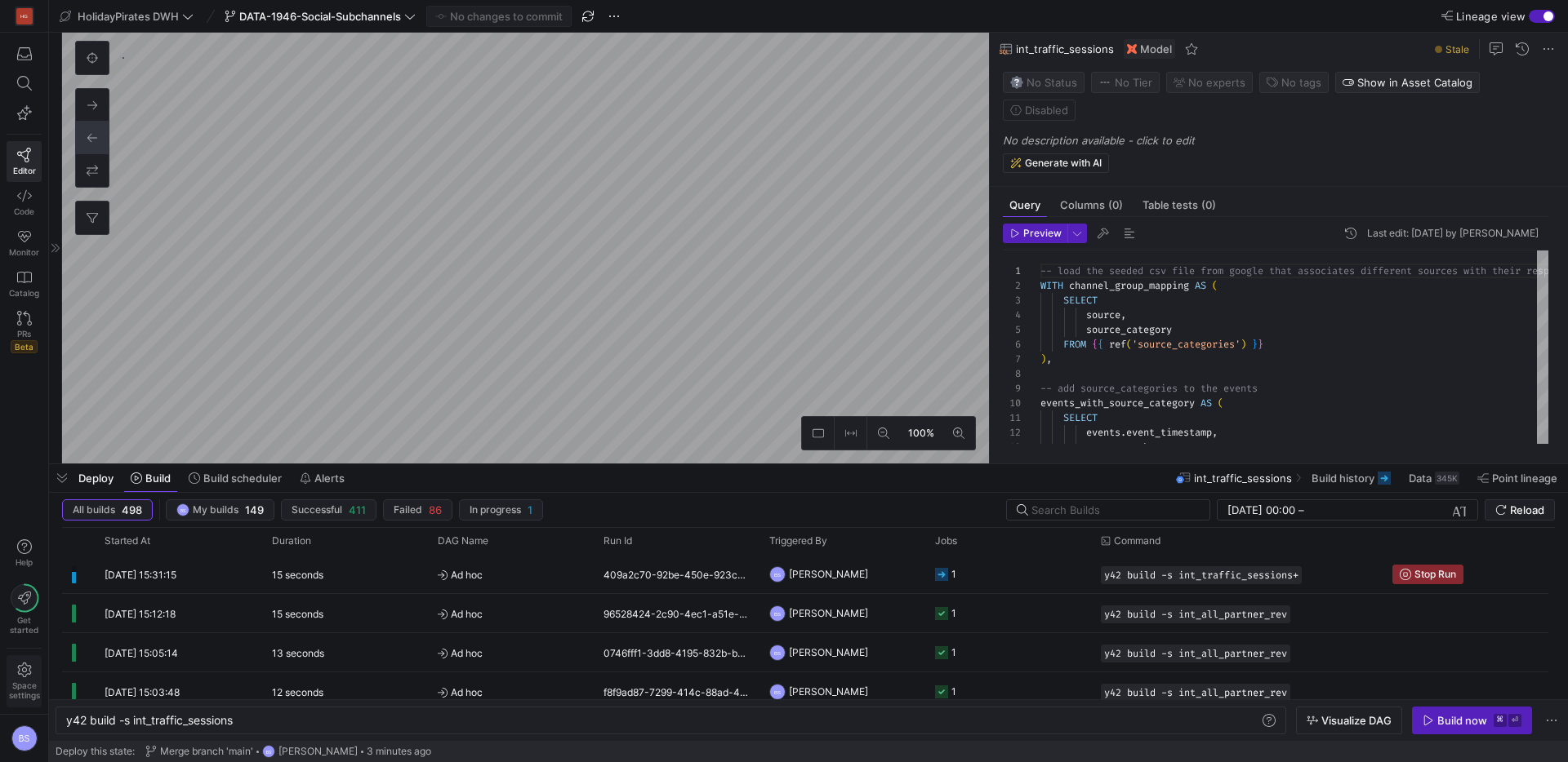
click at [29, 681] on span "Space settings" at bounding box center [25, 691] width 31 height 20
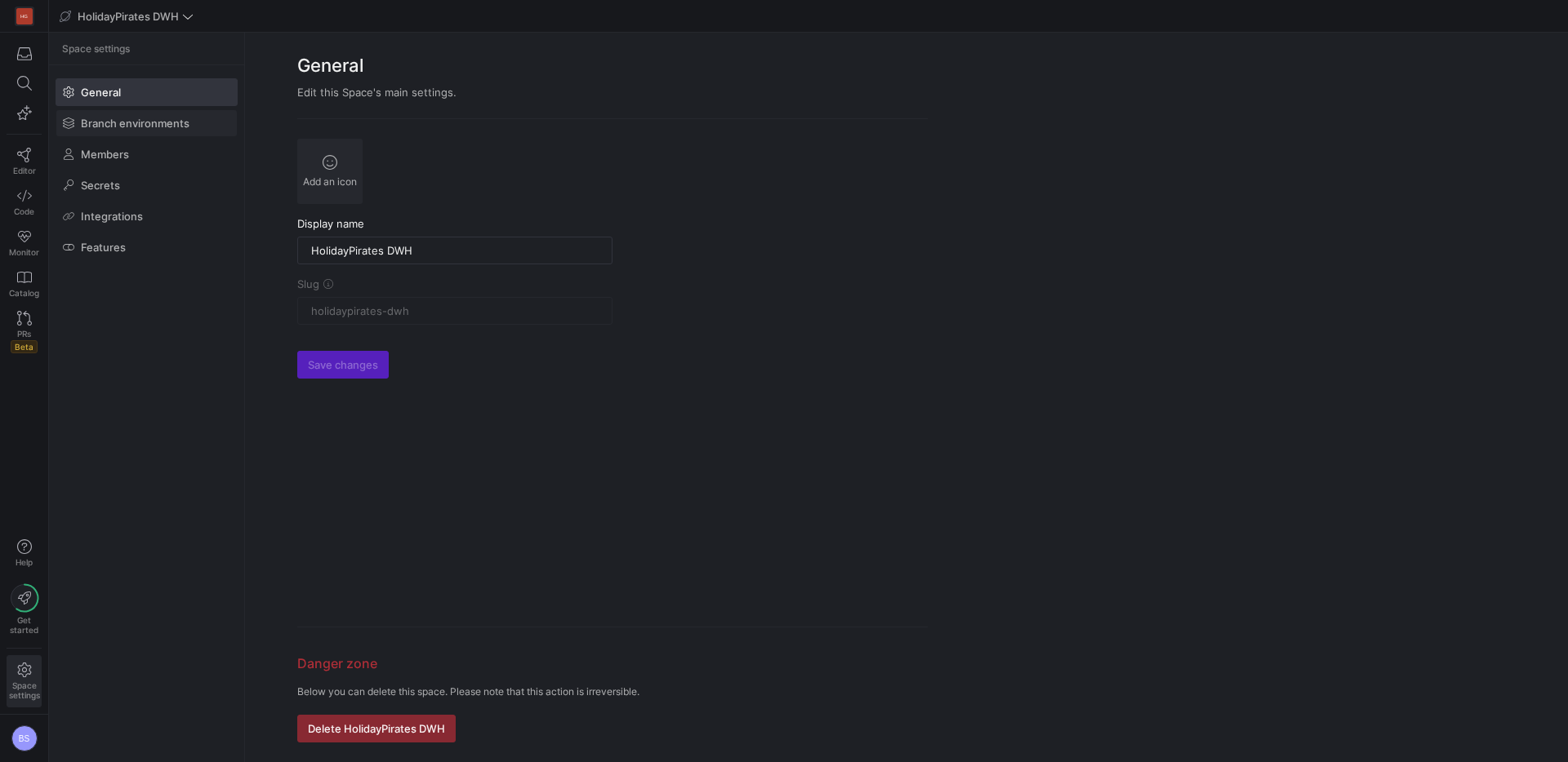
click at [174, 127] on span "Branch environments" at bounding box center [135, 124] width 109 height 13
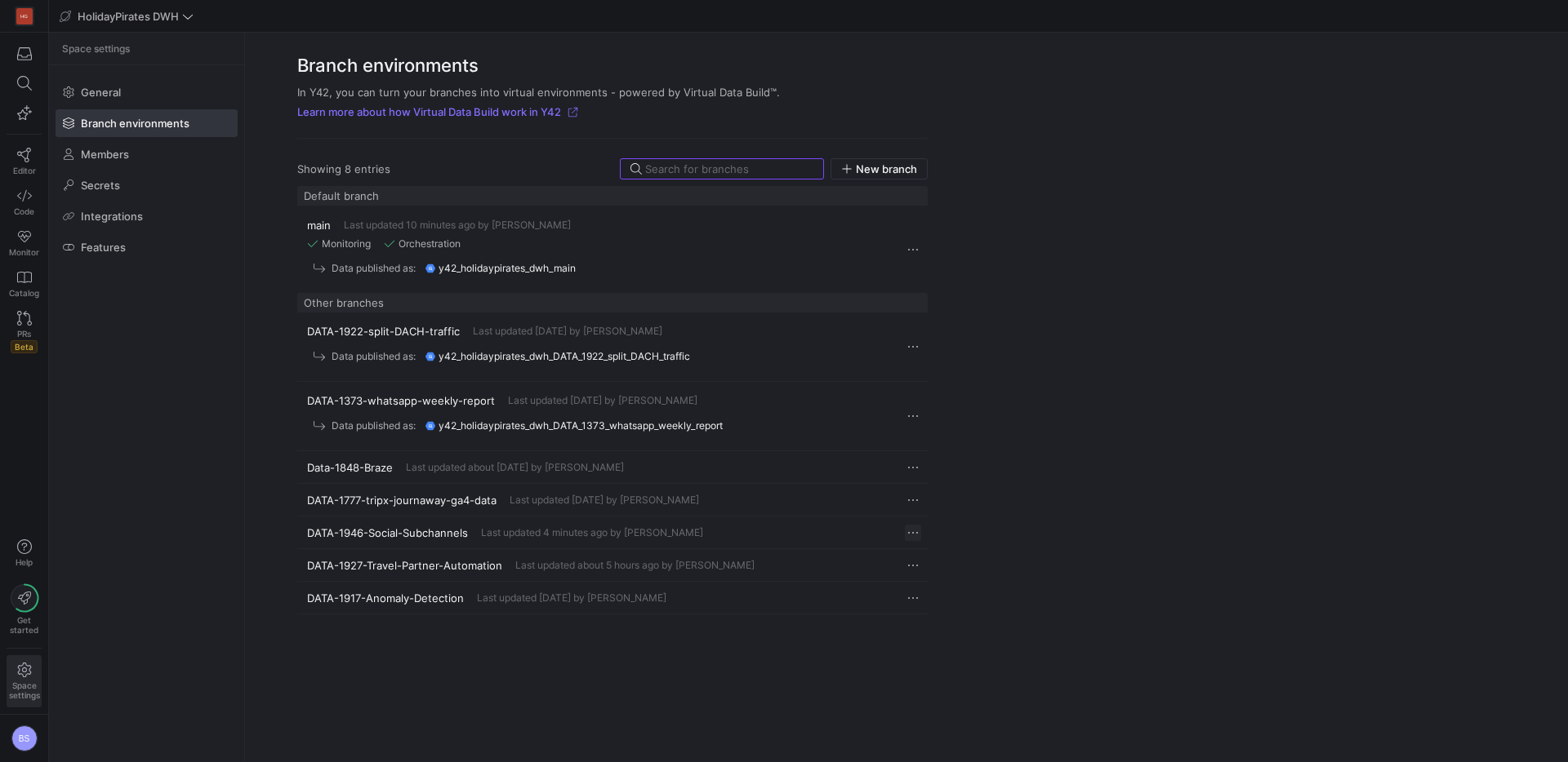
click at [915, 525] on span "Press SPACE to select this row." at bounding box center [913, 533] width 16 height 16
click at [936, 555] on span "Edit" at bounding box center [972, 555] width 114 height 13
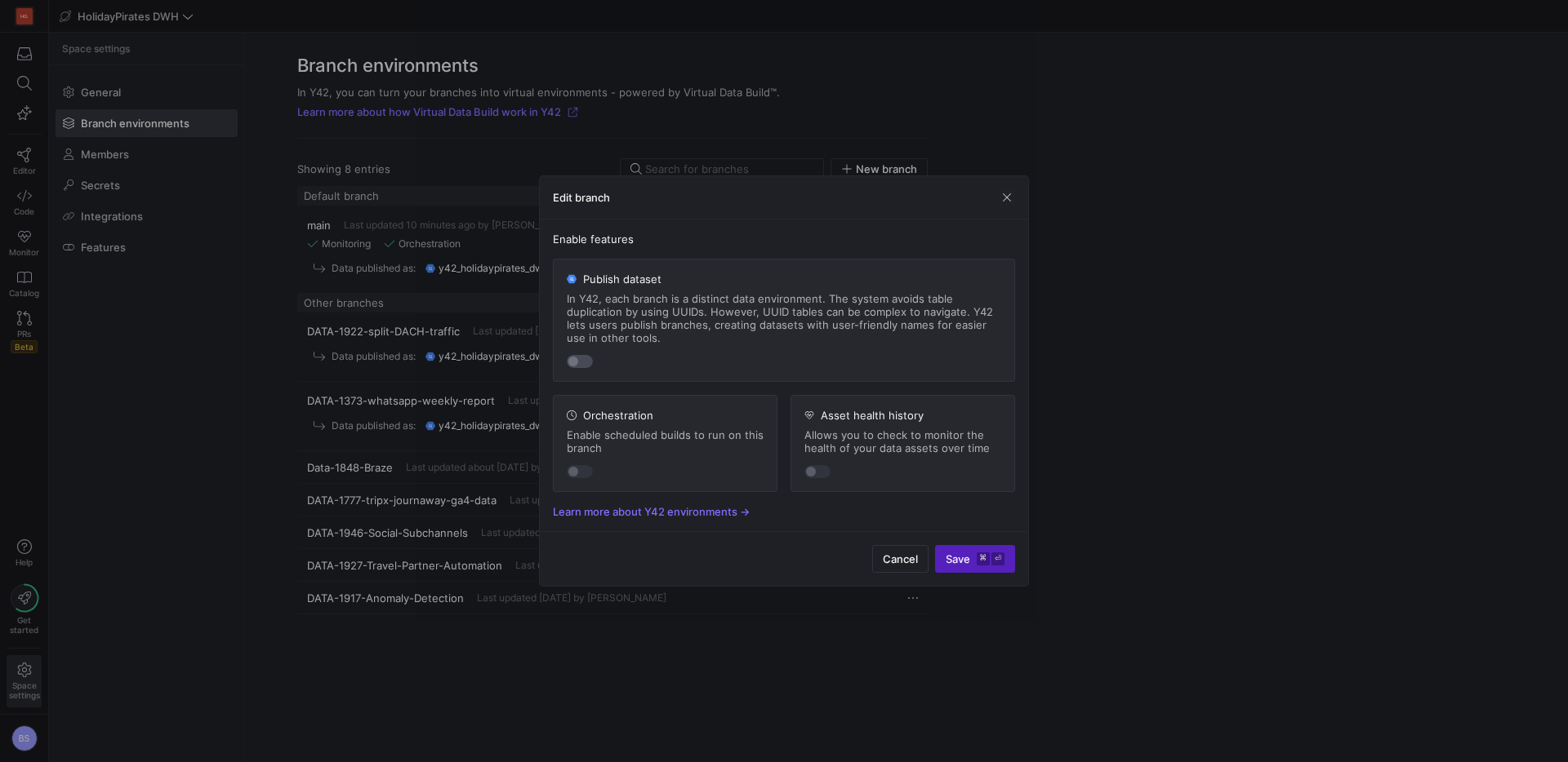
click at [585, 363] on div "button" at bounding box center [580, 362] width 26 height 13
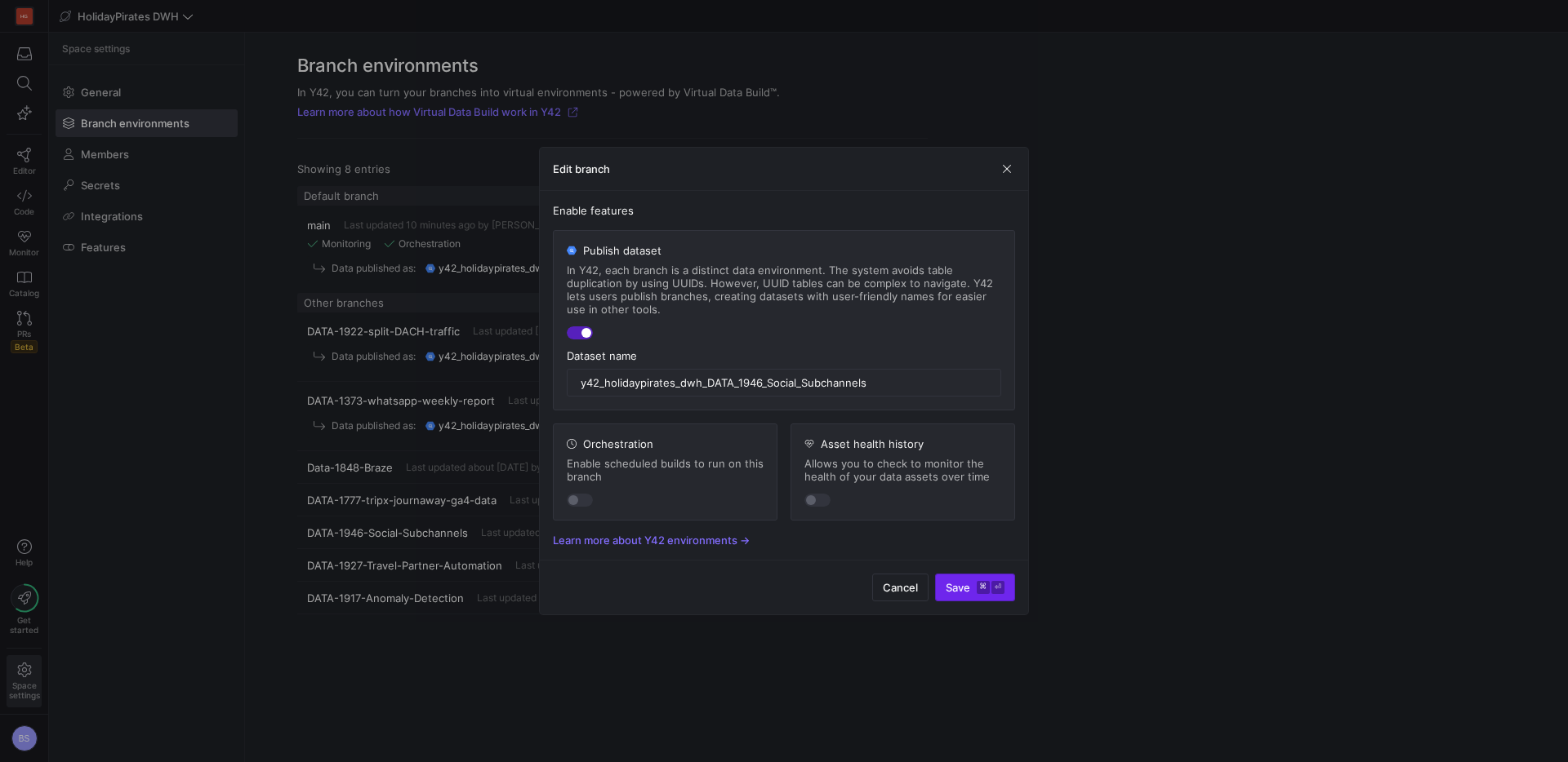
click at [984, 580] on span "submit" at bounding box center [975, 588] width 79 height 26
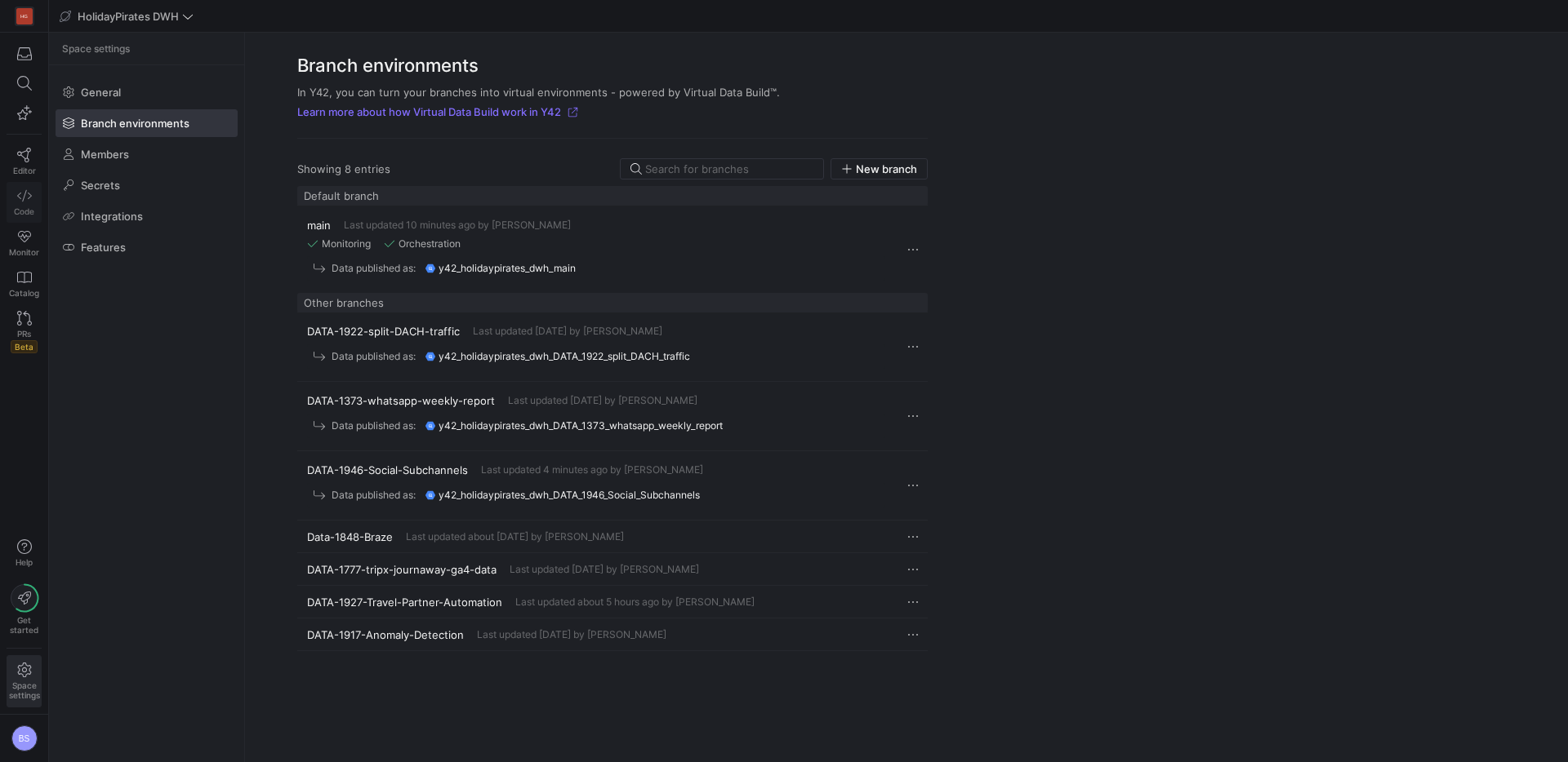
click at [26, 199] on icon at bounding box center [25, 196] width 15 height 15
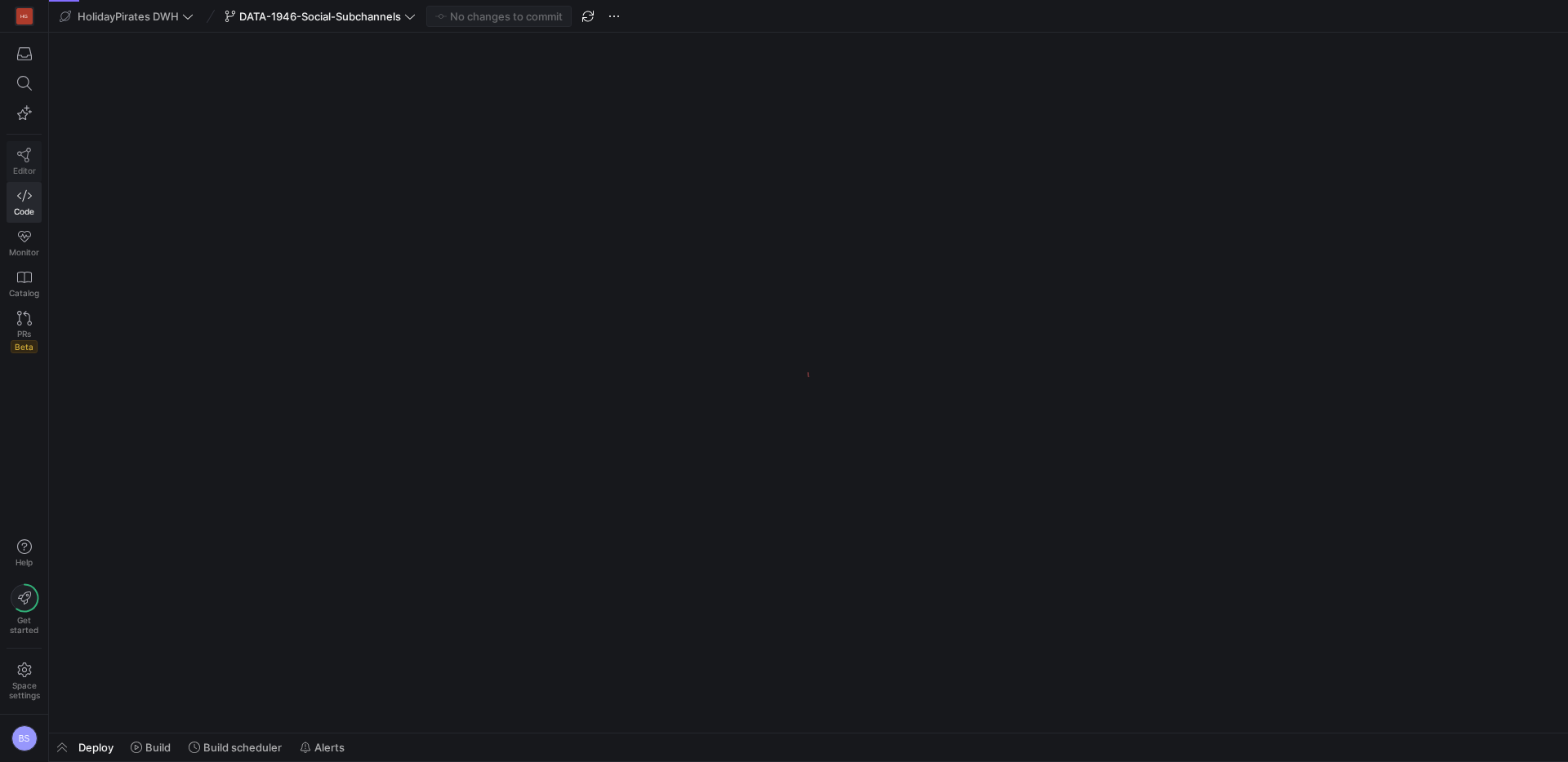
click at [26, 160] on icon at bounding box center [25, 155] width 15 height 15
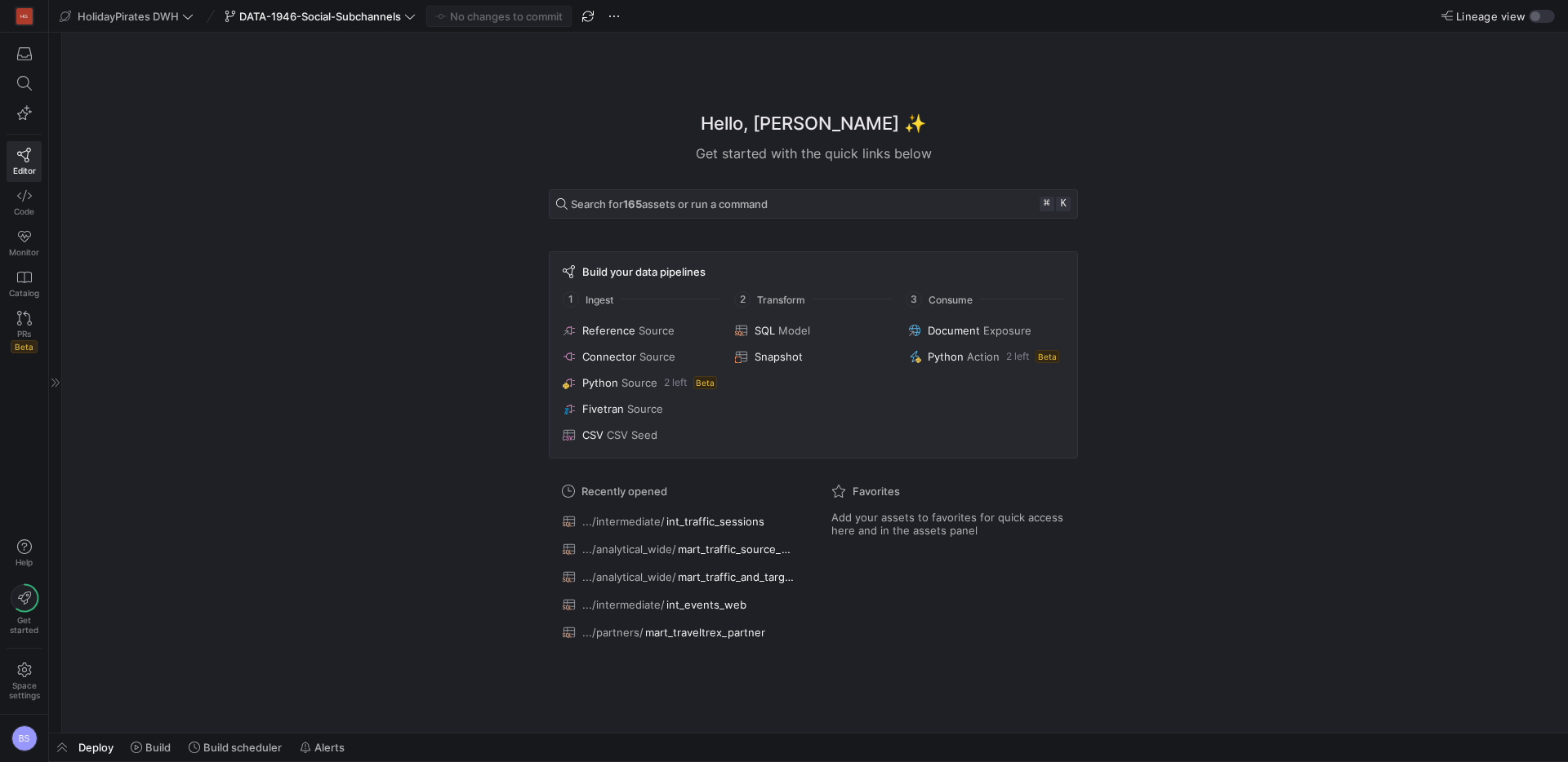
click at [1542, 23] on y42-top-nav "HolidayPirates DWH DATA-1946-Social-Subchannels No changes to commit Lineage vi…" at bounding box center [808, 16] width 1519 height 33
click at [1542, 20] on div "button" at bounding box center [1542, 16] width 26 height 13
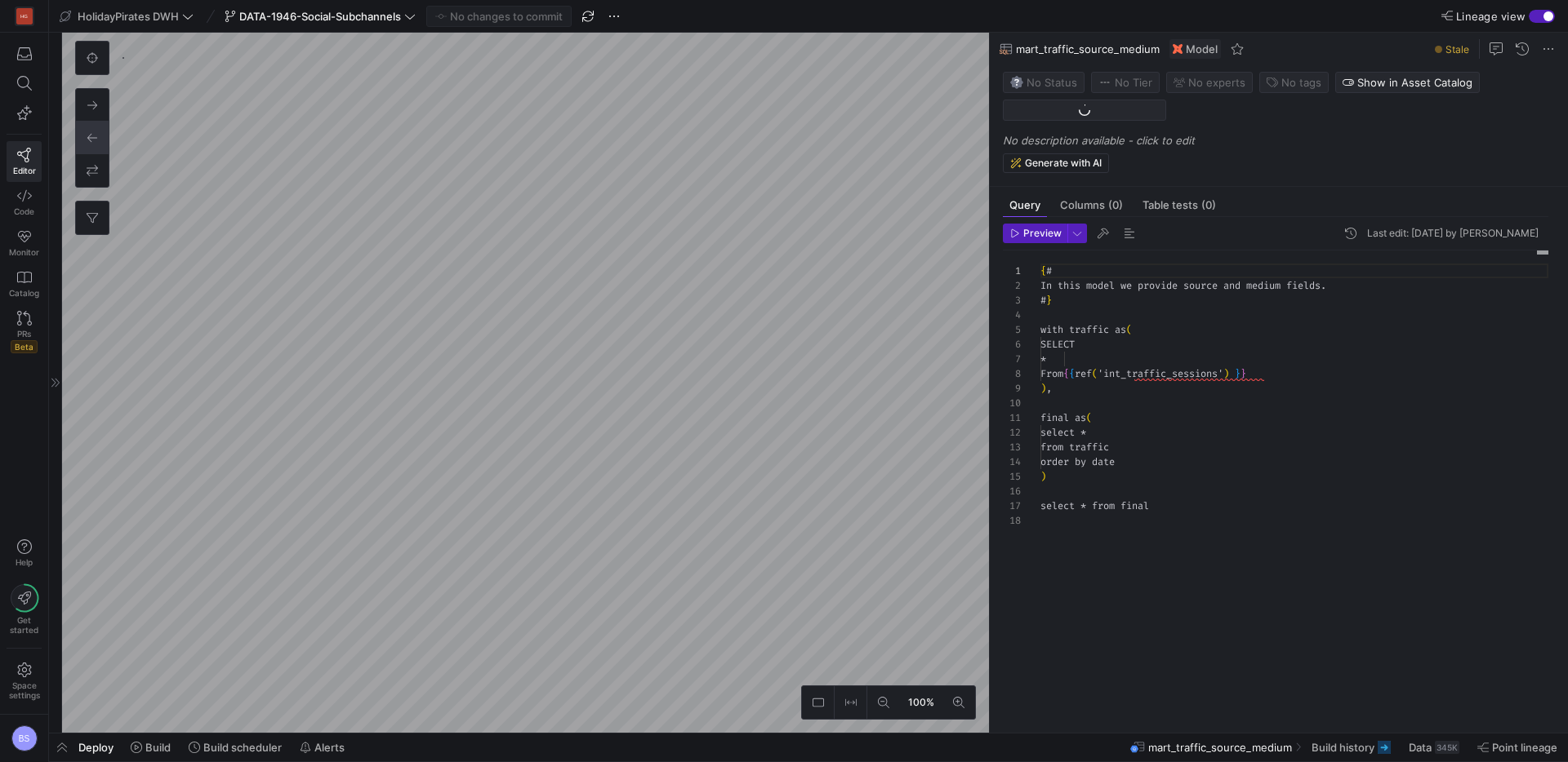
scroll to position [147, 0]
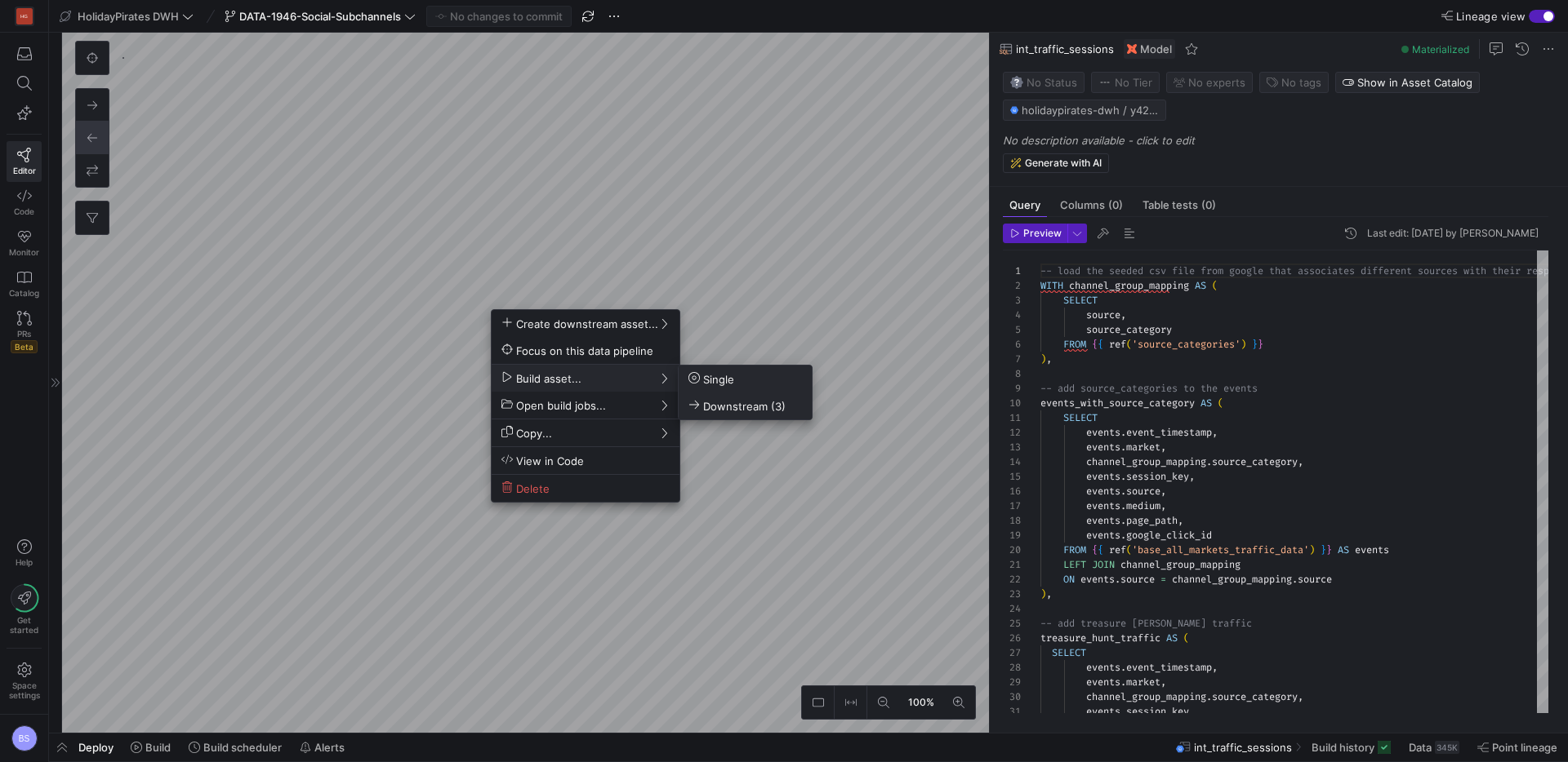
click at [742, 407] on span "Downstream (3)" at bounding box center [737, 406] width 97 height 14
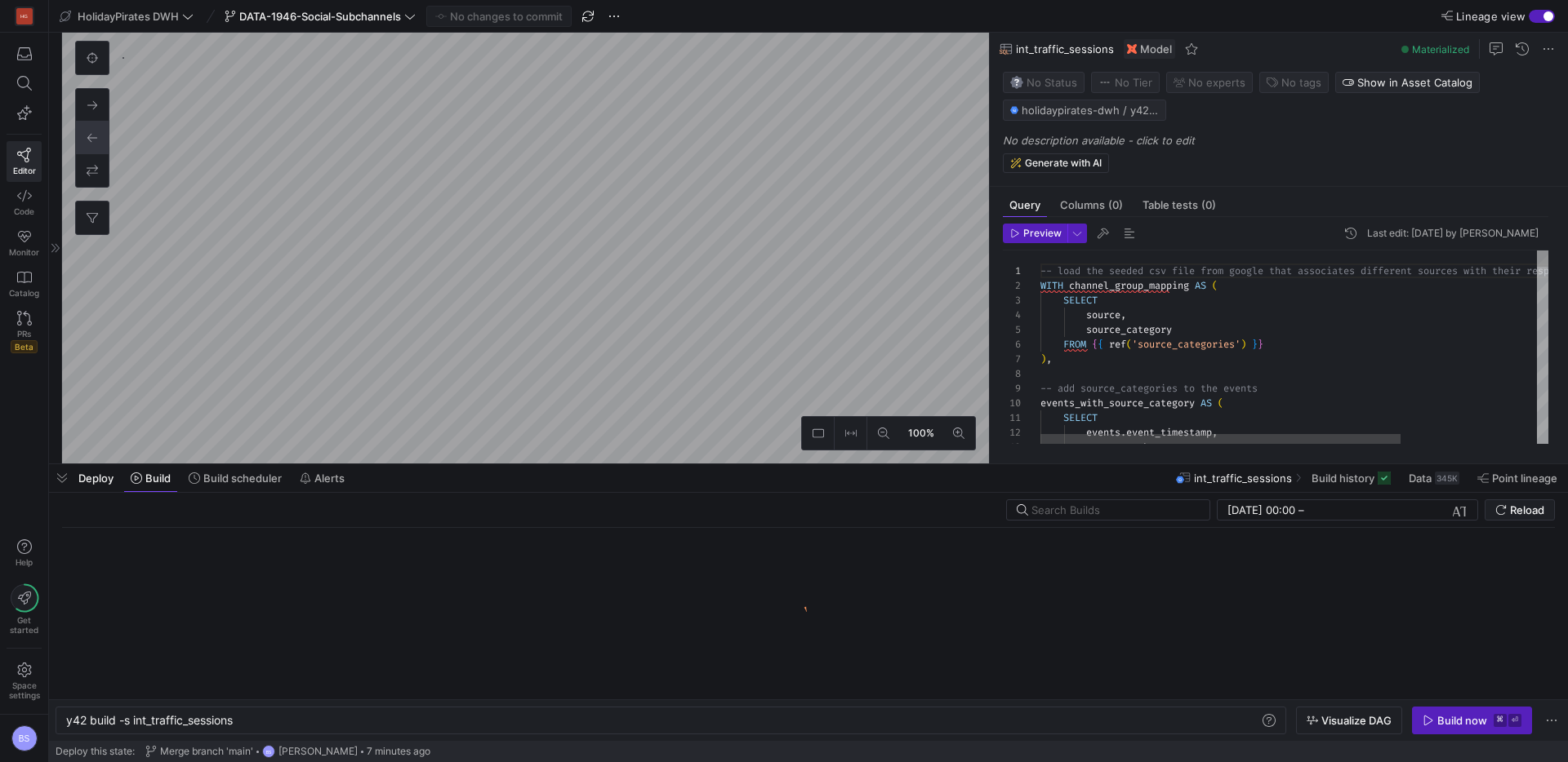
scroll to position [0, 169]
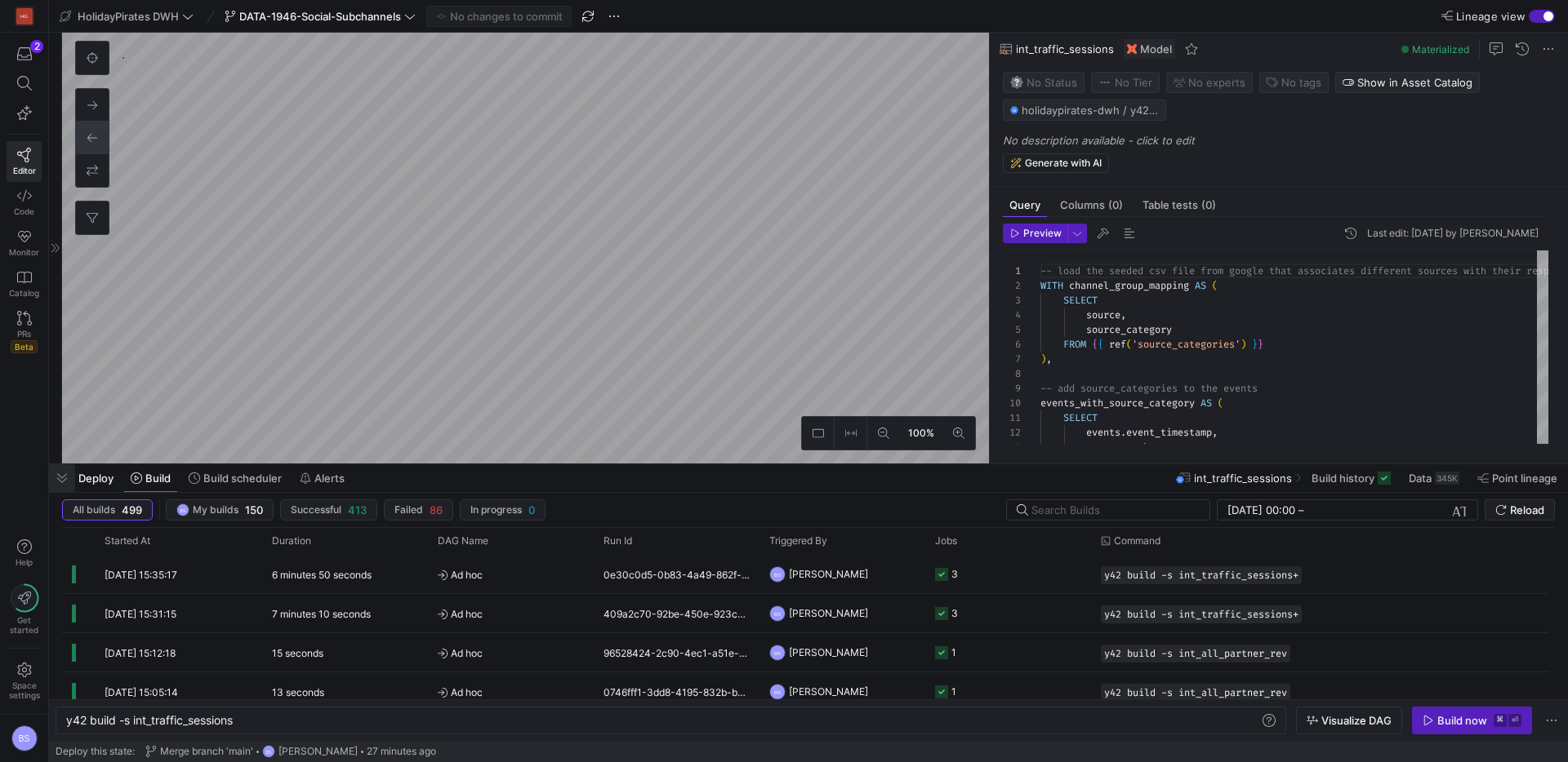
type textarea "{{ config(materialized='view') }} select * from {{ ref('int_all_partner_rev') }}"
type textarea "y42 build -s mart_partner_performance"
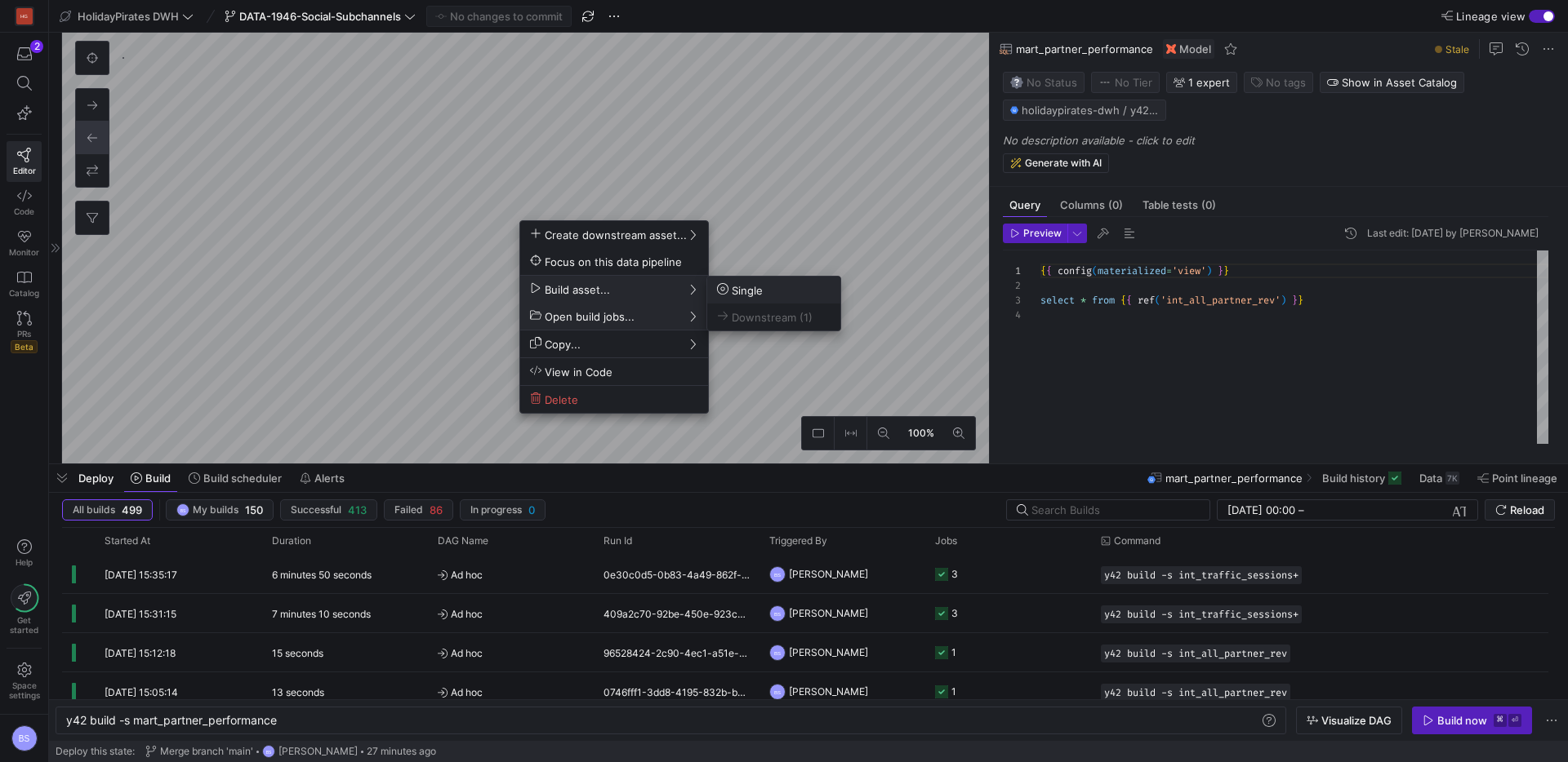
click at [764, 282] on button "Single" at bounding box center [774, 290] width 133 height 27
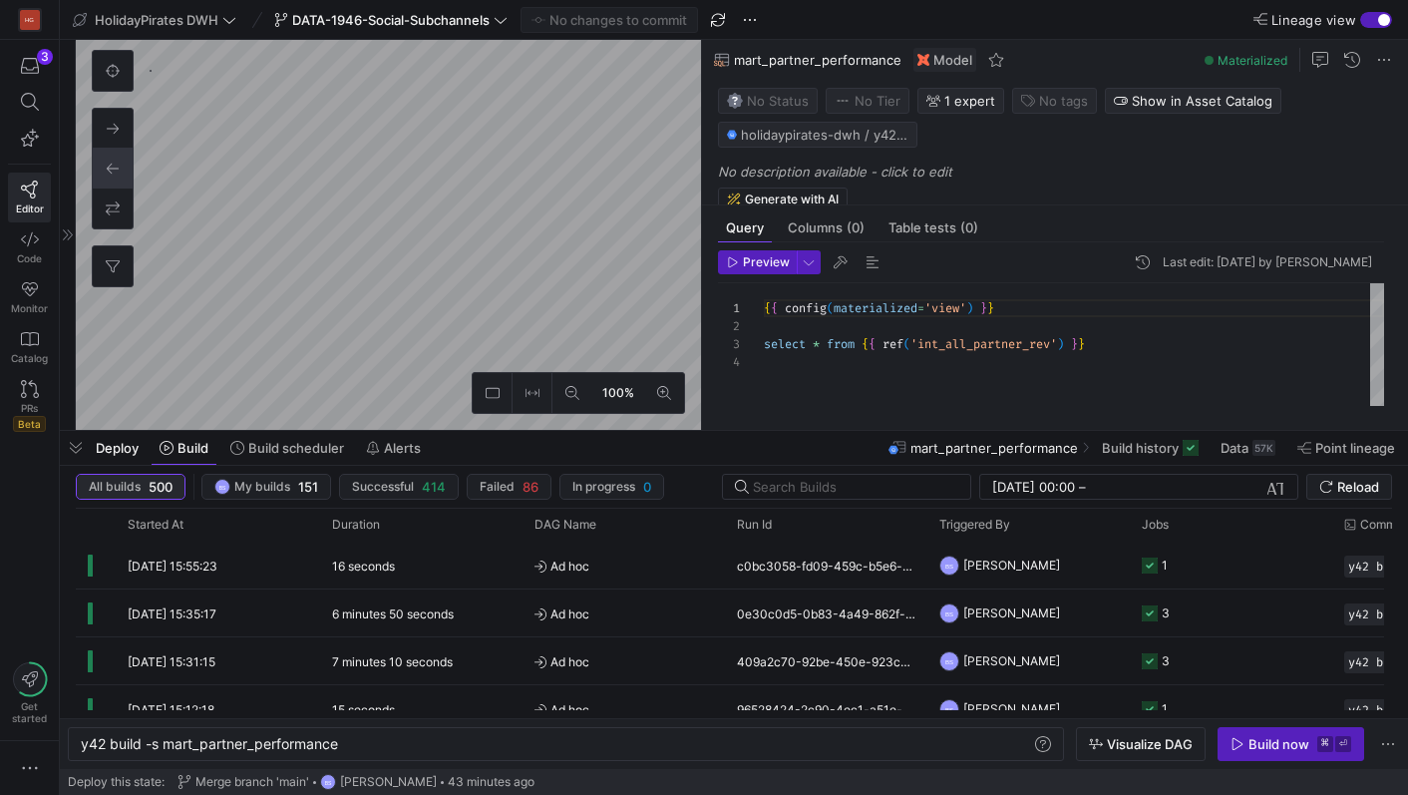
scroll to position [54, 0]
click at [1221, 447] on span "Data" at bounding box center [1235, 448] width 28 height 16
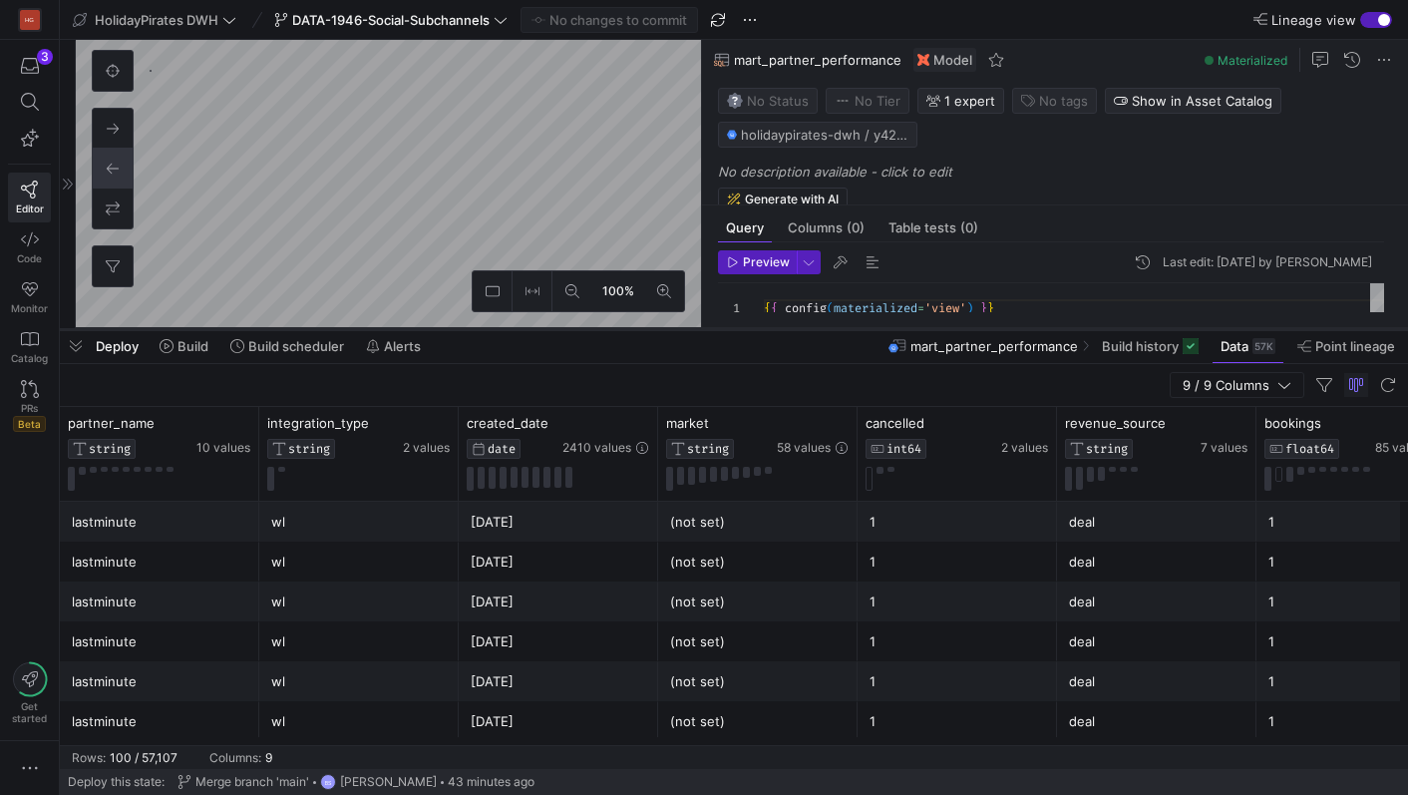
drag, startPoint x: 598, startPoint y: 431, endPoint x: 626, endPoint y: 309, distance: 124.8
click at [626, 325] on div at bounding box center [734, 329] width 1348 height 8
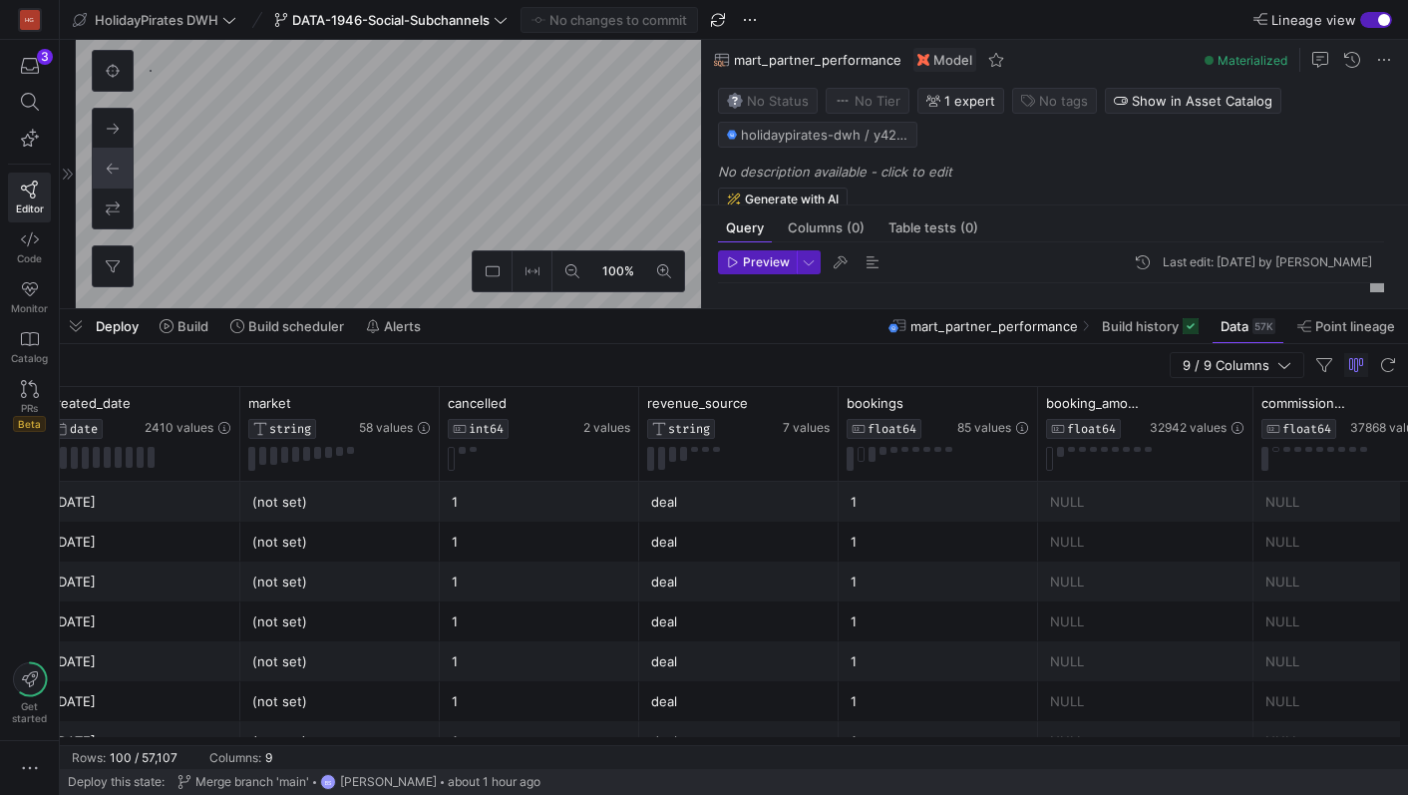
scroll to position [0, 432]
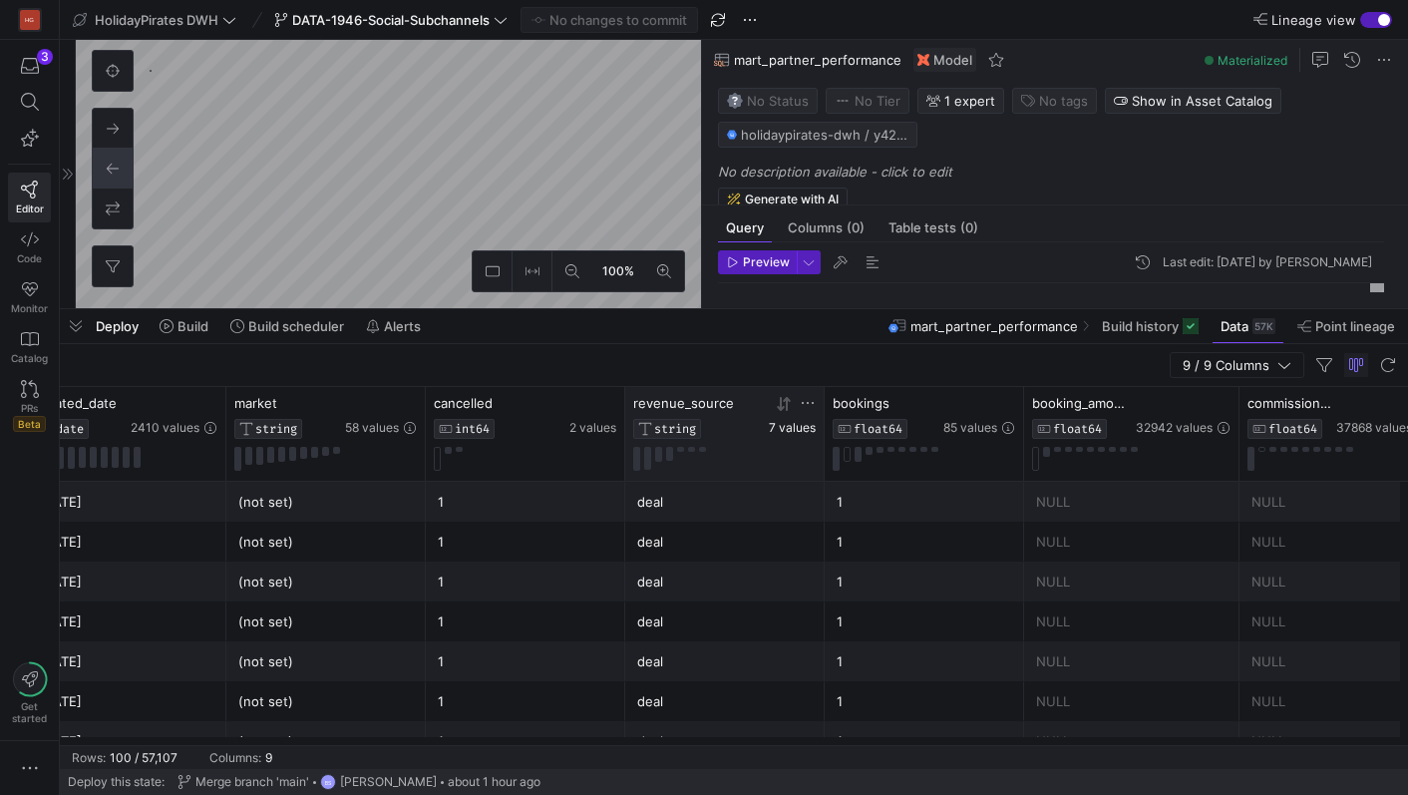
click at [783, 428] on span "7 values" at bounding box center [792, 428] width 47 height 14
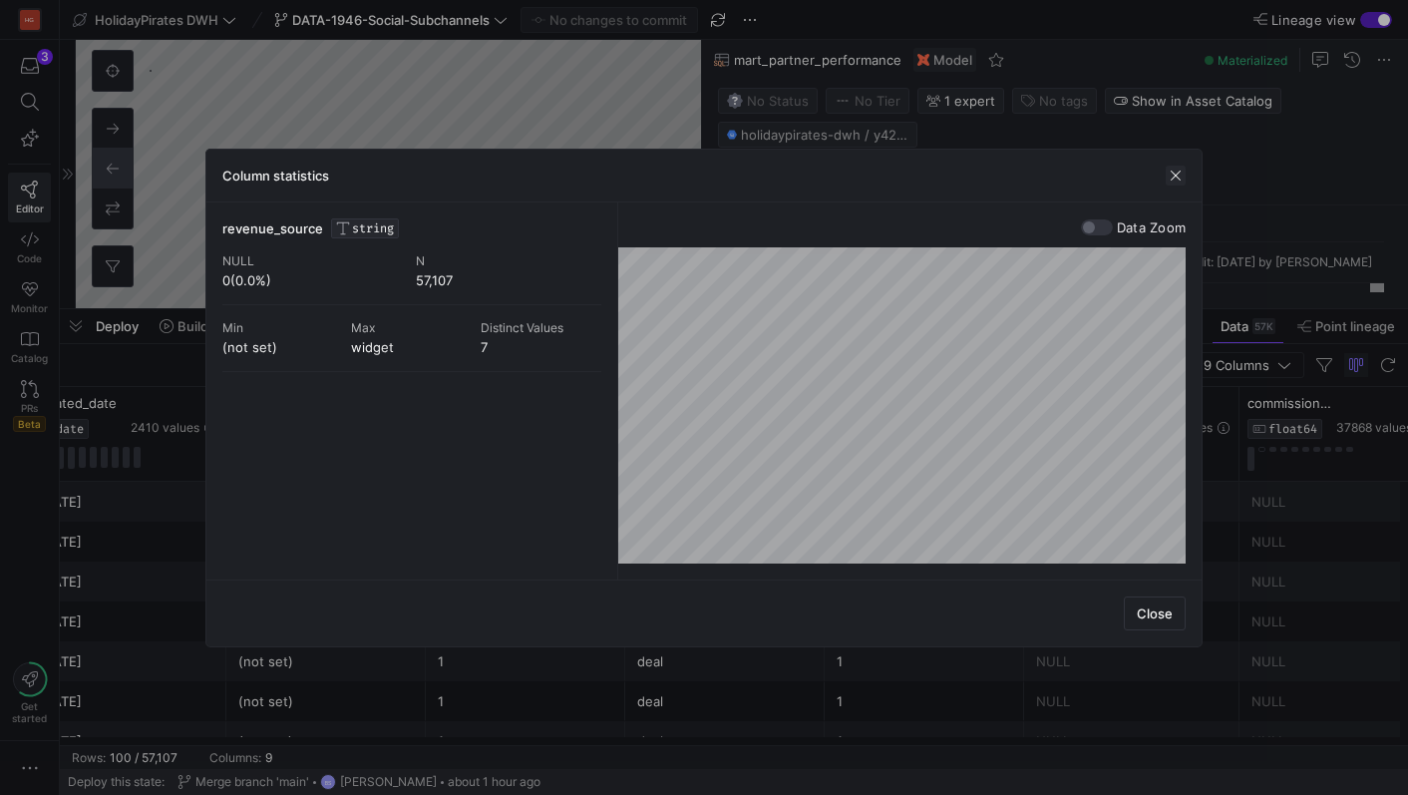
click at [1182, 175] on span "button" at bounding box center [1176, 176] width 20 height 20
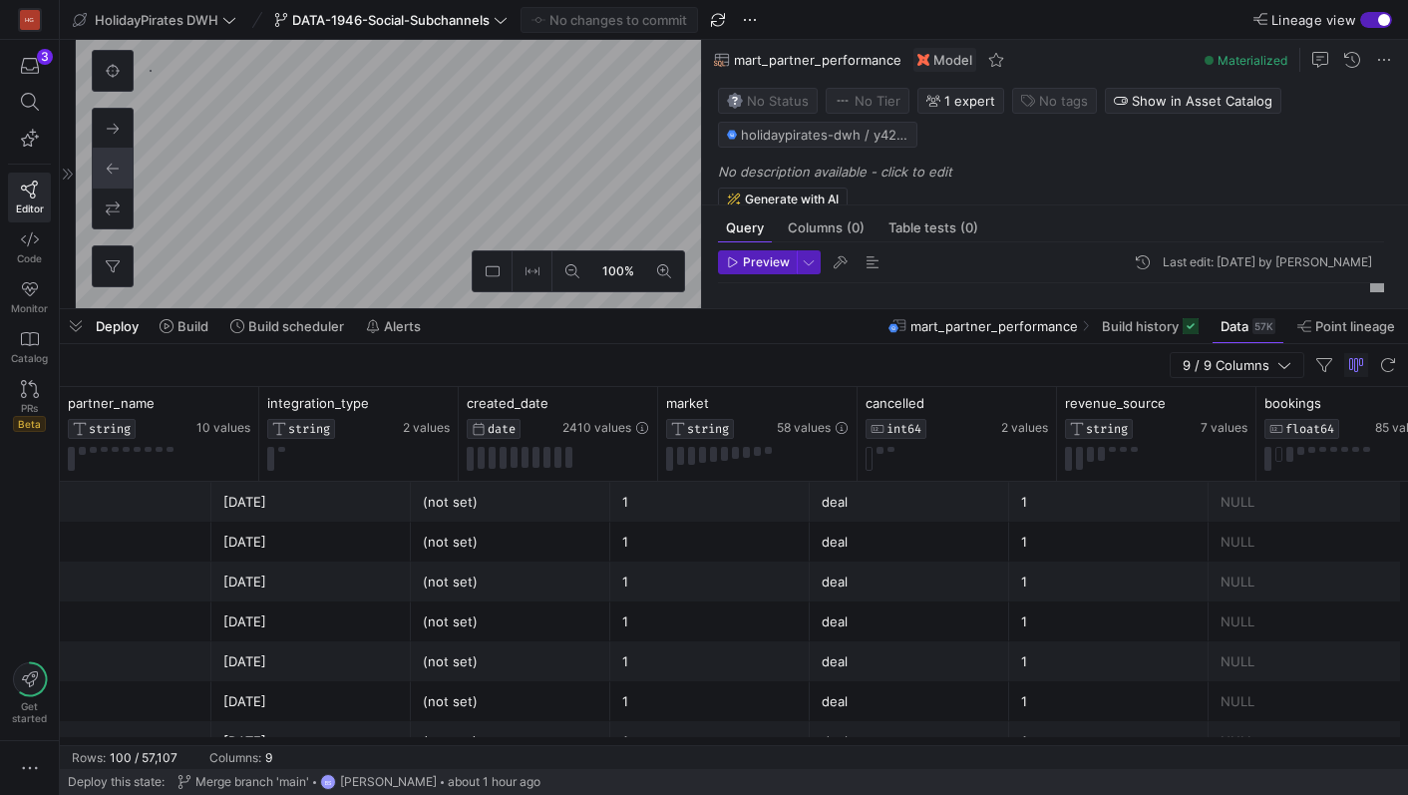
scroll to position [0, 471]
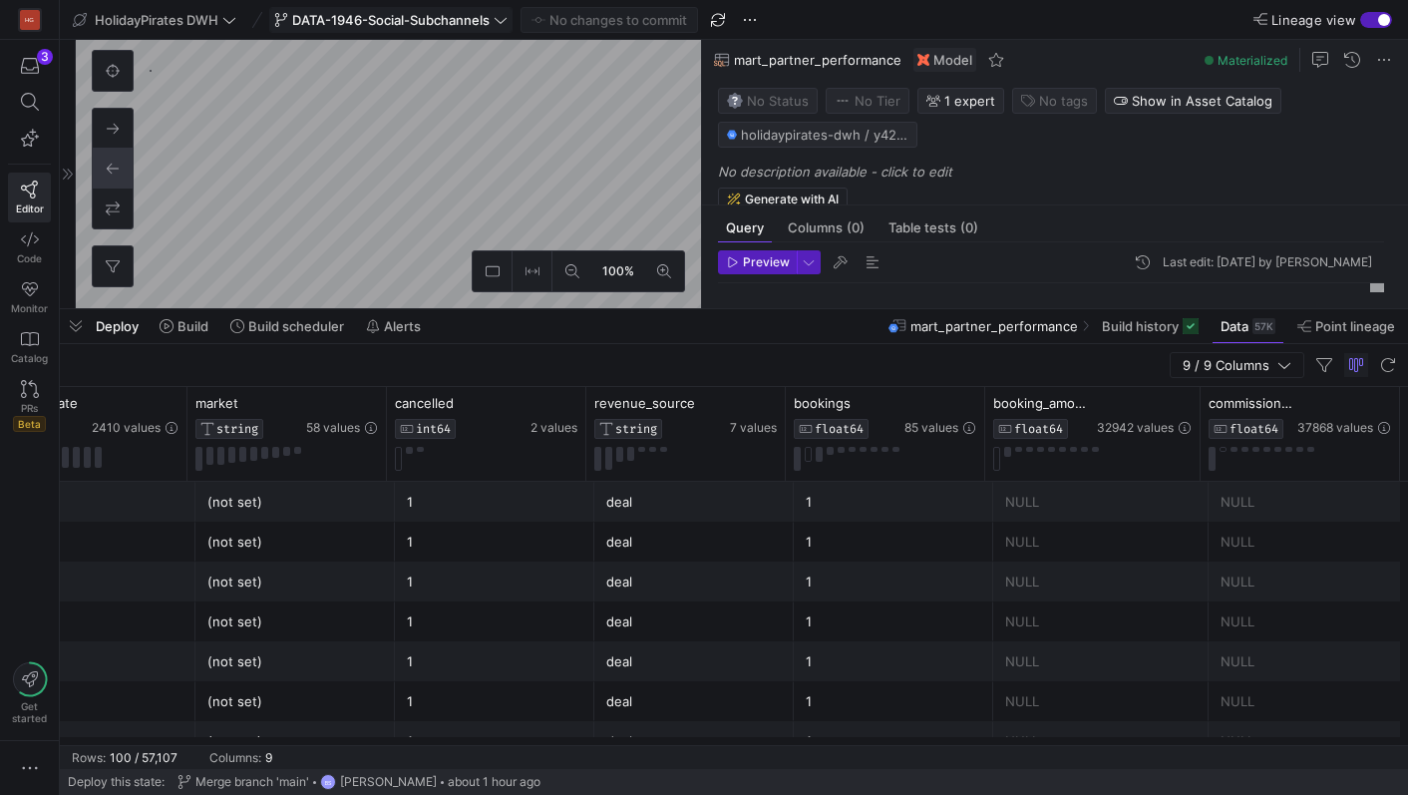
click at [389, 23] on span "DATA-1946-Social-Subchannels" at bounding box center [390, 20] width 197 height 16
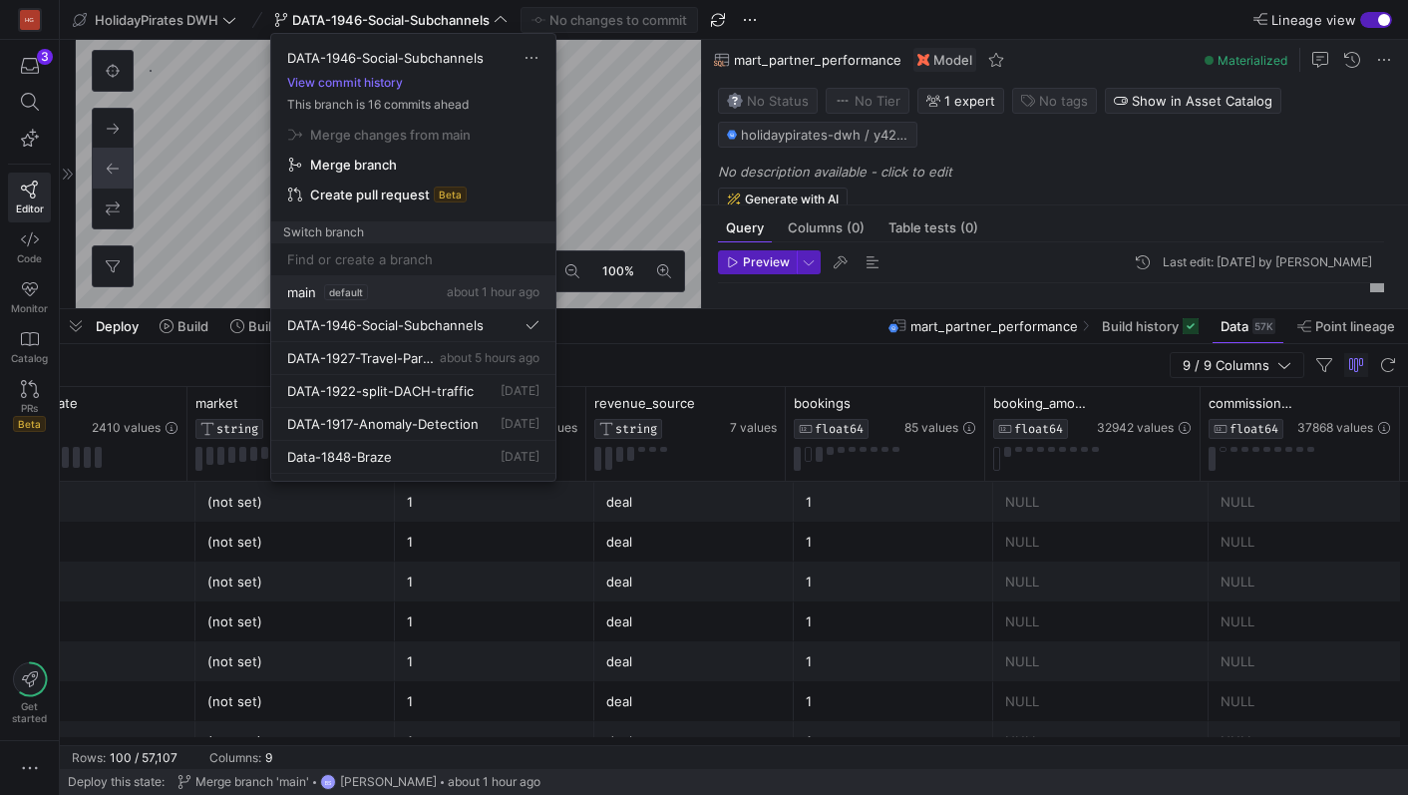
click at [365, 293] on span "default" at bounding box center [346, 292] width 44 height 16
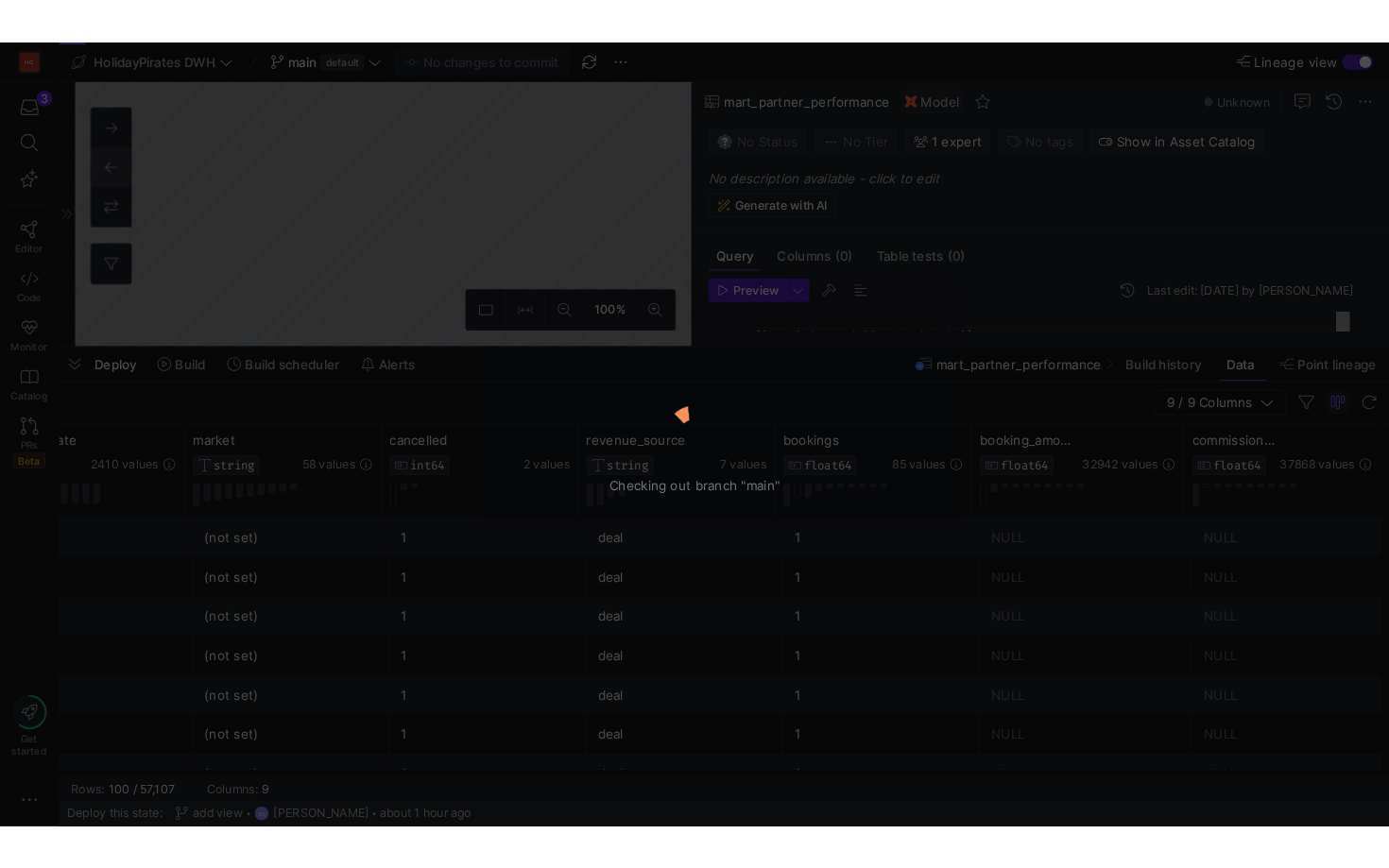
scroll to position [51, 0]
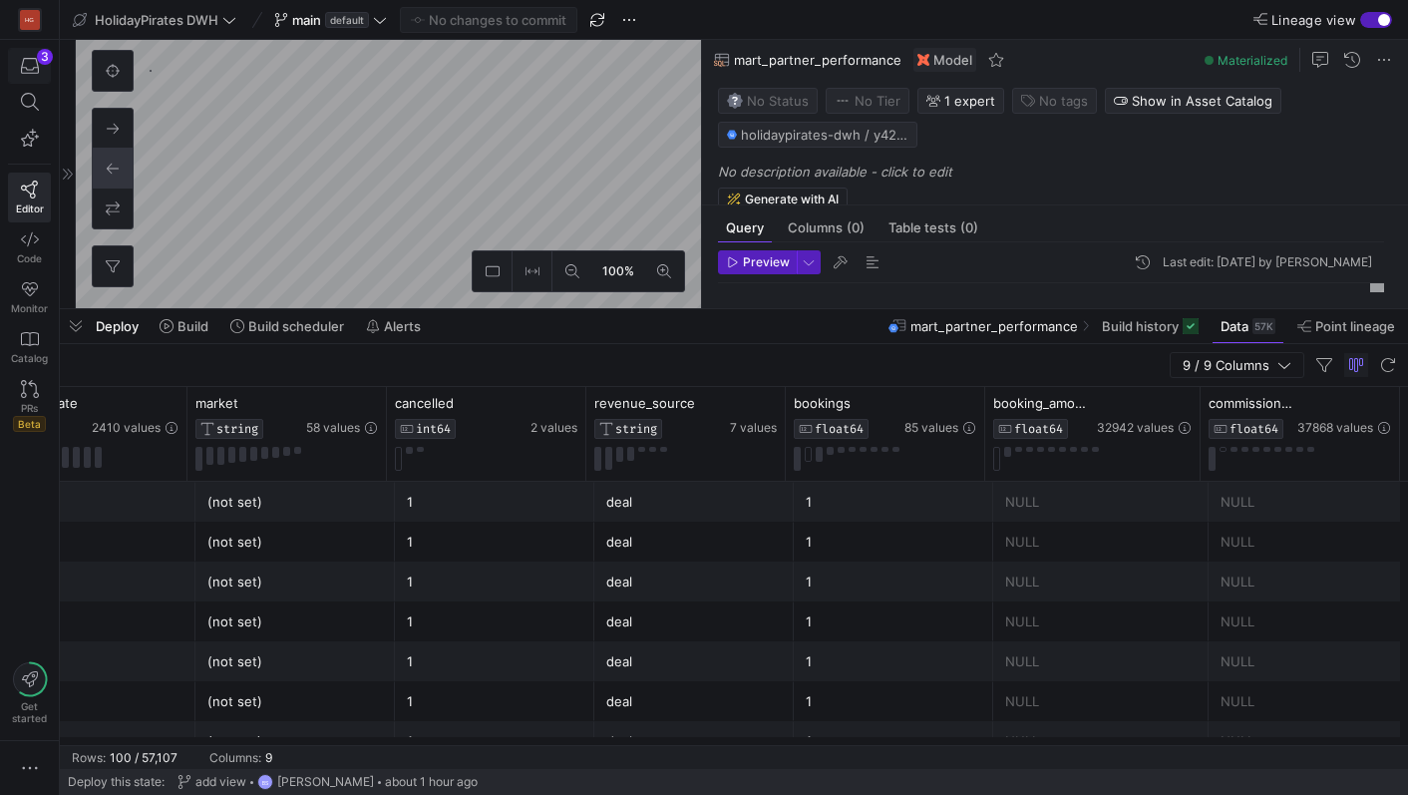
click at [38, 71] on div "button" at bounding box center [29, 66] width 25 height 18
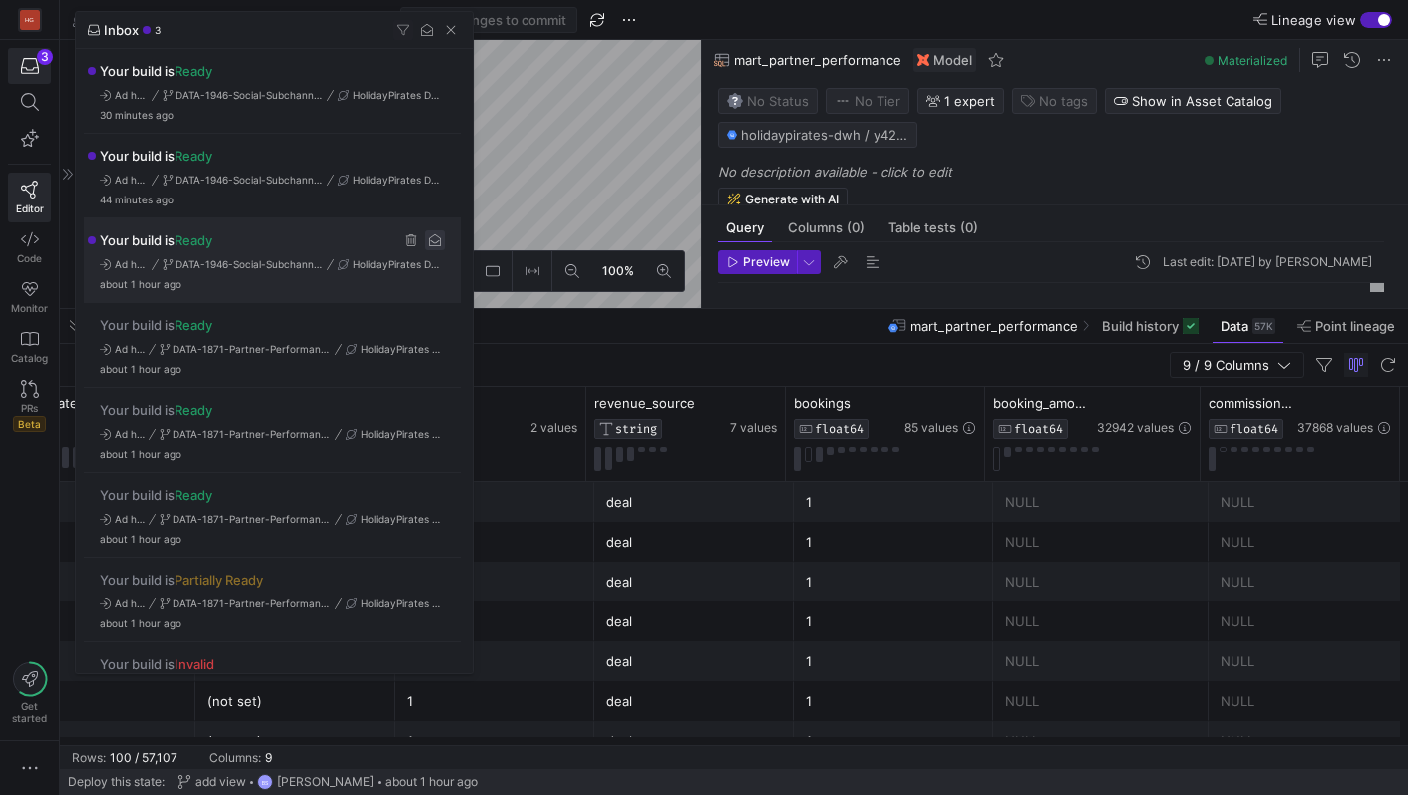
click at [440, 233] on span "Press SPACE to select this row." at bounding box center [435, 240] width 20 height 20
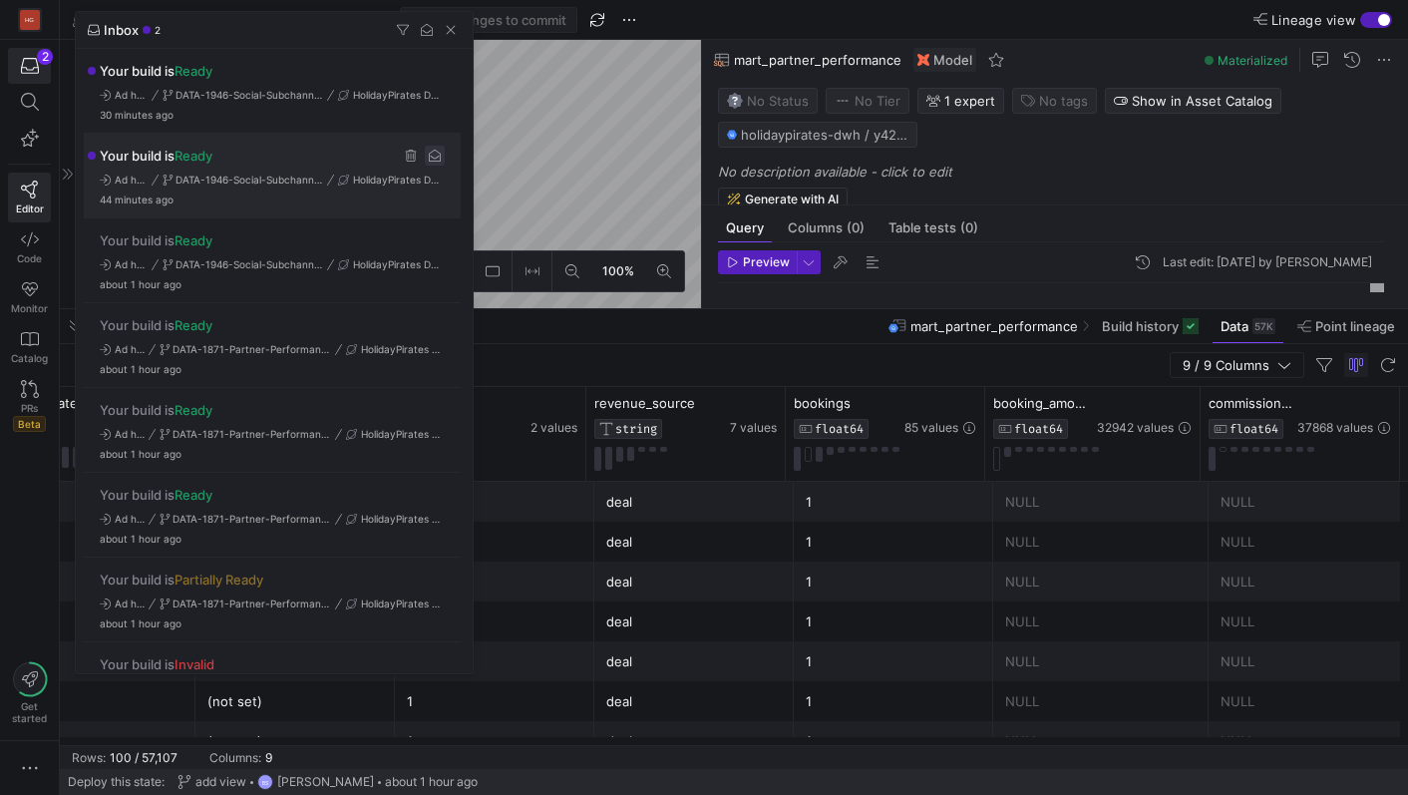
click at [434, 159] on span "Press SPACE to select this row." at bounding box center [435, 156] width 20 height 20
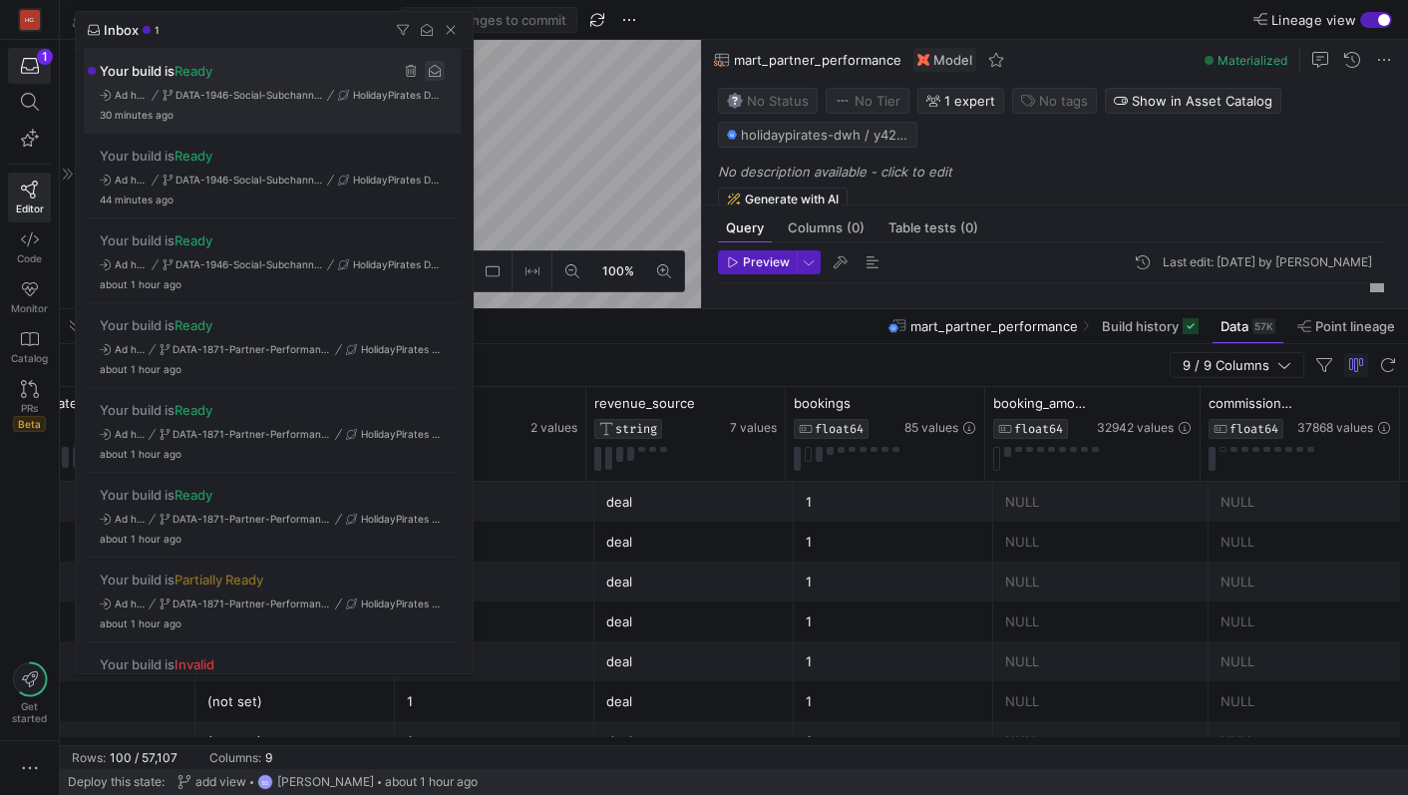
click at [436, 78] on span "Press SPACE to select this row." at bounding box center [435, 71] width 20 height 20
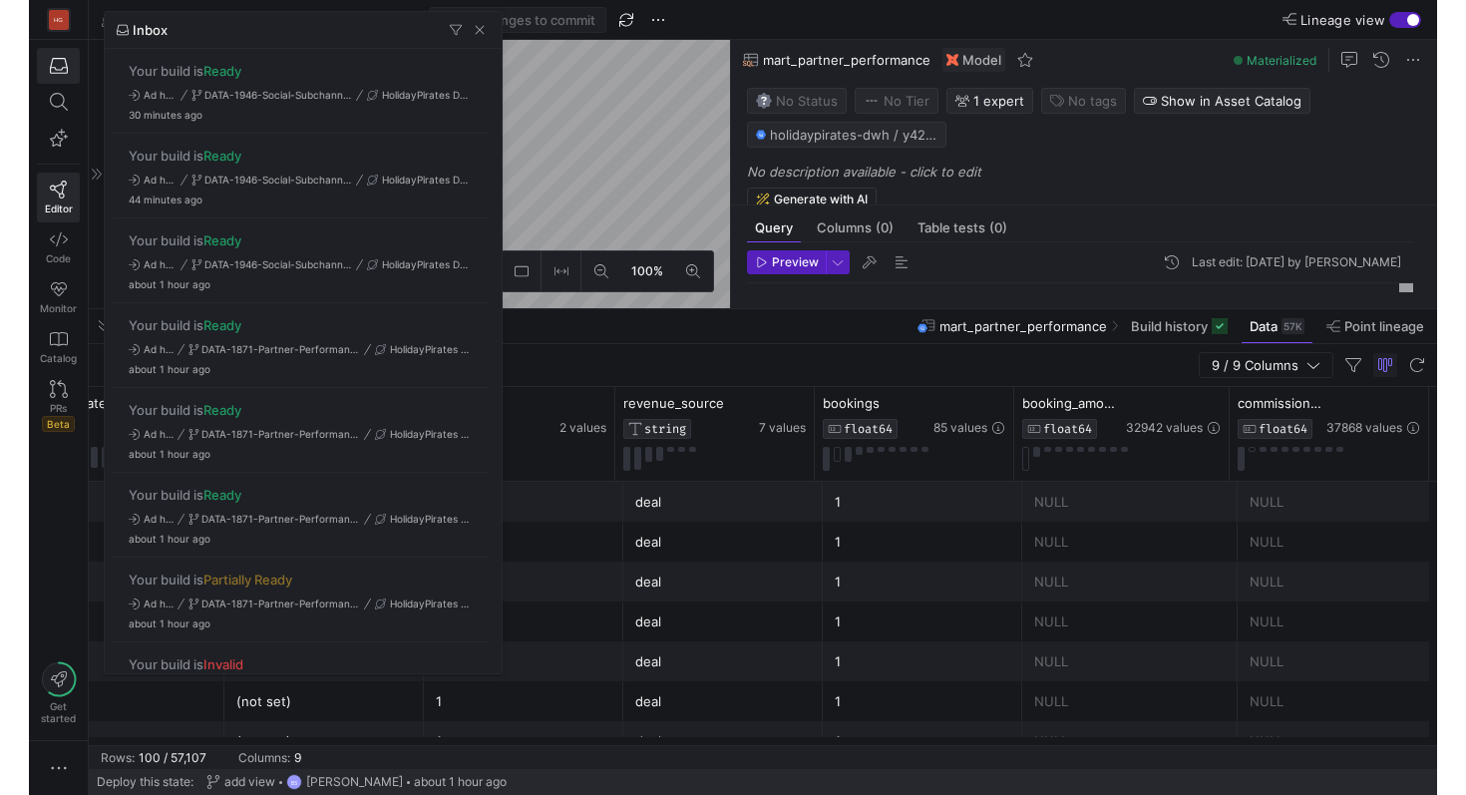
scroll to position [0, 413]
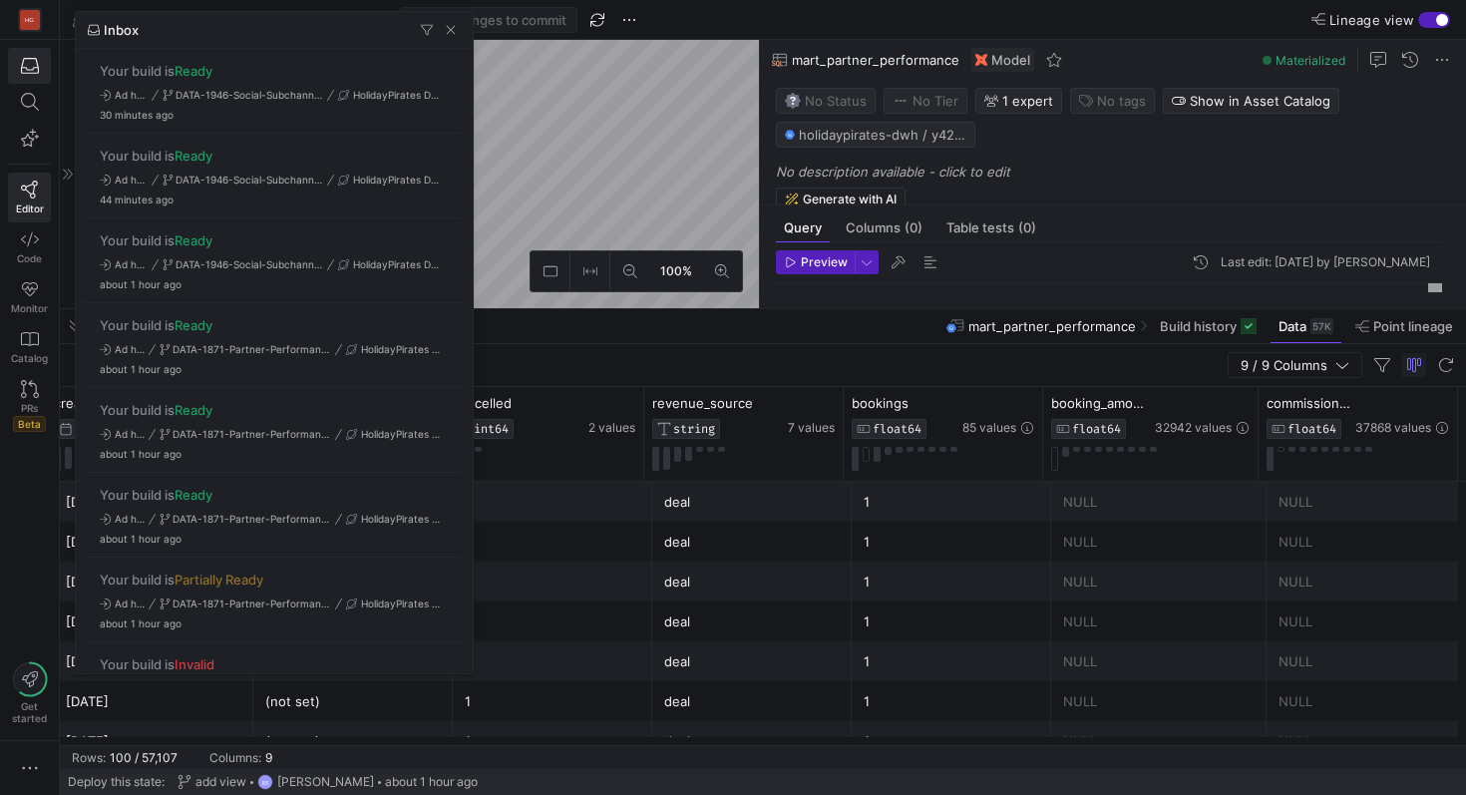
click at [527, 98] on div at bounding box center [733, 397] width 1466 height 795
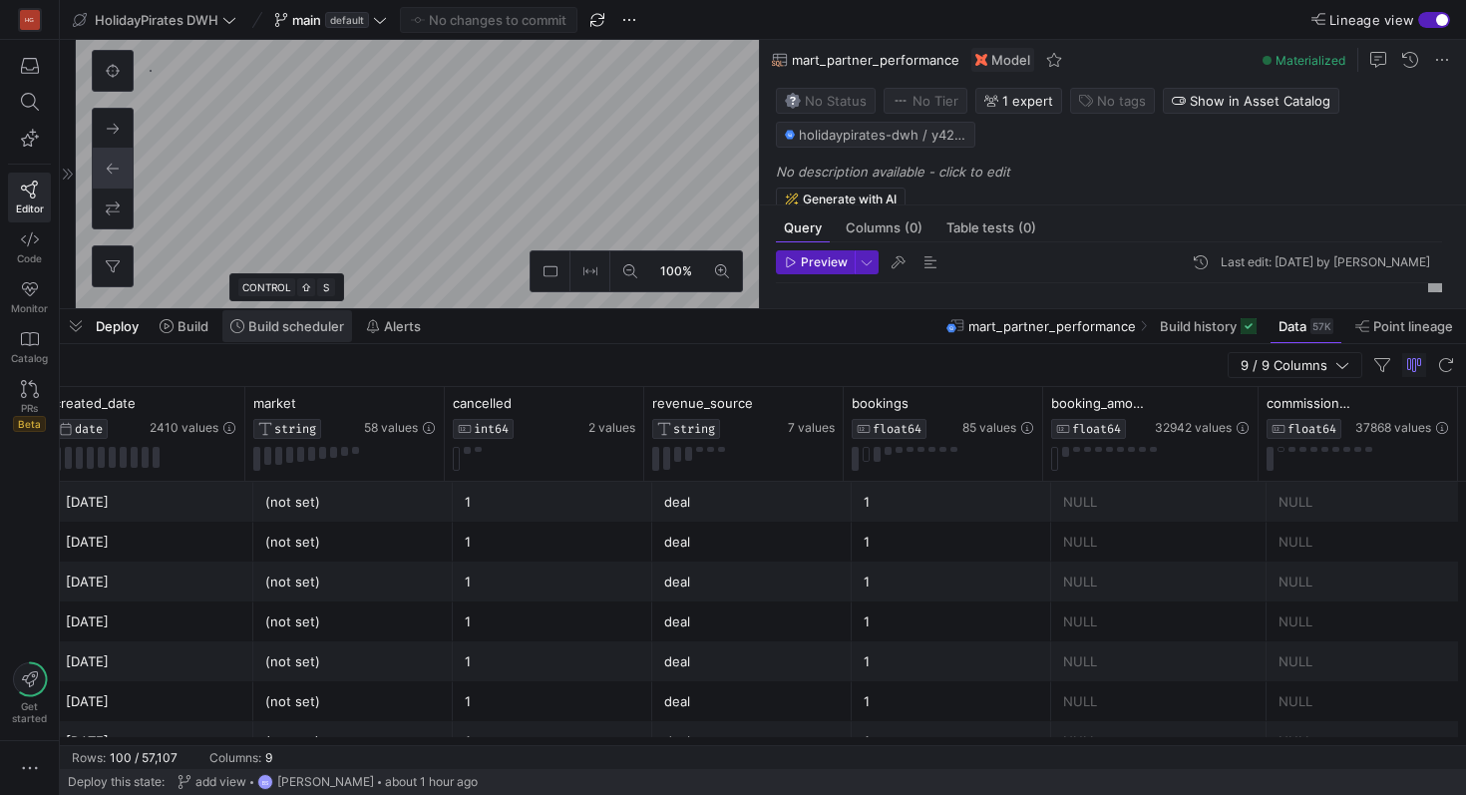
click at [244, 325] on span "Build scheduler" at bounding box center [287, 326] width 114 height 16
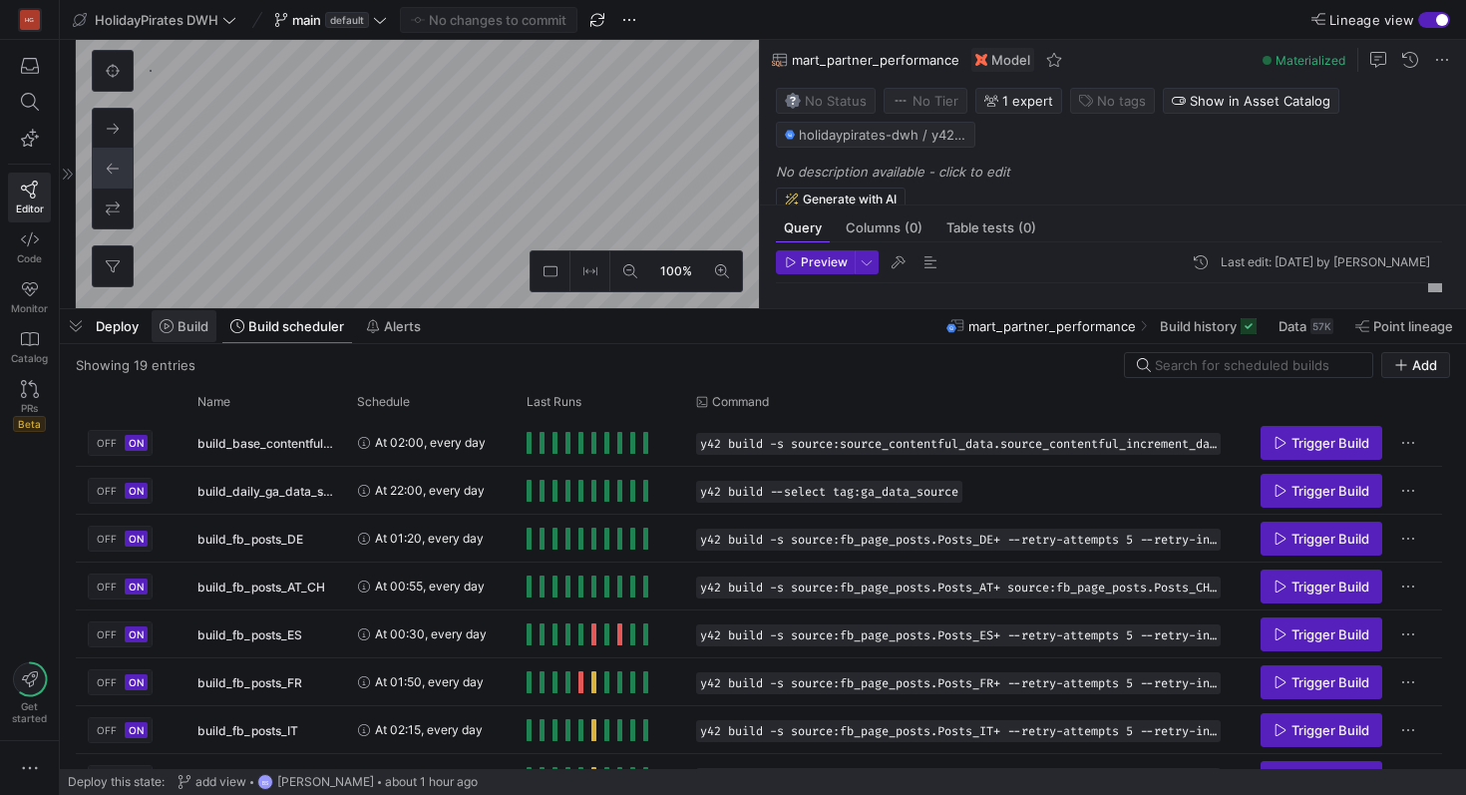
click at [185, 318] on span "Build" at bounding box center [192, 326] width 31 height 16
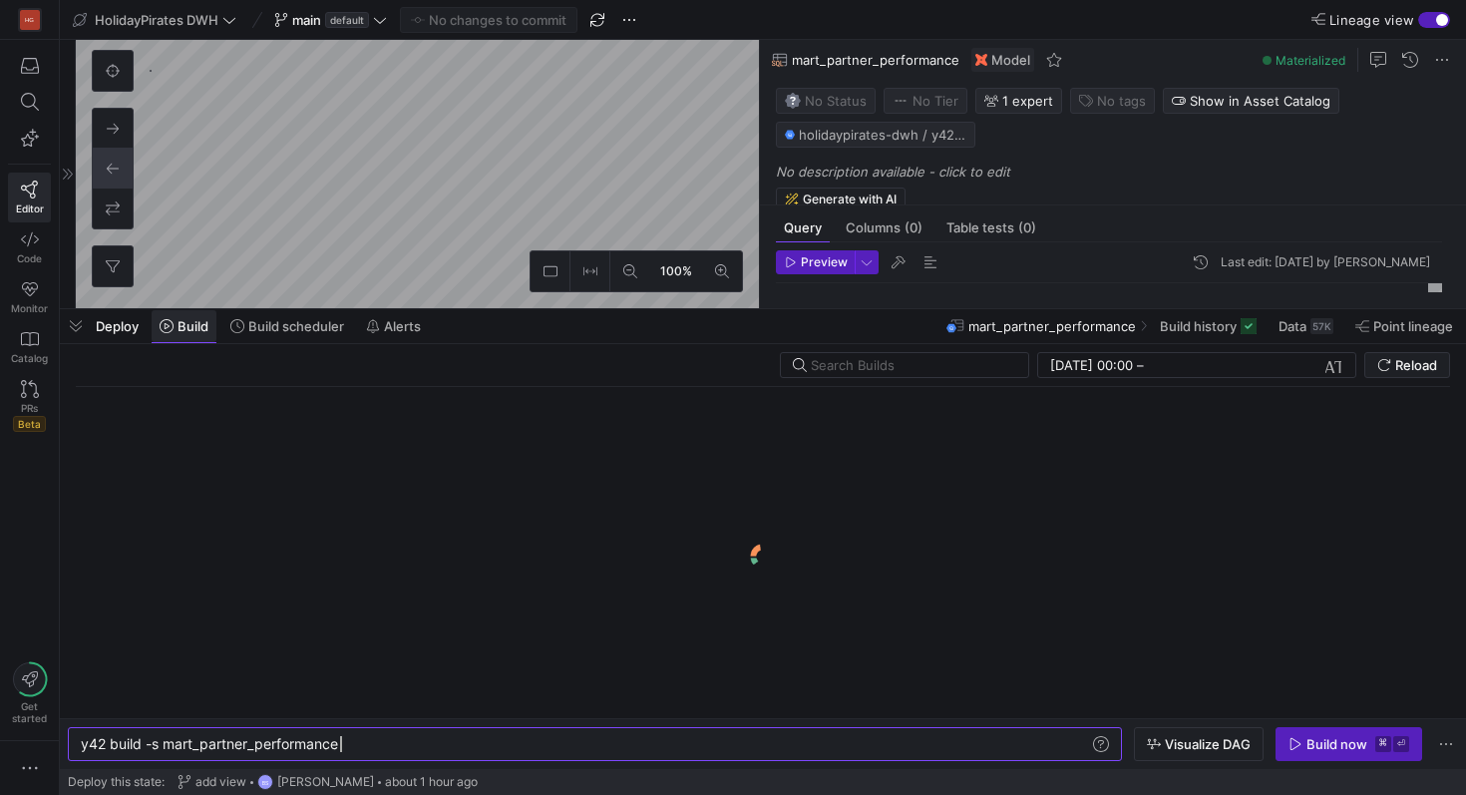
scroll to position [0, 259]
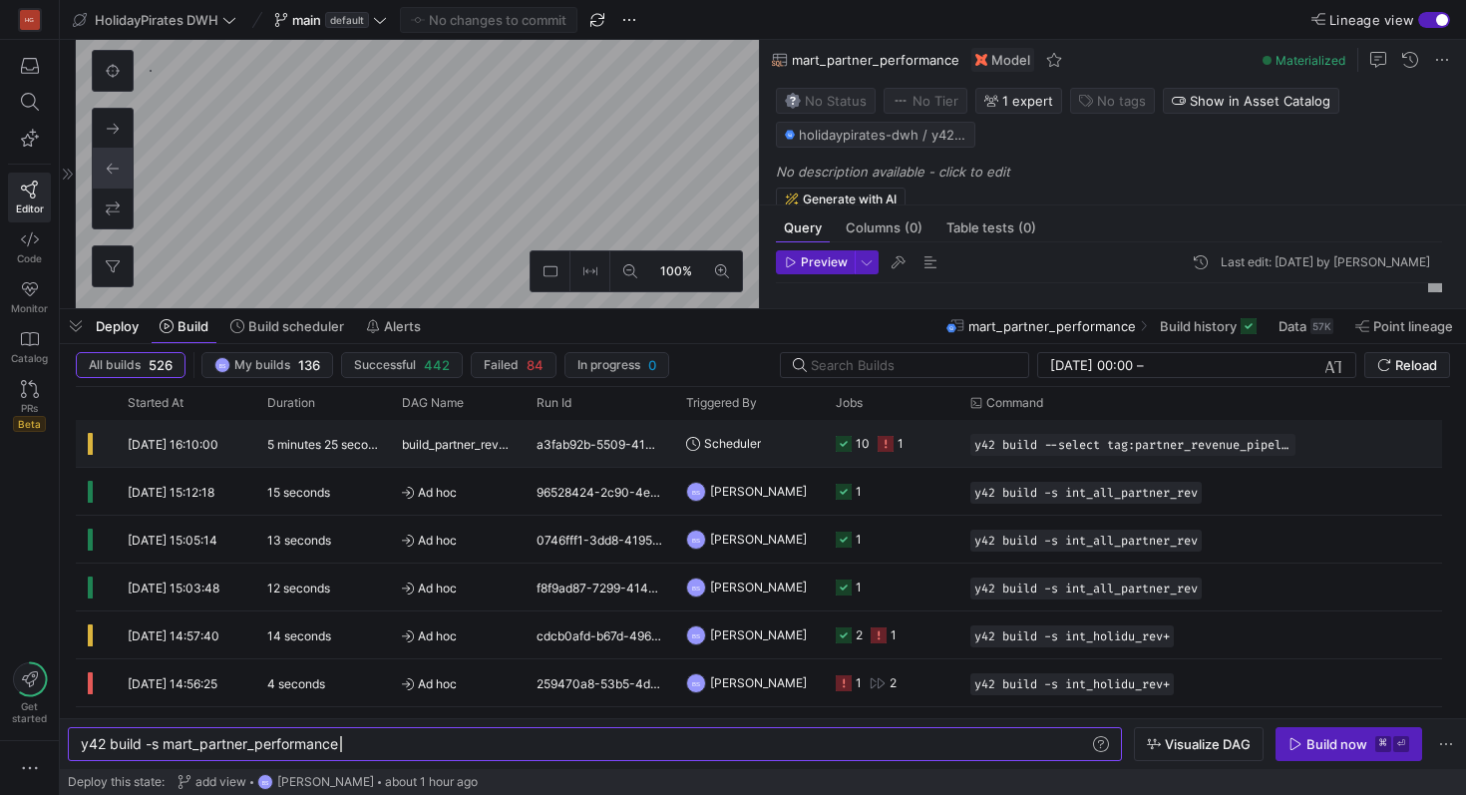
click at [356, 442] on y42-duration "5 minutes 25 seconds" at bounding box center [327, 444] width 121 height 15
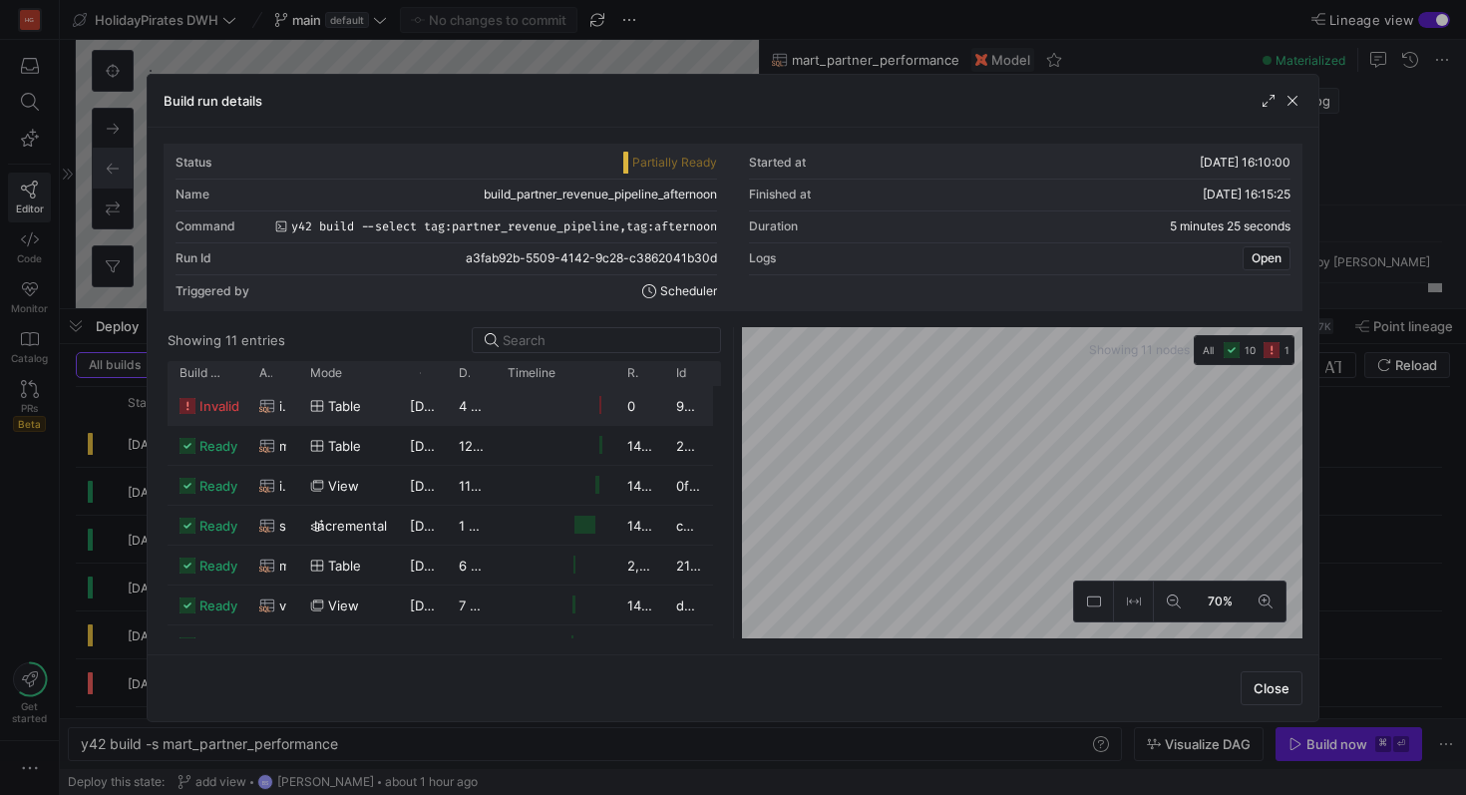
click at [229, 413] on span "invalid" at bounding box center [219, 406] width 40 height 39
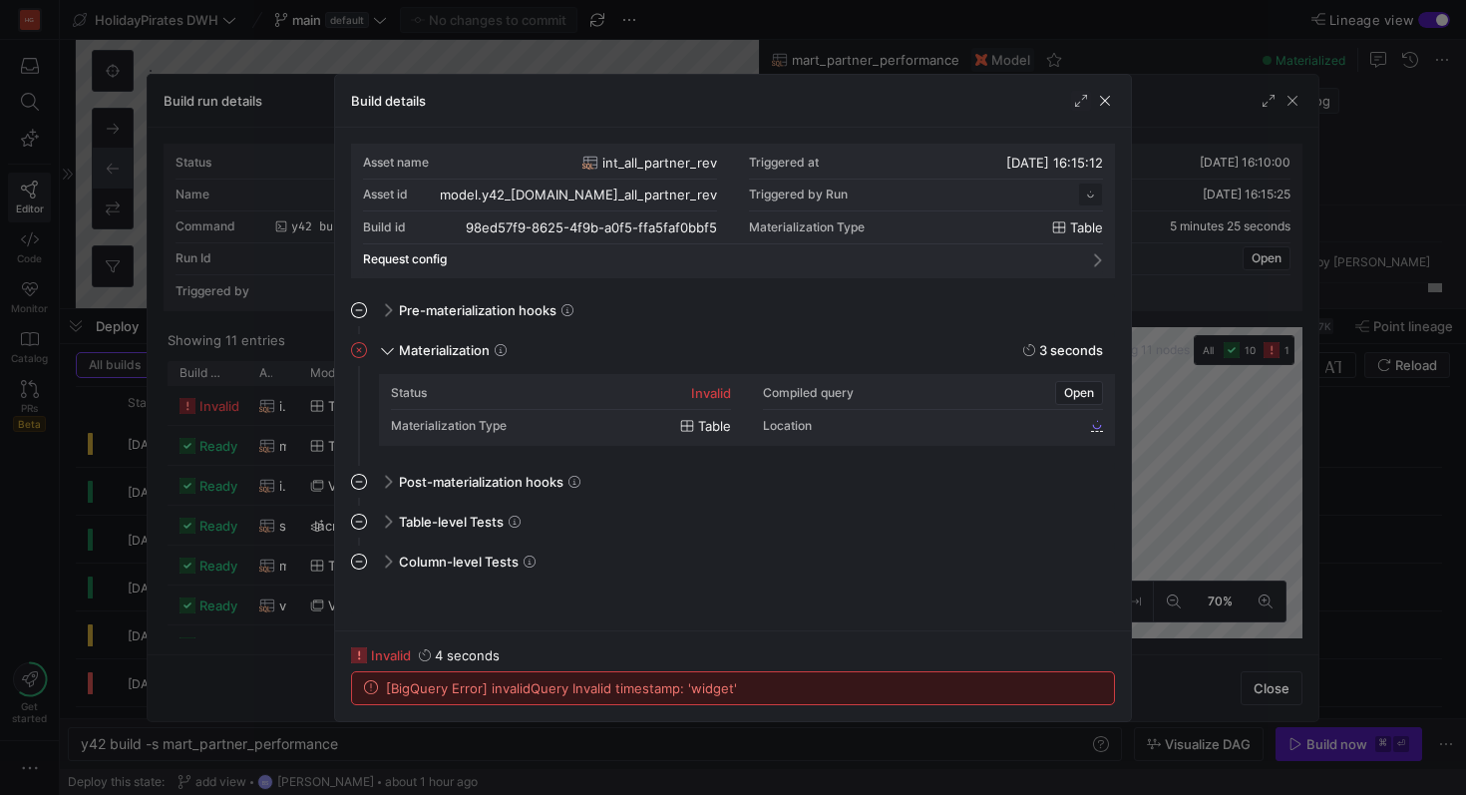
scroll to position [179, 0]
click at [1099, 98] on span "button" at bounding box center [1105, 101] width 20 height 20
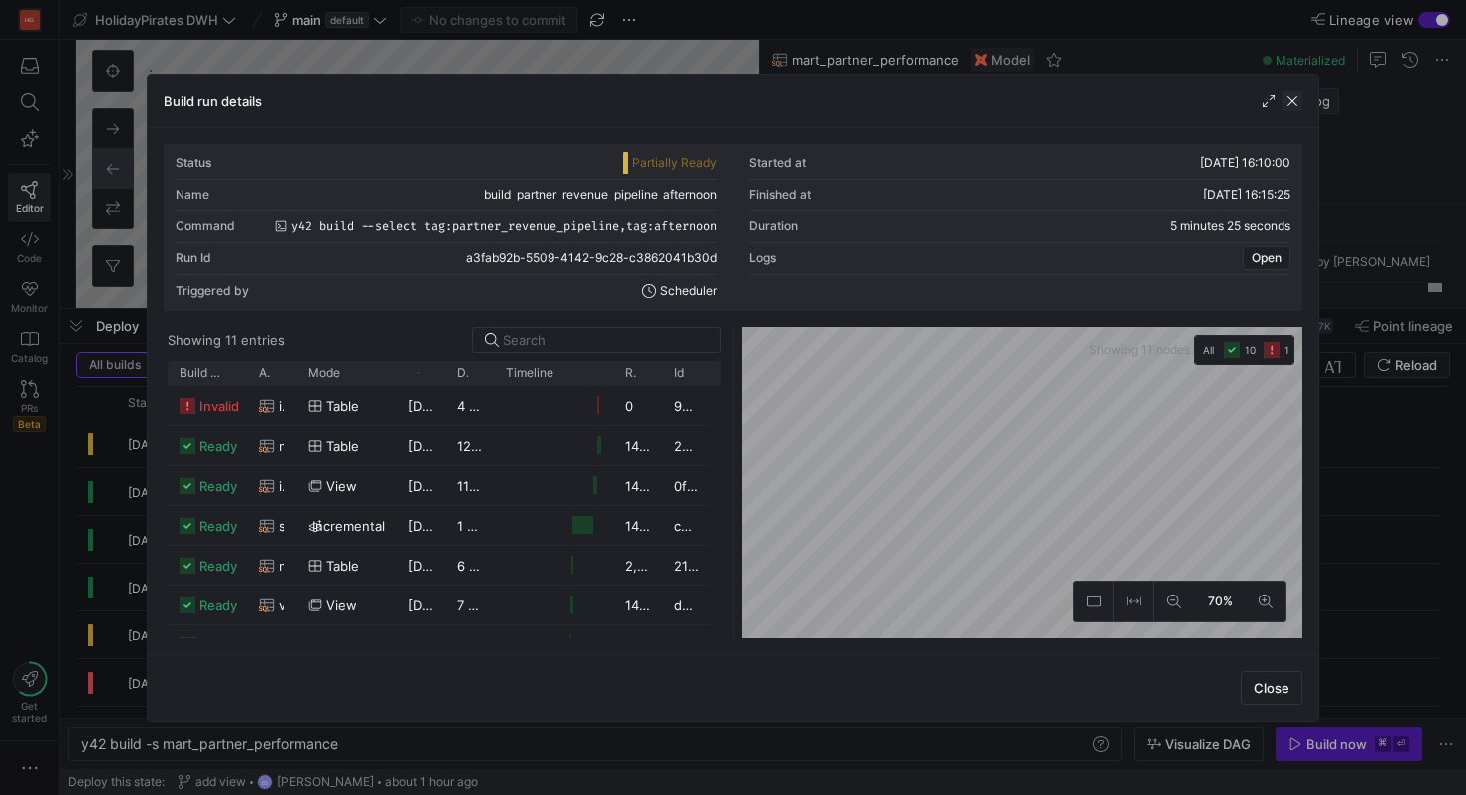
click at [1294, 103] on span "button" at bounding box center [1292, 101] width 20 height 20
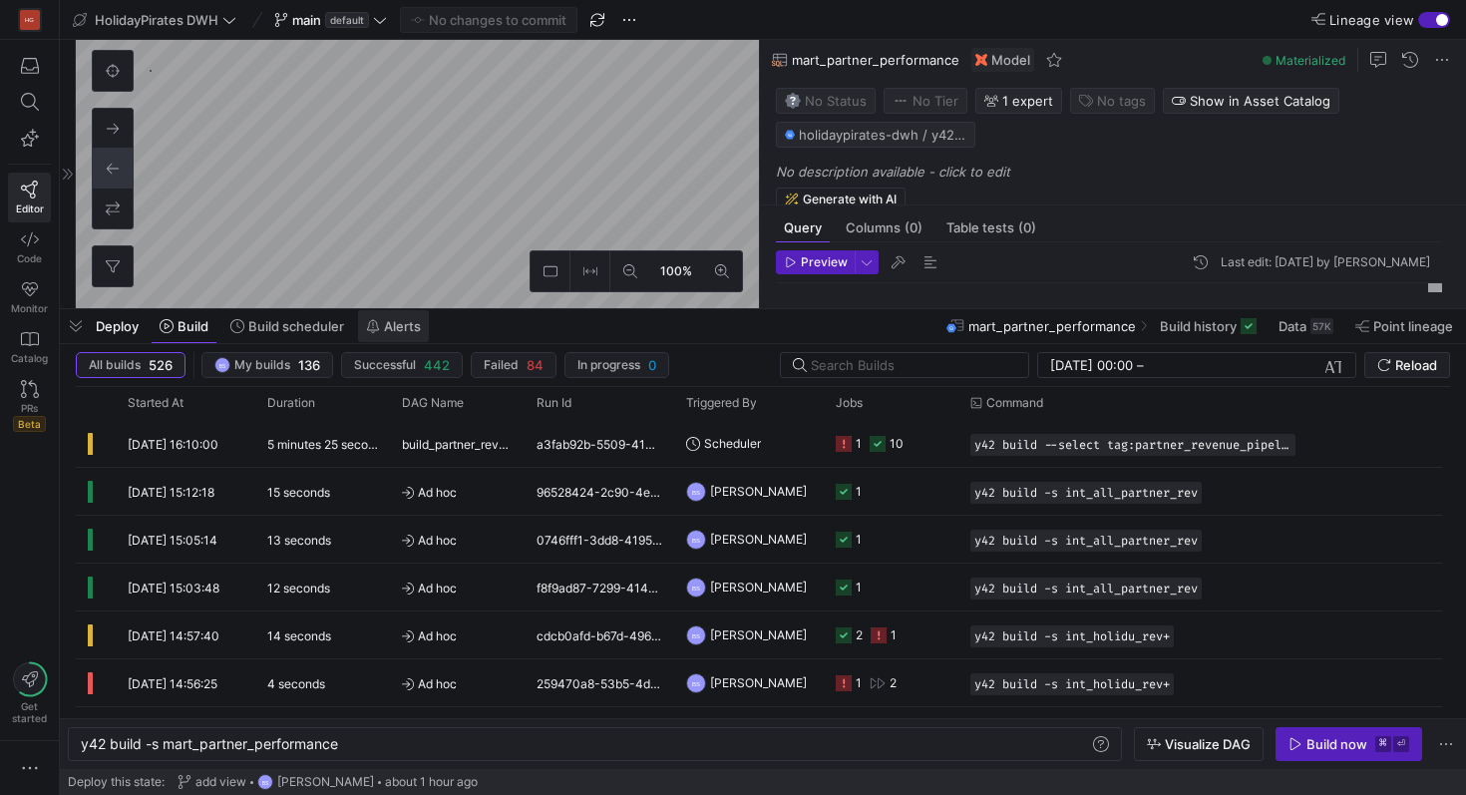
type textarea "{{ config(materialized='view') }} WITH int_transformations AS ( SELECT booking_…"
type textarea "y42 build -s int_wegde_rev"
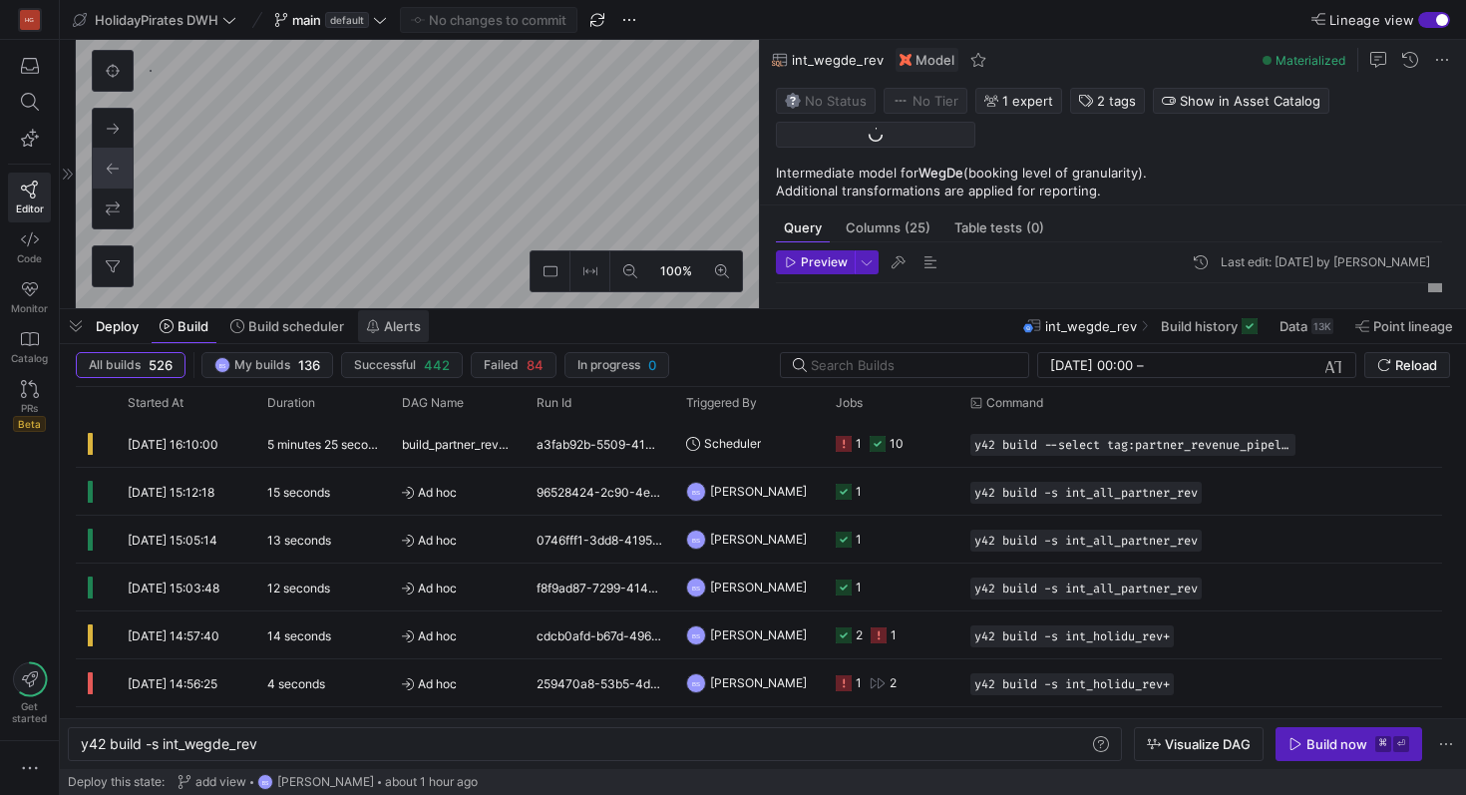
scroll to position [562, 0]
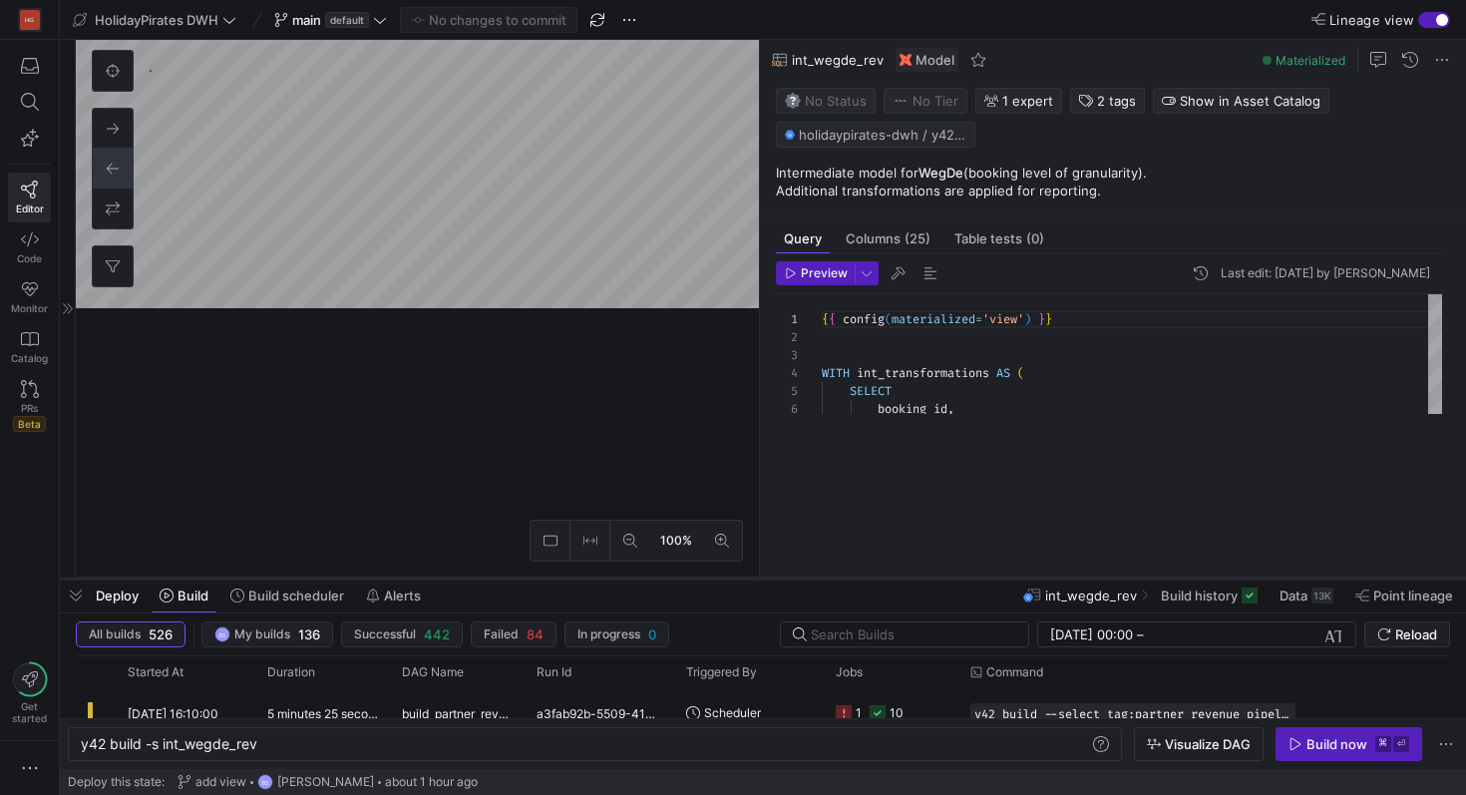
drag, startPoint x: 980, startPoint y: 311, endPoint x: 932, endPoint y: 580, distance: 273.5
click at [932, 580] on div at bounding box center [763, 578] width 1406 height 8
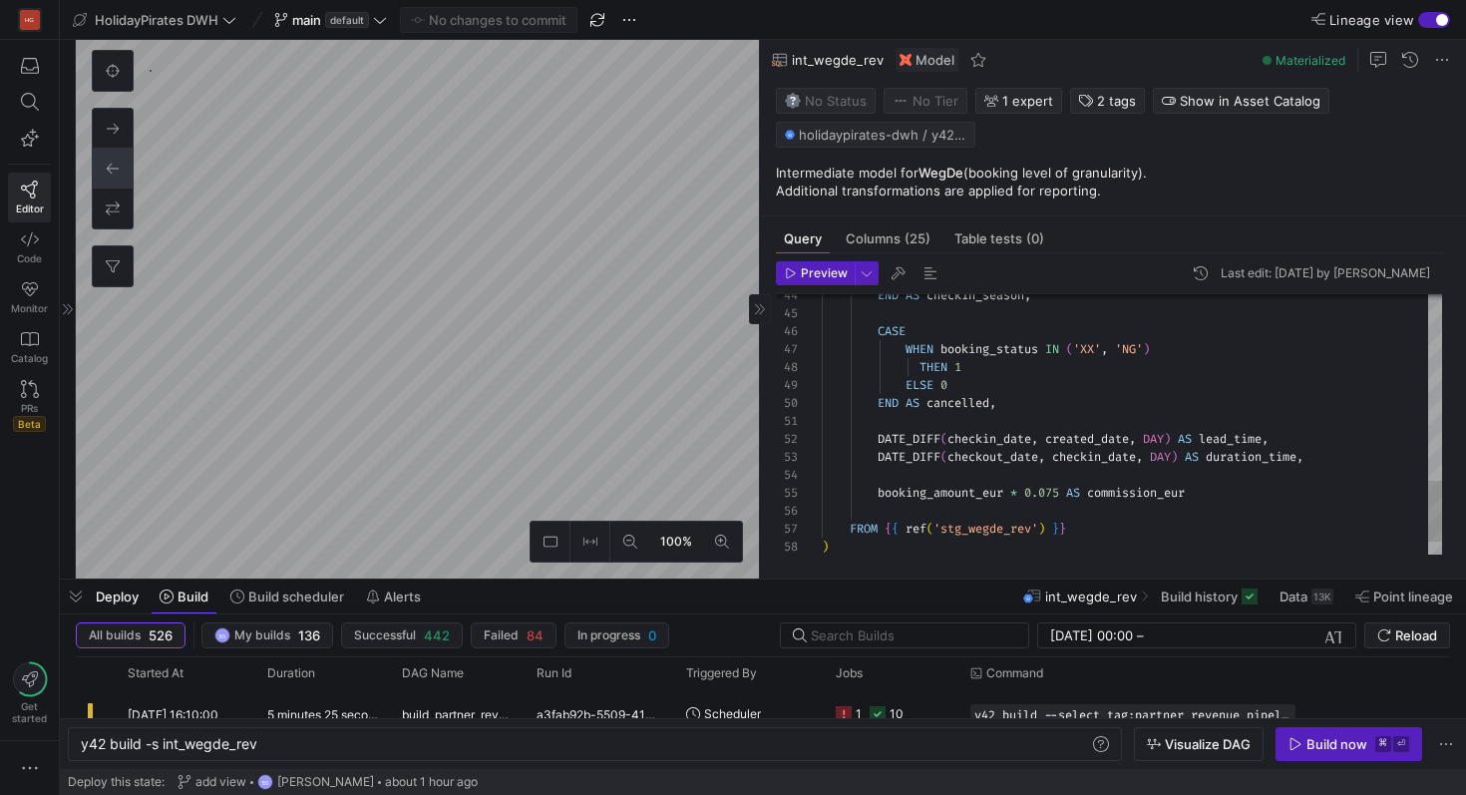
type textarea "WHEN EXTRACT(MONTH FROM checkin_date) IN (6, 7, 8) THEN 'Summer' ELSE 'Autumn' …"
drag, startPoint x: 1187, startPoint y: 349, endPoint x: 908, endPoint y: 346, distance: 278.2
click at [908, 346] on div "END AS checkin_season , CASE WHEN booking_status IN ( 'XX' , 'NG' ) THEN 1 ELSE…" at bounding box center [1132, 53] width 620 height 1111
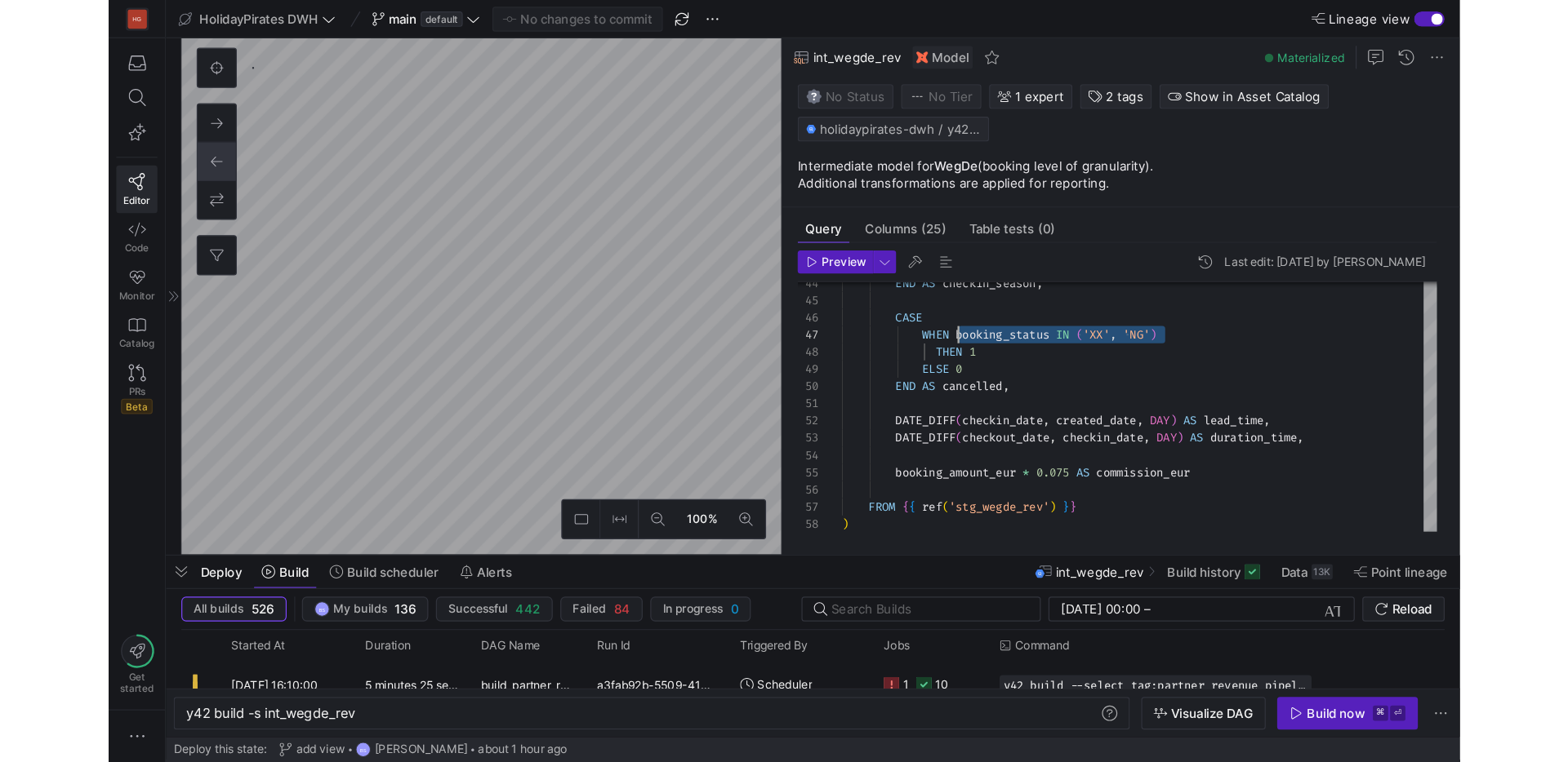
scroll to position [88, 100]
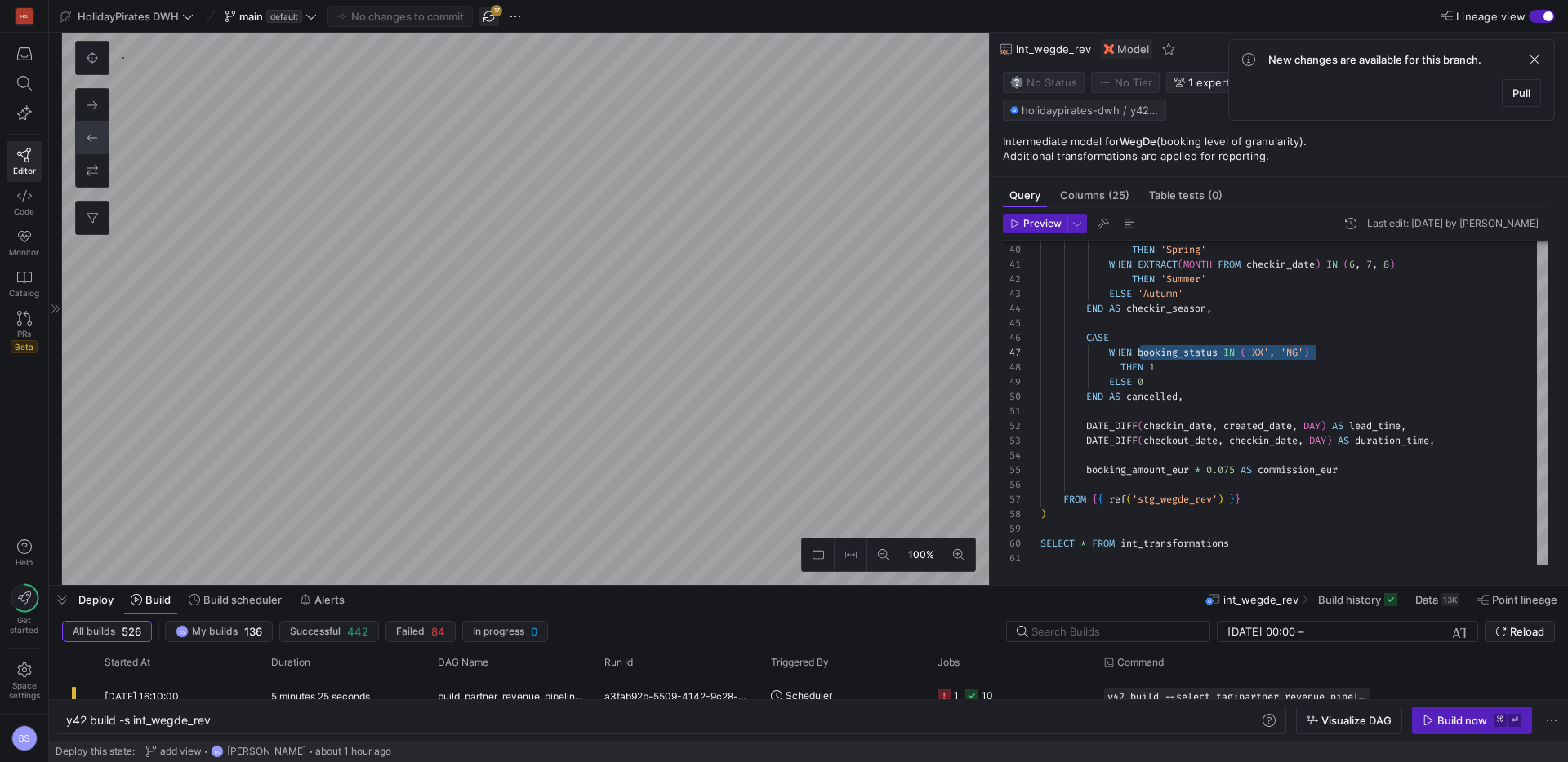
click at [490, 20] on span "button" at bounding box center [489, 16] width 20 height 20
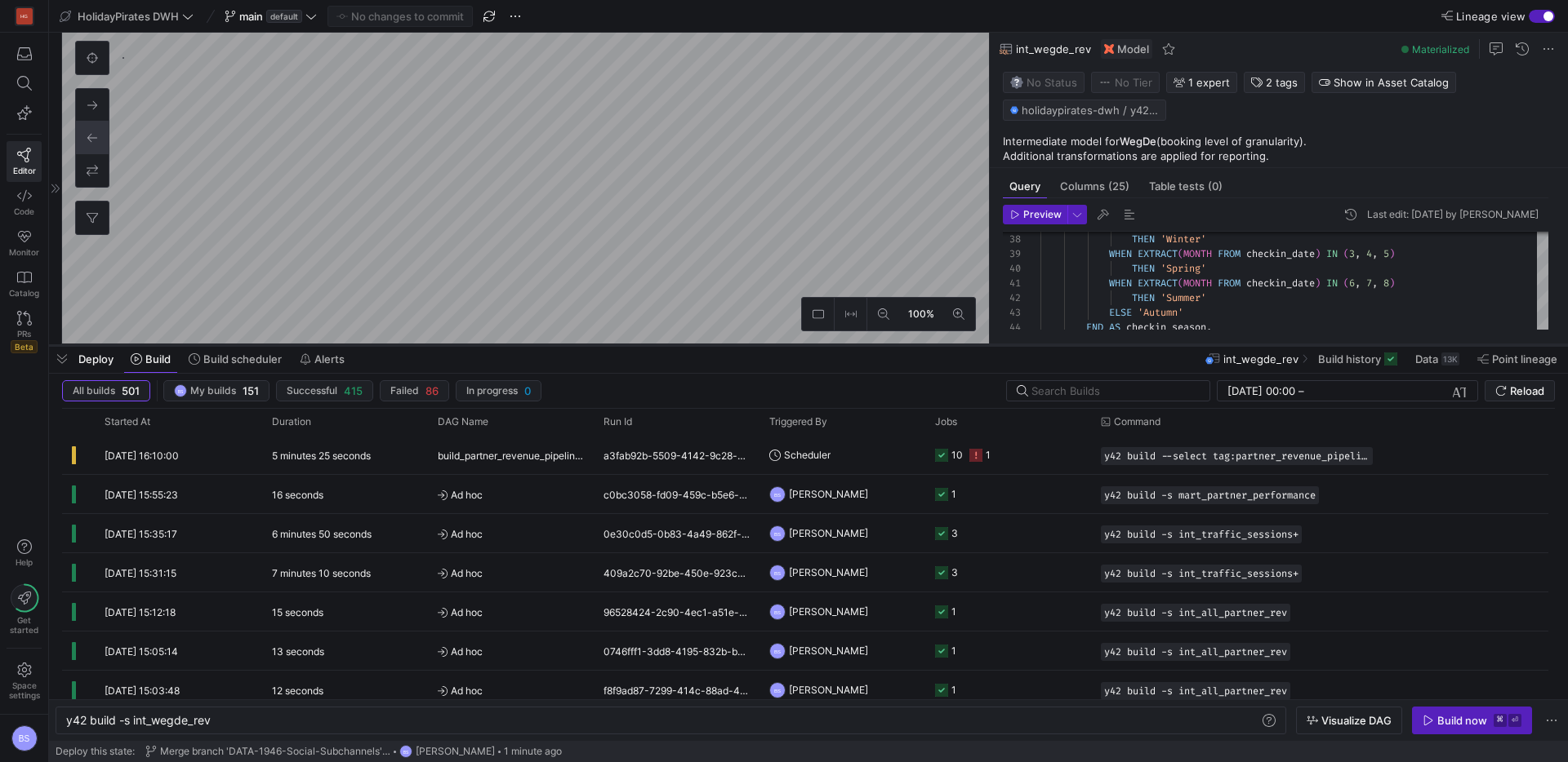
drag, startPoint x: 639, startPoint y: 586, endPoint x: 685, endPoint y: 298, distance: 291.7
click at [685, 342] on div at bounding box center [808, 345] width 1519 height 7
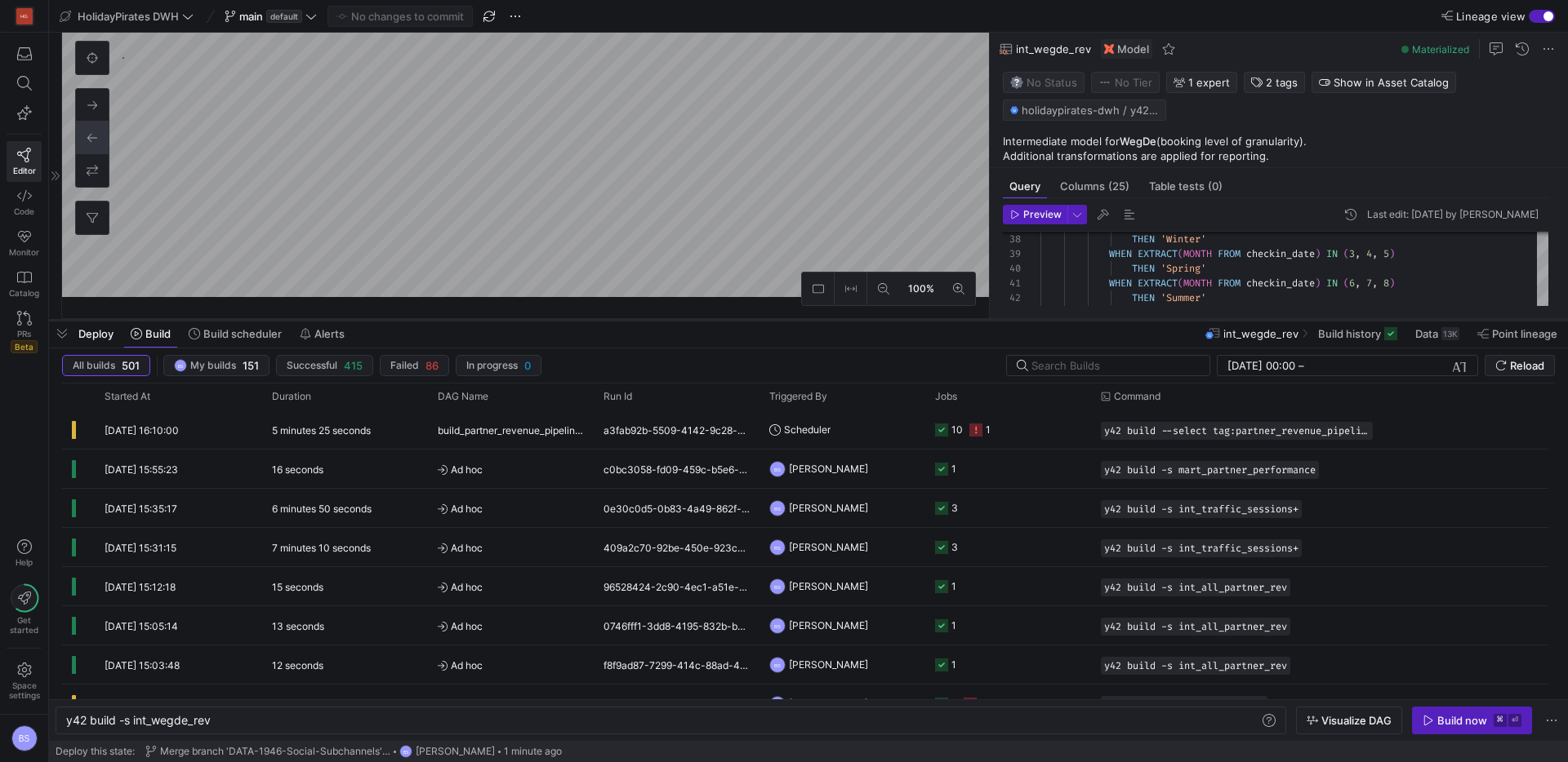
drag, startPoint x: 689, startPoint y: 297, endPoint x: 689, endPoint y: 331, distance: 34.0
click at [689, 323] on div at bounding box center [808, 320] width 1519 height 7
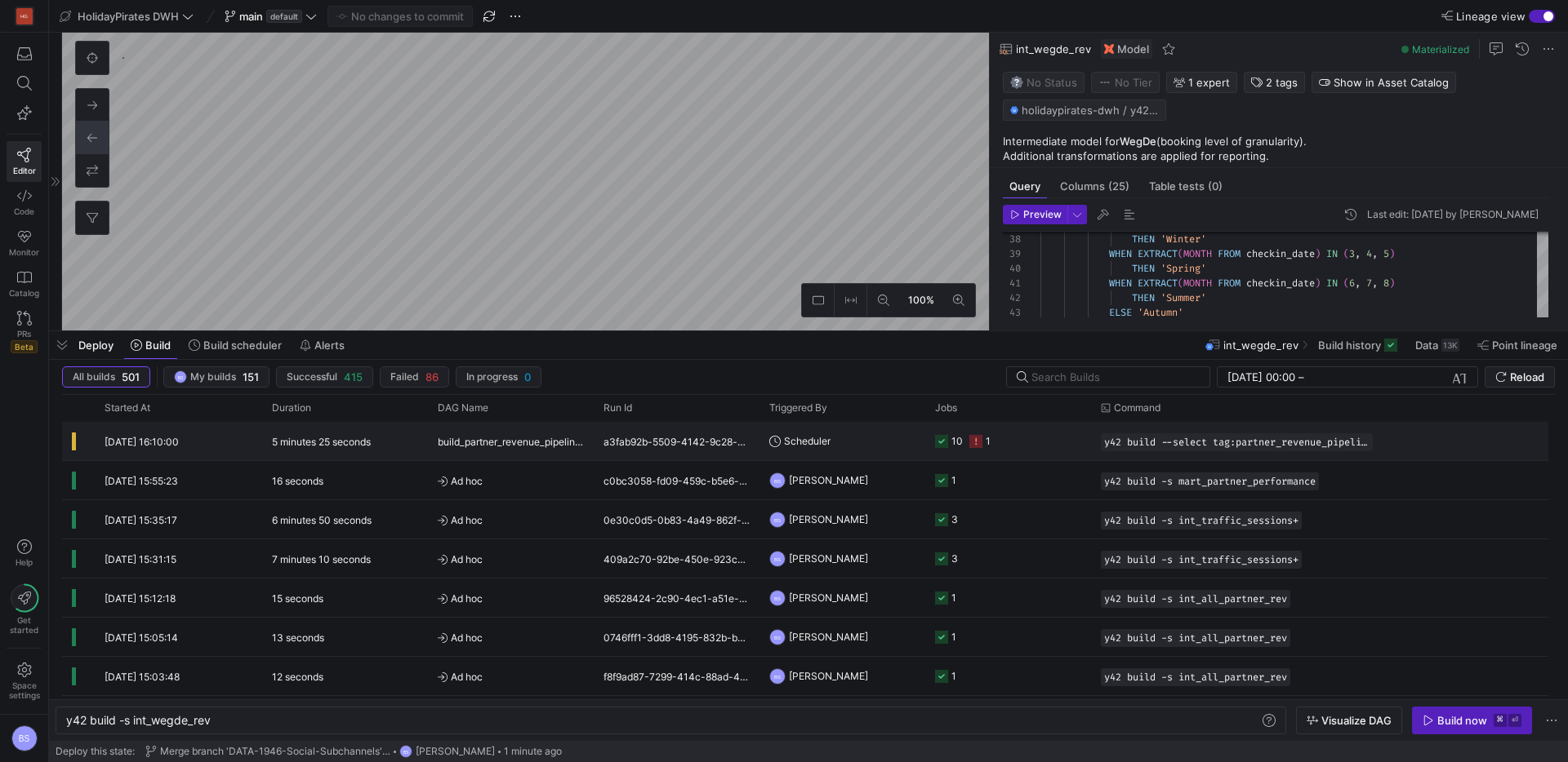
click at [526, 441] on span "build_partner_revenue_pipeline_afternoon" at bounding box center [510, 442] width 146 height 38
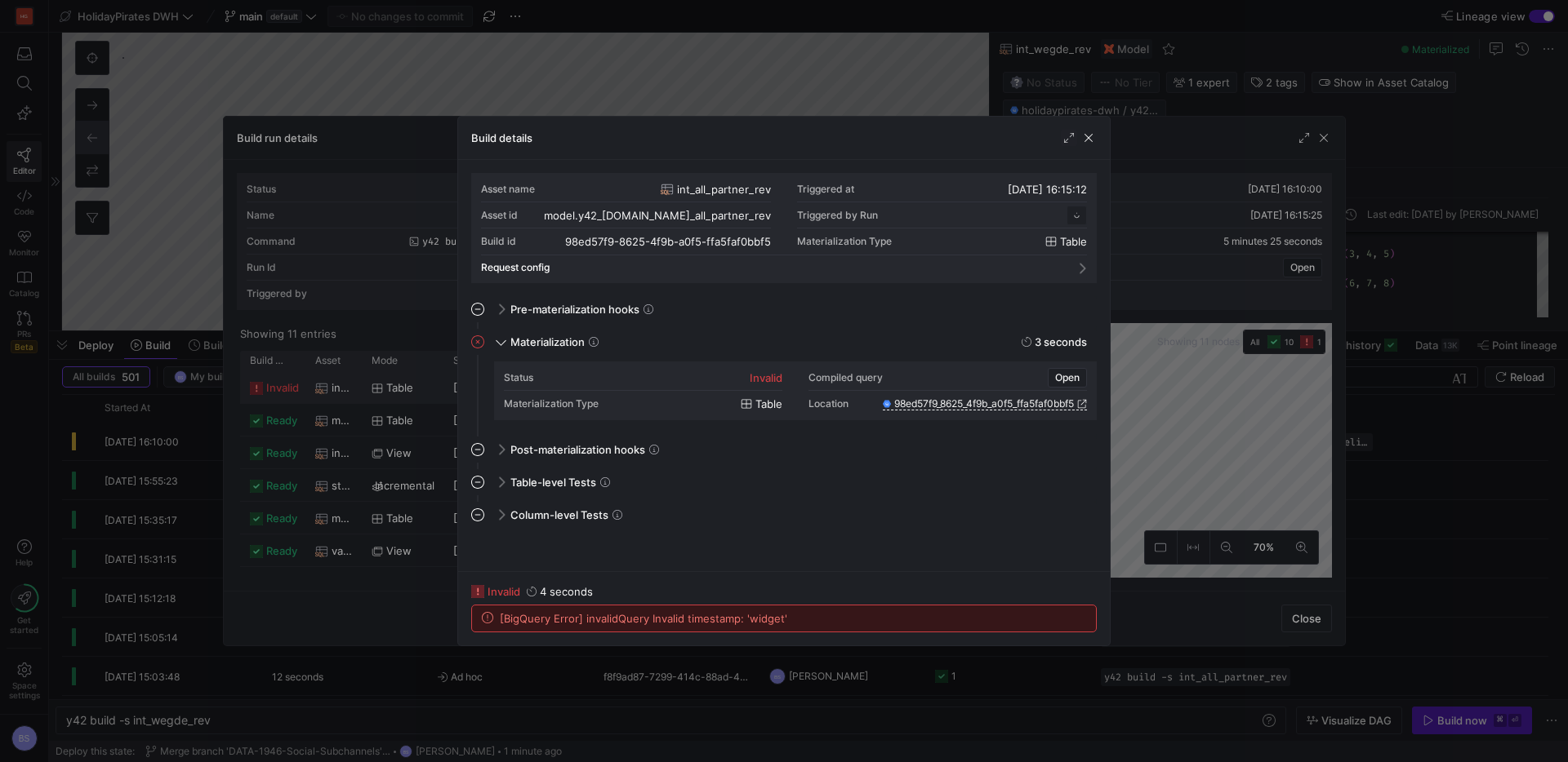
scroll to position [147, 0]
click at [1087, 142] on span "button" at bounding box center [1088, 138] width 16 height 16
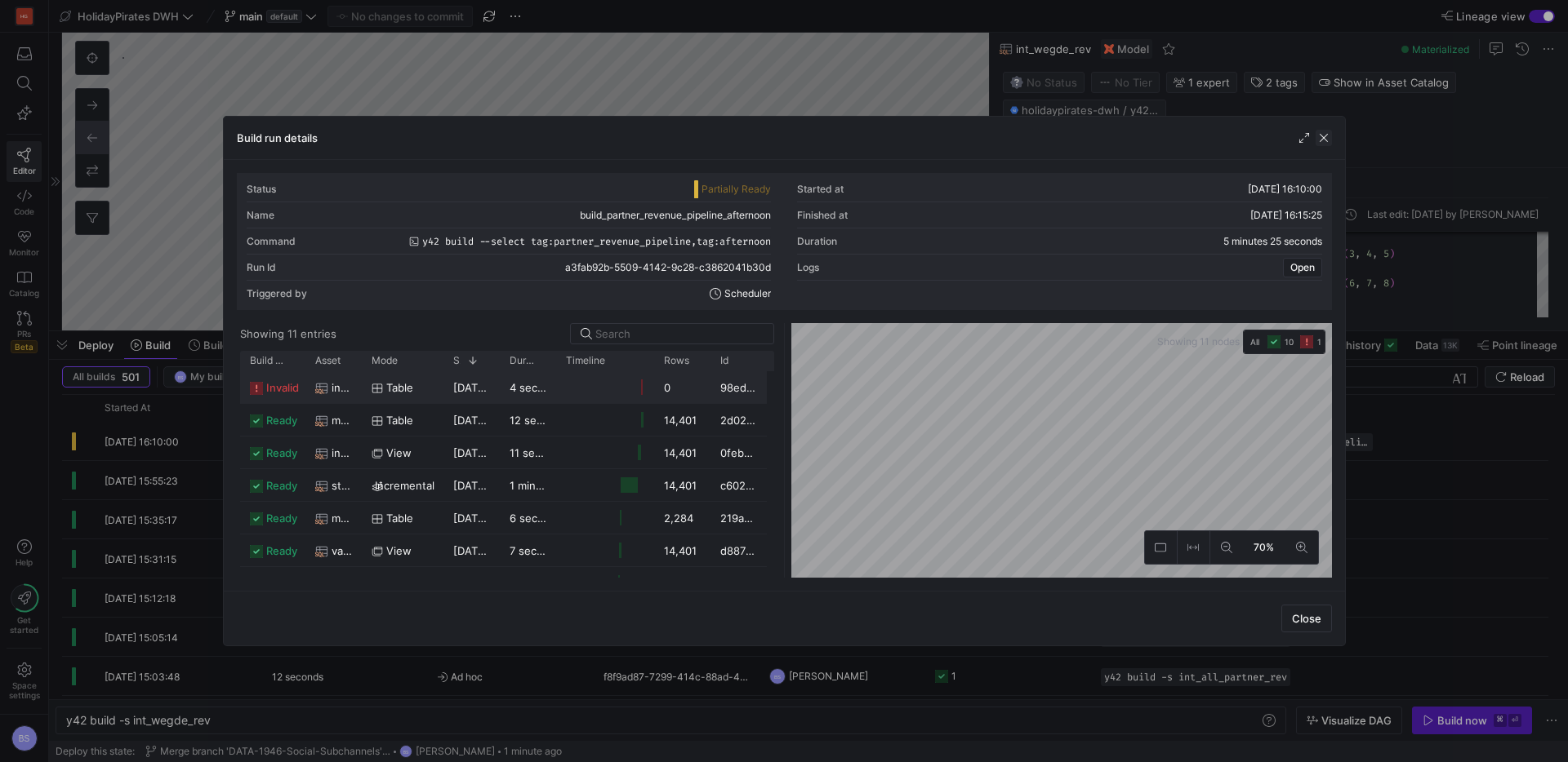
click at [1152, 138] on span "button" at bounding box center [1323, 138] width 16 height 16
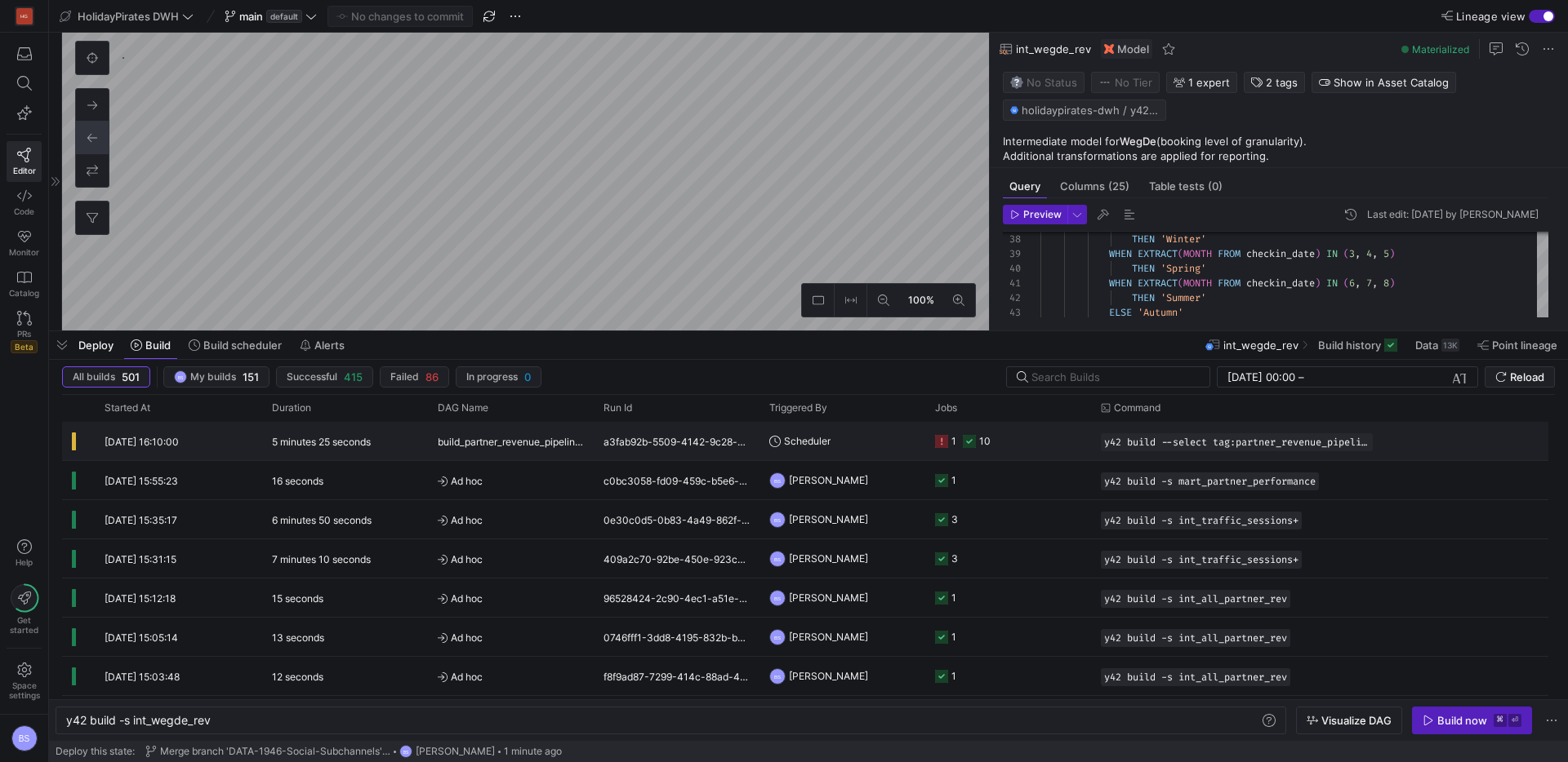
click at [287, 439] on y42-duration "5 minutes 25 seconds" at bounding box center [321, 441] width 99 height 12
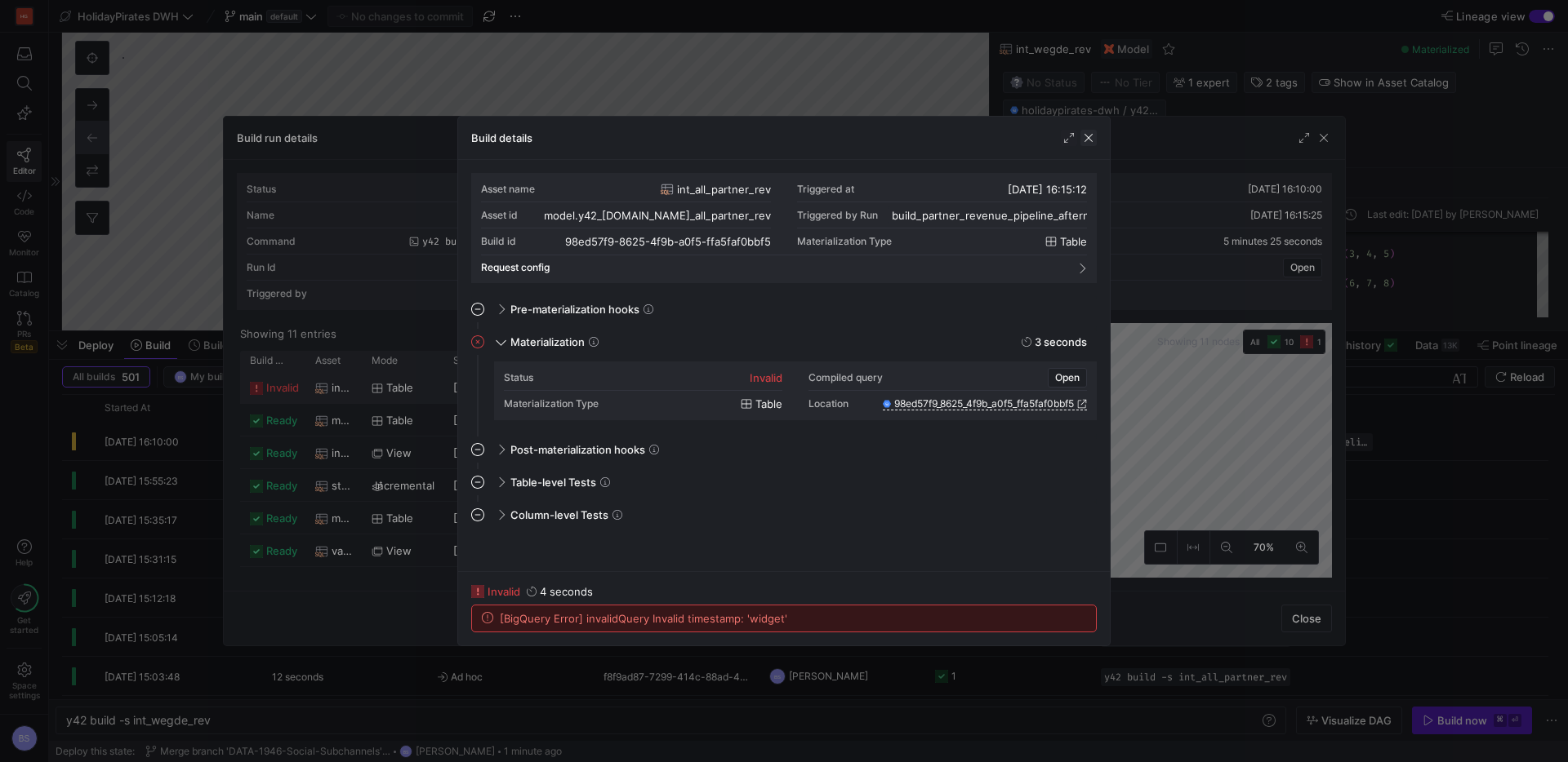
click at [1088, 142] on span "button" at bounding box center [1088, 138] width 16 height 16
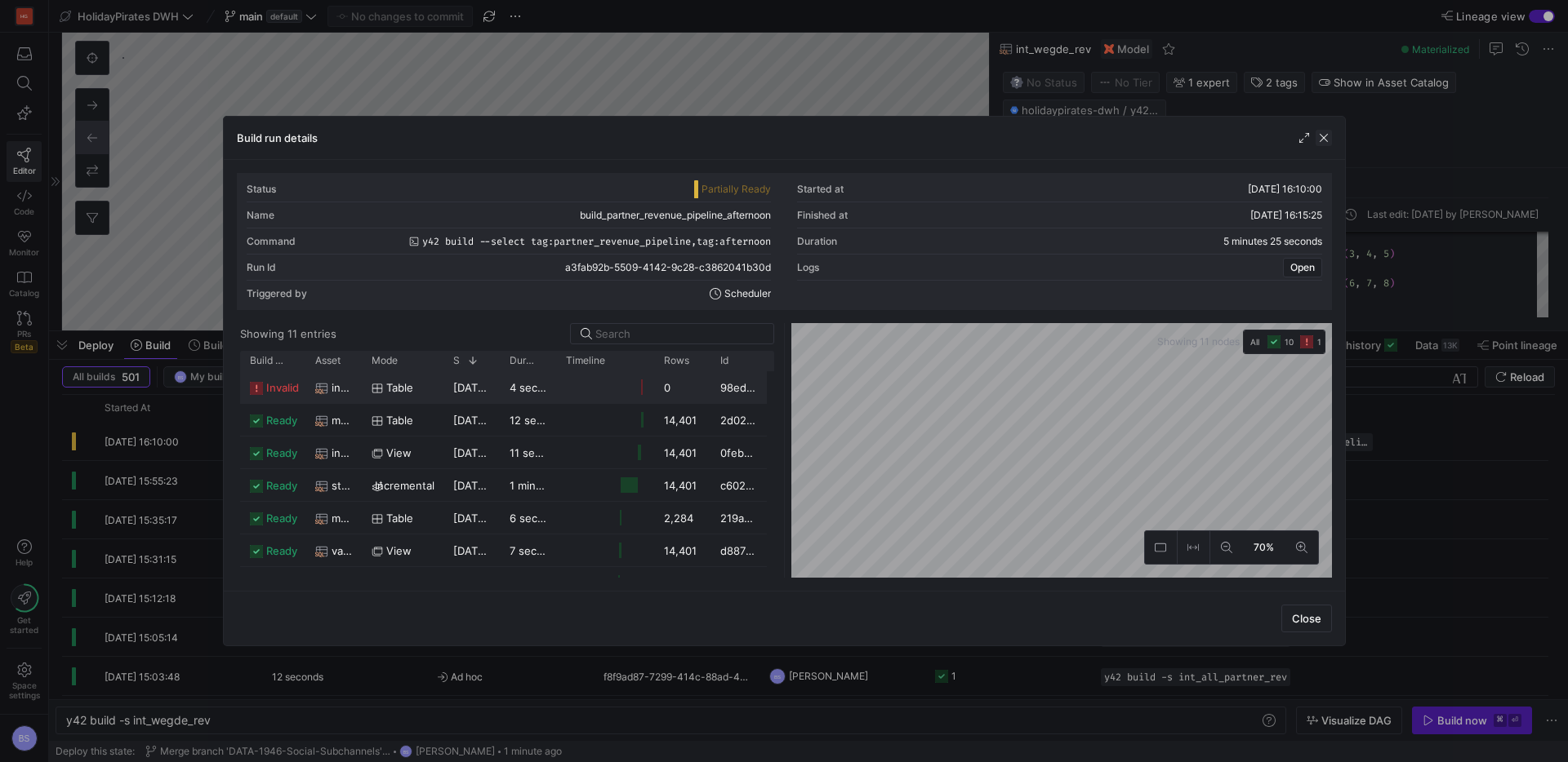
click at [1152, 142] on span "button" at bounding box center [1323, 138] width 16 height 16
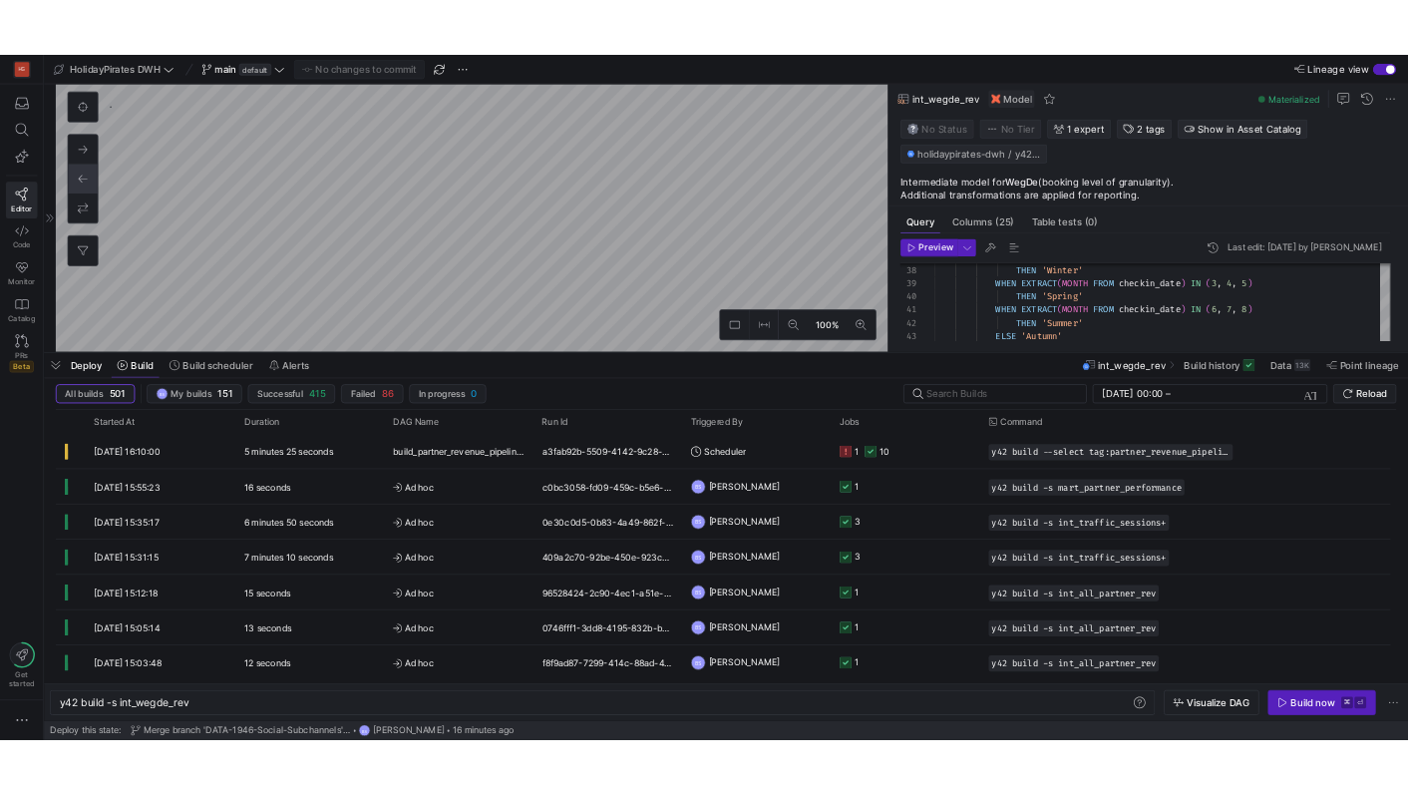
scroll to position [108, 122]
